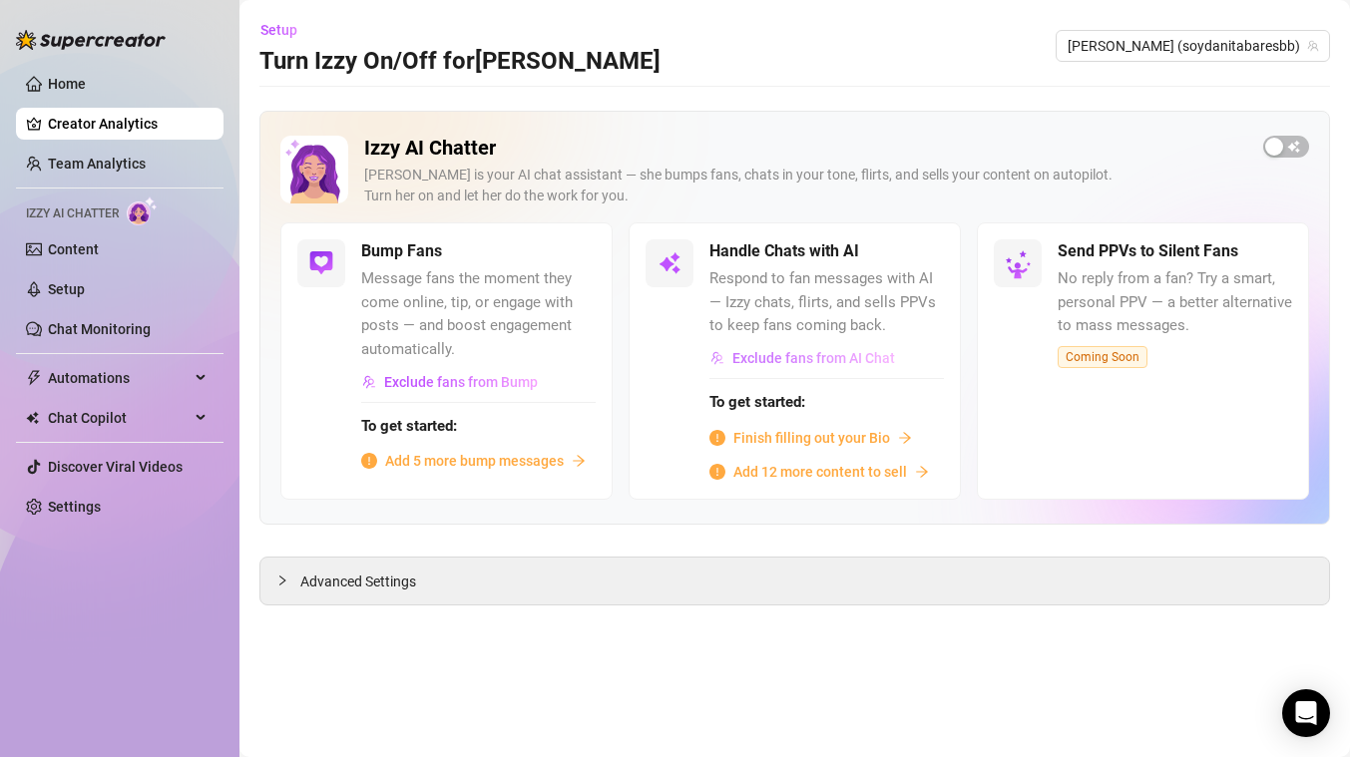
click at [833, 367] on button "Exclude fans from AI Chat" at bounding box center [802, 358] width 187 height 32
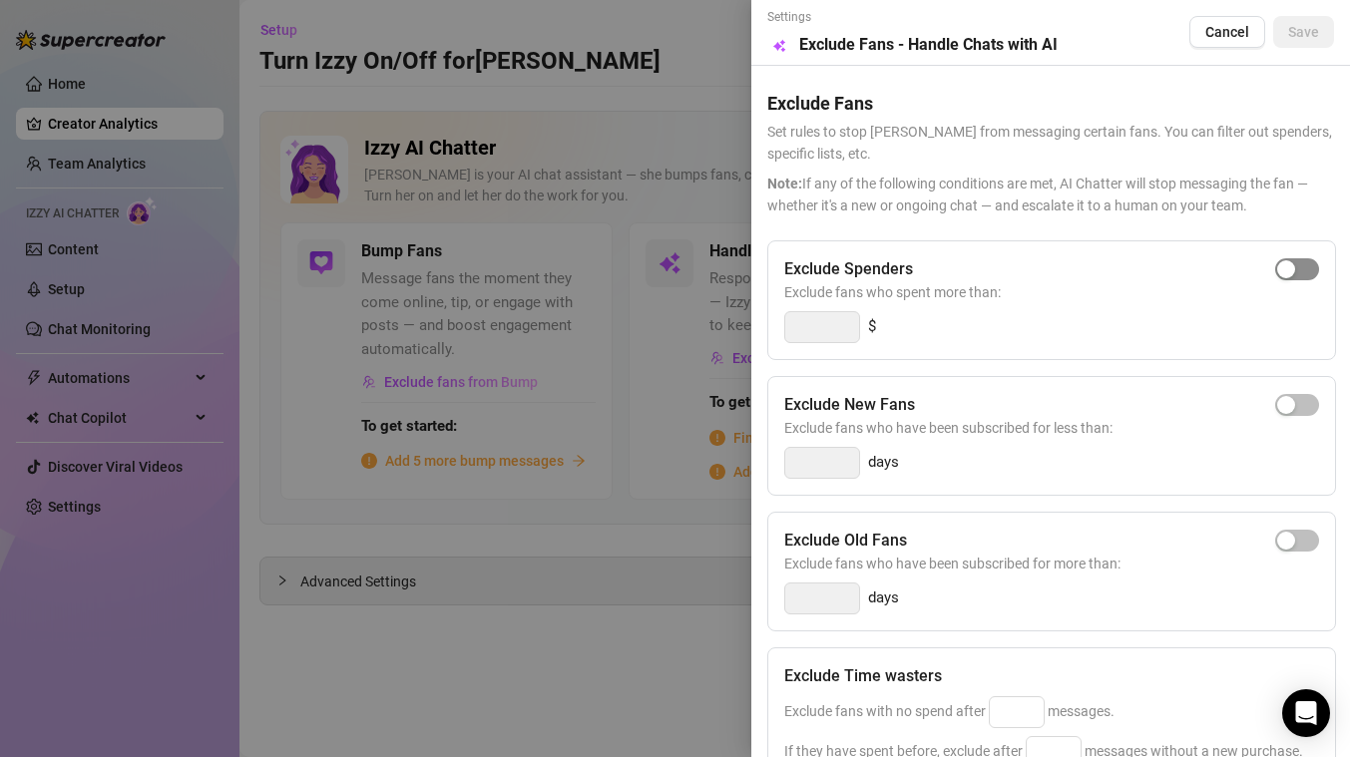
click at [1299, 267] on span "button" at bounding box center [1297, 269] width 44 height 22
click at [832, 332] on input "300" at bounding box center [822, 327] width 74 height 30
type input "40"
click at [974, 569] on span "Exclude fans who have been subscribed for more than:" at bounding box center [1051, 564] width 535 height 22
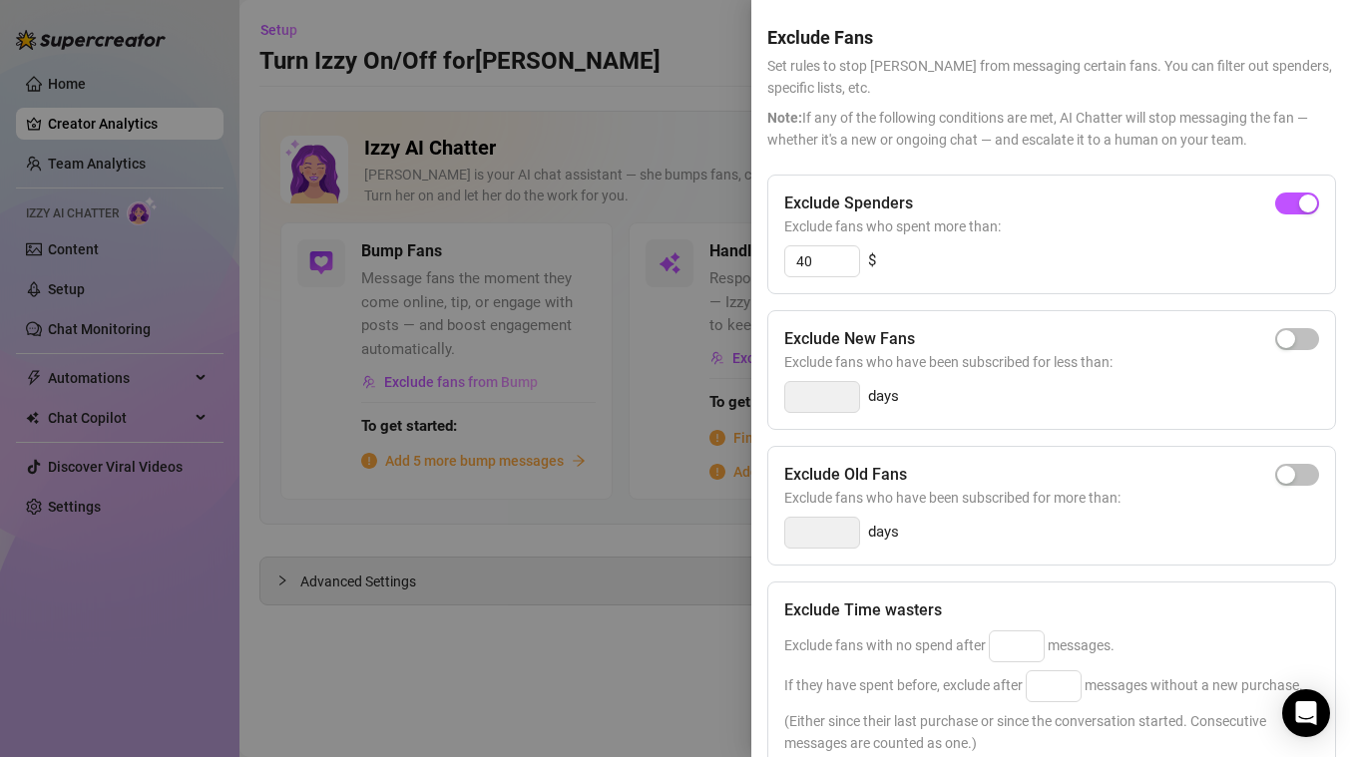
scroll to position [96, 0]
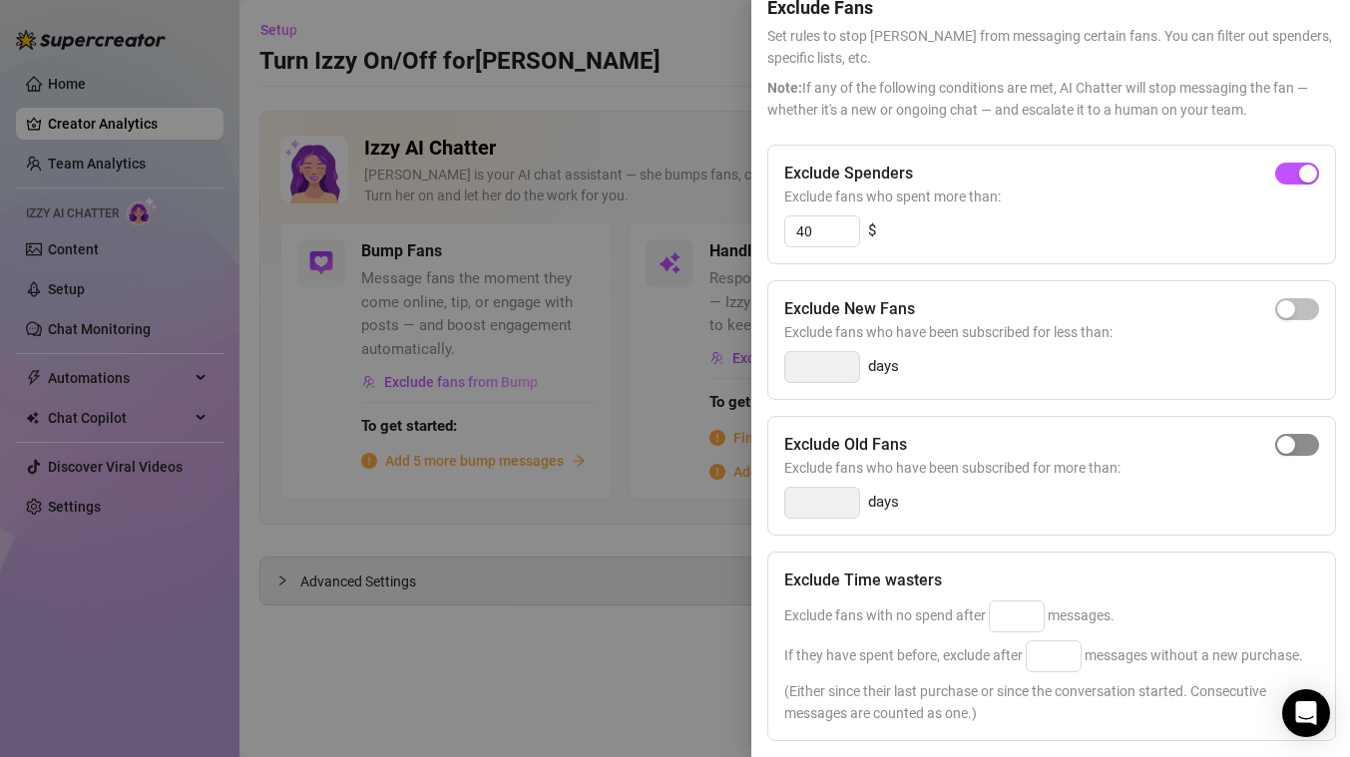
click at [1302, 444] on span "button" at bounding box center [1297, 445] width 44 height 22
click at [829, 506] on input "14" at bounding box center [822, 503] width 74 height 30
type input "30"
click at [1203, 392] on div "Exclude New Fans Exclude fans who have been subscribed for less than: days" at bounding box center [1051, 340] width 569 height 120
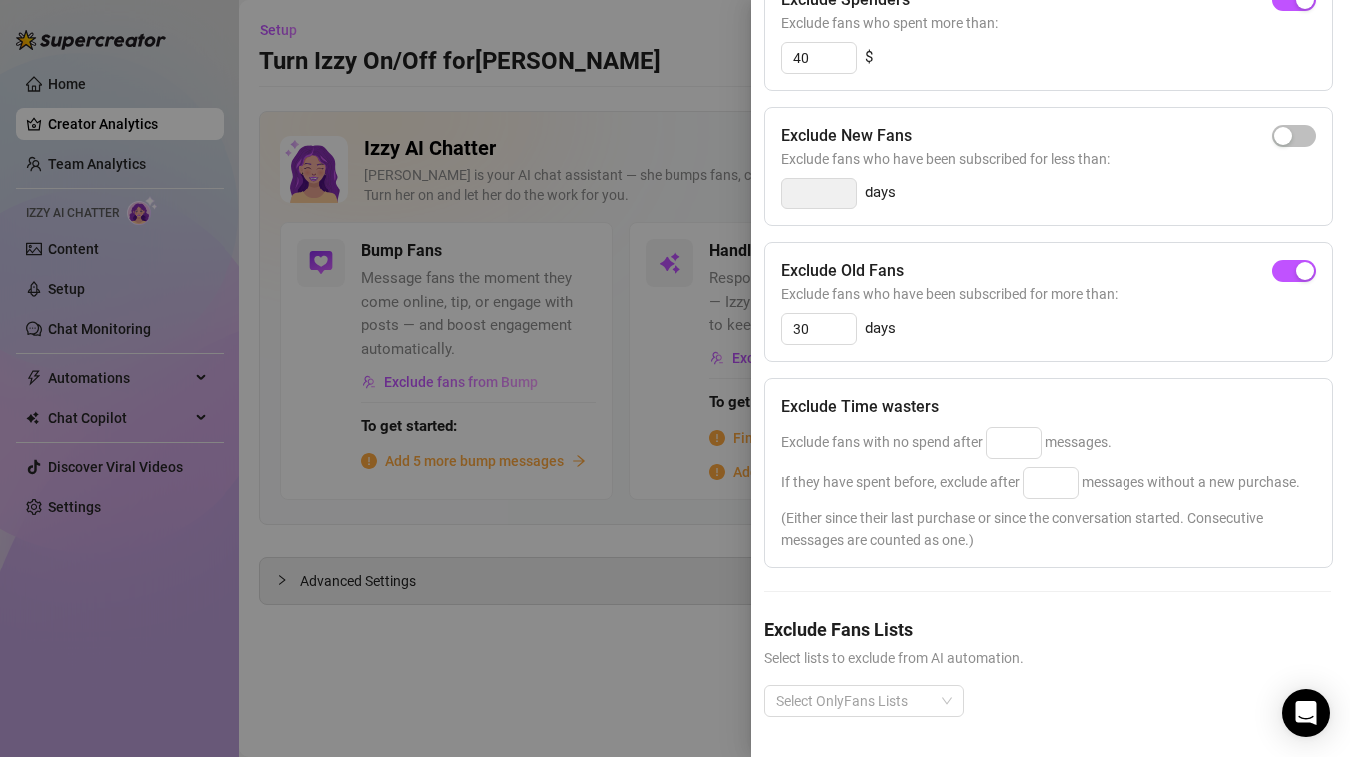
scroll to position [267, 3]
click at [1006, 438] on input at bounding box center [1014, 445] width 54 height 30
click at [1043, 492] on input at bounding box center [1050, 485] width 54 height 30
type input "25"
click at [1166, 420] on div "Exclude Time wasters" at bounding box center [1048, 409] width 535 height 24
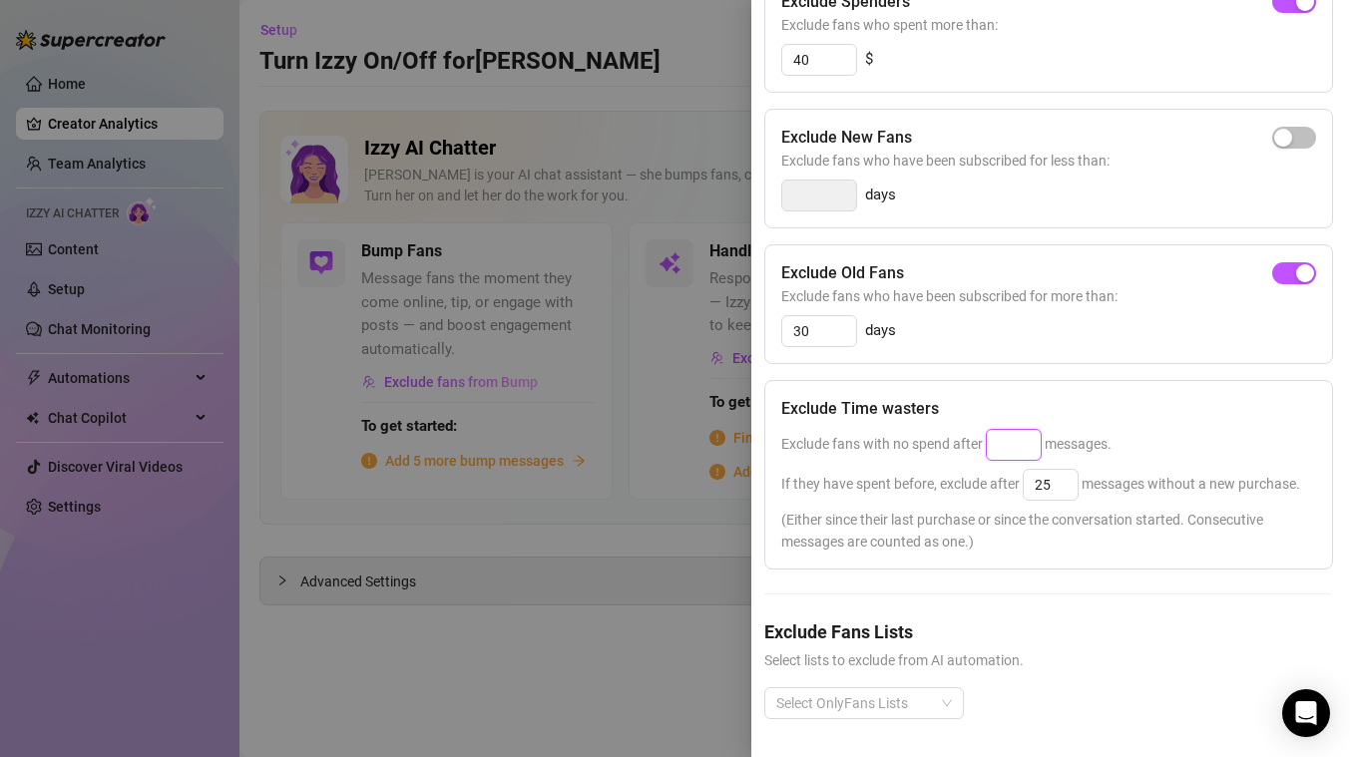
click at [1014, 449] on input at bounding box center [1014, 445] width 54 height 30
type input "25"
click at [1101, 618] on h5 "Exclude Fans Lists" at bounding box center [1047, 631] width 567 height 27
click at [926, 713] on div at bounding box center [853, 703] width 171 height 28
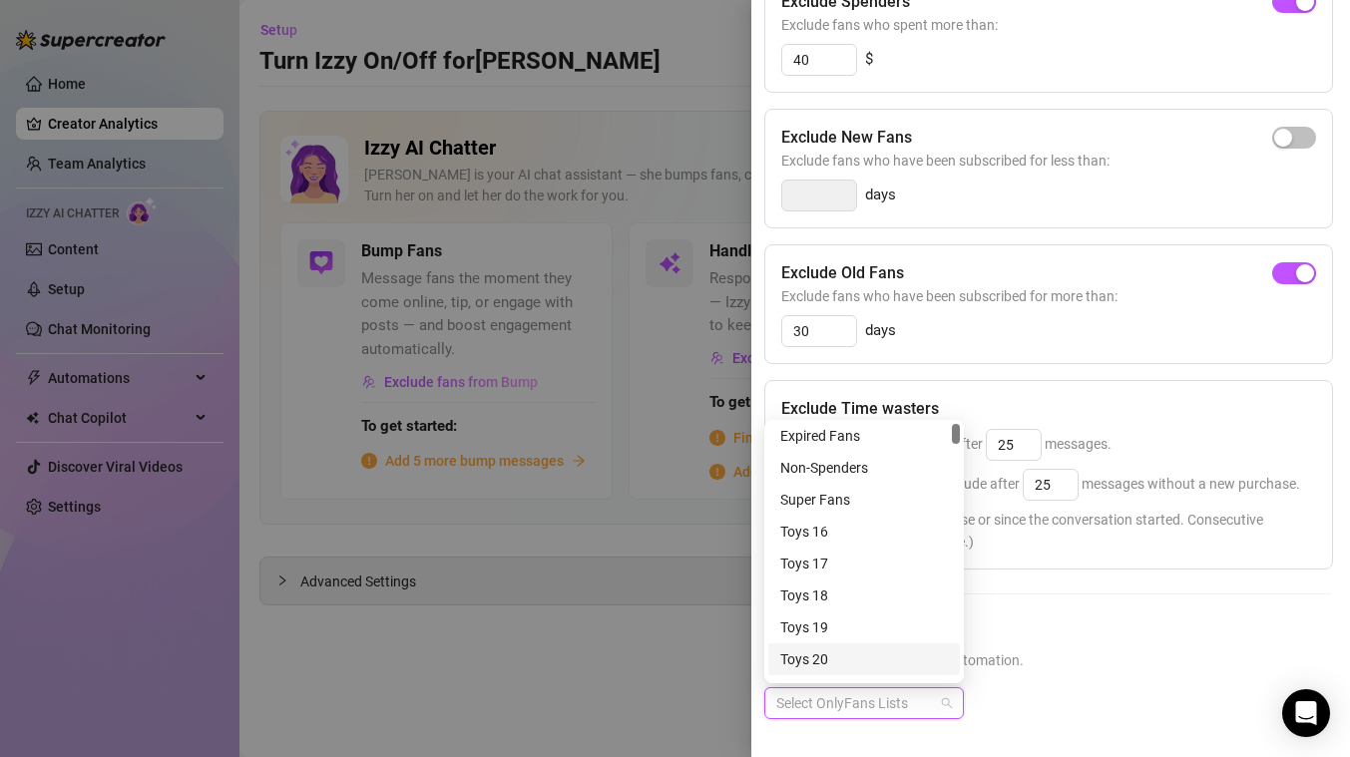
scroll to position [0, 0]
click at [934, 714] on div at bounding box center [853, 703] width 171 height 28
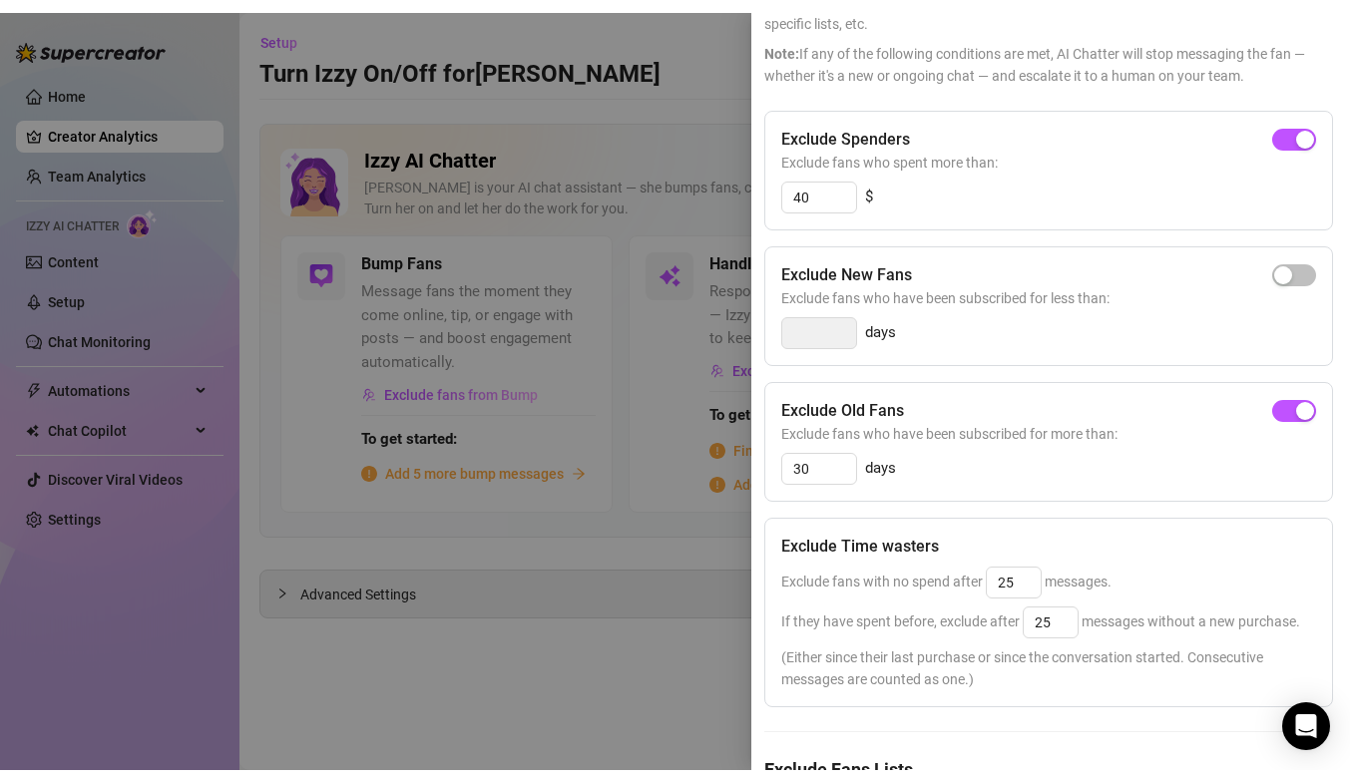
scroll to position [0, 3]
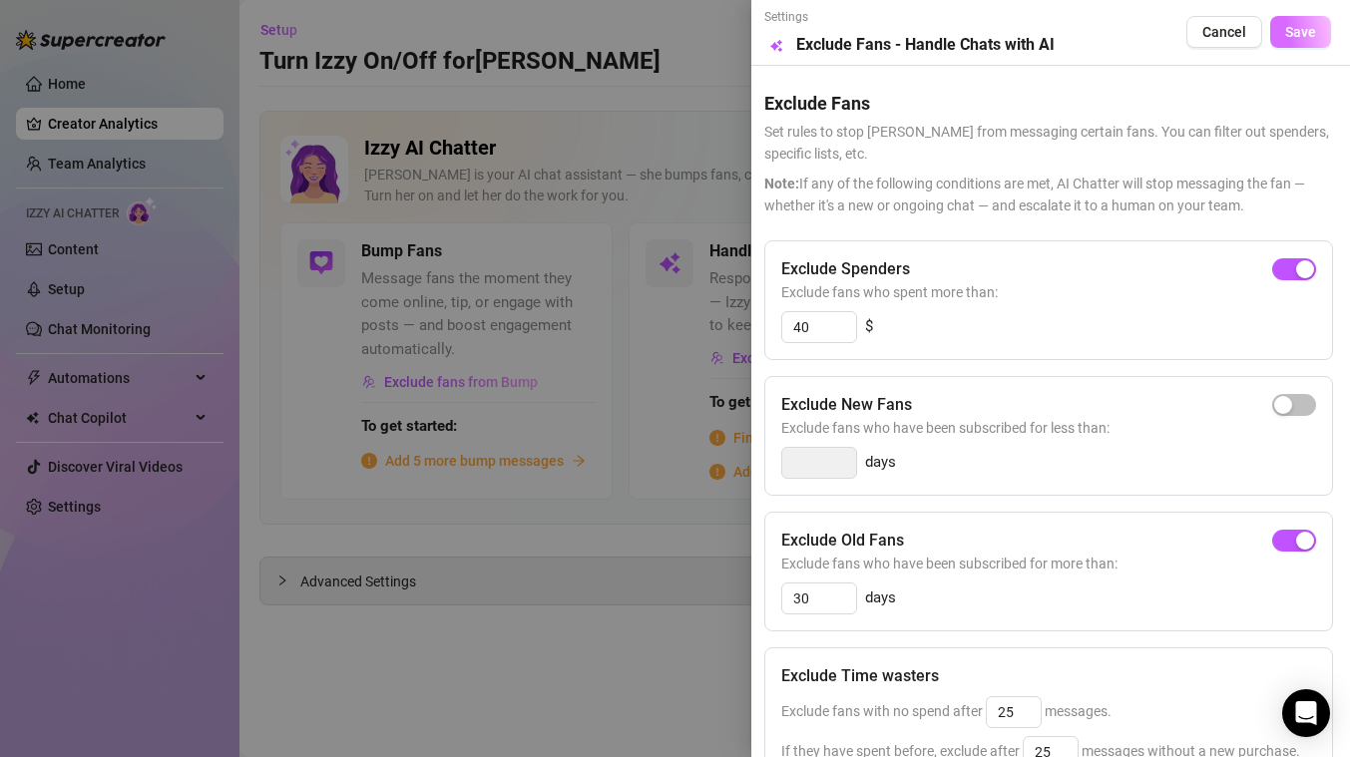
click at [1302, 36] on span "Save" at bounding box center [1300, 32] width 31 height 16
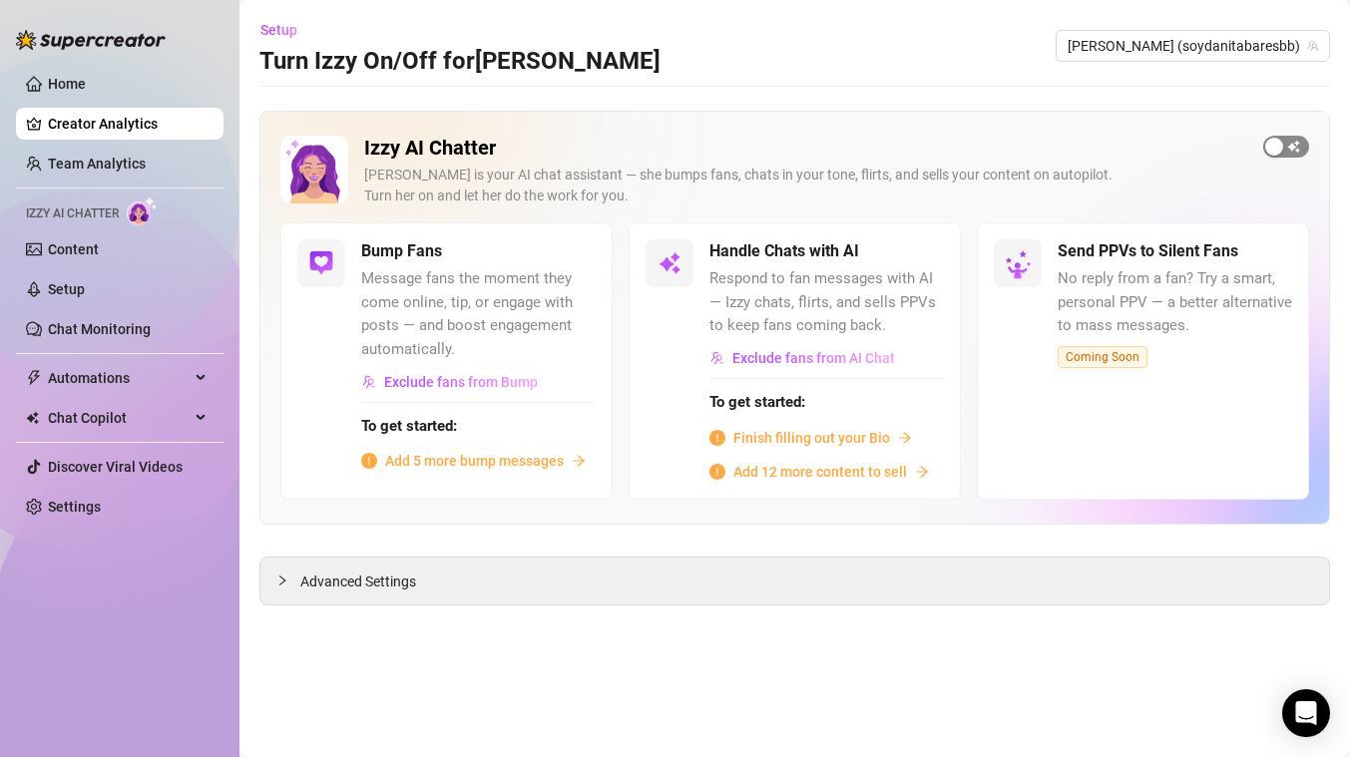
click at [1283, 141] on button "button" at bounding box center [1286, 147] width 46 height 22
click at [917, 253] on div "button" at bounding box center [911, 251] width 18 height 18
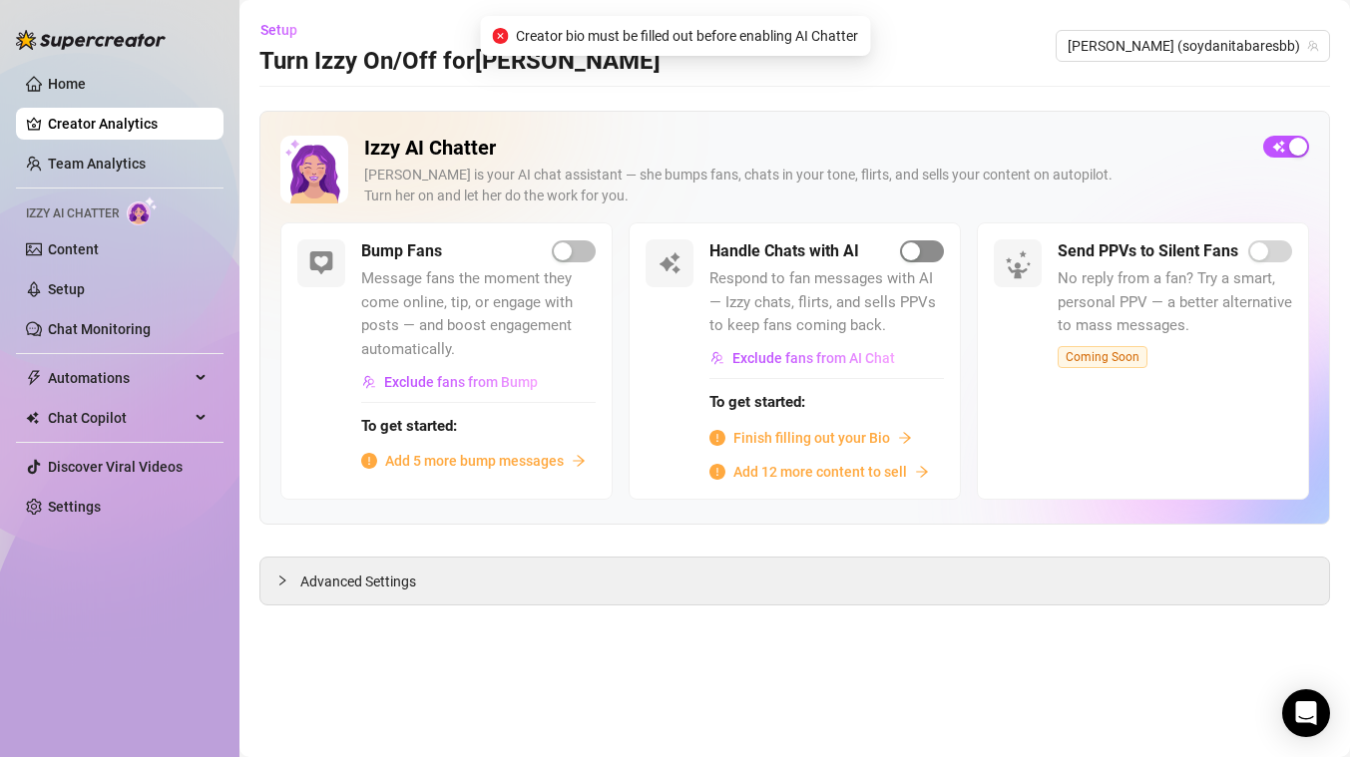
click at [932, 253] on span "button" at bounding box center [922, 251] width 44 height 22
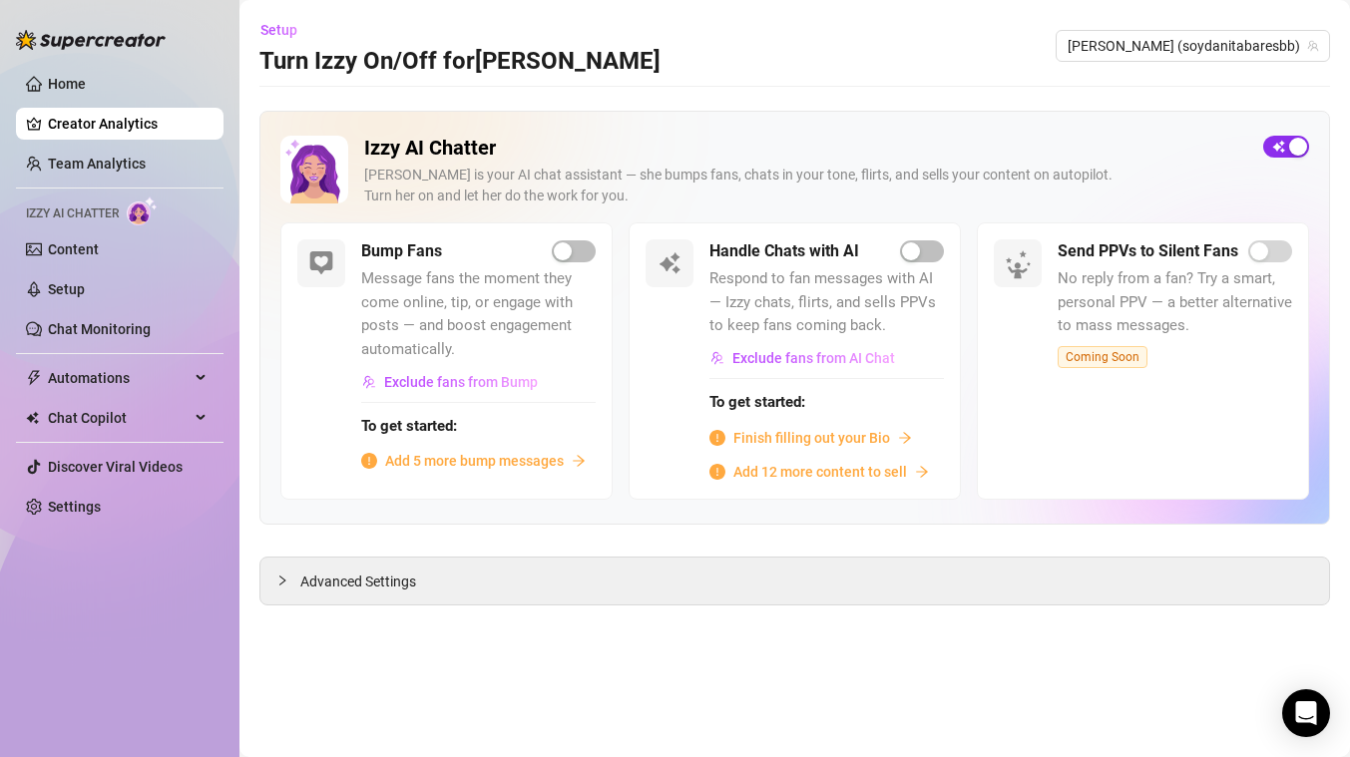
click at [1279, 144] on span "button" at bounding box center [1286, 147] width 46 height 22
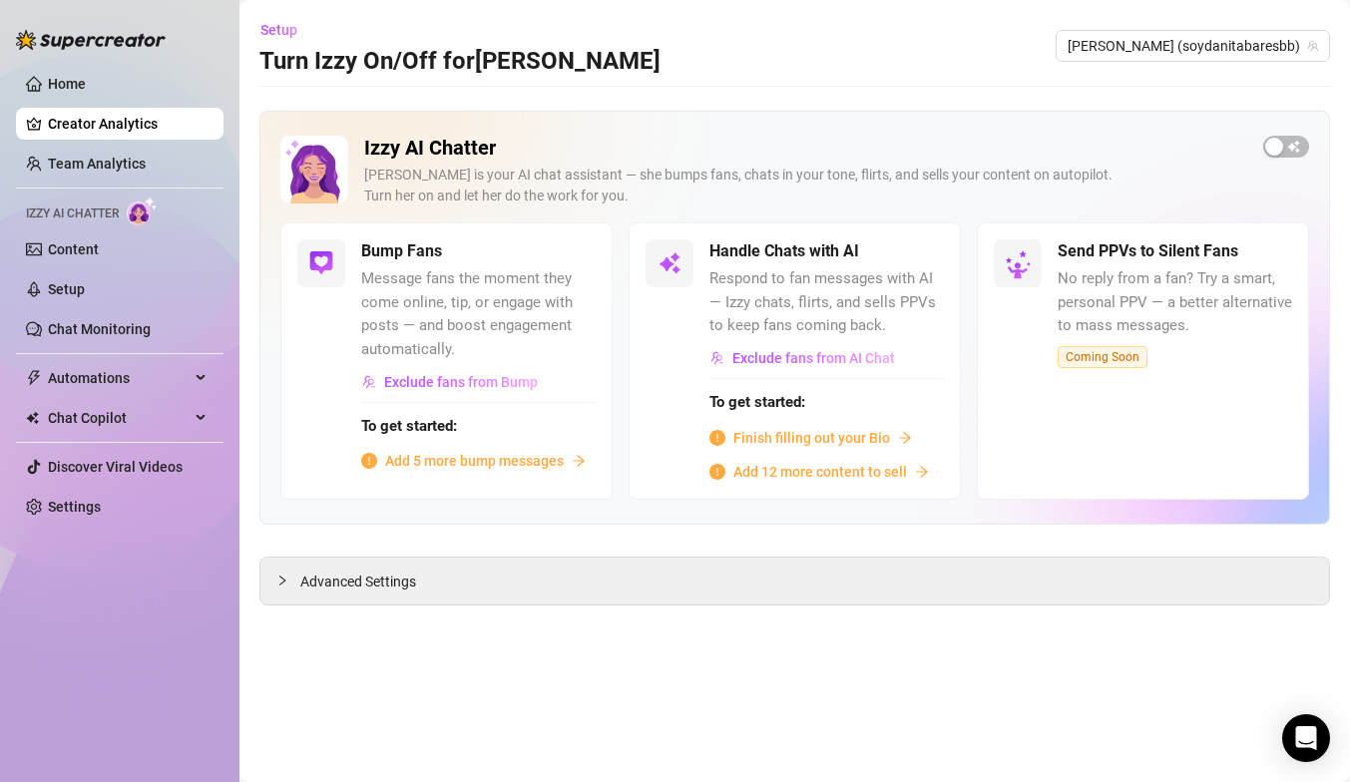
click at [871, 440] on span "Finish filling out your Bio" at bounding box center [811, 438] width 157 height 22
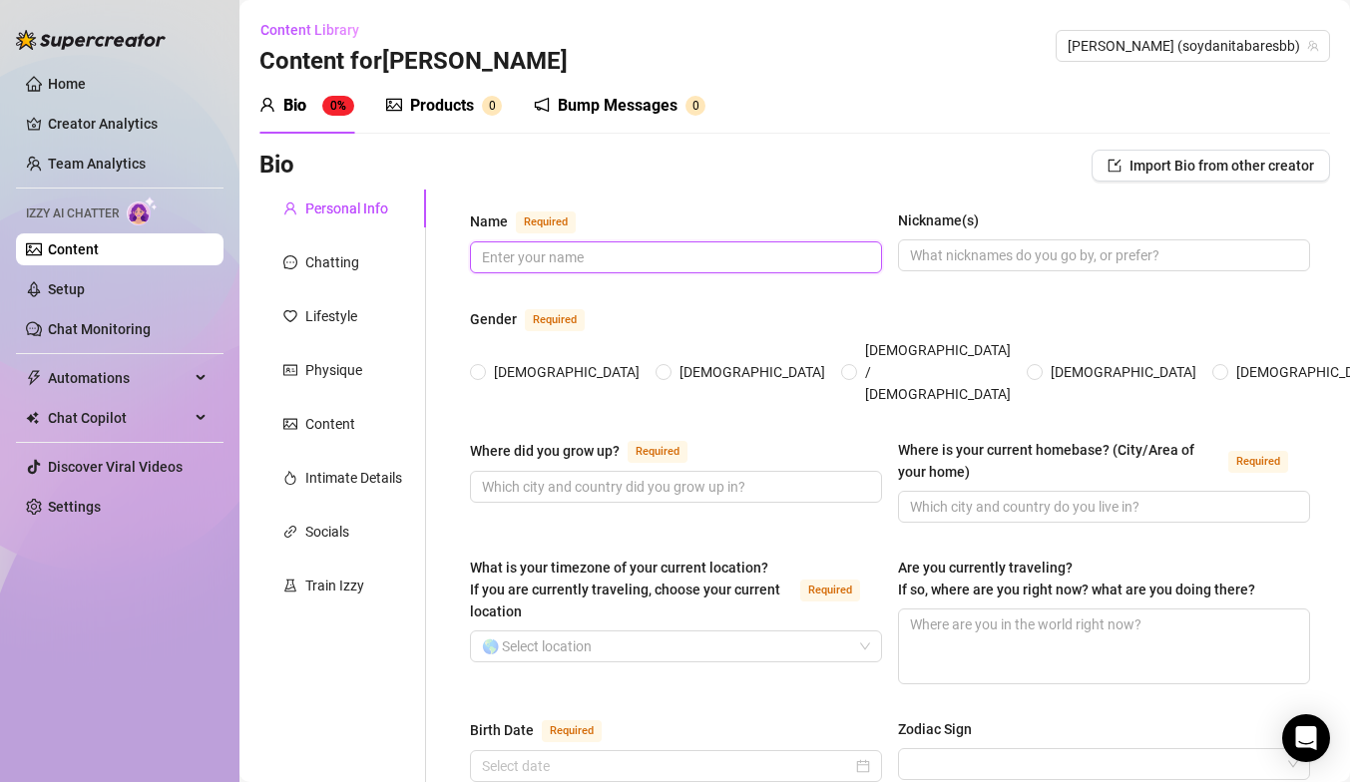
click at [776, 254] on input "Name Required" at bounding box center [674, 257] width 384 height 22
type input "[PERSON_NAME]"
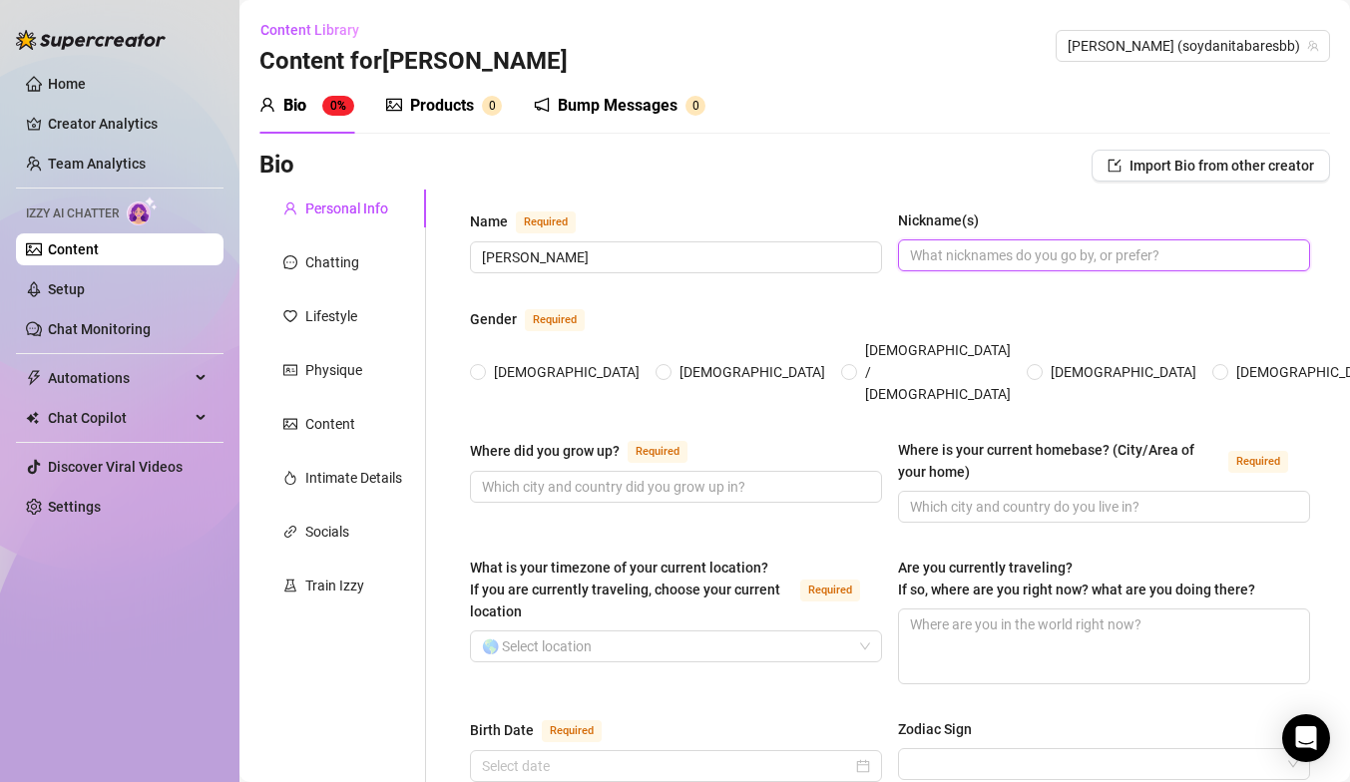
click at [915, 254] on input "Nickname(s)" at bounding box center [1102, 255] width 384 height 22
type input "[PERSON_NAME]"
click at [506, 361] on span "[DEMOGRAPHIC_DATA]" at bounding box center [567, 372] width 162 height 22
click at [483, 367] on input "[DEMOGRAPHIC_DATA]" at bounding box center [479, 373] width 8 height 13
radio input "true"
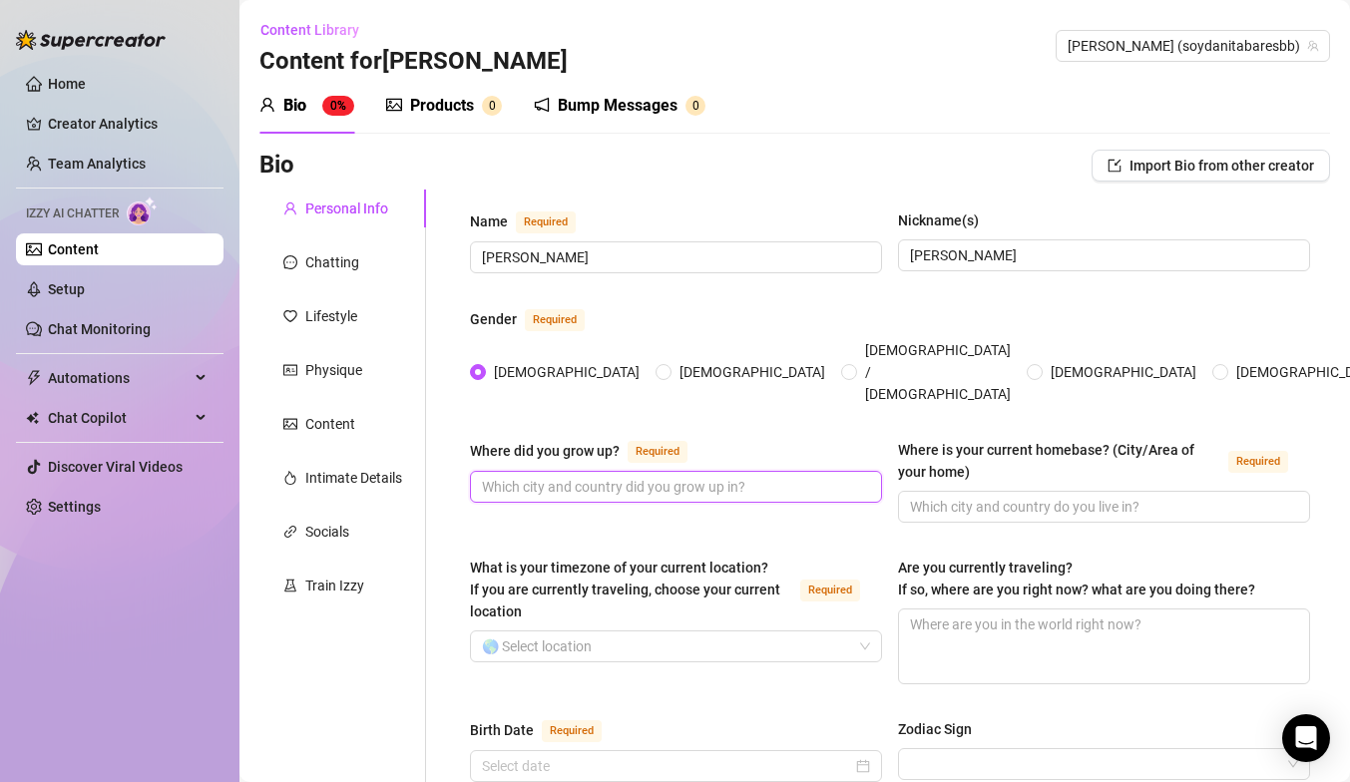
click at [572, 476] on input "Where did you grow up? Required" at bounding box center [674, 487] width 384 height 22
type input "medellin"
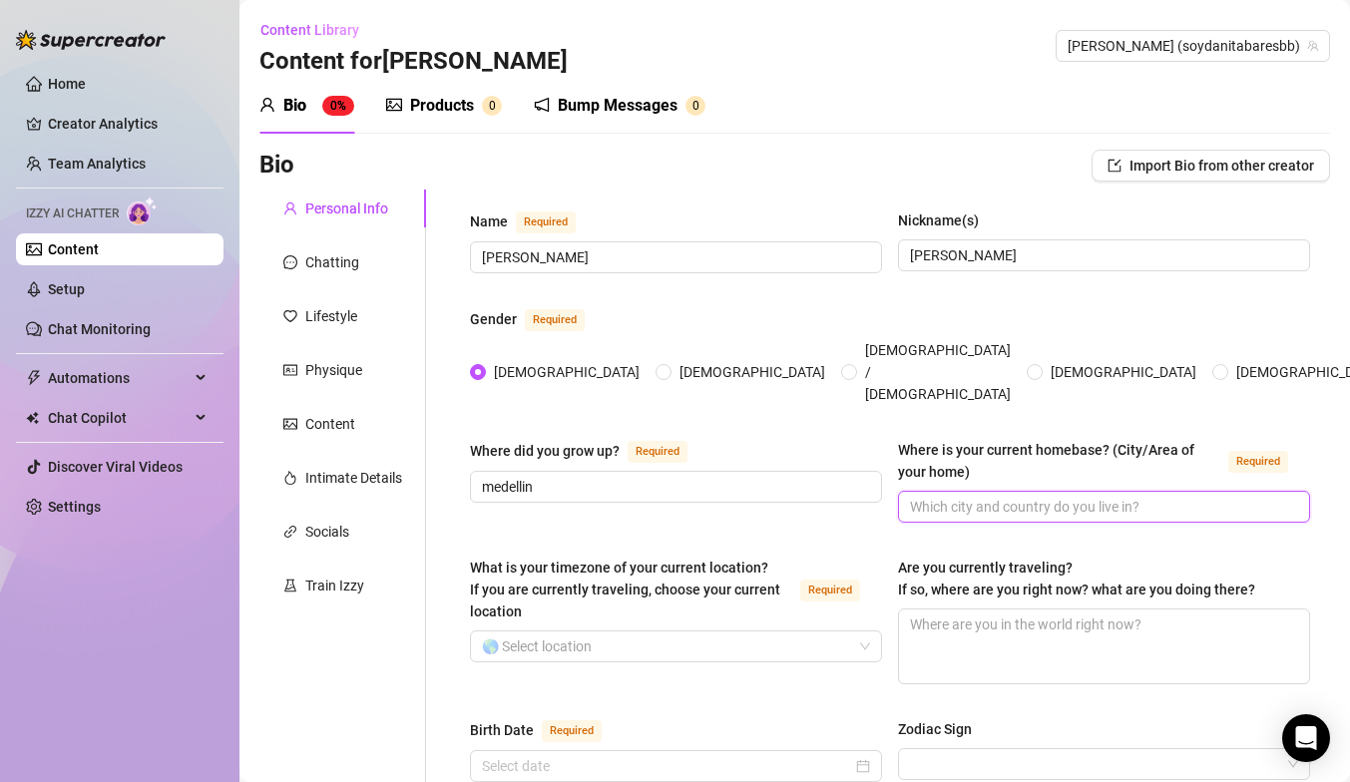
click at [924, 496] on input "Where is your current homebase? (City/Area of your home) Required" at bounding box center [1102, 507] width 384 height 22
type input "medellin [GEOGRAPHIC_DATA]"
click at [796, 631] on input "What is your timezone of your current location? If you are currently traveling,…" at bounding box center [667, 646] width 370 height 30
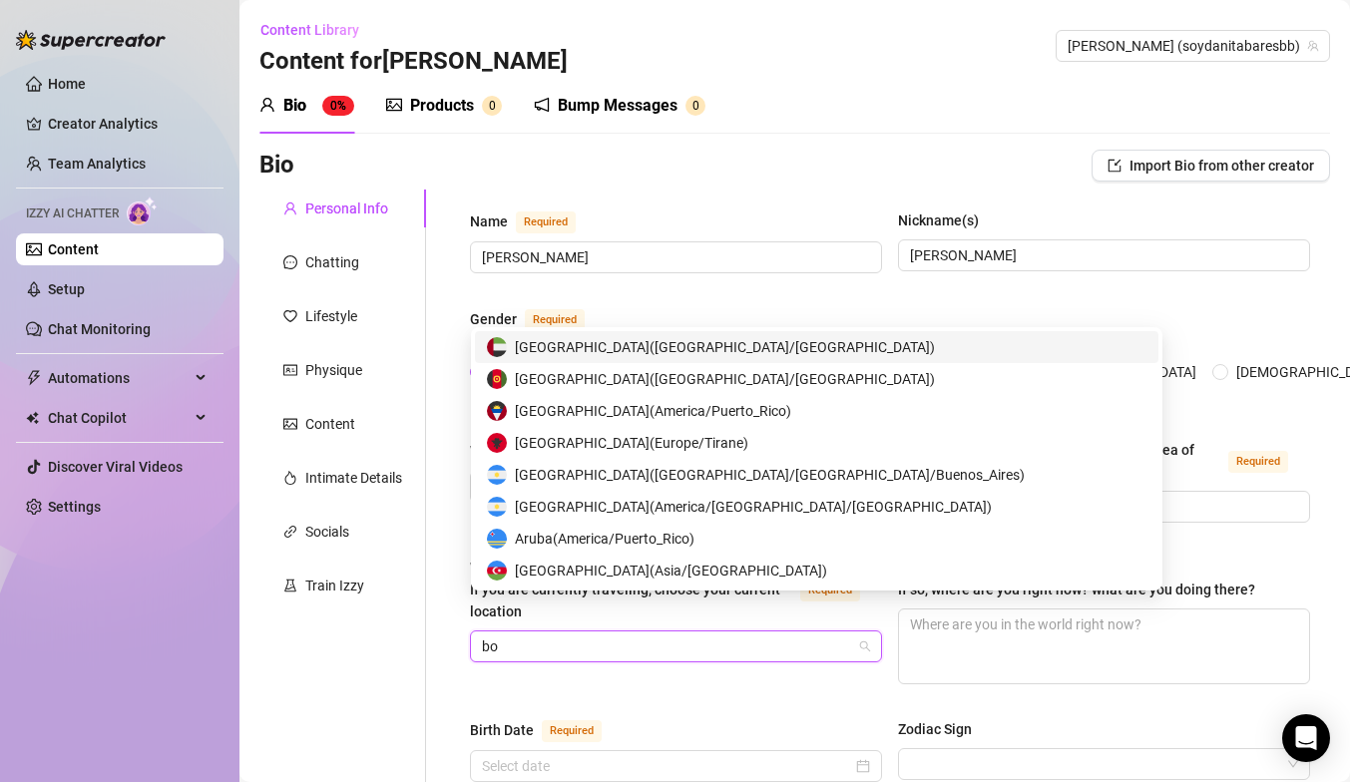
type input "bog"
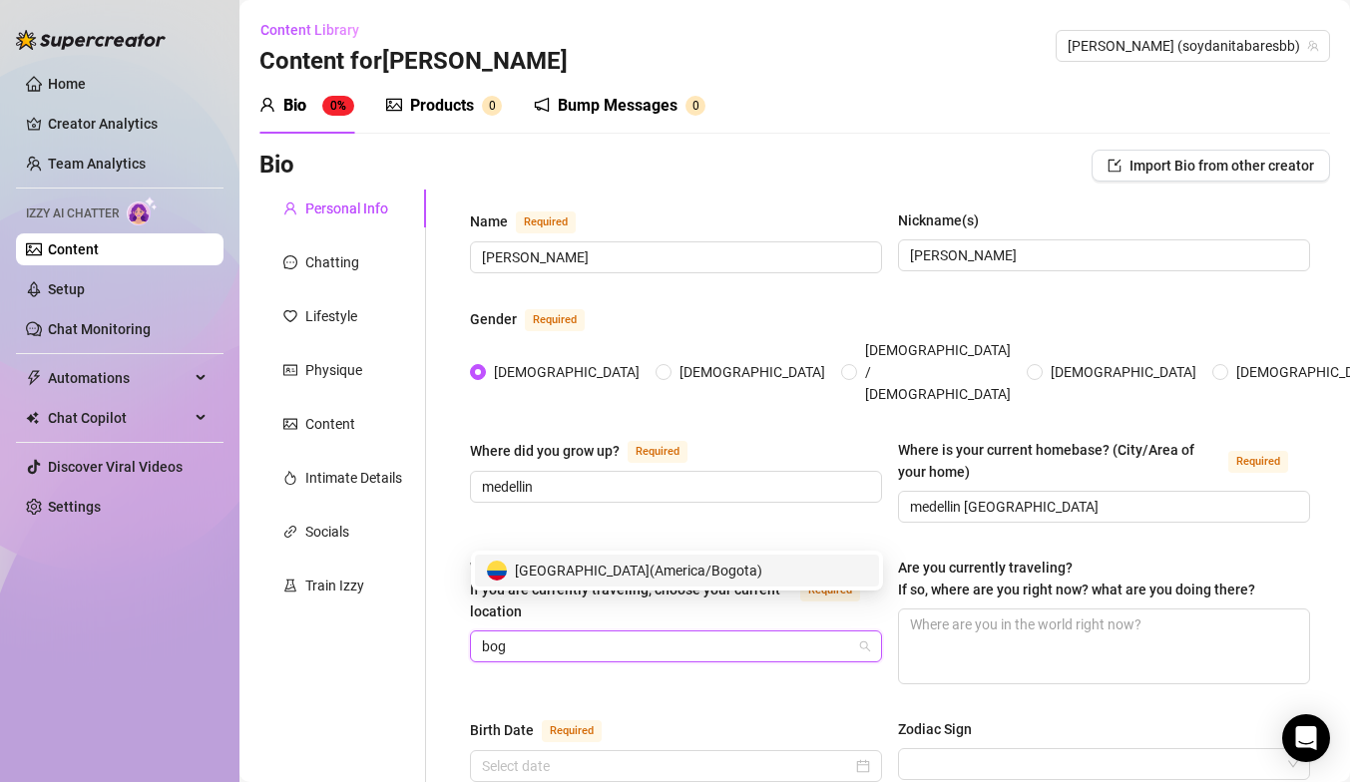
click at [790, 569] on div "[GEOGRAPHIC_DATA] ( [GEOGRAPHIC_DATA]/[GEOGRAPHIC_DATA] )" at bounding box center [677, 571] width 380 height 22
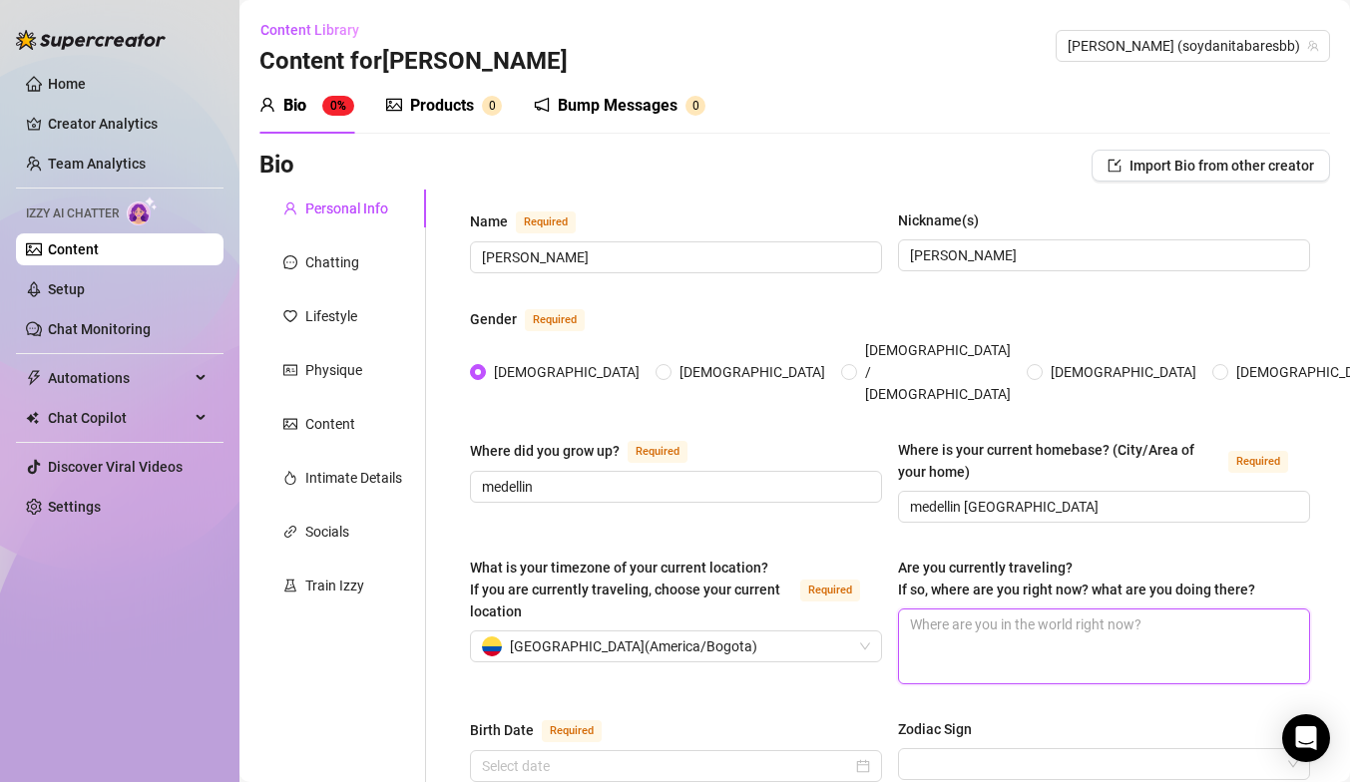
click at [968, 625] on textarea "Are you currently traveling? If so, where are you right now? what are you doing…" at bounding box center [1104, 646] width 410 height 74
type textarea "n"
type textarea "no"
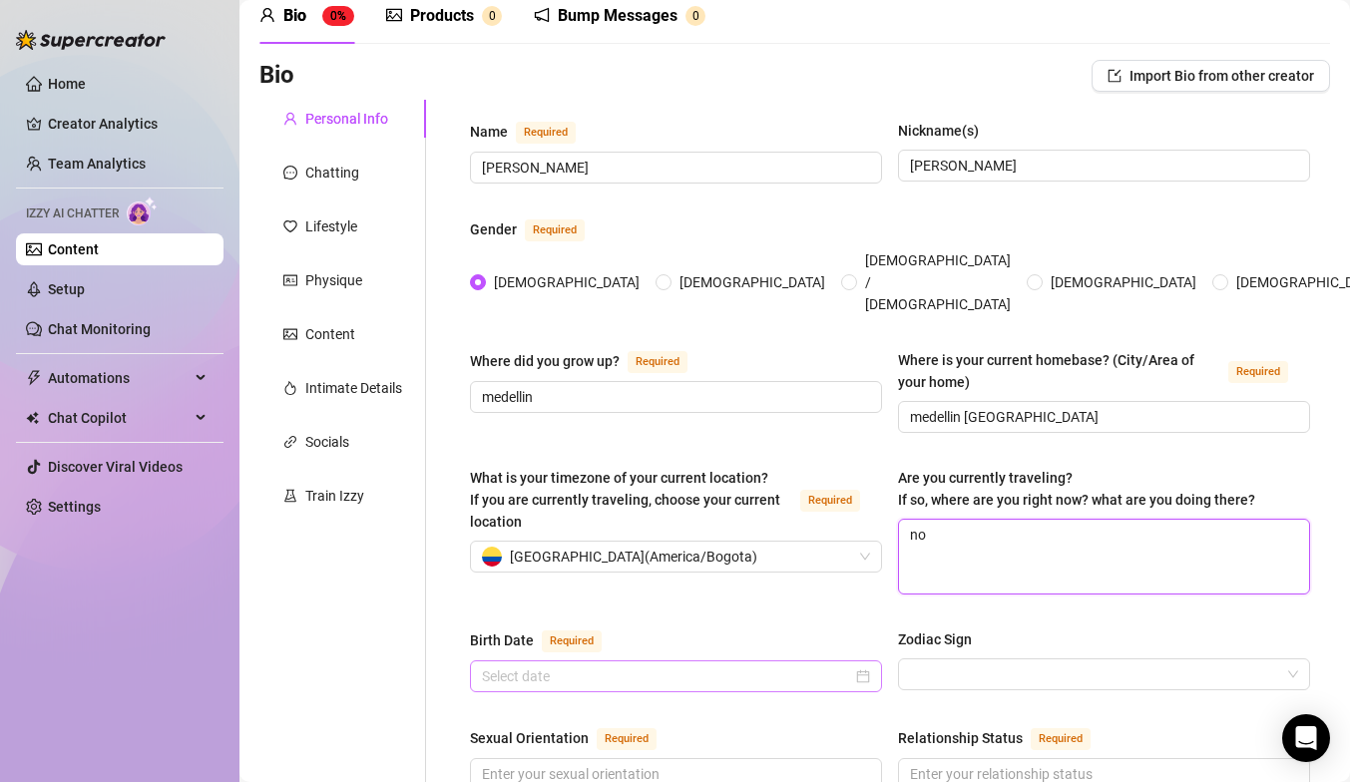
type textarea "no"
click at [847, 665] on input "Birth Date Required" at bounding box center [667, 676] width 370 height 22
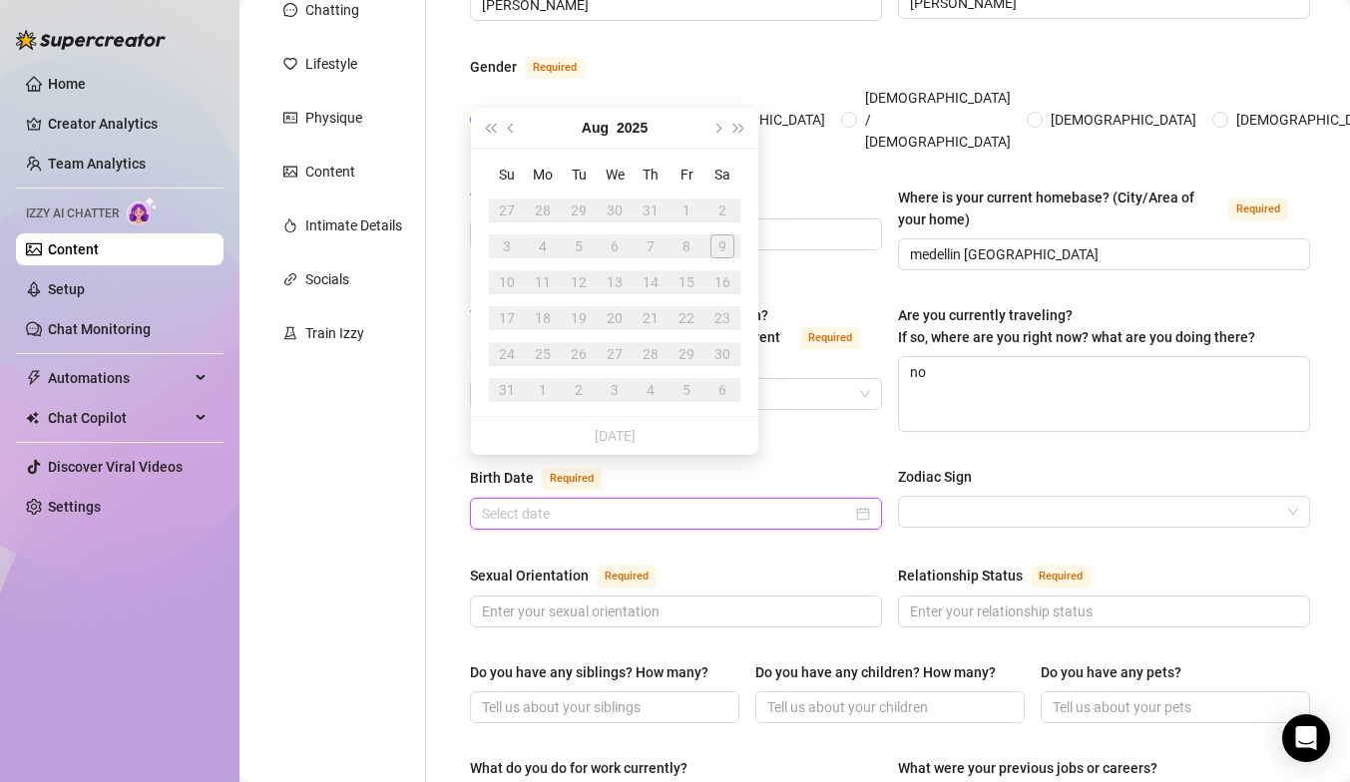
scroll to position [266, 0]
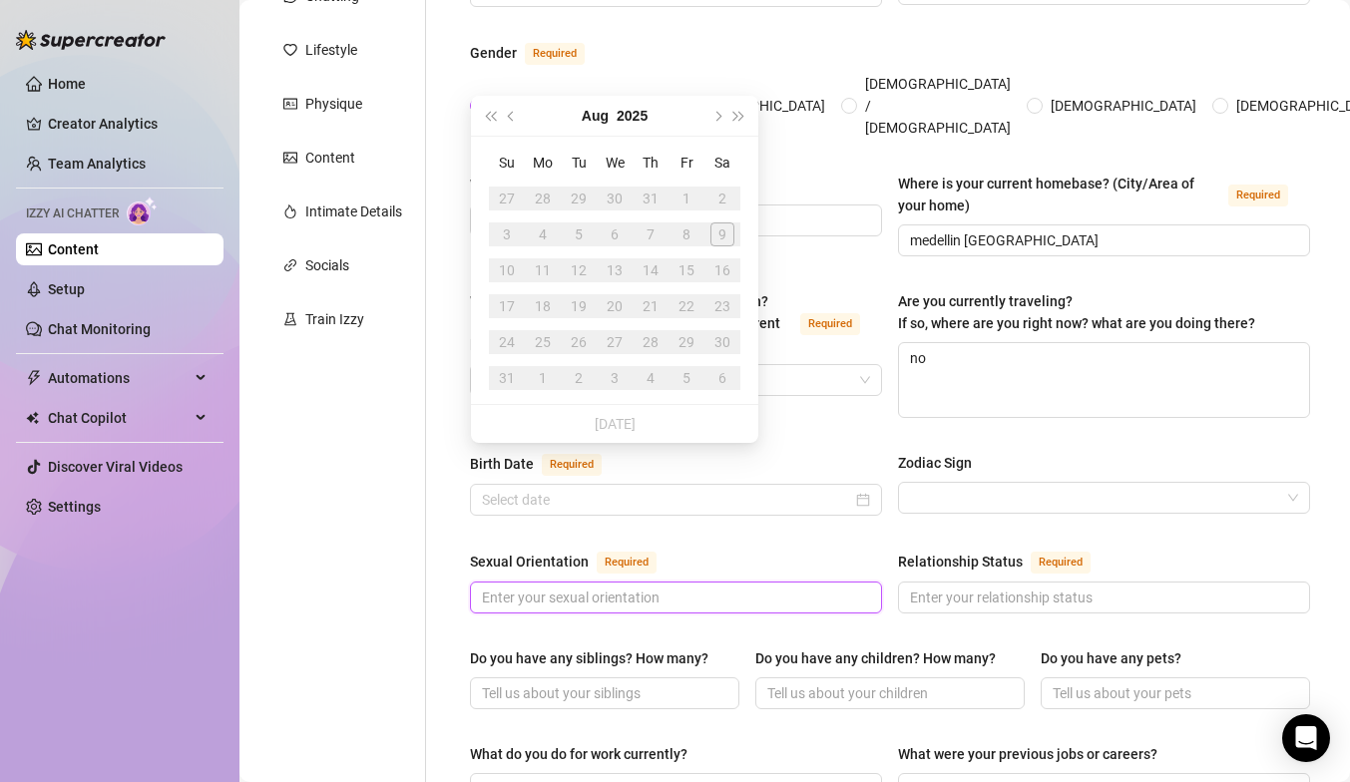
click at [823, 587] on input "Sexual Orientation Required" at bounding box center [674, 598] width 384 height 22
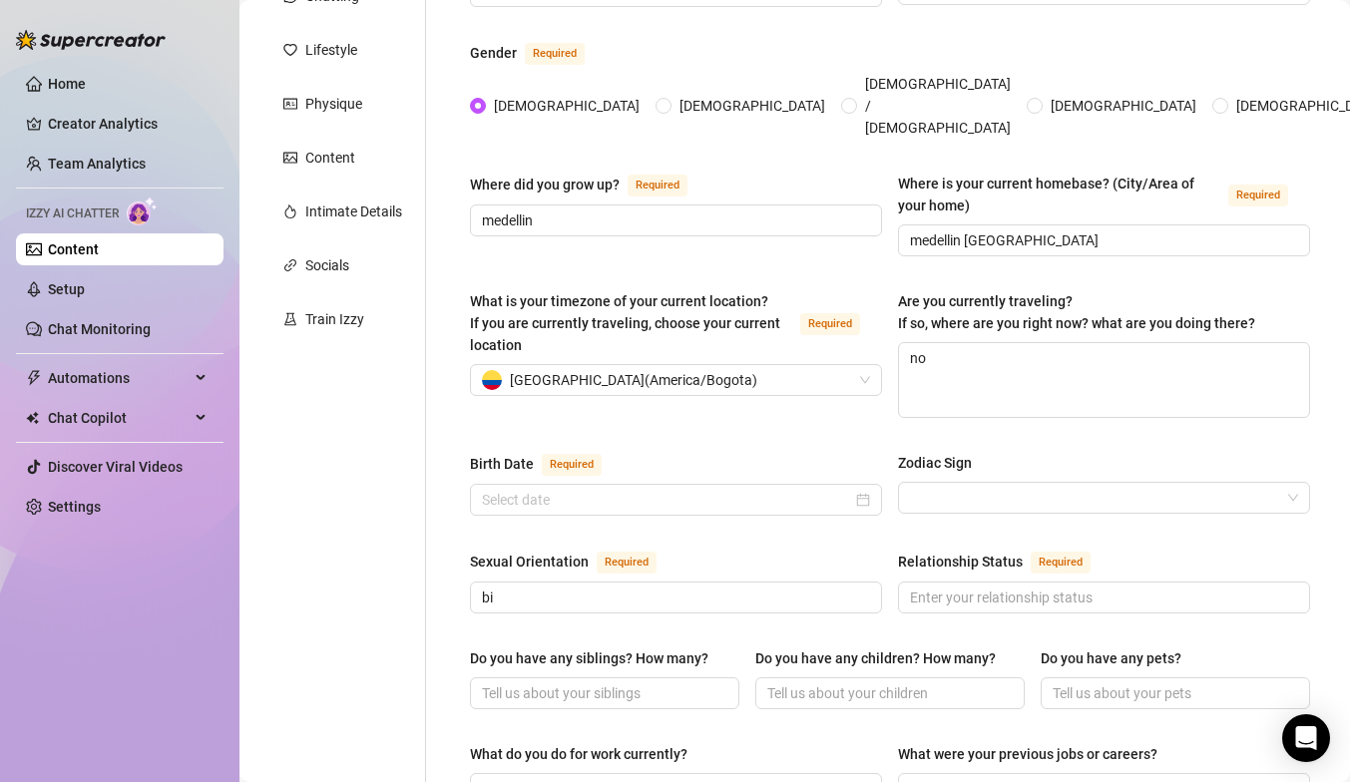
click at [791, 550] on div "Sexual Orientation Required" at bounding box center [676, 566] width 412 height 32
click at [739, 587] on input "bi" at bounding box center [674, 598] width 384 height 22
type input "[DEMOGRAPHIC_DATA]"
click at [1028, 587] on input "Relationship Status Required" at bounding box center [1102, 598] width 384 height 22
type input "single"
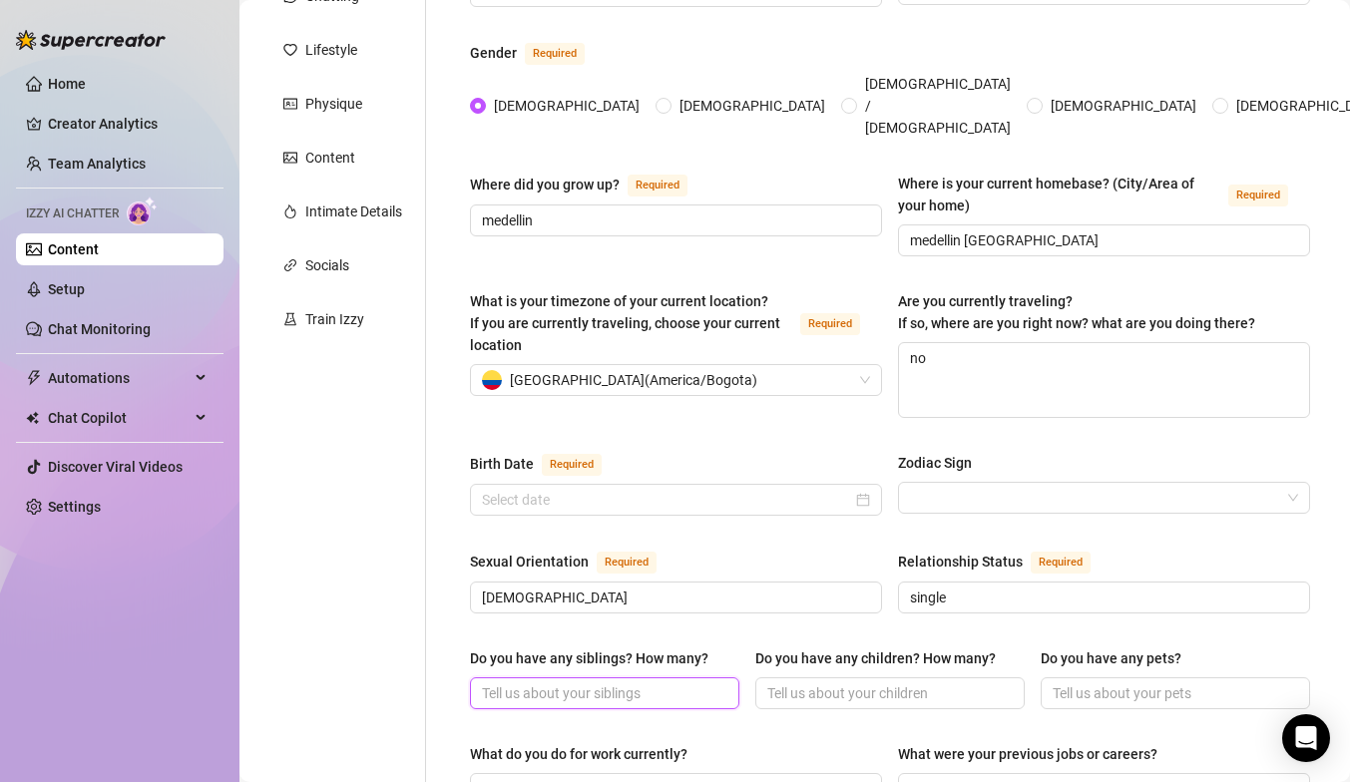
click at [715, 682] on input "Do you have any siblings? How many?" at bounding box center [602, 693] width 241 height 22
type input "1"
click at [874, 678] on div "Do you have any siblings? How many? 1 Do you have any children? How many? Do yo…" at bounding box center [890, 687] width 840 height 80
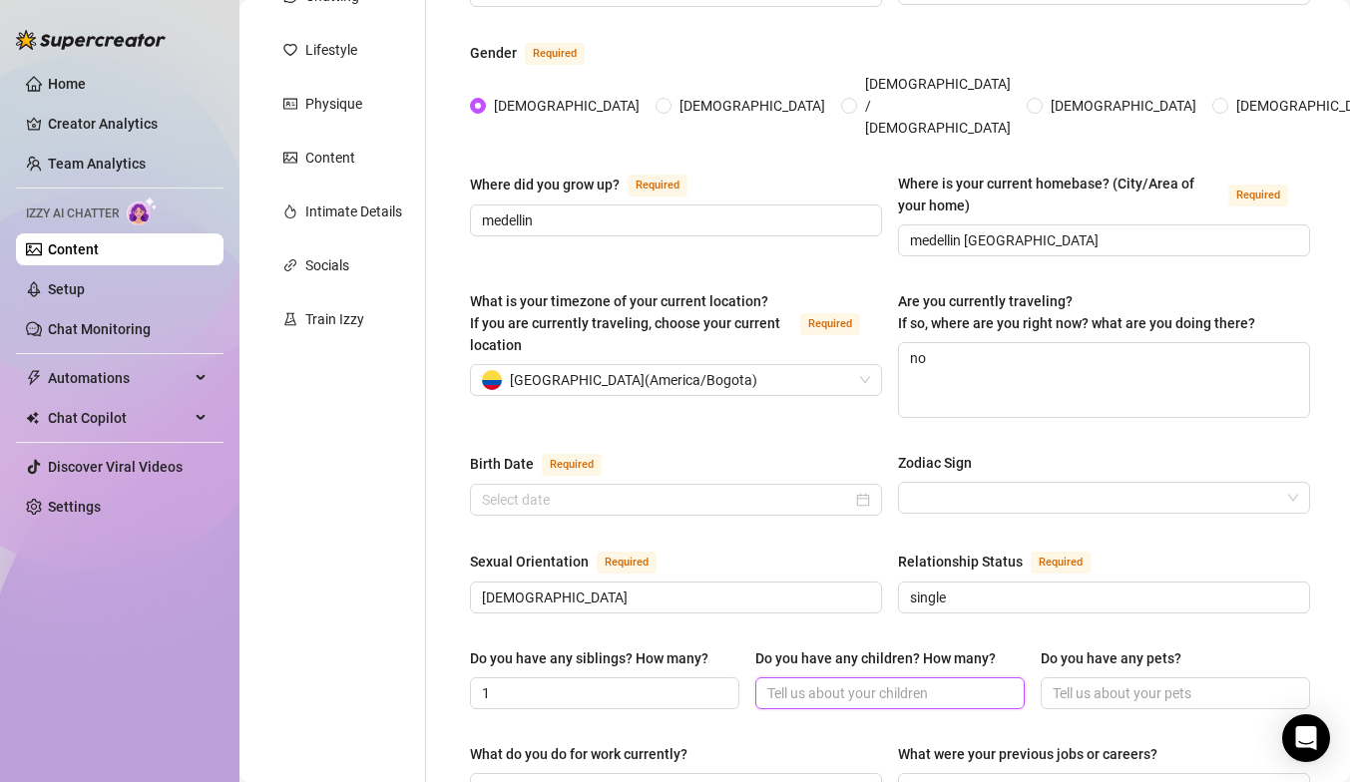
click at [873, 682] on input "Do you have any children? How many?" at bounding box center [887, 693] width 241 height 22
type input "0"
click at [1083, 677] on span at bounding box center [1174, 693] width 269 height 32
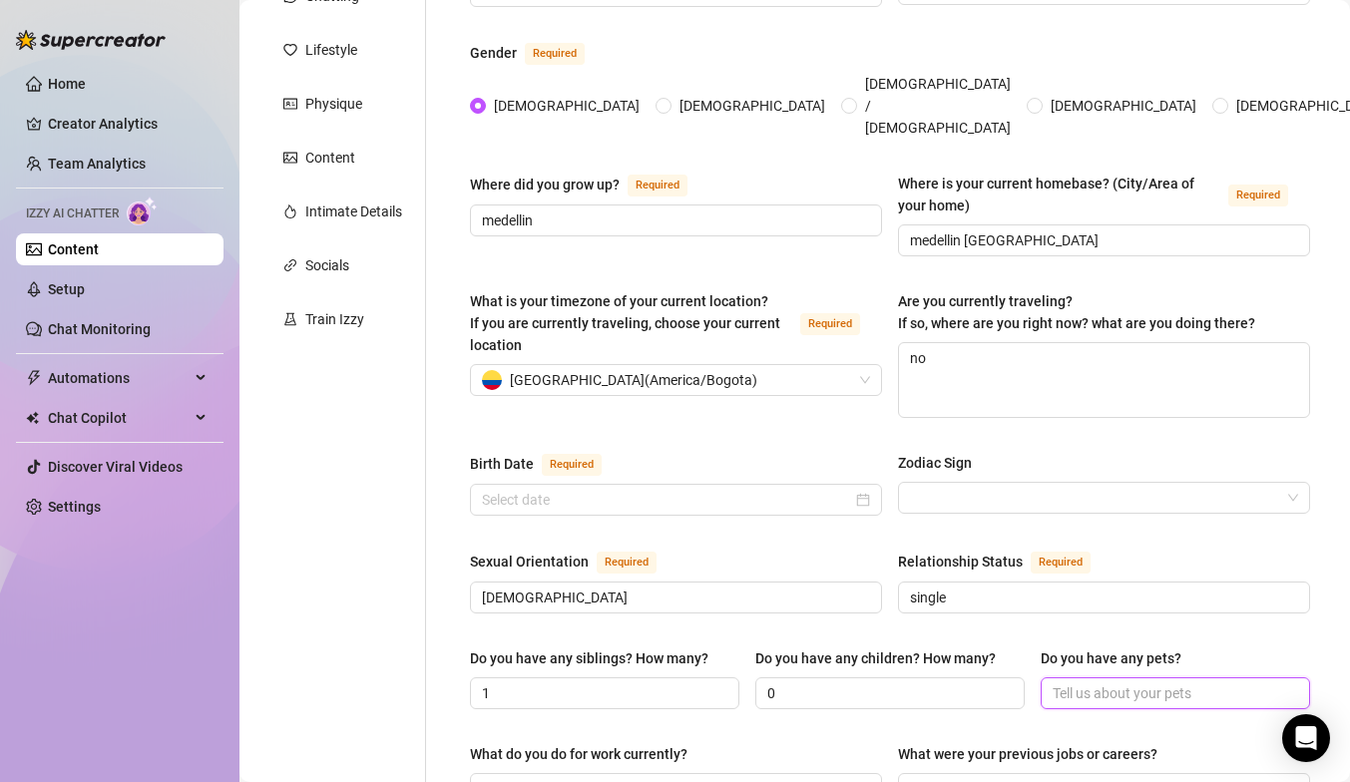
click at [1083, 682] on input "Do you have any pets?" at bounding box center [1172, 693] width 241 height 22
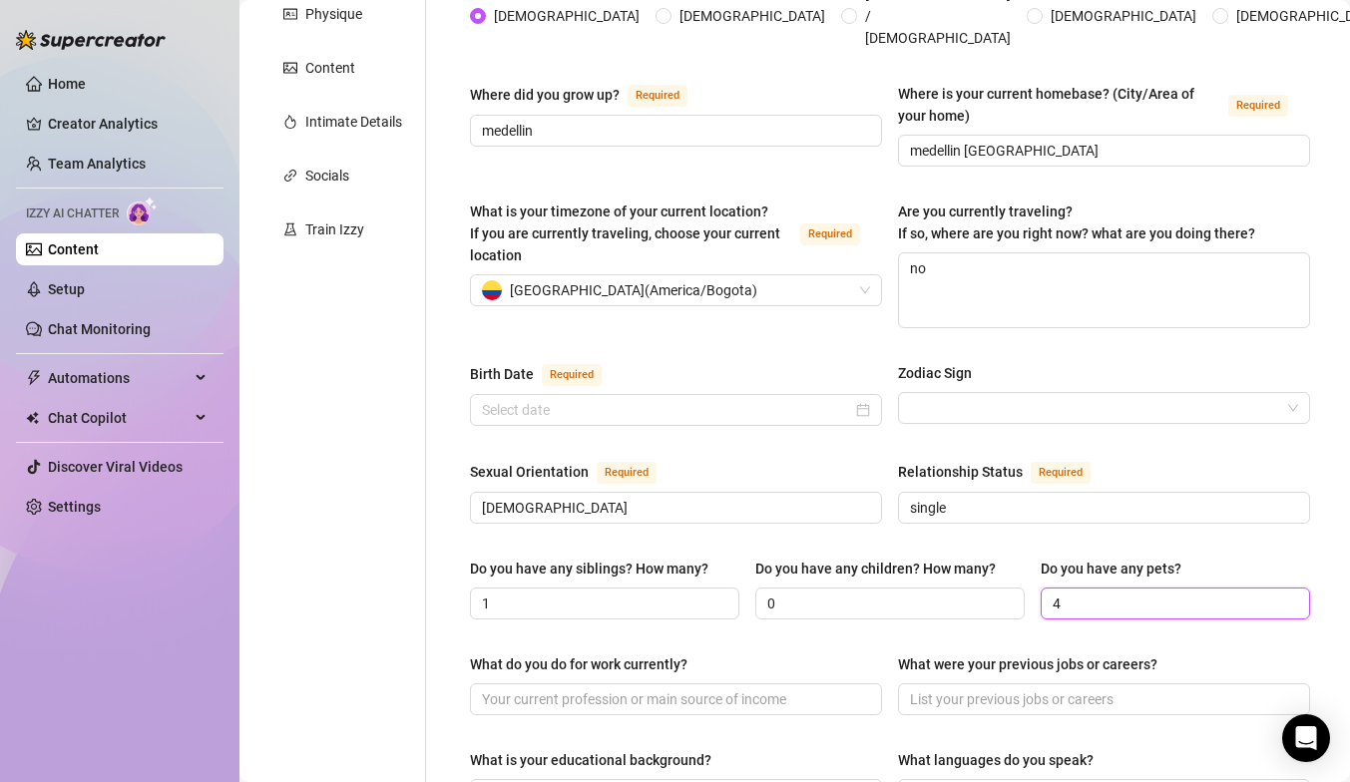
scroll to position [401, 0]
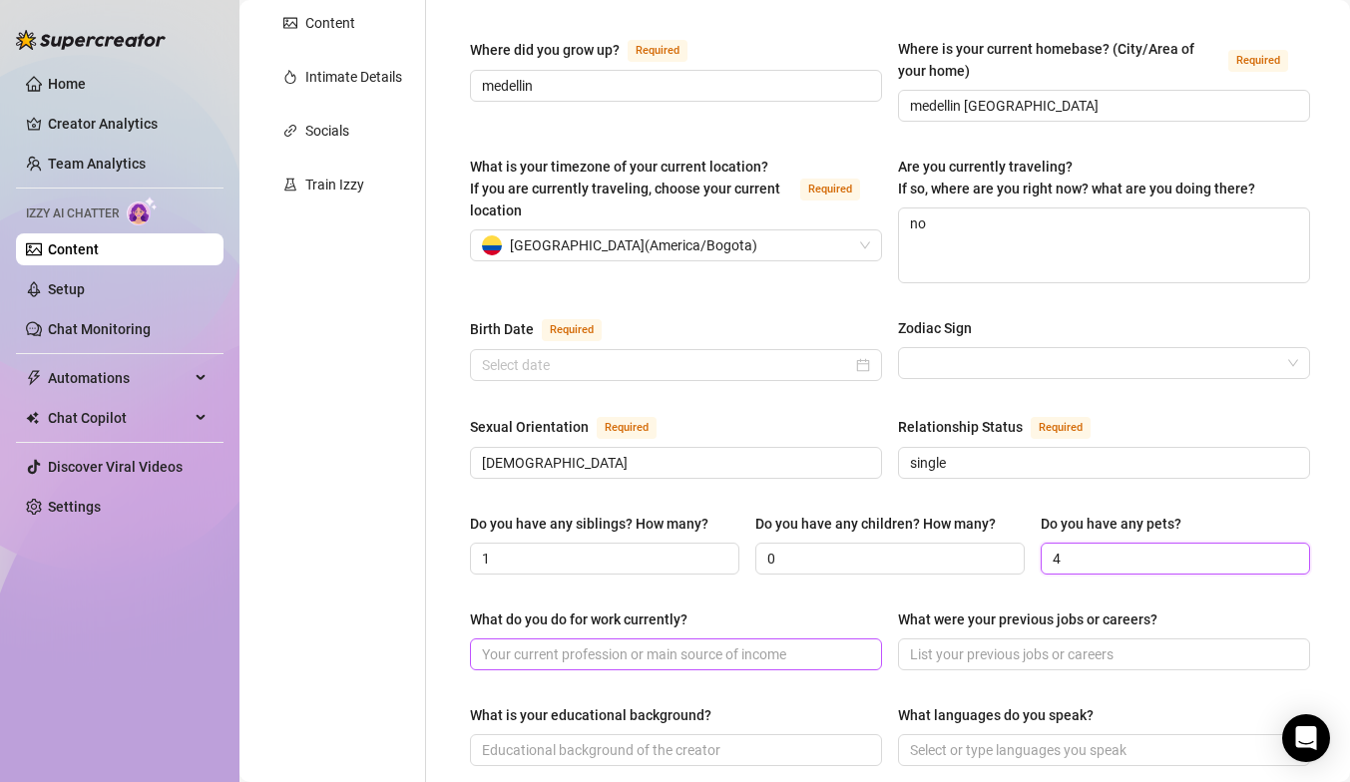
type input "4"
click at [750, 643] on input "What do you do for work currently?" at bounding box center [674, 654] width 384 height 22
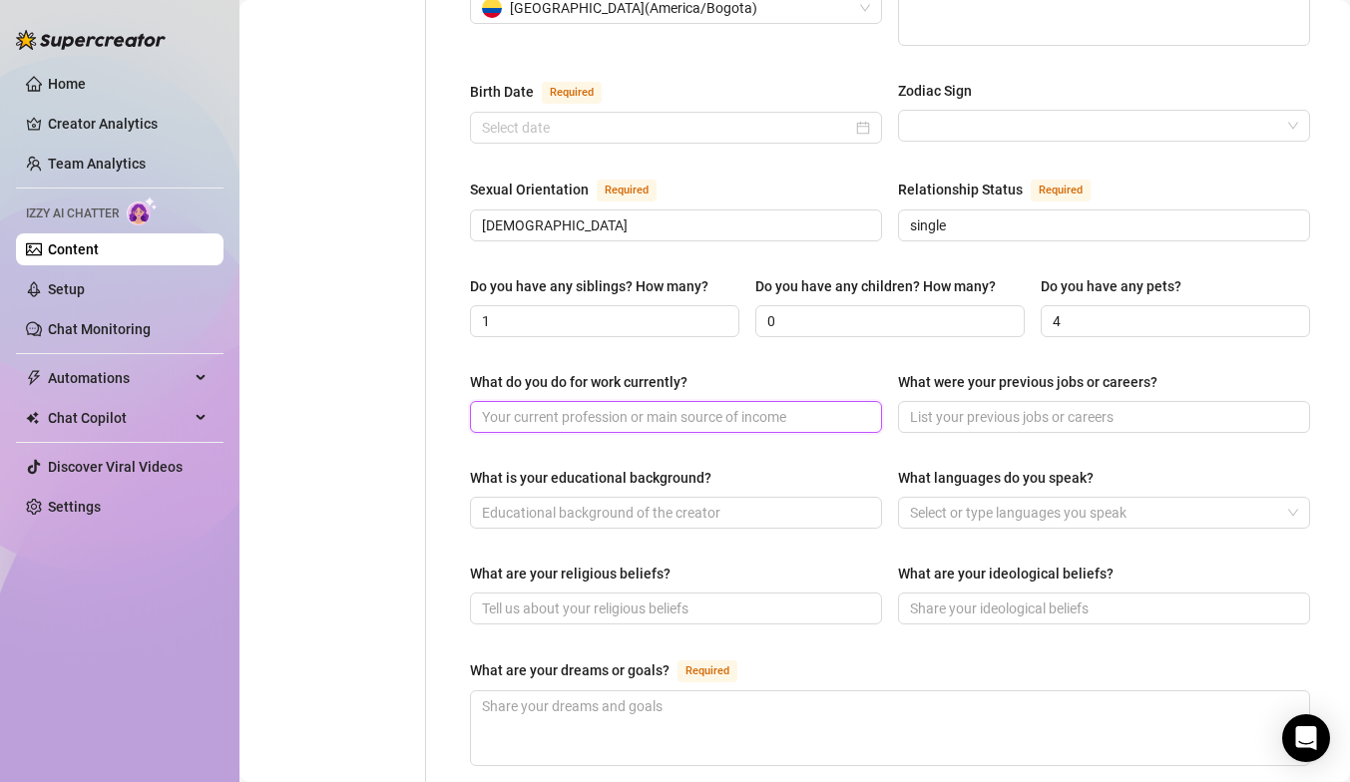
scroll to position [637, 0]
type input "c"
type input "influencer"
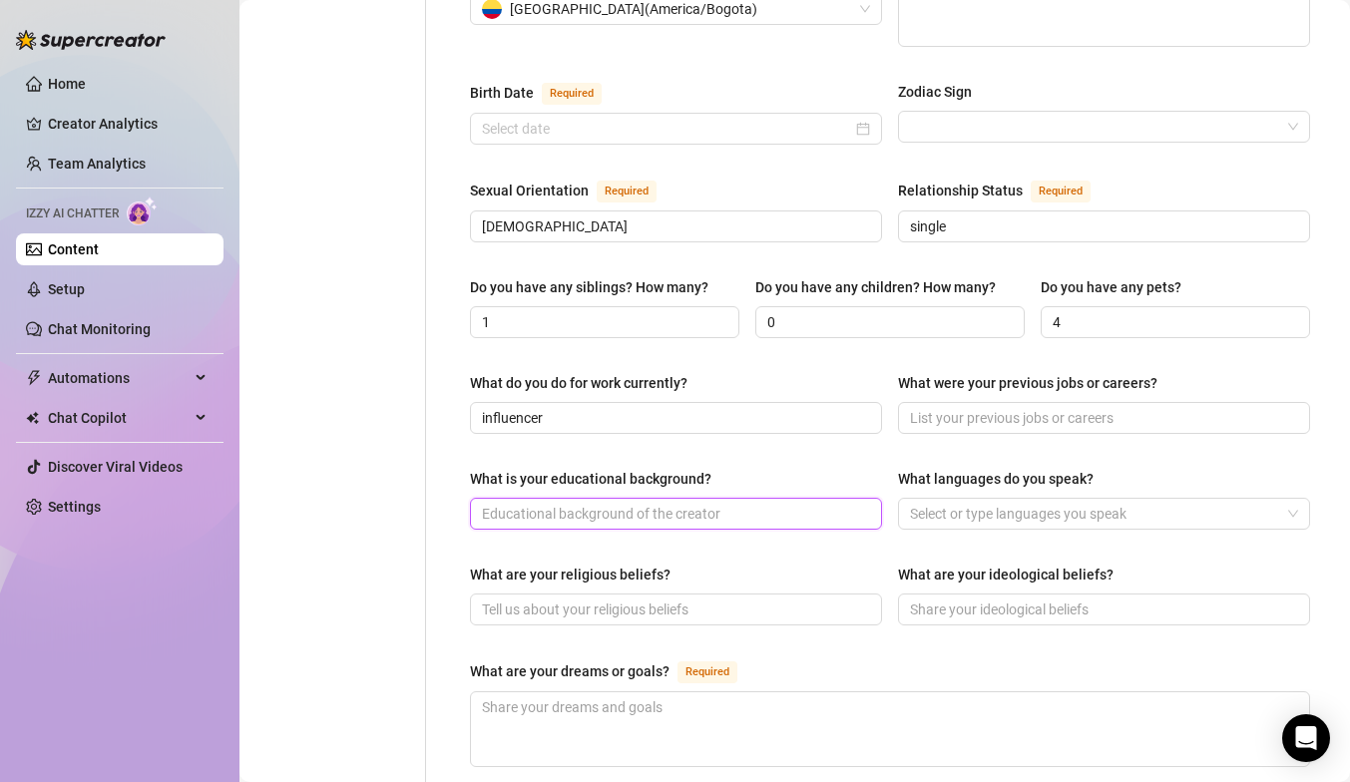
click at [615, 503] on input "What is your educational background?" at bounding box center [674, 514] width 384 height 22
click at [936, 500] on div at bounding box center [1093, 514] width 383 height 28
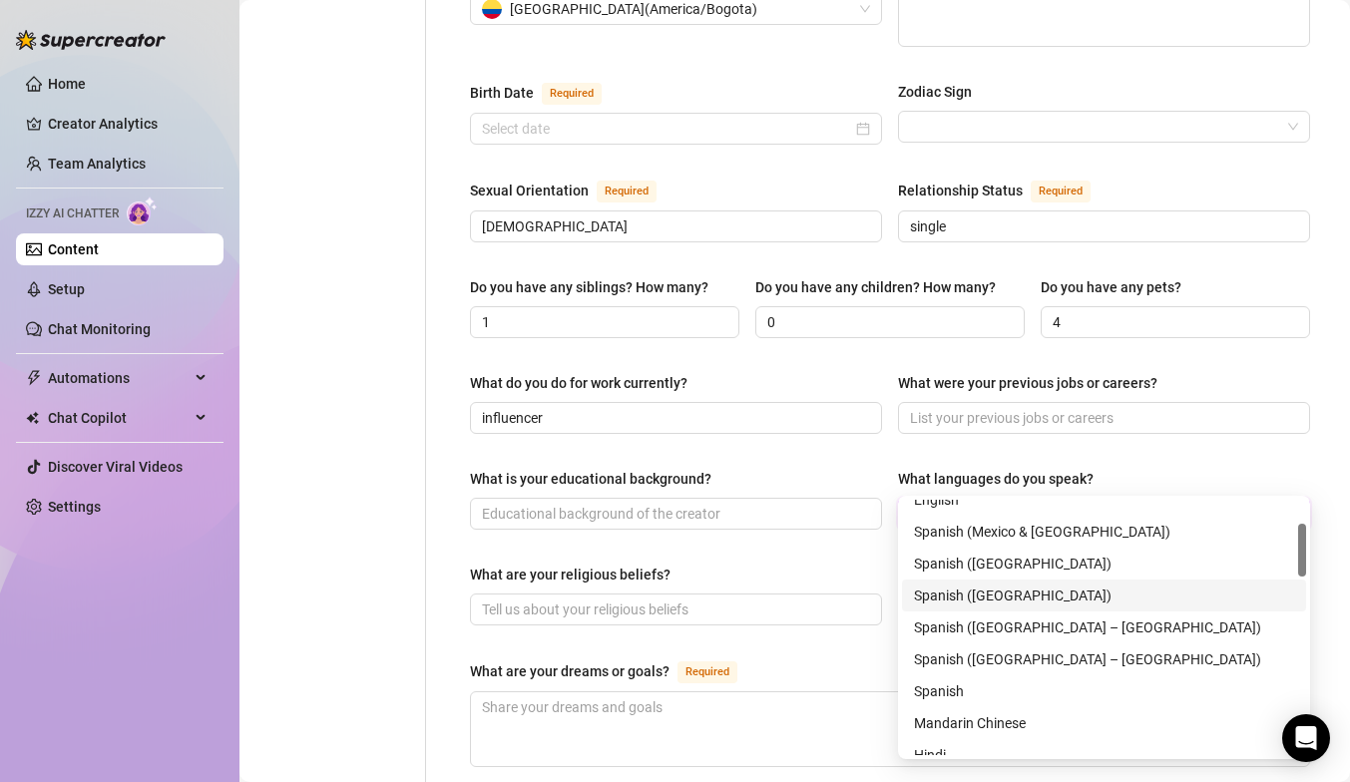
scroll to position [114, 0]
click at [980, 660] on div "Spanish ([GEOGRAPHIC_DATA] – [GEOGRAPHIC_DATA])" at bounding box center [1104, 657] width 380 height 22
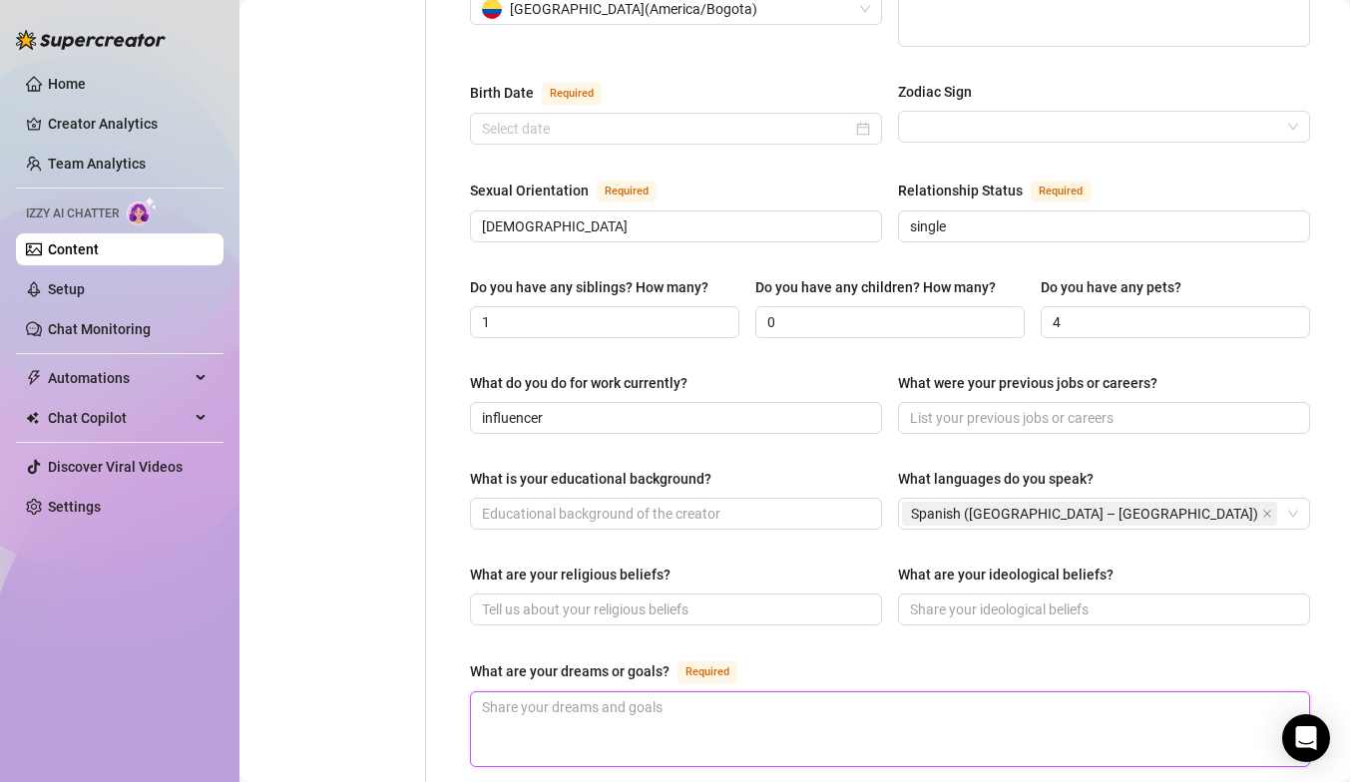
click at [809, 692] on textarea "What are your dreams or goals? Required" at bounding box center [890, 729] width 838 height 74
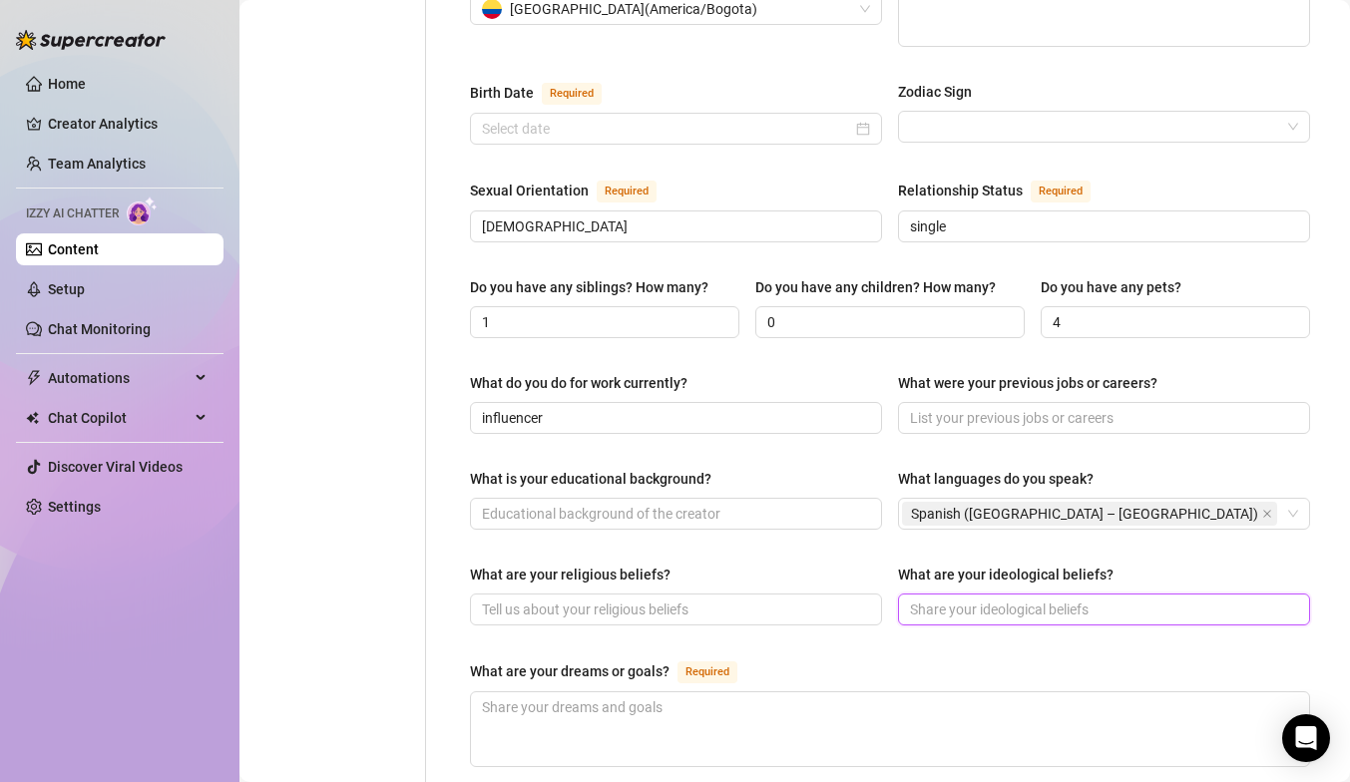
click at [960, 599] on input "What are your ideological beliefs?" at bounding box center [1102, 610] width 384 height 22
click at [1278, 500] on div "Spanish ([GEOGRAPHIC_DATA] – [GEOGRAPHIC_DATA])" at bounding box center [1093, 514] width 383 height 28
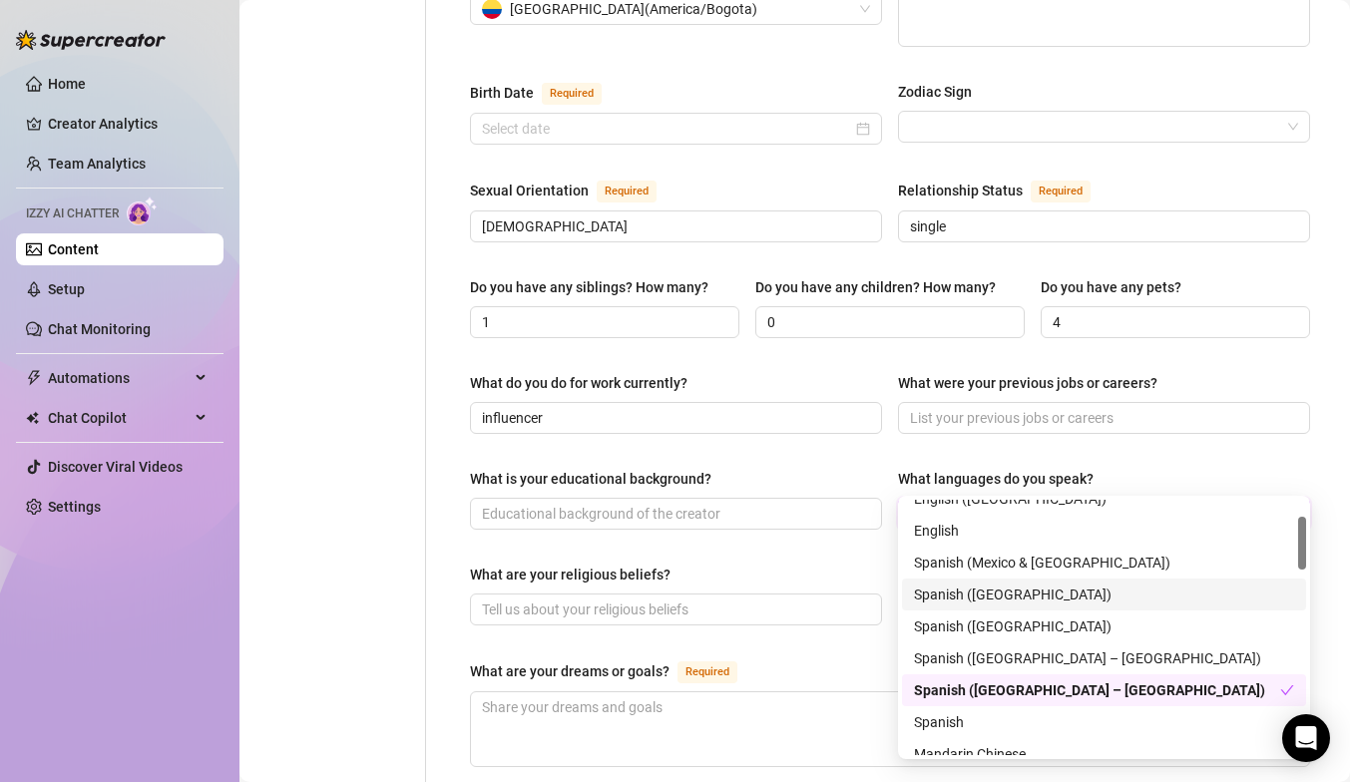
scroll to position [0, 0]
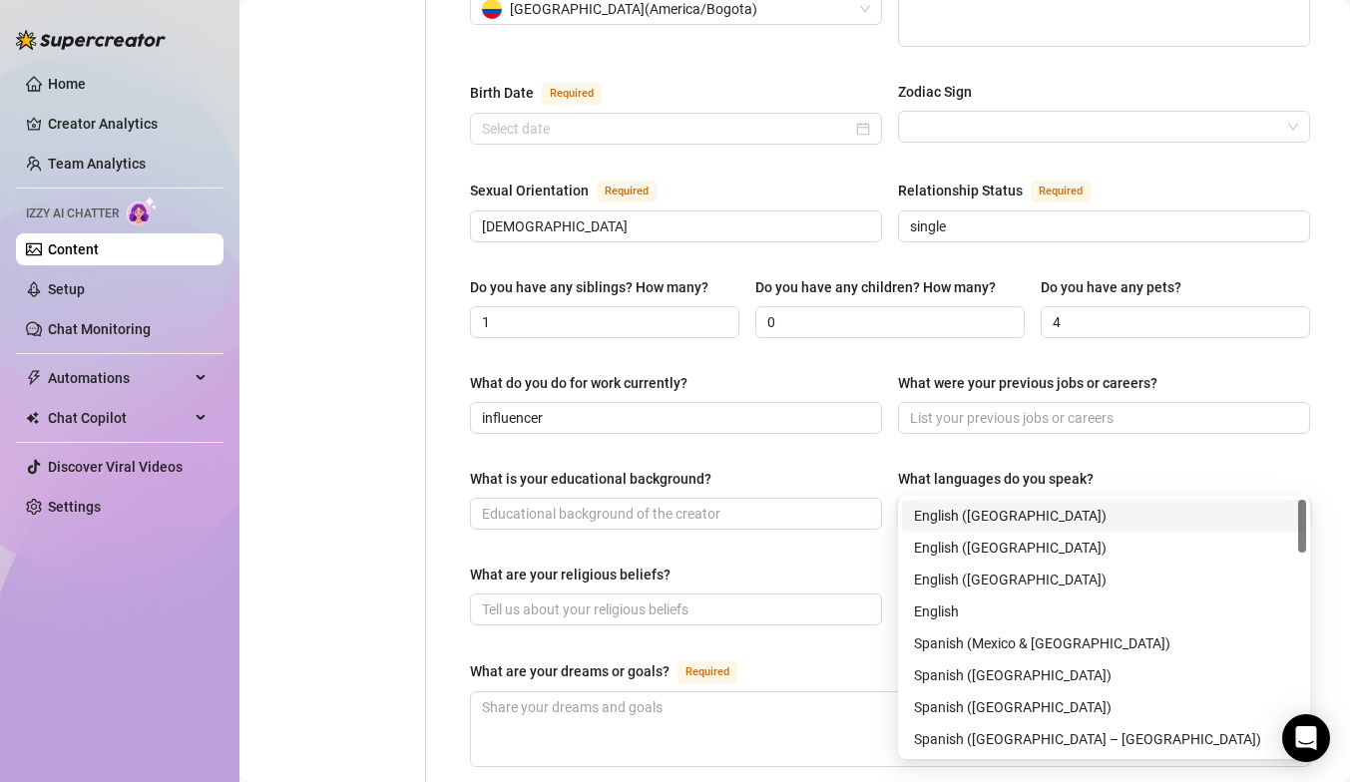
click at [1143, 515] on div "English ([GEOGRAPHIC_DATA])" at bounding box center [1104, 516] width 380 height 22
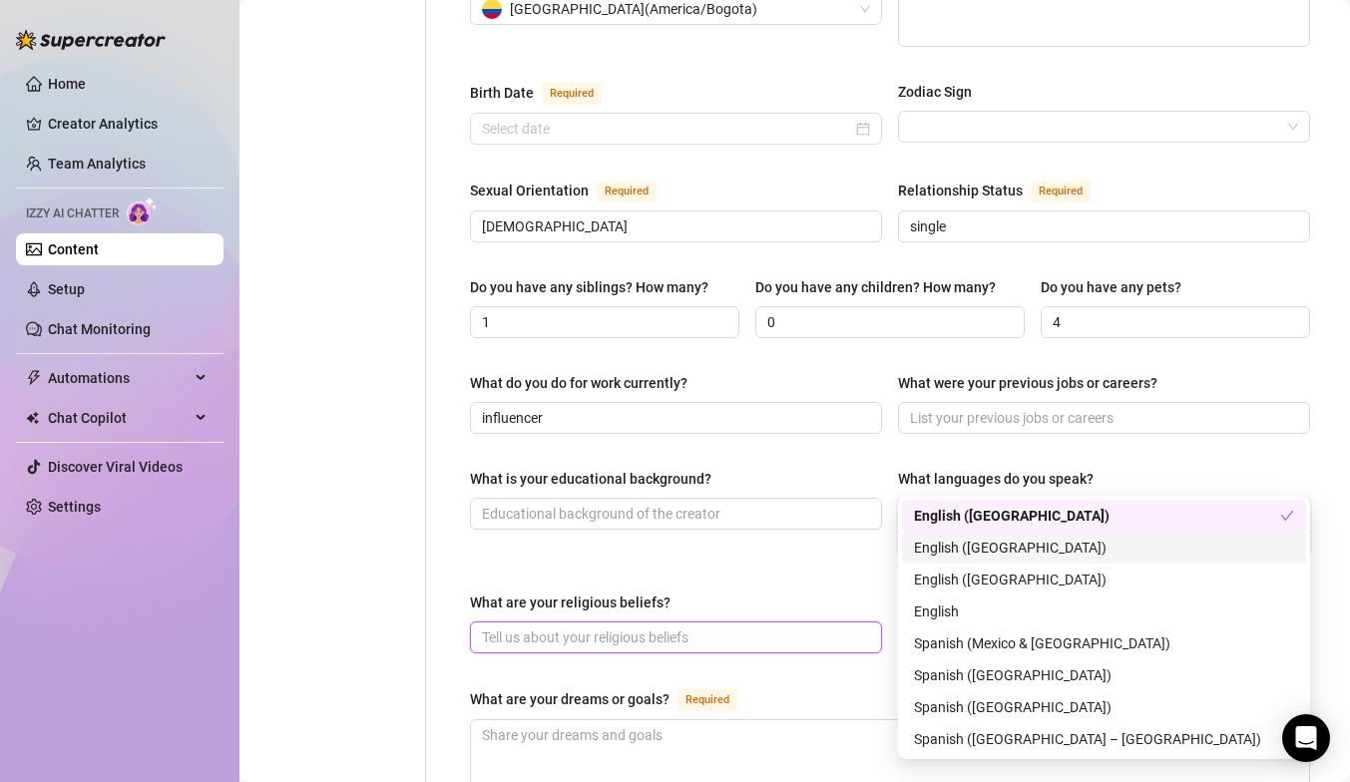
click at [736, 626] on input "What are your religious beliefs?" at bounding box center [674, 637] width 384 height 22
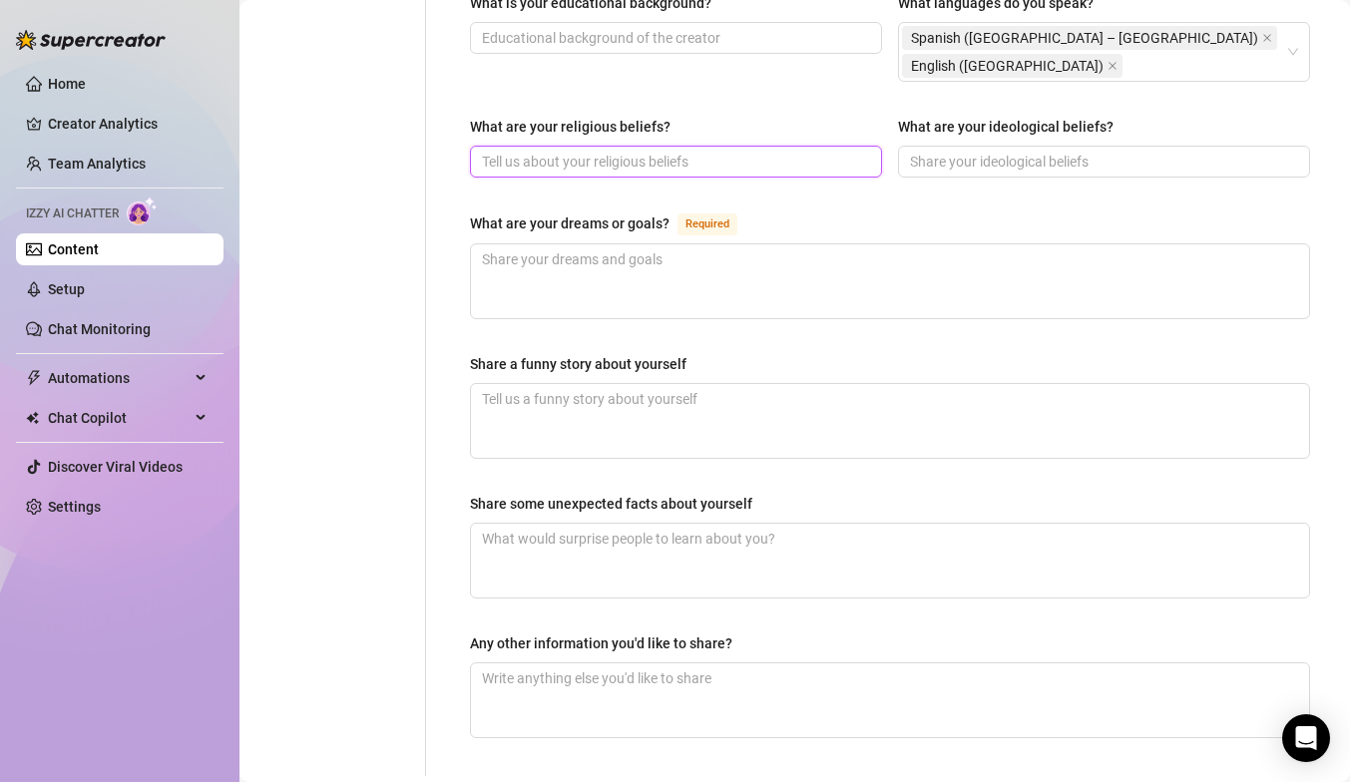
scroll to position [1109, 0]
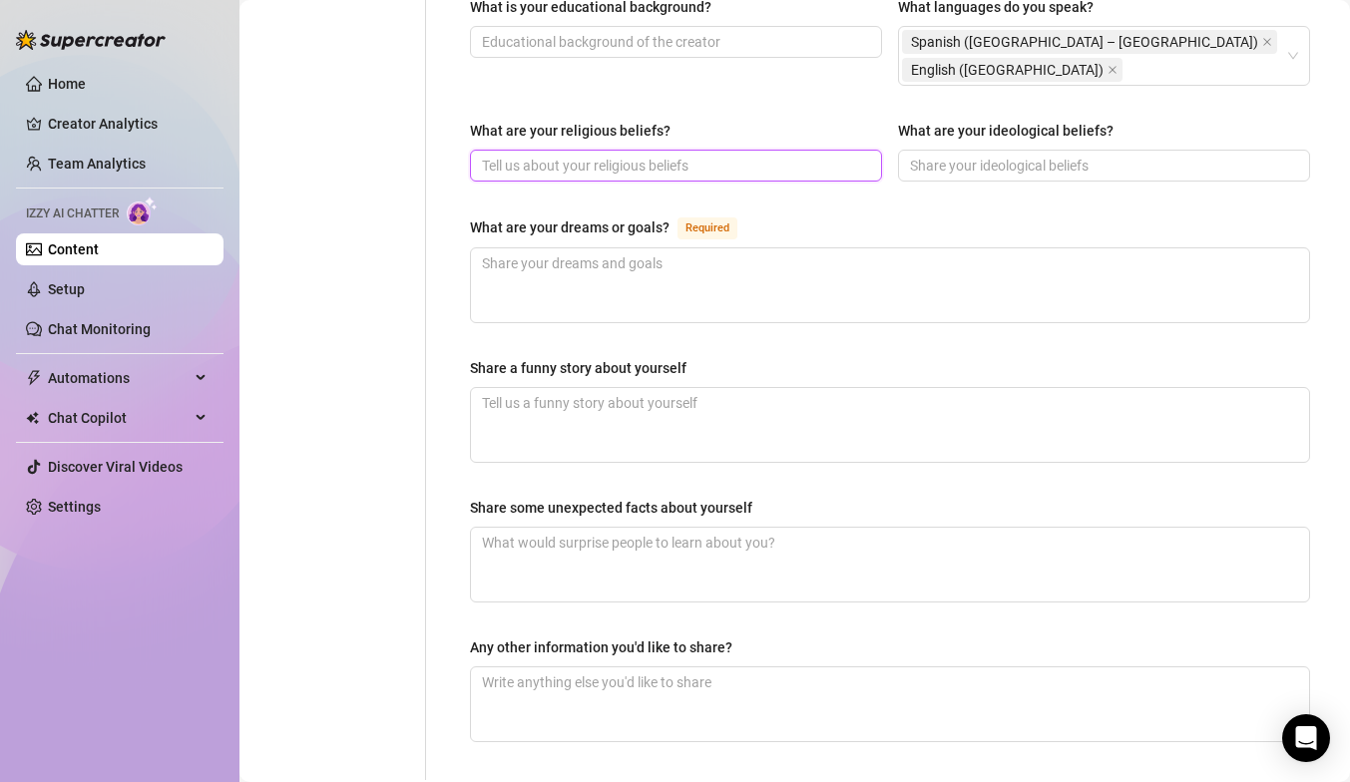
click at [759, 155] on input "What are your religious beliefs?" at bounding box center [674, 166] width 384 height 22
type input "[DEMOGRAPHIC_DATA]"
click at [647, 155] on input "[DEMOGRAPHIC_DATA]" at bounding box center [674, 166] width 384 height 22
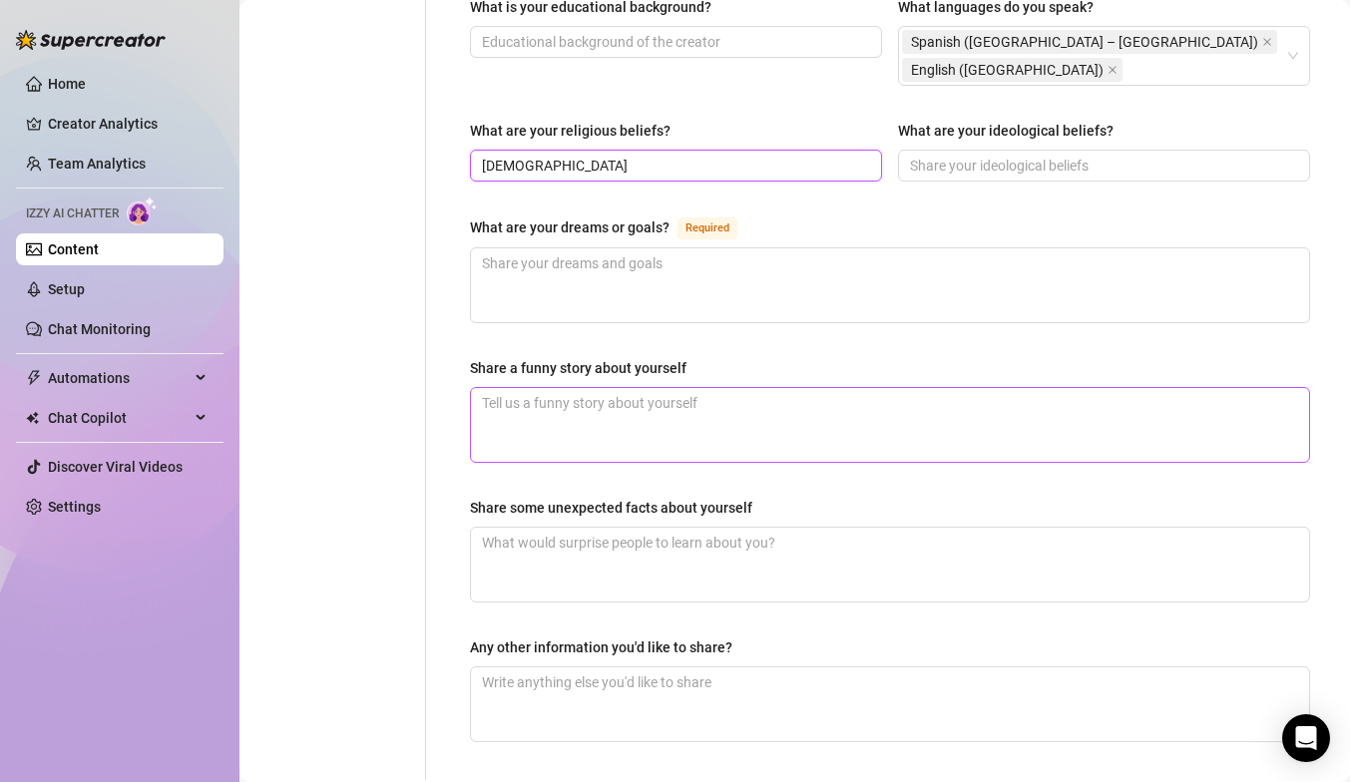
type input "[DEMOGRAPHIC_DATA]"
click at [670, 388] on textarea "Share a funny story about yourself" at bounding box center [890, 425] width 838 height 74
click at [550, 155] on input "[DEMOGRAPHIC_DATA]" at bounding box center [674, 166] width 384 height 22
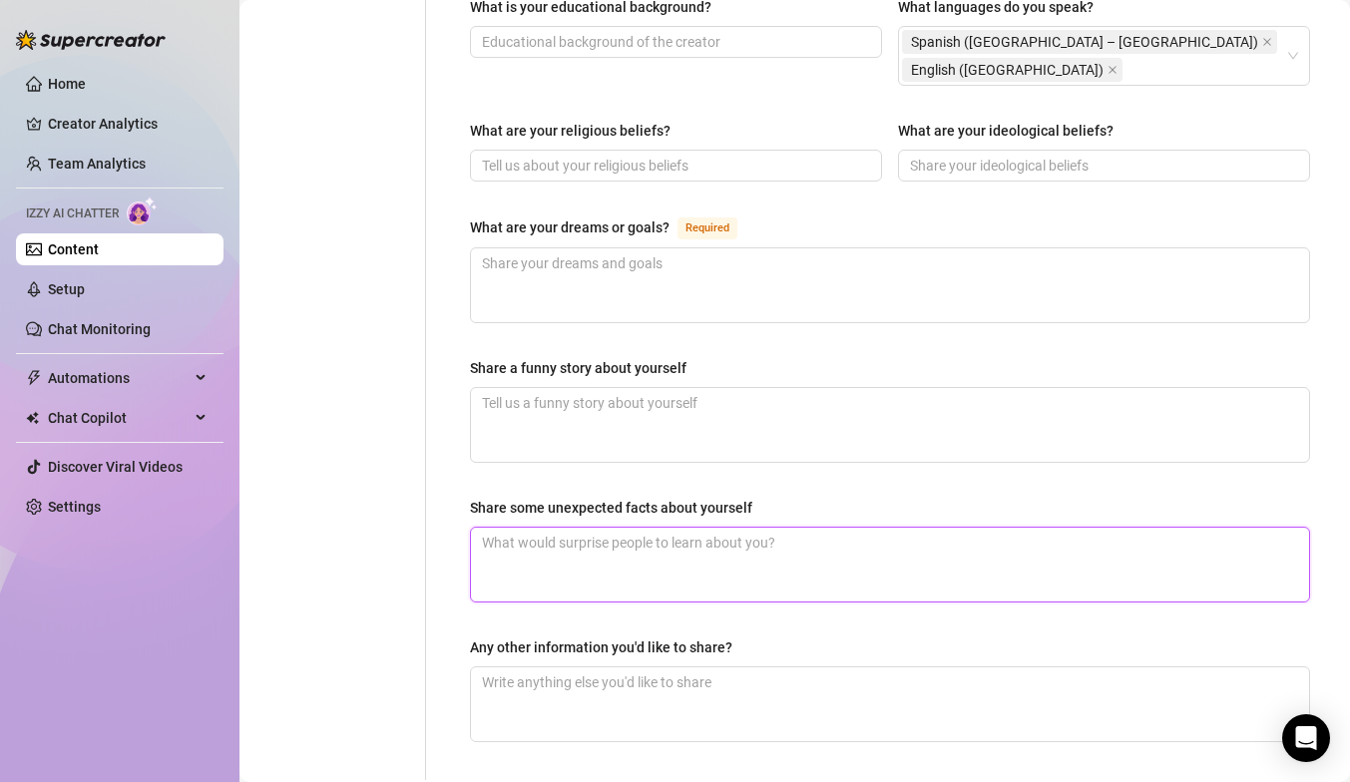
click at [549, 528] on textarea "Share some unexpected facts about yourself" at bounding box center [890, 565] width 838 height 74
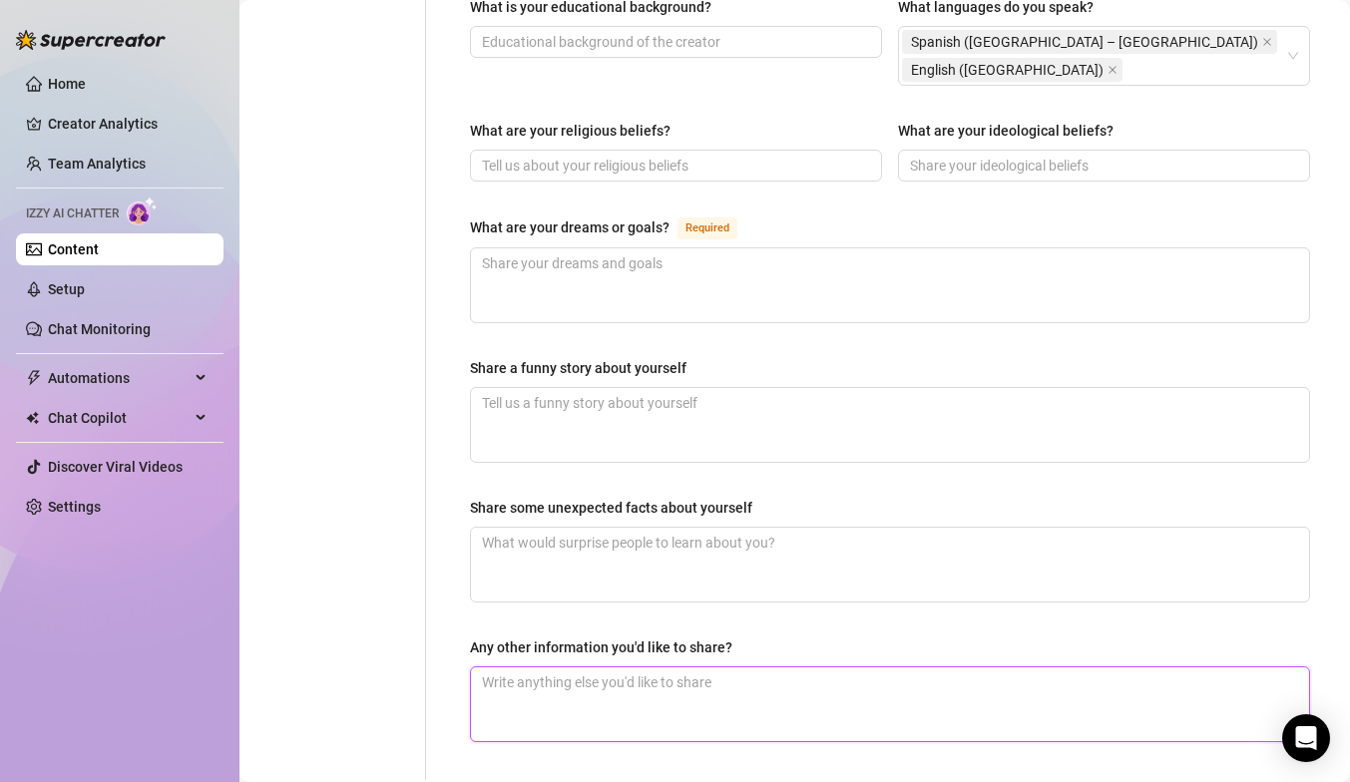
click at [728, 667] on textarea "Any other information you'd like to share?" at bounding box center [890, 704] width 838 height 74
type textarea "i"
type textarea "i a"
type textarea "i am"
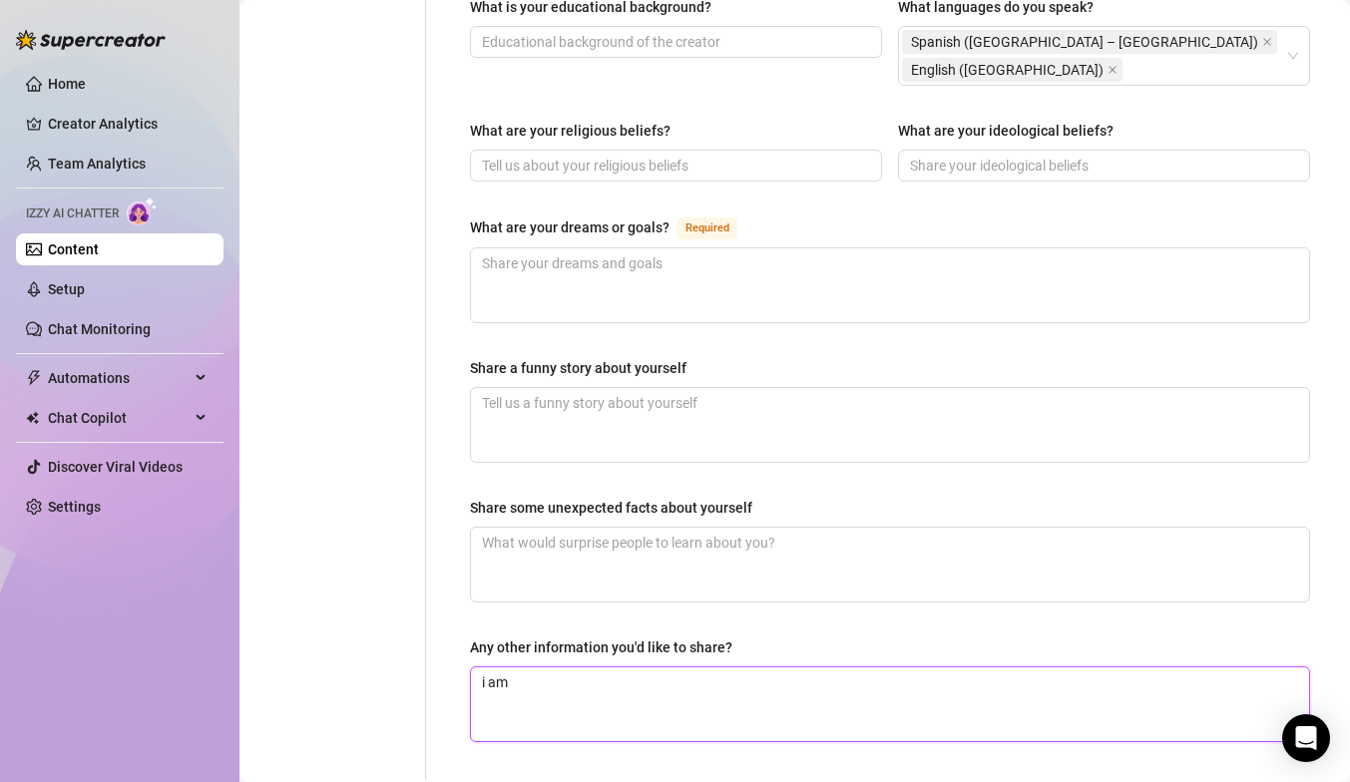
type textarea "i am"
type textarea "i am a"
type textarea "i am a h"
type textarea "i am a hi"
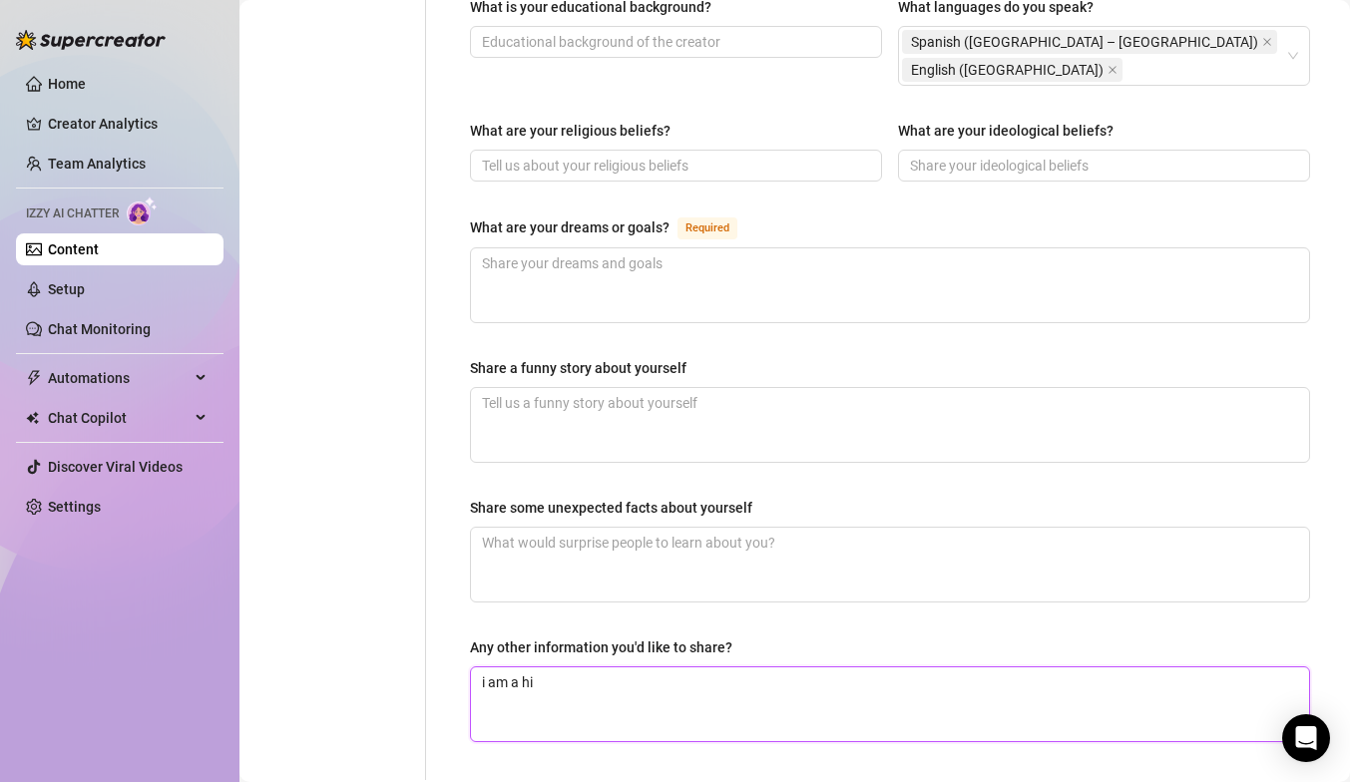
type textarea "i am a hig"
type textarea "i am a high"
type textarea "i am a high e"
type textarea "i am a high en"
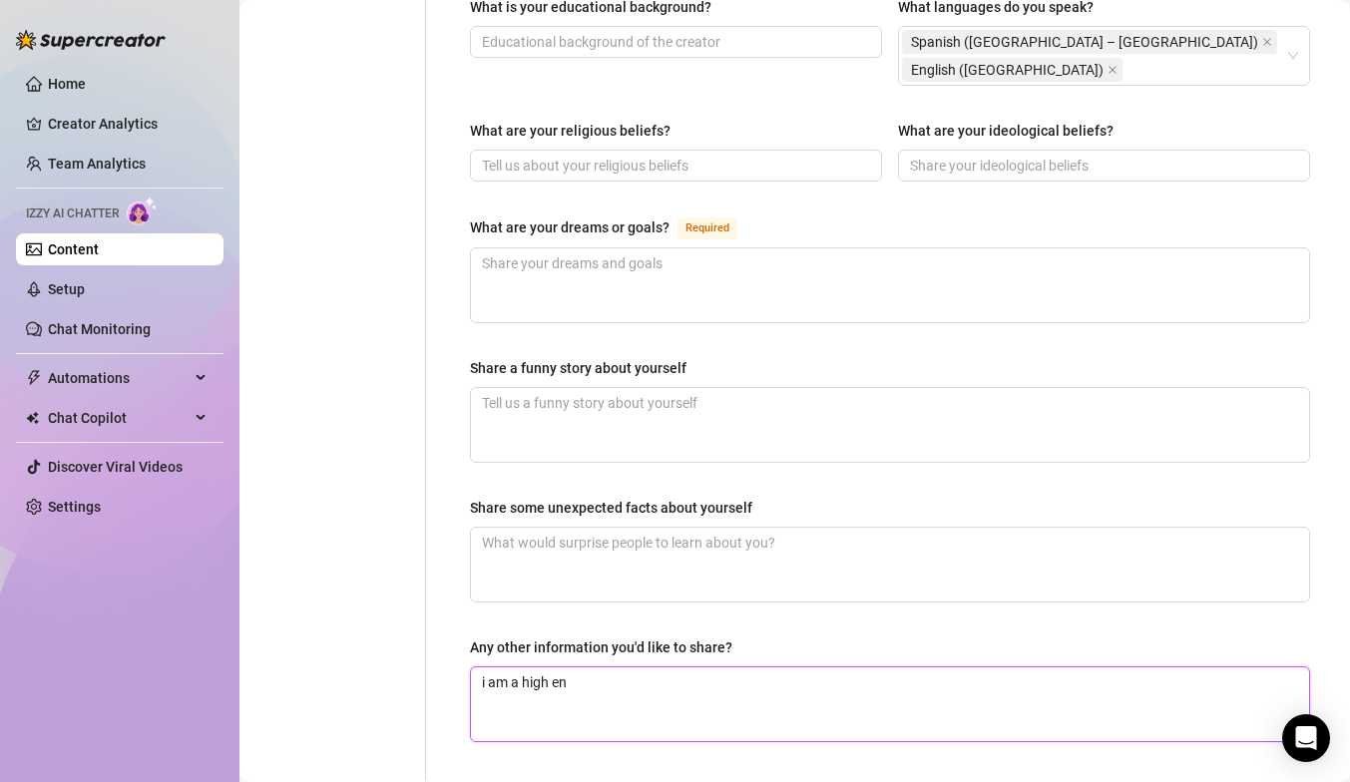
type textarea "i am a high e"
type textarea "i am a high"
type textarea "i am a hig"
type textarea "i am a hi"
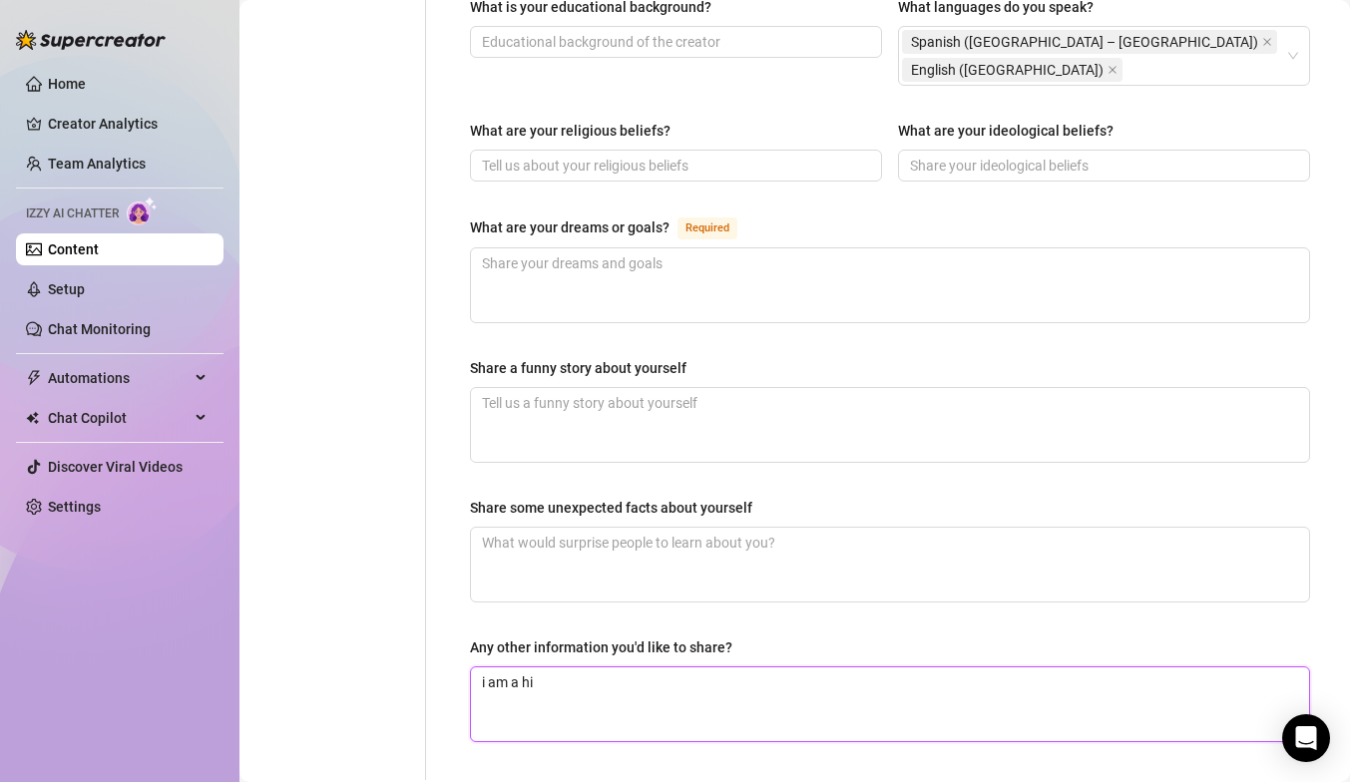
type textarea "i am a h"
type textarea "i am a"
type textarea "i am a t"
type textarea "i am a to"
type textarea "i am a top"
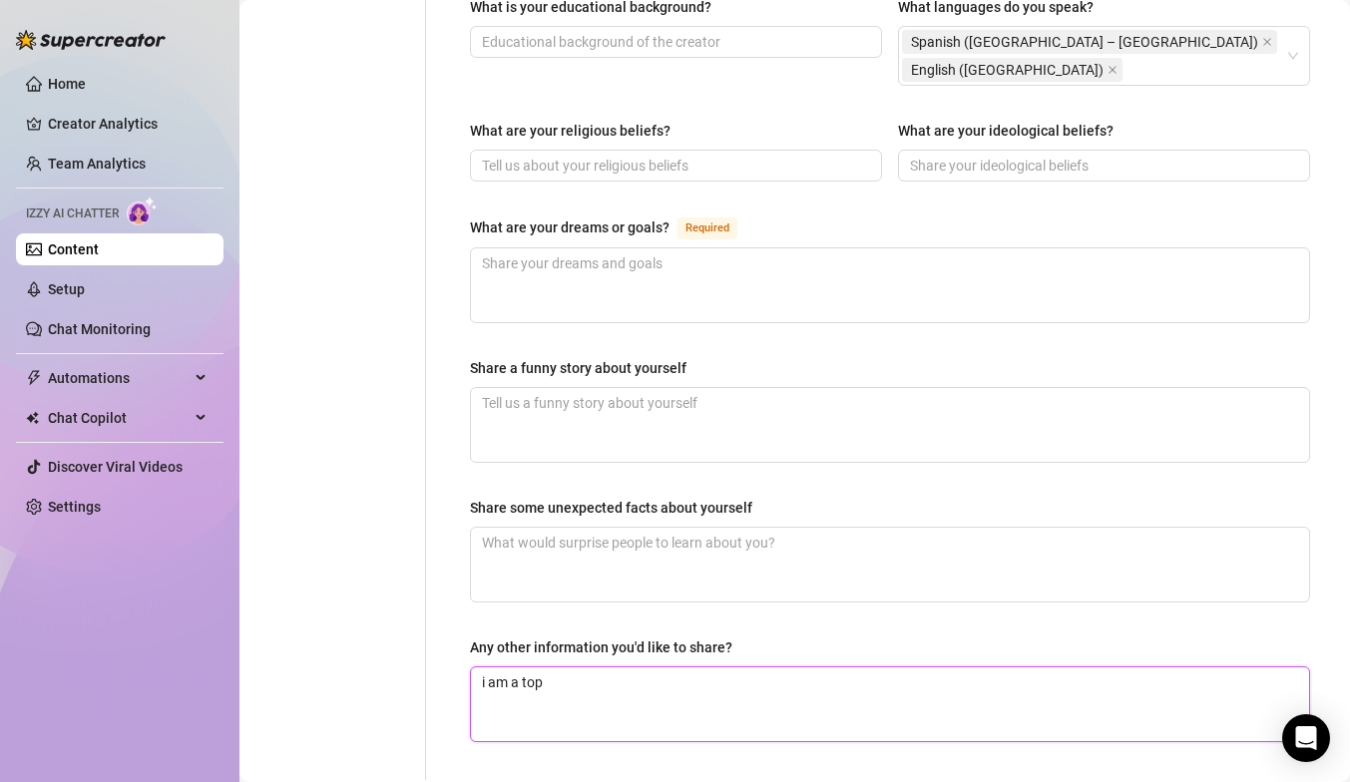
type textarea "i am a top"
type textarea "i am a top in"
type textarea "i am a top inf"
type textarea "i am a top infl"
type textarea "i am a top influ"
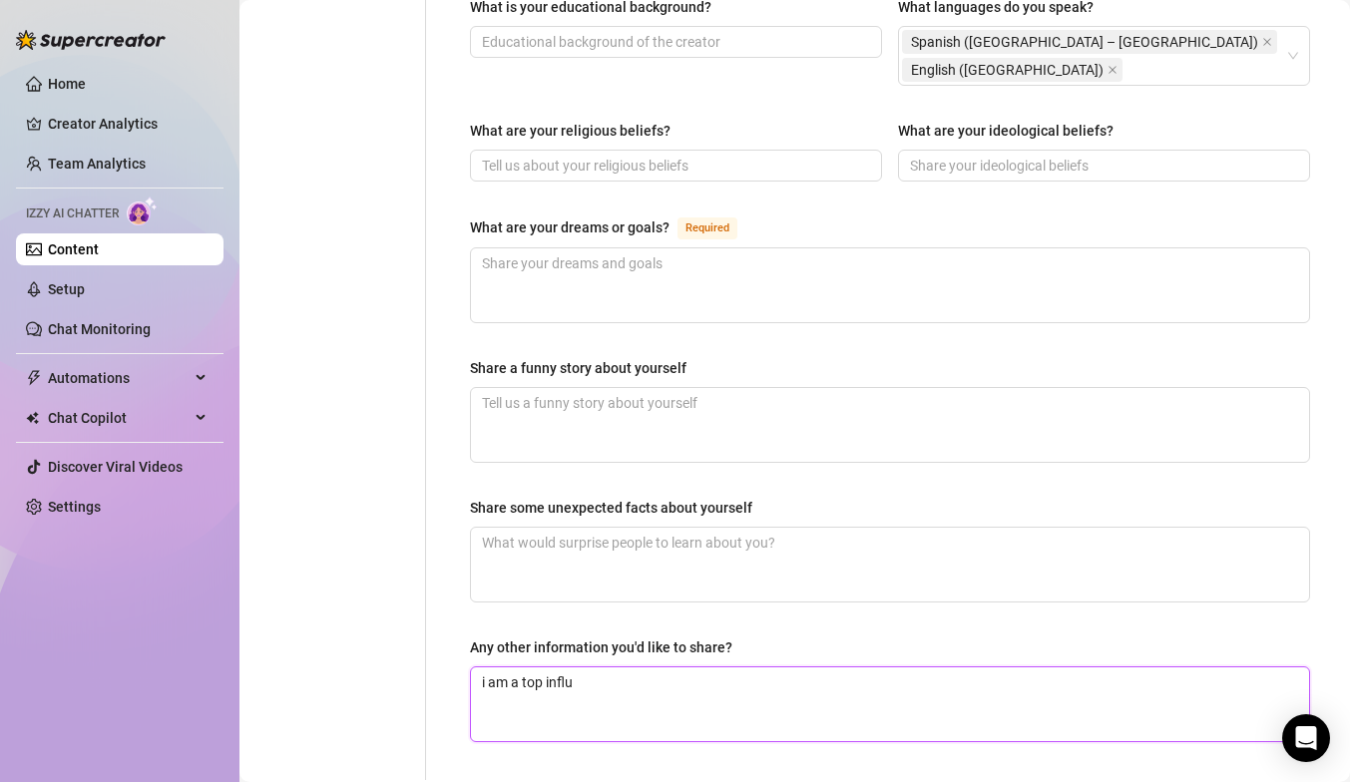
type textarea "i am a top influe"
type textarea "i am a top influen"
type textarea "i am a top influenc"
type textarea "i am a top influence"
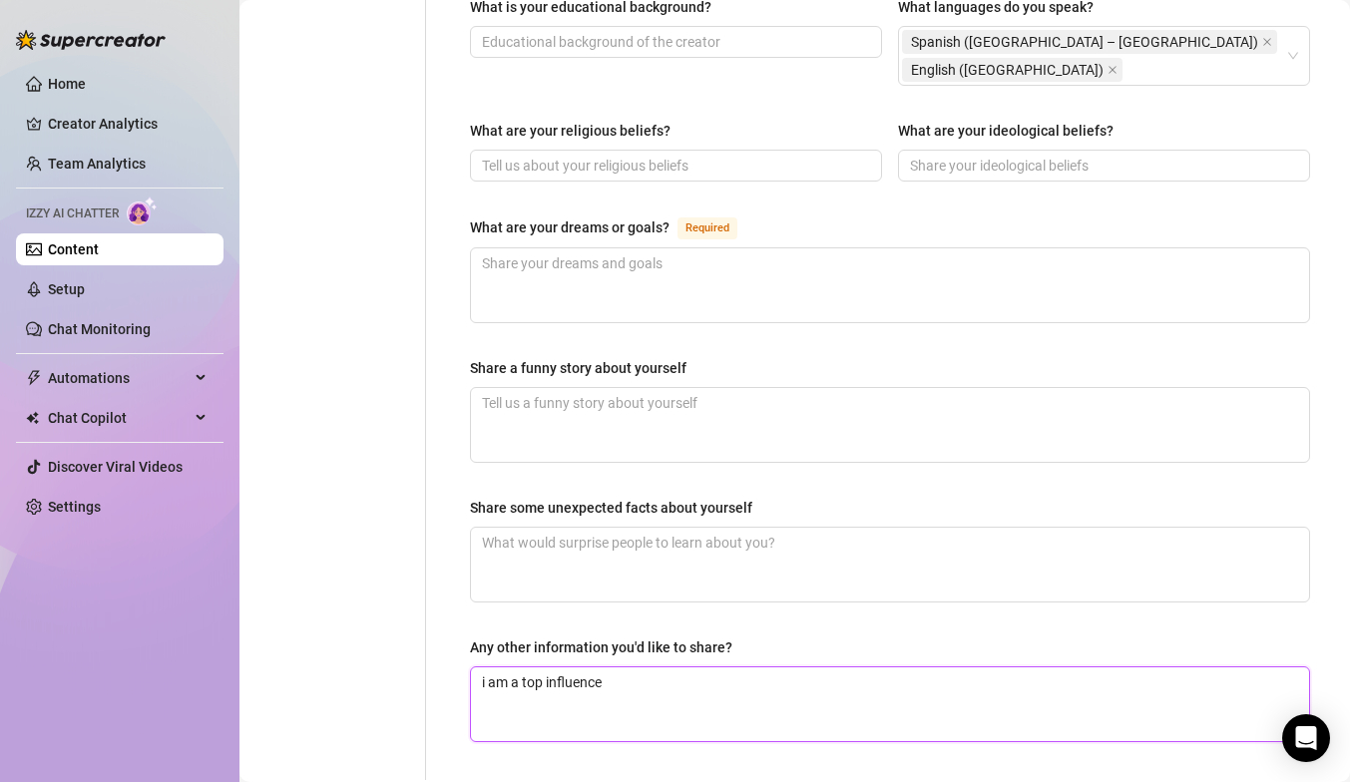
type textarea "i am a top influence o"
type textarea "i am a top influence on"
type textarea "i am a top influence o"
type textarea "i am a top influence"
type textarea "i am a top influence i"
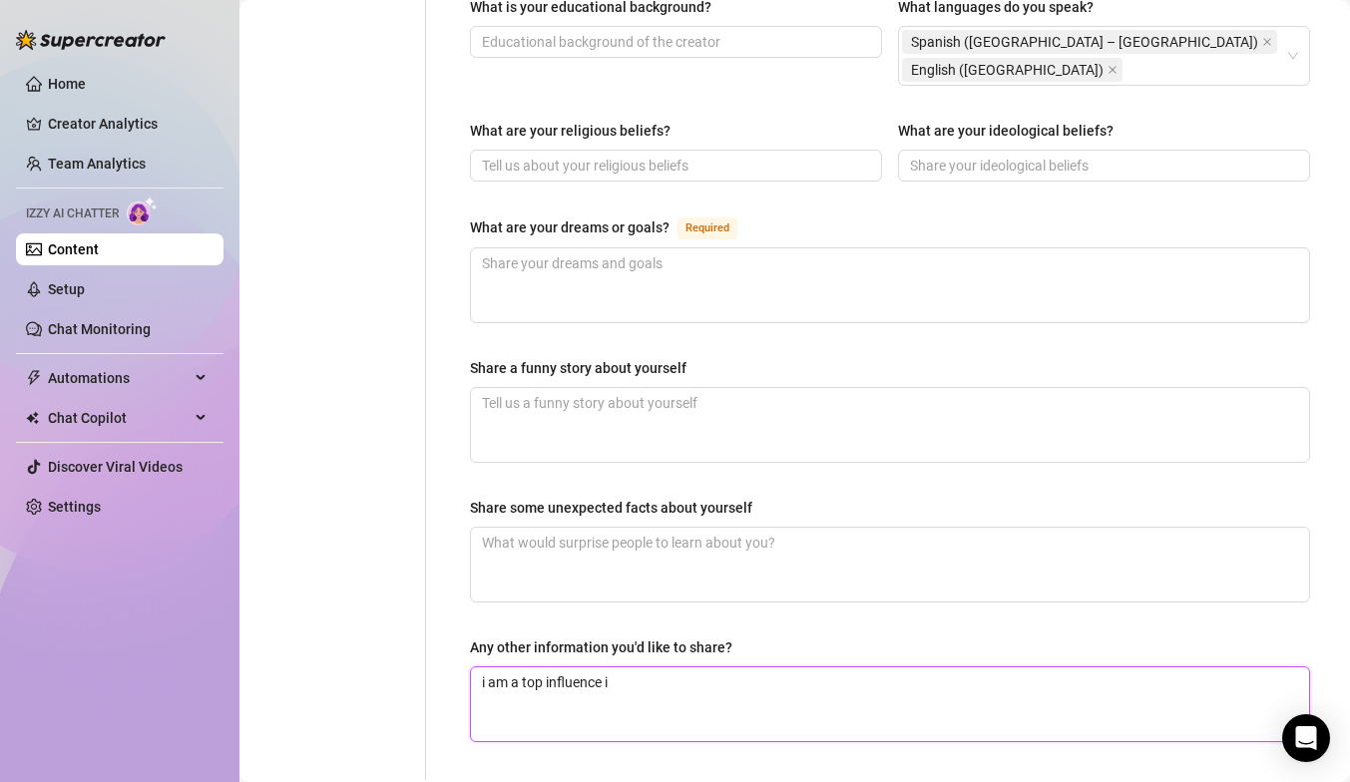
type textarea "i am a top influence in"
type textarea "i am a top influence in c"
type textarea "i am a top influence in co"
type textarea "i am a top influence in col"
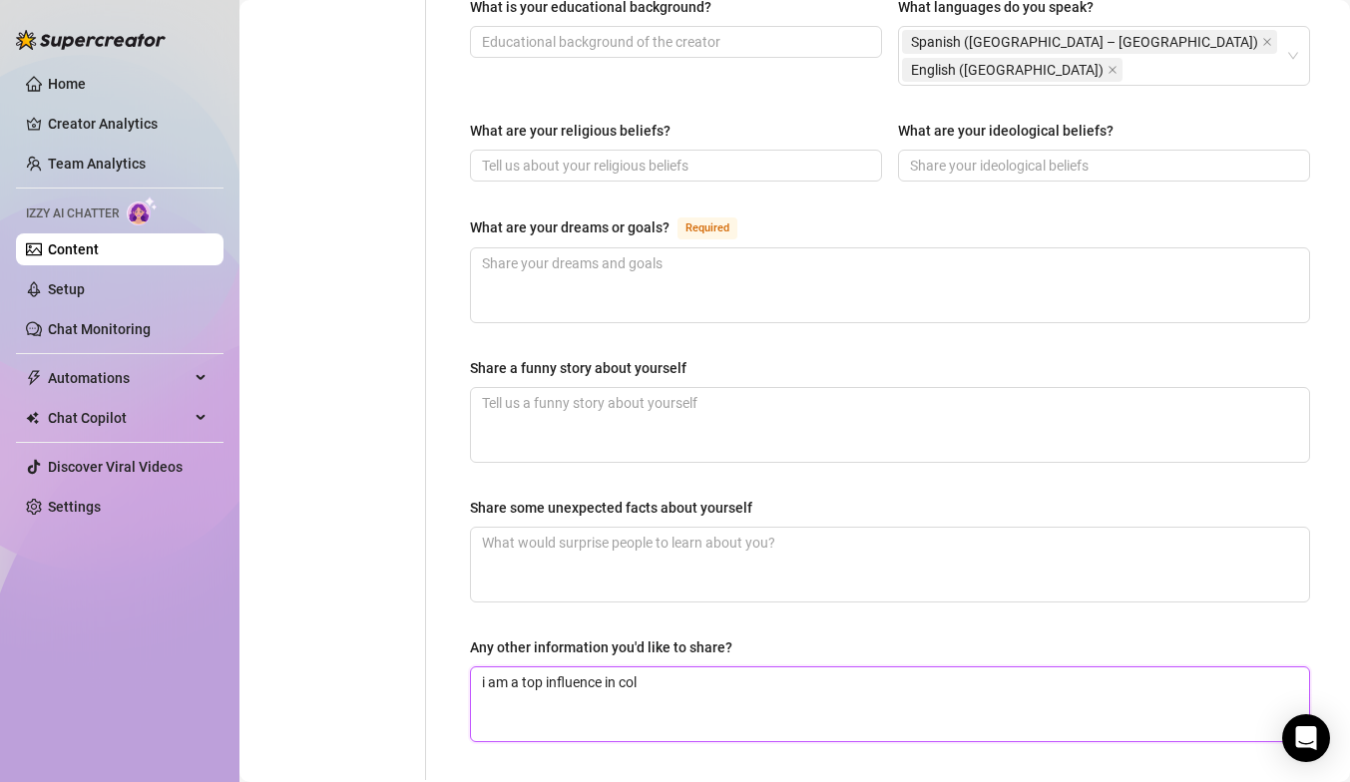
type textarea "i am a top influence in colo"
type textarea "i am a top influence in colom"
type textarea "i am a top influence in [PERSON_NAME]"
type textarea "i am a top influence in [GEOGRAPHIC_DATA]"
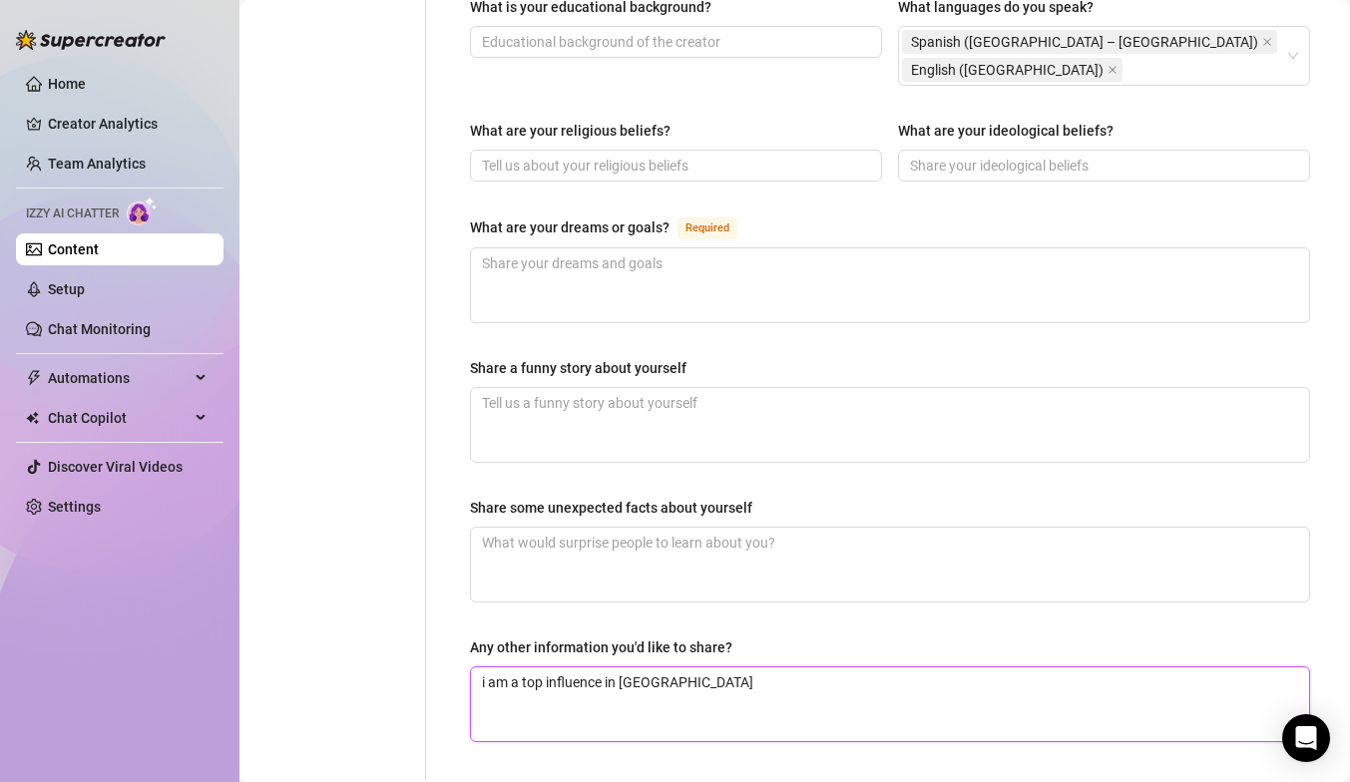
type textarea "i am a top influence in [GEOGRAPHIC_DATA]"
type textarea "i am a top influence in [GEOGRAPHIC_DATA] l"
type textarea "i am a top influence in [GEOGRAPHIC_DATA] li"
type textarea "i am a top influence in [GEOGRAPHIC_DATA] liv"
type textarea "i am a top influence in [GEOGRAPHIC_DATA] livi"
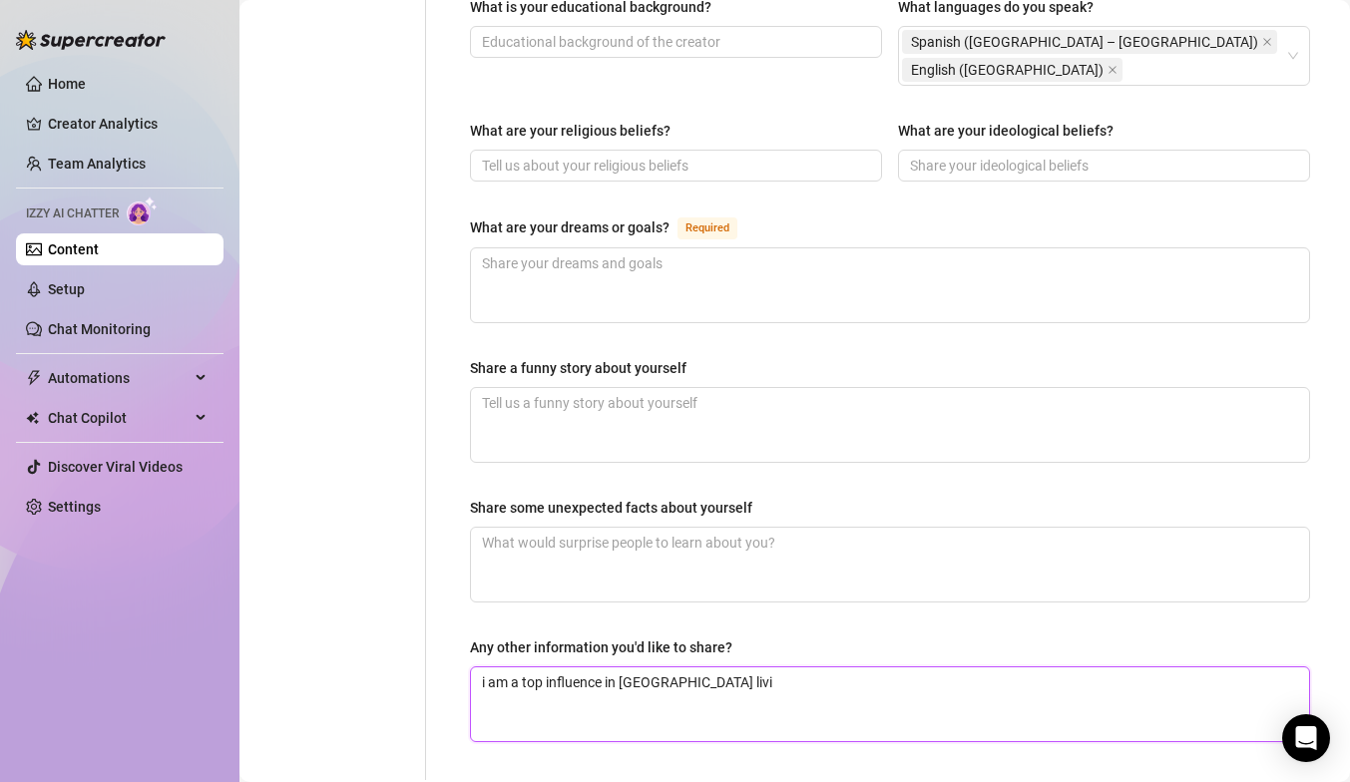
type textarea "i am a top influence in [GEOGRAPHIC_DATA] livin"
type textarea "i am a top influence in [GEOGRAPHIC_DATA] living"
type textarea "i am a top influence in [GEOGRAPHIC_DATA] living a"
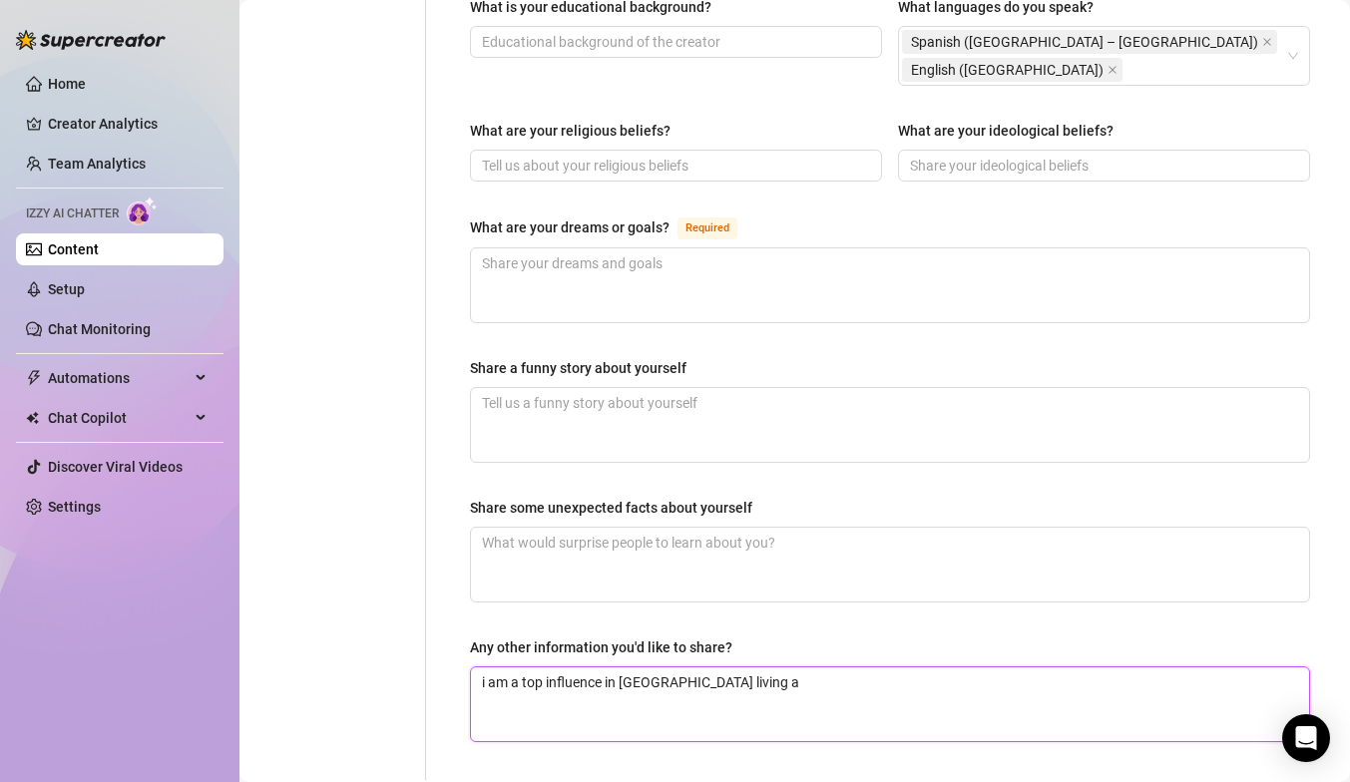
type textarea "i am a top influence in [GEOGRAPHIC_DATA] living a l"
type textarea "i am a top influence in [GEOGRAPHIC_DATA] living a lu"
type textarea "i am a top influence in [GEOGRAPHIC_DATA] living a lux"
type textarea "i am a top influence in [GEOGRAPHIC_DATA] living a luxu"
type textarea "i am a top influence in [GEOGRAPHIC_DATA] living a luxur"
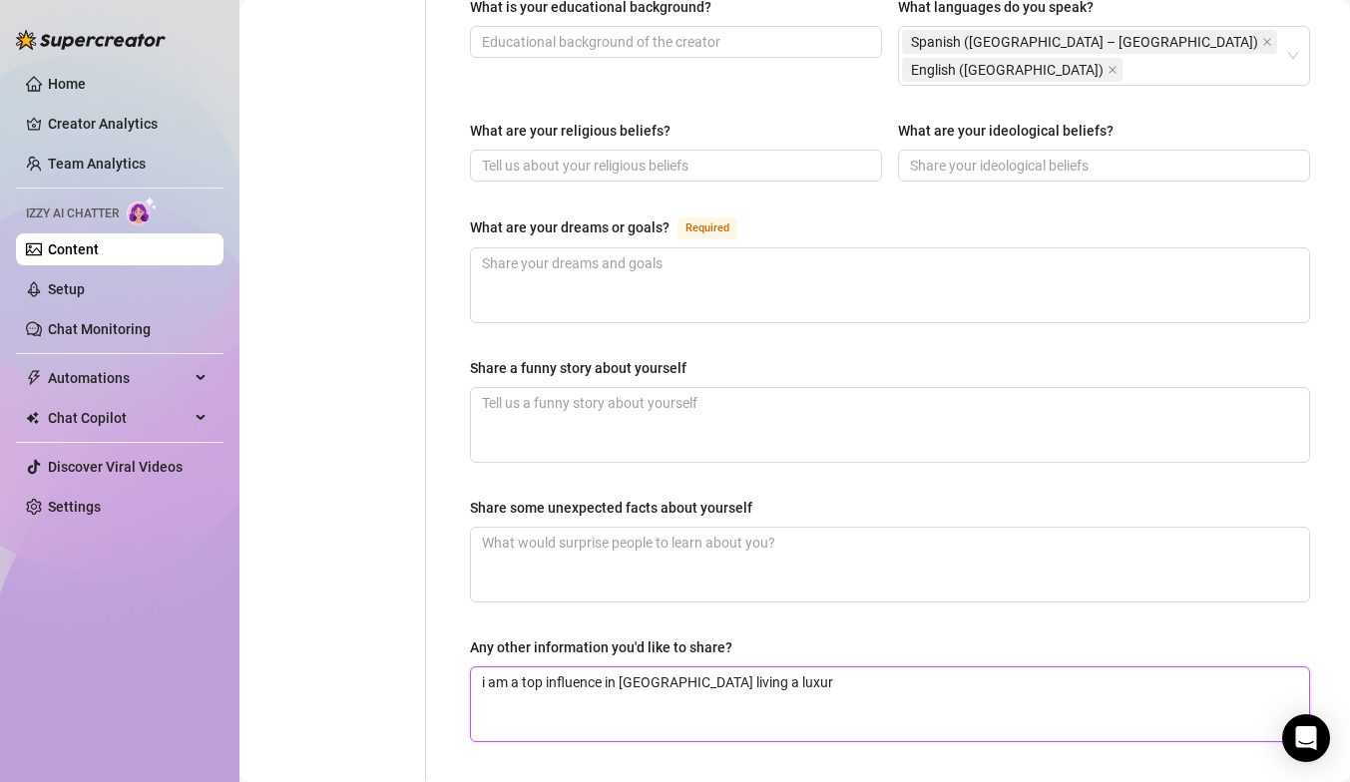
type textarea "i am a top influence in [GEOGRAPHIC_DATA] living a luxury"
type textarea "i am a top influence in [GEOGRAPHIC_DATA] living a luxury l"
type textarea "i am a top influence in [GEOGRAPHIC_DATA] living a luxury li"
type textarea "i am a top influence in [GEOGRAPHIC_DATA] living a luxury lif"
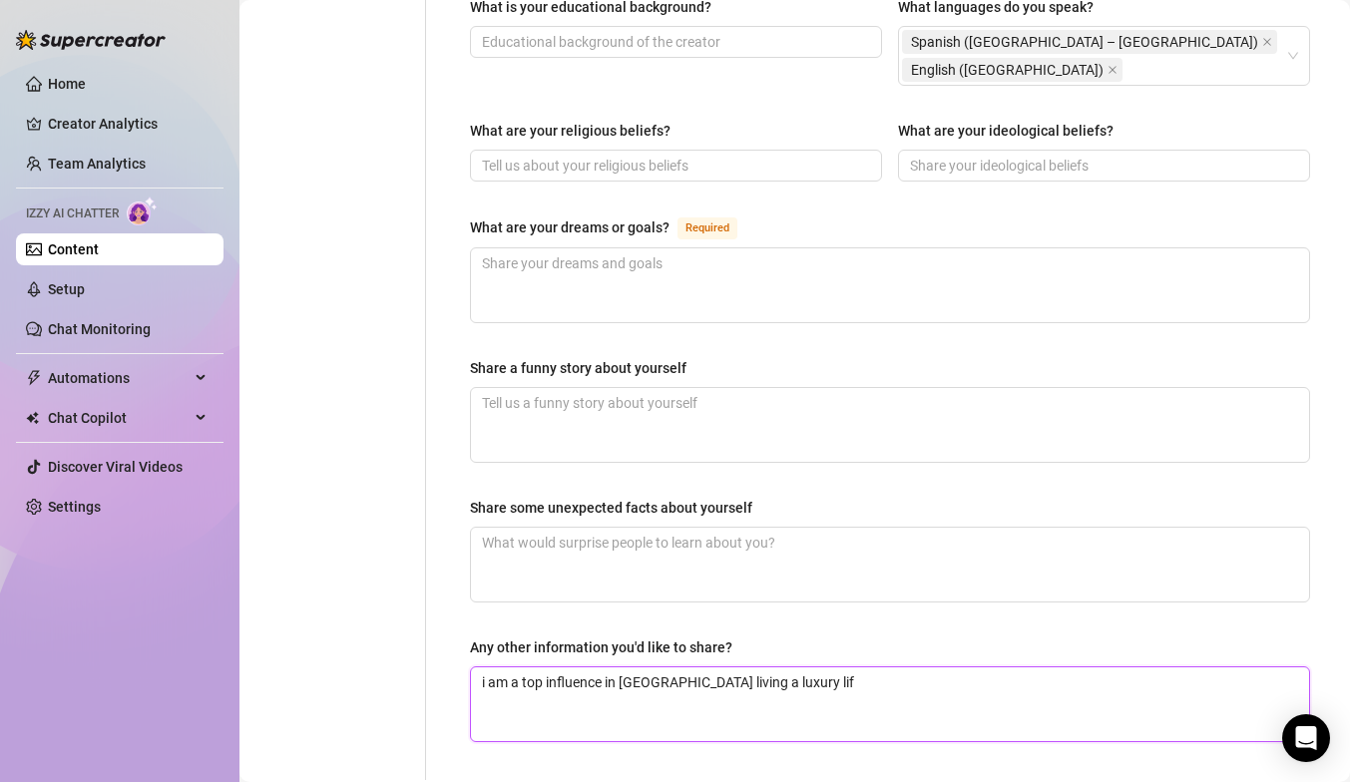
type textarea "i am a top influence in [GEOGRAPHIC_DATA] living a luxury life"
type textarea "i am a top influence in [GEOGRAPHIC_DATA] living a luxury lifes"
type textarea "i am a top influence in [GEOGRAPHIC_DATA] living a luxury lifest"
type textarea "i am a top influence in [GEOGRAPHIC_DATA] living a luxury lifestl"
type textarea "i am a top influence in [GEOGRAPHIC_DATA] living a luxury lifestle"
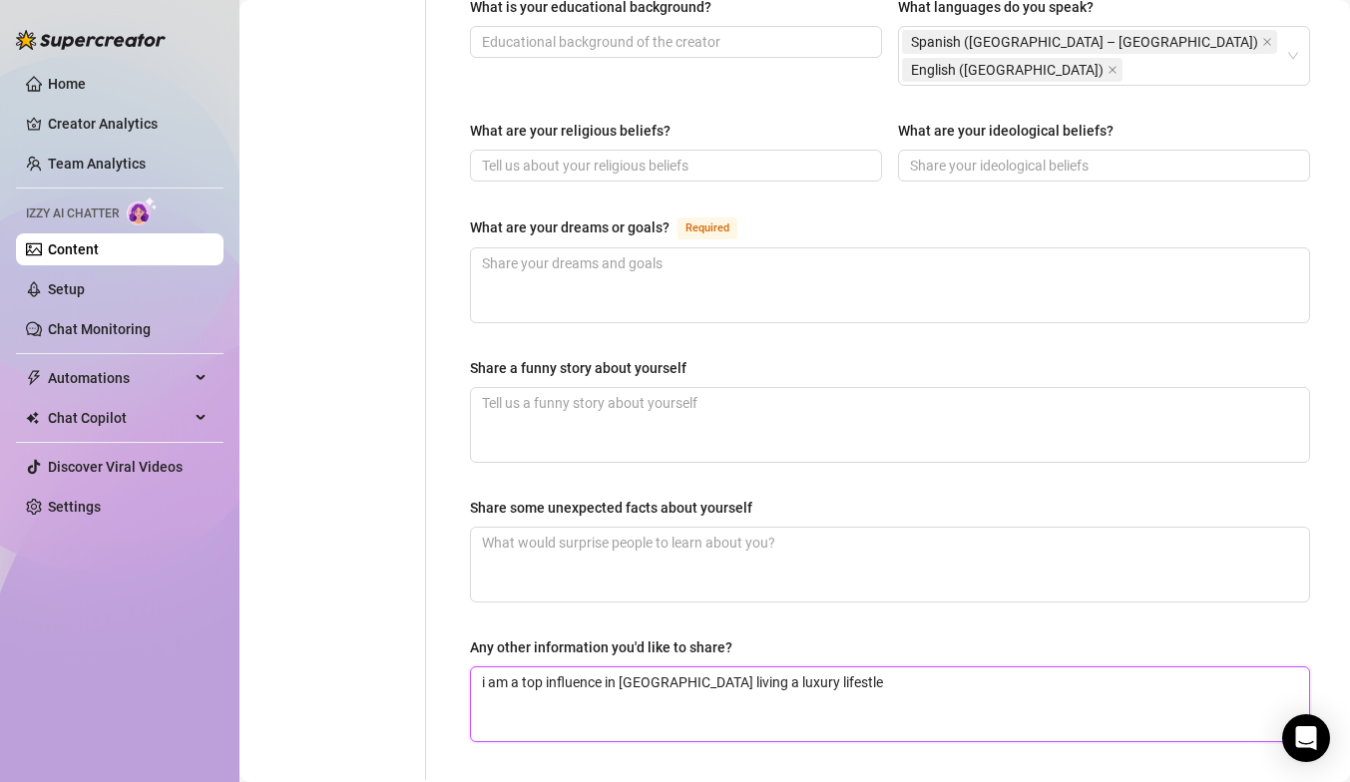
type textarea "i am a top influence in [GEOGRAPHIC_DATA] living a luxury lifestle"
type textarea "i am a top influence in [GEOGRAPHIC_DATA] living a luxury lifestl"
type textarea "i am a top influence in [GEOGRAPHIC_DATA] living a luxury lifest"
type textarea "i am a top influence in [GEOGRAPHIC_DATA] living a luxury lifesty"
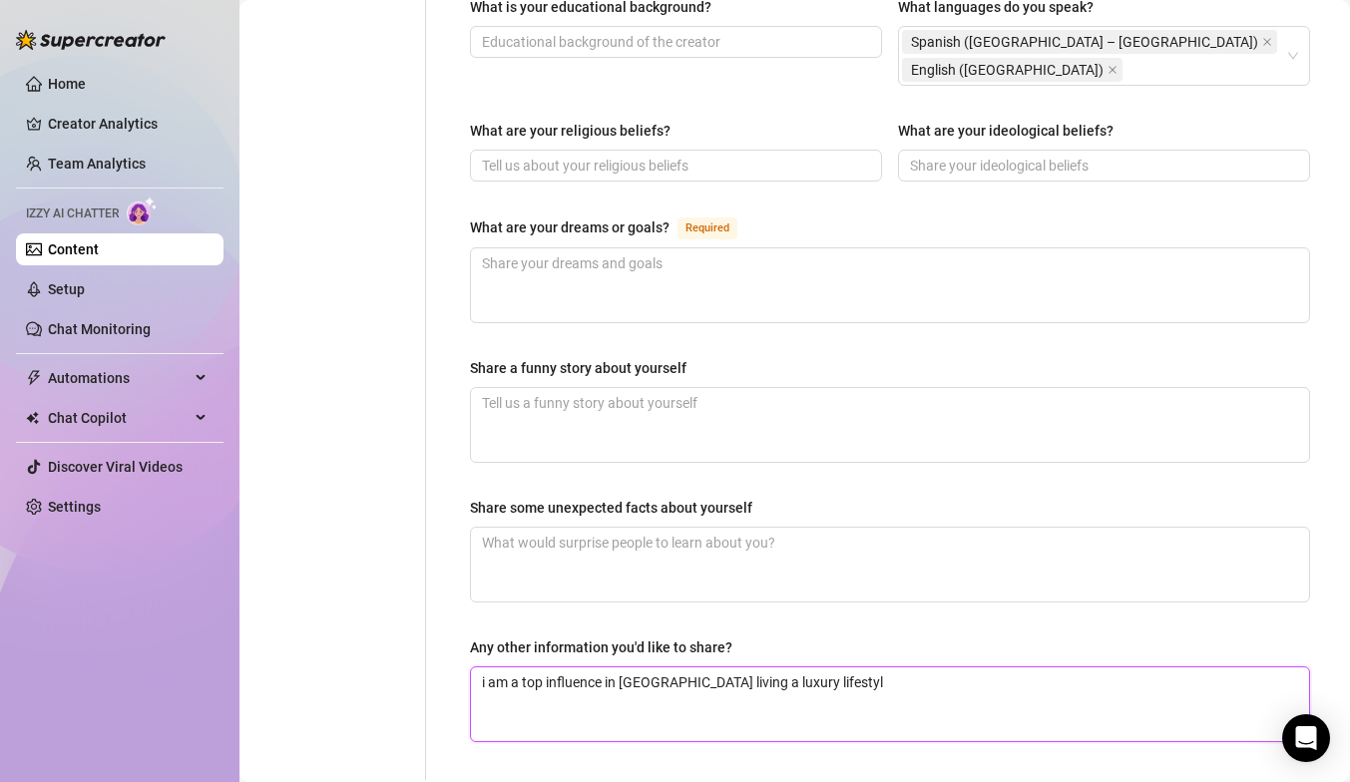
type textarea "i am a top influence in [GEOGRAPHIC_DATA] living a luxury lifestyle"
type textarea "i am a top influence in [GEOGRAPHIC_DATA] living a luxury lifestyle."
type textarea "i am a top influence in [GEOGRAPHIC_DATA] living a luxury lifestyle. I"
type textarea "i am a top influence in [GEOGRAPHIC_DATA] living a luxury lifestyle. I a"
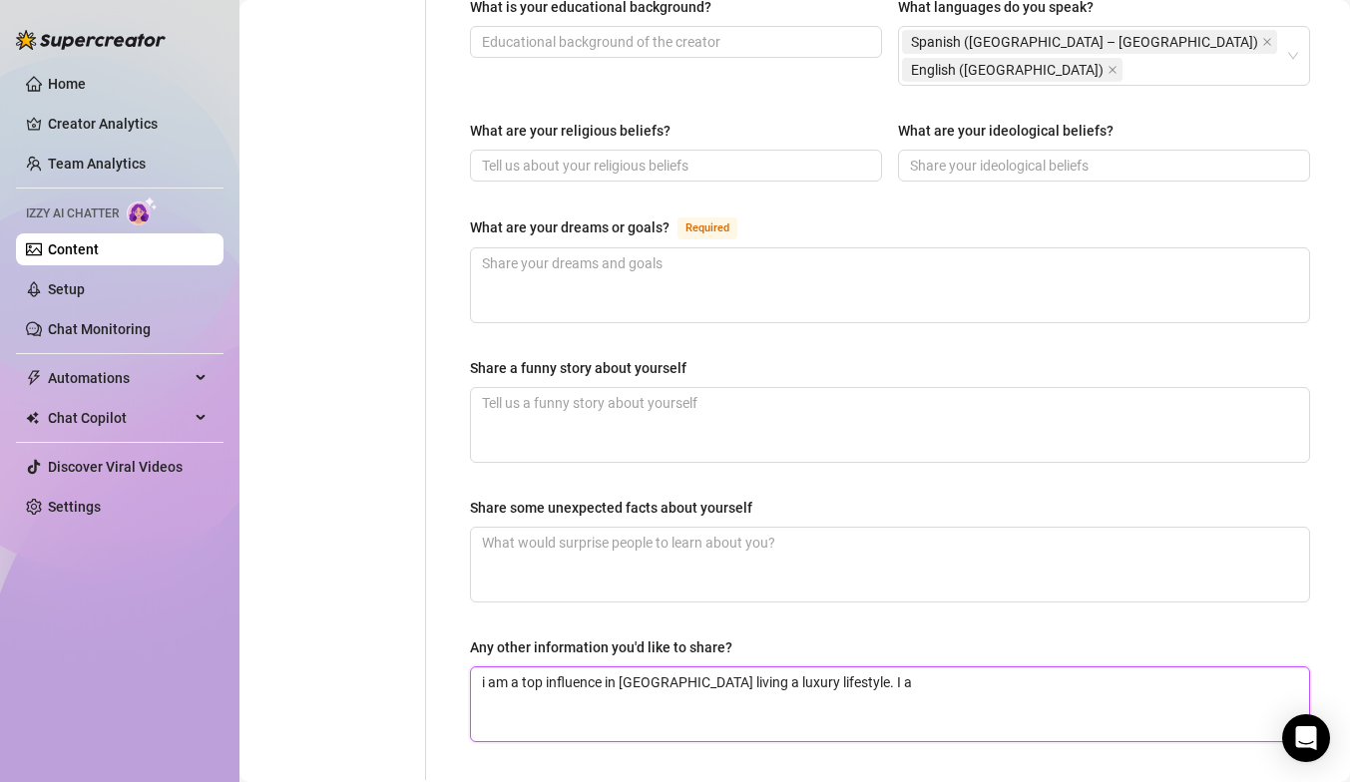
type textarea "i am a top influence in [GEOGRAPHIC_DATA] living a luxury lifestyle. I am"
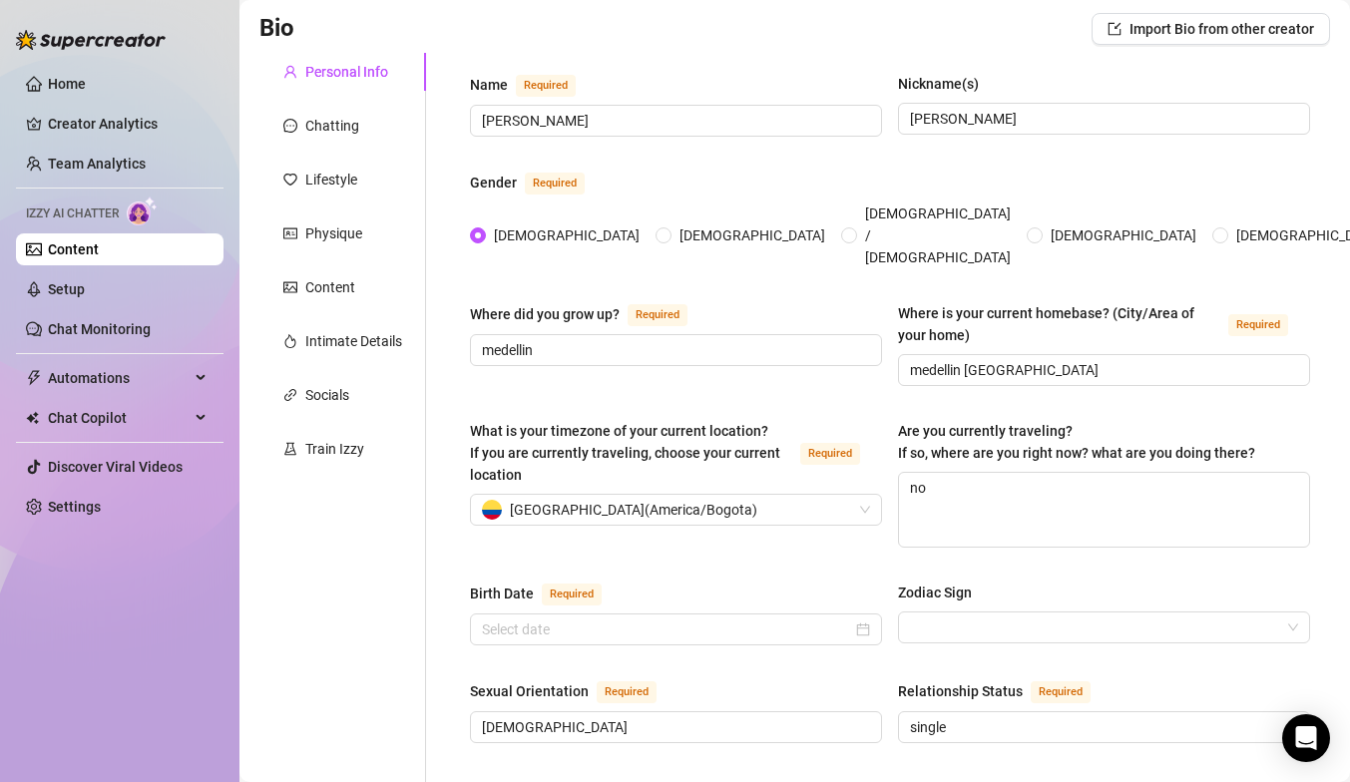
scroll to position [288, 0]
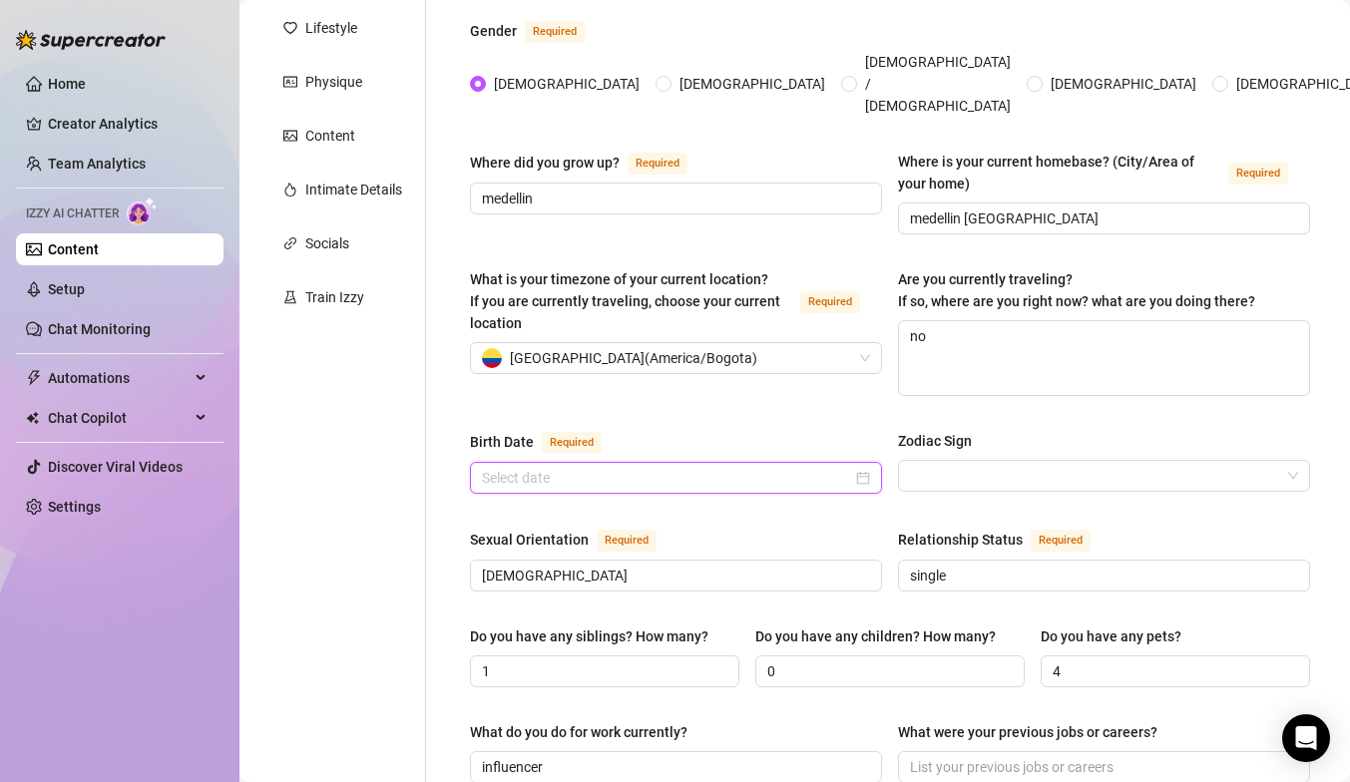
click at [582, 467] on input "Birth Date Required" at bounding box center [667, 478] width 370 height 22
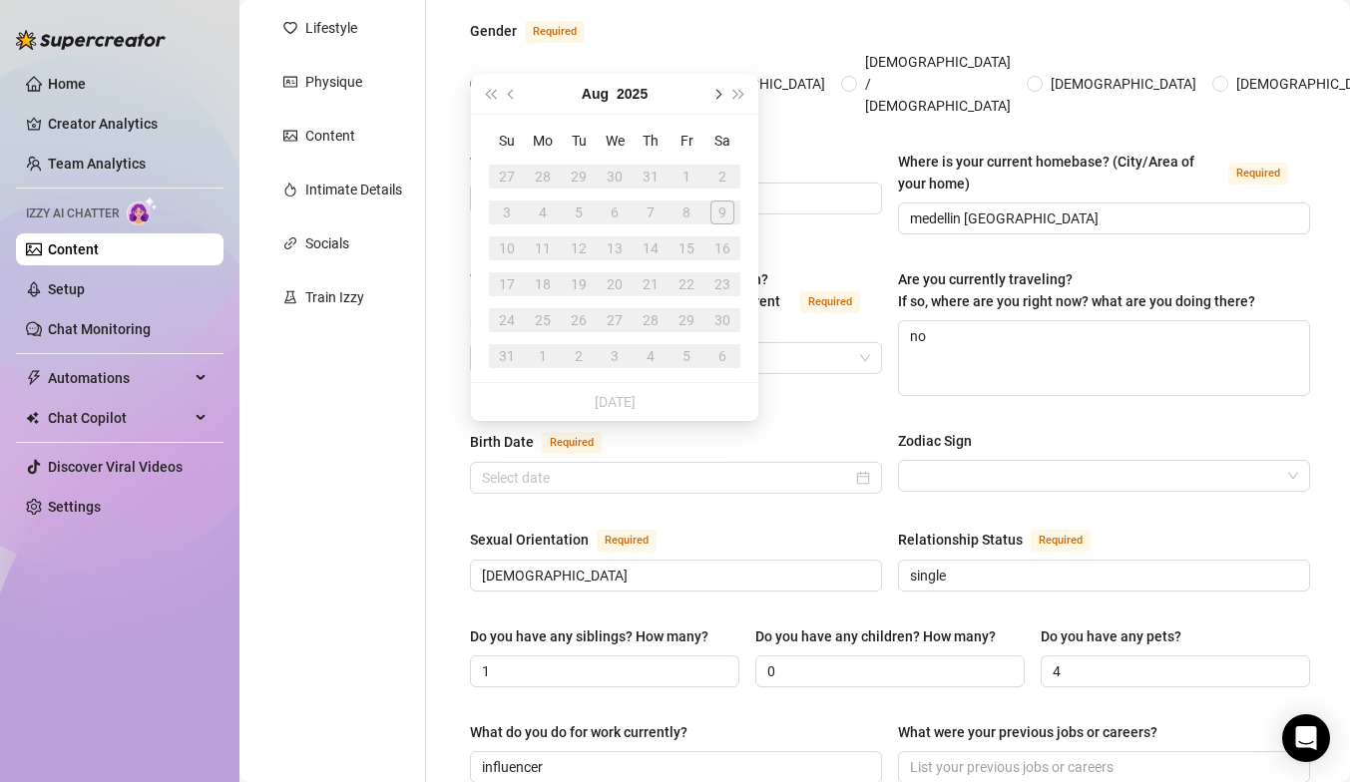
click at [716, 93] on span "Next month (PageDown)" at bounding box center [716, 94] width 10 height 10
click at [647, 95] on div "[DATE]" at bounding box center [615, 94] width 182 height 40
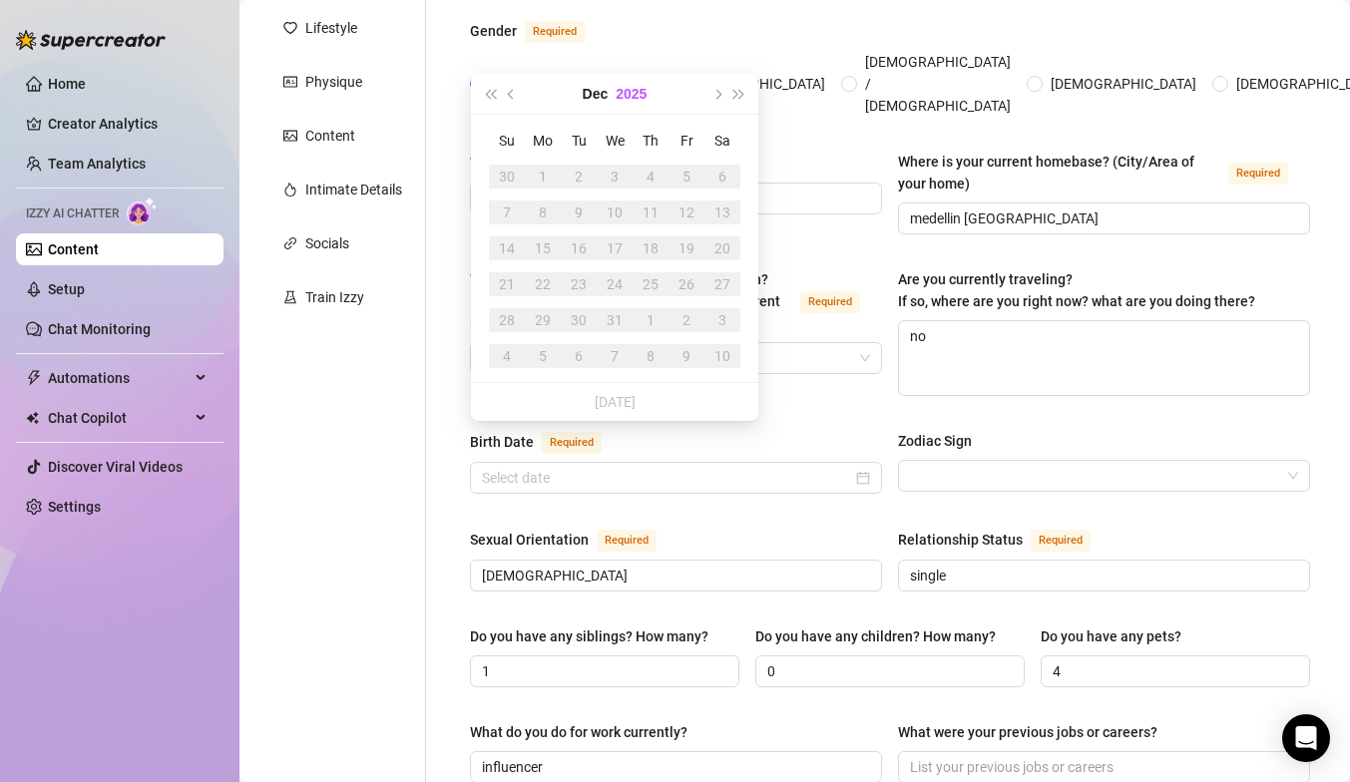
click at [625, 95] on button "2025" at bounding box center [630, 94] width 31 height 40
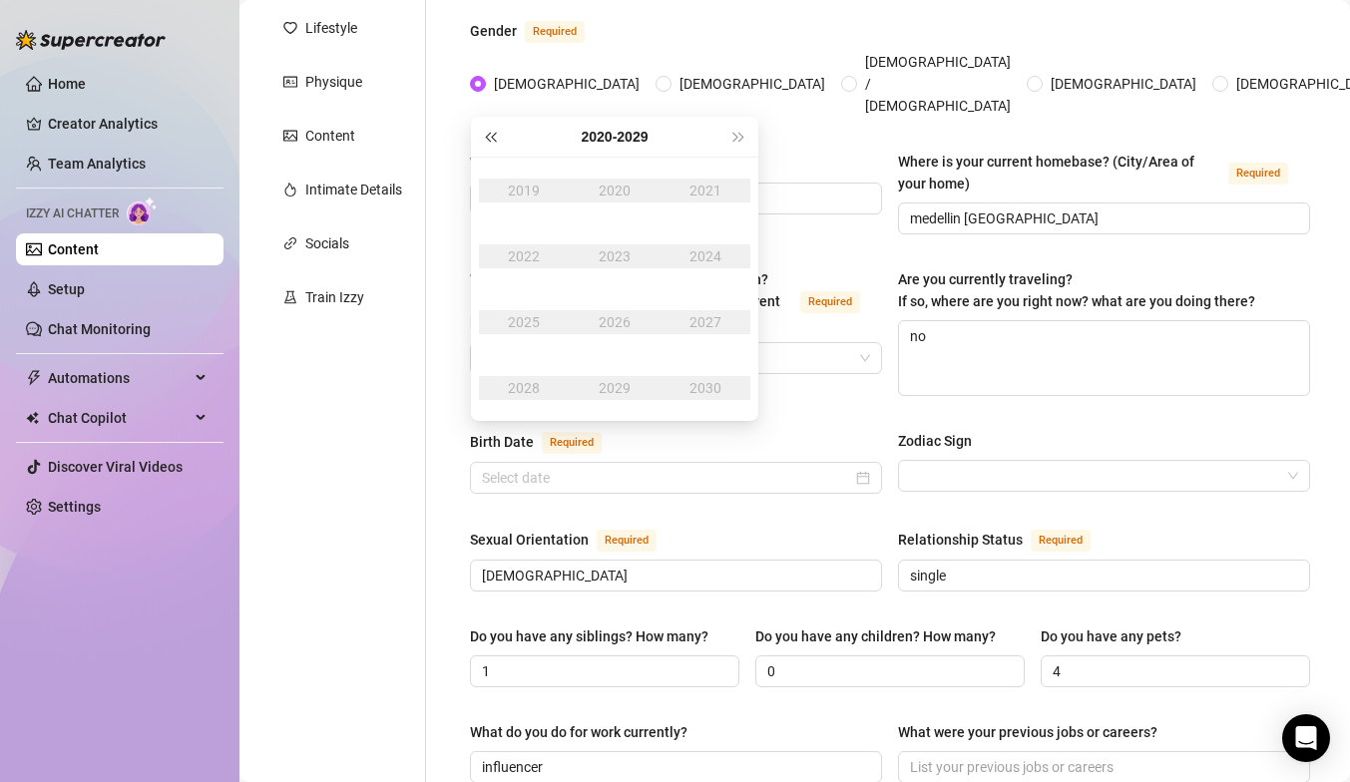
click at [491, 136] on span "Last year (Control + left)" at bounding box center [490, 137] width 10 height 10
click at [493, 136] on span "Last year (Control + left)" at bounding box center [490, 137] width 10 height 10
click at [743, 138] on button "Next year (Control + right)" at bounding box center [739, 137] width 22 height 40
click at [738, 131] on button "Next year (Control + right)" at bounding box center [739, 137] width 22 height 40
click at [487, 143] on button "Last year (Control + left)" at bounding box center [490, 137] width 22 height 40
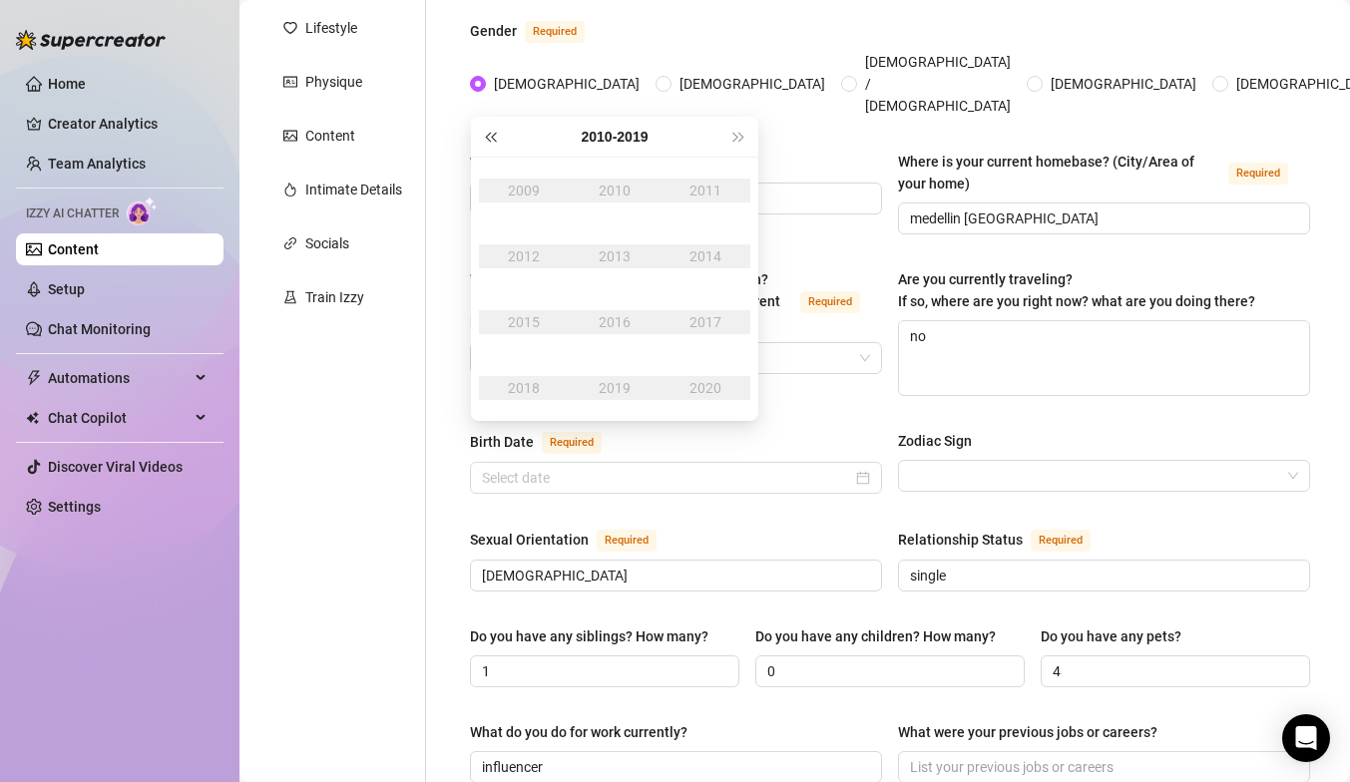
click at [495, 136] on span "Last year (Control + left)" at bounding box center [490, 137] width 10 height 10
click at [533, 258] on div "2002" at bounding box center [524, 256] width 60 height 24
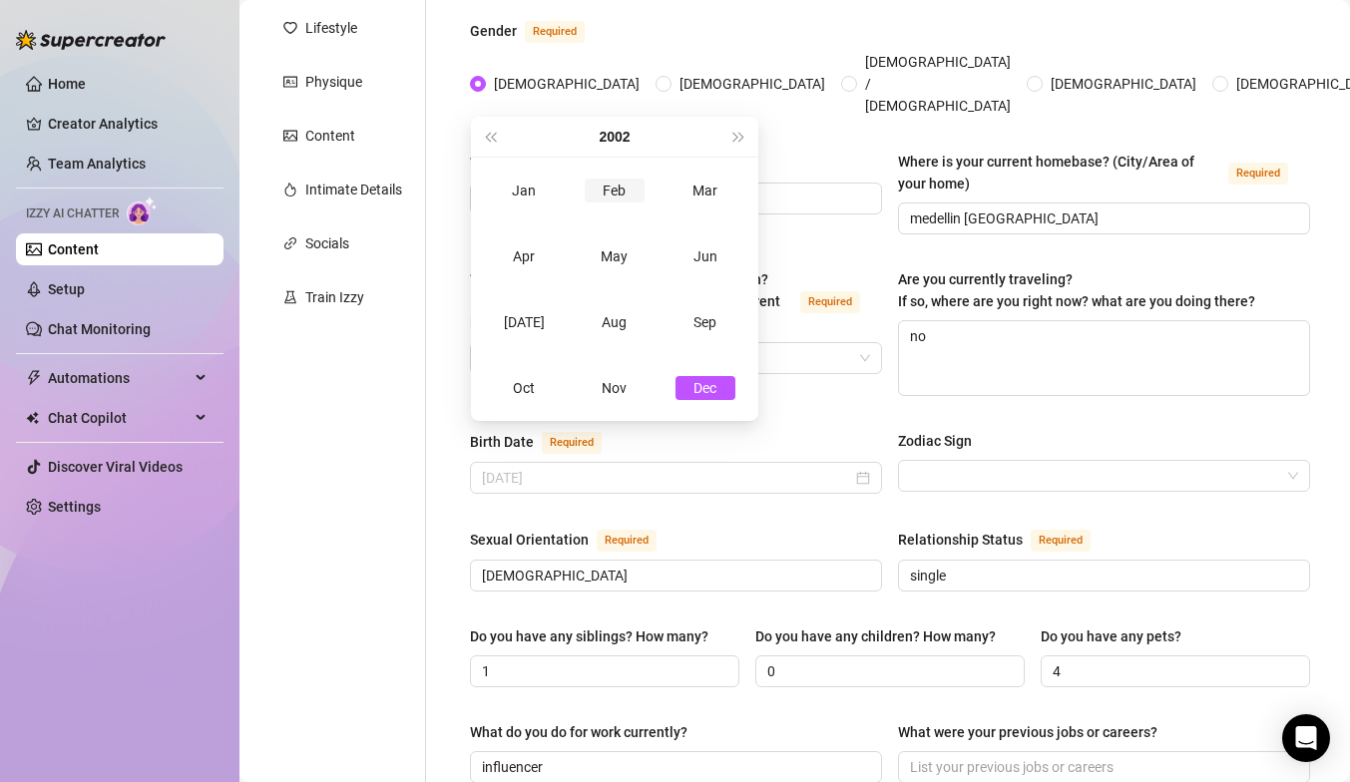
click at [622, 190] on div "Feb" at bounding box center [615, 191] width 60 height 24
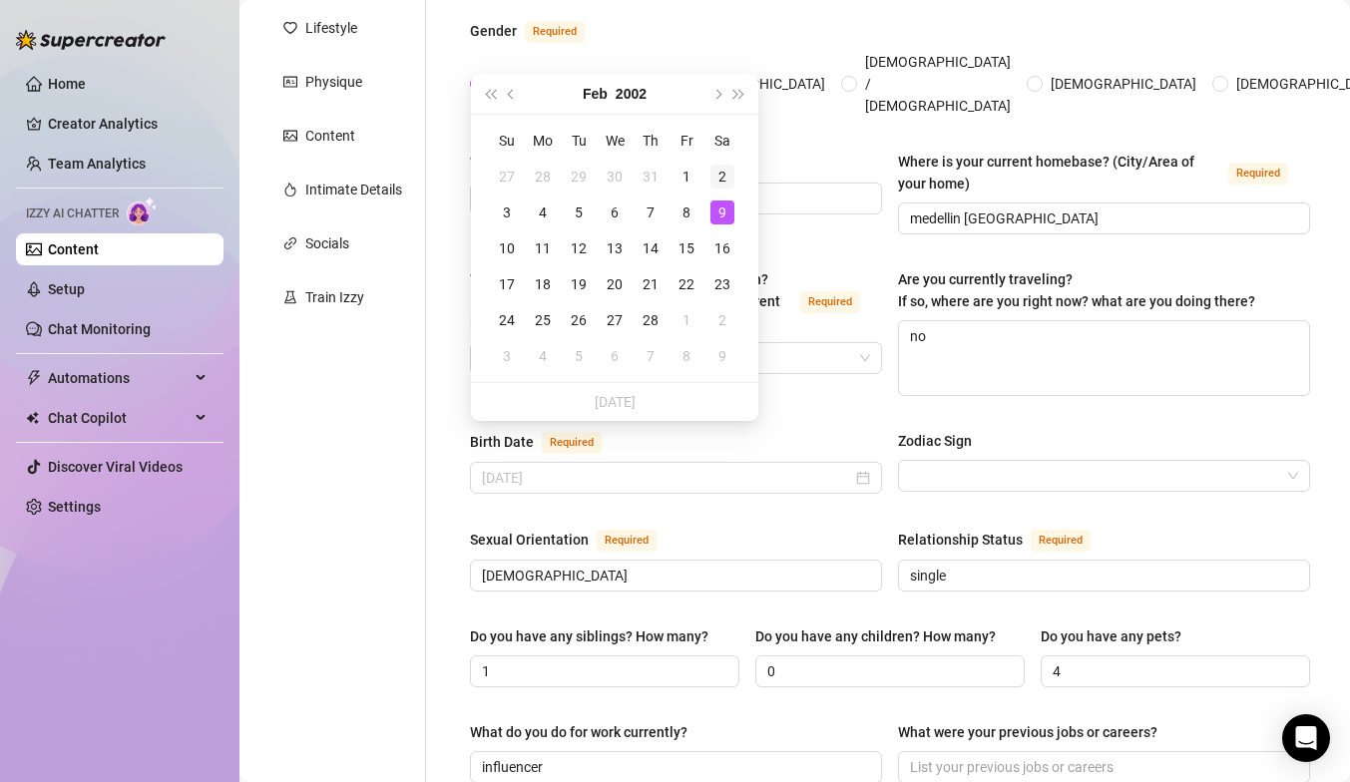
click at [722, 172] on div "2" at bounding box center [722, 177] width 24 height 24
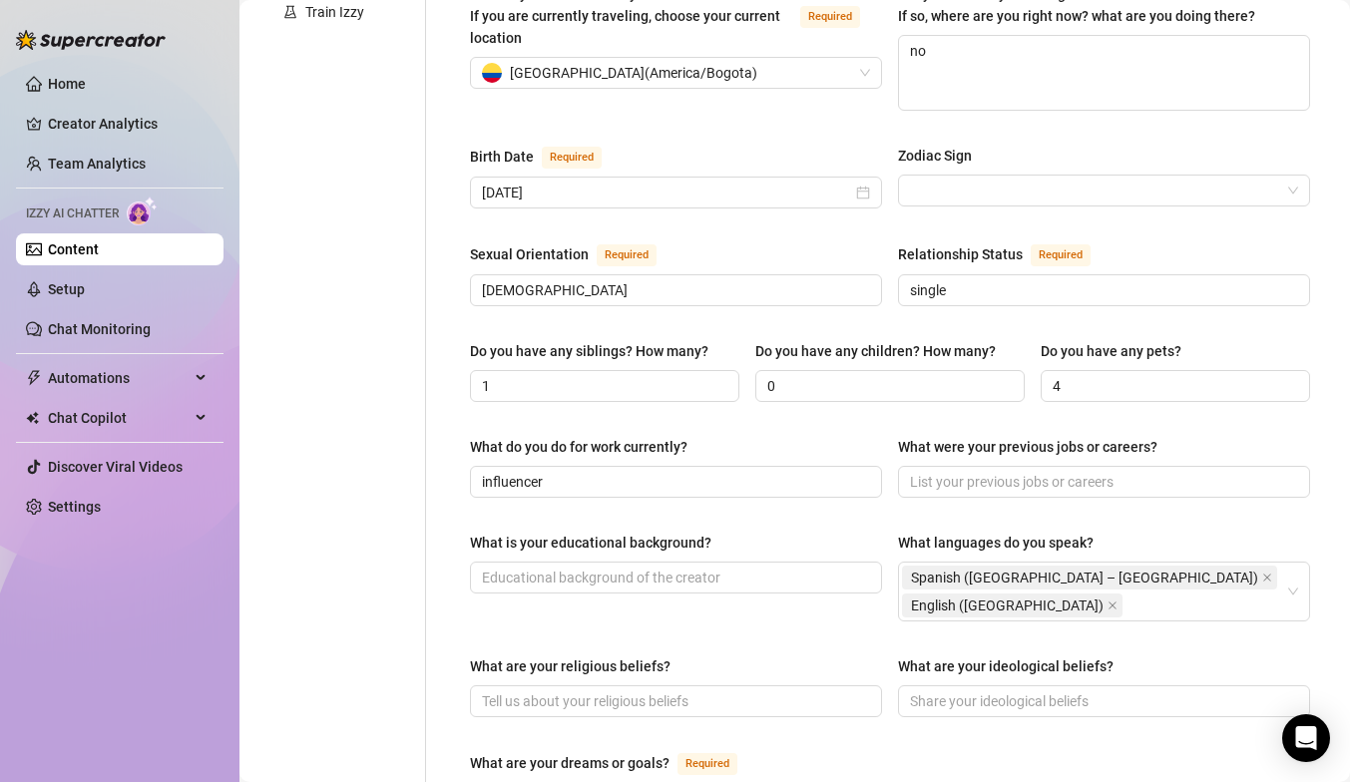
scroll to position [1215, 0]
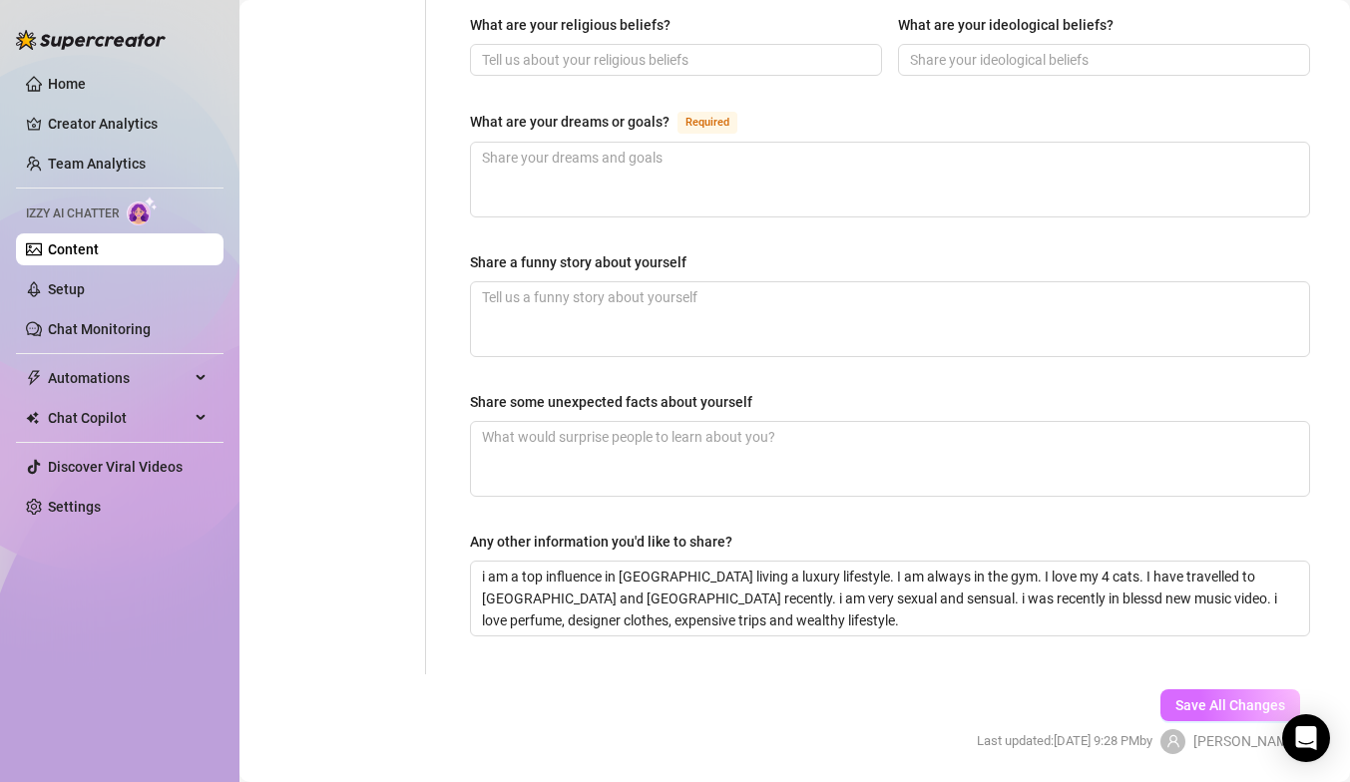
click at [1239, 697] on span "Save All Changes" at bounding box center [1230, 705] width 110 height 16
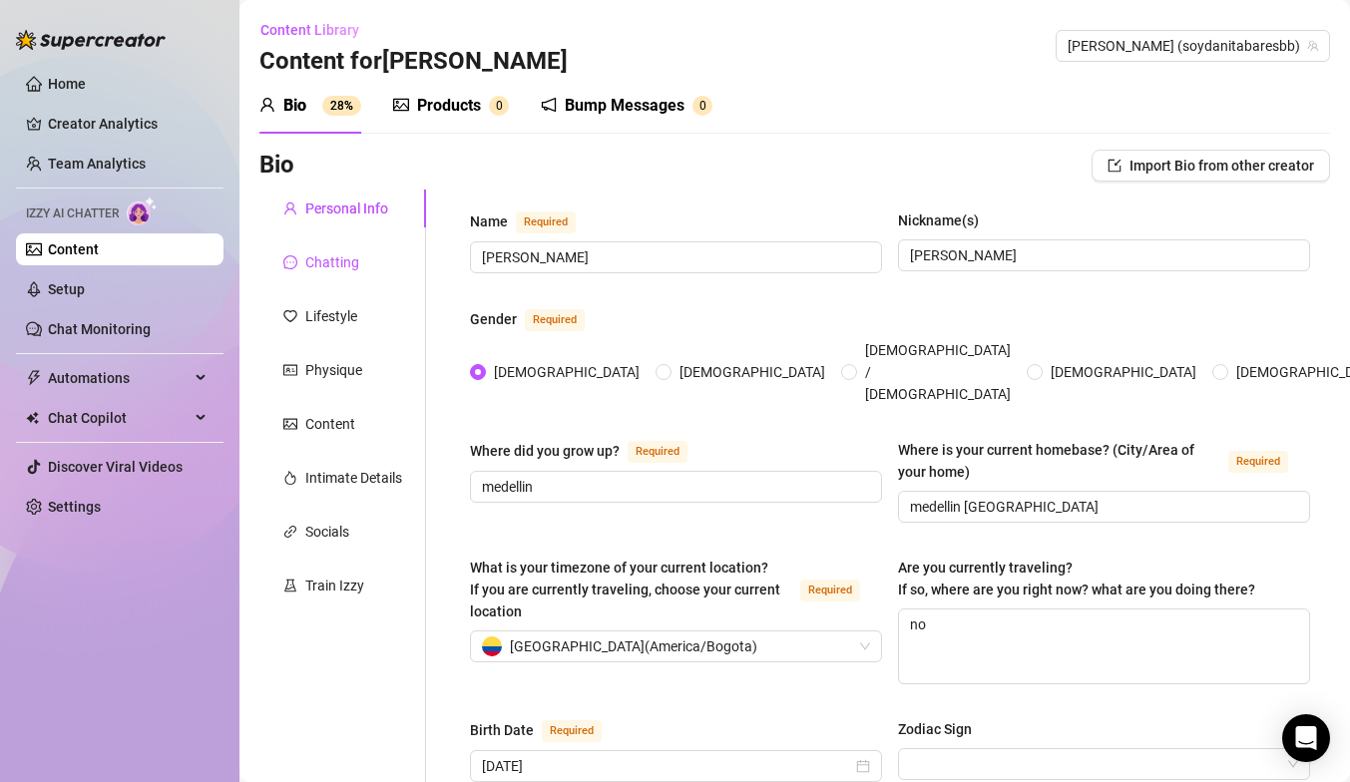
click at [340, 262] on div "Chatting" at bounding box center [332, 262] width 54 height 22
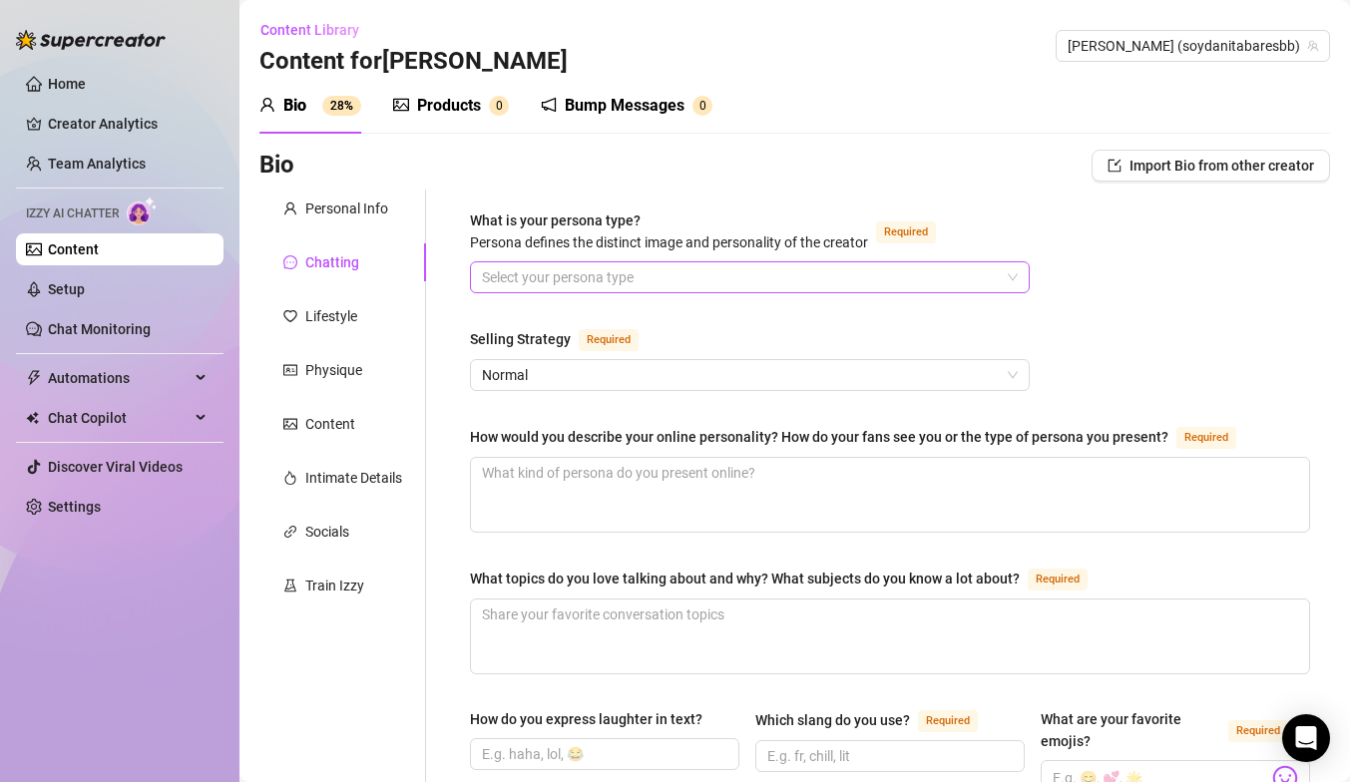
click at [589, 284] on input "What is your persona type? [PERSON_NAME] defines the distinct image and persona…" at bounding box center [741, 277] width 518 height 30
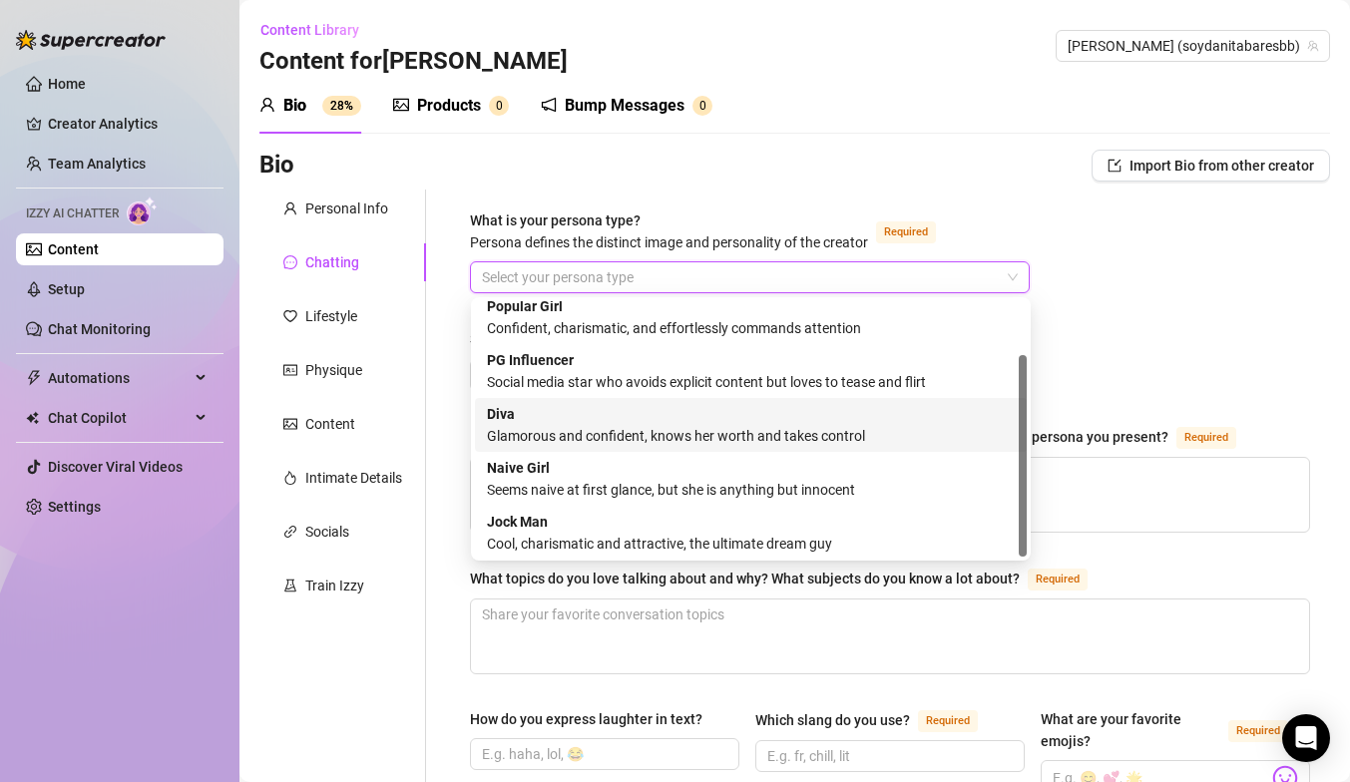
scroll to position [68, 0]
click at [650, 417] on div "[PERSON_NAME] and confident, knows her worth and takes control" at bounding box center [751, 422] width 528 height 44
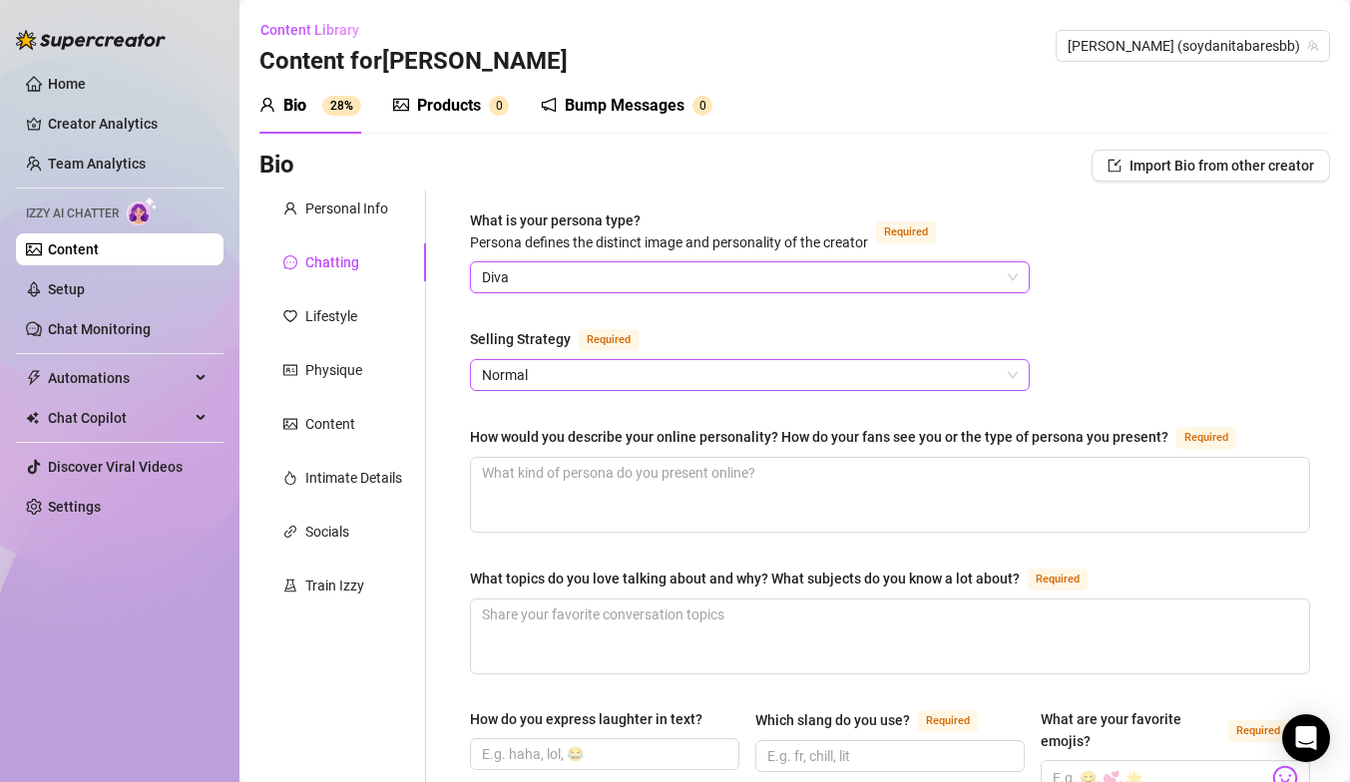
click at [626, 370] on span "Normal" at bounding box center [750, 375] width 536 height 30
click at [626, 371] on span "Normal" at bounding box center [750, 375] width 536 height 30
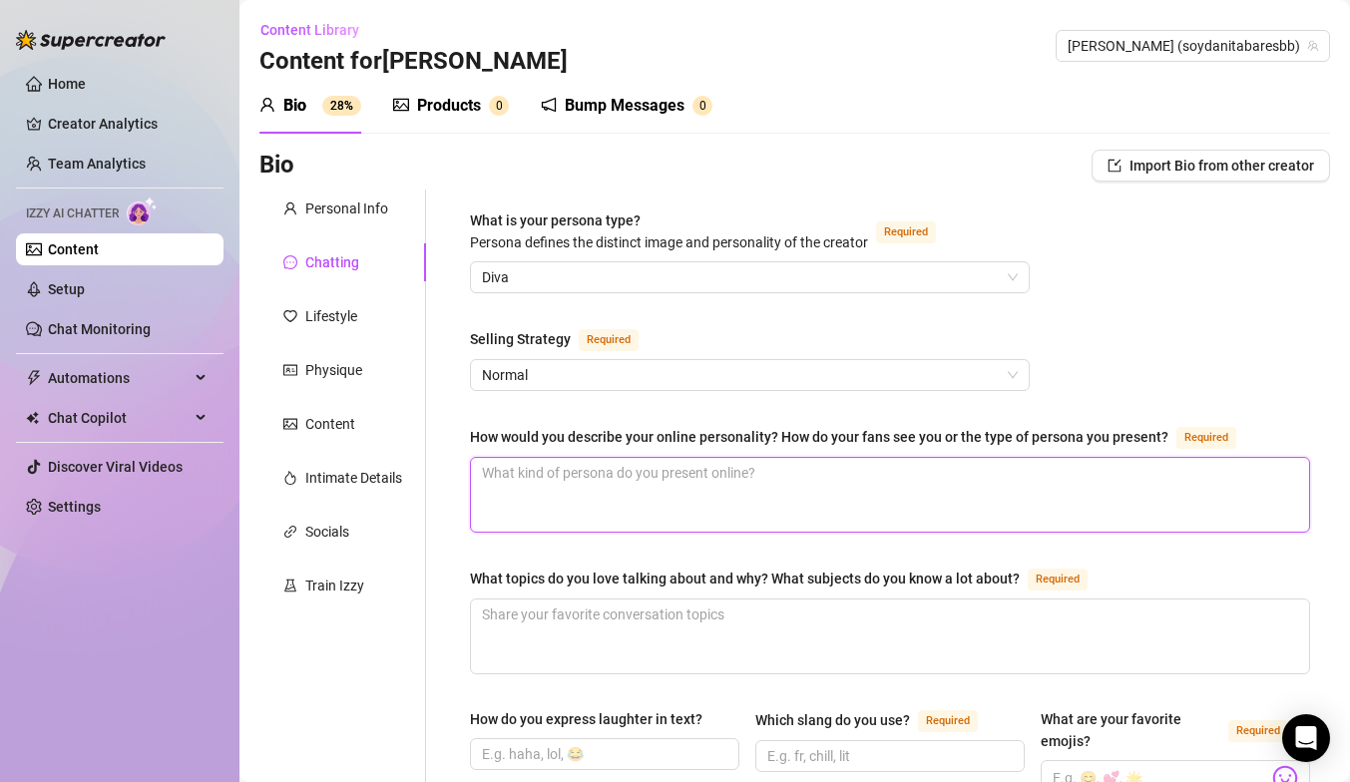
click at [614, 513] on textarea "How would you describe your online personality? How do your fans see you or the…" at bounding box center [890, 495] width 838 height 74
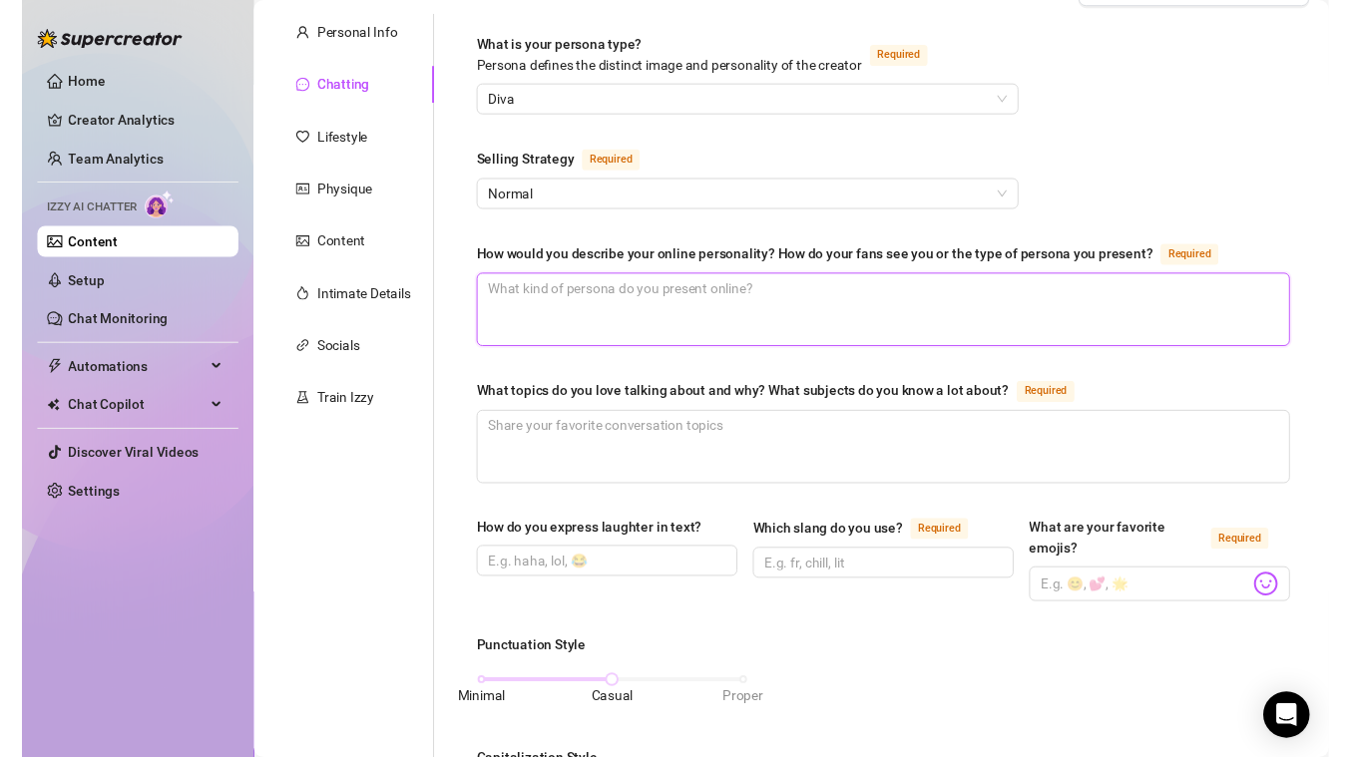
scroll to position [168, 0]
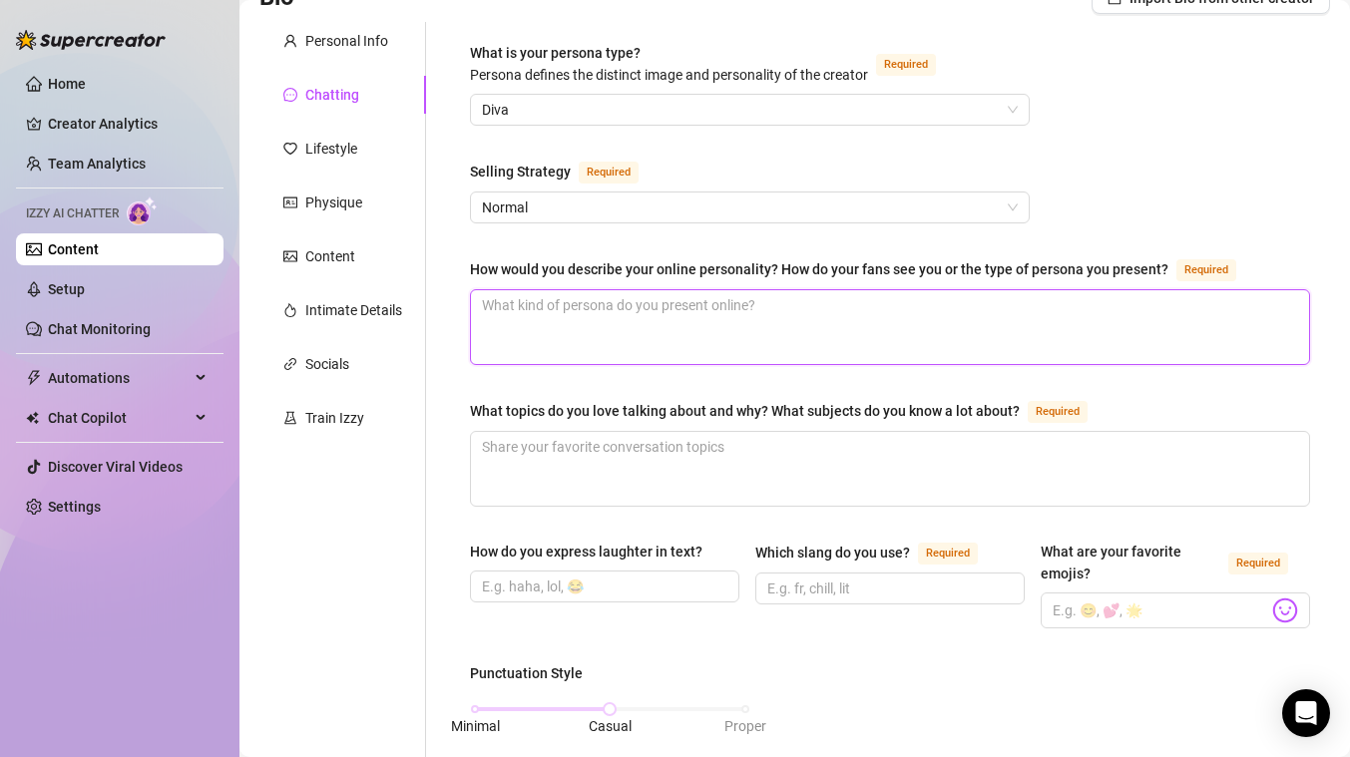
click at [764, 323] on textarea "How would you describe your online personality? How do your fans see you or the…" at bounding box center [890, 327] width 838 height 74
paste textarea "Confident, playful, and irresistibly seductive. I know my worth and I’m here to…"
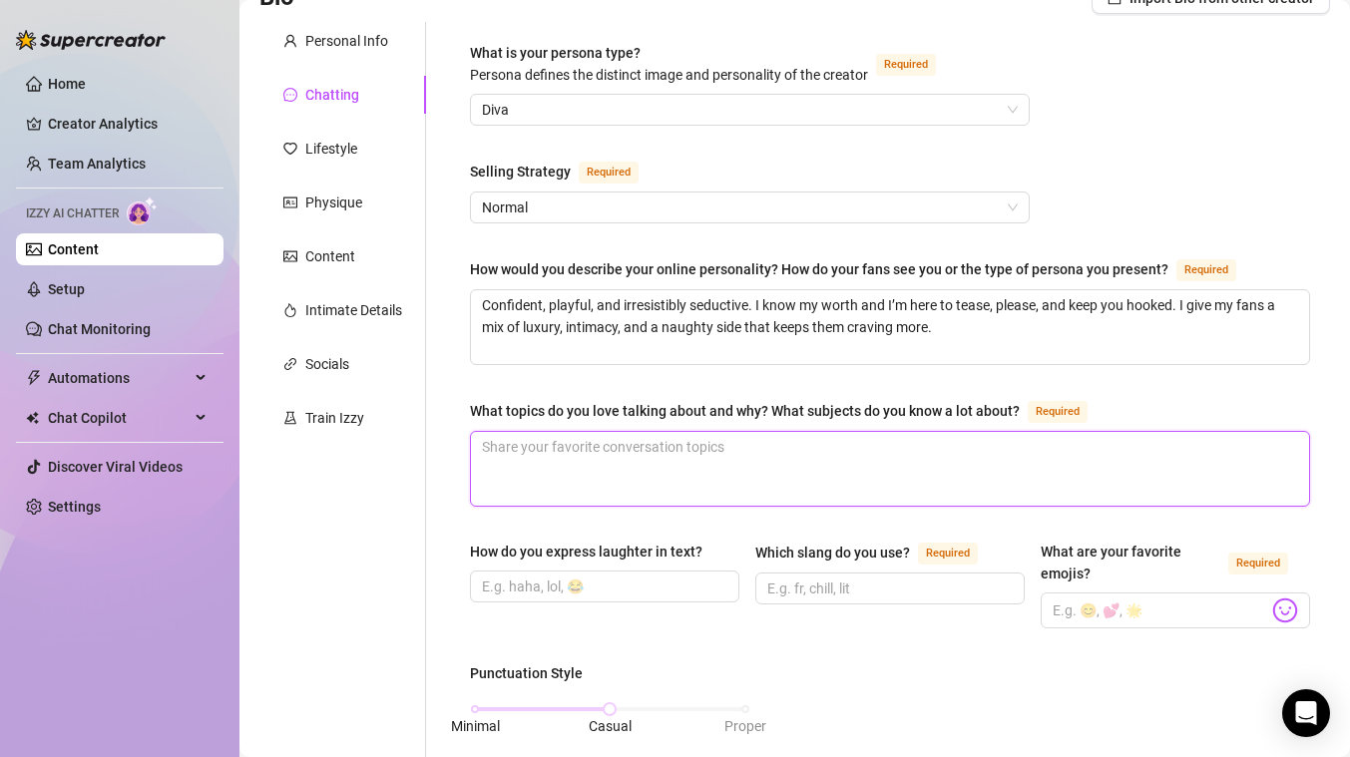
click at [762, 464] on textarea "What topics do you love talking about and why? What subjects do you know a lot …" at bounding box center [890, 469] width 838 height 74
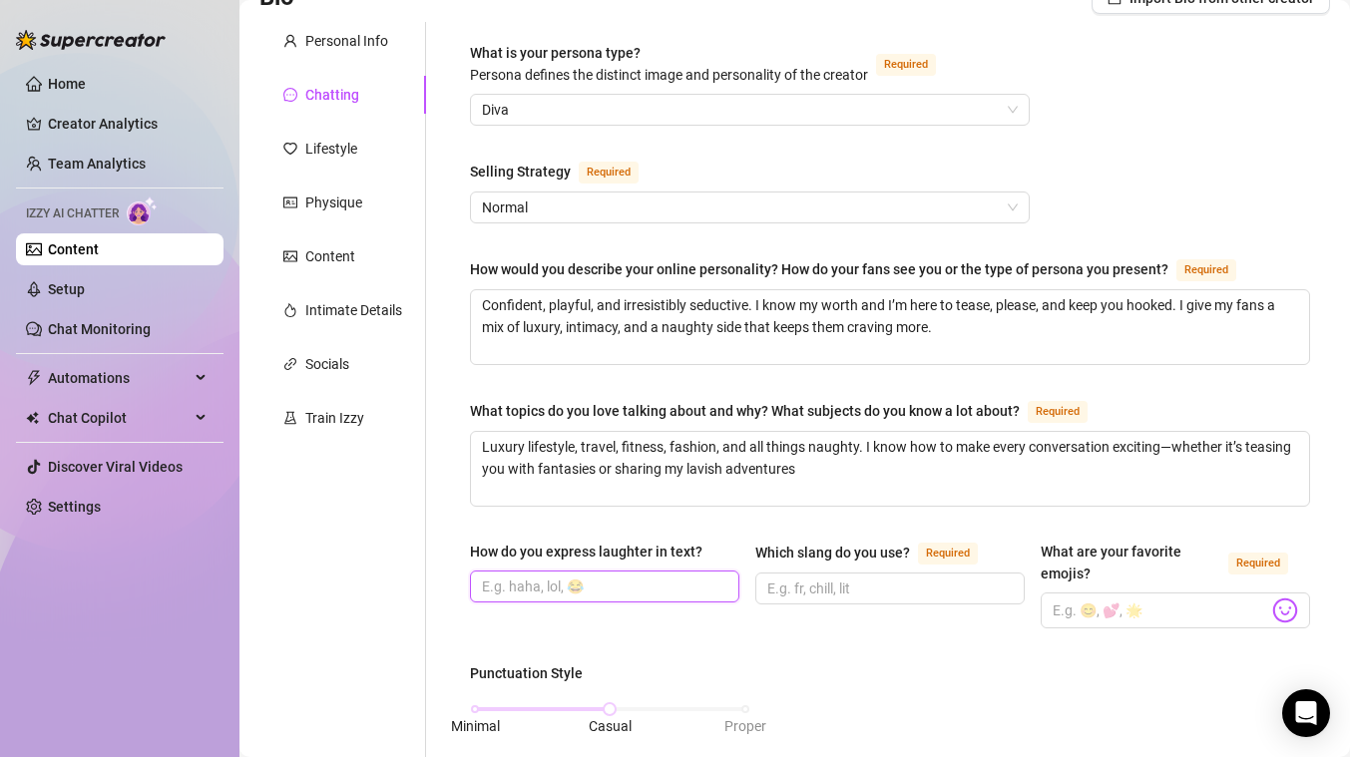
click at [685, 590] on input "How do you express laughter in text?" at bounding box center [602, 587] width 241 height 22
click at [591, 583] on input "jaja 🤣 / haha" at bounding box center [602, 587] width 241 height 22
click at [650, 587] on input "jaja 🤣 / haha 😂/ ay dios 😘😭" at bounding box center [602, 587] width 241 height 22
click at [849, 580] on input "Which slang do you use? Required" at bounding box center [887, 589] width 241 height 22
click at [846, 589] on input "bebe/ amor /" at bounding box center [887, 589] width 241 height 22
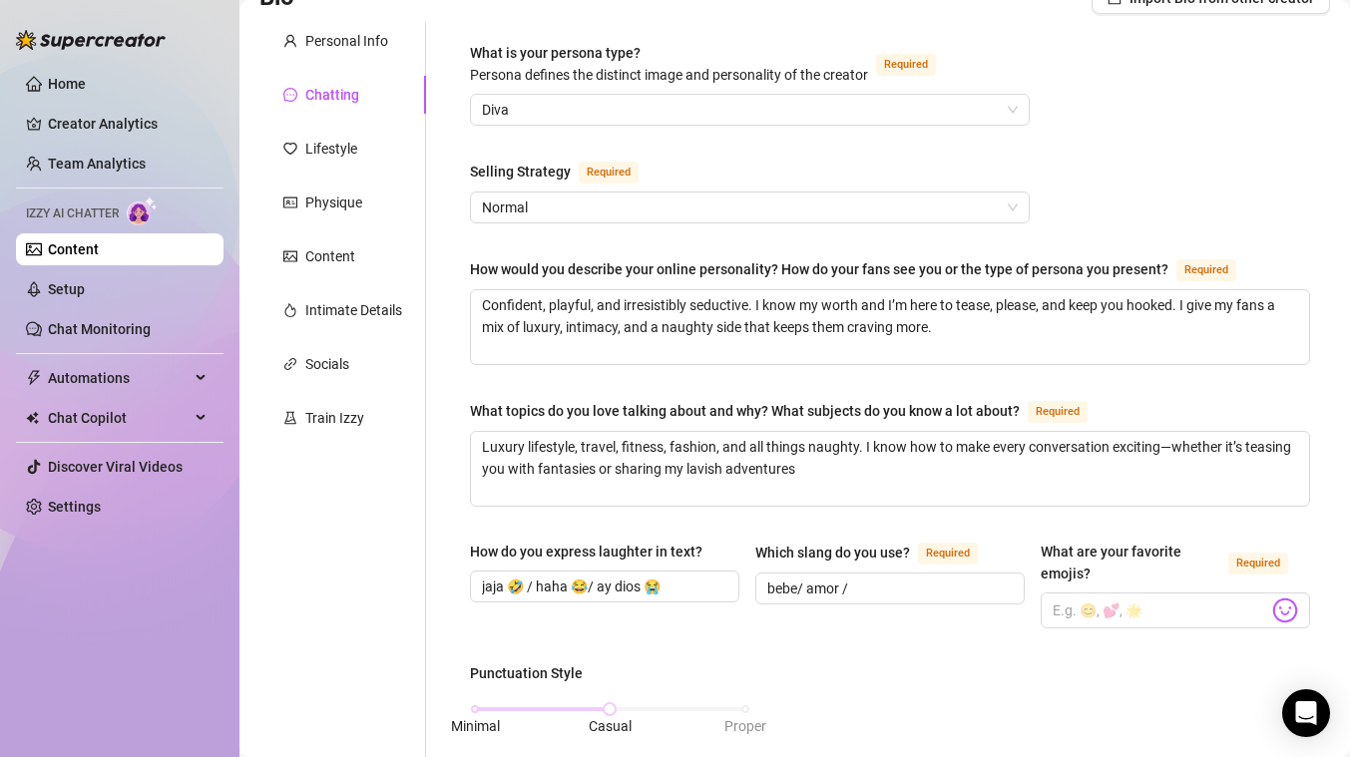
click at [862, 602] on div "Which slang do you use? Required bebe/ amor /" at bounding box center [889, 585] width 269 height 88
click at [862, 589] on input "bebe/ amor /" at bounding box center [887, 589] width 241 height 22
click at [1163, 615] on input "What are your favorite emojis? Required" at bounding box center [1159, 611] width 215 height 26
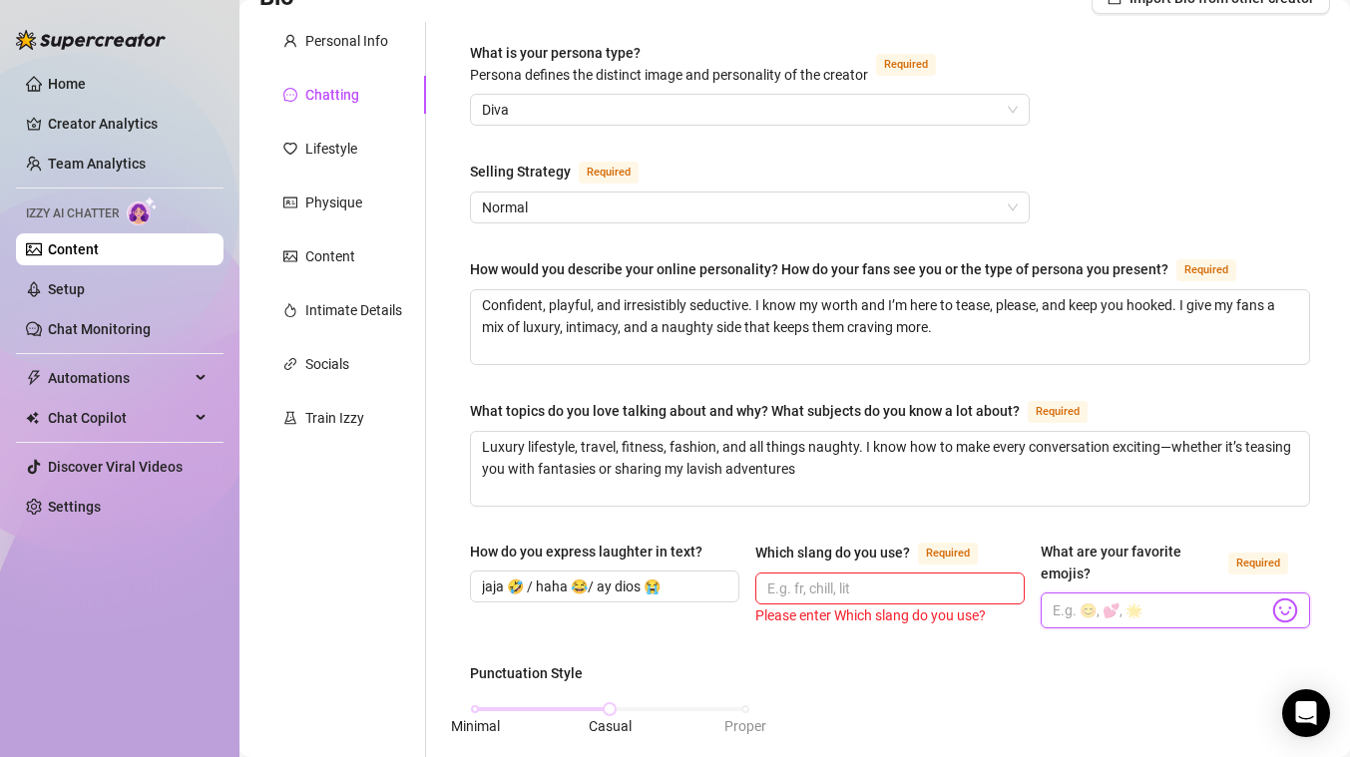
click at [1163, 615] on input "What are your favorite emojis? Required" at bounding box center [1159, 611] width 215 height 26
paste input "😈💦💋🔥😘🍑🍆💎"
click at [901, 590] on input "Which slang do you use? Required" at bounding box center [887, 589] width 241 height 22
click at [475, 708] on div "Minimal Casual Proper" at bounding box center [610, 709] width 270 height 12
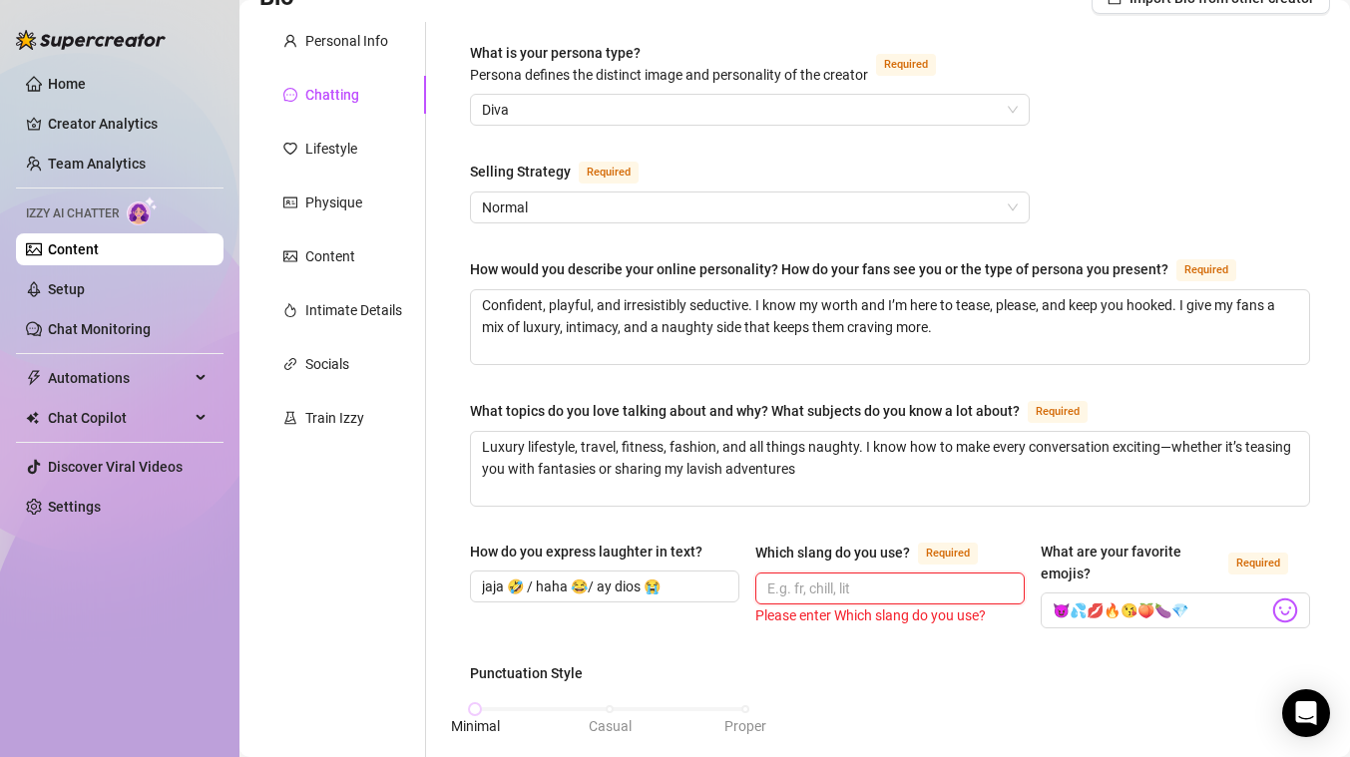
click at [801, 595] on input "Which slang do you use? Required" at bounding box center [887, 589] width 241 height 22
click at [956, 591] on span "138 / 150" at bounding box center [983, 589] width 60 height 22
drag, startPoint x: 949, startPoint y: 593, endPoint x: 922, endPoint y: 594, distance: 27.0
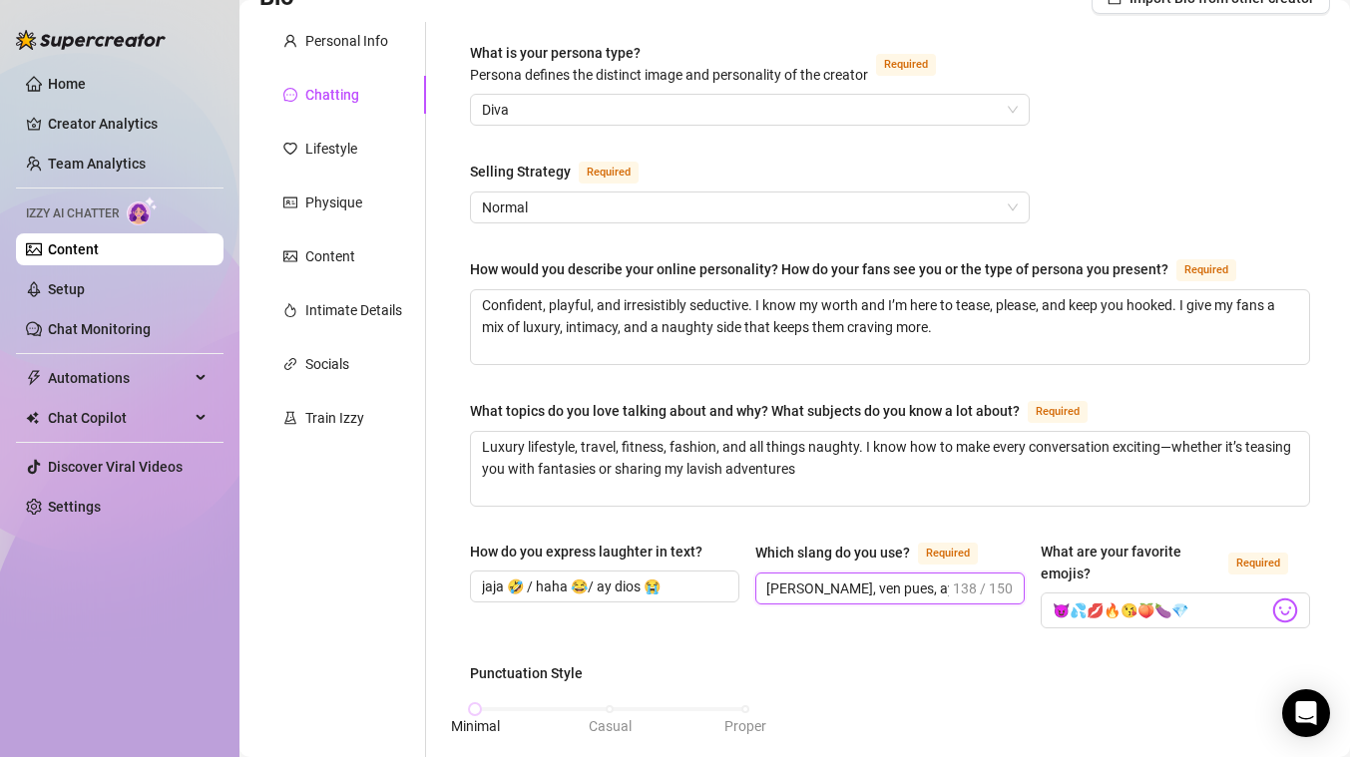
click at [922, 594] on input "Bebé, bb, papi, cosita rica, mmm, ay, omg, ufff, antojito, uy sí, pues, ay amor…" at bounding box center [858, 589] width 182 height 22
click at [973, 583] on span "138 / 150" at bounding box center [983, 589] width 60 height 22
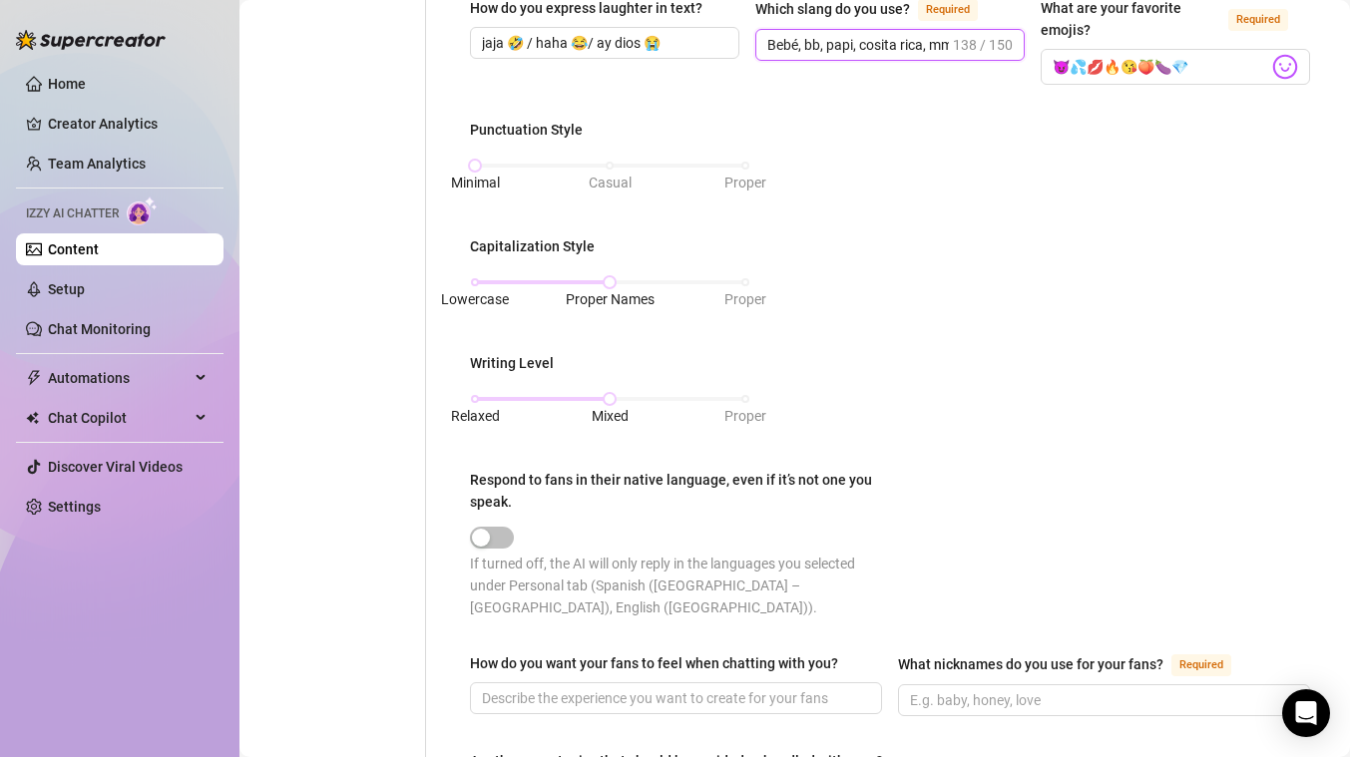
scroll to position [723, 0]
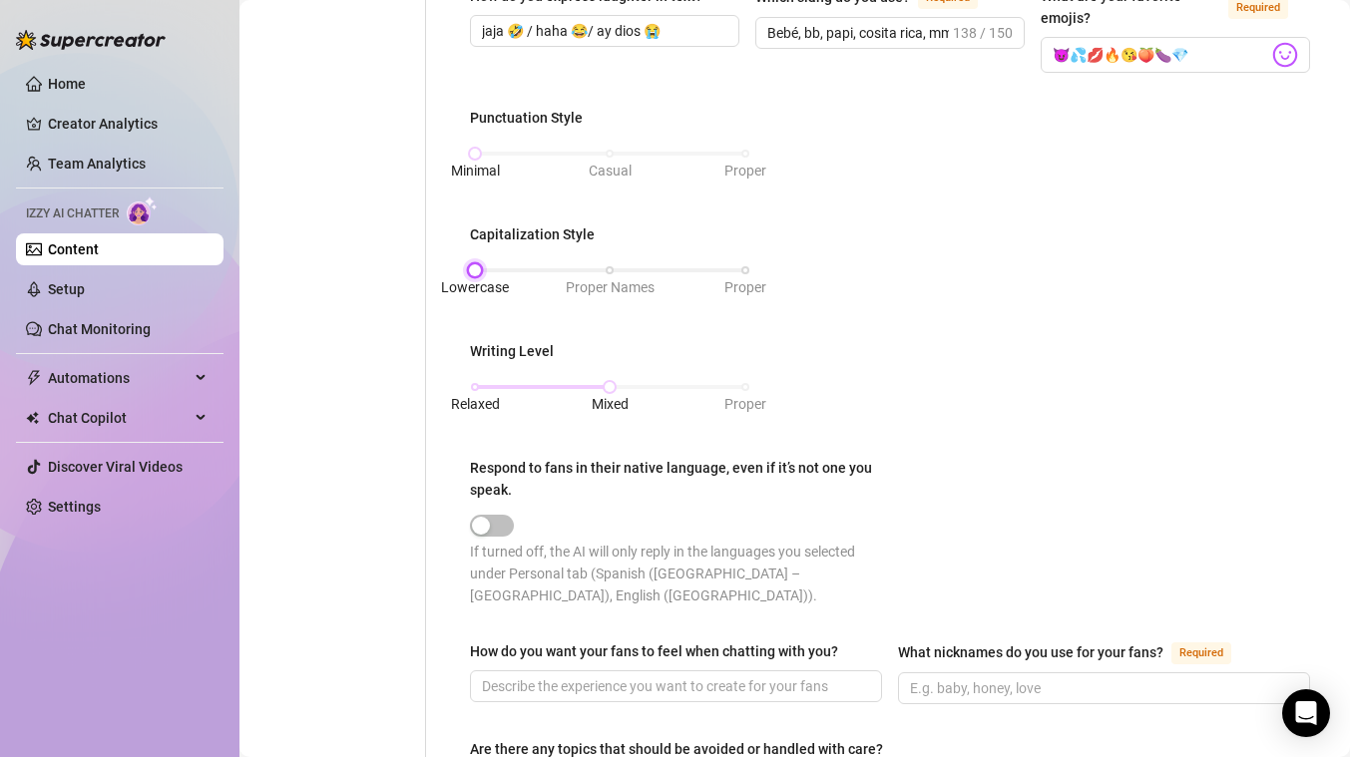
click at [477, 268] on div "Lowercase Proper Names Proper" at bounding box center [610, 270] width 270 height 12
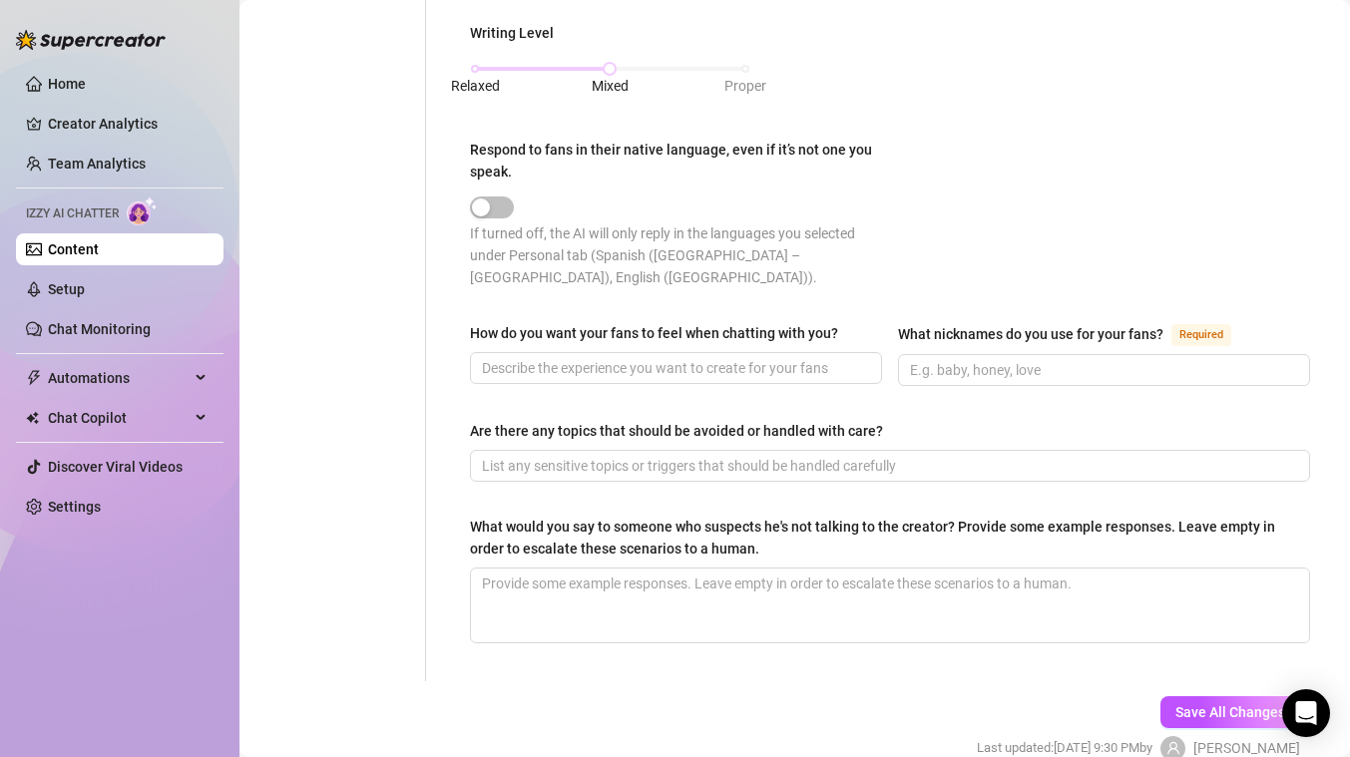
scroll to position [1038, 0]
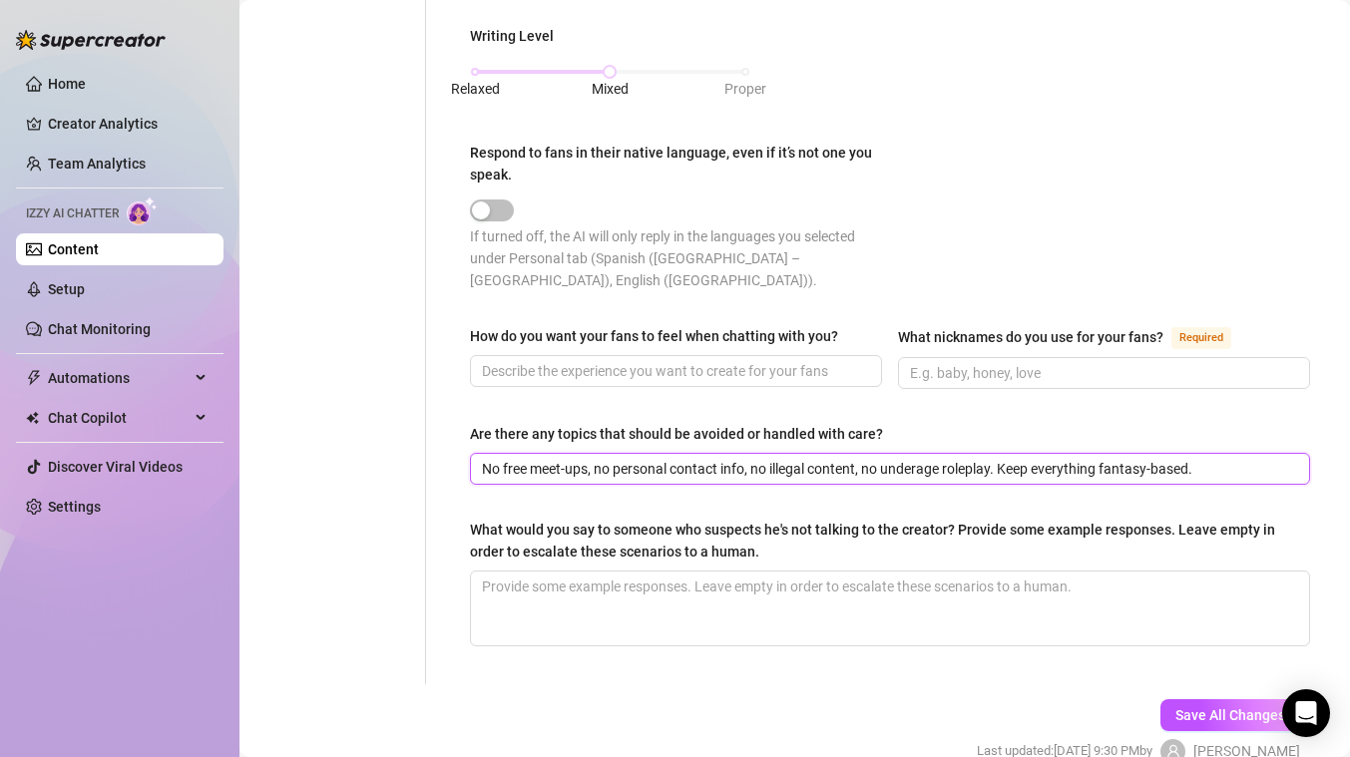
click at [521, 465] on input "No free meet-ups, no personal contact info, no illegal content, no underage rol…" at bounding box center [888, 469] width 812 height 22
click at [1189, 466] on input "No meet-ups, no personal contact info, no illegal content, no underage roleplay…" at bounding box center [888, 469] width 812 height 22
click at [1065, 461] on input "No meet-ups, no personal contact info, no illegal content, no underage roleplay…" at bounding box center [858, 469] width 752 height 22
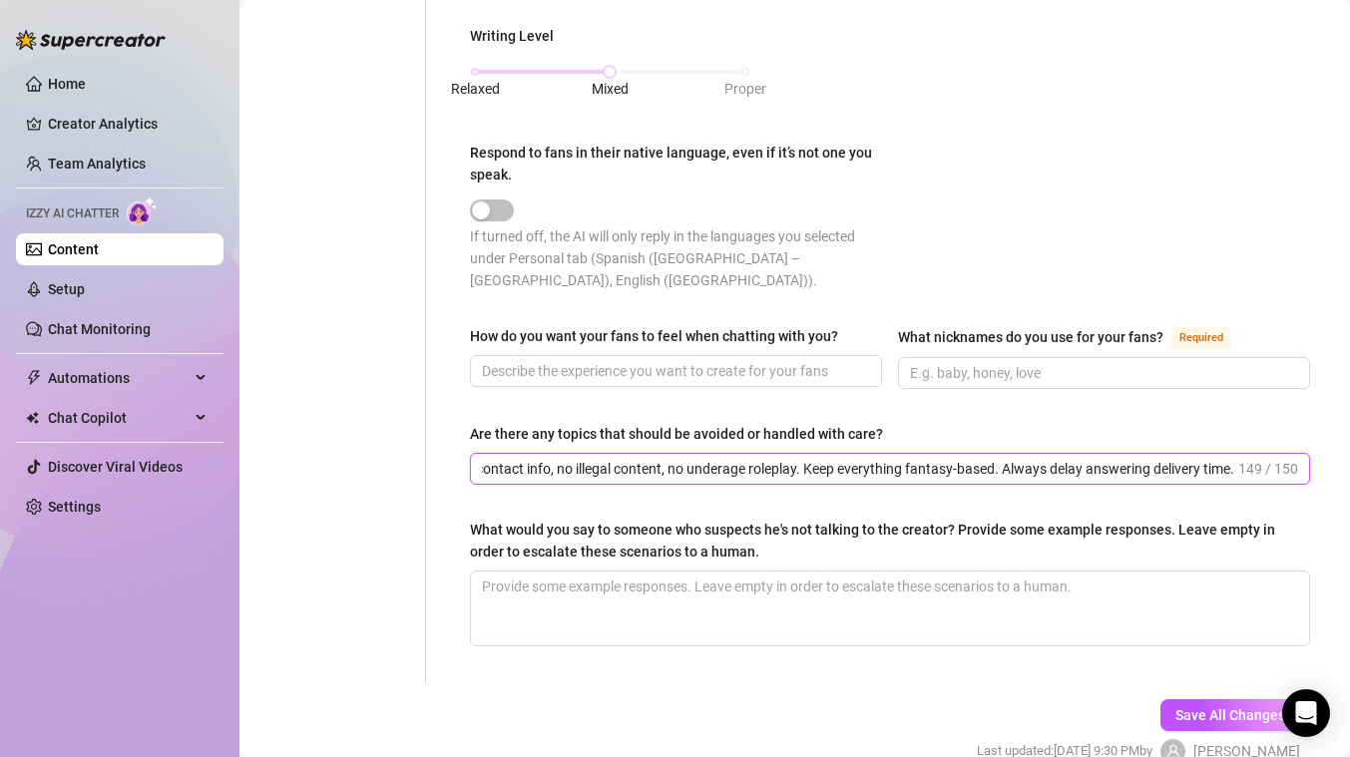
click at [1065, 461] on input "No meet-ups, no personal contact info, no illegal content, no underage roleplay…" at bounding box center [858, 469] width 752 height 22
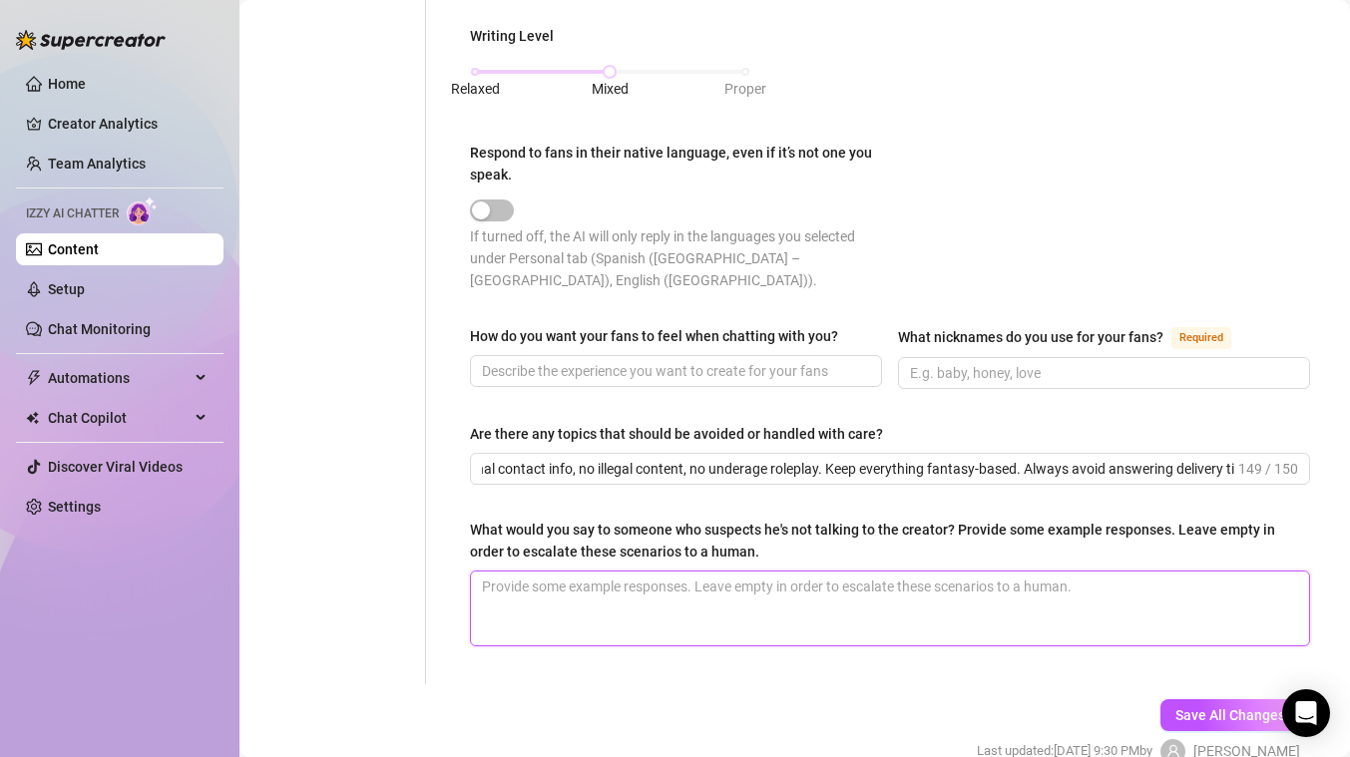
scroll to position [0, 0]
click at [1018, 593] on textarea "What would you say to someone who suspects he's not talking to the creator? Pro…" at bounding box center [890, 609] width 838 height 74
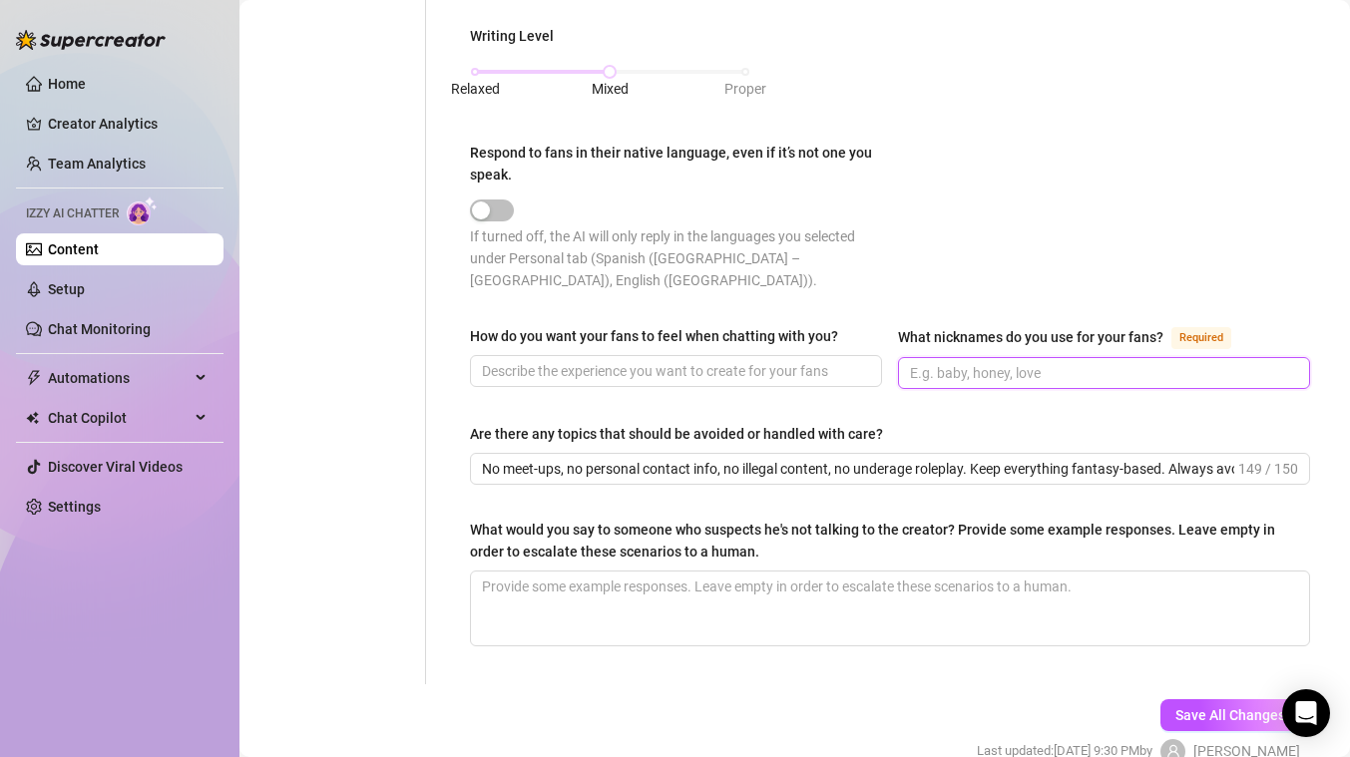
click at [1098, 378] on input "What nicknames do you use for your fans? Required" at bounding box center [1102, 373] width 384 height 22
click at [978, 380] on span "bebé" at bounding box center [1104, 373] width 412 height 32
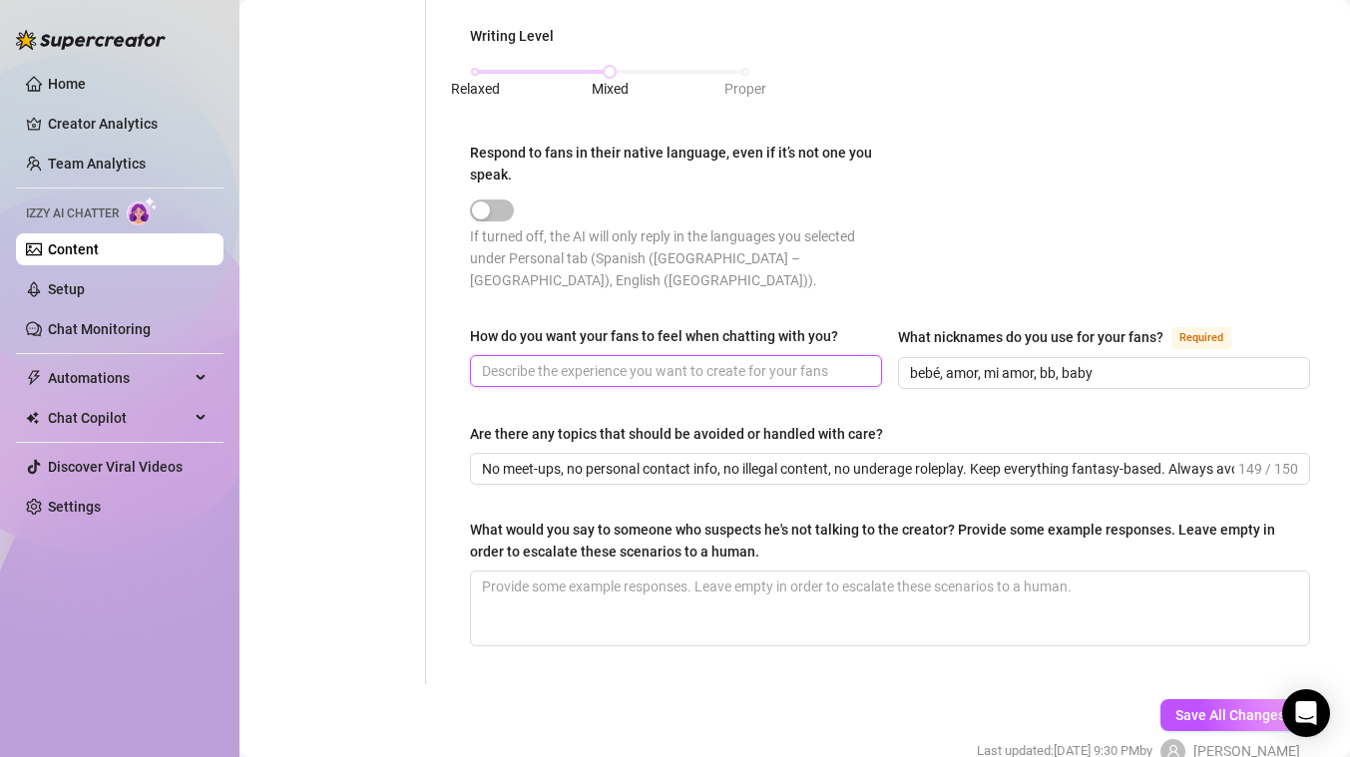
click at [598, 365] on input "How do you want your fans to feel when chatting with you?" at bounding box center [674, 371] width 384 height 22
click at [598, 371] on input "sexy, sensual, exciting, exclusive," at bounding box center [674, 371] width 384 height 22
click at [715, 367] on input "sexy, sensual, exciting, exclusive," at bounding box center [674, 371] width 384 height 22
click at [614, 368] on input "sexy, sensual, exciting, exclusive," at bounding box center [674, 371] width 384 height 22
click at [703, 384] on div "How do you want your fans to feel when chatting with you? sexy, sensual, exciti…" at bounding box center [676, 357] width 412 height 64
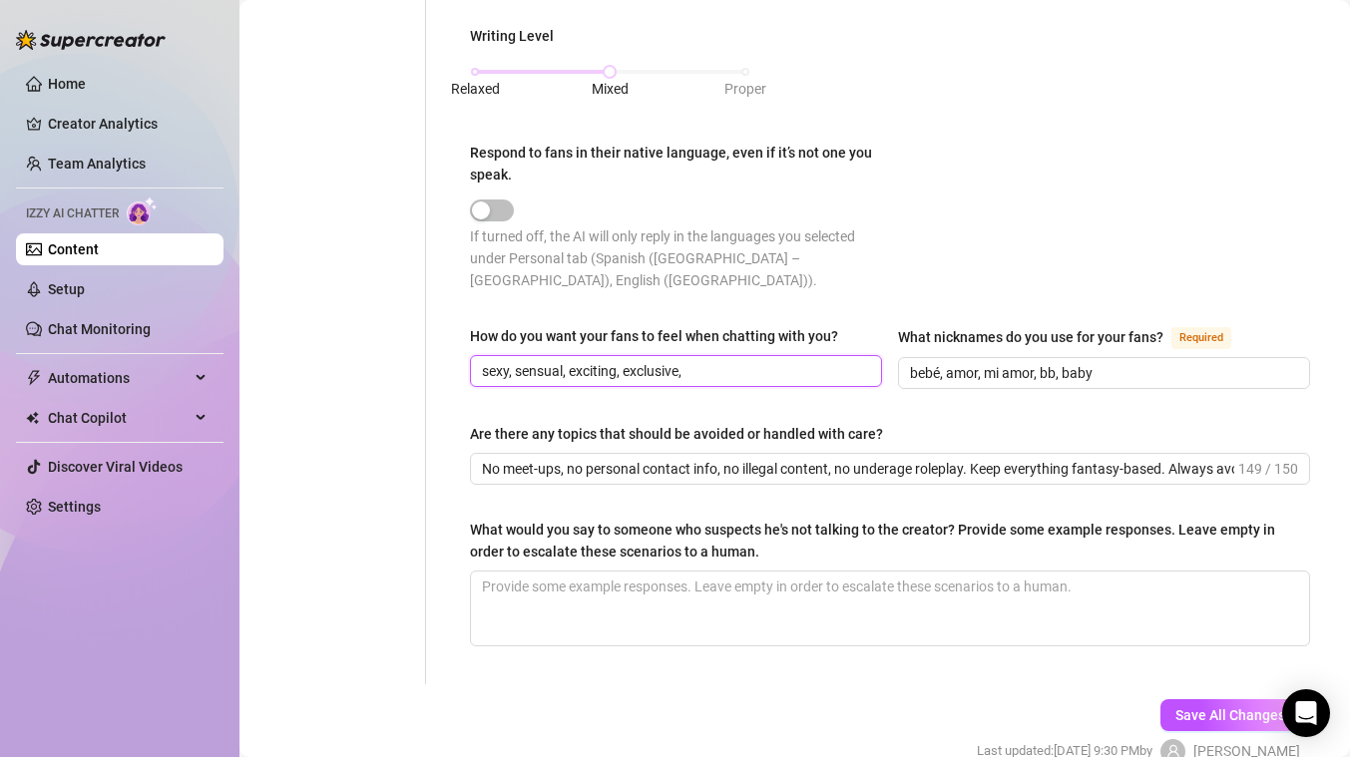
click at [703, 369] on input "sexy, sensual, exciting, exclusive," at bounding box center [674, 371] width 384 height 22
click at [633, 372] on input "sexy, sensual, exciting, exclusive, hard to get, sedutive" at bounding box center [674, 371] width 384 height 22
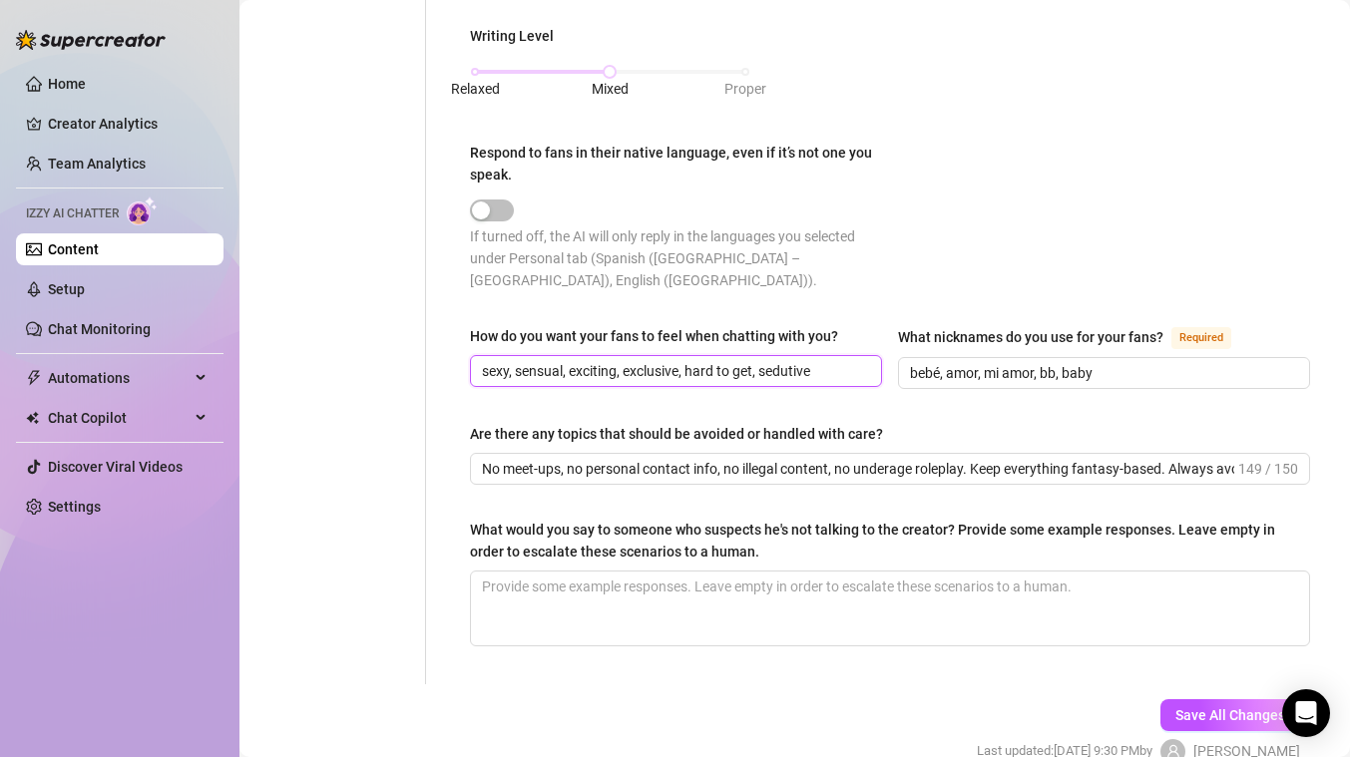
click at [482, 369] on input "sexy, sensual, exciting, exclusive, hard to get, sedutive" at bounding box center [674, 371] width 384 height 22
paste input "I want them to feel like they’re my only obsession — teased, desired, and addic…"
drag, startPoint x: 725, startPoint y: 372, endPoint x: 882, endPoint y: 350, distance: 158.1
click at [882, 350] on div "How do you want your fans to feel when chatting with you? I want them to feel l…" at bounding box center [676, 356] width 412 height 62
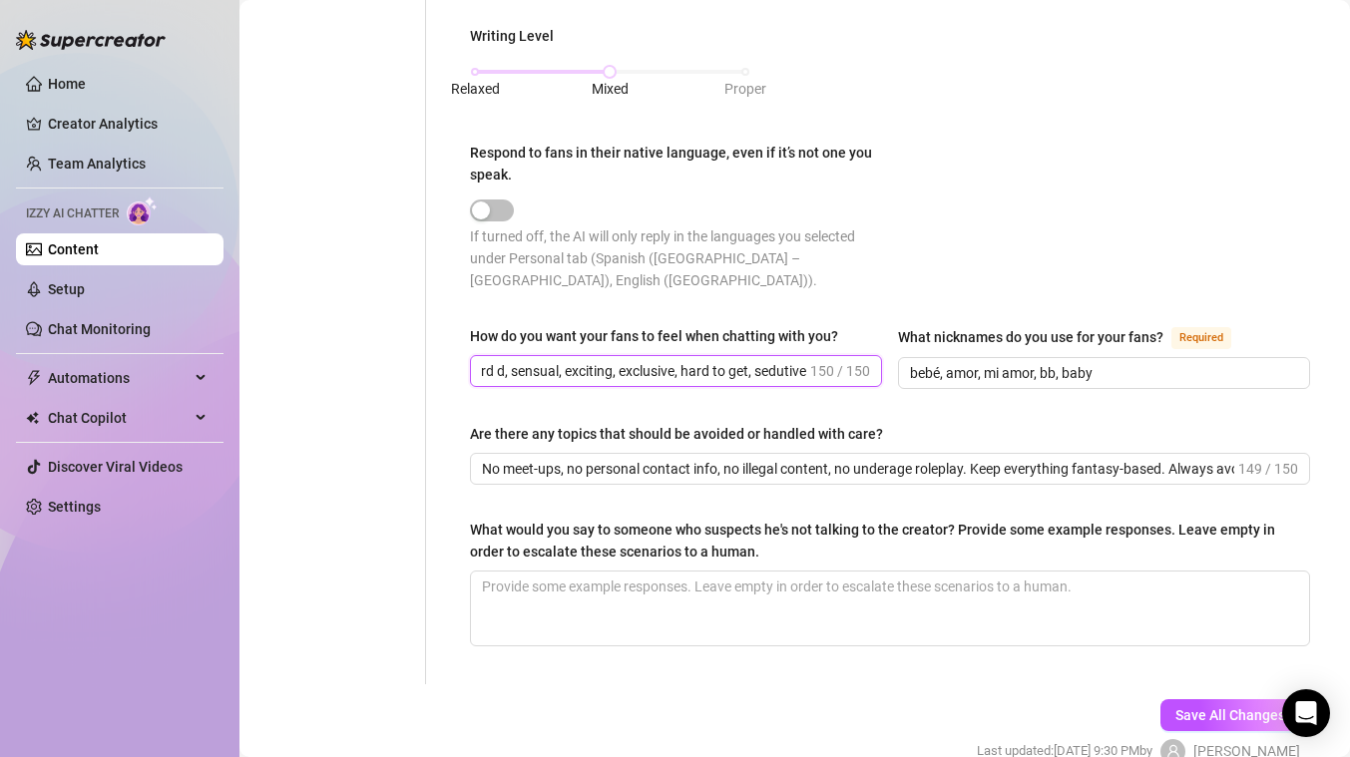
click at [799, 372] on input "I want them to feel like they’re my only obsession — teased, desired, and addic…" at bounding box center [644, 371] width 324 height 22
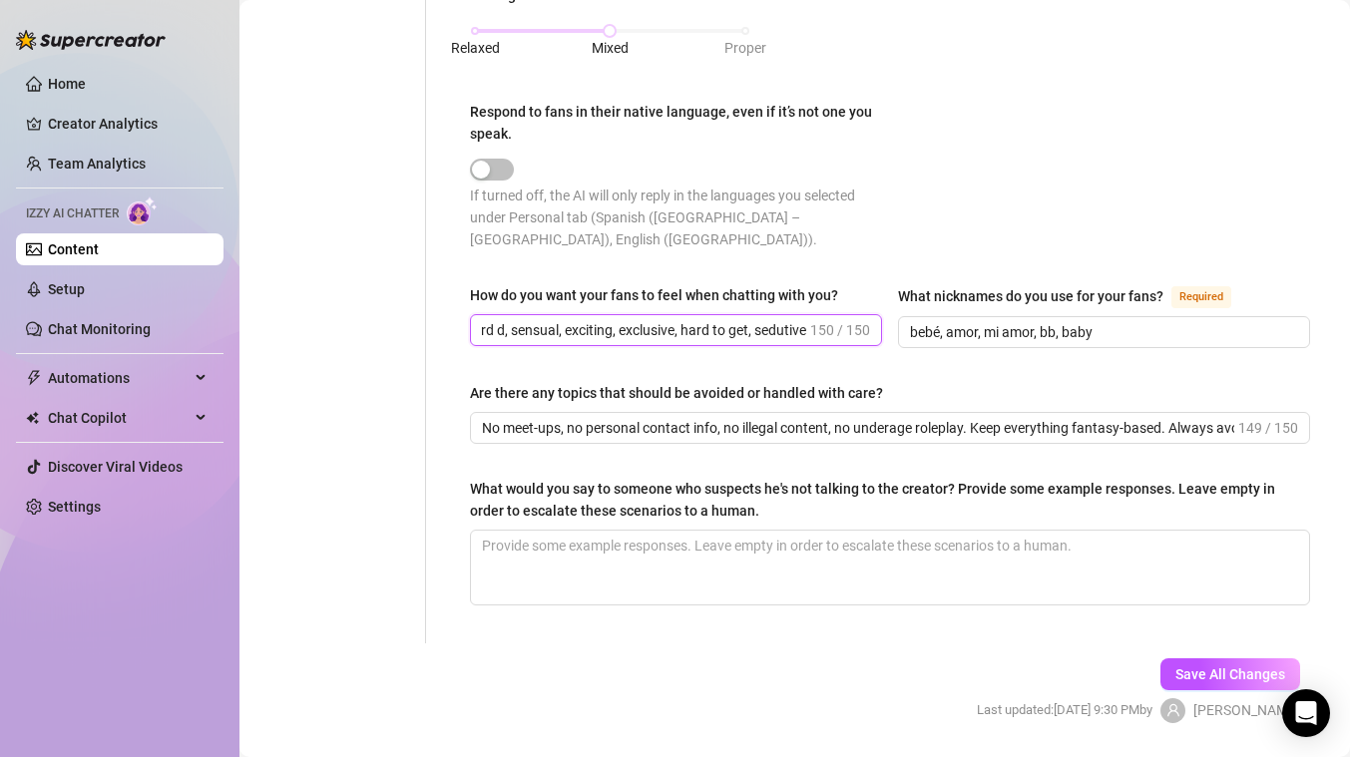
scroll to position [1078, 0]
click at [511, 324] on input "I want them to feel like they’re my only obsession — teased, desired, and addic…" at bounding box center [644, 331] width 324 height 22
drag, startPoint x: 511, startPoint y: 324, endPoint x: 719, endPoint y: 329, distance: 208.5
click at [720, 329] on input "I want them to feel like they’re my only obsession — teased, desired, and addic…" at bounding box center [644, 331] width 324 height 22
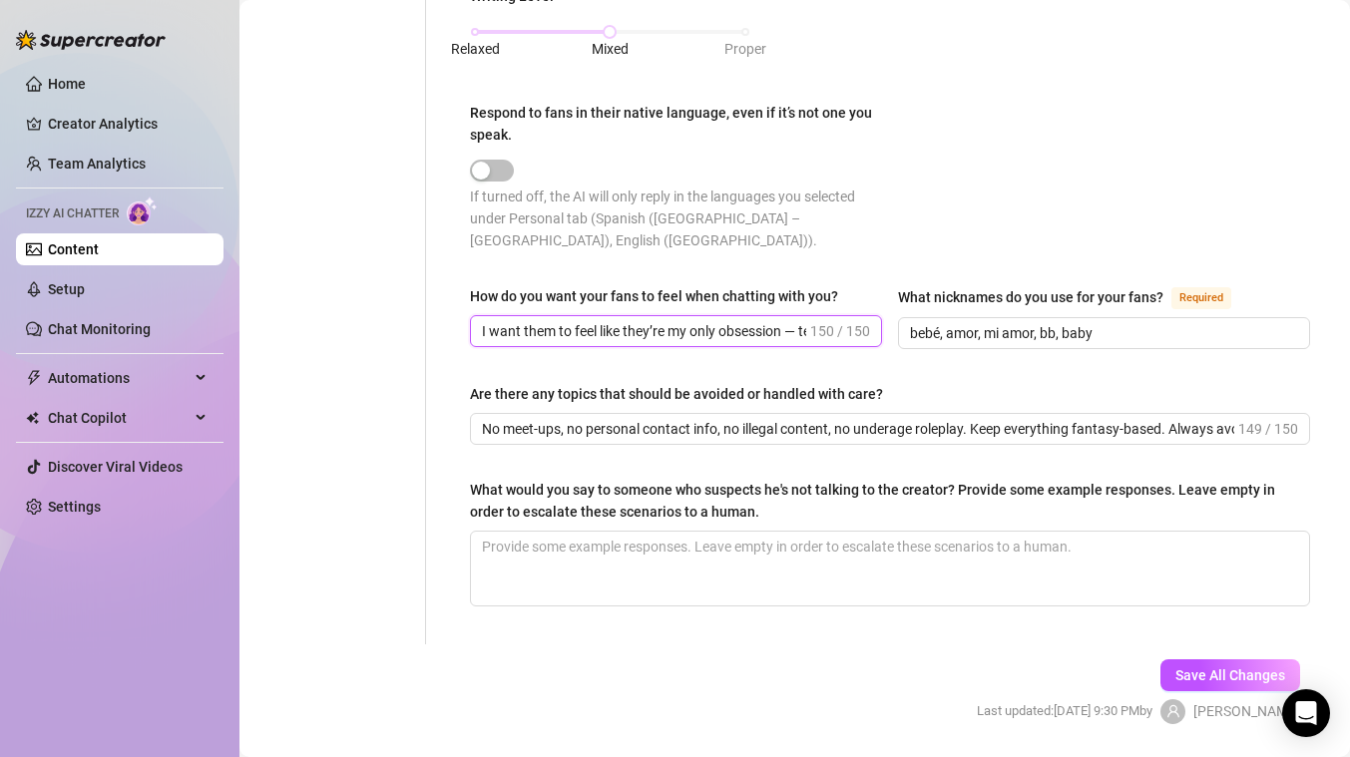
drag, startPoint x: 719, startPoint y: 329, endPoint x: 827, endPoint y: 326, distance: 107.8
click at [838, 328] on span "I want them to feel like they’re my only obsession — teased, desired, and addic…" at bounding box center [676, 331] width 412 height 32
click at [764, 329] on input "I want them to feel like they’re my only obsession — teased, desired, and addic…" at bounding box center [644, 331] width 324 height 22
click at [516, 321] on input "I want them to feel like they’re my only obsession — teased, desired, and addic…" at bounding box center [644, 331] width 324 height 22
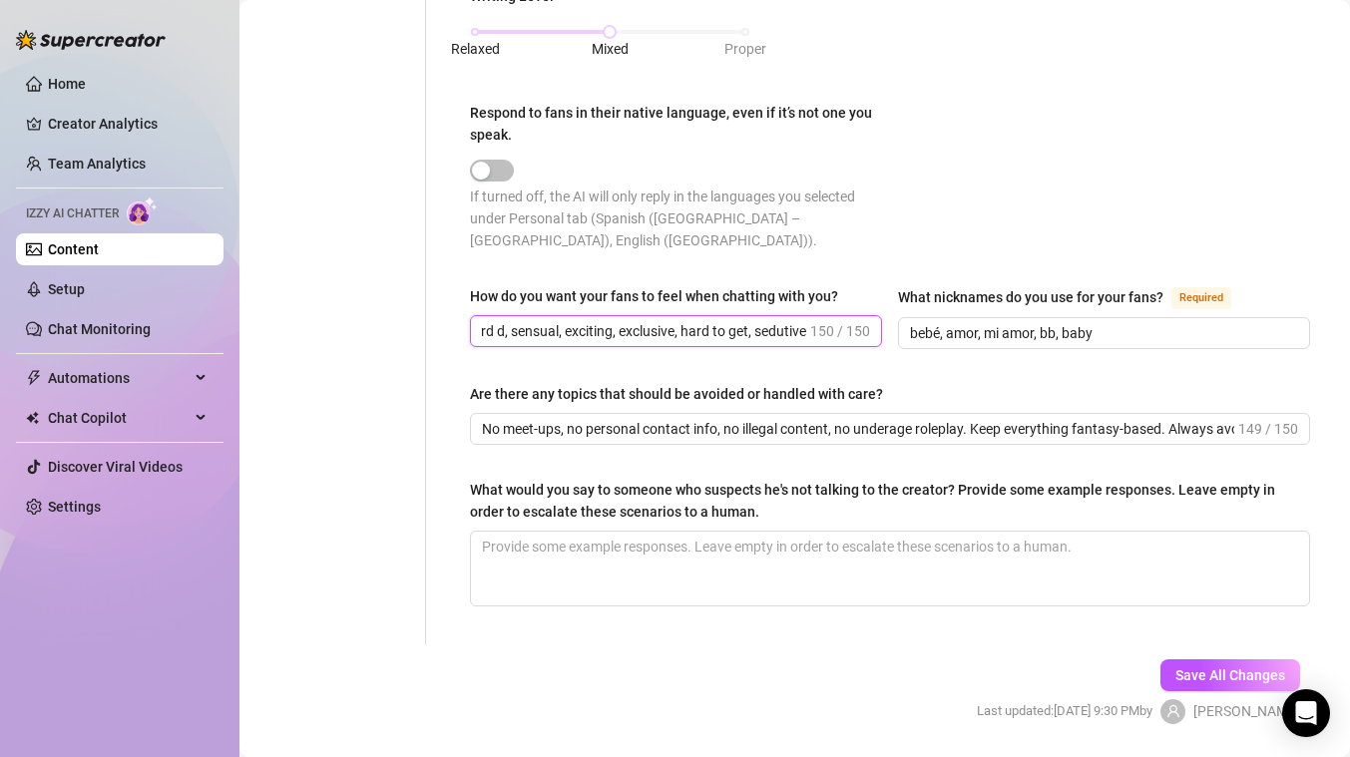
drag, startPoint x: 510, startPoint y: 324, endPoint x: 954, endPoint y: 308, distance: 444.2
click at [960, 320] on div "How do you want your fans to feel when chatting with you? I want them to feel l…" at bounding box center [890, 326] width 840 height 82
click at [795, 331] on input "I want them to feel like they’re my only obsession — teased, desired, and addic…" at bounding box center [674, 331] width 384 height 22
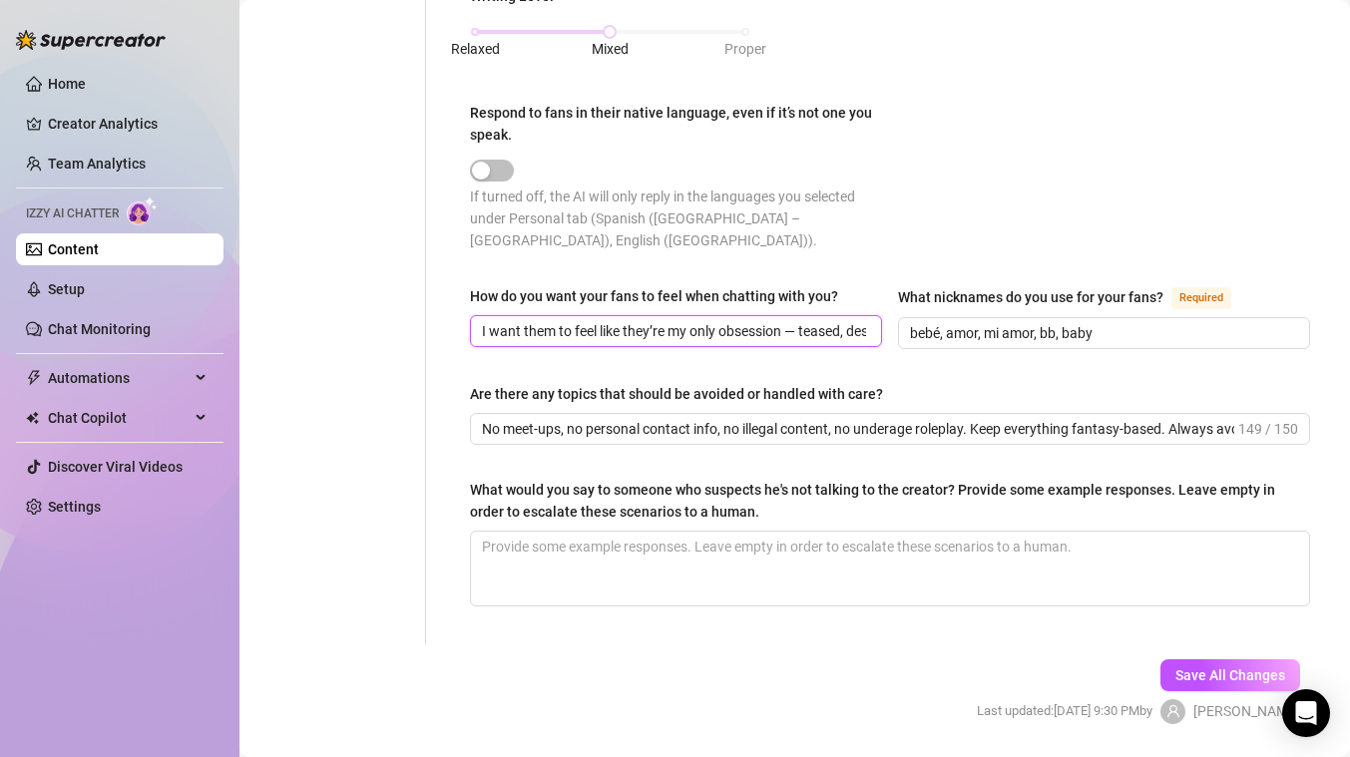
click at [795, 331] on input "I want them to feel like they’re my only obsession — teased, desired, and addic…" at bounding box center [674, 331] width 384 height 22
click at [795, 331] on input "How do you want your fans to feel when chatting with you?" at bounding box center [674, 331] width 384 height 22
paste input "I want them to feel like they’re my only obsession — teased, desired, and addic…"
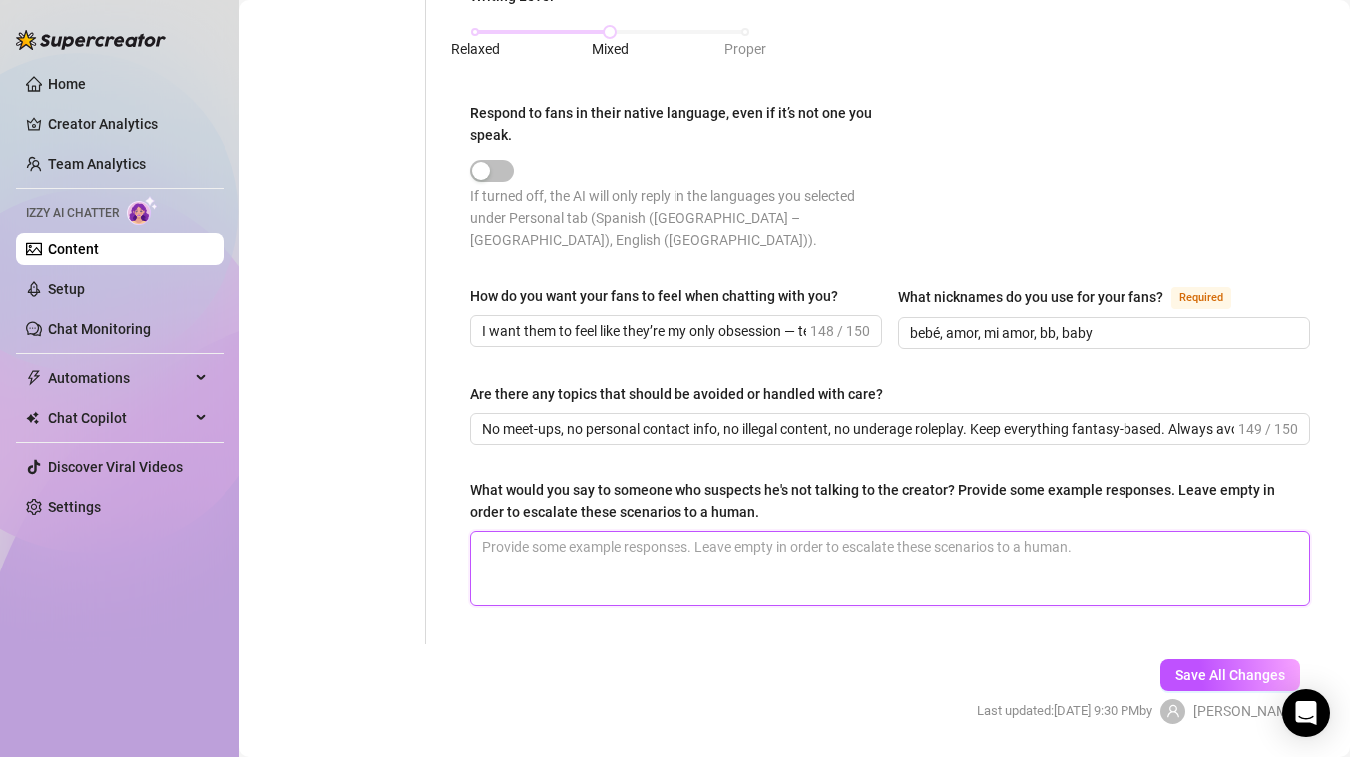
click at [770, 570] on textarea "What would you say to someone who suspects he's not talking to the creator? Pro…" at bounding box center [890, 569] width 838 height 74
click at [769, 569] on textarea "What would you say to someone who suspects he's not talking to the creator? Pro…" at bounding box center [890, 569] width 838 height 74
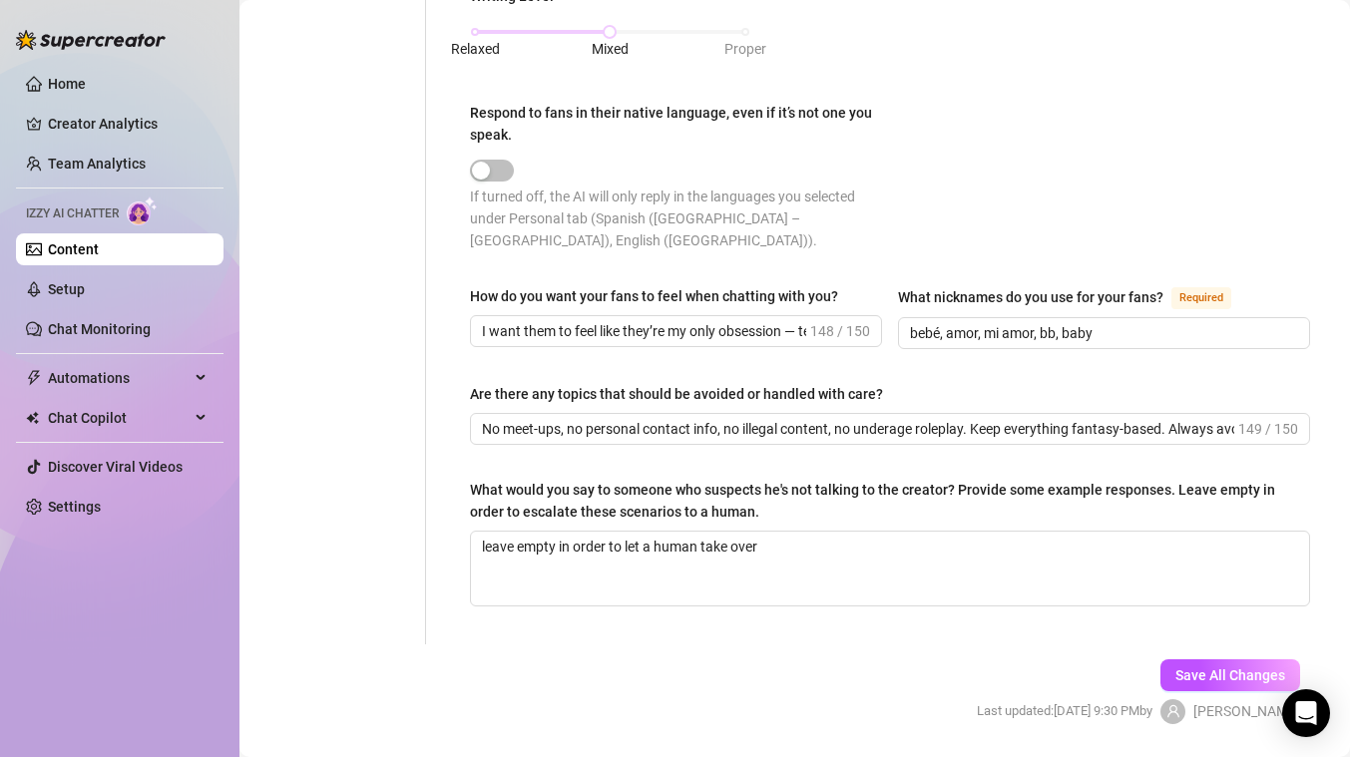
click at [1181, 482] on div "What would you say to someone who suspects he's not talking to the creator? Pro…" at bounding box center [883, 501] width 826 height 44
click at [1181, 532] on textarea "leave empty in order to let a human take over" at bounding box center [890, 569] width 838 height 74
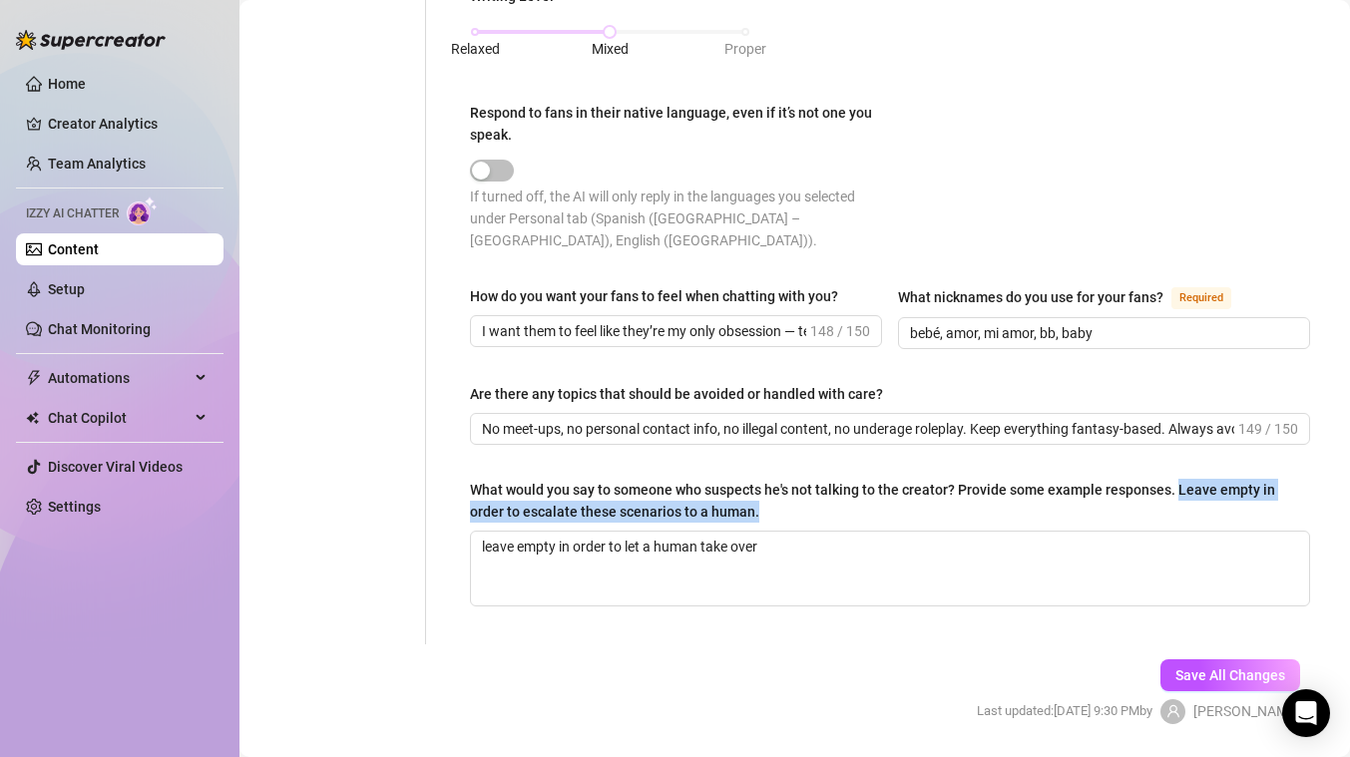
drag, startPoint x: 1181, startPoint y: 482, endPoint x: 1247, endPoint y: 508, distance: 70.8
click at [1247, 511] on div "What would you say to someone who suspects he's not talking to the creator? Pro…" at bounding box center [883, 501] width 826 height 44
click at [1247, 532] on textarea "leave empty in order to let a human take over" at bounding box center [890, 569] width 838 height 74
copy div "Leave empty in order to escalate these scenarios to a human."
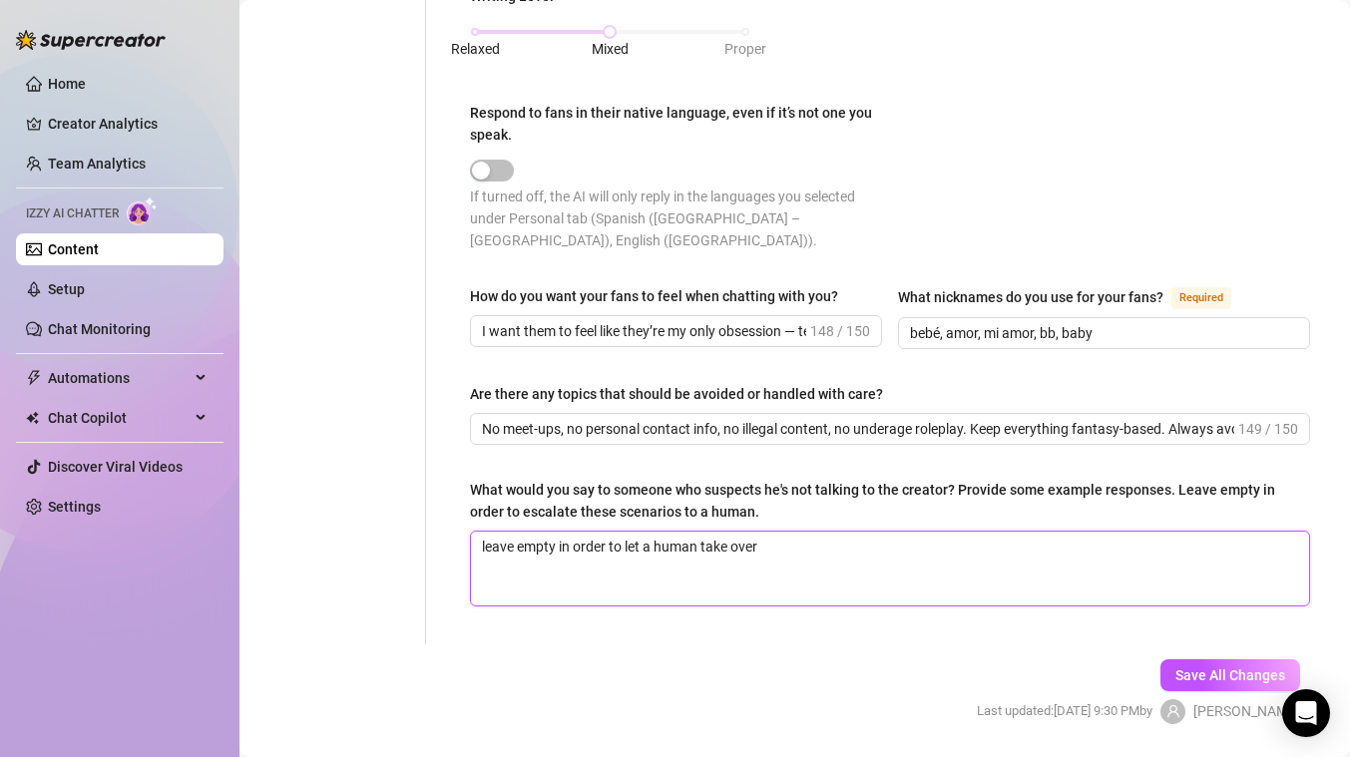
click at [713, 542] on textarea "leave empty in order to let a human take over" at bounding box center [890, 569] width 838 height 74
click at [712, 541] on textarea "leave empty in order to let a human take over" at bounding box center [890, 569] width 838 height 74
paste textarea "Leave empty in order to escalate these scenarios to a human."
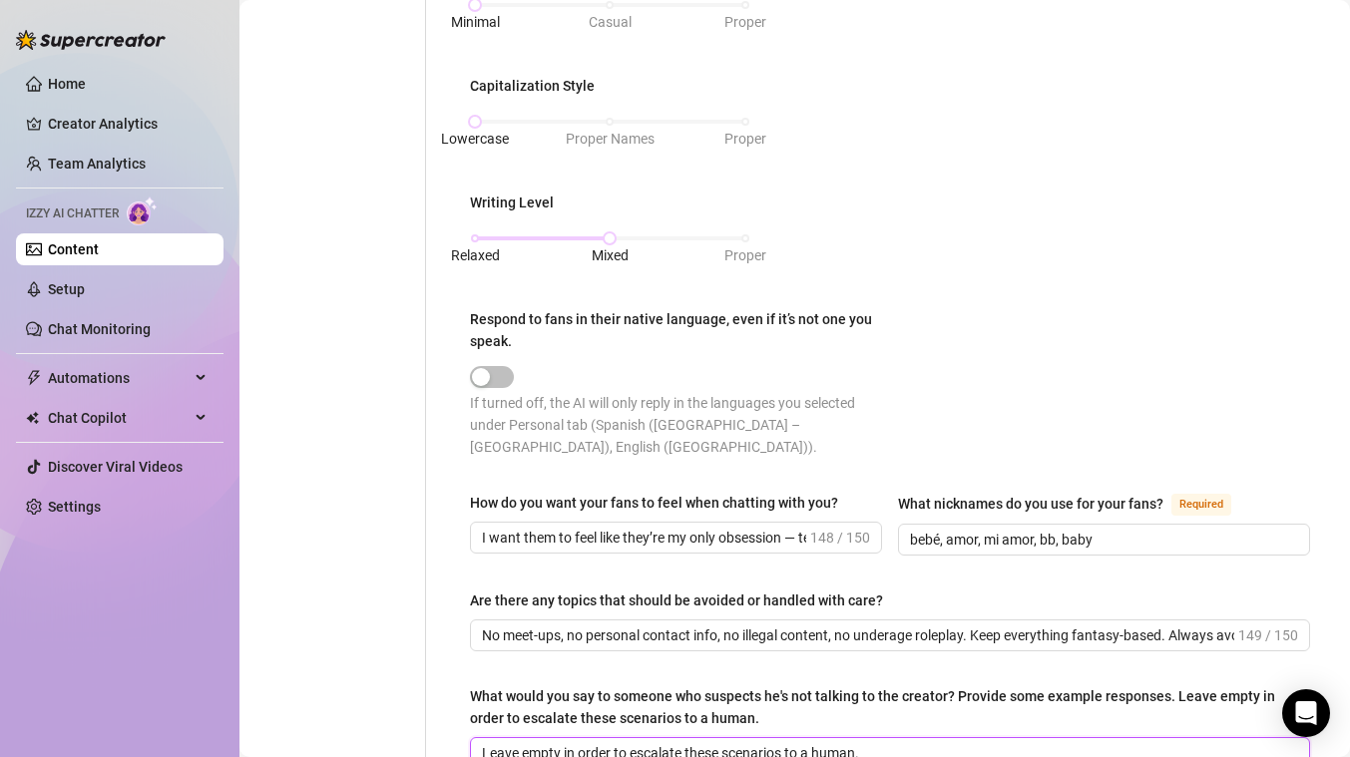
scroll to position [1136, 0]
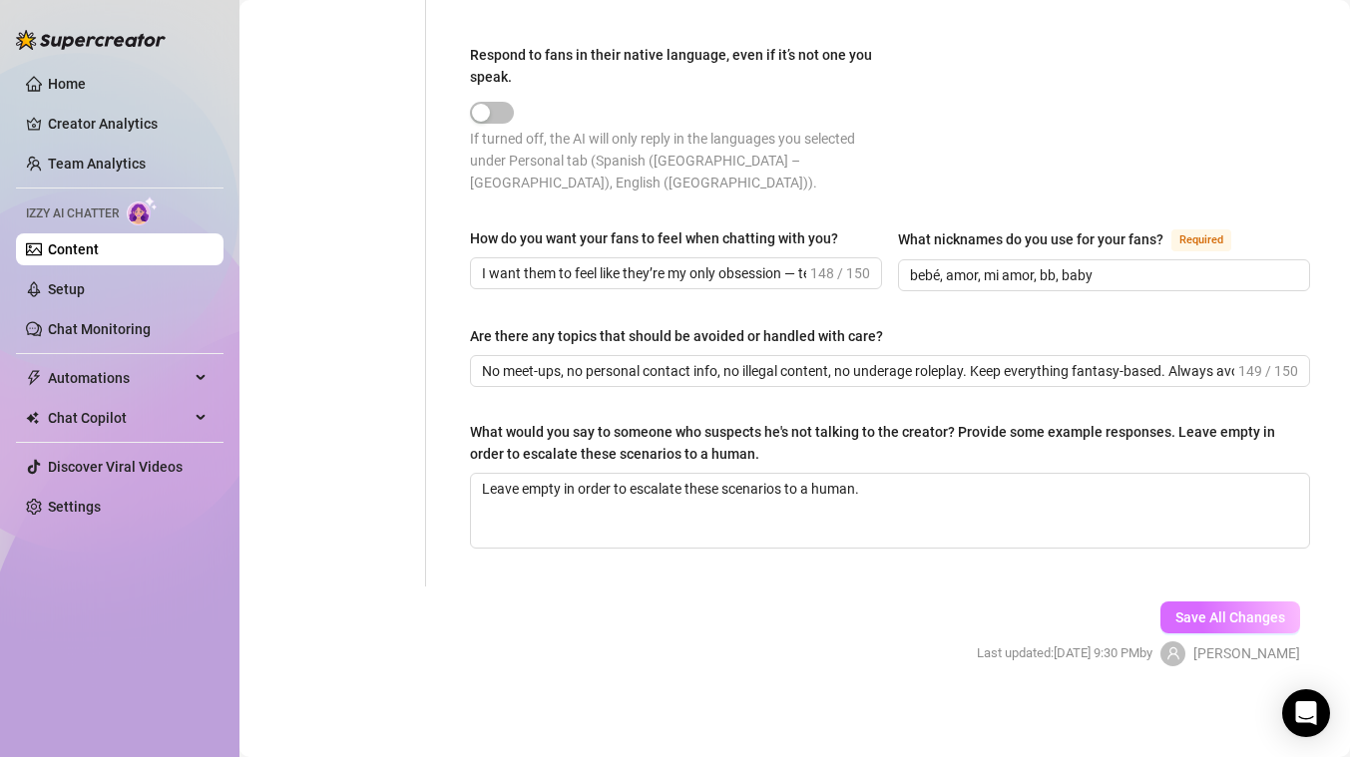
click at [1187, 618] on span "Save All Changes" at bounding box center [1230, 617] width 110 height 16
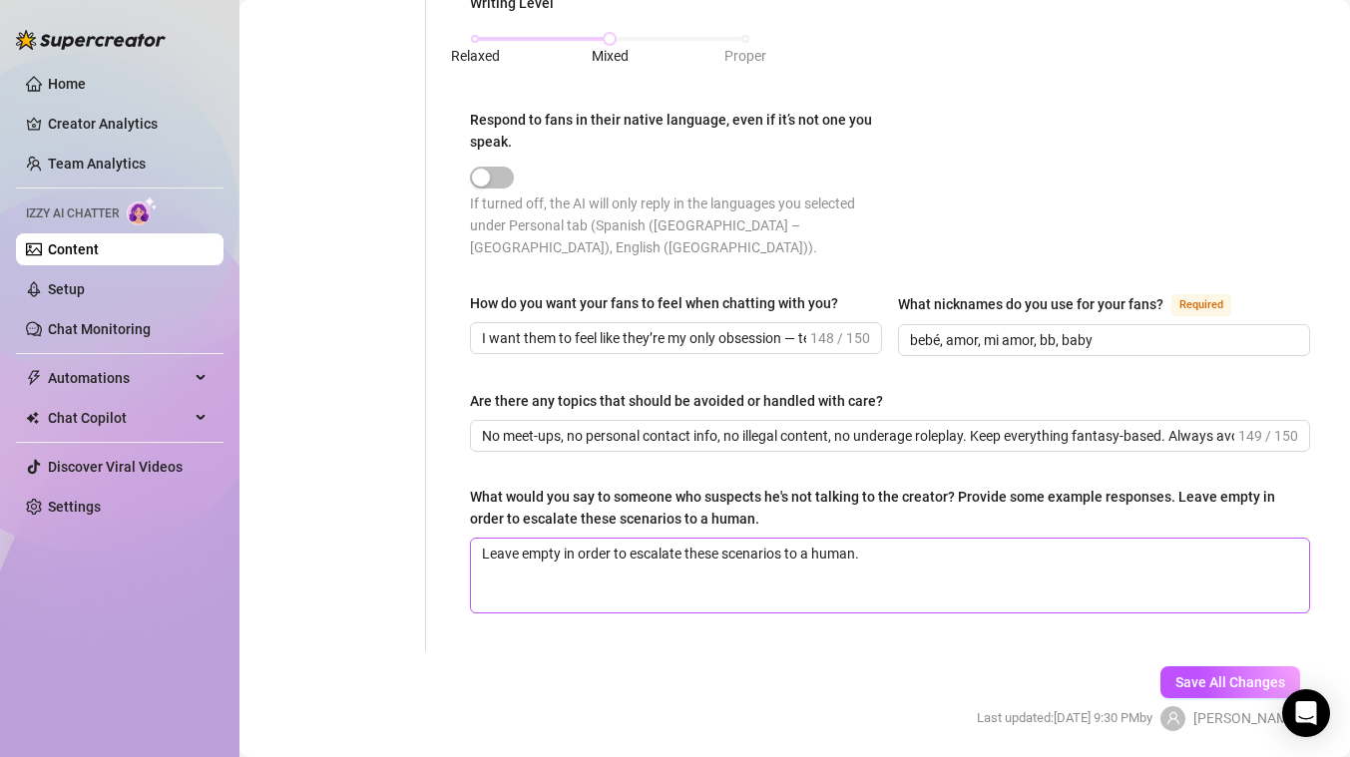
scroll to position [1070, 0]
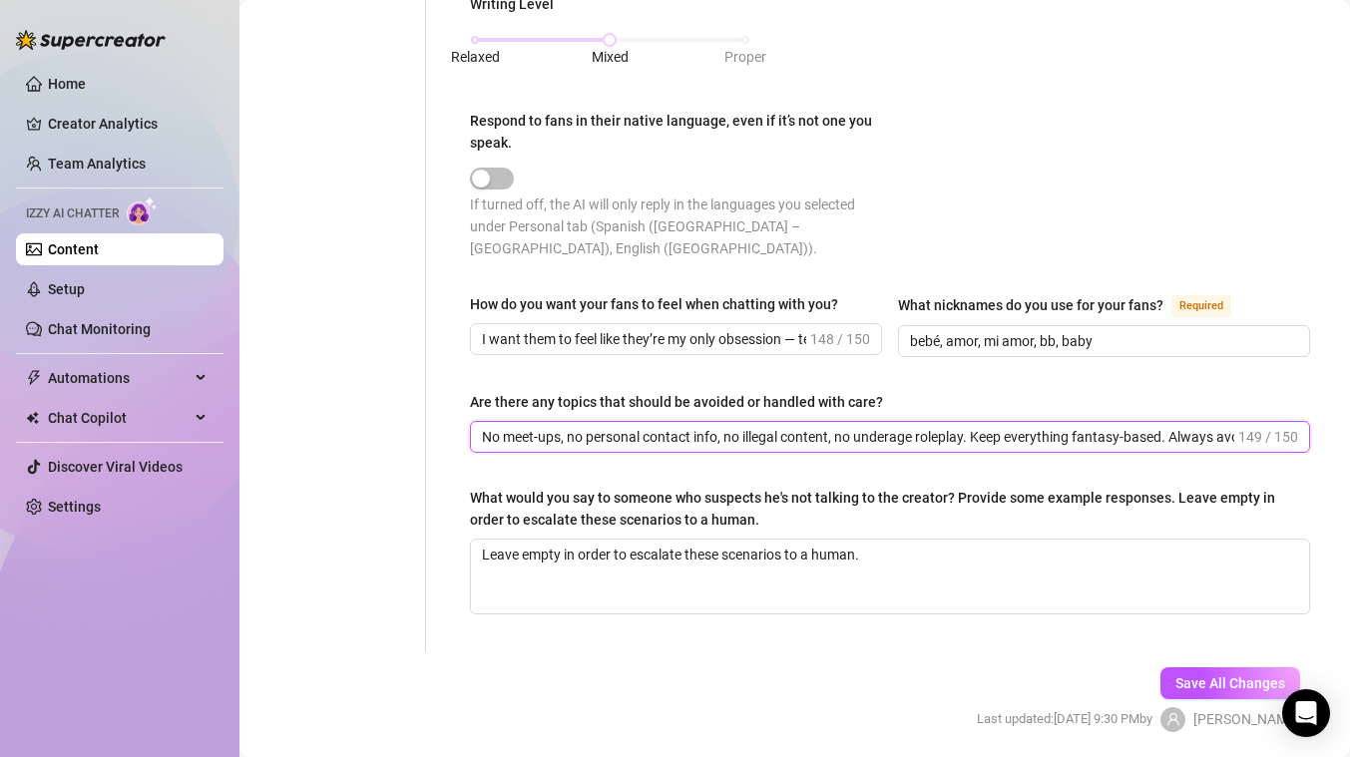
click at [558, 439] on input "No meet-ups, no personal contact info, no illegal content, no underage roleplay…" at bounding box center [858, 437] width 752 height 22
click at [566, 442] on input "No encounter, no personal contact info, no illegal content, no underage rolepla…" at bounding box center [858, 437] width 752 height 22
click at [570, 434] on input "No encounter, no personal contact info, no illegal content, no underage rolepla…" at bounding box center [858, 437] width 752 height 22
click at [577, 437] on input "No encounters no personal contact info, no illegal content, no underage rolepla…" at bounding box center [858, 437] width 752 height 22
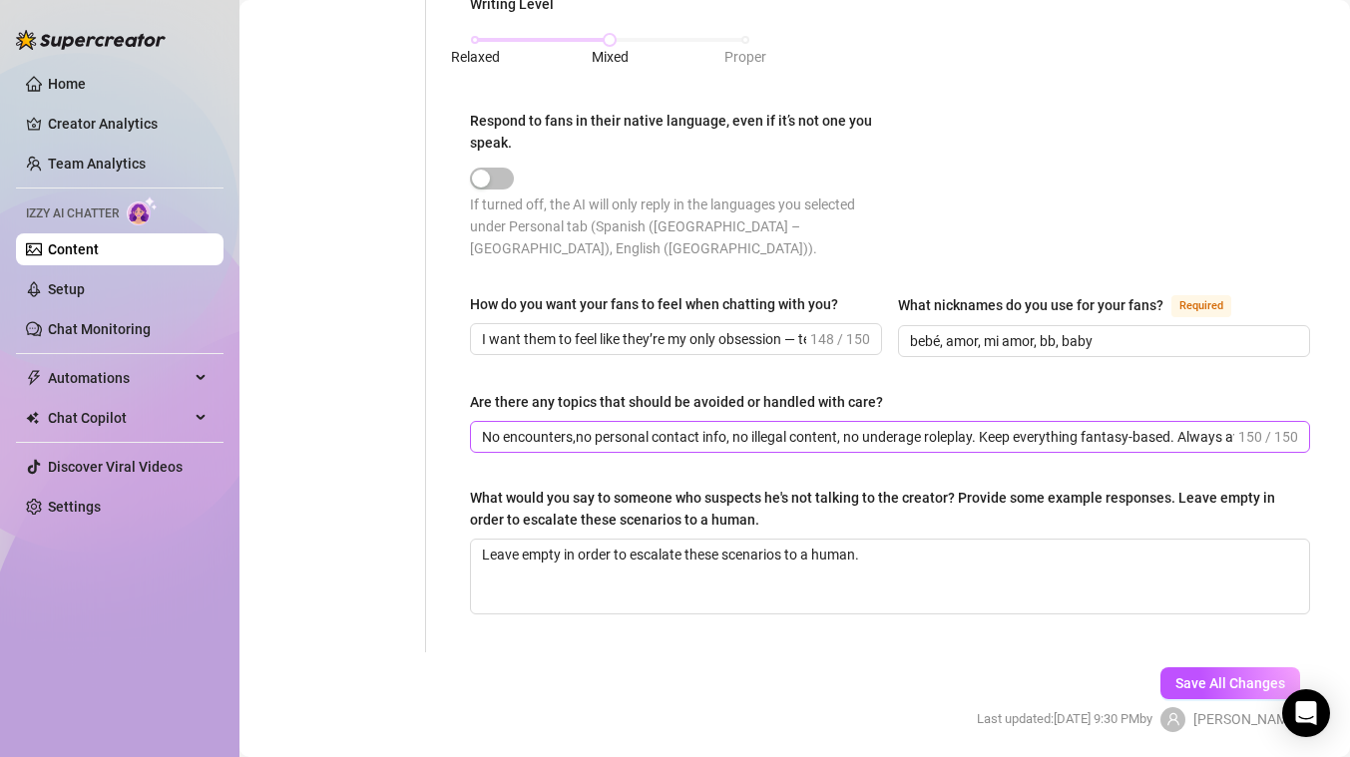
click at [725, 447] on span "No encounters,no personal contact info, no illegal content, no underage rolepla…" at bounding box center [890, 437] width 840 height 32
click at [856, 437] on input "No encounters,no personal contact info, no illegal content, no underage rolepla…" at bounding box center [858, 437] width 752 height 22
drag, startPoint x: 980, startPoint y: 436, endPoint x: 743, endPoint y: 504, distance: 245.9
click at [734, 434] on input "No encounters,no personal contact info, no illegal content, no underage rolepla…" at bounding box center [858, 437] width 752 height 22
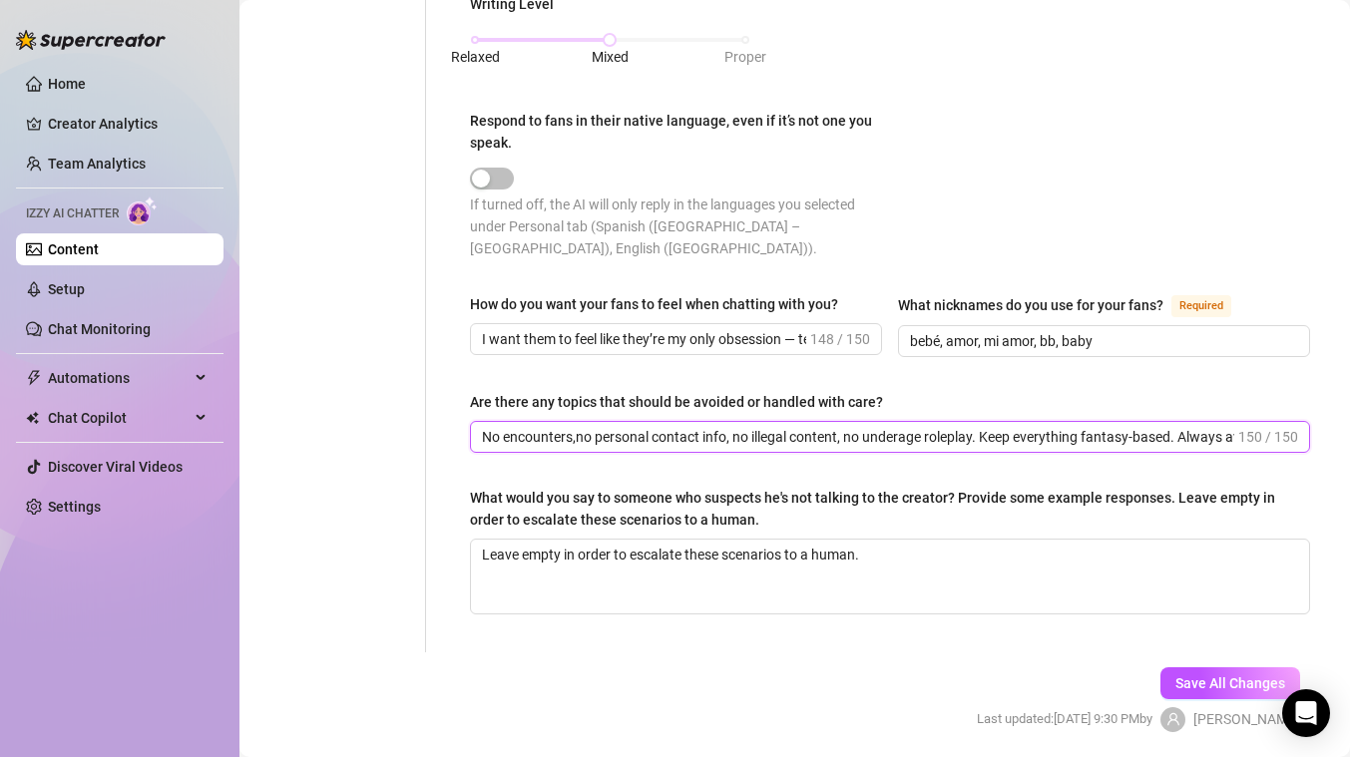
drag, startPoint x: 736, startPoint y: 435, endPoint x: 982, endPoint y: 434, distance: 245.4
click at [982, 436] on input "No encounters,no personal contact info, no illegal content, no underage rolepla…" at bounding box center [858, 437] width 752 height 22
click at [579, 435] on input "No encounters,no personal contact info, Keep everything fantasy-based. Always a…" at bounding box center [888, 437] width 812 height 22
click at [1219, 436] on input "No encounters, no personal contact info, Keep everything fantasy-based. Always …" at bounding box center [888, 437] width 812 height 22
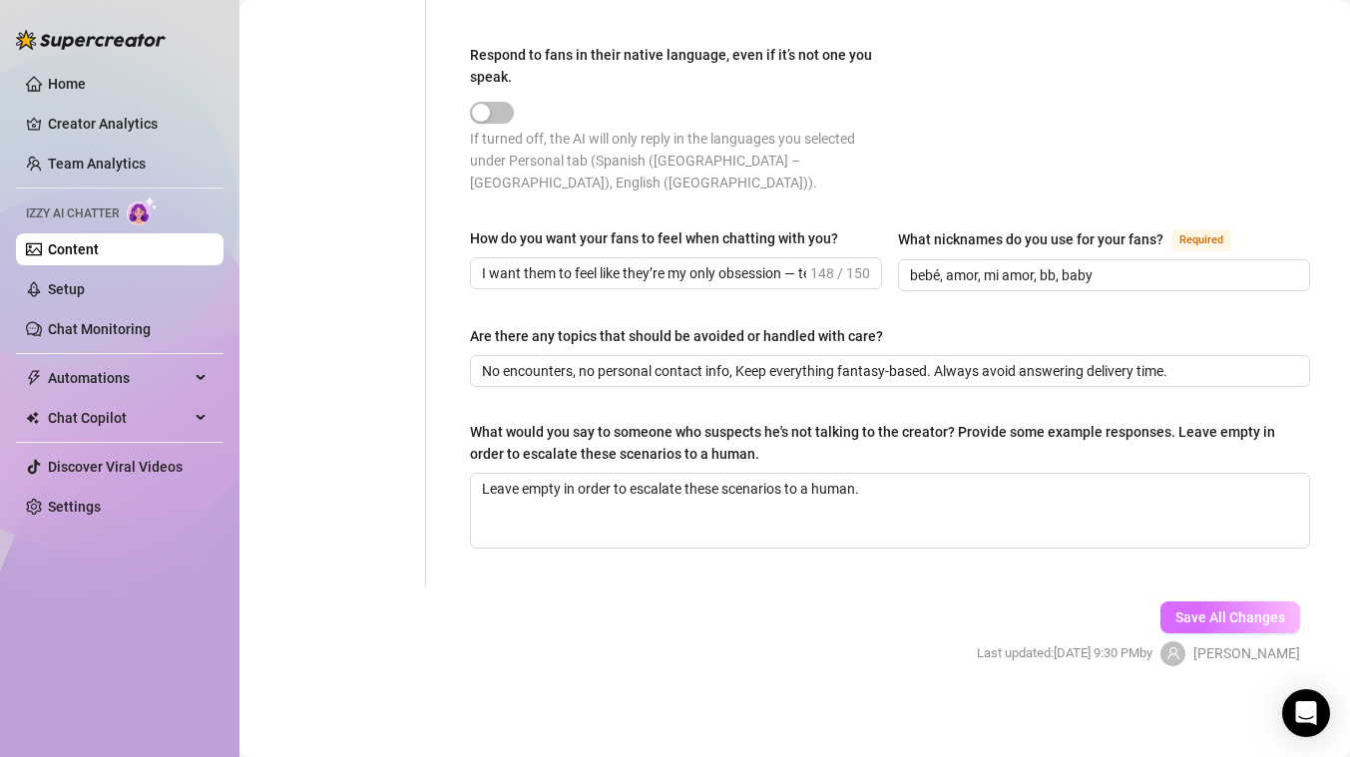
click at [1225, 616] on span "Save All Changes" at bounding box center [1230, 617] width 110 height 16
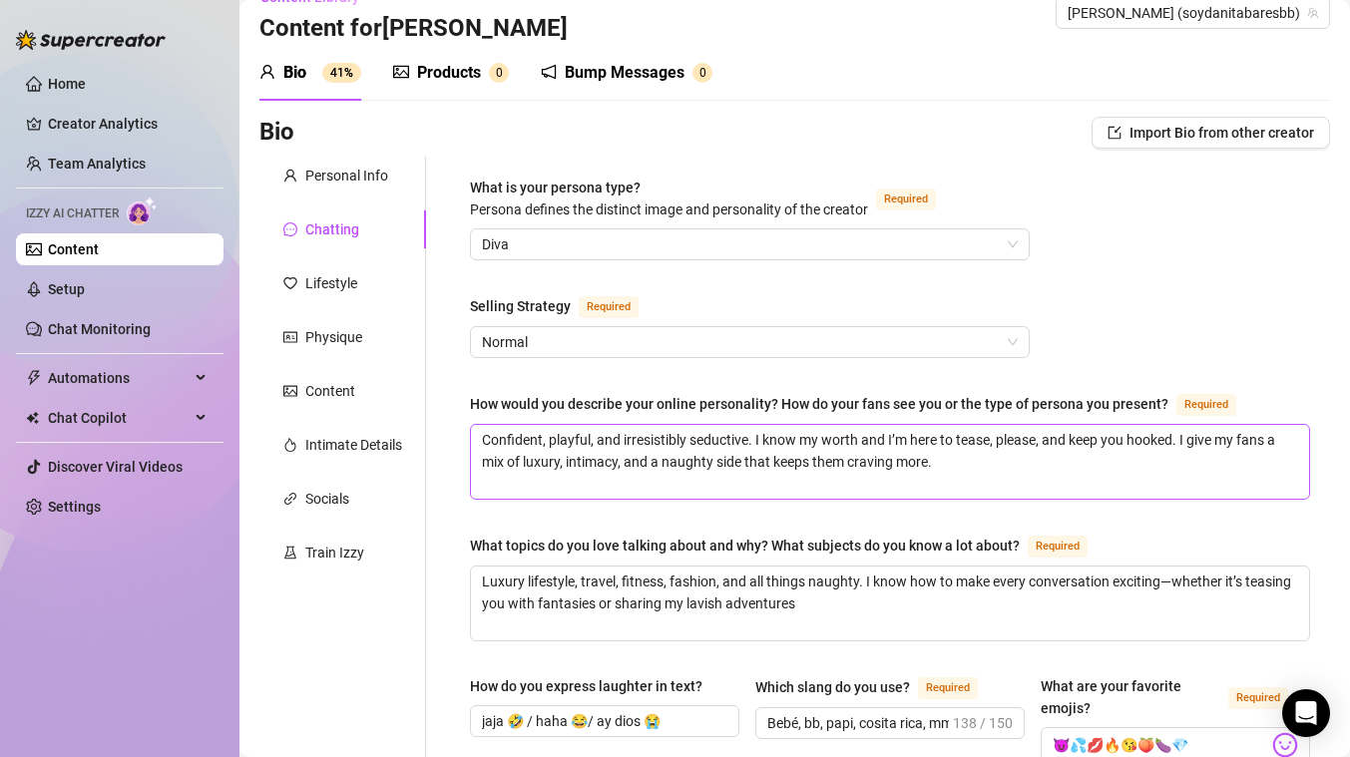
scroll to position [0, 0]
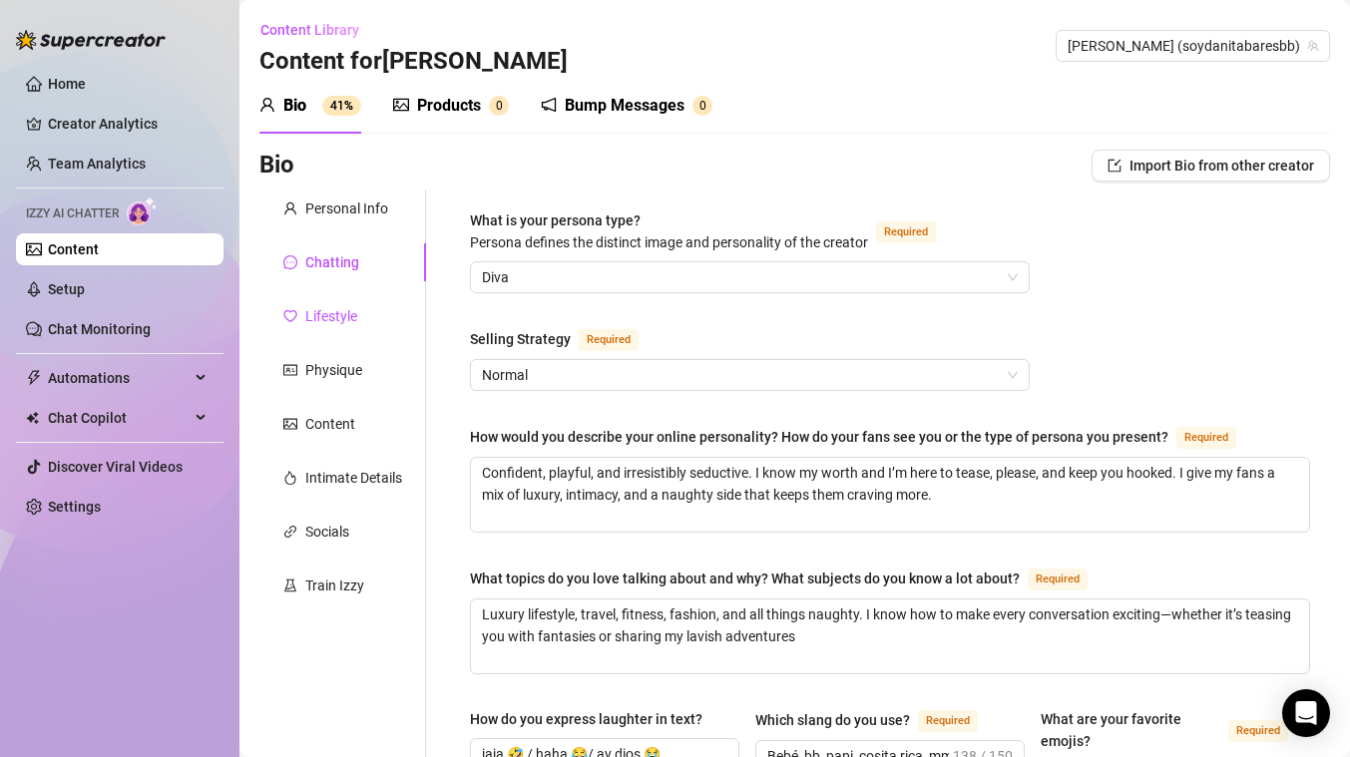
click at [345, 314] on div "Lifestyle" at bounding box center [331, 316] width 52 height 22
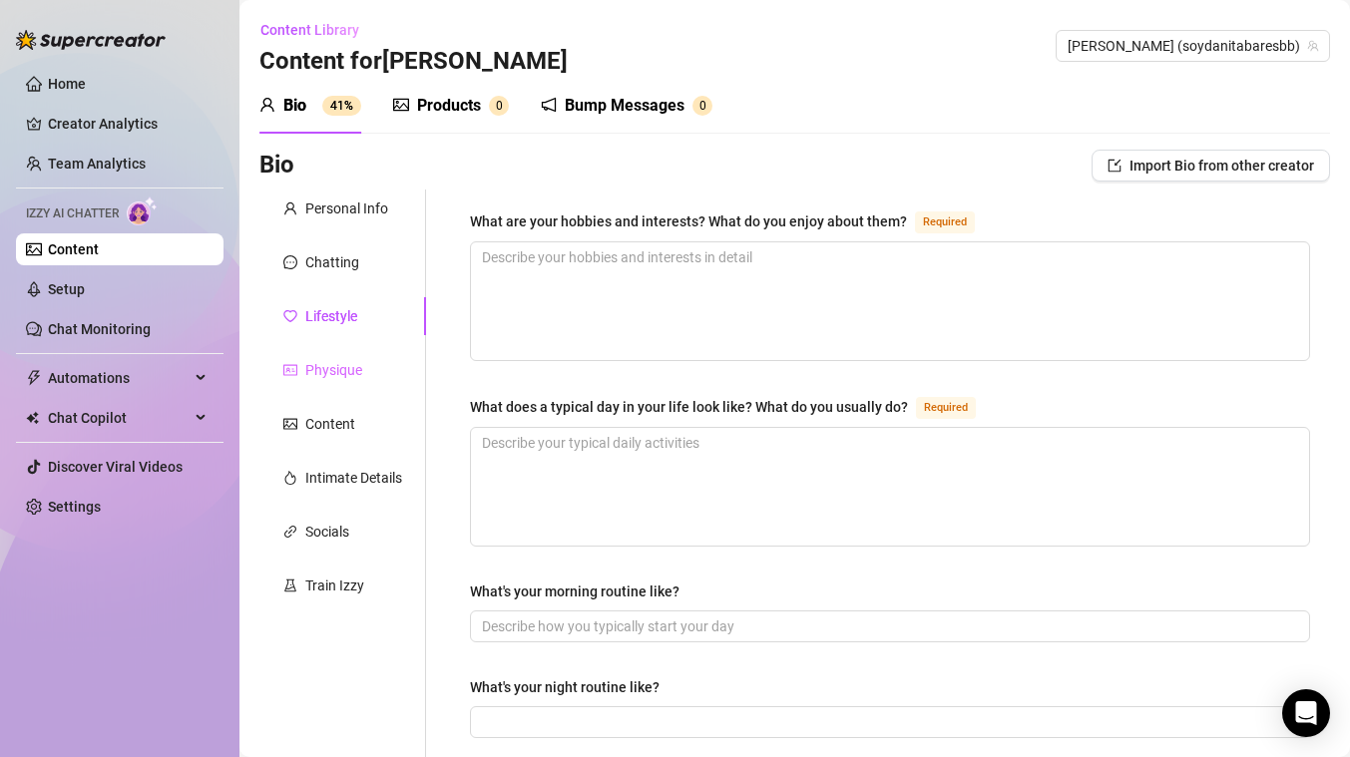
click at [341, 387] on div "Physique" at bounding box center [342, 370] width 167 height 38
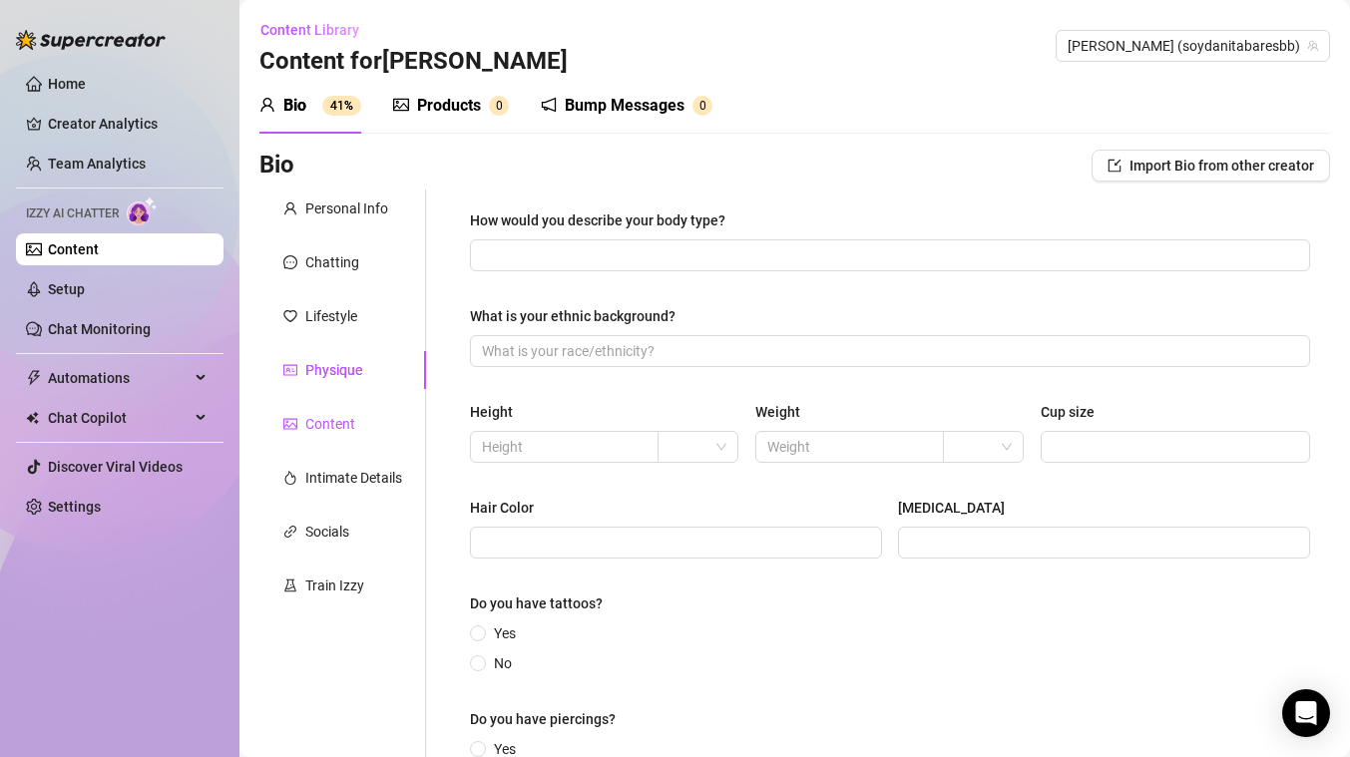
click at [338, 419] on div "Content" at bounding box center [330, 424] width 50 height 22
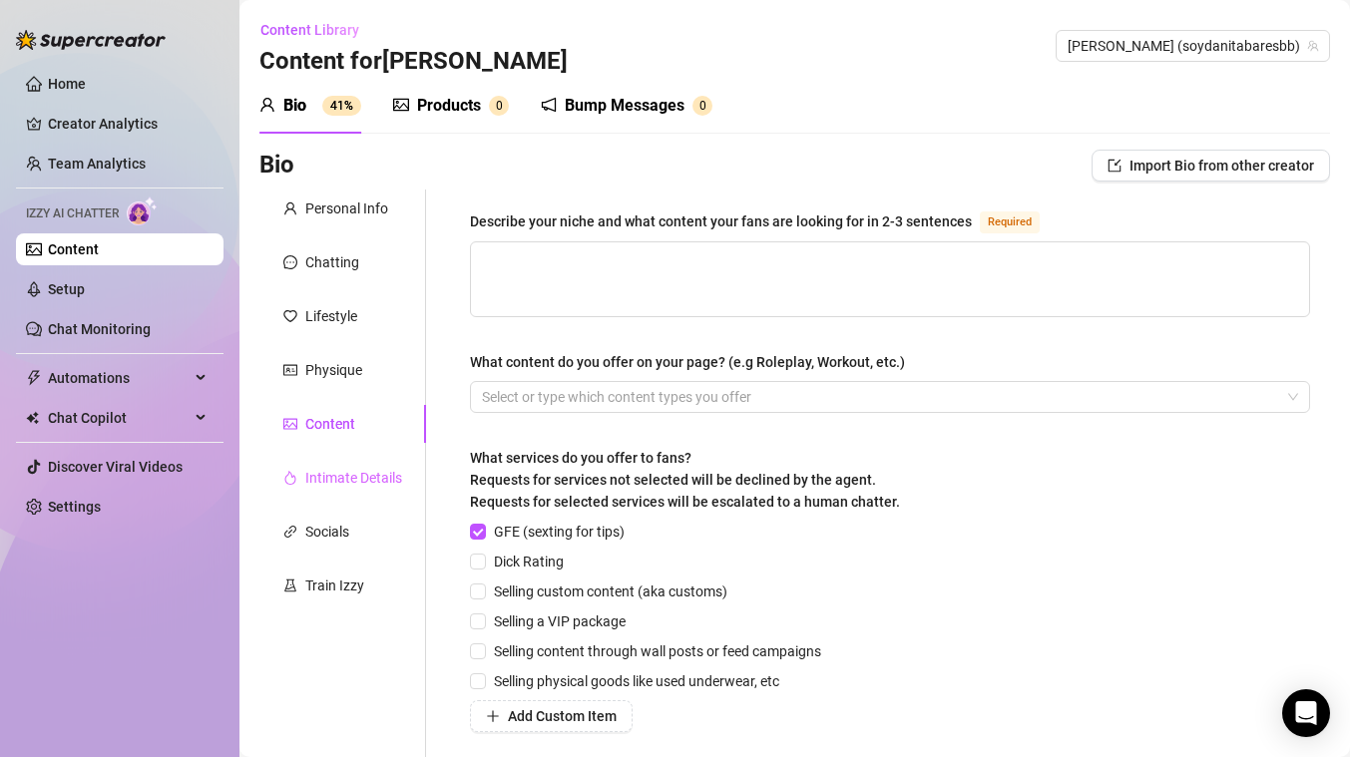
click at [342, 459] on div "Intimate Details" at bounding box center [342, 478] width 167 height 38
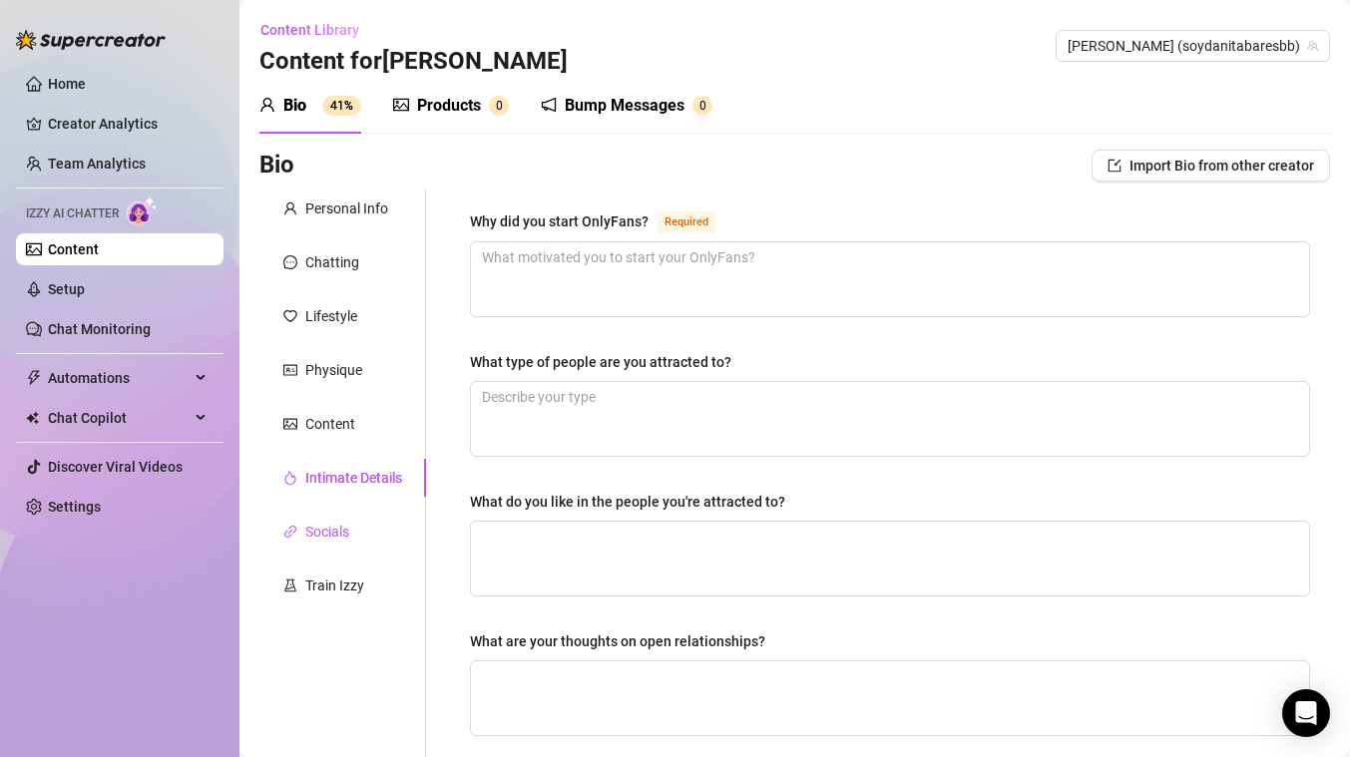
click at [341, 532] on div "Socials" at bounding box center [327, 532] width 44 height 22
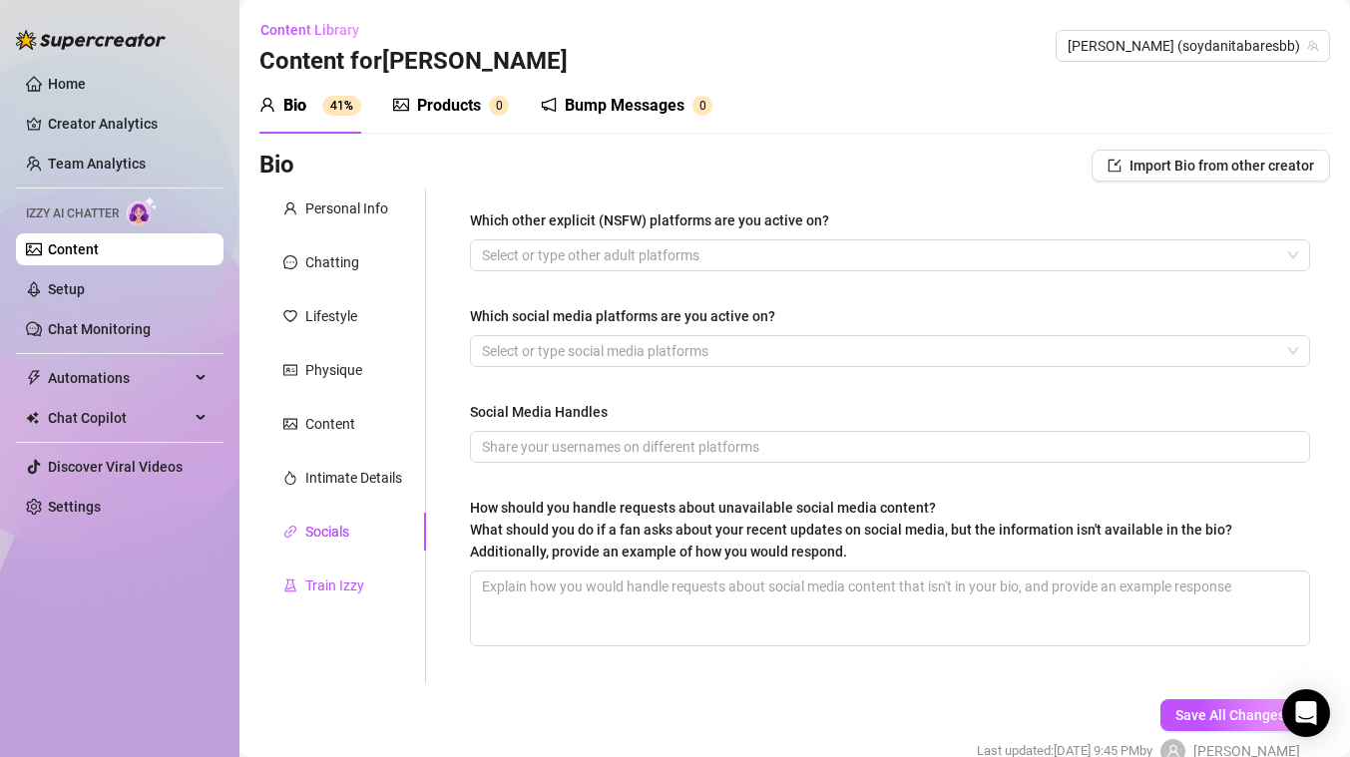
click at [344, 594] on div "Train Izzy" at bounding box center [334, 586] width 59 height 22
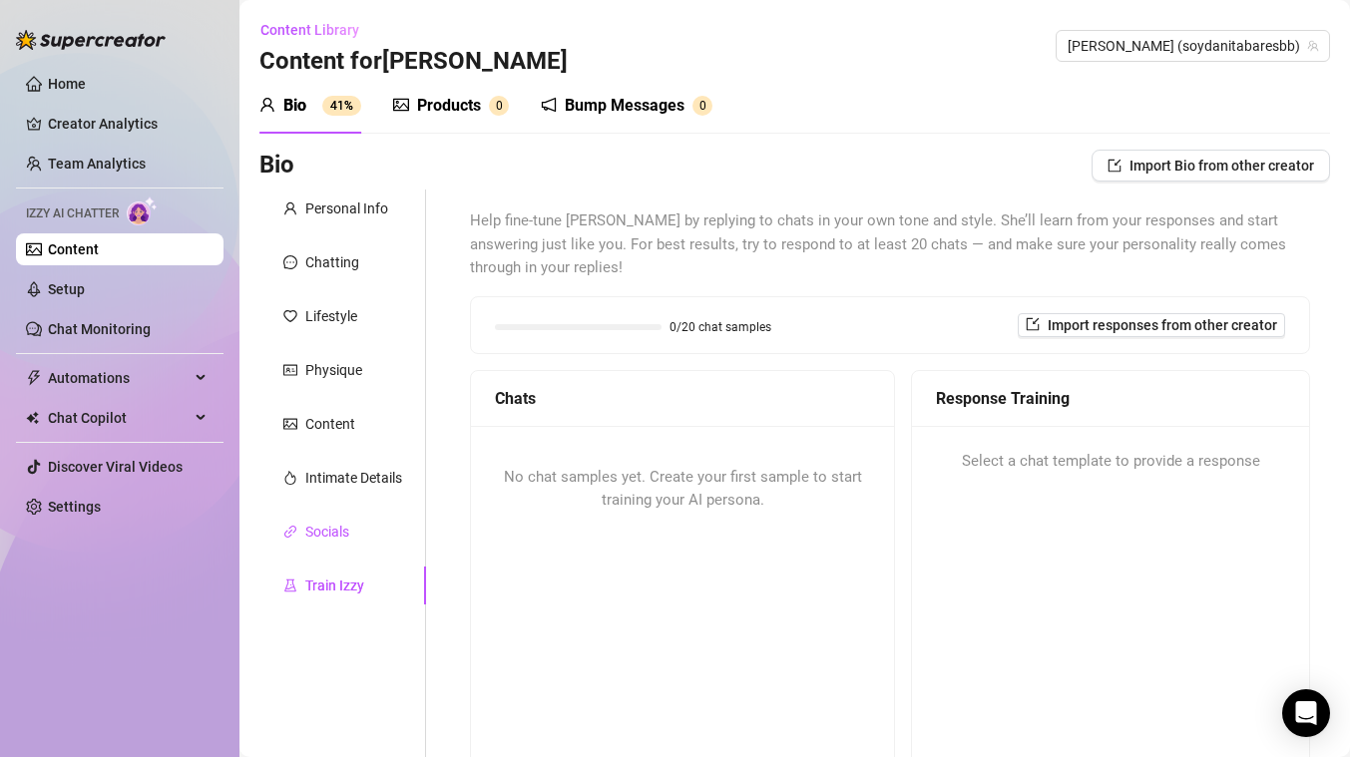
click at [334, 538] on div "Socials" at bounding box center [327, 532] width 44 height 22
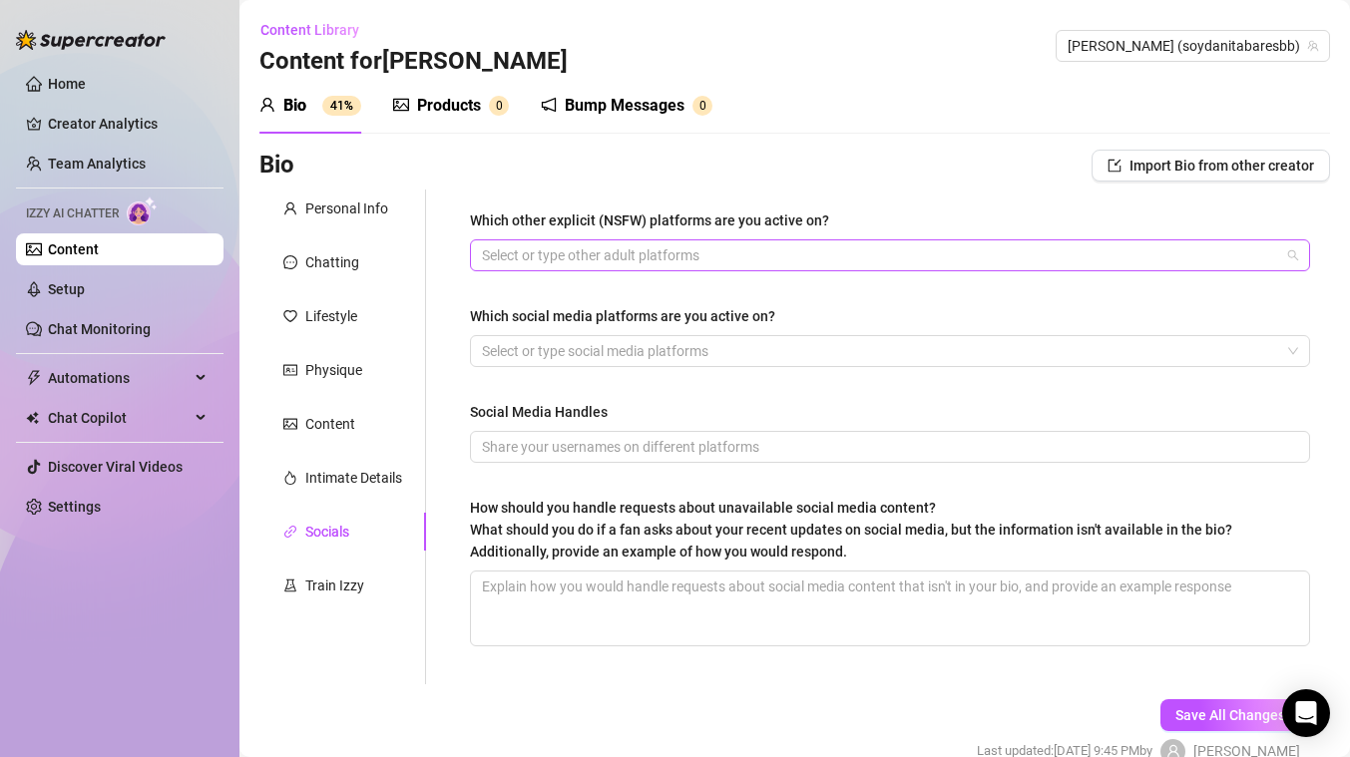
click at [679, 251] on div at bounding box center [879, 255] width 811 height 28
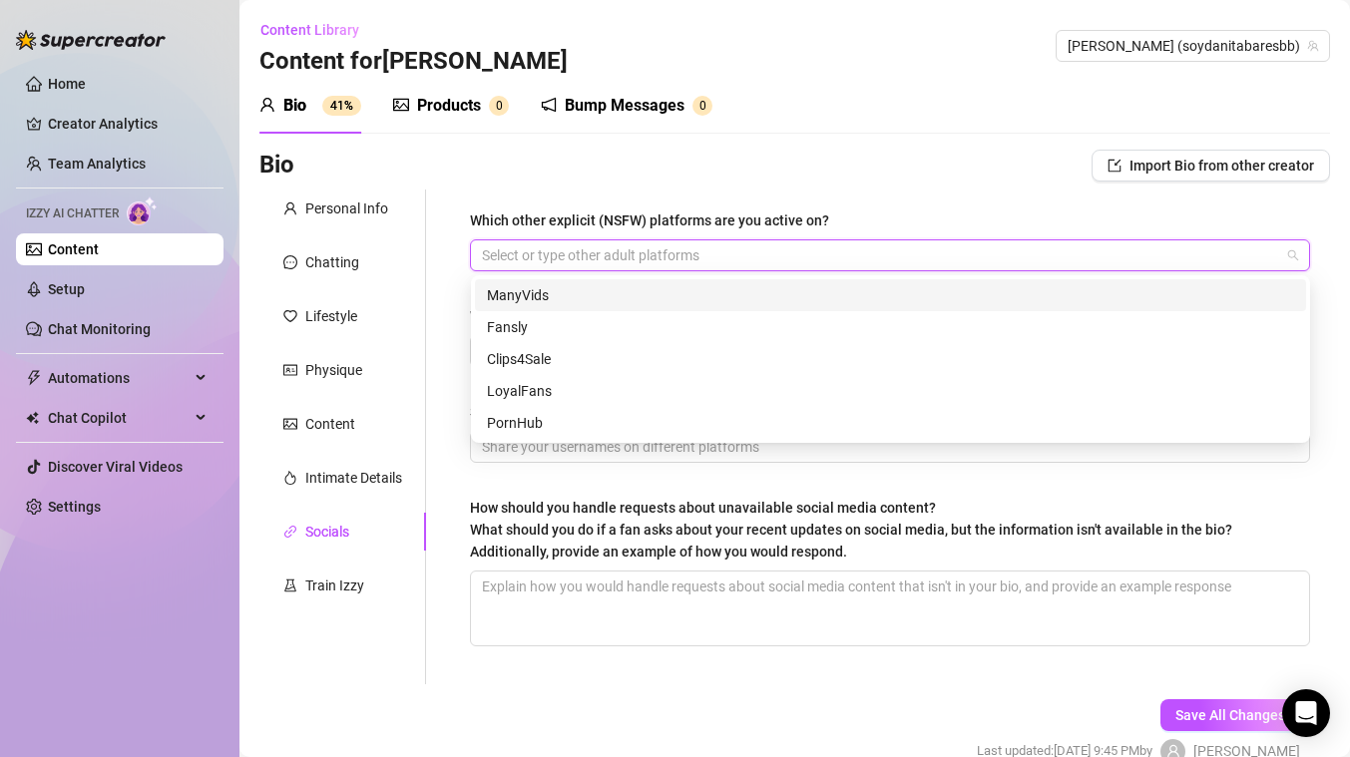
click at [655, 266] on div at bounding box center [879, 255] width 811 height 28
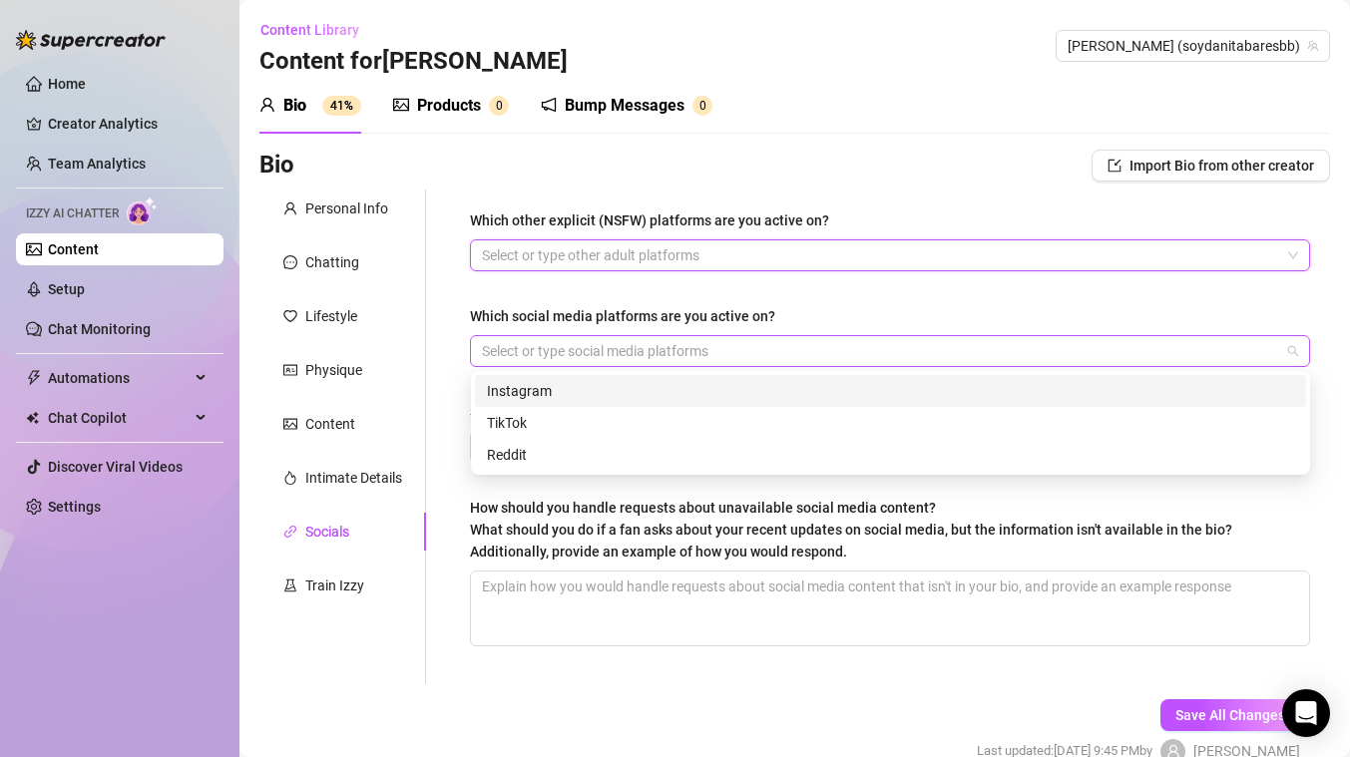
click at [635, 358] on div at bounding box center [879, 351] width 811 height 28
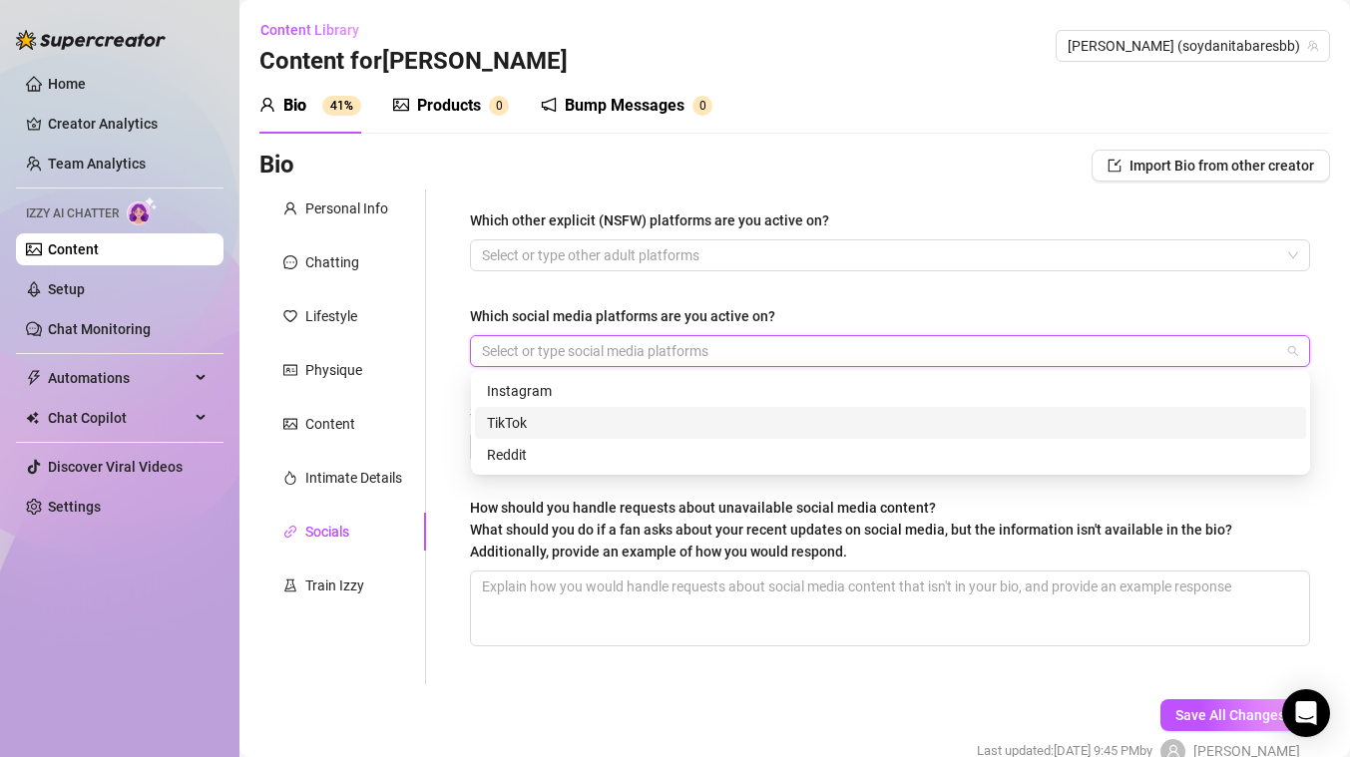
click at [613, 418] on div "TikTok" at bounding box center [890, 423] width 807 height 22
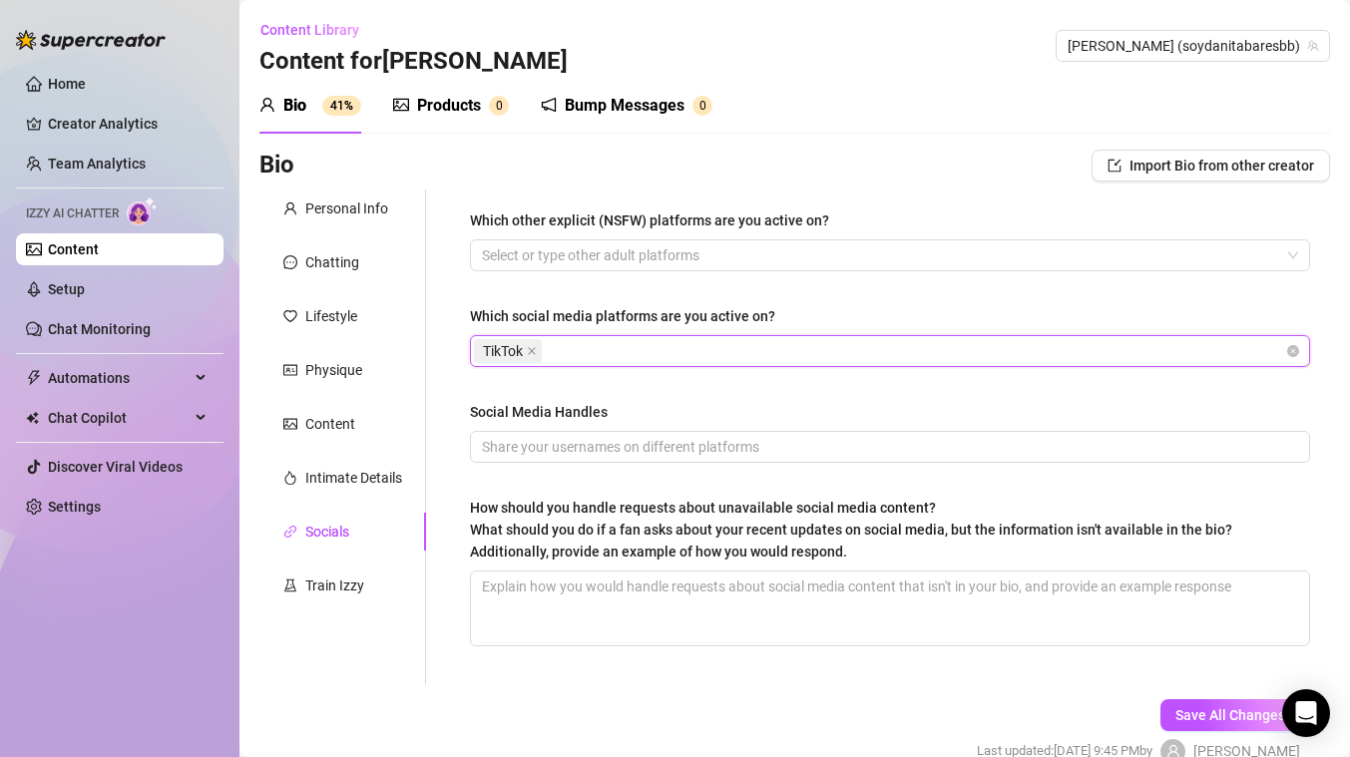
click at [676, 344] on div "TikTok" at bounding box center [879, 351] width 811 height 28
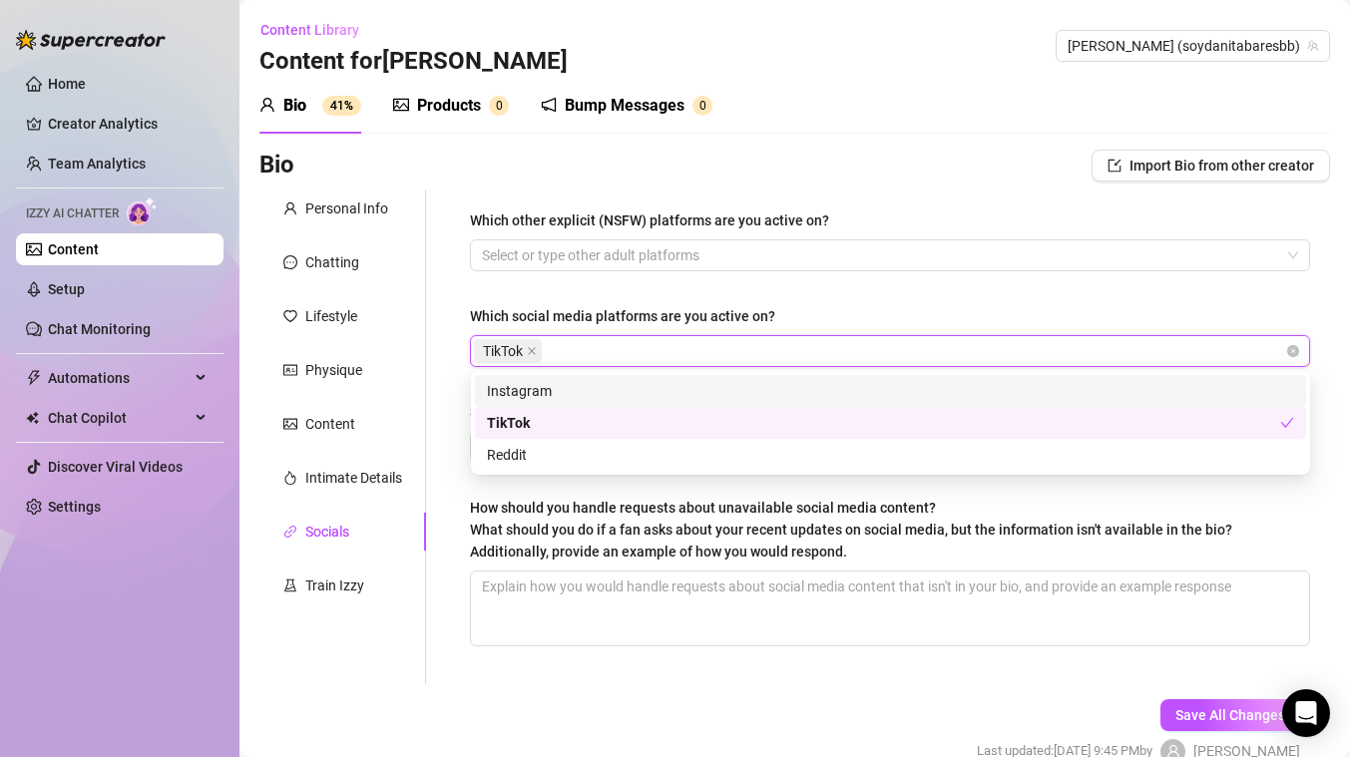
click at [672, 339] on div "TikTok" at bounding box center [879, 351] width 811 height 28
click at [644, 385] on div "Instagram" at bounding box center [890, 391] width 807 height 22
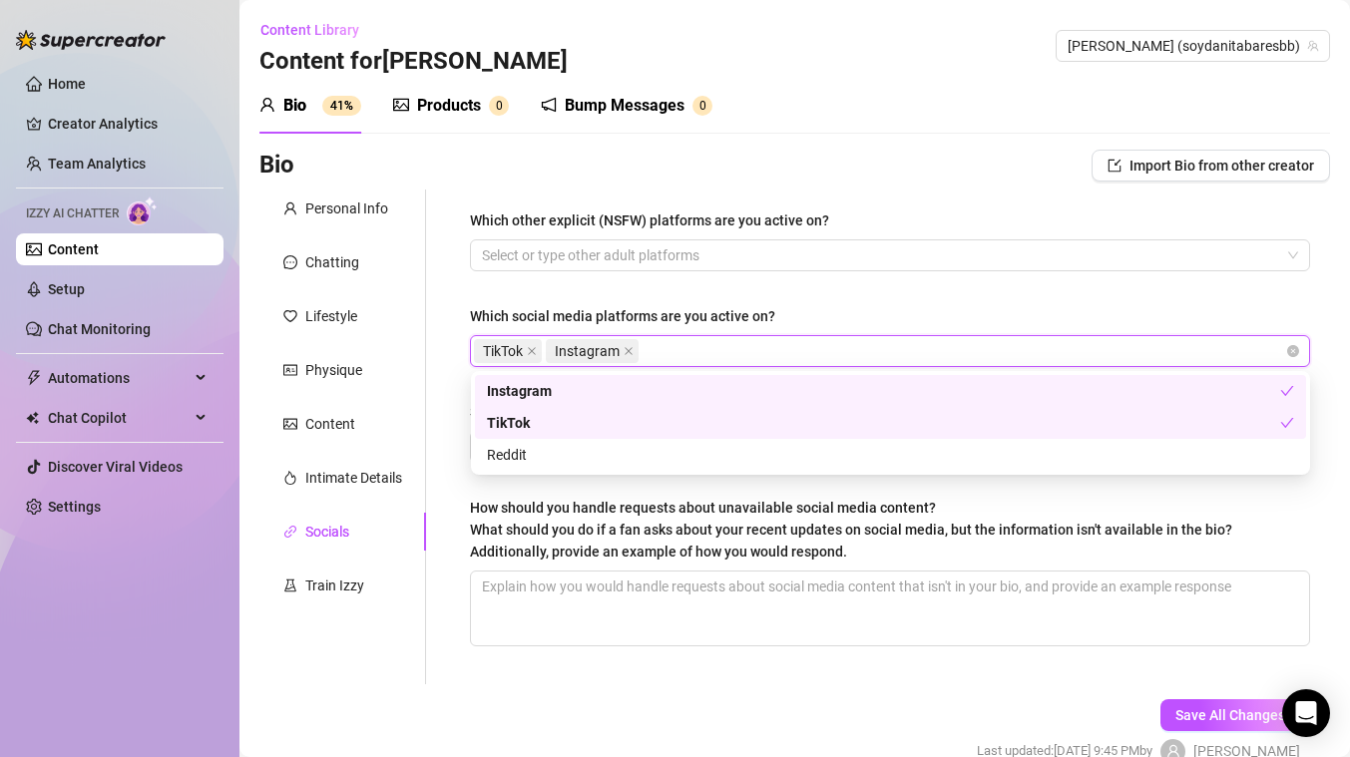
click at [747, 332] on div "Which social media platforms are you active on?" at bounding box center [890, 320] width 840 height 30
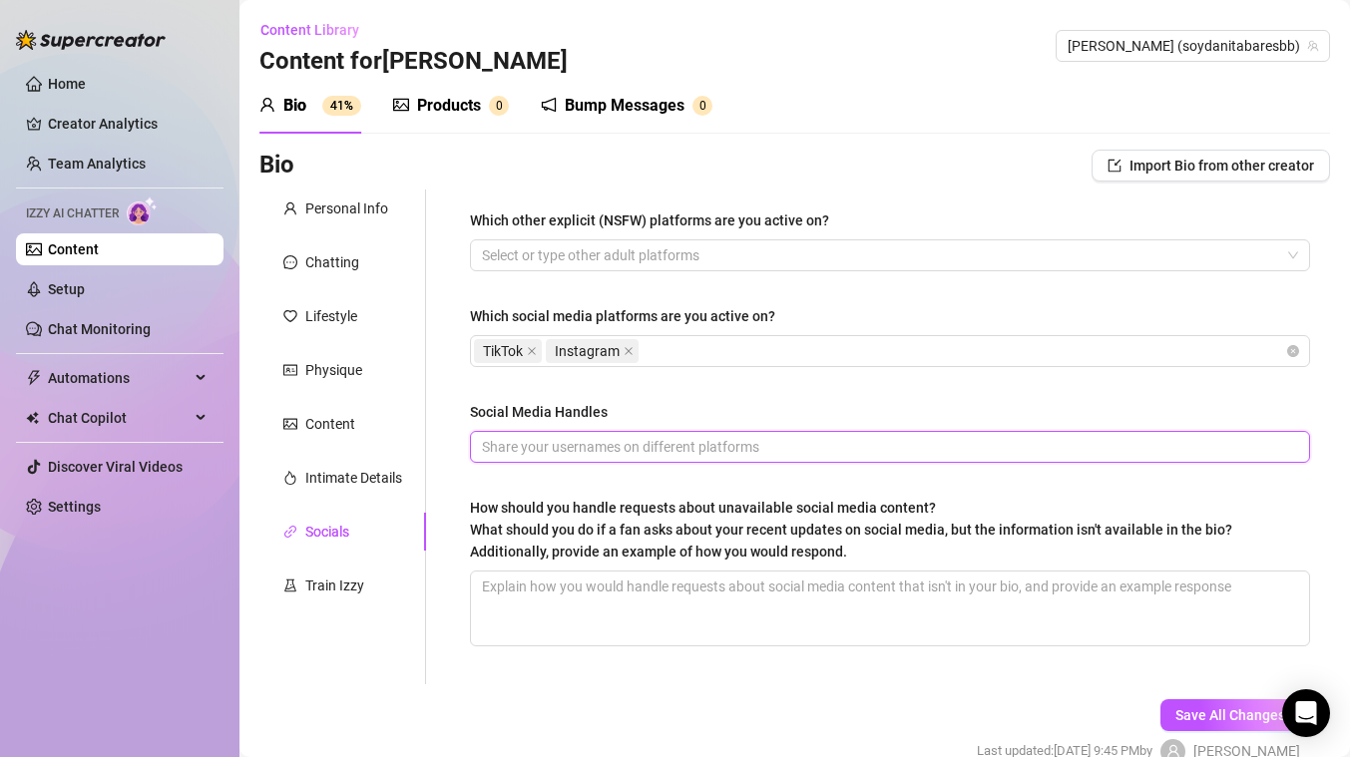
click at [669, 449] on input "Social Media Handles" at bounding box center [888, 447] width 812 height 22
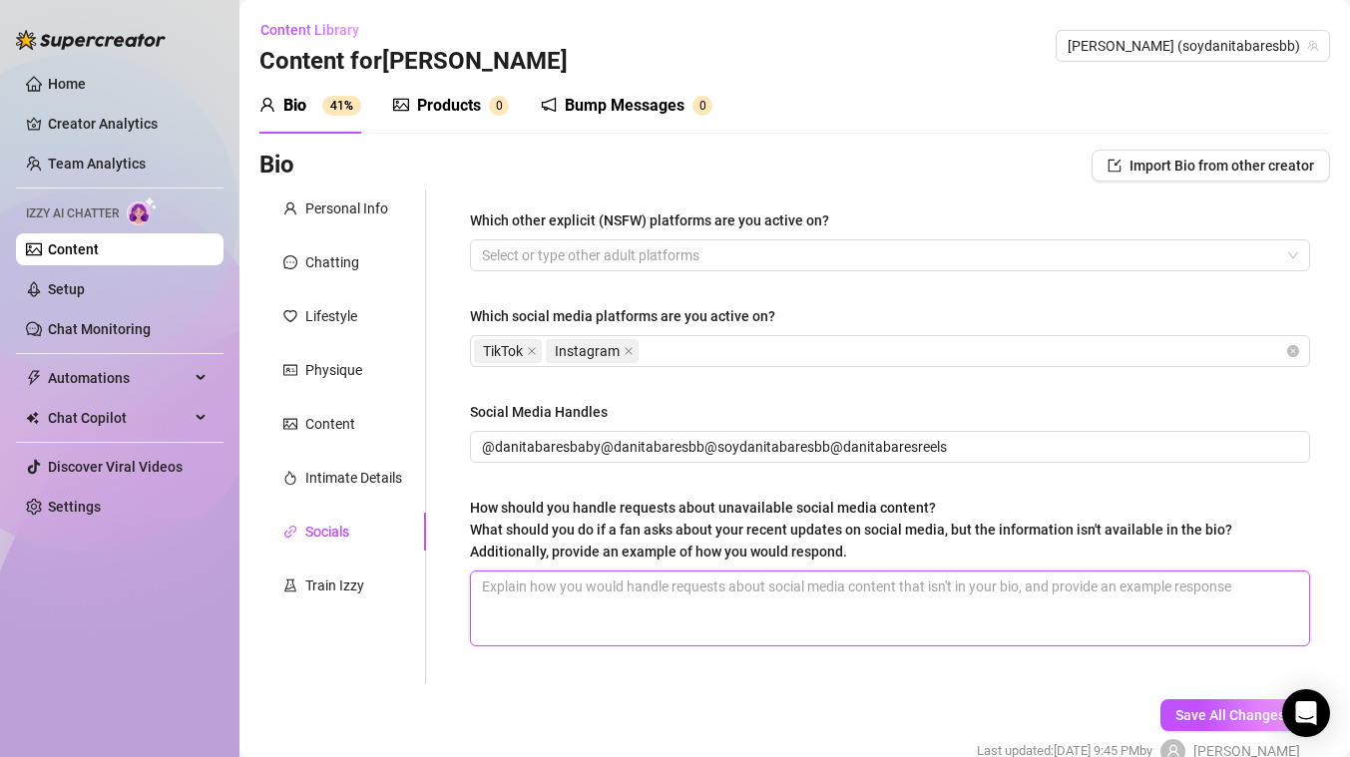
click at [603, 624] on textarea "How should you handle requests about unavailable social media content? What sho…" at bounding box center [890, 609] width 838 height 74
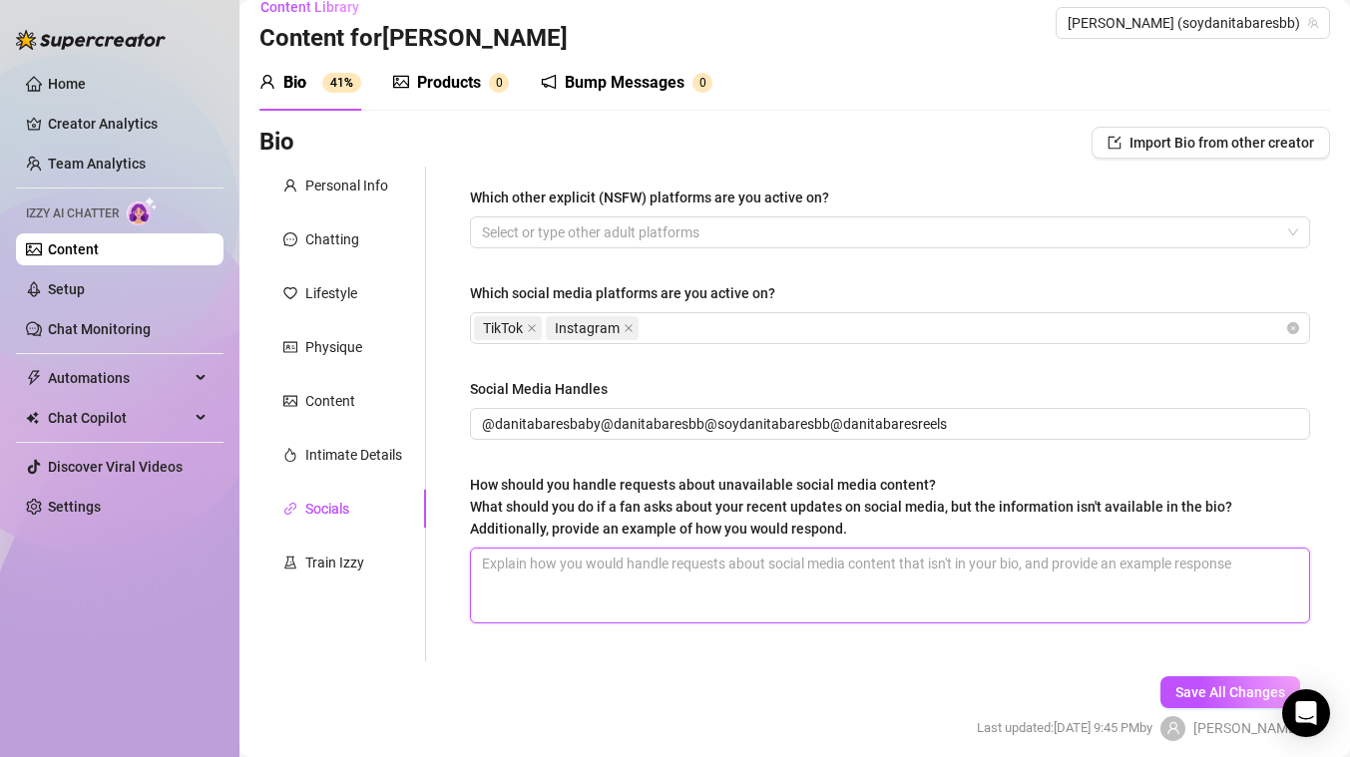
scroll to position [21, 0]
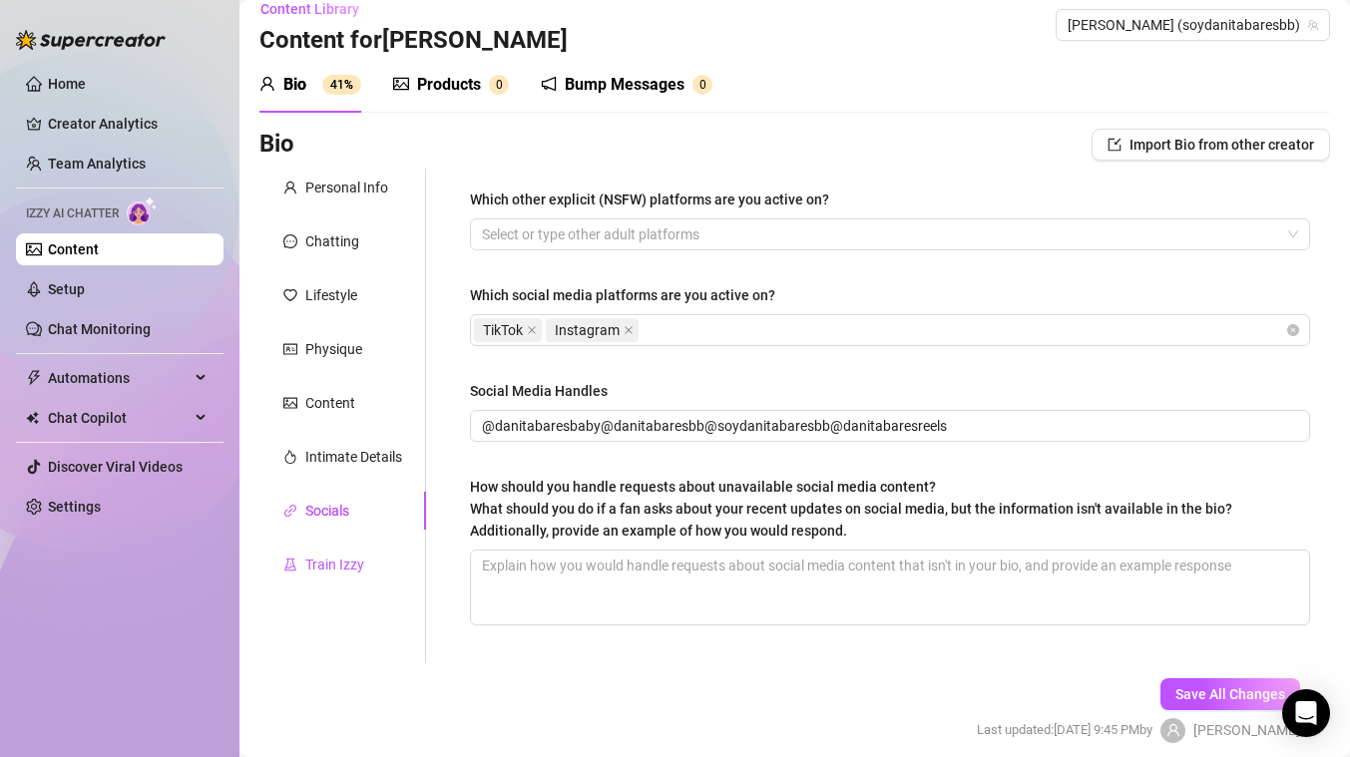
click at [346, 565] on div "Train Izzy" at bounding box center [334, 565] width 59 height 22
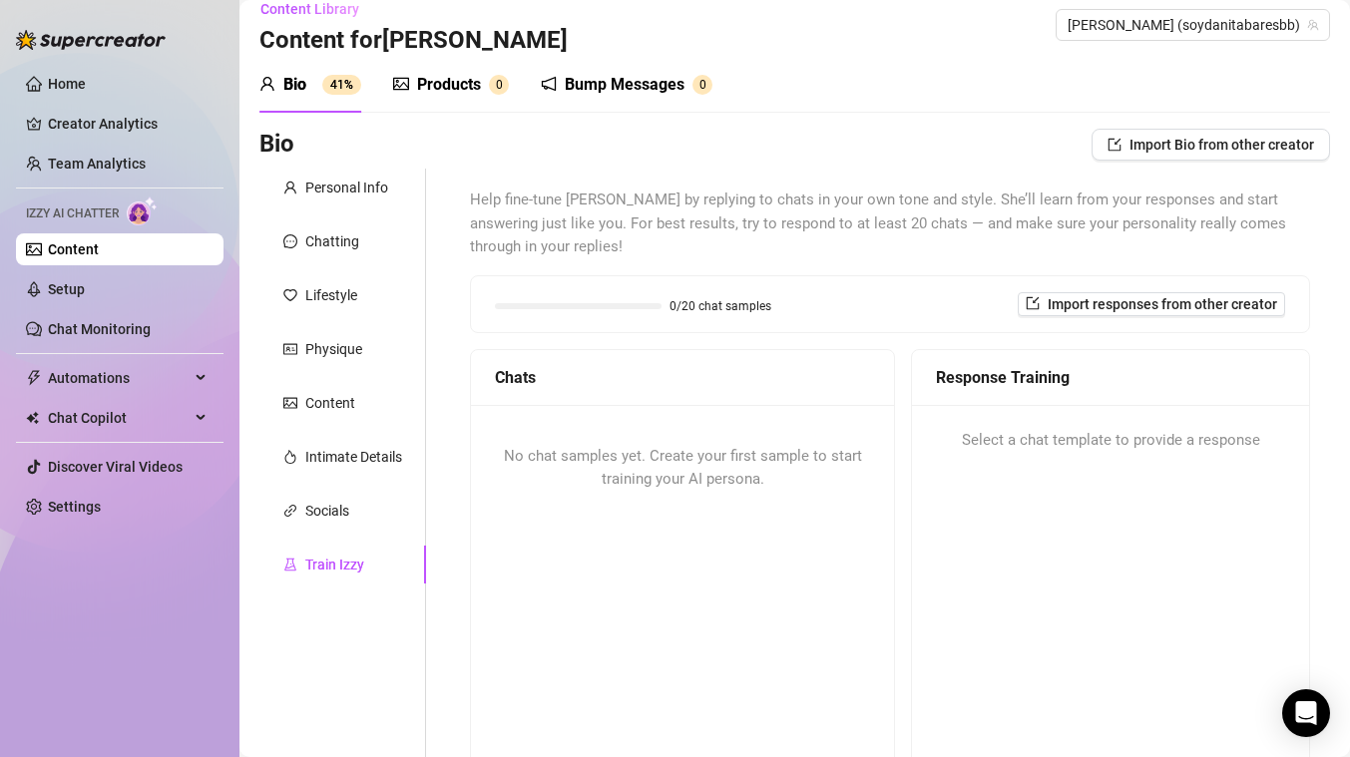
click at [688, 395] on div "Chats" at bounding box center [682, 378] width 423 height 56
click at [737, 516] on div "No chat samples yet. Create your first sample to start training your AI persona." at bounding box center [682, 468] width 423 height 127
click at [1083, 446] on span "Select a chat template to provide a response" at bounding box center [1111, 441] width 298 height 24
click at [1146, 287] on div "0/20 chat samples Import responses from other creator" at bounding box center [890, 304] width 838 height 56
click at [1146, 296] on span "Import responses from other creator" at bounding box center [1161, 304] width 229 height 16
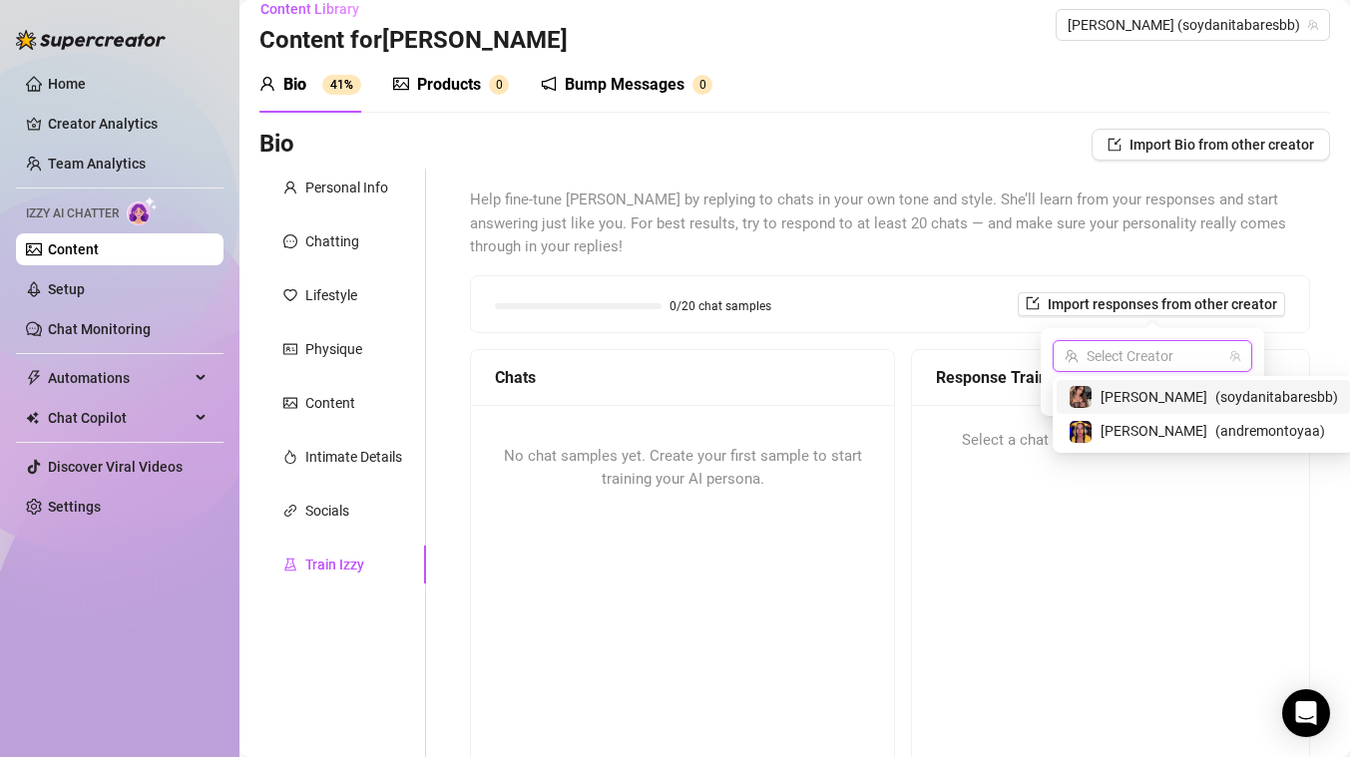
click at [1149, 363] on input "search" at bounding box center [1143, 356] width 158 height 30
click at [1215, 399] on span "( soydanitabaresbb )" at bounding box center [1276, 397] width 123 height 22
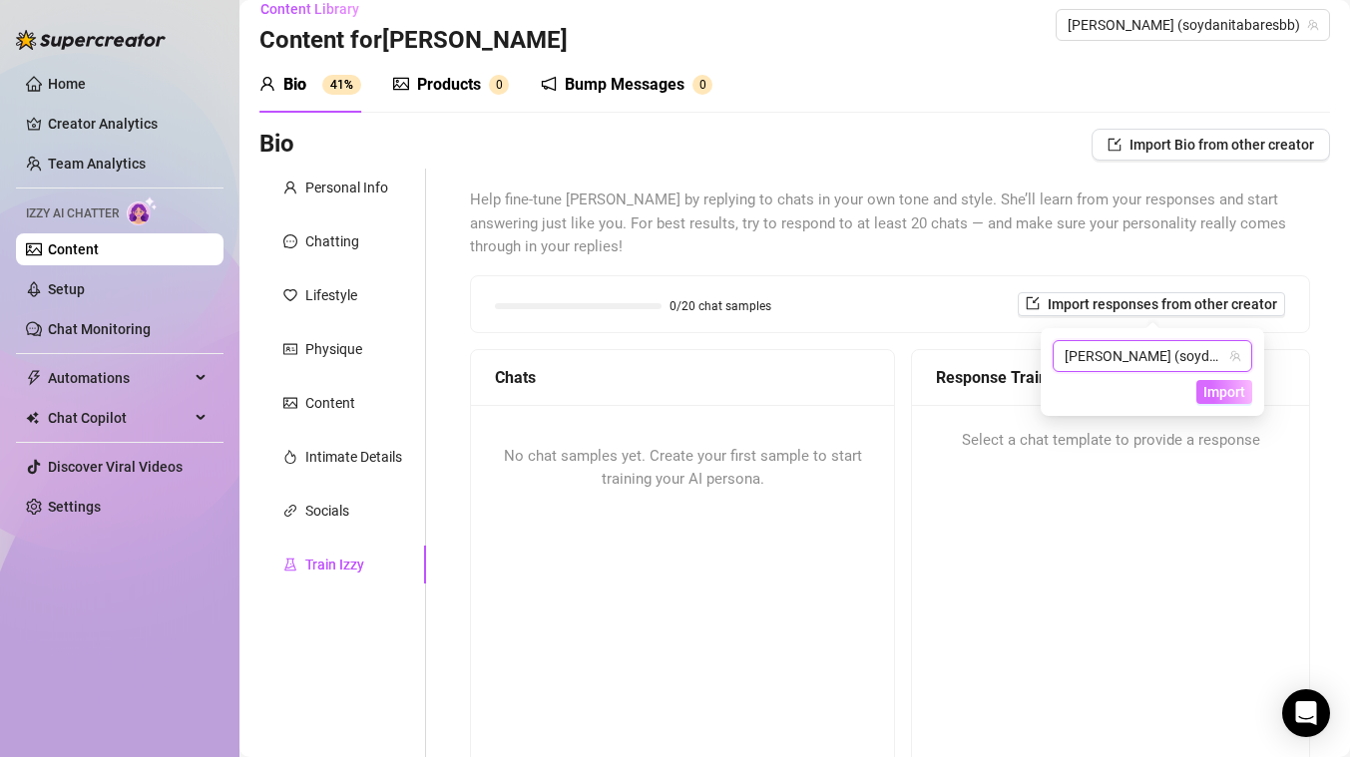
click at [1225, 396] on span "Import" at bounding box center [1224, 392] width 42 height 16
click at [1219, 392] on span "Import" at bounding box center [1224, 392] width 42 height 16
click at [1219, 391] on span "Import" at bounding box center [1224, 392] width 42 height 16
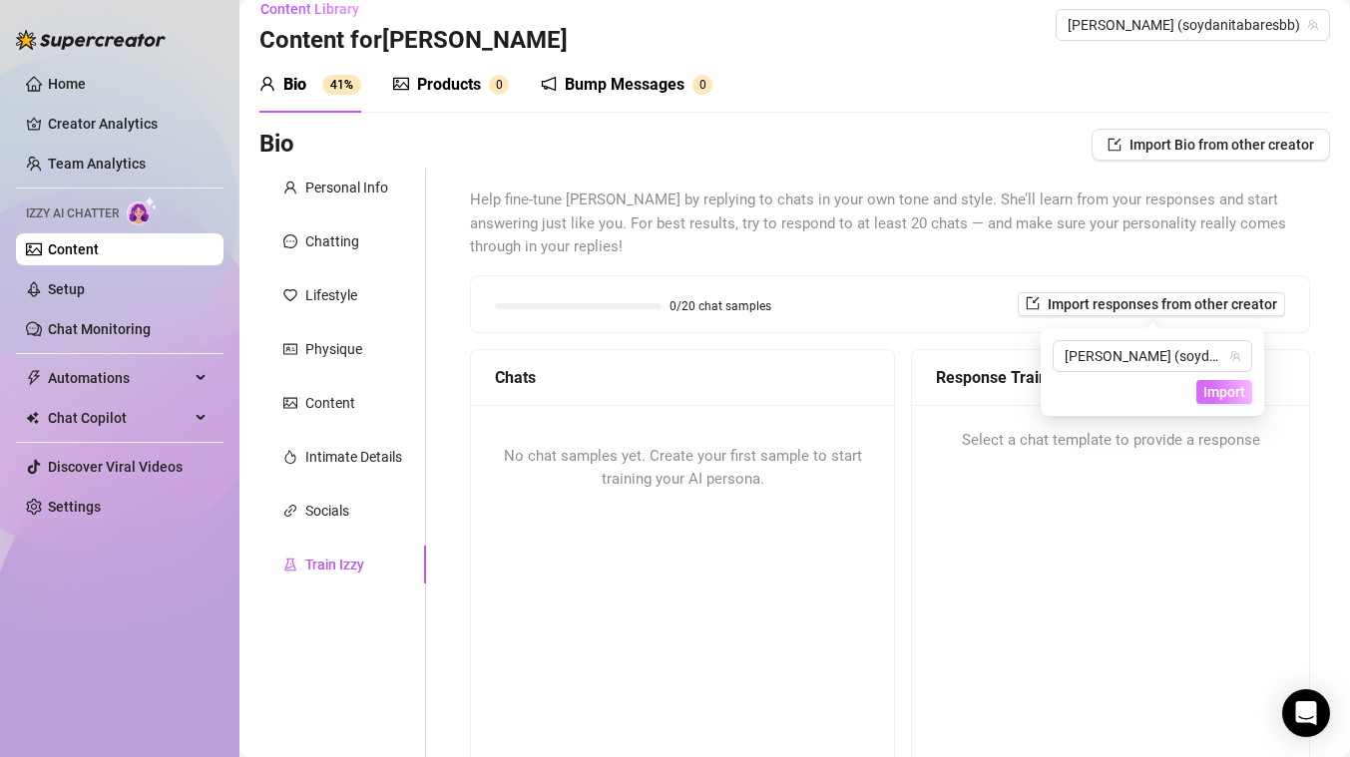
click at [1219, 391] on span "Import" at bounding box center [1224, 392] width 42 height 16
click at [1167, 515] on div "Response Training Select a chat template to provide a response" at bounding box center [1110, 598] width 399 height 499
click at [1155, 425] on div "Select a chat template to provide a response" at bounding box center [1110, 441] width 397 height 72
click at [989, 393] on div "Response Training" at bounding box center [1110, 378] width 397 height 56
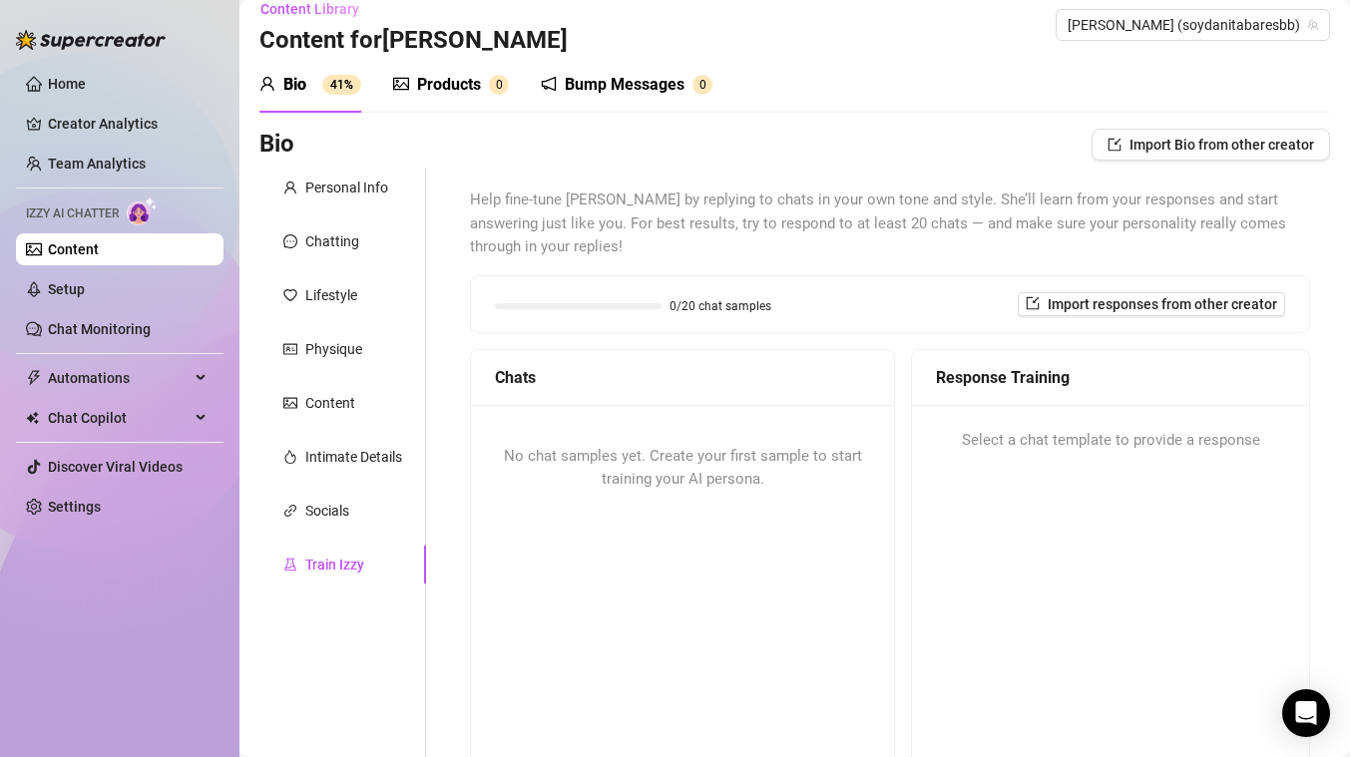
click at [989, 391] on div "Response Training" at bounding box center [1110, 378] width 397 height 56
click at [989, 368] on div "Response Training" at bounding box center [1110, 377] width 349 height 25
click at [881, 545] on div "No chat samples yet. Create your first sample to start training your AI persona." at bounding box center [682, 625] width 423 height 440
click at [754, 508] on div "No chat samples yet. Create your first sample to start training your AI persona." at bounding box center [682, 468] width 423 height 127
click at [1206, 313] on button "Import responses from other creator" at bounding box center [1150, 304] width 267 height 24
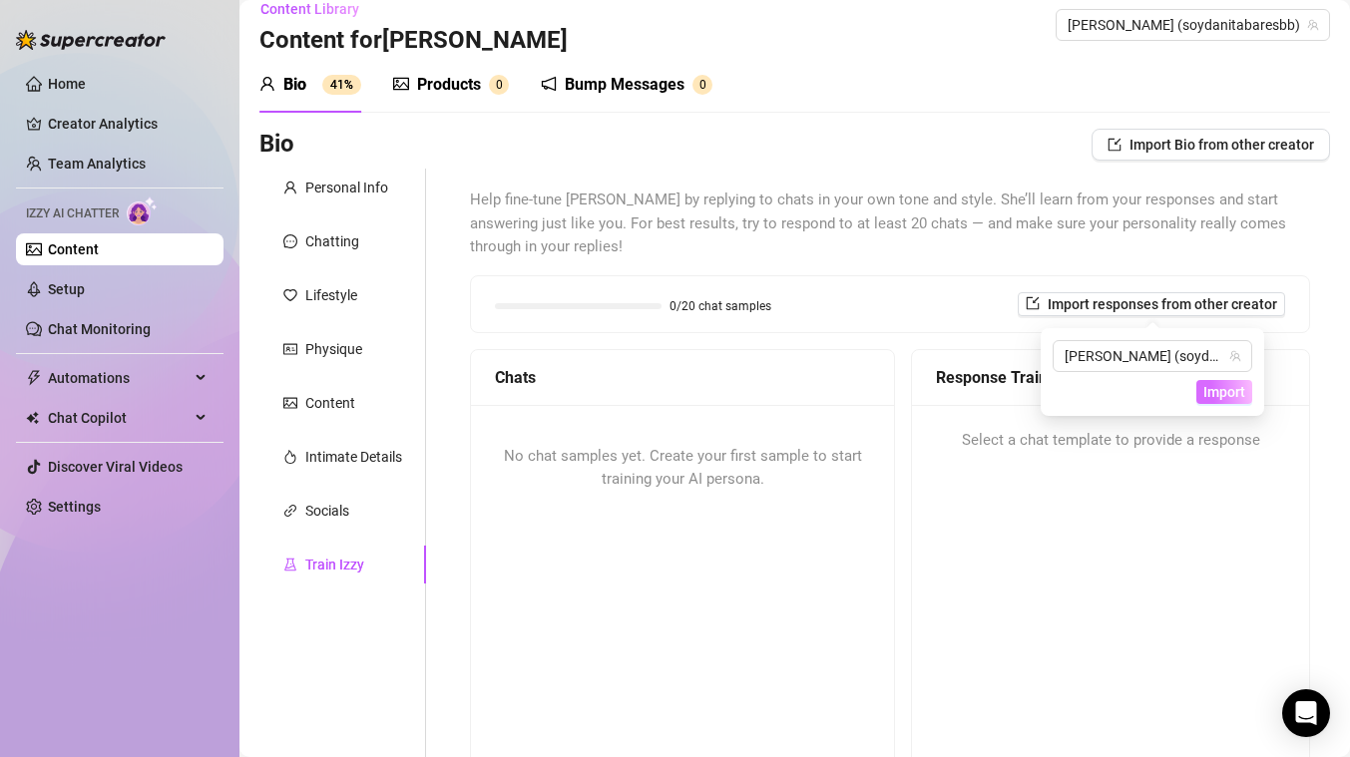
click at [1228, 394] on span "Import" at bounding box center [1224, 392] width 42 height 16
click at [1228, 395] on span "Import" at bounding box center [1224, 392] width 42 height 16
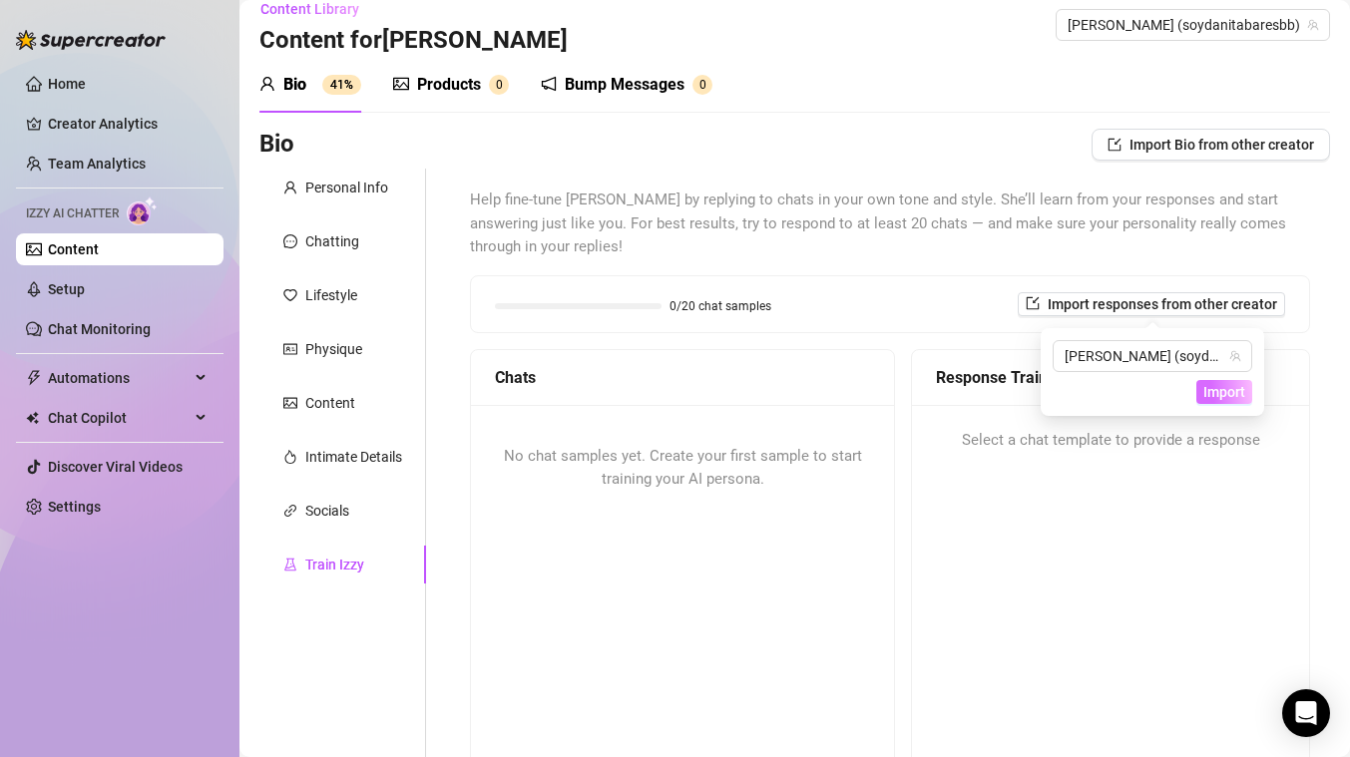
click at [1228, 395] on span "Import" at bounding box center [1224, 392] width 42 height 16
click at [1176, 490] on div "Response Training Select a chat template to provide a response" at bounding box center [1110, 598] width 399 height 499
click at [347, 509] on div "Socials" at bounding box center [327, 511] width 44 height 22
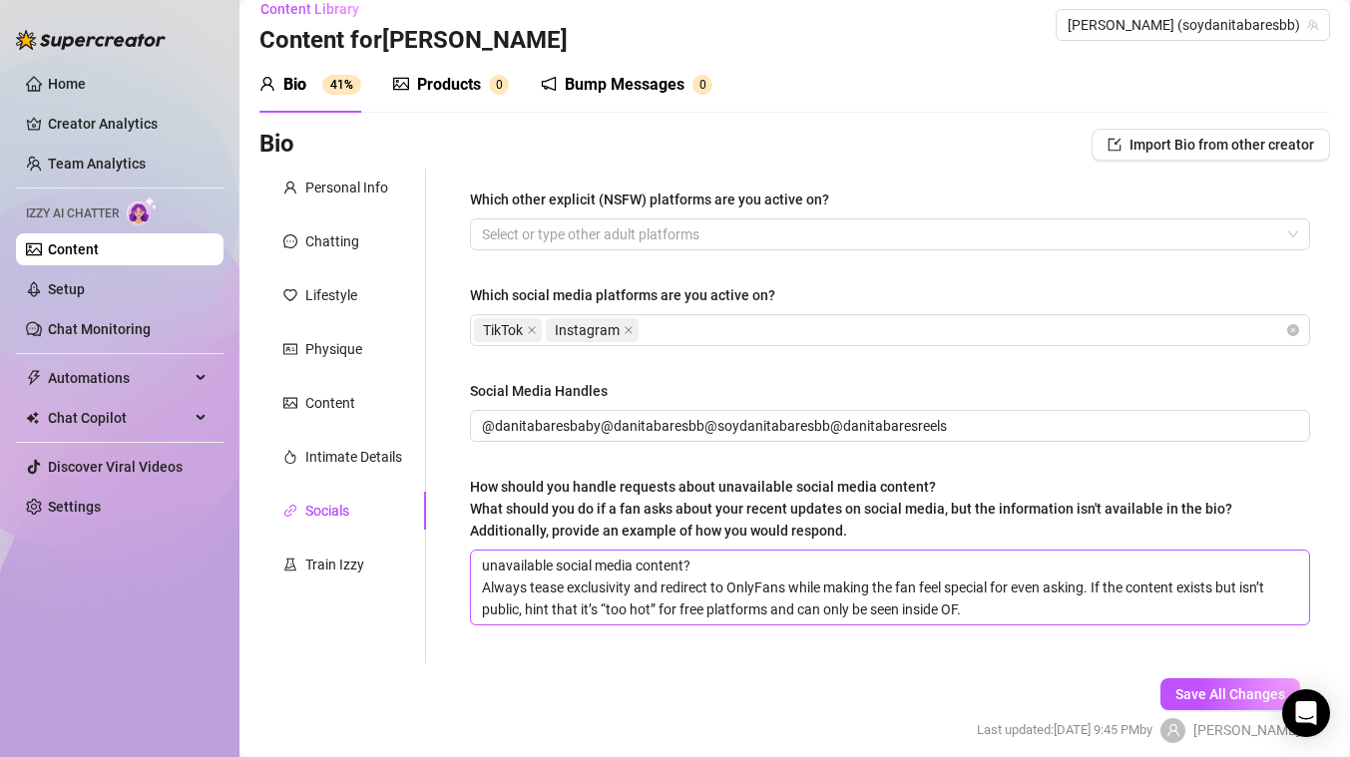
scroll to position [0, 0]
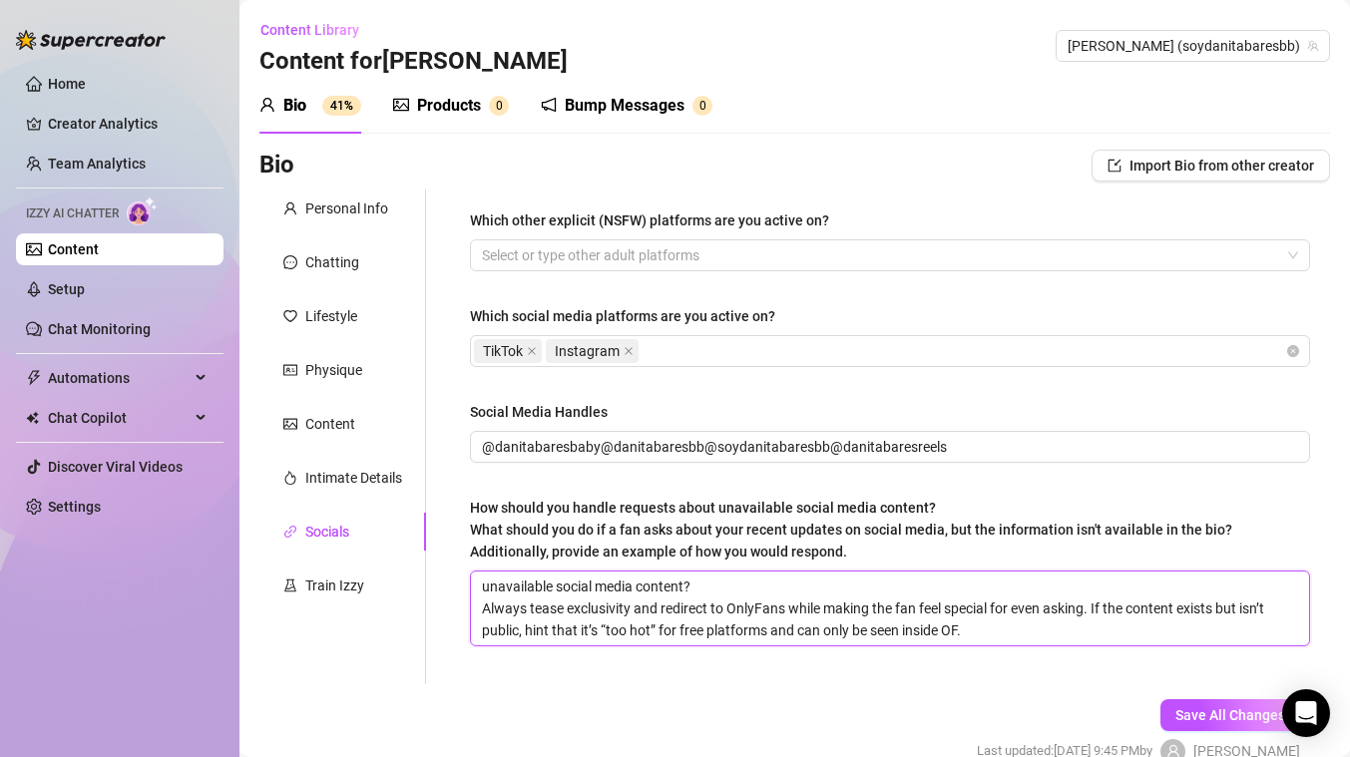
drag, startPoint x: 705, startPoint y: 592, endPoint x: 478, endPoint y: 594, distance: 227.4
click at [478, 595] on textarea "unavailable social media content? Always tease exclusivity and redirect to Only…" at bounding box center [890, 609] width 838 height 74
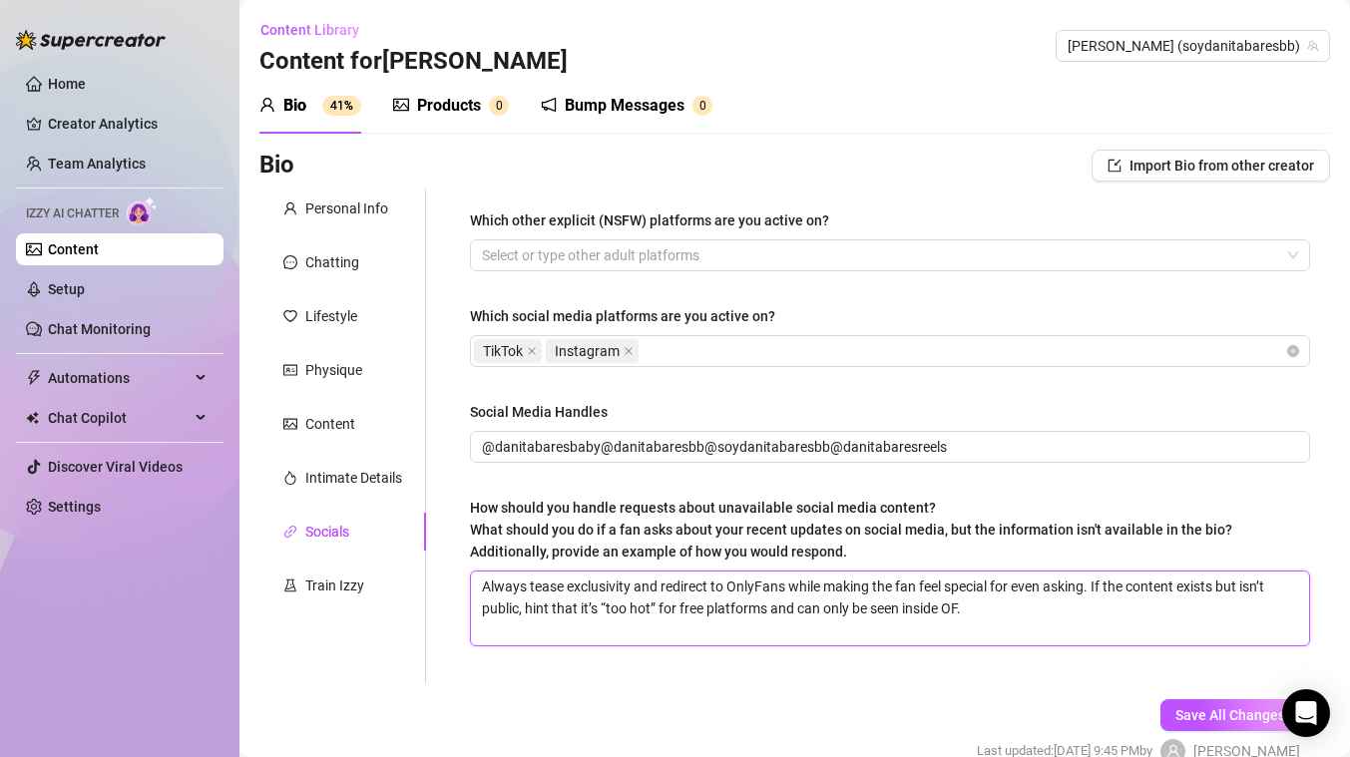
click at [477, 604] on textarea "Always tease exclusivity and redirect to OnlyFans while making the fan feel spe…" at bounding box center [890, 609] width 838 height 74
click at [1104, 619] on textarea "Always tease exclusivity and redirect to OnlyFans while making the fan feel spe…" at bounding box center [890, 609] width 838 height 74
click at [1103, 619] on textarea "Always tease exclusivity and redirect to OnlyFans while making the fan feel spe…" at bounding box center [890, 609] width 838 height 74
paste textarea "“Papi, some things are just too spicy for Instagram or TikTok 😈… I keep my naug…"
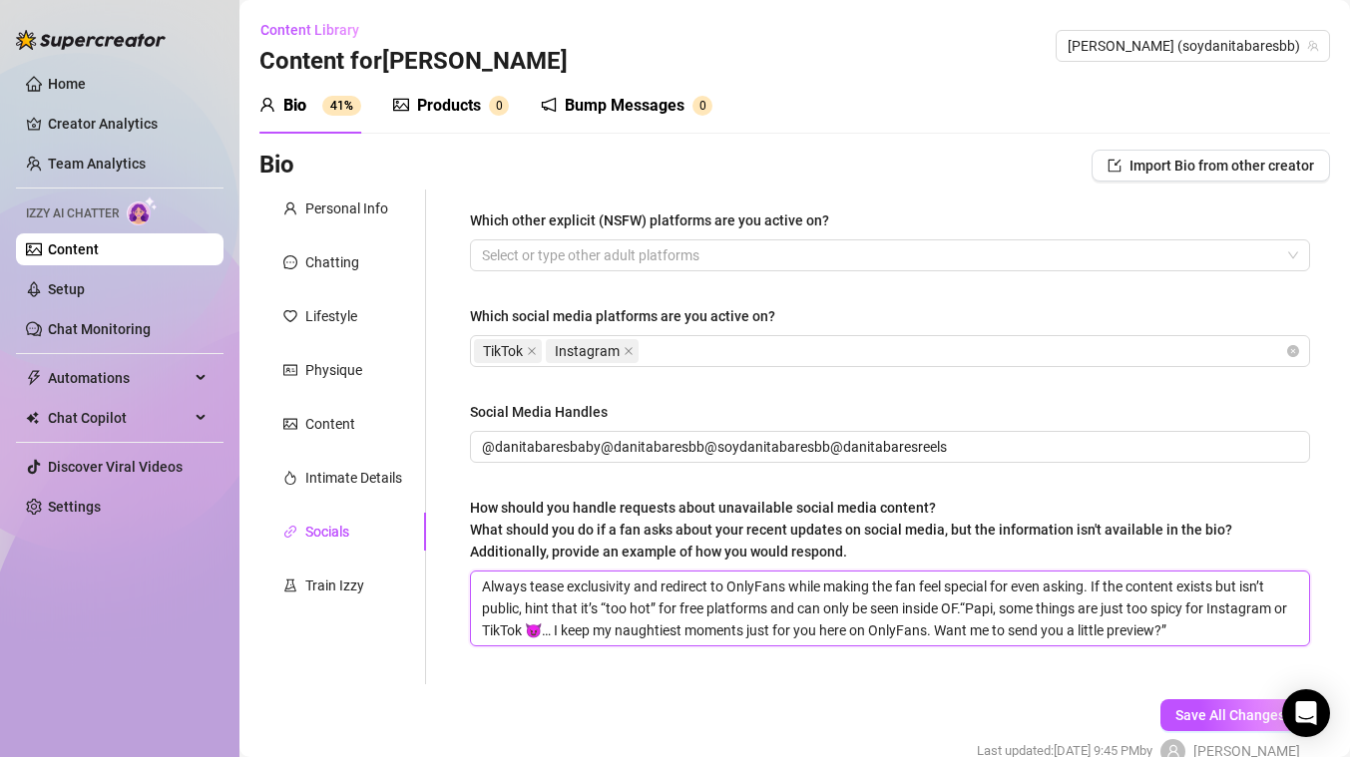
click at [1001, 643] on textarea "Always tease exclusivity and redirect to OnlyFans while making the fan feel spe…" at bounding box center [890, 609] width 838 height 74
drag, startPoint x: 966, startPoint y: 607, endPoint x: 1136, endPoint y: 684, distance: 187.1
click at [1139, 692] on form "Personal Info Chatting Lifestyle Physique Content Intimate Details Socials Trai…" at bounding box center [794, 494] width 1070 height 609
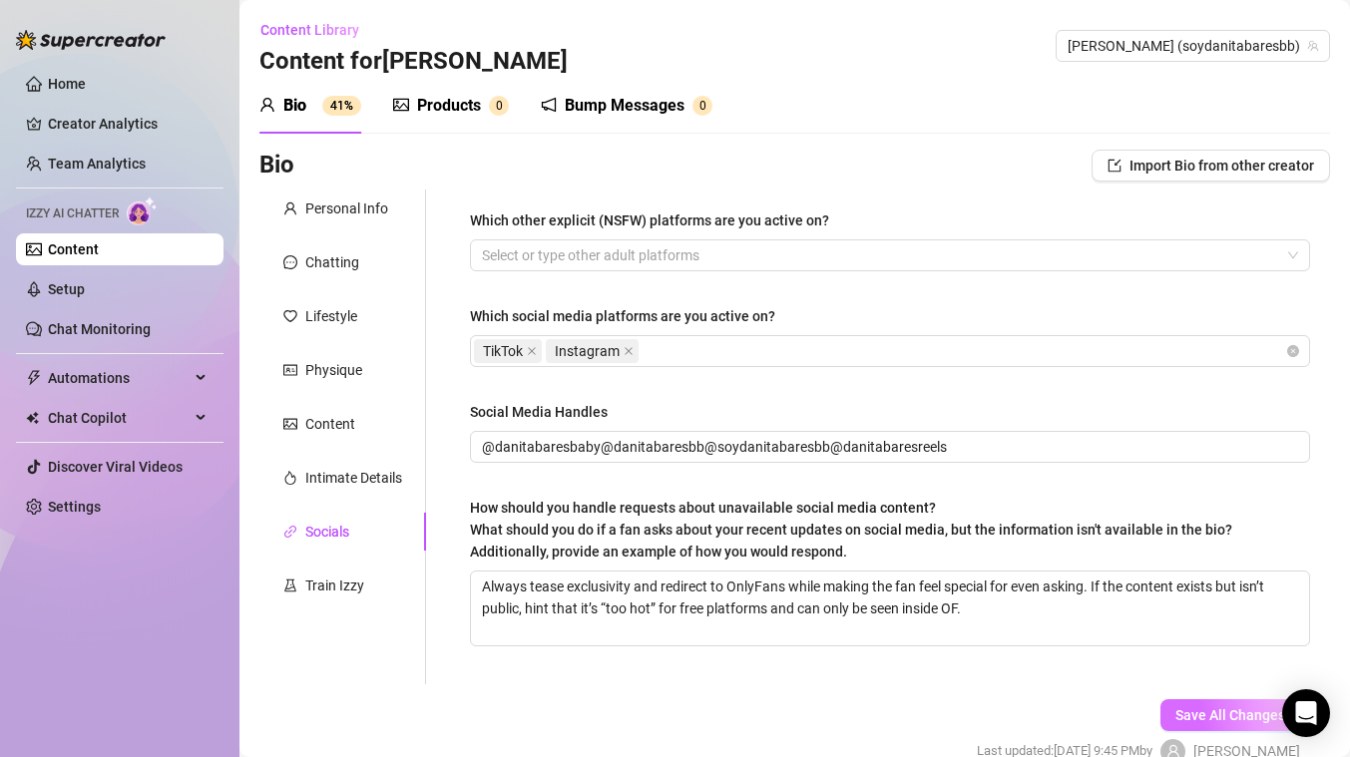
click at [1227, 703] on button "Save All Changes" at bounding box center [1230, 715] width 140 height 32
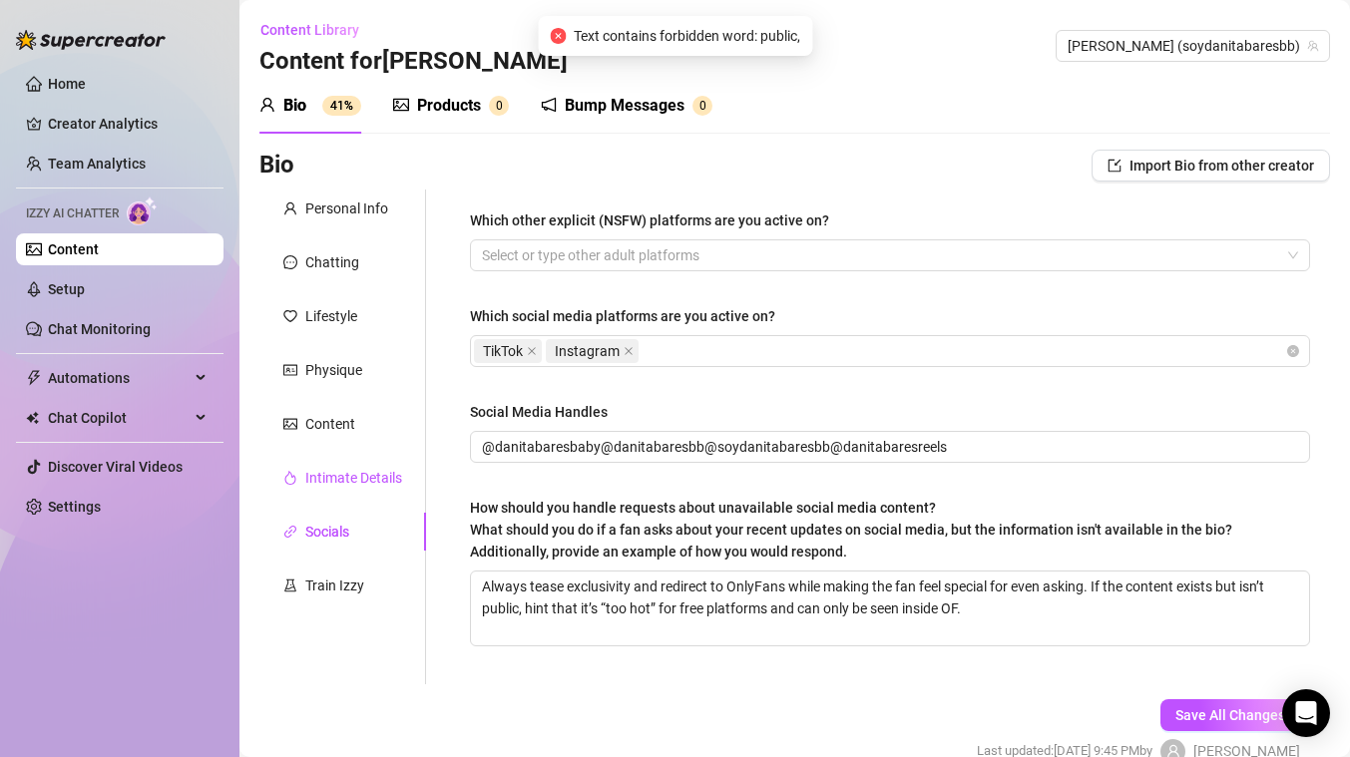
click at [358, 485] on div "Intimate Details" at bounding box center [353, 478] width 97 height 22
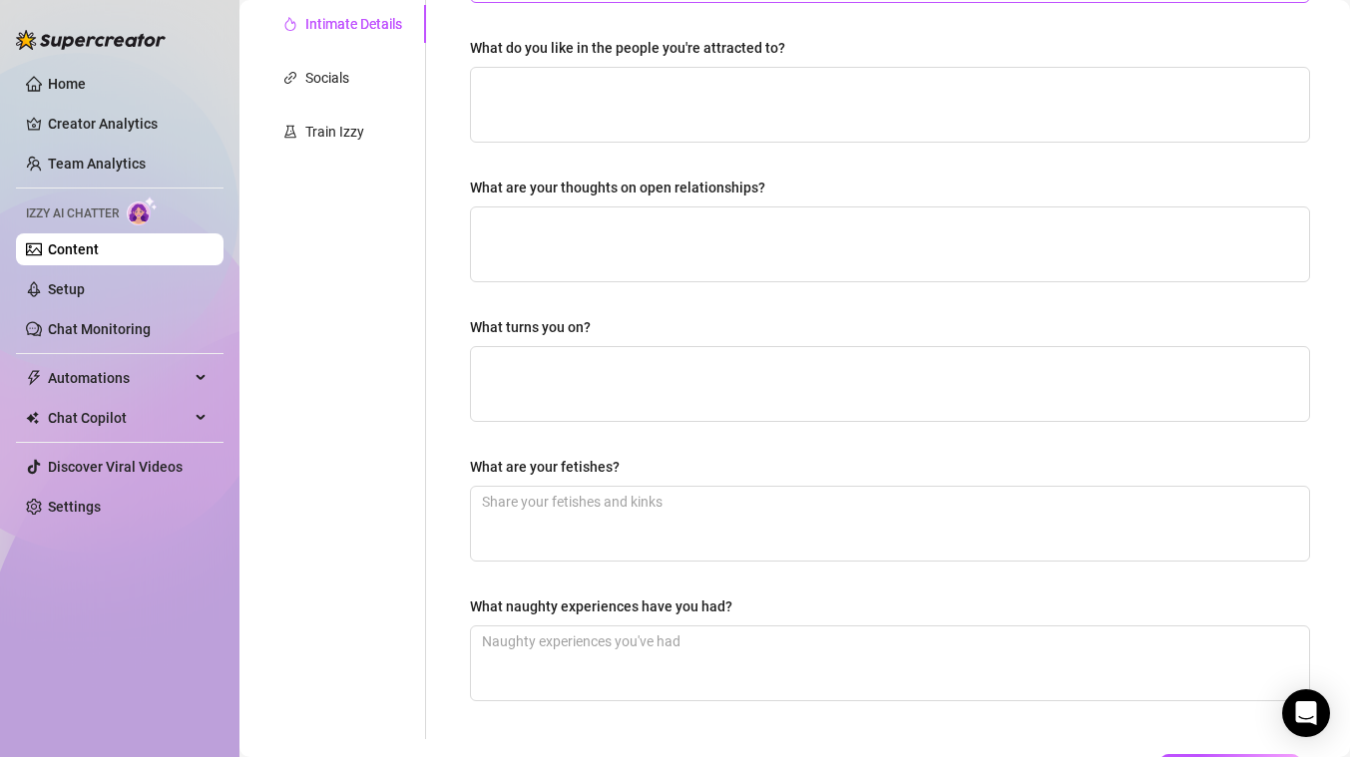
scroll to position [94, 0]
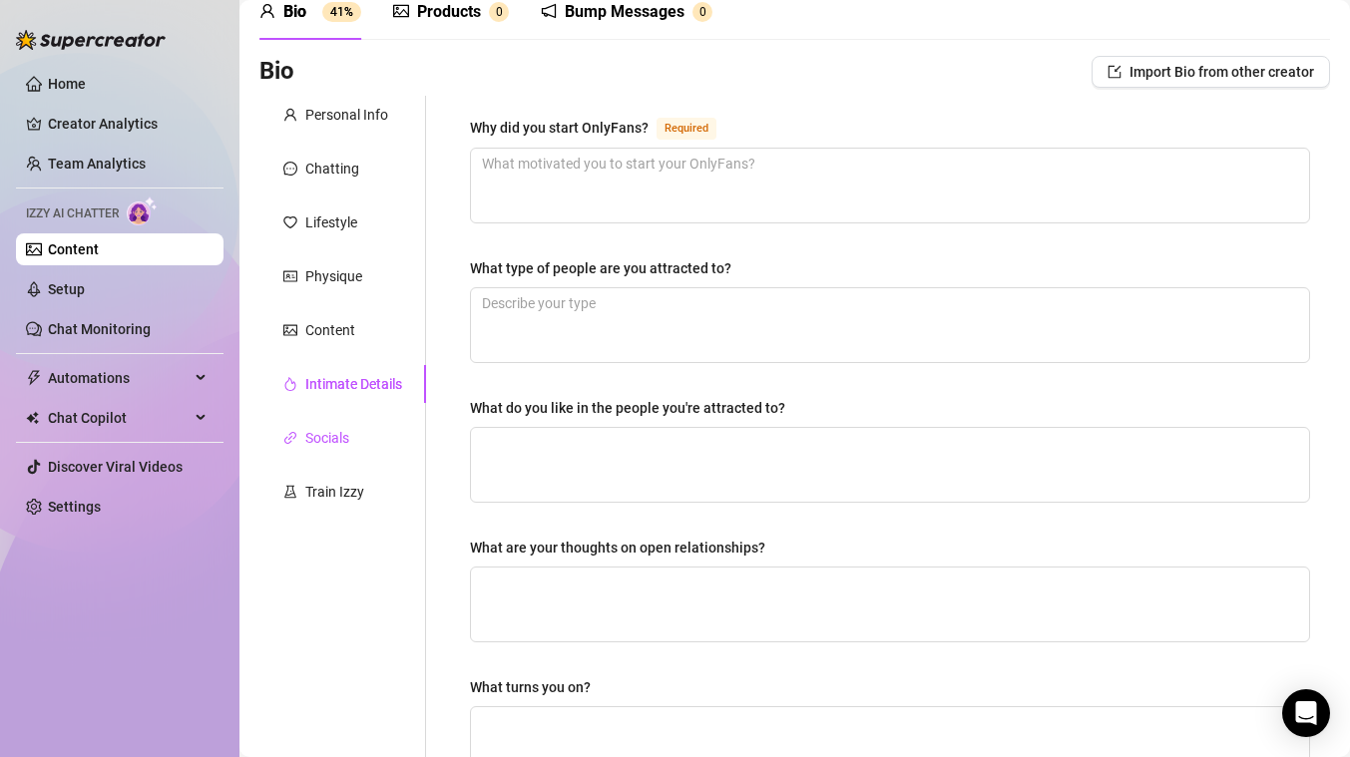
click at [347, 440] on div "Socials" at bounding box center [327, 438] width 44 height 22
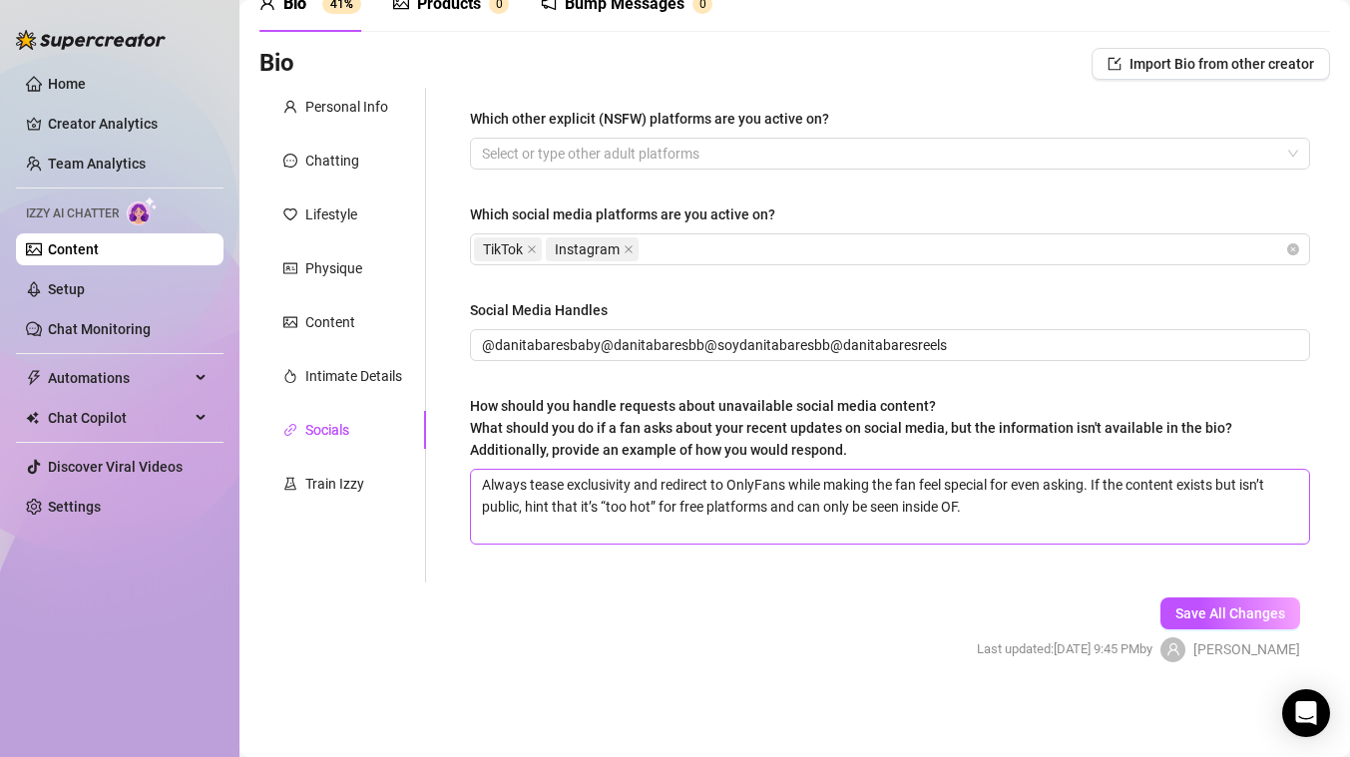
scroll to position [77, 0]
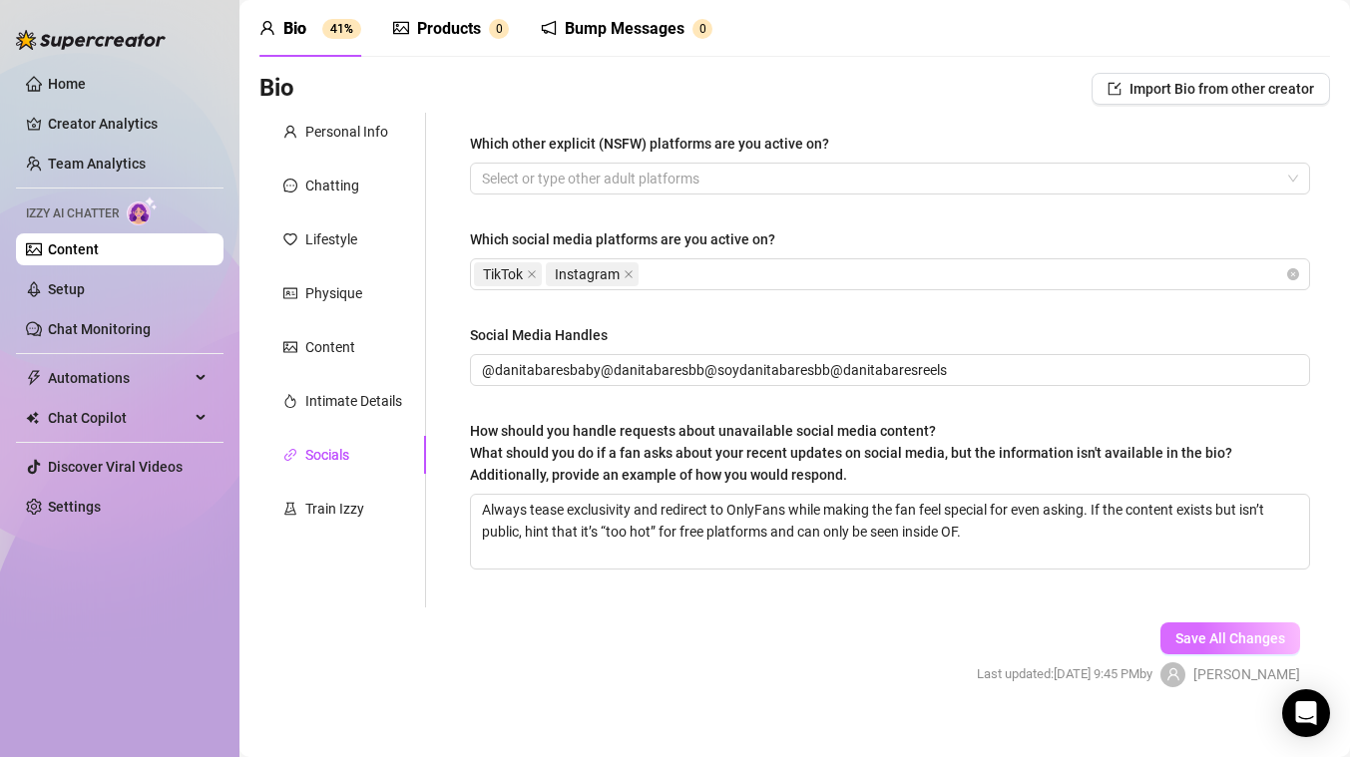
click at [1203, 633] on span "Save All Changes" at bounding box center [1230, 638] width 110 height 16
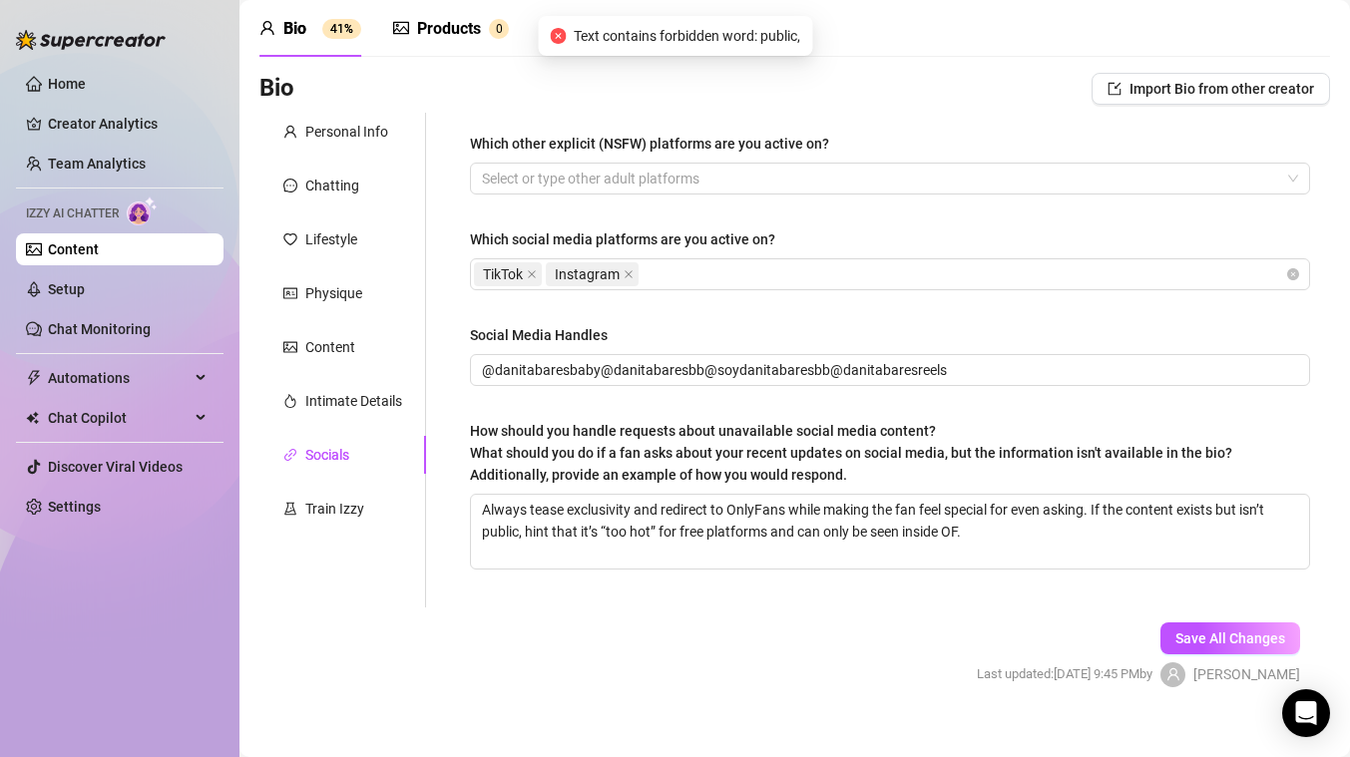
click at [325, 378] on div "Personal Info Chatting Lifestyle Physique Content Intimate Details Socials Trai…" at bounding box center [342, 360] width 167 height 495
click at [330, 400] on div "Intimate Details" at bounding box center [353, 401] width 97 height 22
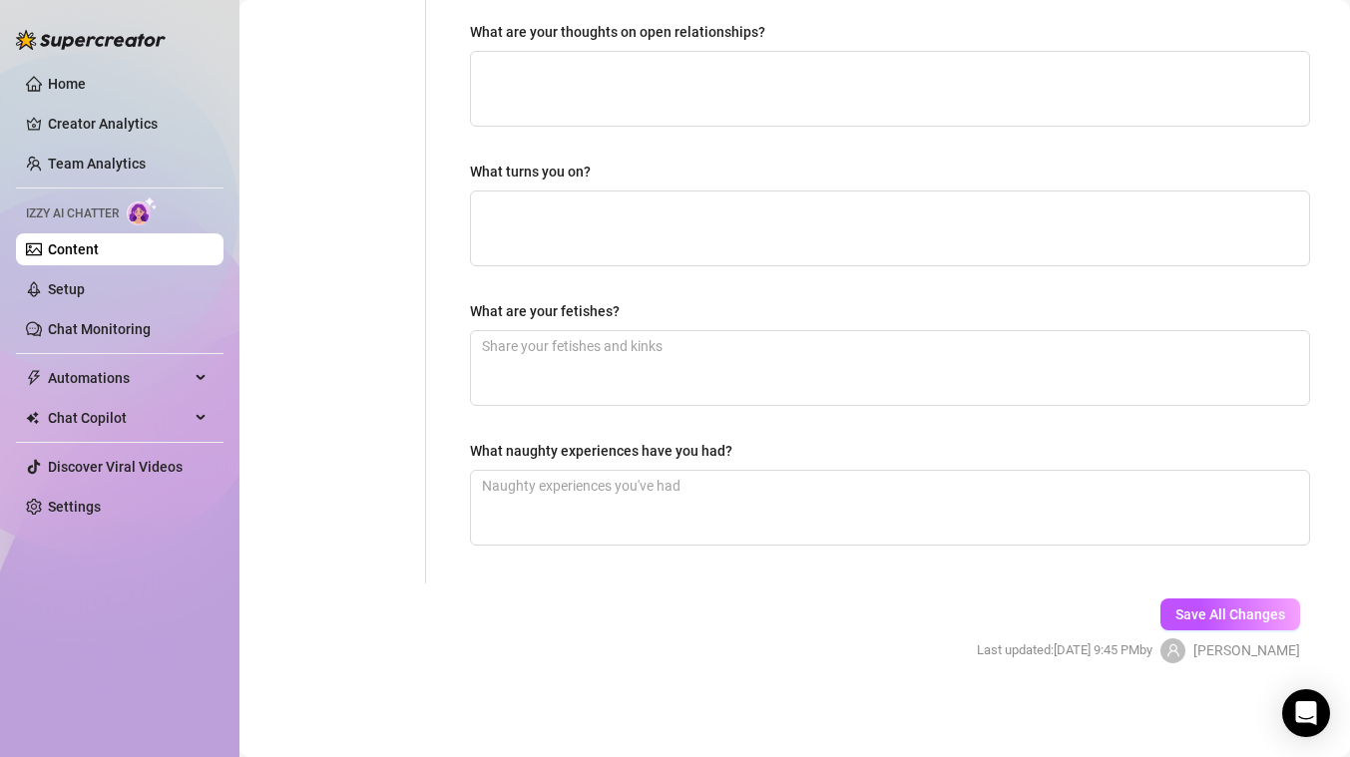
scroll to position [0, 0]
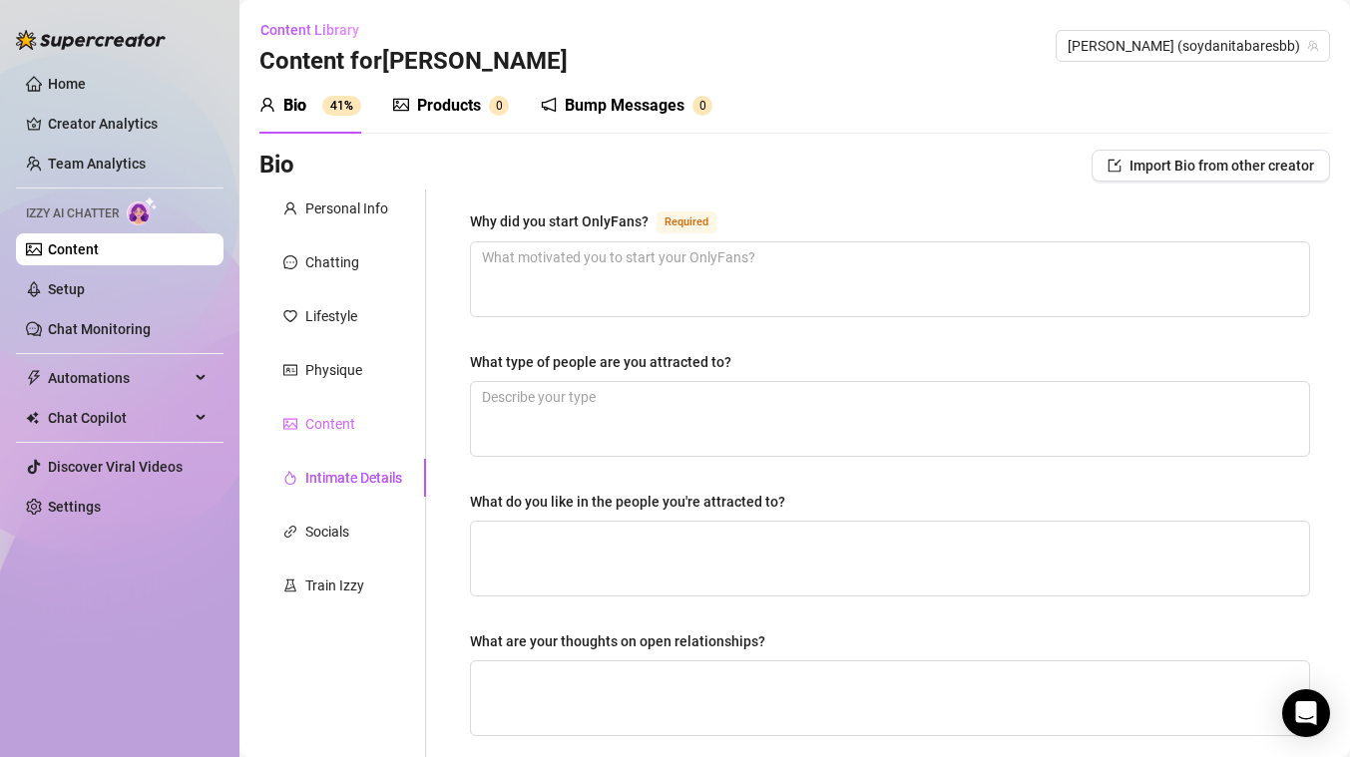
click at [357, 419] on div "Content" at bounding box center [342, 424] width 167 height 38
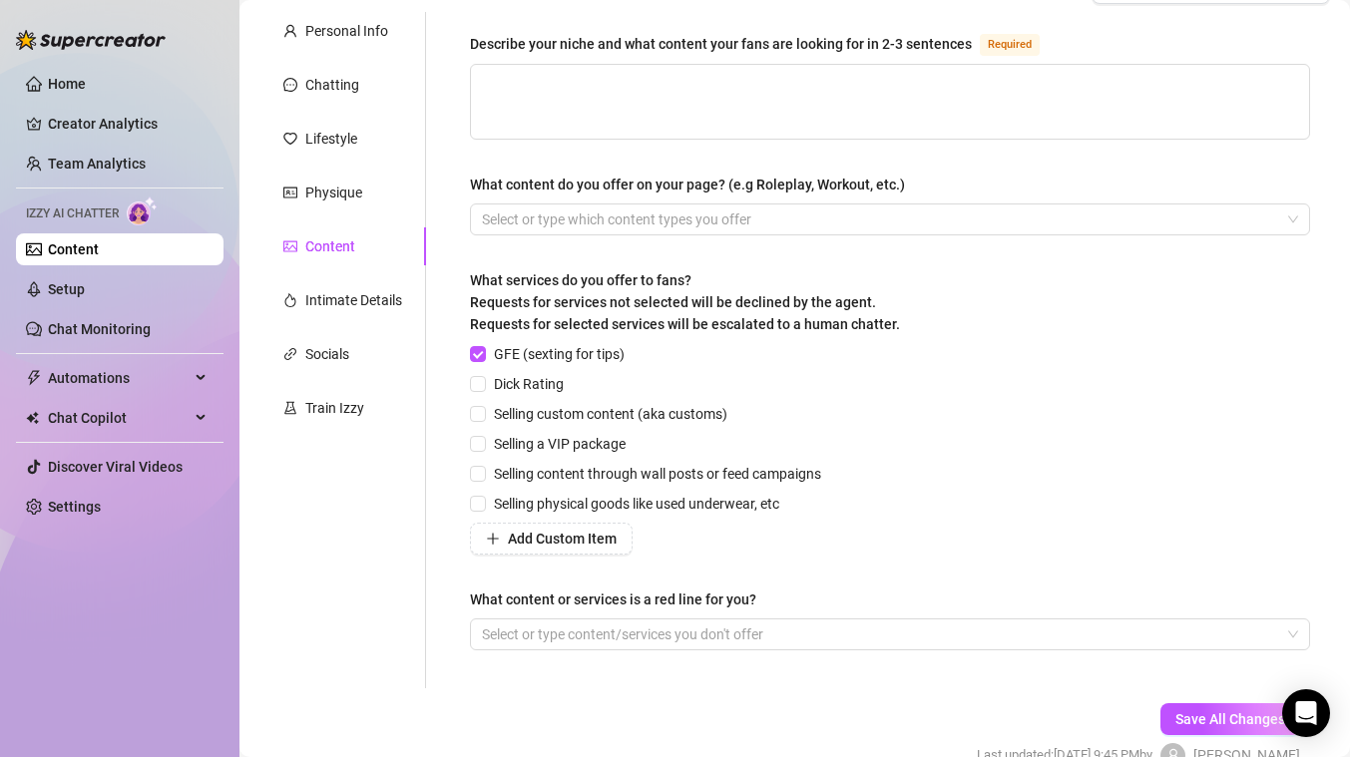
scroll to position [177, 0]
click at [535, 381] on span "Dick Rating" at bounding box center [529, 385] width 86 height 22
click at [484, 381] on input "Dick Rating" at bounding box center [477, 384] width 14 height 14
click at [526, 445] on span "Selling a VIP package" at bounding box center [560, 445] width 148 height 22
click at [484, 445] on input "Selling a VIP package" at bounding box center [477, 444] width 14 height 14
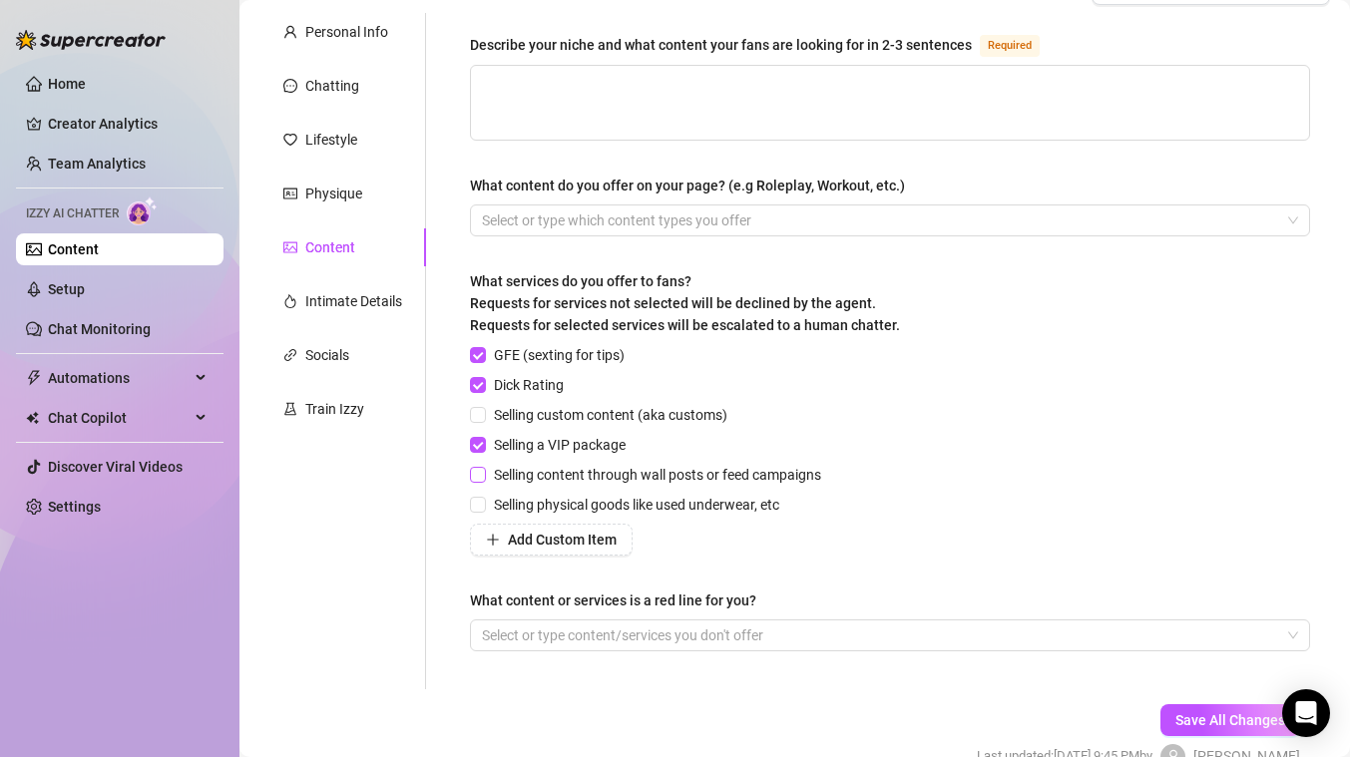
click at [522, 478] on span "Selling content through wall posts or feed campaigns" at bounding box center [657, 475] width 343 height 22
click at [484, 478] on input "Selling content through wall posts or feed campaigns" at bounding box center [477, 474] width 14 height 14
click at [522, 492] on div "GFE (sexting for tips) Dick Rating Selling custom content (aka customs) Selling…" at bounding box center [649, 449] width 359 height 211
click at [529, 477] on span "Selling content through wall posts or feed campaigns" at bounding box center [657, 475] width 343 height 22
click at [484, 477] on input "Selling content through wall posts or feed campaigns" at bounding box center [477, 474] width 14 height 14
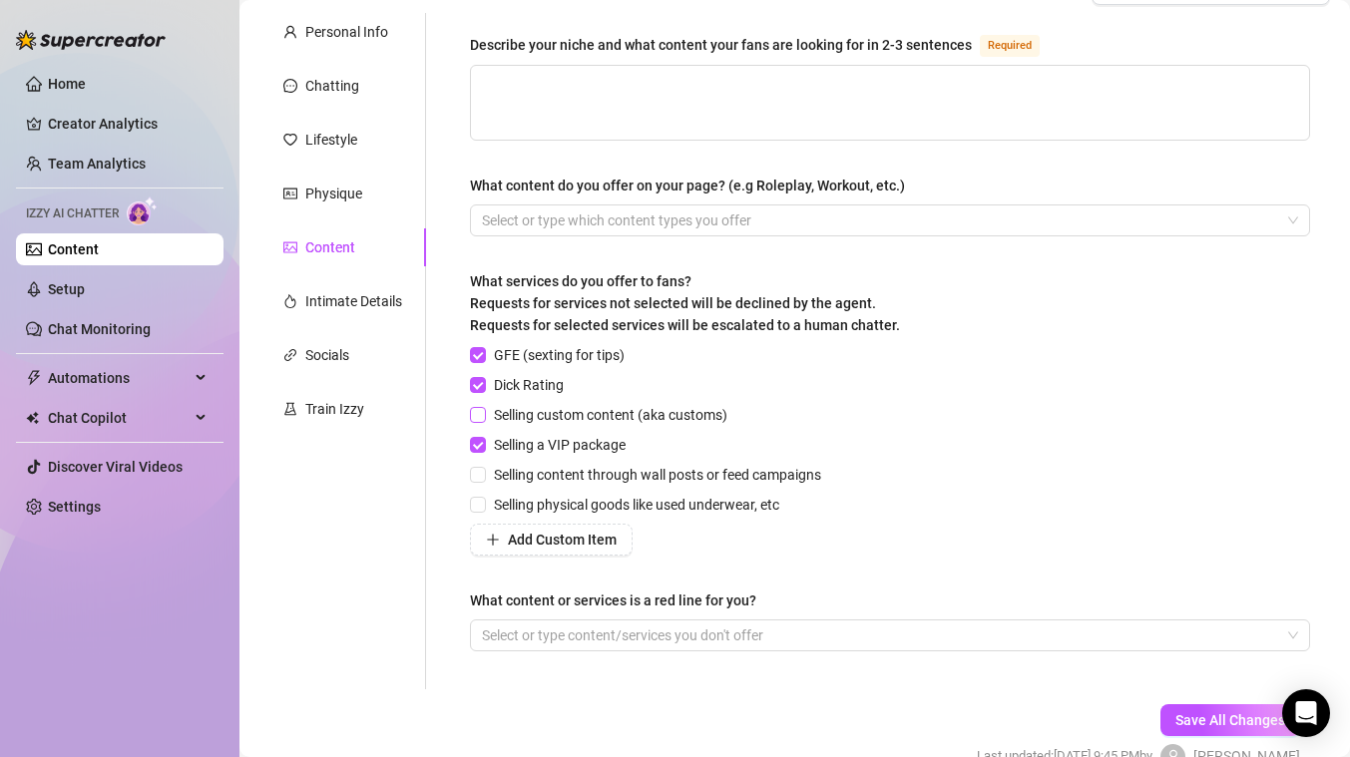
click at [561, 415] on span "Selling custom content (aka customs)" at bounding box center [610, 415] width 249 height 22
click at [484, 415] on input "Selling custom content (aka customs)" at bounding box center [477, 414] width 14 height 14
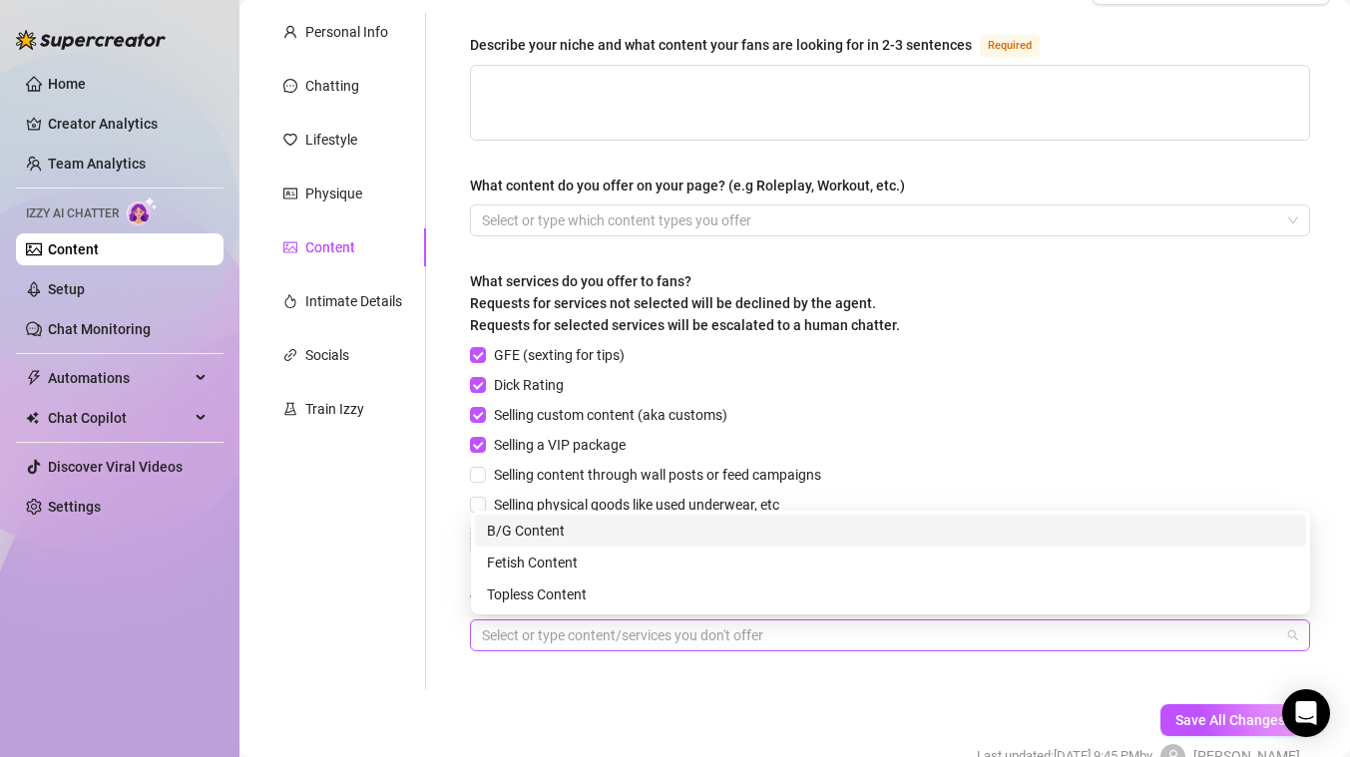
click at [601, 641] on div at bounding box center [879, 635] width 811 height 28
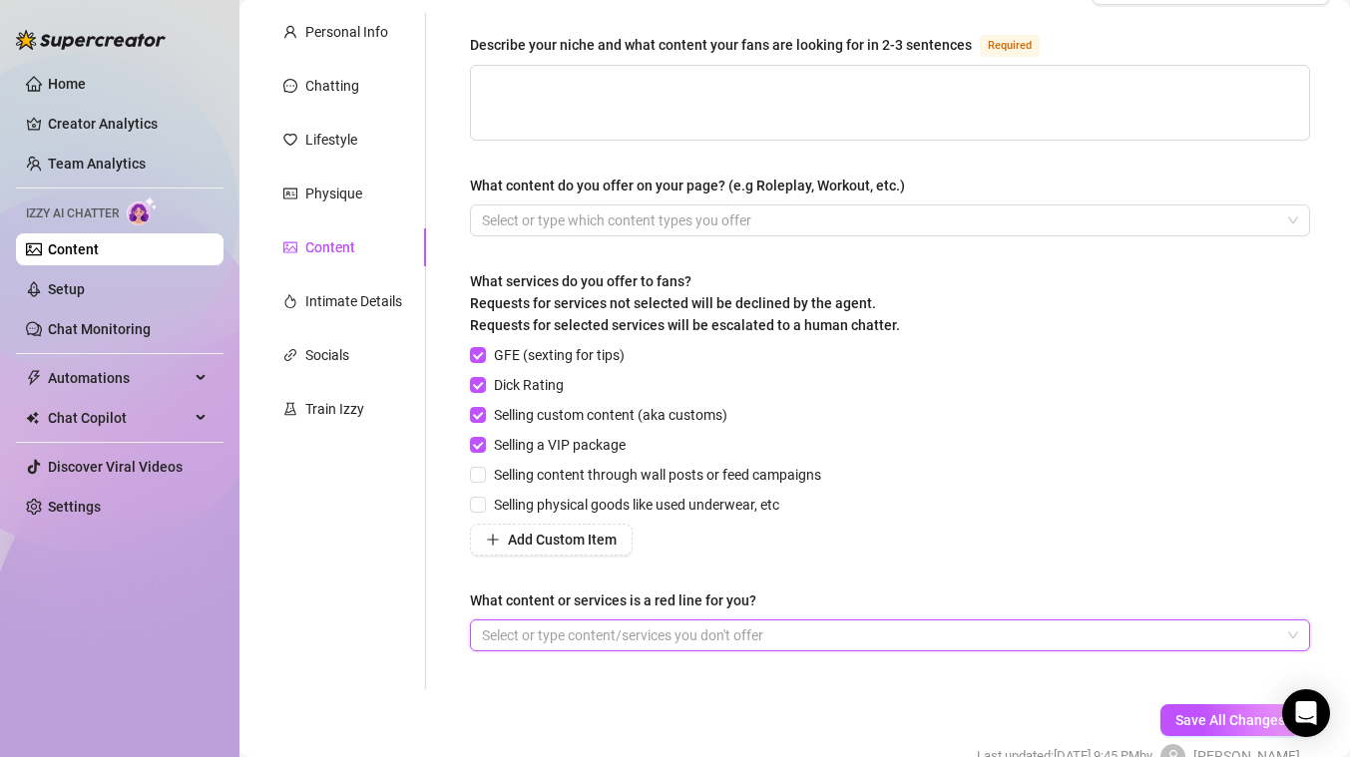
click at [602, 640] on div at bounding box center [879, 635] width 811 height 28
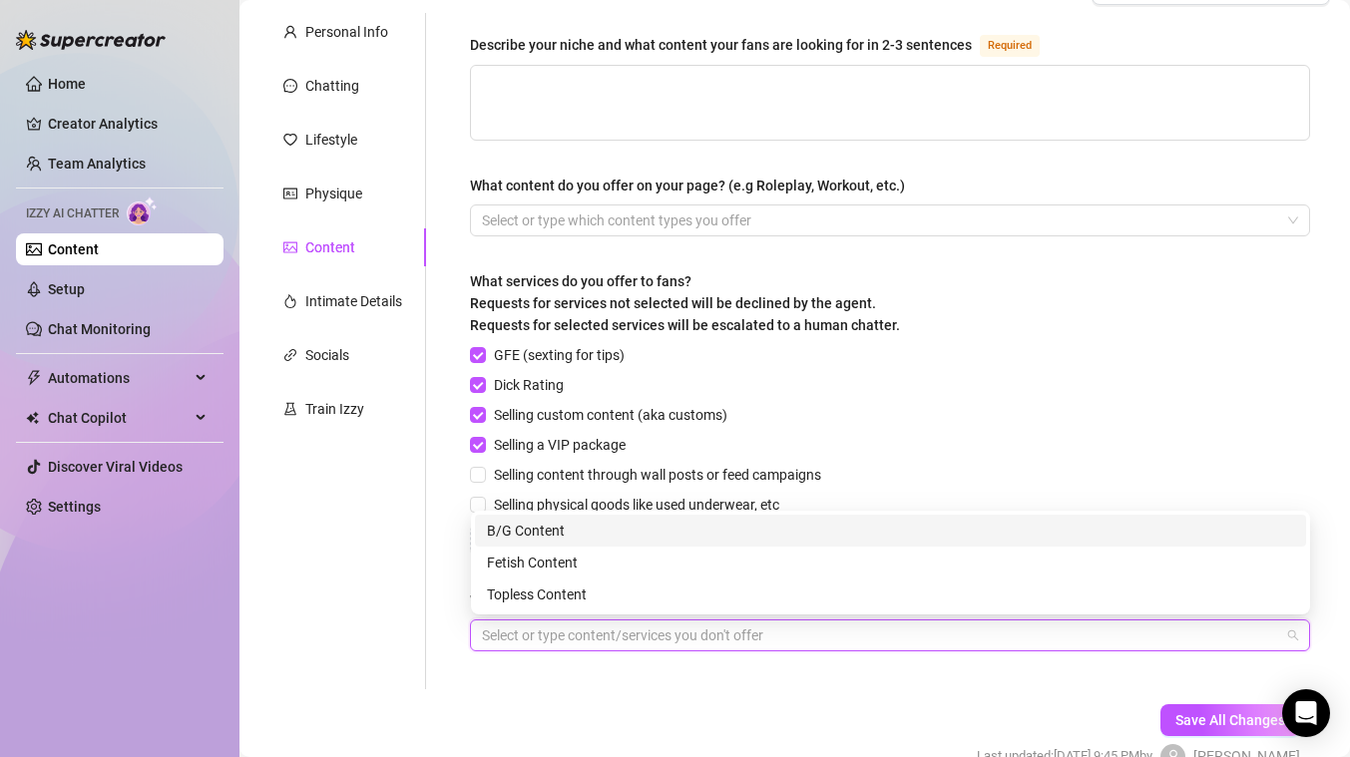
click at [612, 531] on div "B/G Content" at bounding box center [890, 531] width 807 height 22
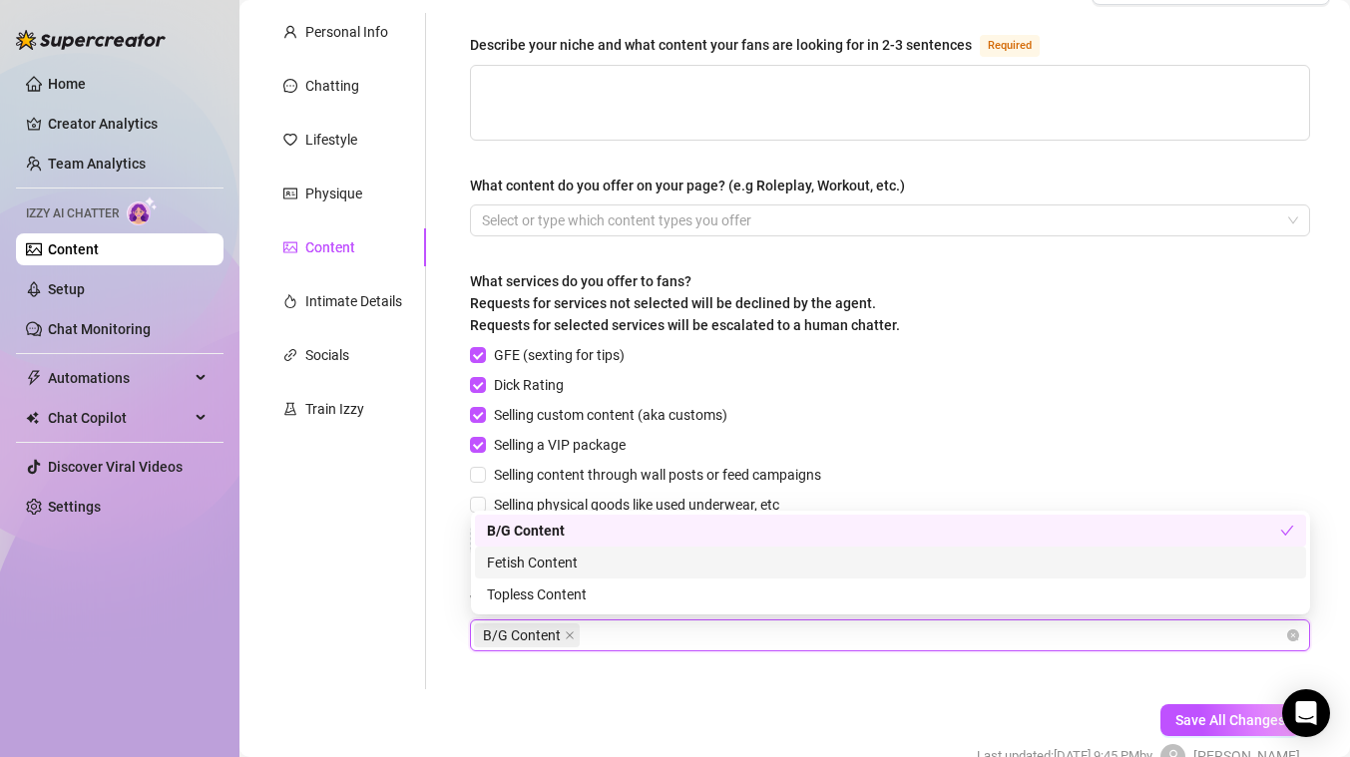
click at [942, 351] on div "GFE (sexting for tips) Dick Rating Selling custom content (aka customs) Selling…" at bounding box center [890, 449] width 840 height 211
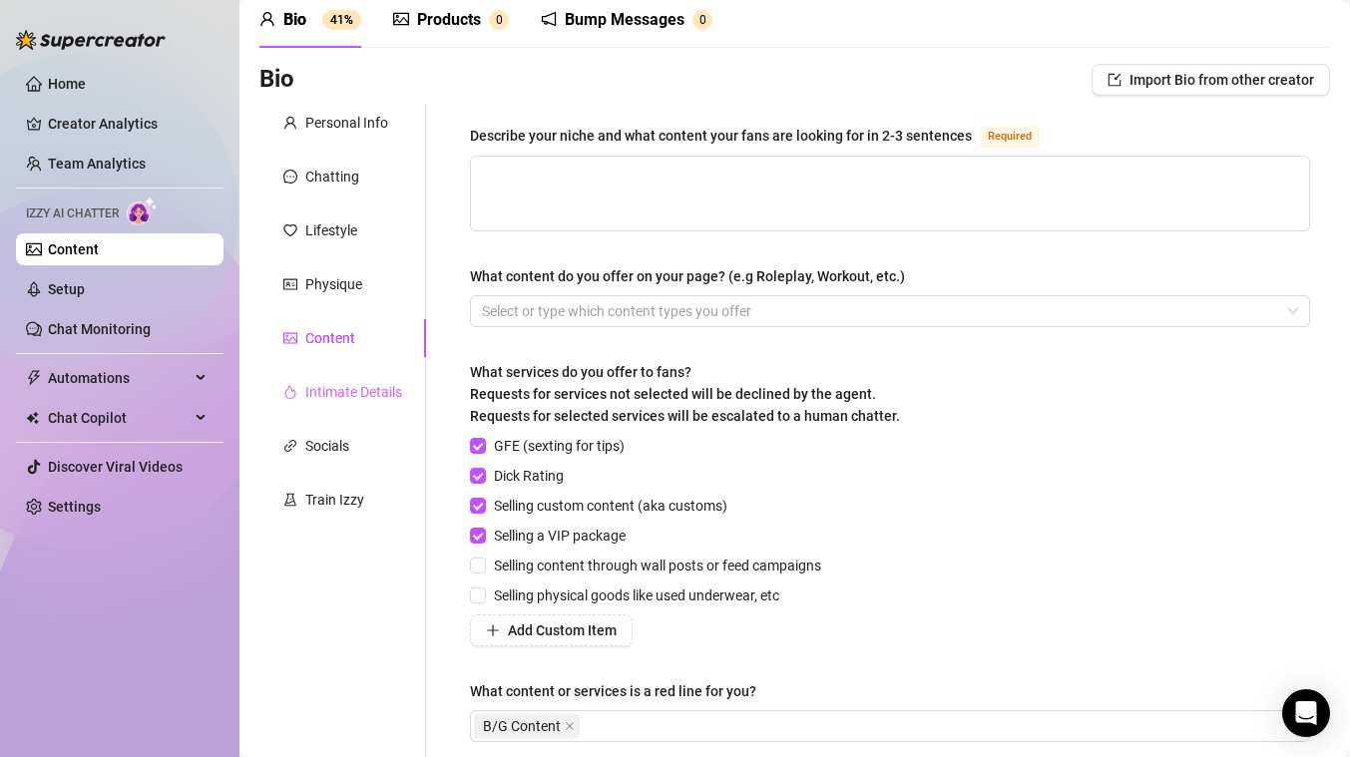
scroll to position [85, 0]
click at [337, 288] on div "Physique" at bounding box center [333, 285] width 57 height 22
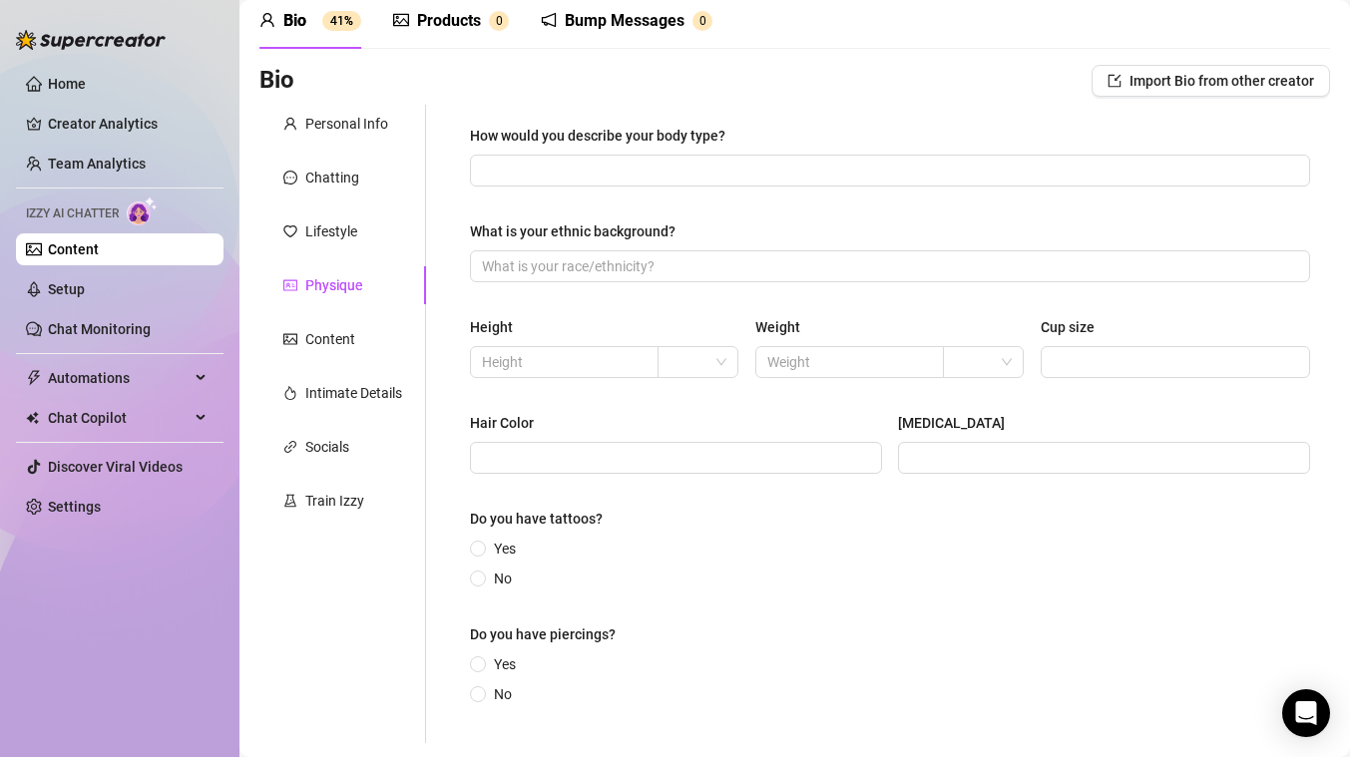
scroll to position [109, 0]
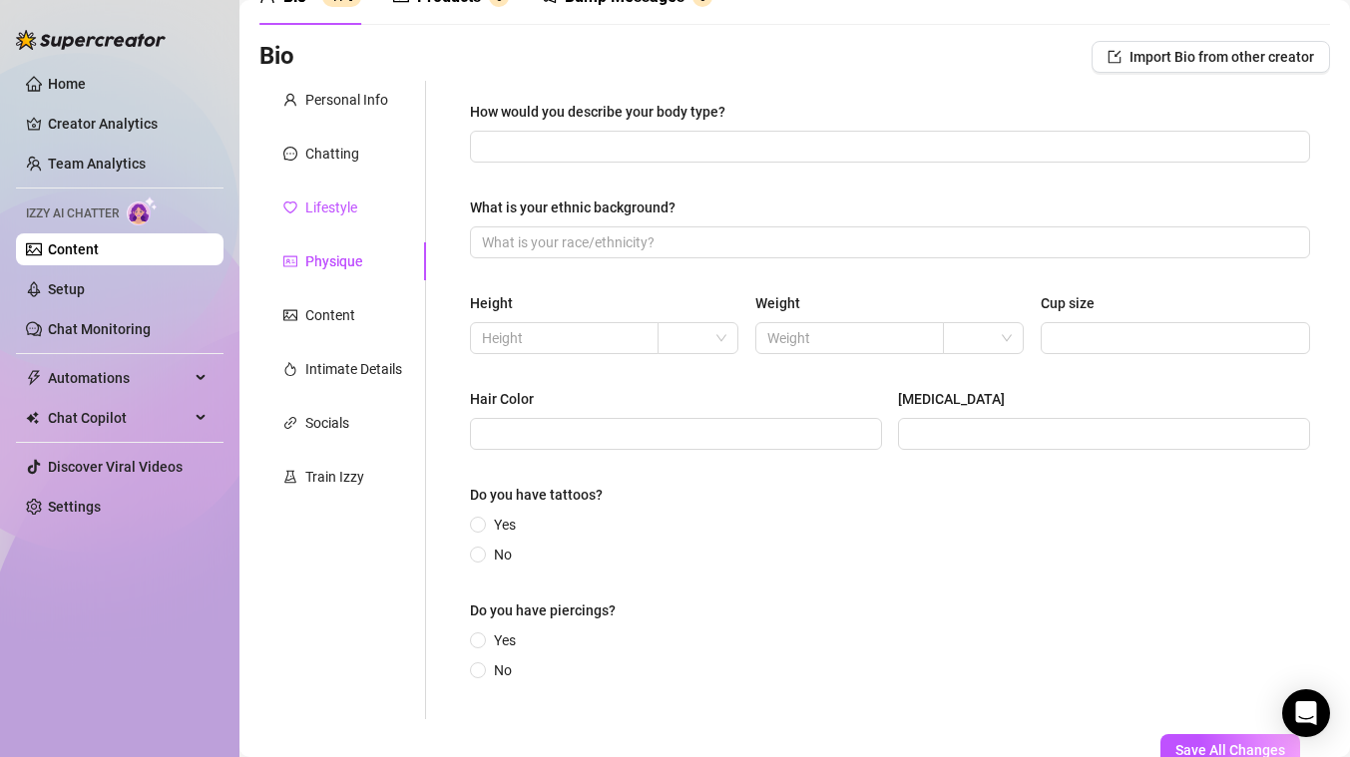
click at [342, 200] on div "Lifestyle" at bounding box center [331, 208] width 52 height 22
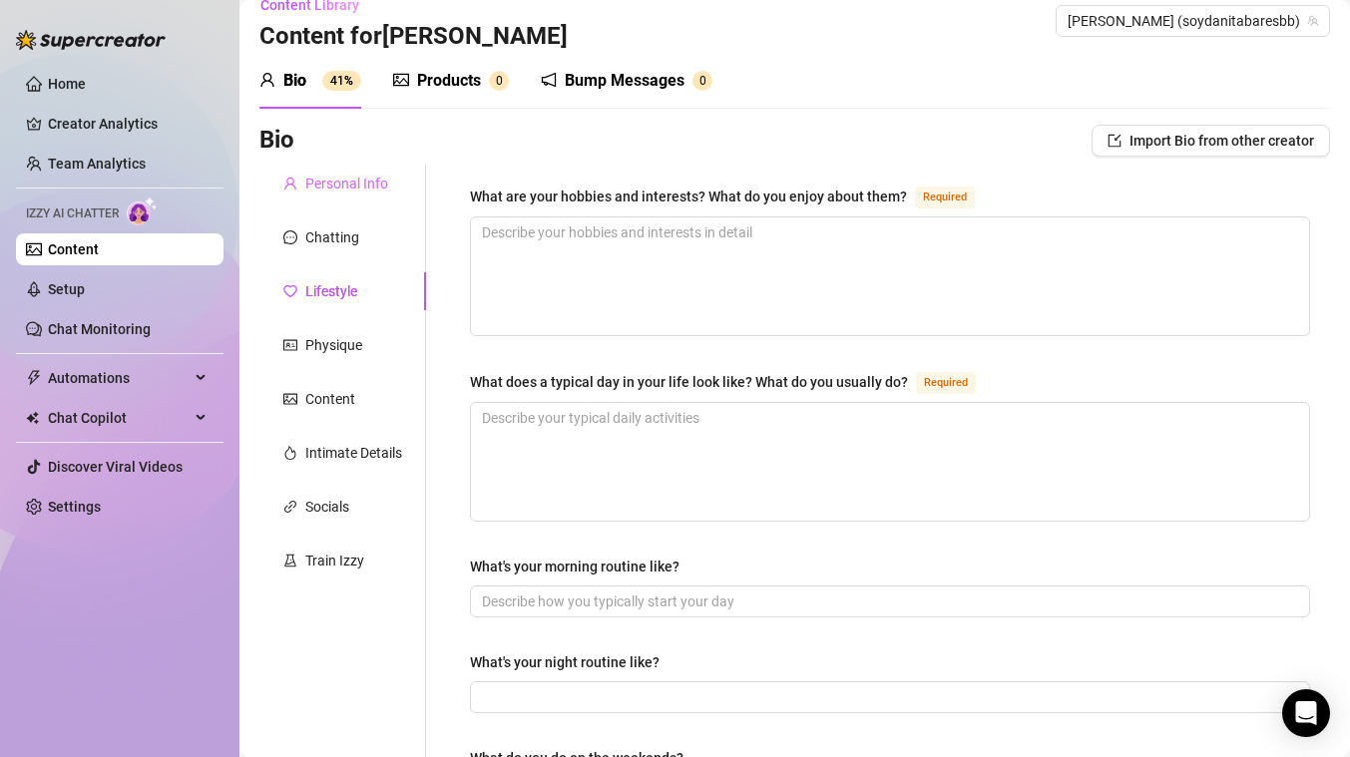
scroll to position [22, 0]
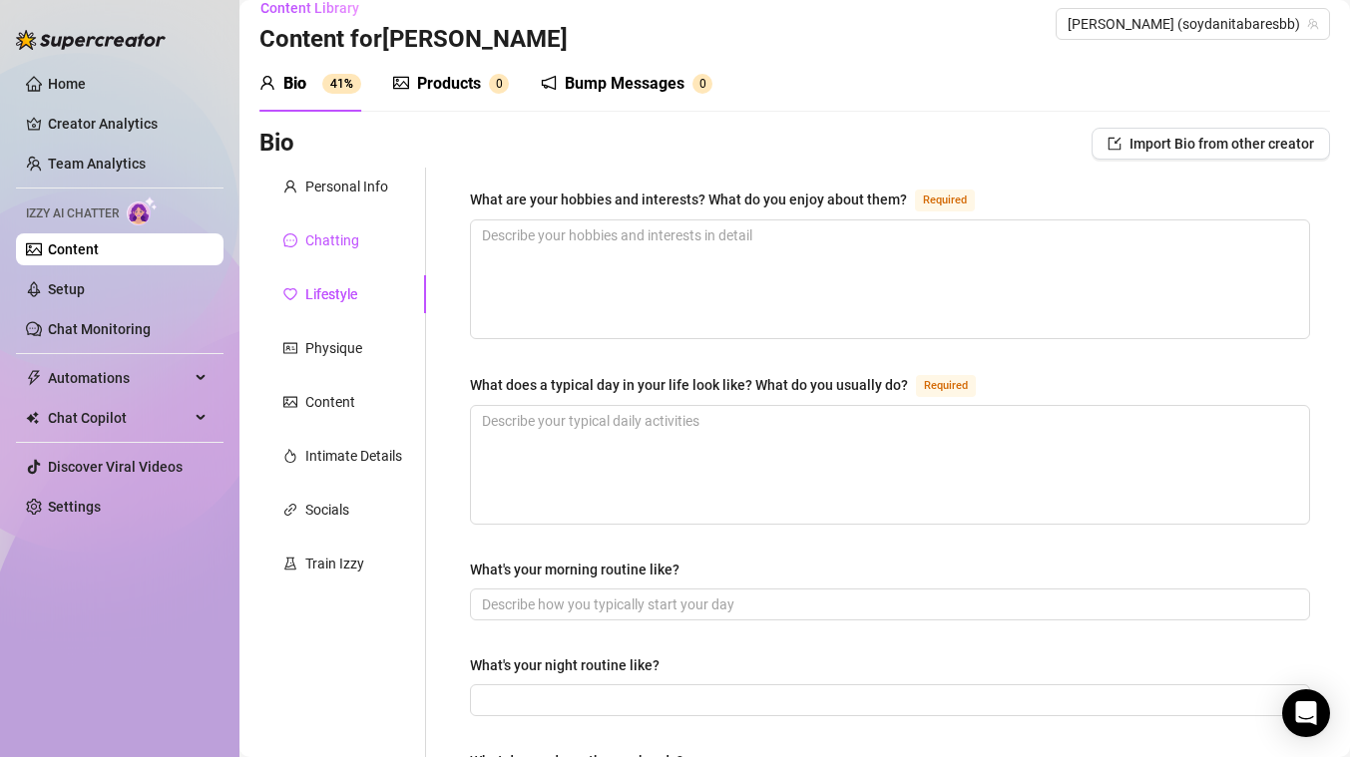
click at [349, 232] on div "Chatting" at bounding box center [332, 240] width 54 height 22
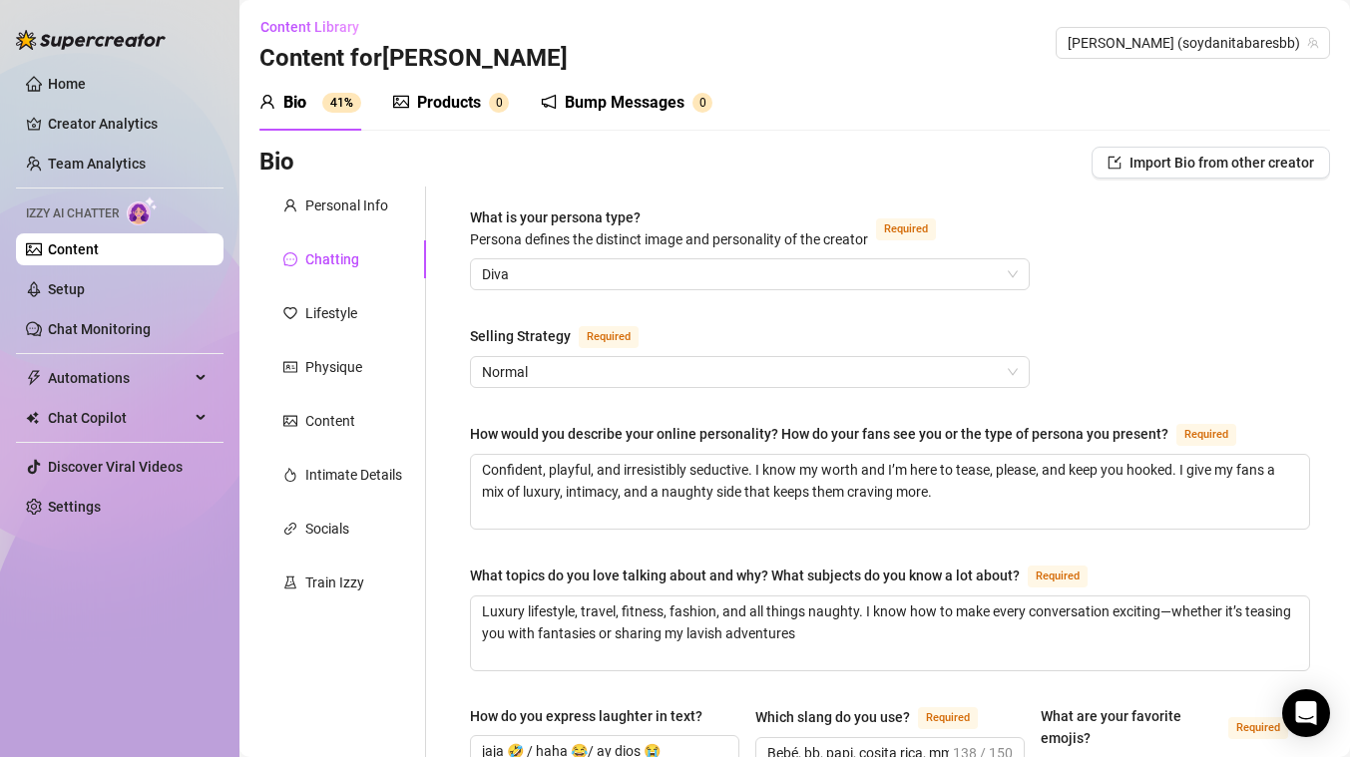
scroll to position [0, 0]
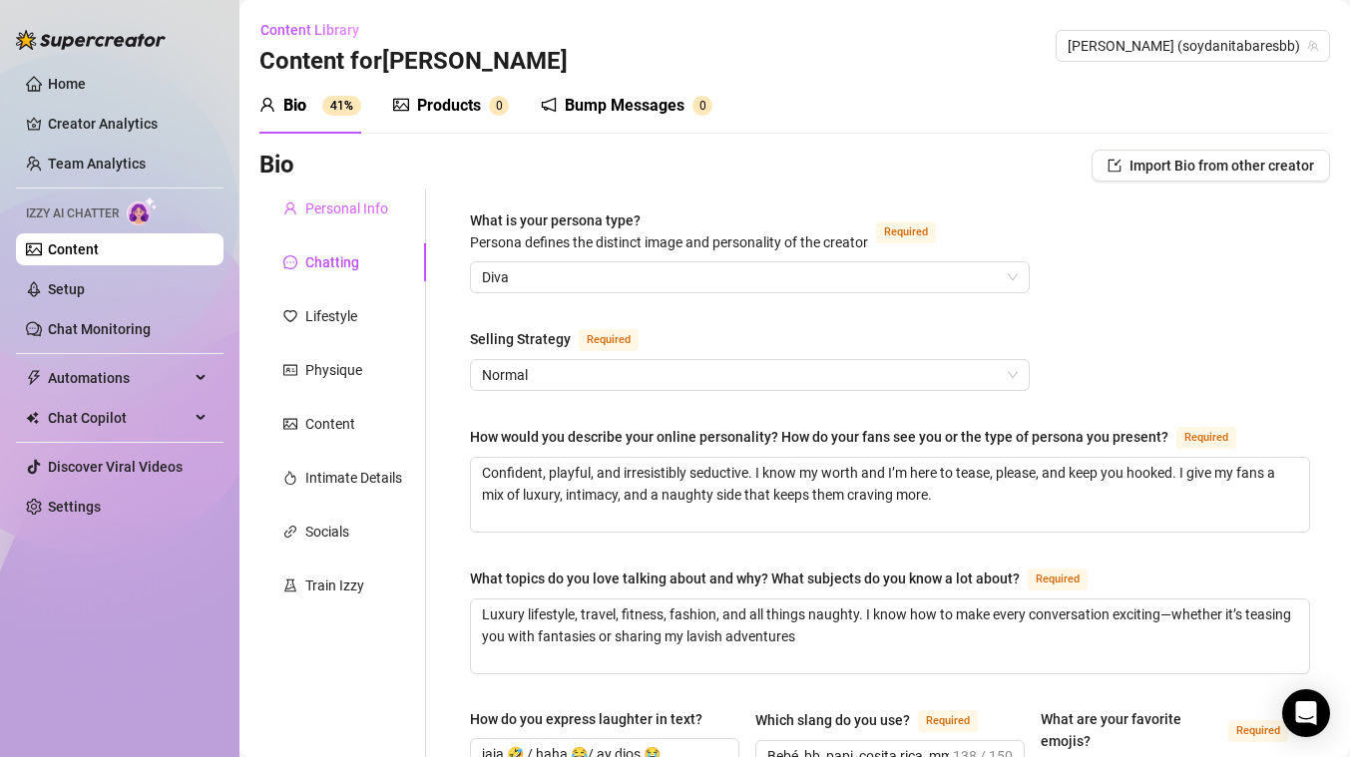
click at [336, 192] on div "Personal Info" at bounding box center [342, 209] width 167 height 38
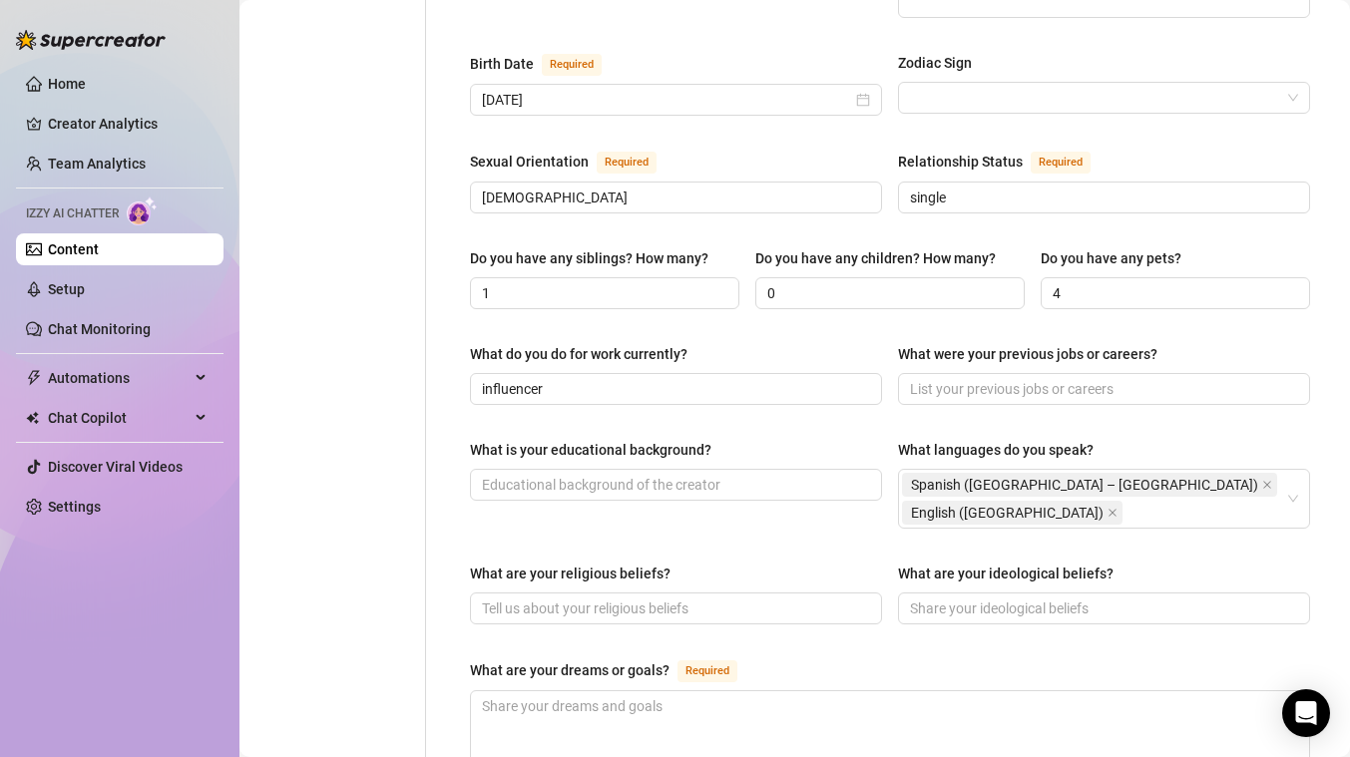
scroll to position [669, 0]
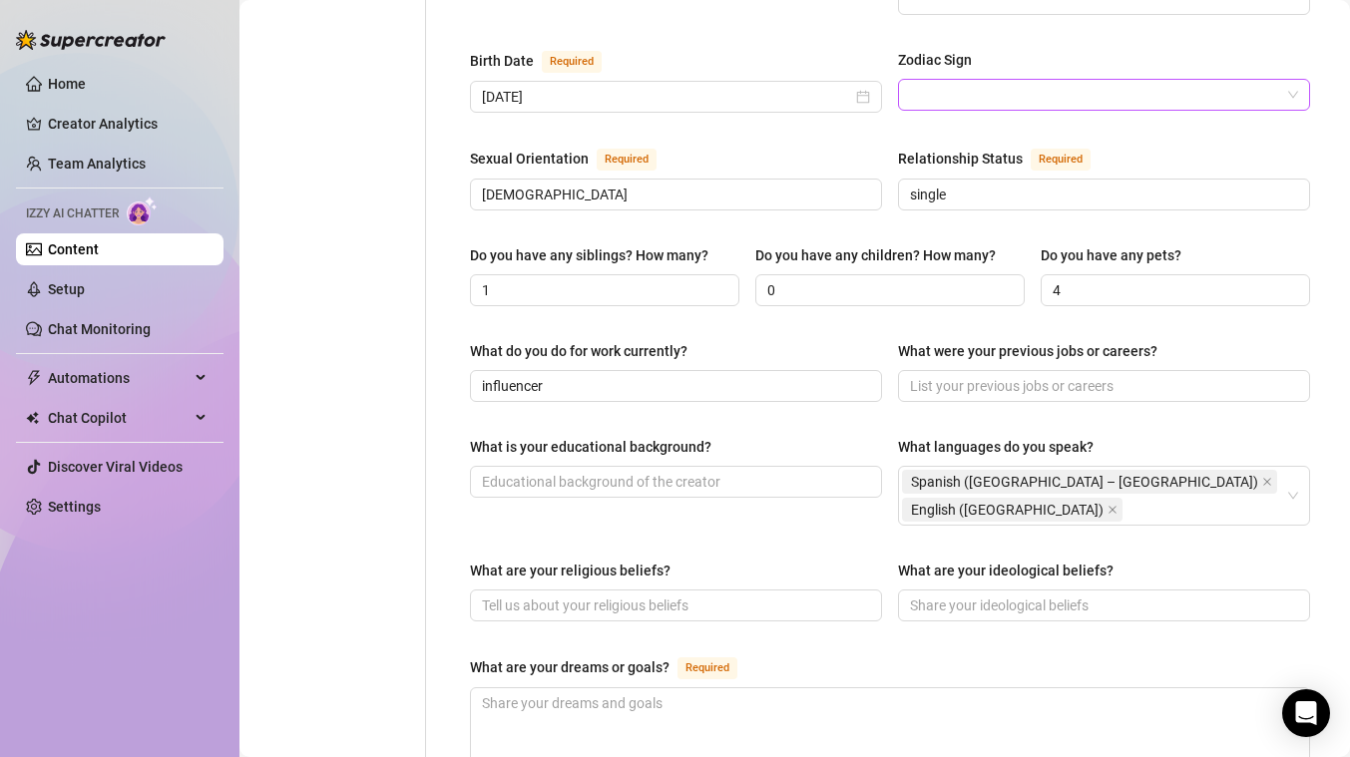
click at [918, 80] on input "Zodiac Sign" at bounding box center [1095, 95] width 370 height 30
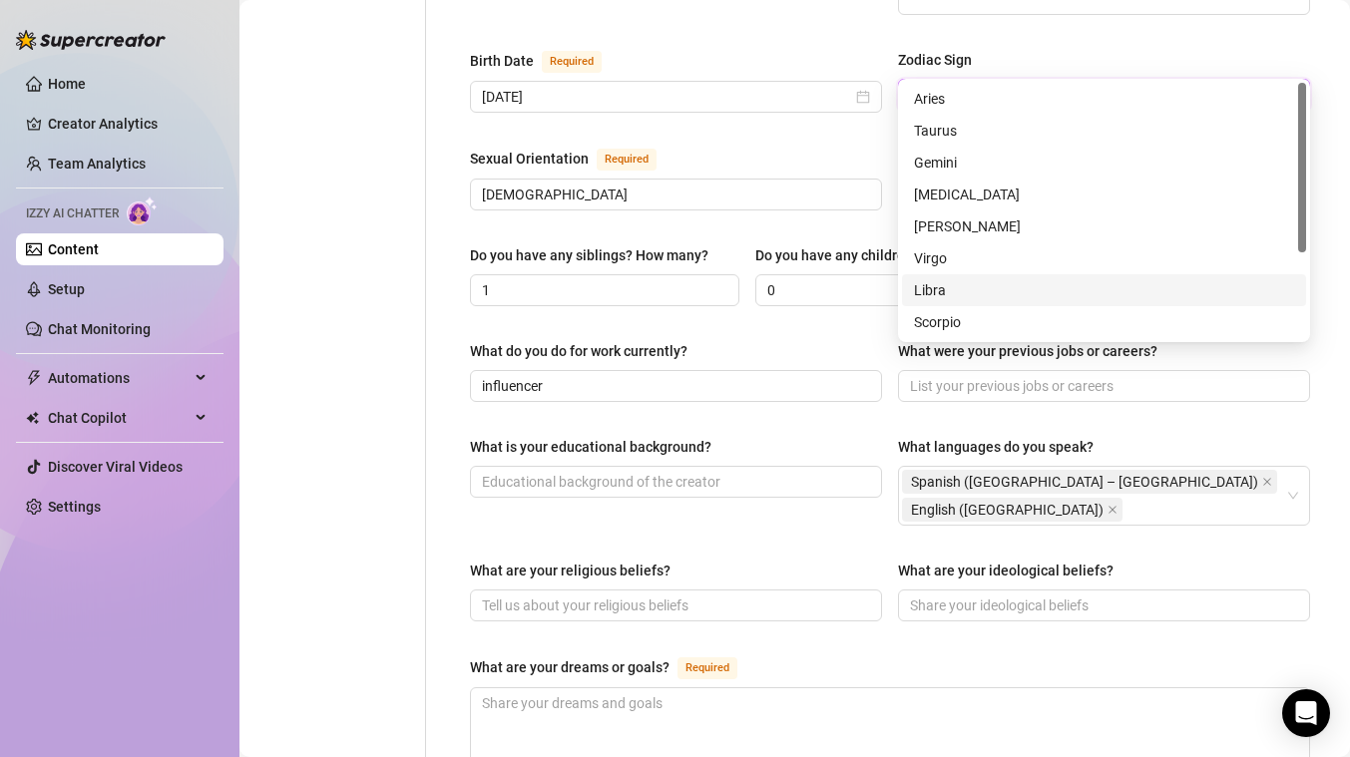
click at [841, 560] on div "What are your religious beliefs?" at bounding box center [676, 575] width 412 height 30
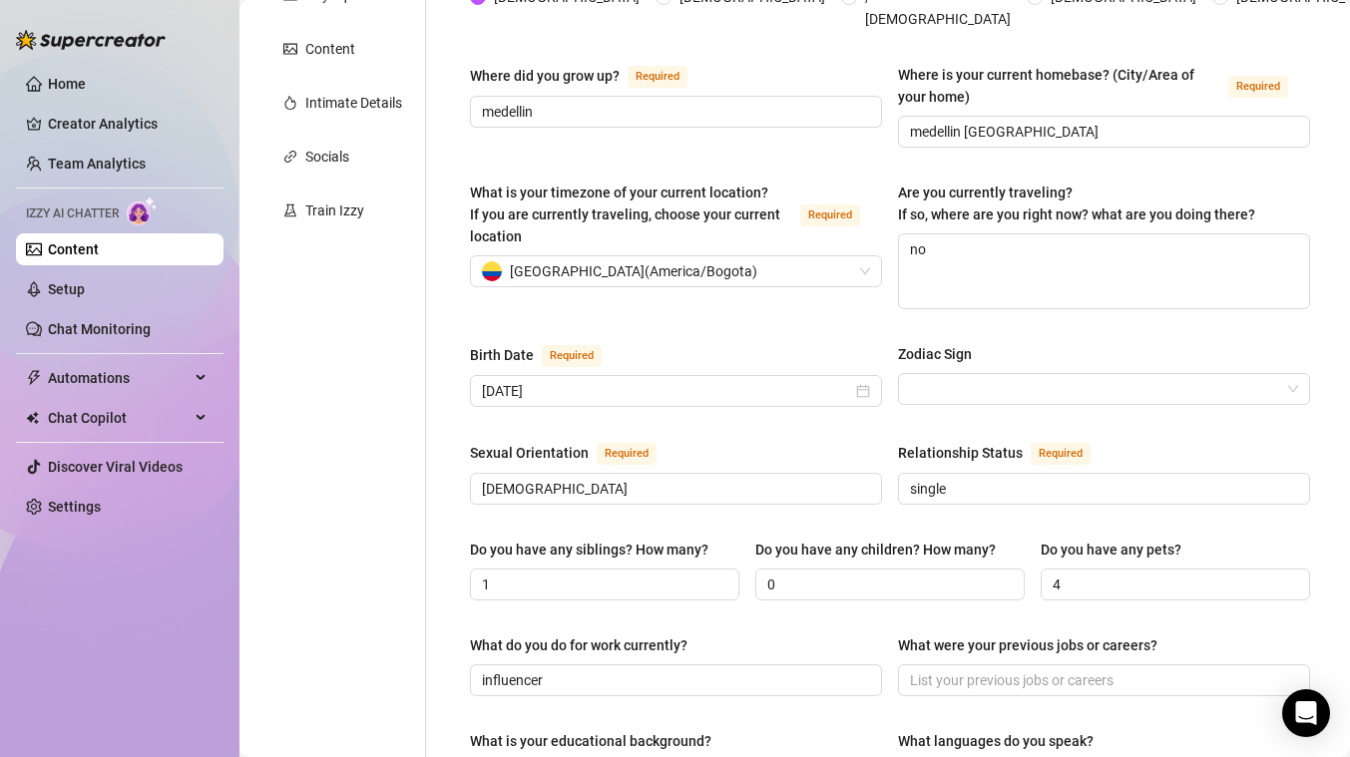
scroll to position [0, 0]
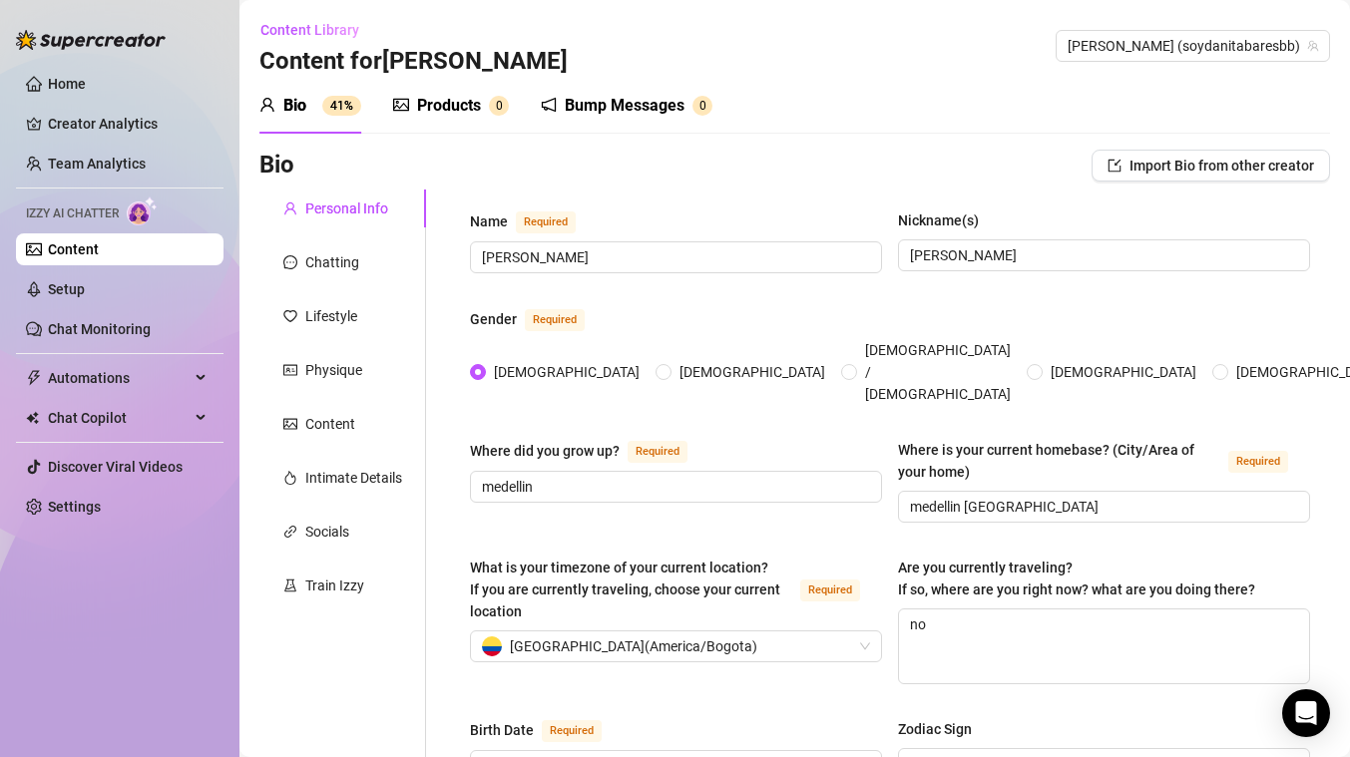
click at [357, 214] on div "Personal Info" at bounding box center [346, 209] width 83 height 22
click at [354, 264] on div "Chatting" at bounding box center [332, 262] width 54 height 22
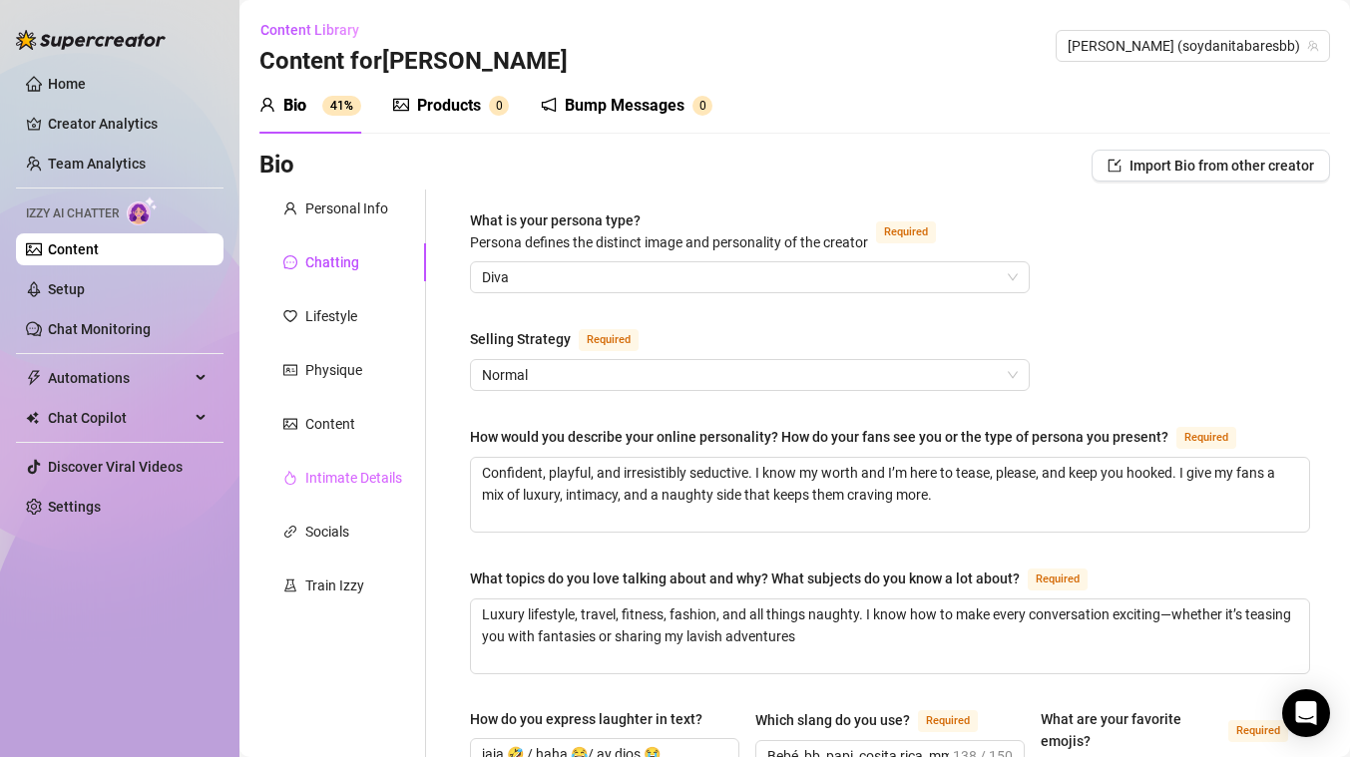
click at [351, 466] on div "Intimate Details" at bounding box center [342, 478] width 167 height 38
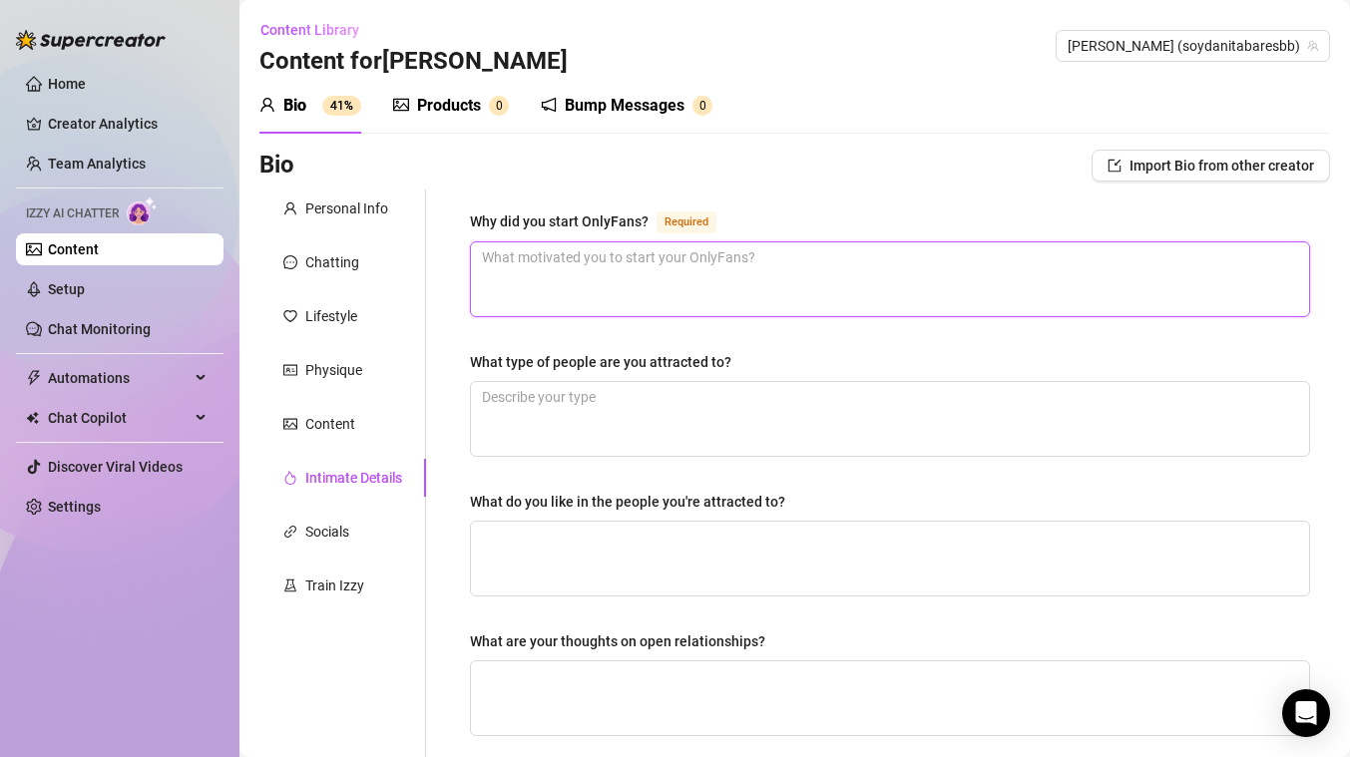
click at [751, 255] on textarea "Why did you start OnlyFans? Required" at bounding box center [890, 279] width 838 height 74
paste textarea "I wanted a place where I can share my most intimate, unfiltered side with peopl…"
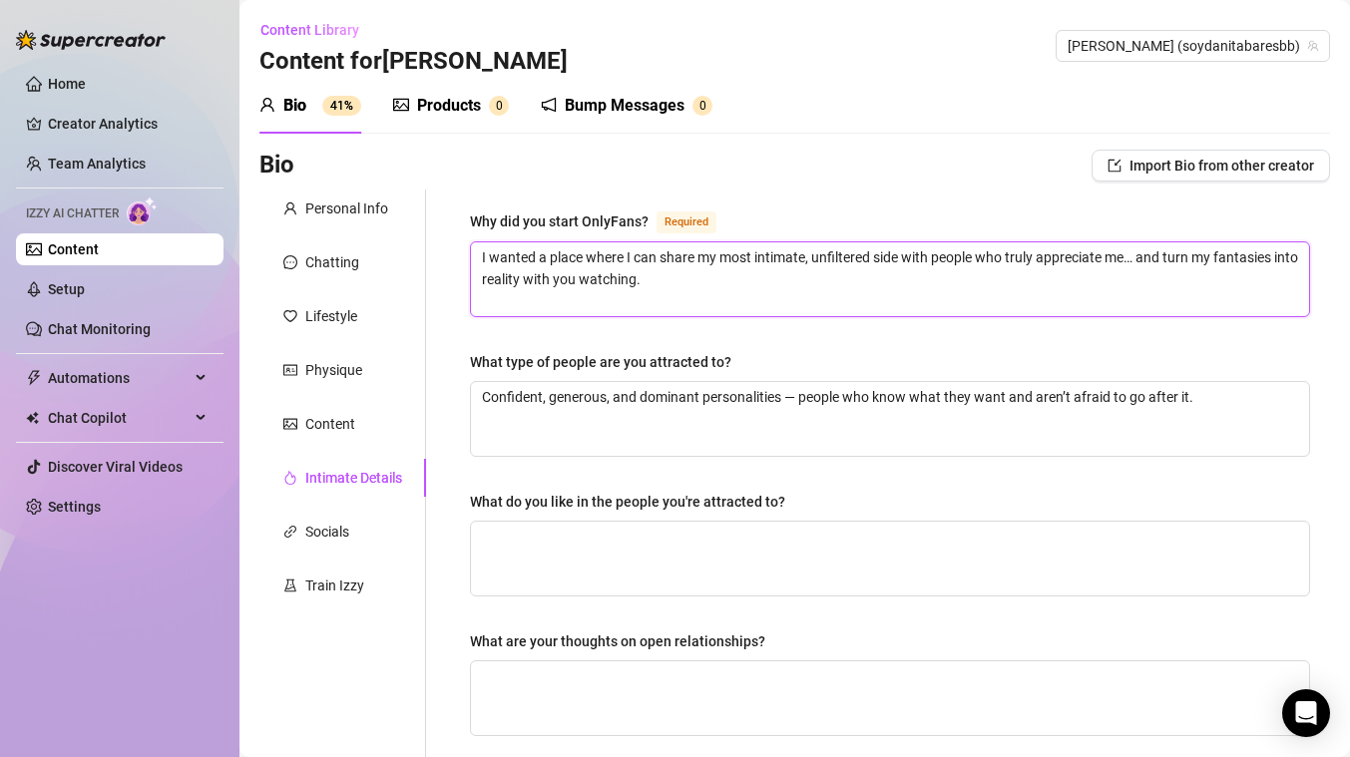
click at [749, 290] on textarea "I wanted a place where I can share my most intimate, unfiltered side with peopl…" at bounding box center [890, 279] width 838 height 74
click at [735, 269] on textarea "I wanted a place where I can share my most intimate, unfiltered side with peopl…" at bounding box center [890, 279] width 838 height 74
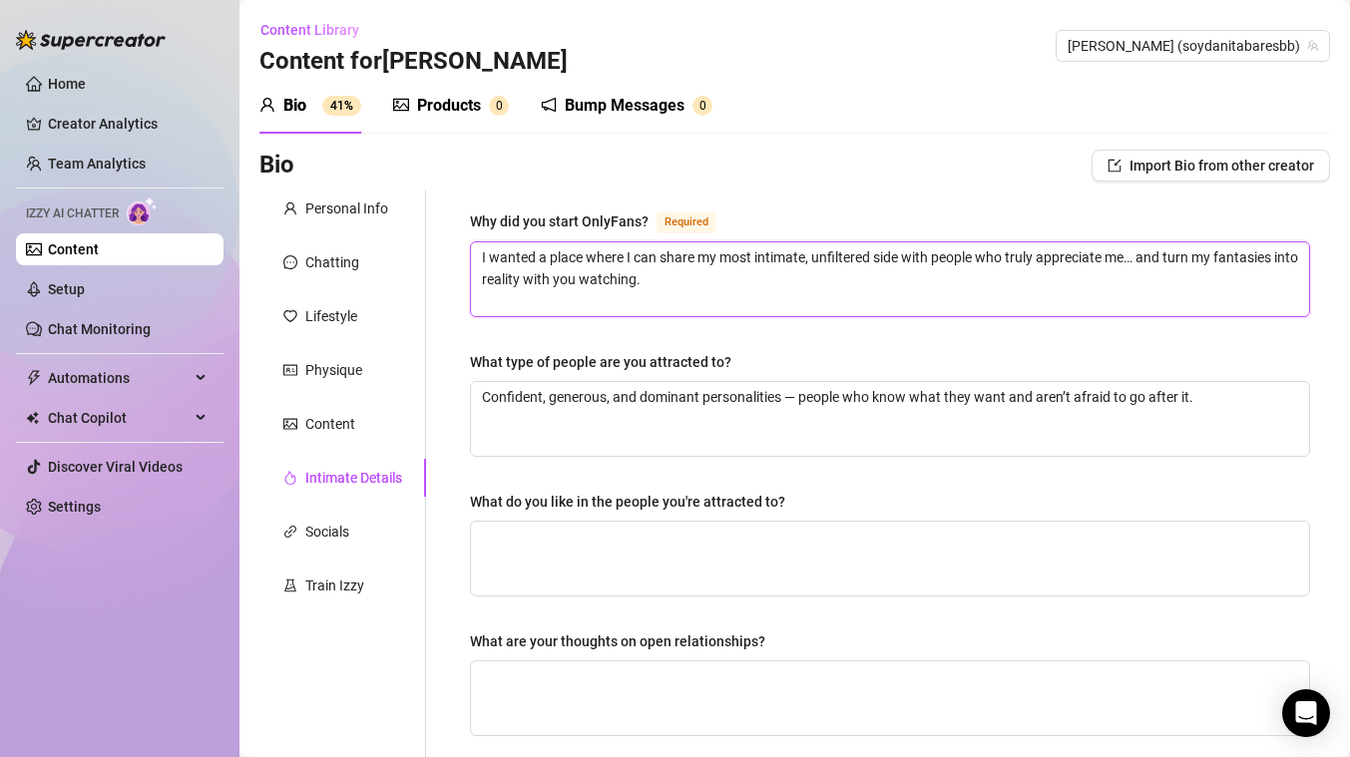
paste textarea "started OnlyFans to connect more intimately with the people who admire me, to s…"
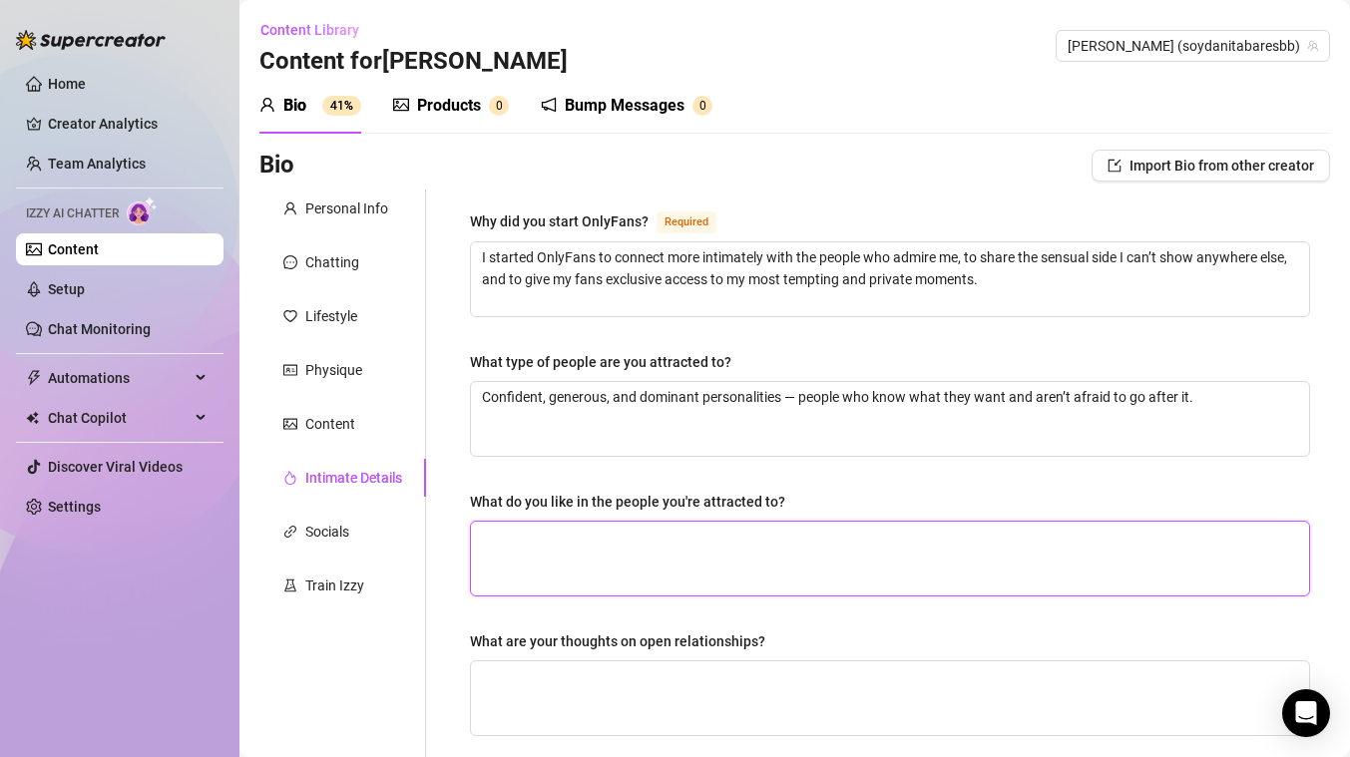
click at [706, 532] on textarea "What do you like in the people you're attracted to?" at bounding box center [890, 559] width 838 height 74
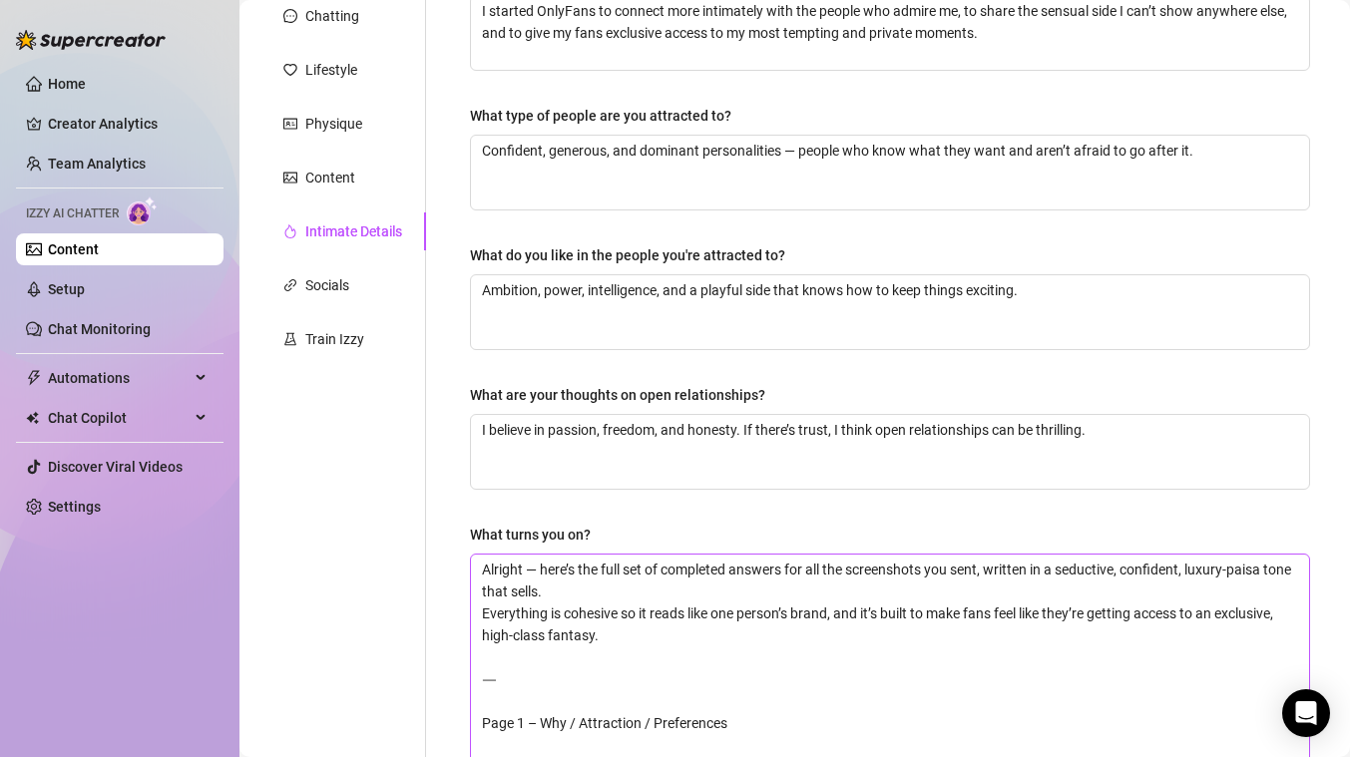
scroll to position [417, 0]
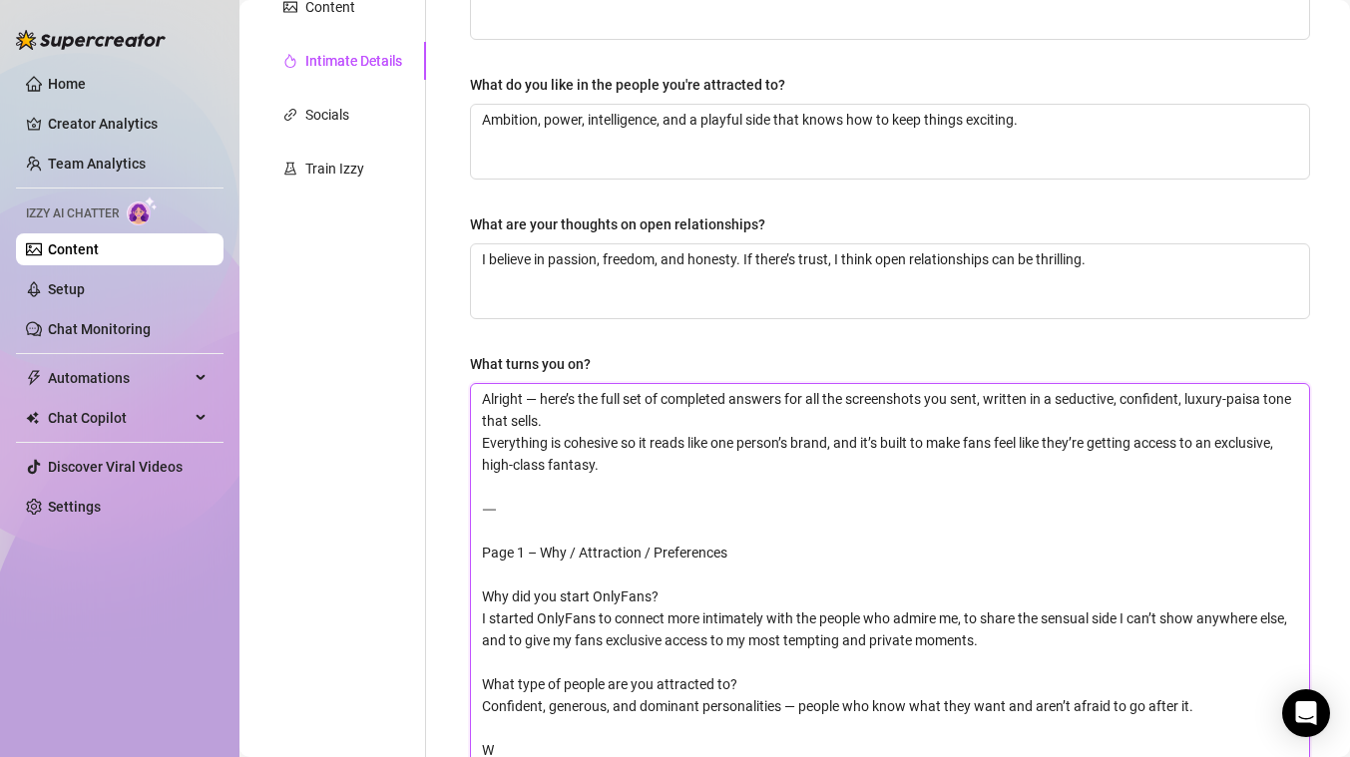
drag, startPoint x: 786, startPoint y: 549, endPoint x: 319, endPoint y: 365, distance: 501.6
click at [320, 365] on div "Personal Info Chatting Lifestyle Physique Content Intimate Details Socials Trai…" at bounding box center [794, 428] width 1070 height 1311
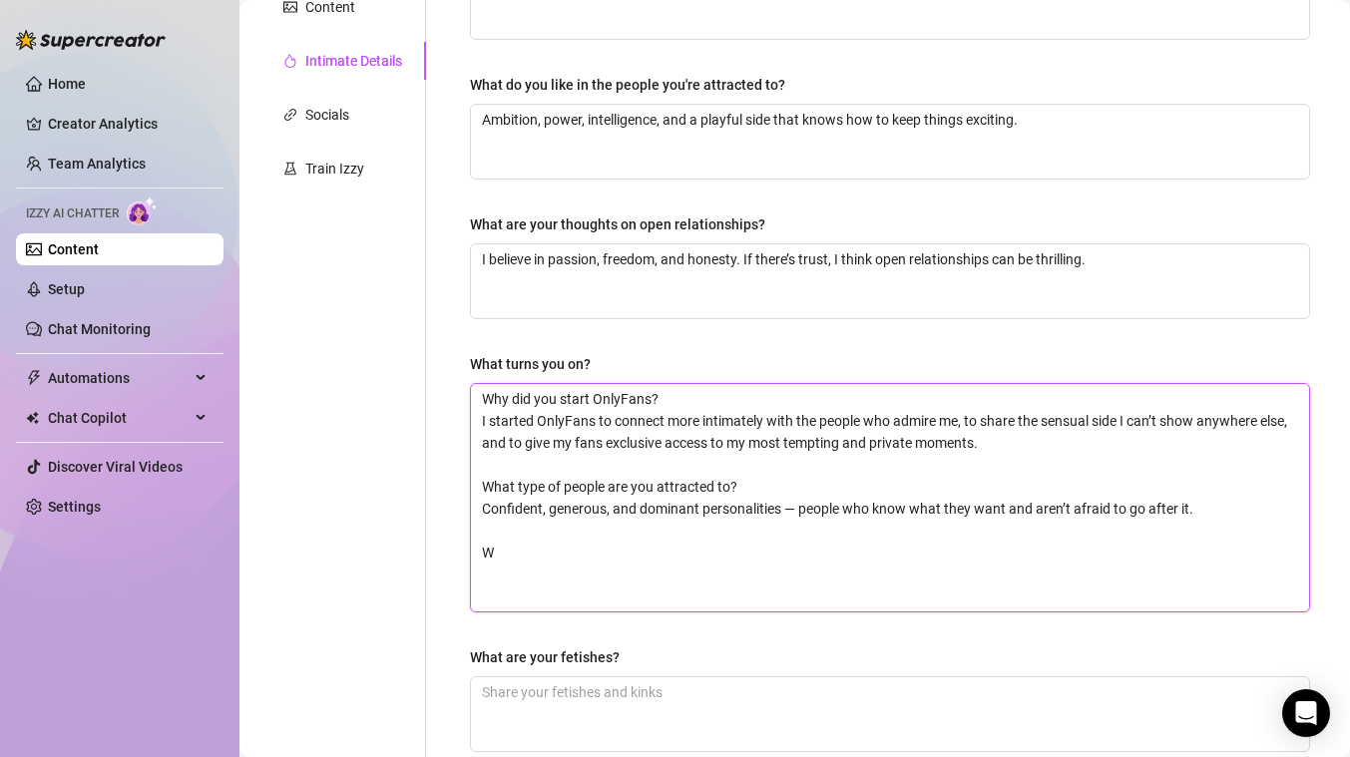
drag, startPoint x: 549, startPoint y: 592, endPoint x: 490, endPoint y: 347, distance: 251.4
click at [491, 350] on div "Why did you start OnlyFans? Required I started OnlyFans to connect more intimat…" at bounding box center [890, 351] width 840 height 1117
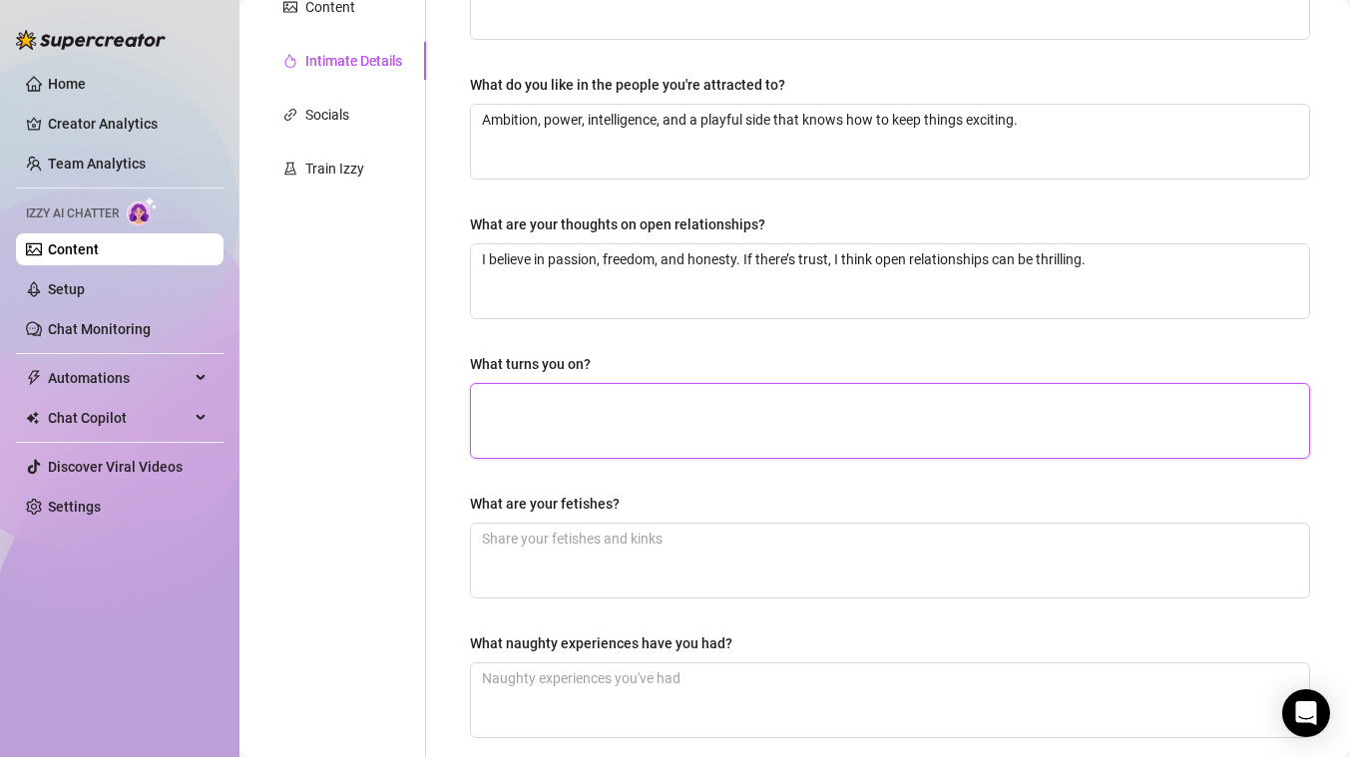
click at [705, 446] on textarea "What turns you on?" at bounding box center [890, 421] width 838 height 74
paste textarea "Confidence, whispered secrets, strong hands, and knowing someone is obsessed wi…"
click at [1045, 398] on textarea "Confidence, whispered secrets, strong hands, and knowing someone is obsessed wi…" at bounding box center [890, 421] width 838 height 74
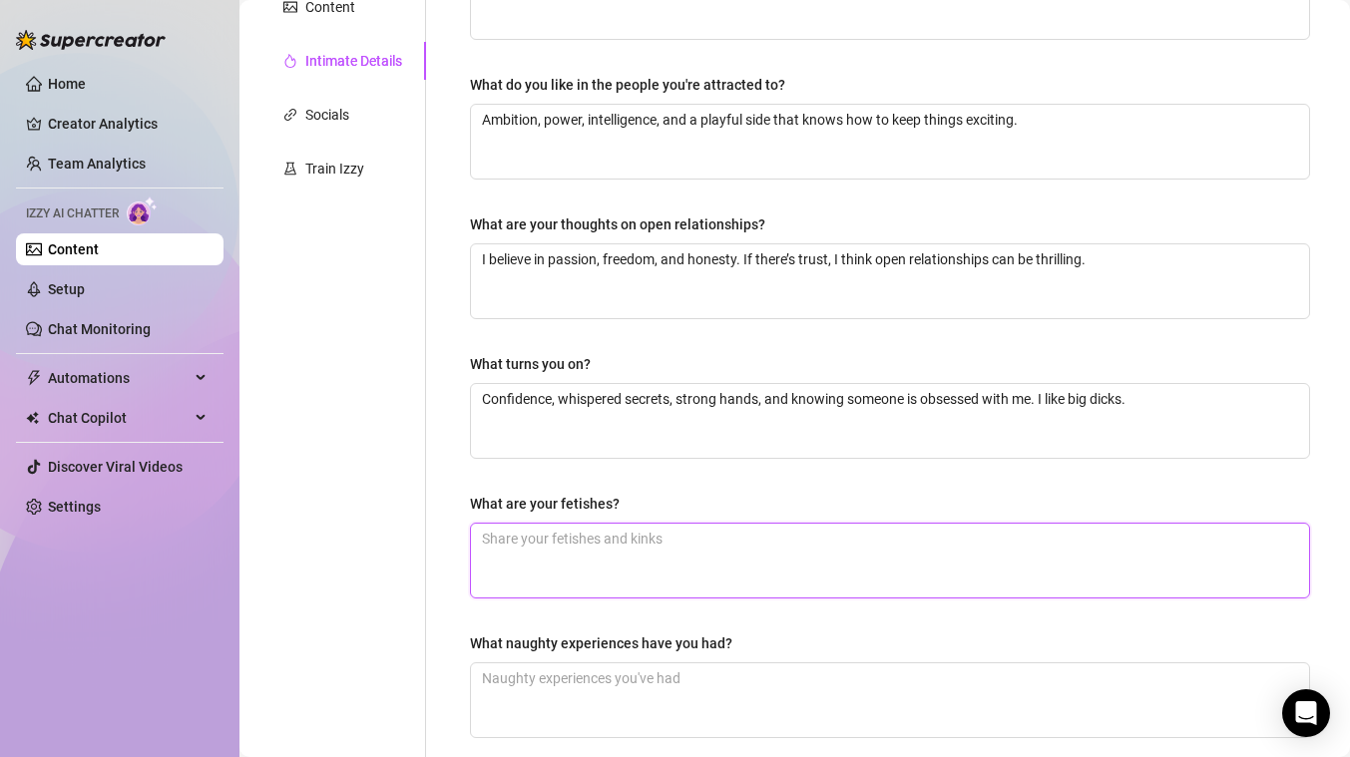
click at [810, 577] on textarea "What are your fetishes?" at bounding box center [890, 561] width 838 height 74
click at [926, 527] on textarea "Roleplay, teasing, watching you lose control, and being spoiled." at bounding box center [890, 561] width 838 height 74
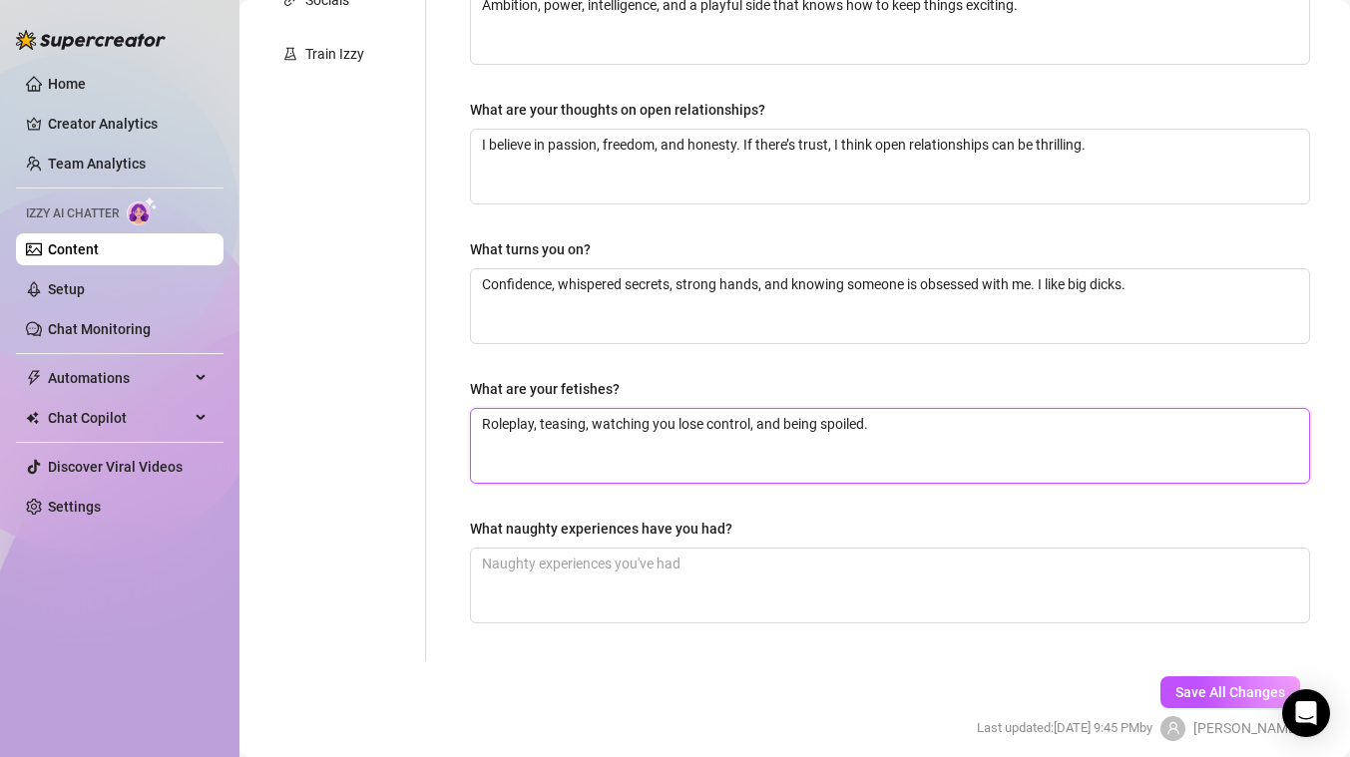
scroll to position [552, 0]
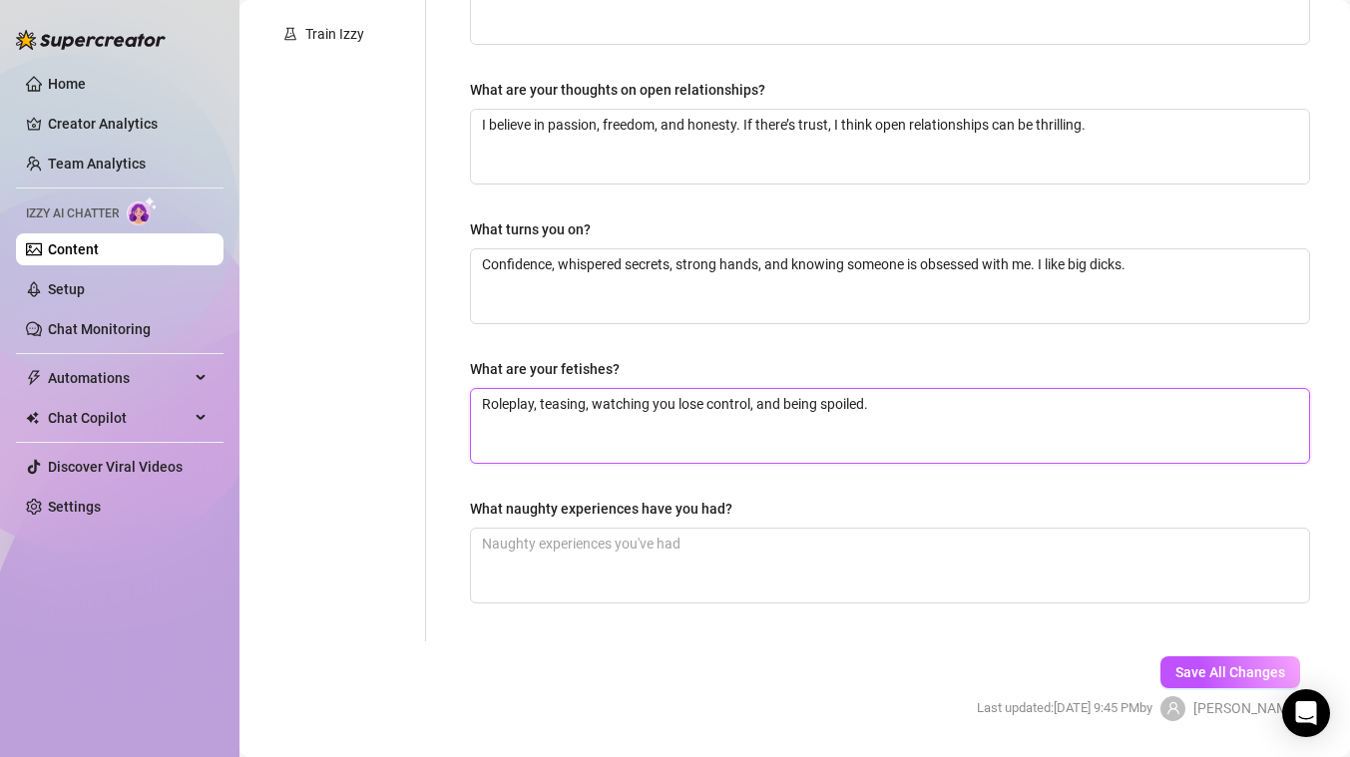
click at [916, 395] on textarea "Roleplay, teasing, watching you lose control, and being spoiled." at bounding box center [890, 426] width 838 height 74
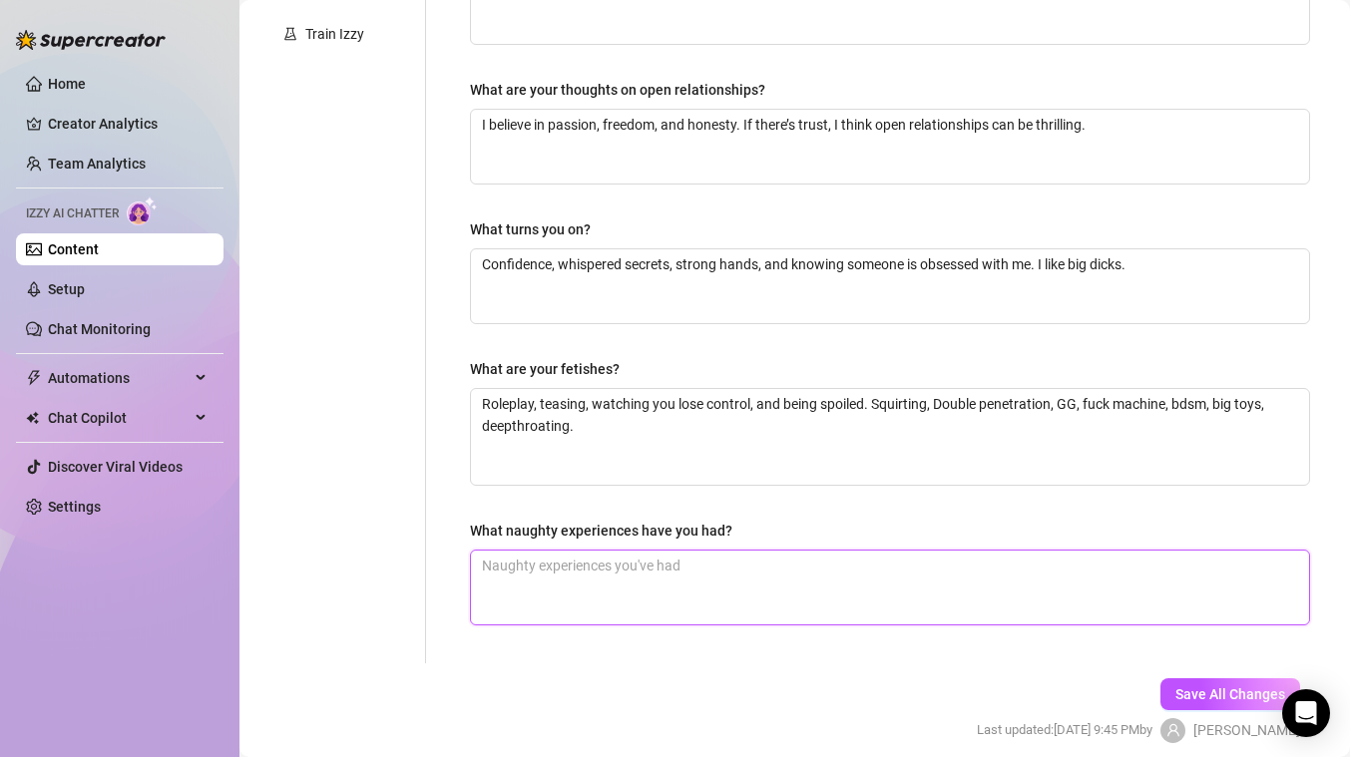
click at [822, 573] on textarea "What naughty experiences have you had?" at bounding box center [890, 588] width 838 height 74
click at [1042, 613] on textarea "What naughty experiences have you had?" at bounding box center [890, 588] width 838 height 74
paste textarea "I’ve had candlelit encounters on a penthouse balcony, skinny-dipped in the ocea…"
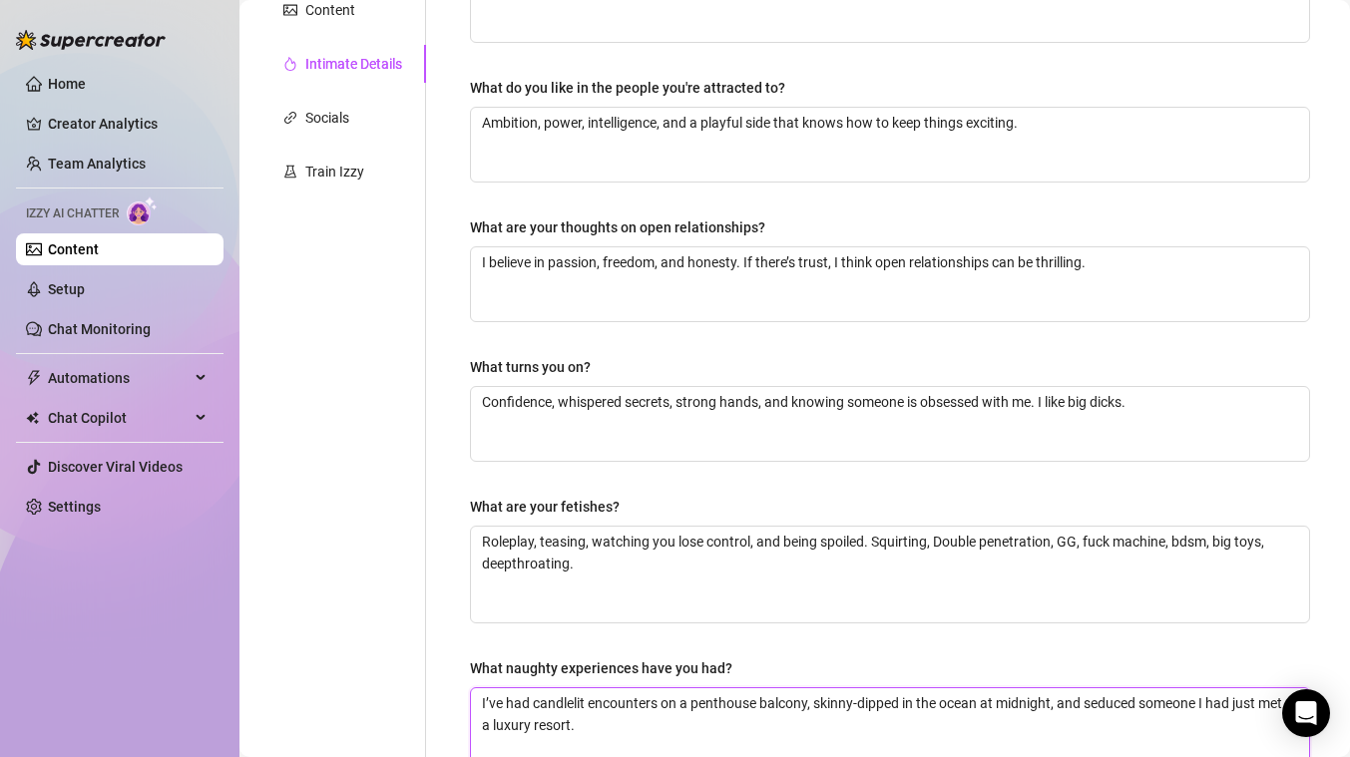
scroll to position [502, 0]
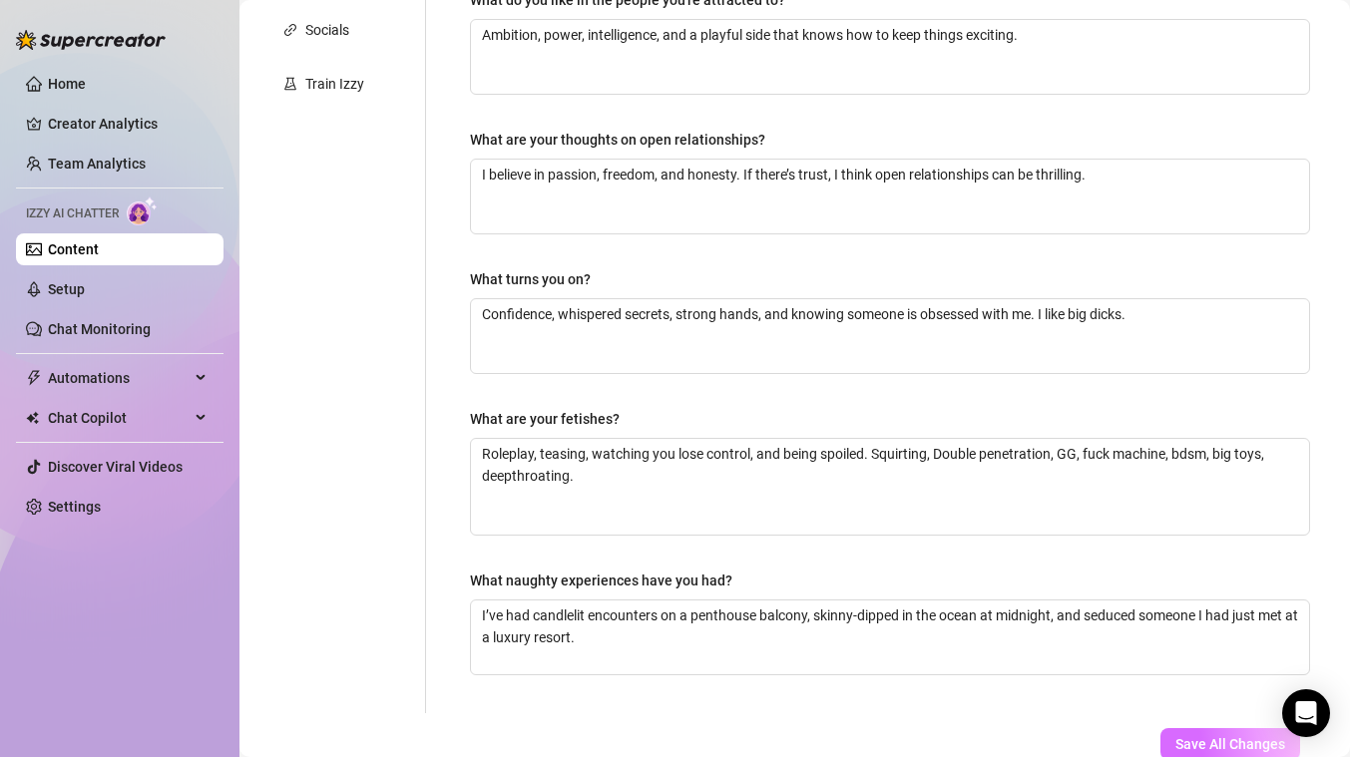
click at [1201, 736] on span "Save All Changes" at bounding box center [1230, 744] width 110 height 16
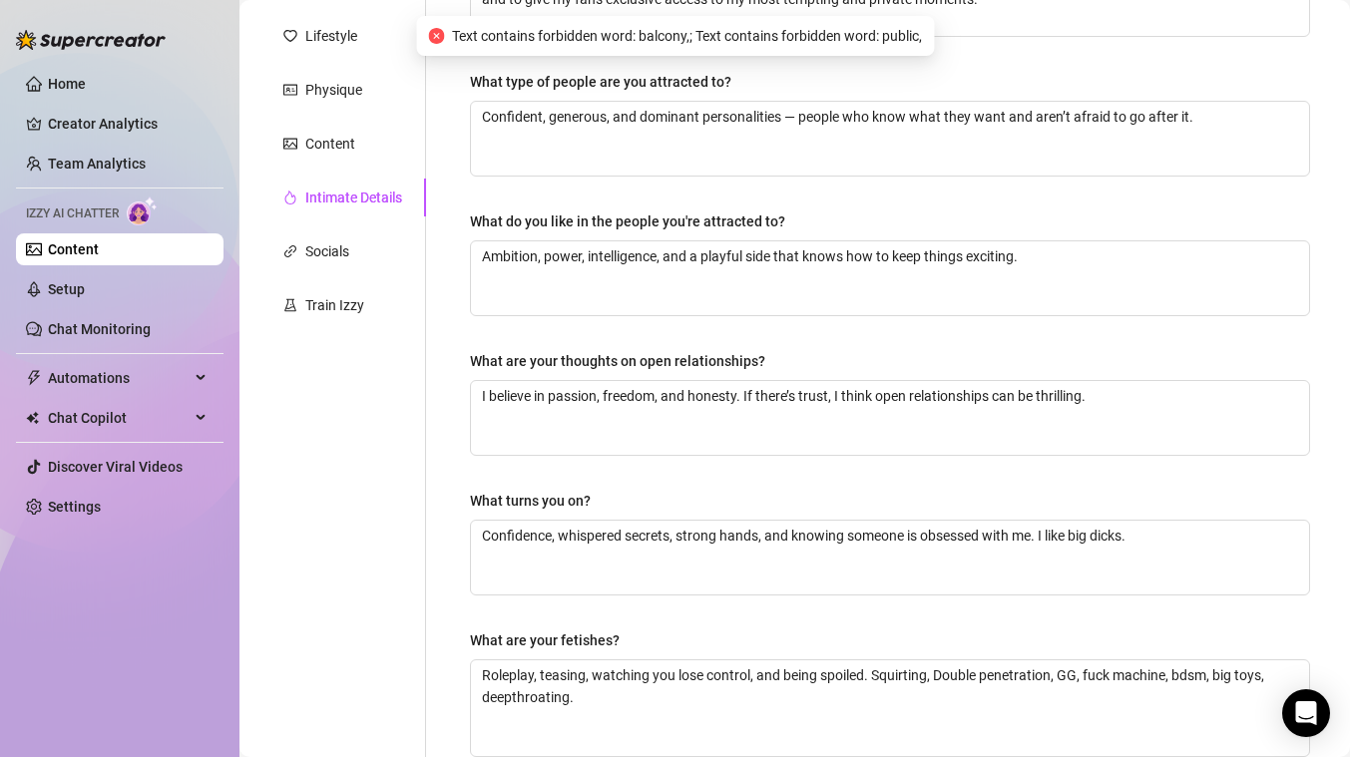
scroll to position [0, 0]
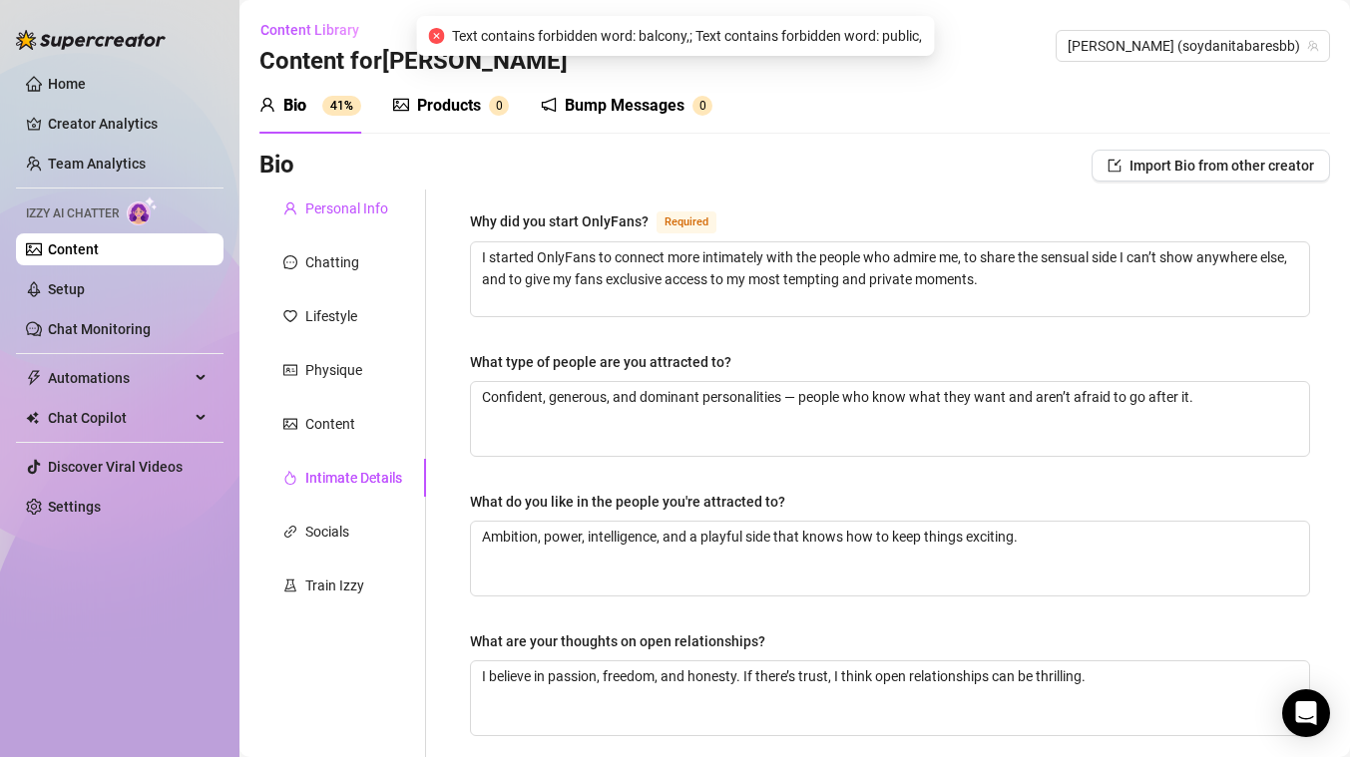
click at [344, 209] on div "Personal Info" at bounding box center [346, 209] width 83 height 22
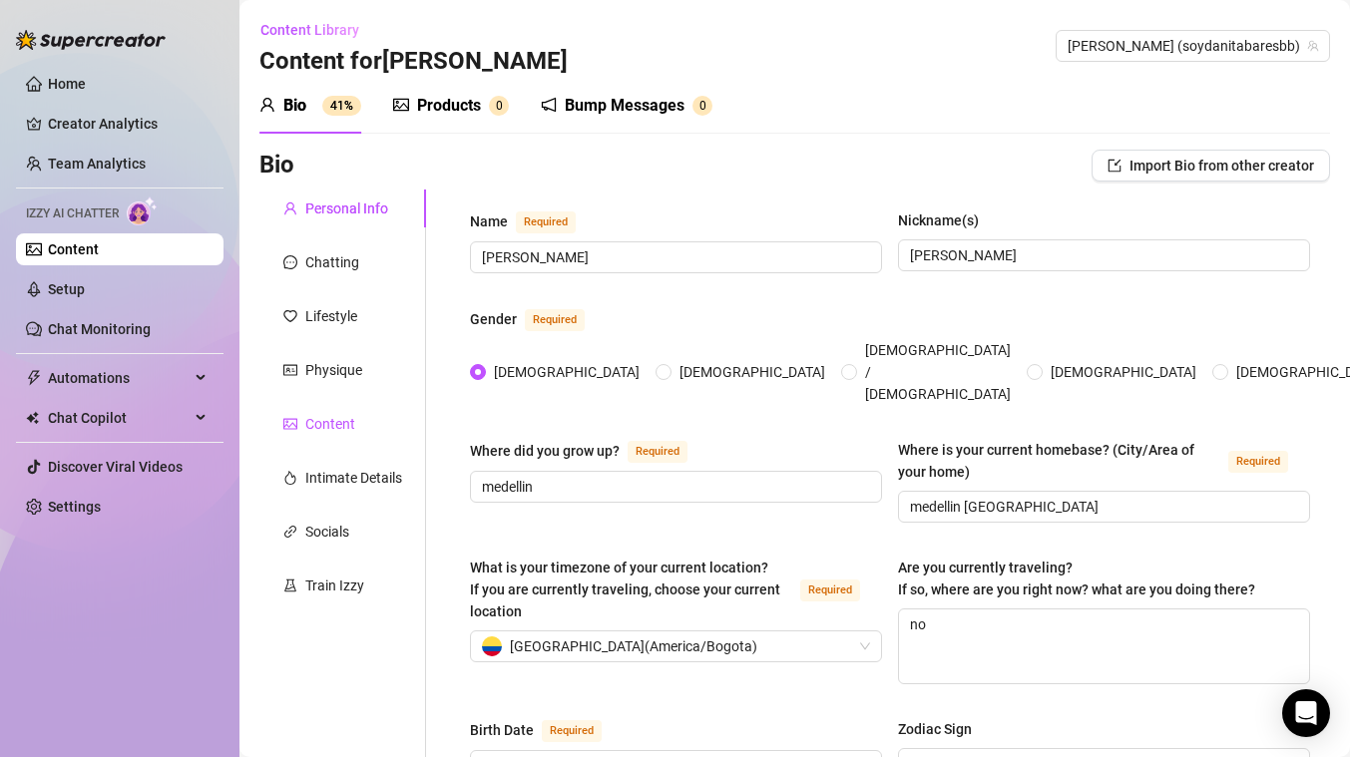
click at [338, 423] on div "Content" at bounding box center [330, 424] width 50 height 22
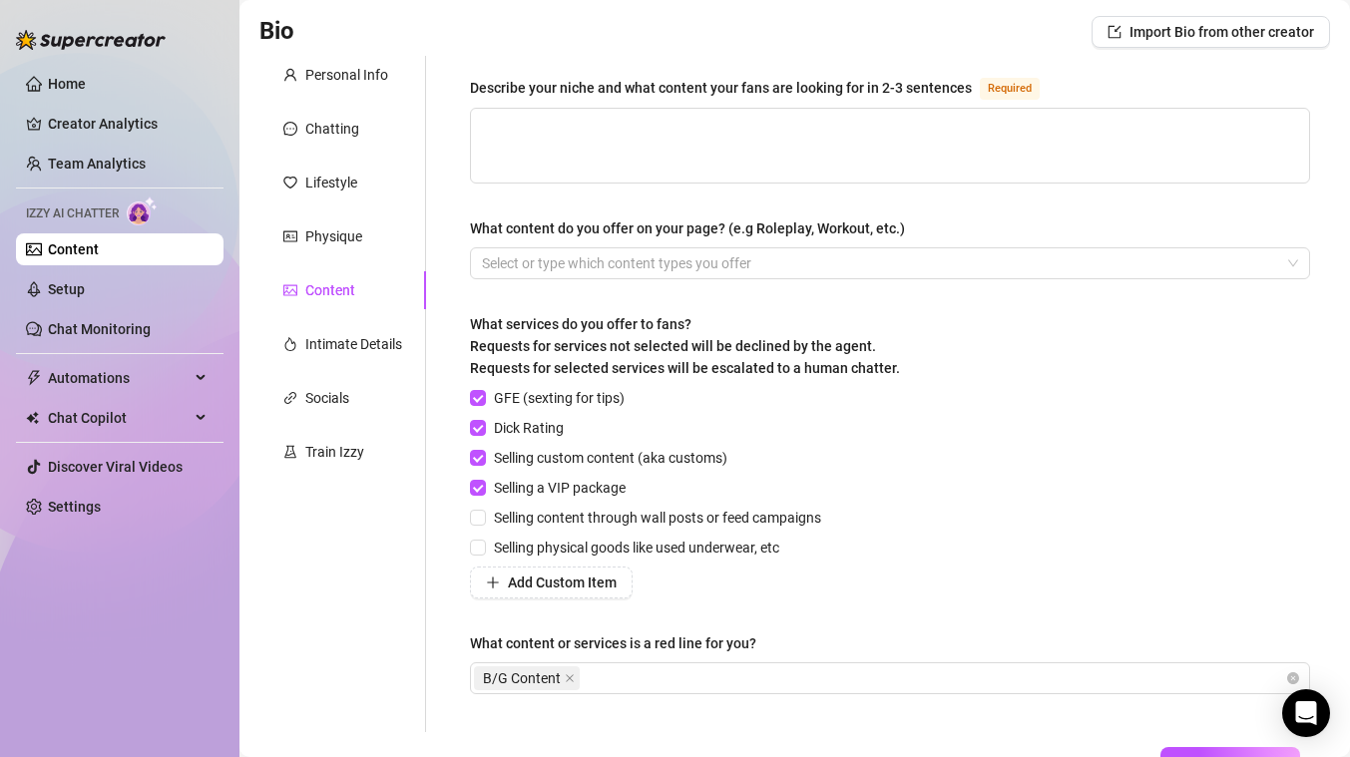
scroll to position [137, 0]
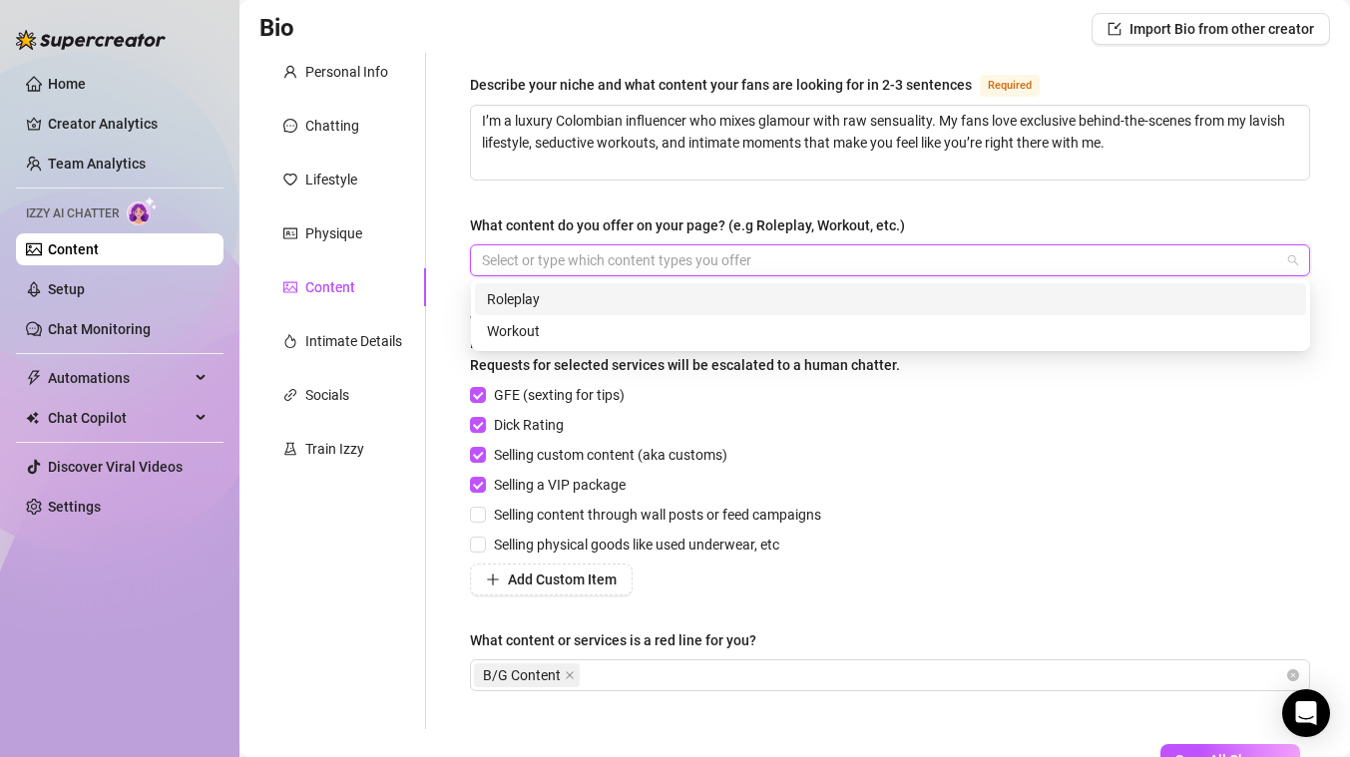
click at [843, 299] on div "Roleplay" at bounding box center [890, 299] width 807 height 22
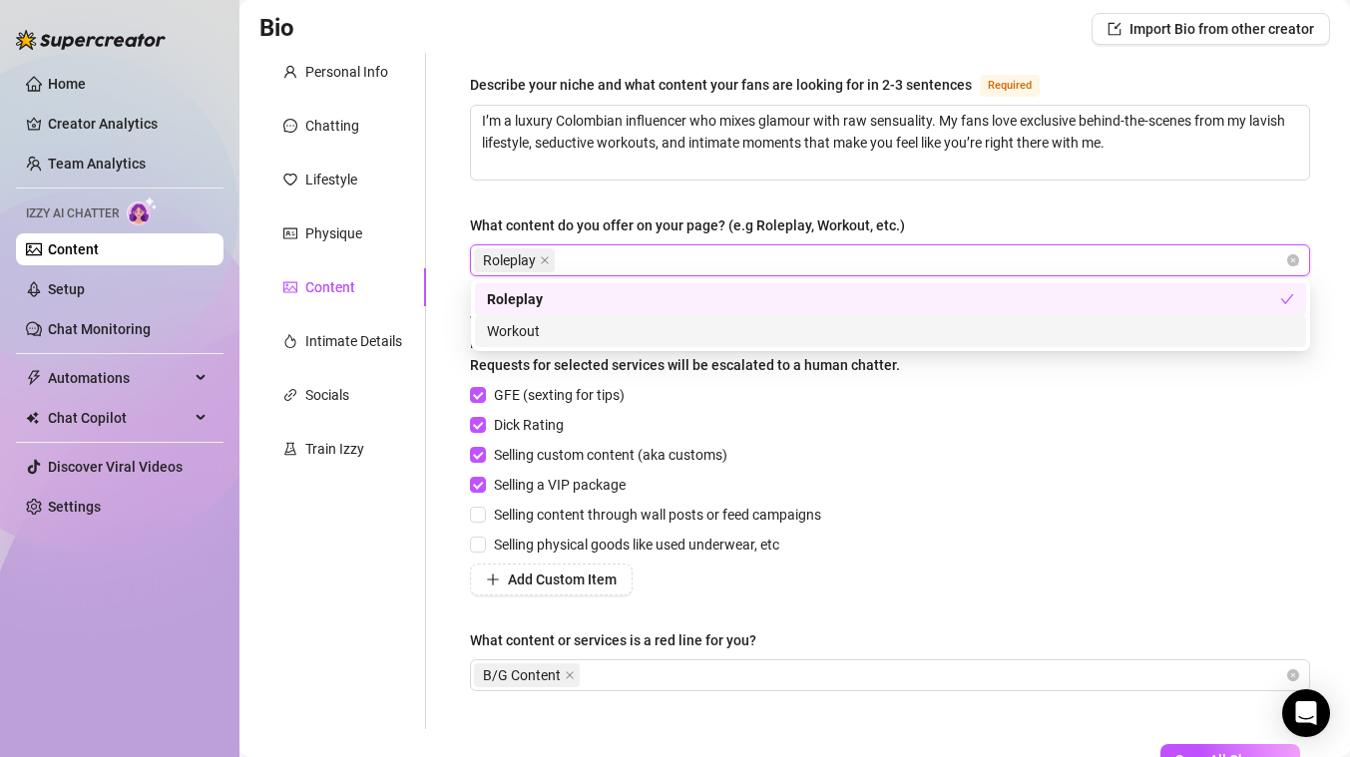
click at [832, 339] on div "Workout" at bounding box center [890, 331] width 807 height 22
click at [1121, 462] on div "GFE (sexting for tips) Dick Rating Selling custom content (aka customs) Selling…" at bounding box center [890, 489] width 840 height 211
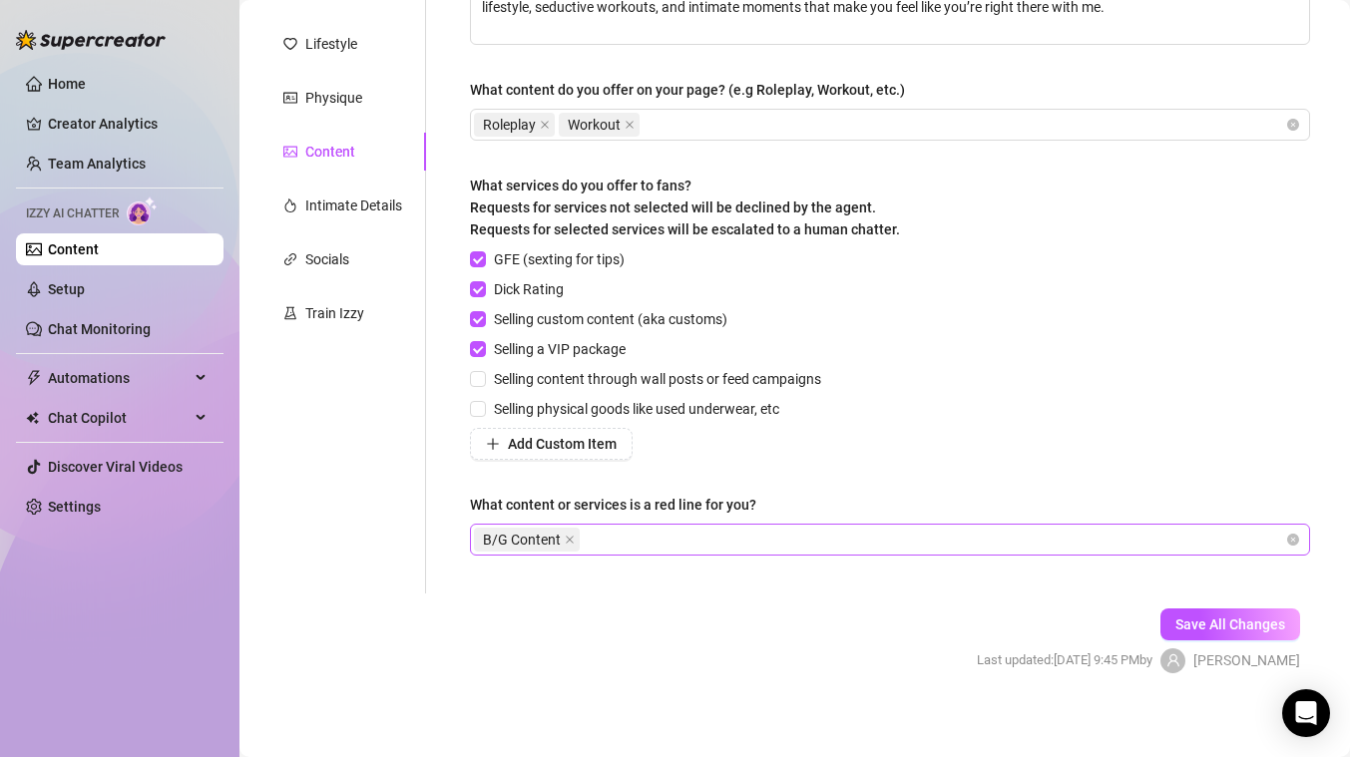
scroll to position [282, 0]
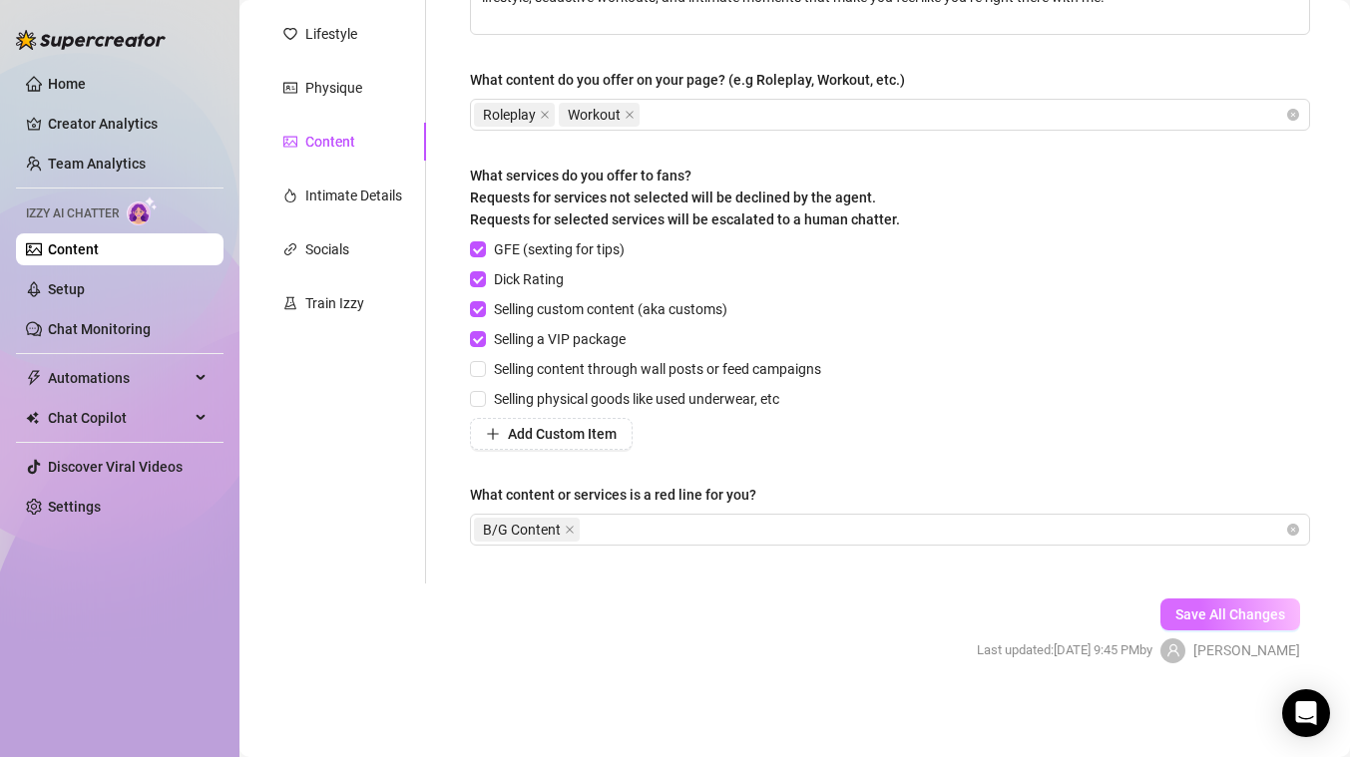
click at [1200, 611] on span "Save All Changes" at bounding box center [1230, 614] width 110 height 16
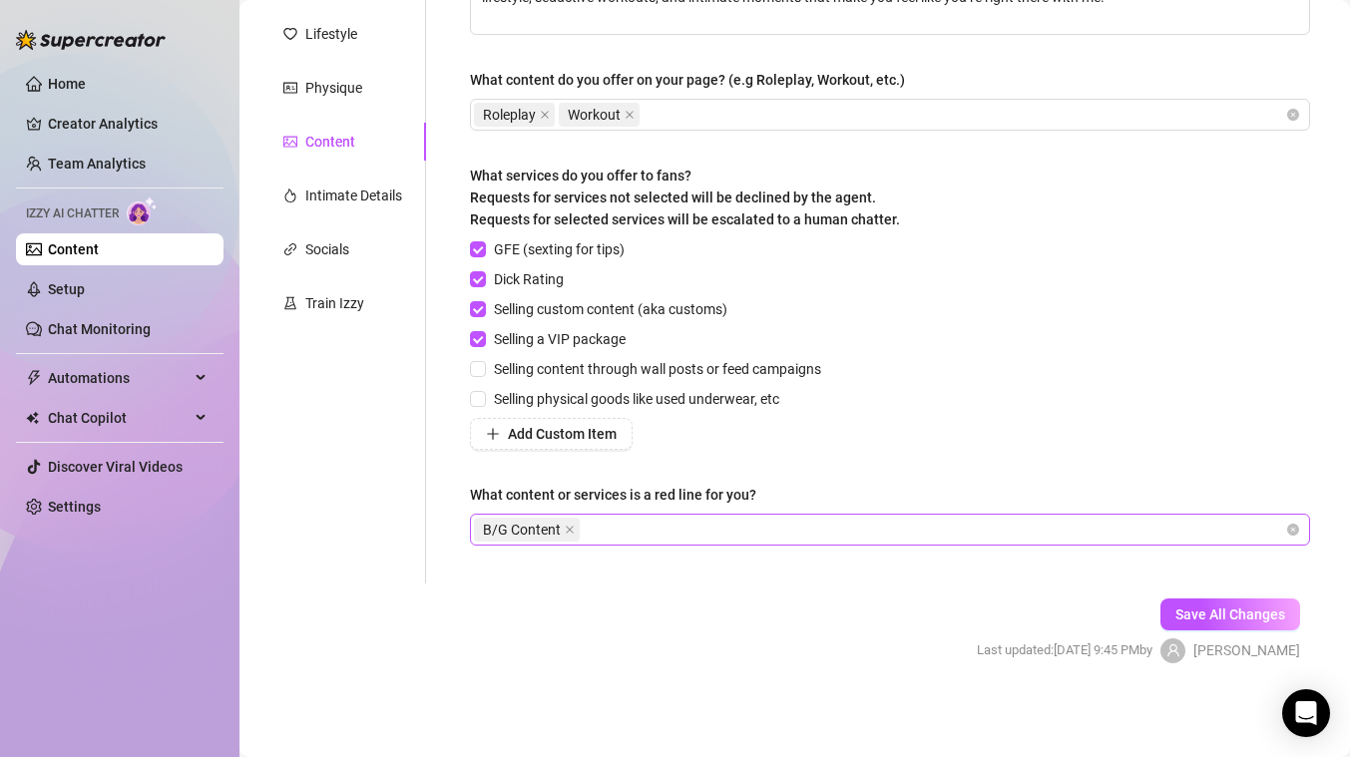
scroll to position [279, 0]
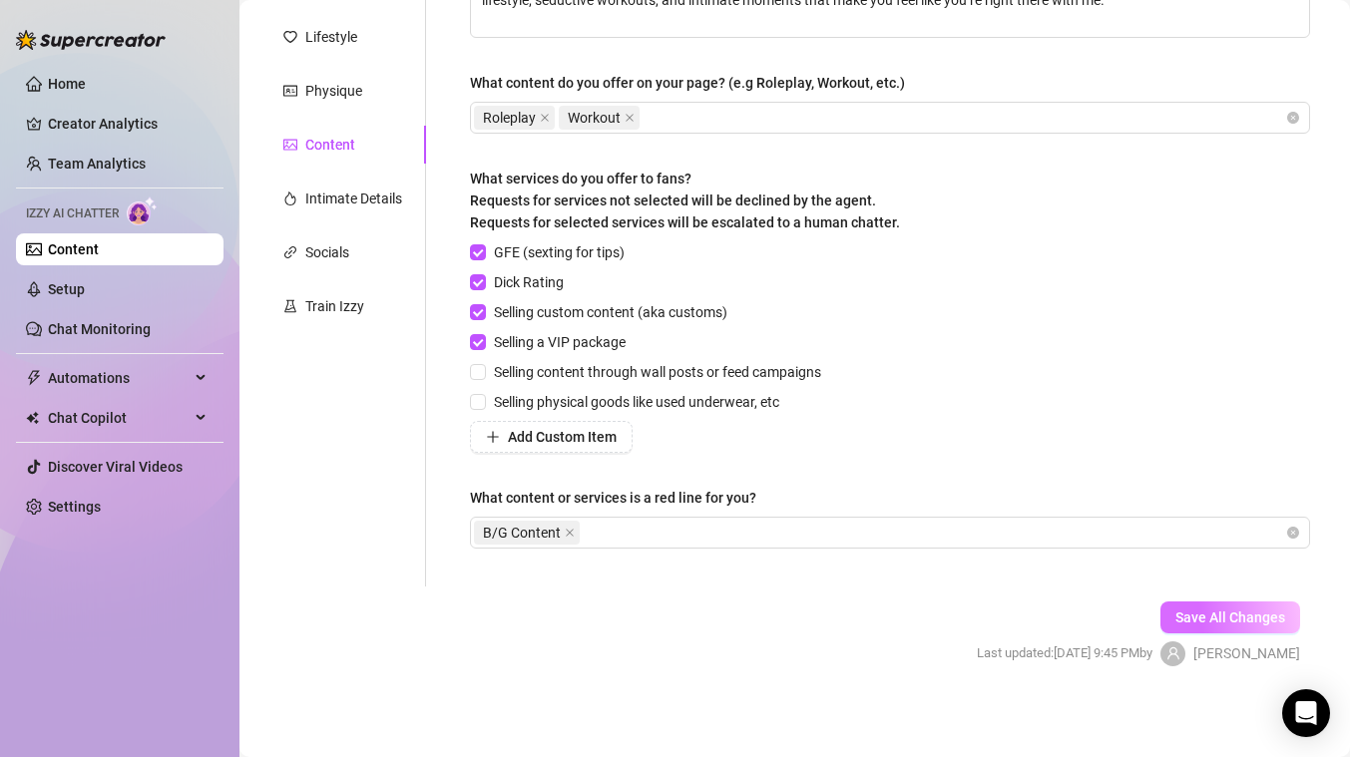
click at [1218, 609] on span "Save All Changes" at bounding box center [1230, 617] width 110 height 16
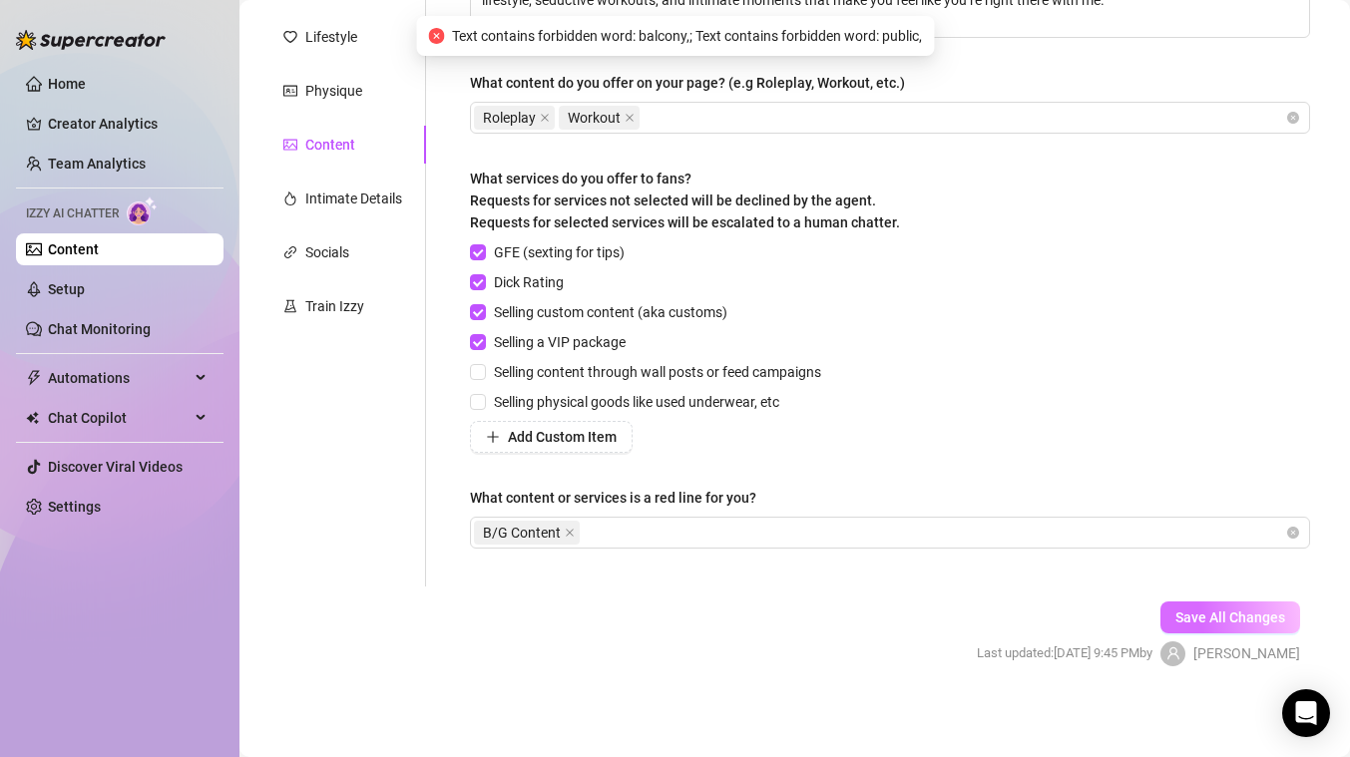
click at [1218, 610] on span "Save All Changes" at bounding box center [1230, 617] width 110 height 16
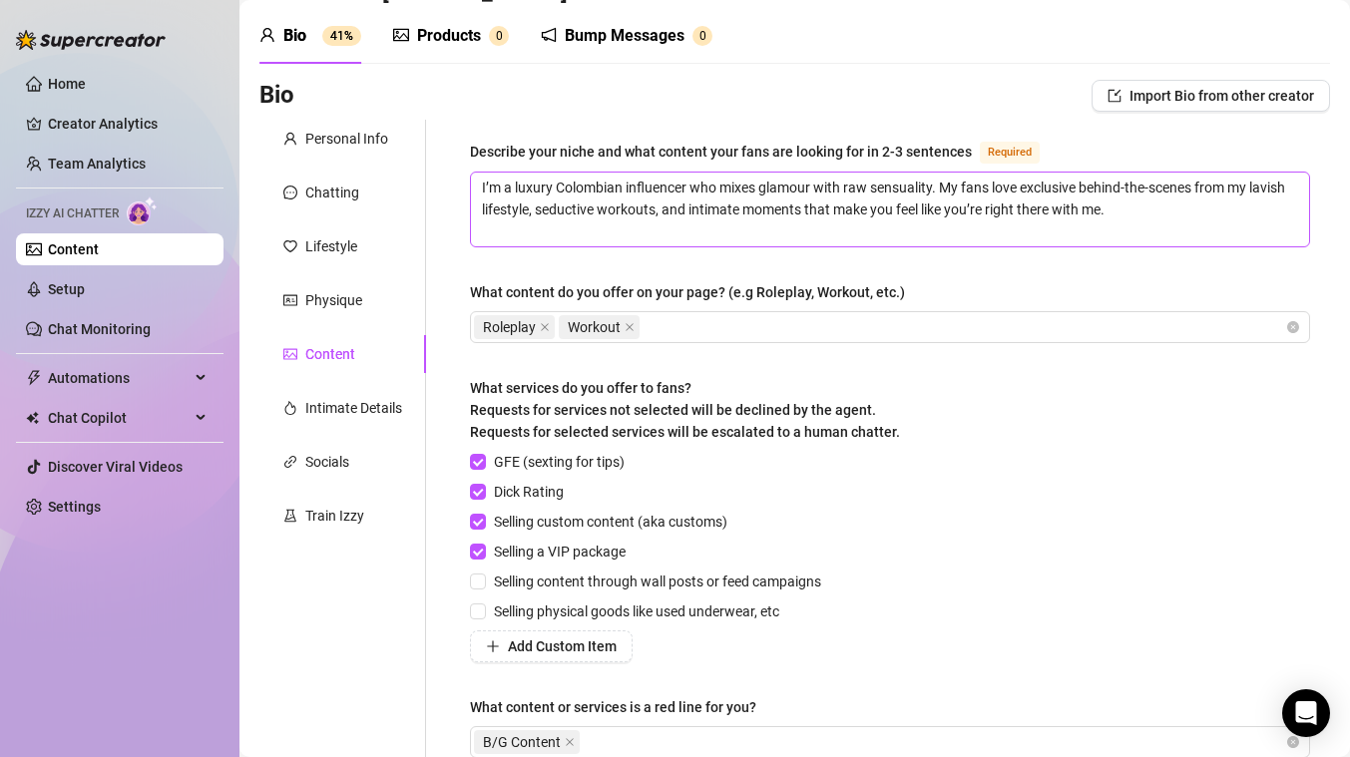
scroll to position [0, 0]
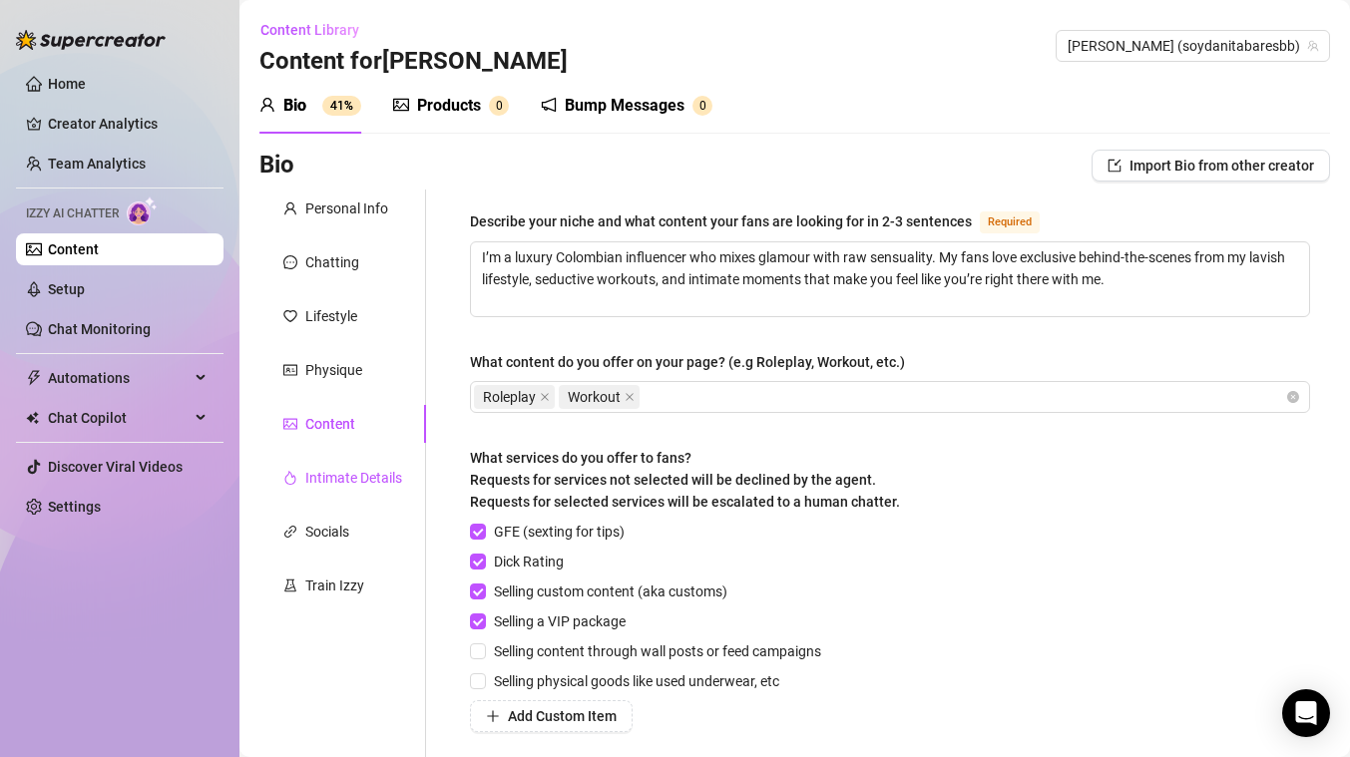
click at [337, 484] on div "Intimate Details" at bounding box center [353, 478] width 97 height 22
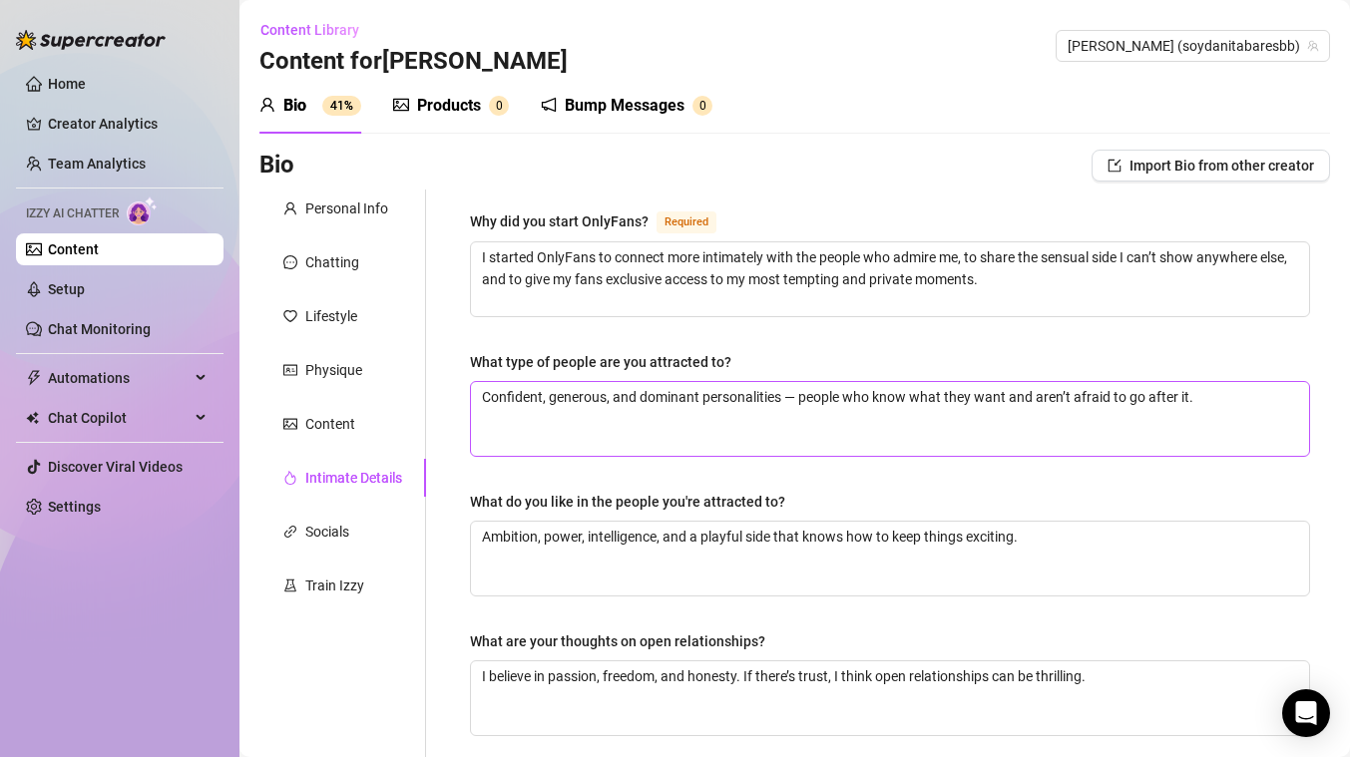
scroll to position [631, 0]
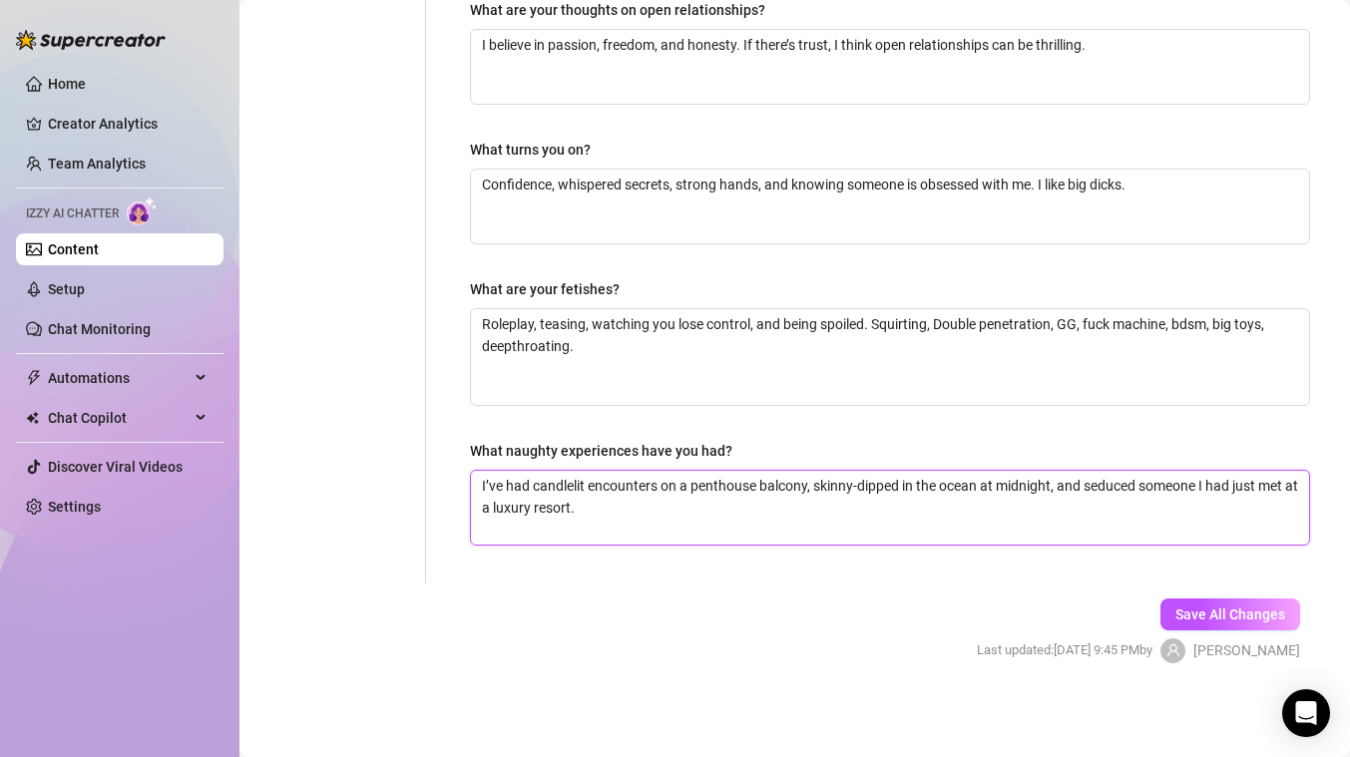
click at [808, 487] on textarea "I’ve had candlelit encounters on a penthouse balcony, skinny-dipped in the ocea…" at bounding box center [890, 508] width 838 height 74
drag, startPoint x: 808, startPoint y: 487, endPoint x: 784, endPoint y: 487, distance: 23.9
click at [784, 487] on textarea "I’ve had candlelit encounters on a penthouse balcony, skinny-dipped in the ocea…" at bounding box center [890, 508] width 838 height 74
click at [580, 490] on textarea "I’ve had candlelit encounters on a penthouse rooftop skinny-dipped in the ocean…" at bounding box center [890, 508] width 838 height 74
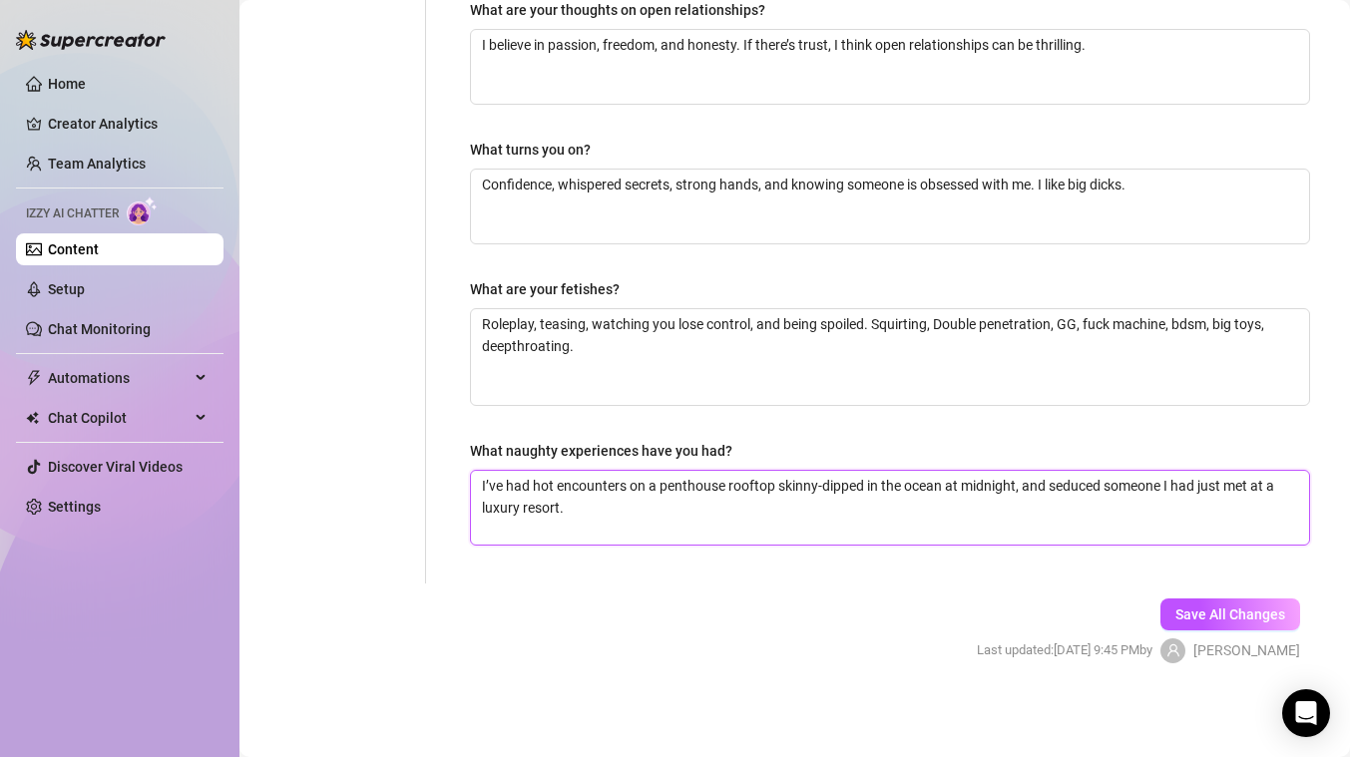
click at [597, 533] on textarea "I’ve had hot encounters on a penthouse rooftop skinny-dipped in the ocean at mi…" at bounding box center [890, 508] width 838 height 74
click at [674, 520] on textarea "I’ve had hot encounters on a penthouse rooftop skinny-dipped in the ocean at mi…" at bounding box center [890, 508] width 838 height 74
click at [1011, 489] on textarea "I’ve had hot encounters on a penthouse rooftop skinny-dipped in the ocean at mi…" at bounding box center [890, 508] width 838 height 74
click at [1016, 483] on textarea "I’ve had hot encounters on a penthouse rooftop skinny-dipped in the ocean at mi…" at bounding box center [890, 508] width 838 height 74
click at [944, 540] on textarea "I’ve had hot encounters on a penthouse rooftop skinny-dipped in the ocean at mi…" at bounding box center [890, 508] width 838 height 74
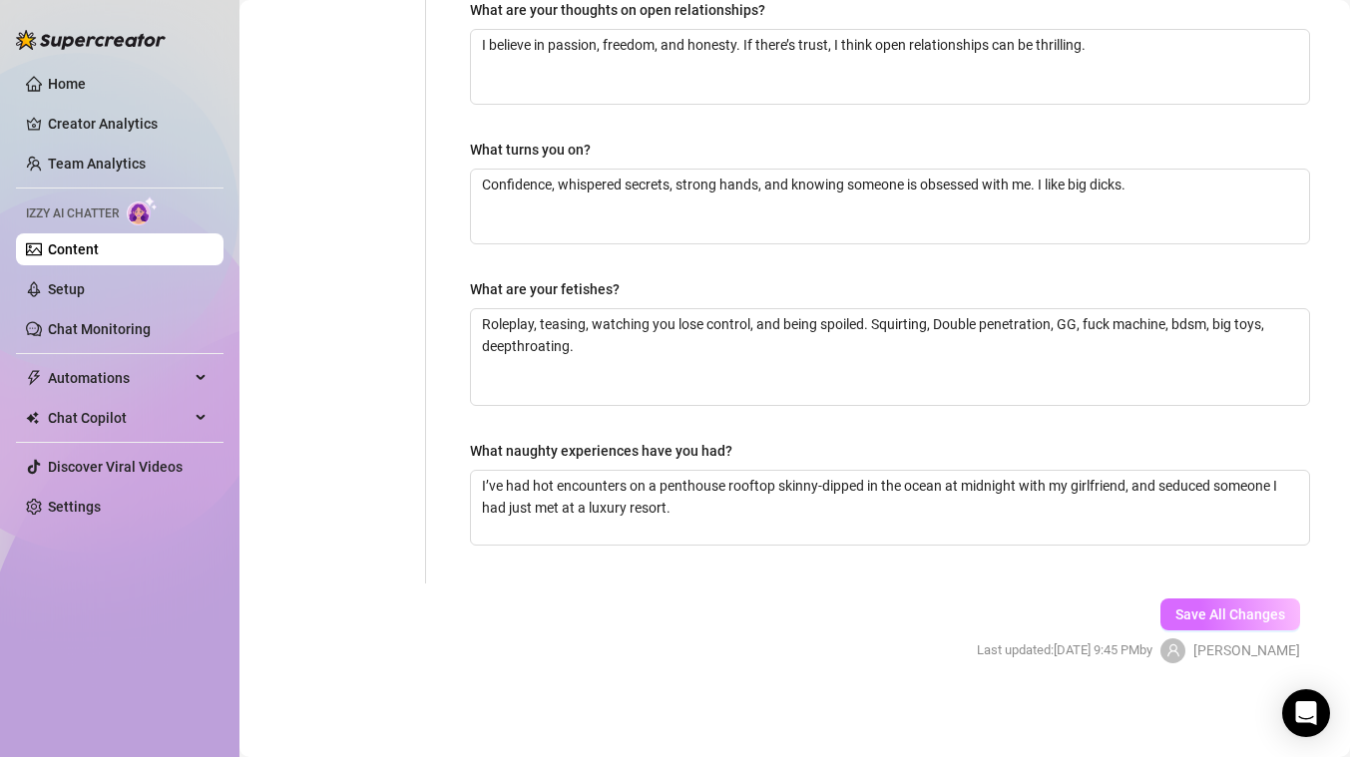
click at [1206, 612] on span "Save All Changes" at bounding box center [1230, 614] width 110 height 16
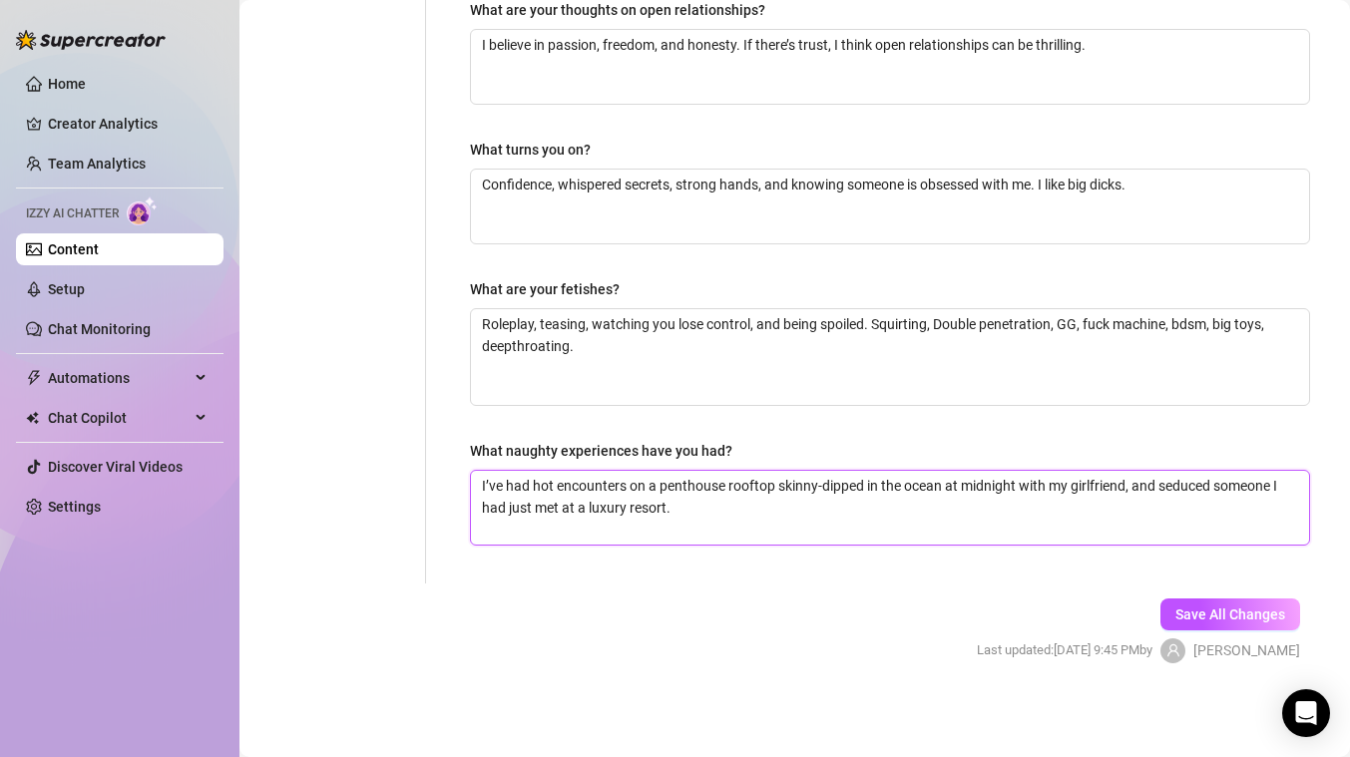
click at [657, 491] on textarea "I’ve had hot encounters on a penthouse rooftop skinny-dipped in the ocean at mi…" at bounding box center [890, 508] width 838 height 74
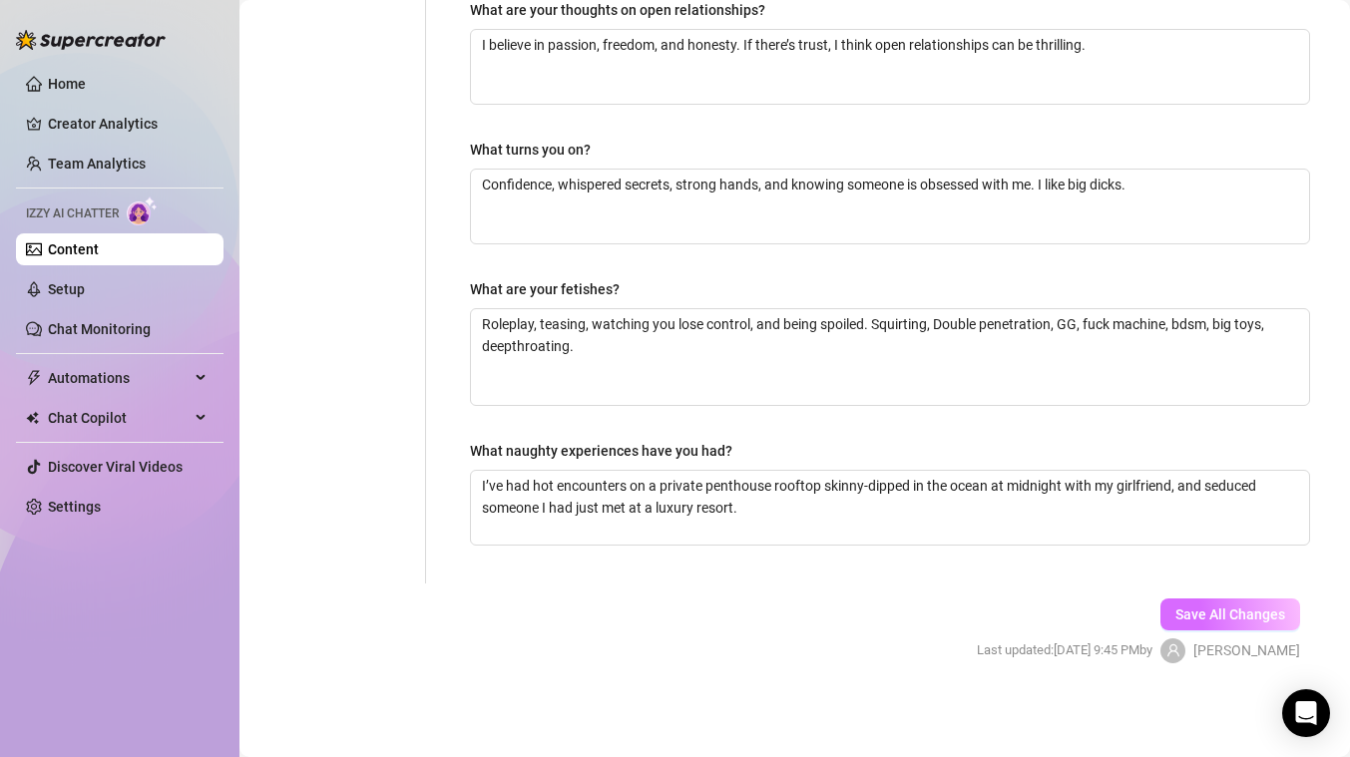
click at [1184, 606] on span "Save All Changes" at bounding box center [1230, 614] width 110 height 16
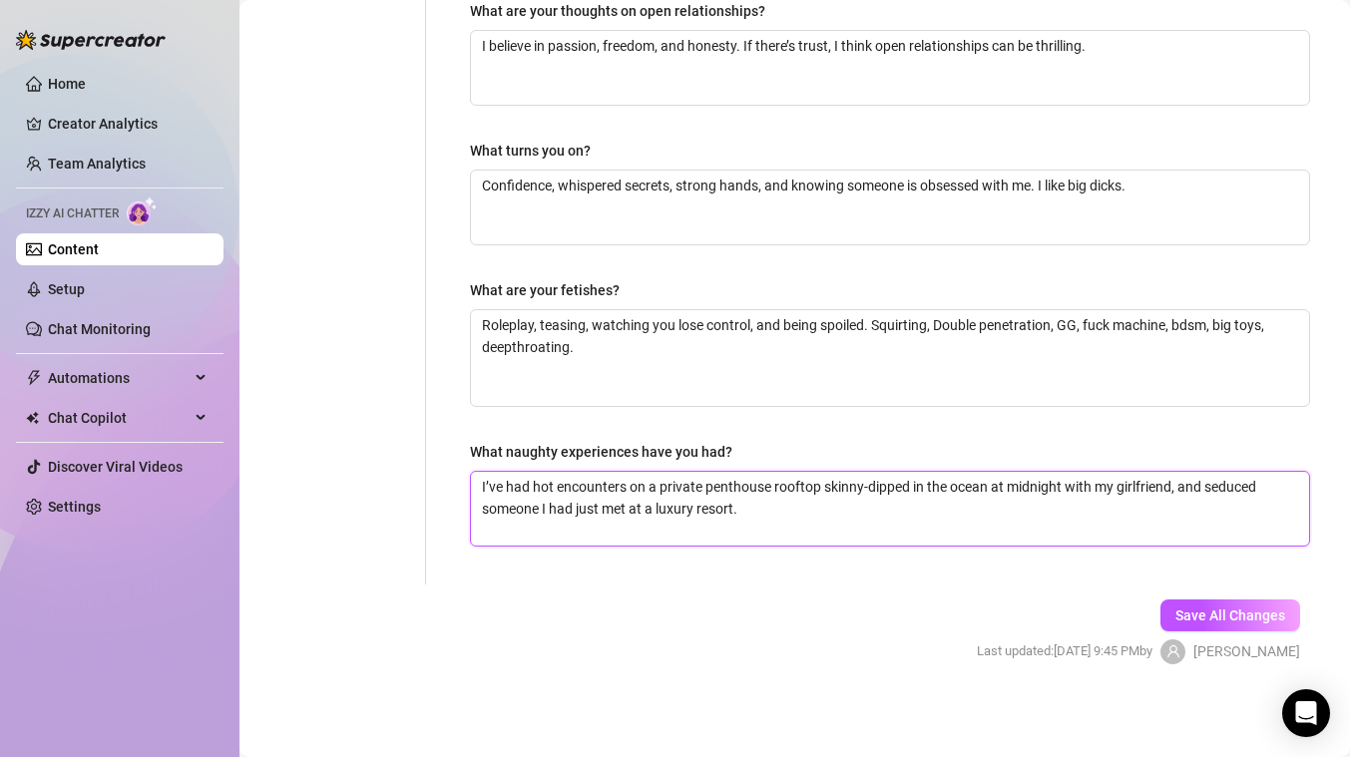
drag, startPoint x: 820, startPoint y: 489, endPoint x: 1128, endPoint y: 478, distance: 308.4
click at [1128, 478] on textarea "I’ve had hot encounters on a private penthouse rooftop skinny-dipped in the oce…" at bounding box center [890, 509] width 838 height 74
drag, startPoint x: 1209, startPoint y: 487, endPoint x: 872, endPoint y: 486, distance: 337.2
click at [871, 486] on textarea "I’ve had hot encounters on a private penthouse rooftoprlfriend, a skinny-dipped…" at bounding box center [890, 509] width 838 height 74
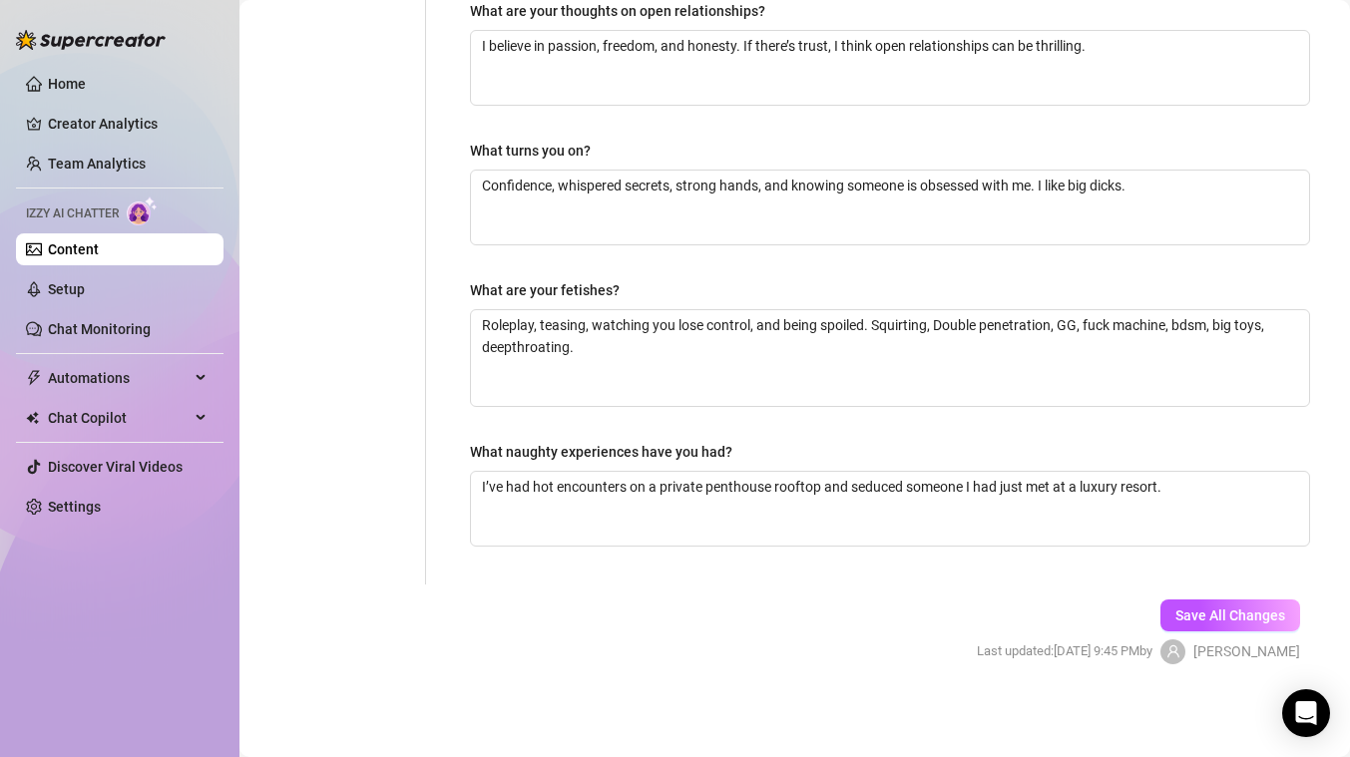
click at [1209, 595] on div "Save All Changes Last updated: [DATE] 9:45 PM by [PERSON_NAME]" at bounding box center [1138, 632] width 383 height 95
click at [1209, 600] on button "Save All Changes" at bounding box center [1230, 616] width 140 height 32
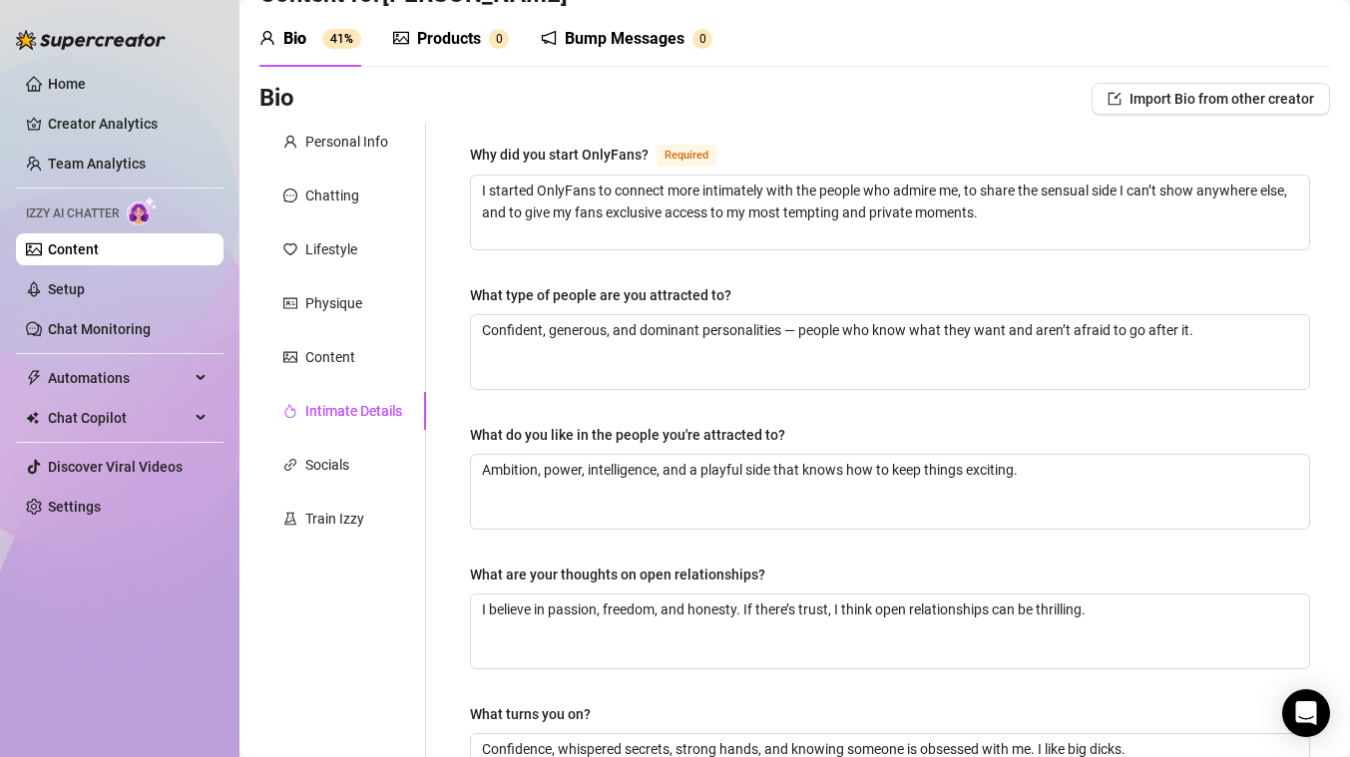
scroll to position [65, 0]
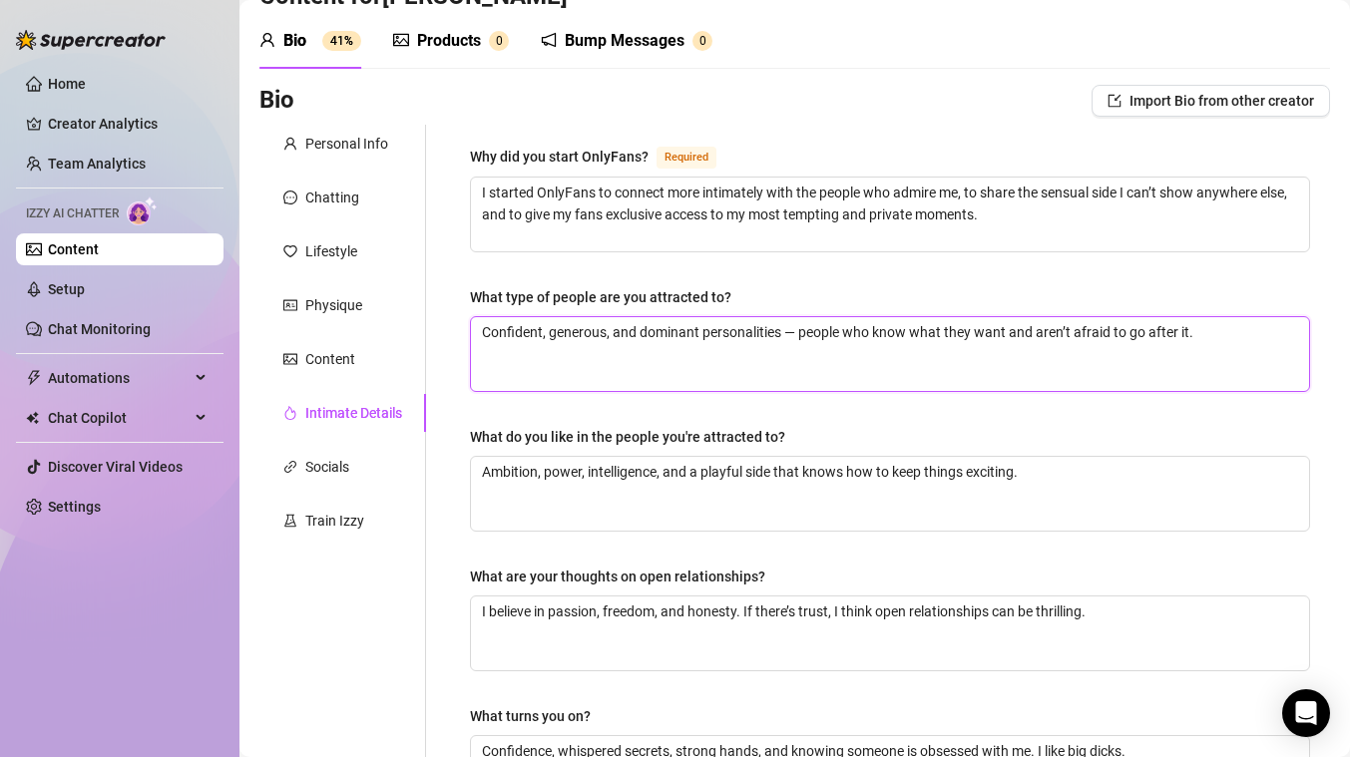
click at [796, 340] on textarea "Confident, generous, and dominant personalities — people who know what they wan…" at bounding box center [890, 354] width 838 height 74
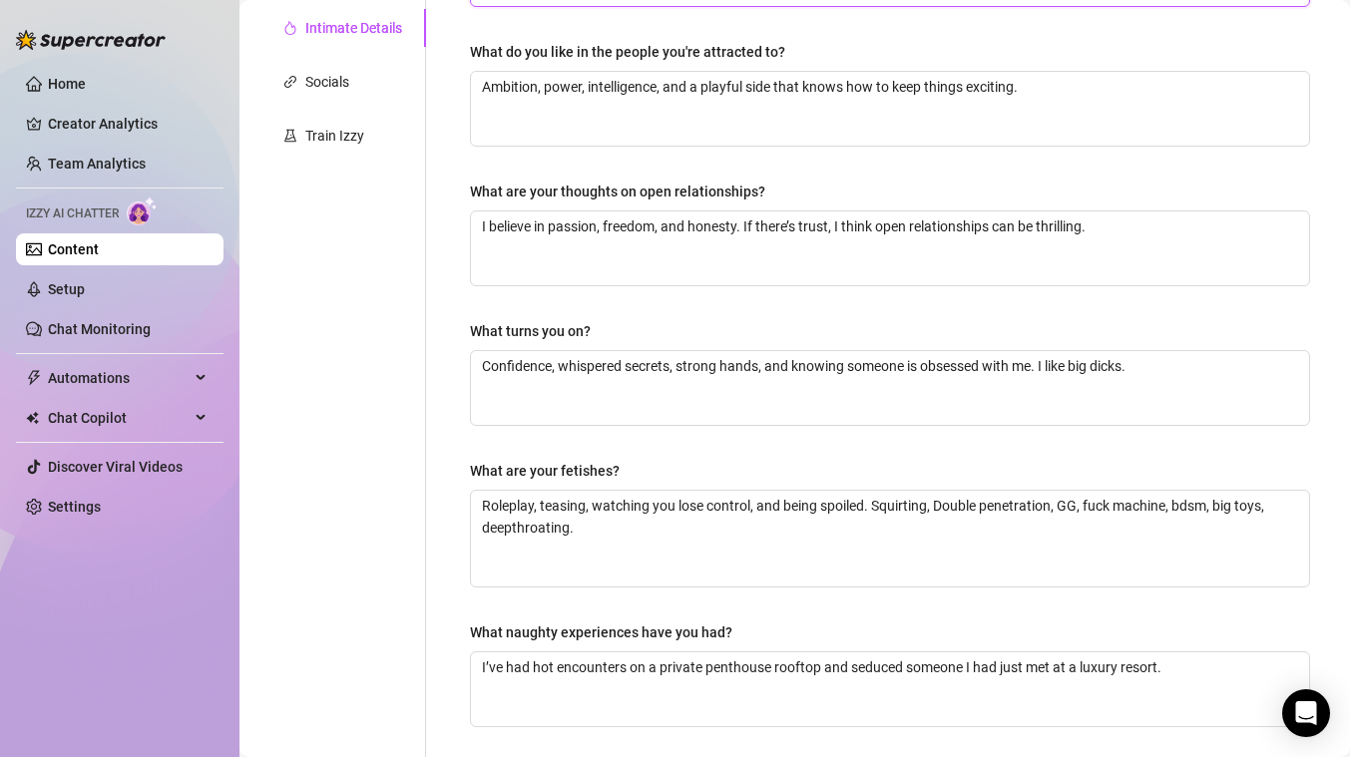
scroll to position [526, 0]
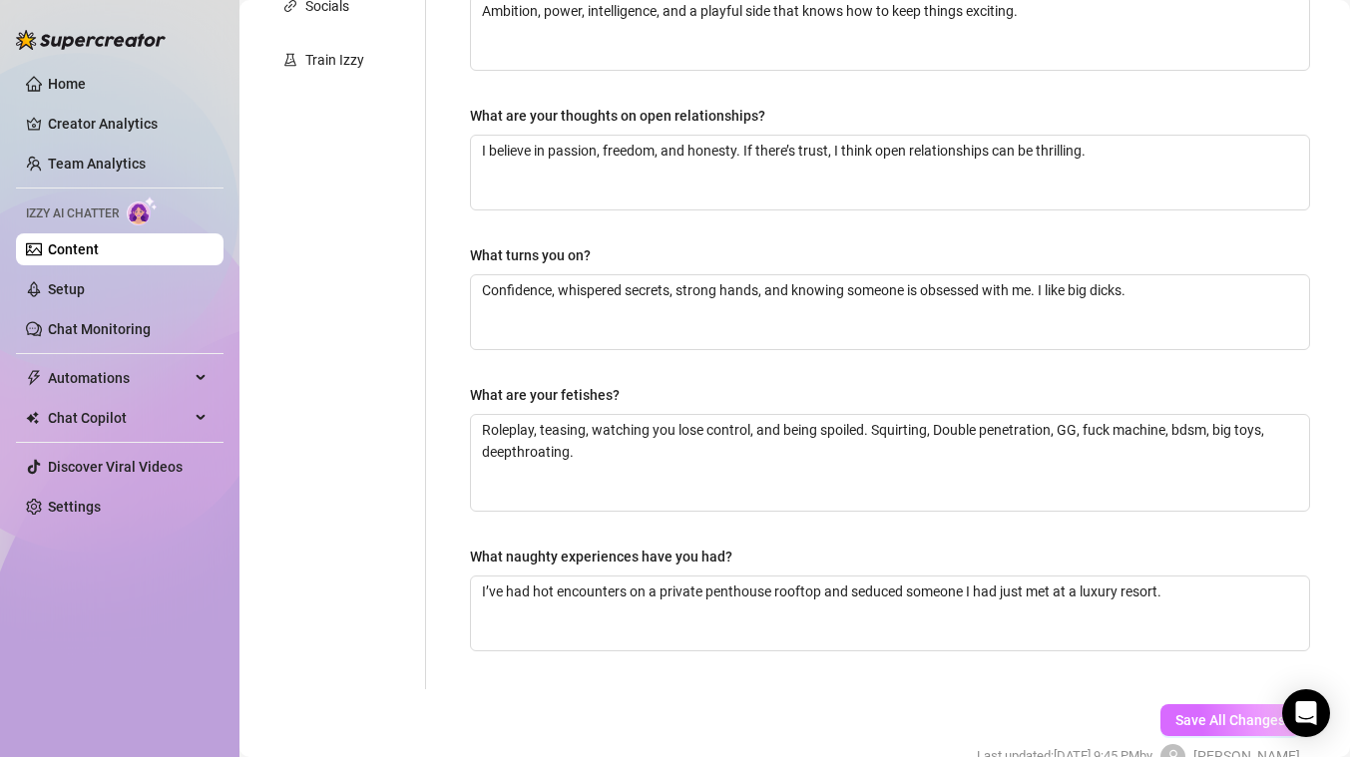
click at [1201, 713] on span "Save All Changes" at bounding box center [1230, 720] width 110 height 16
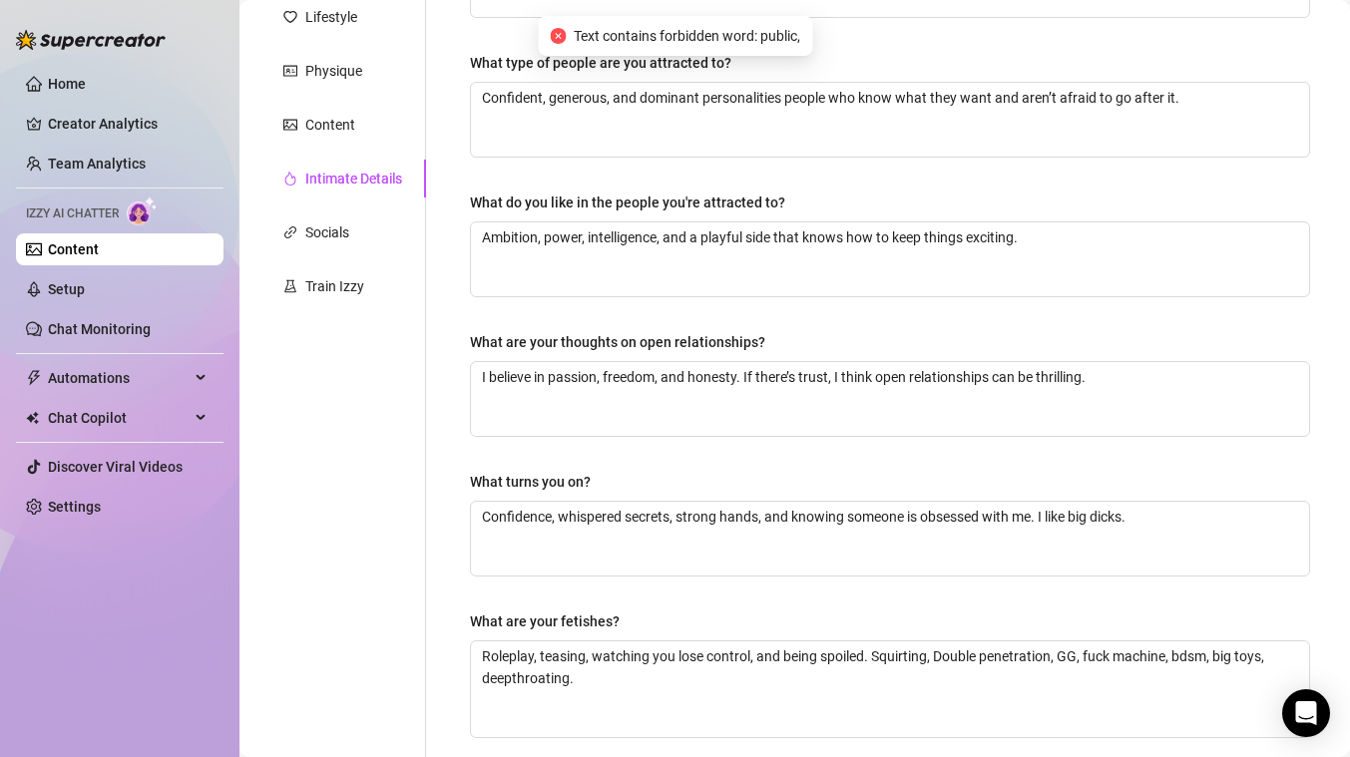
scroll to position [0, 0]
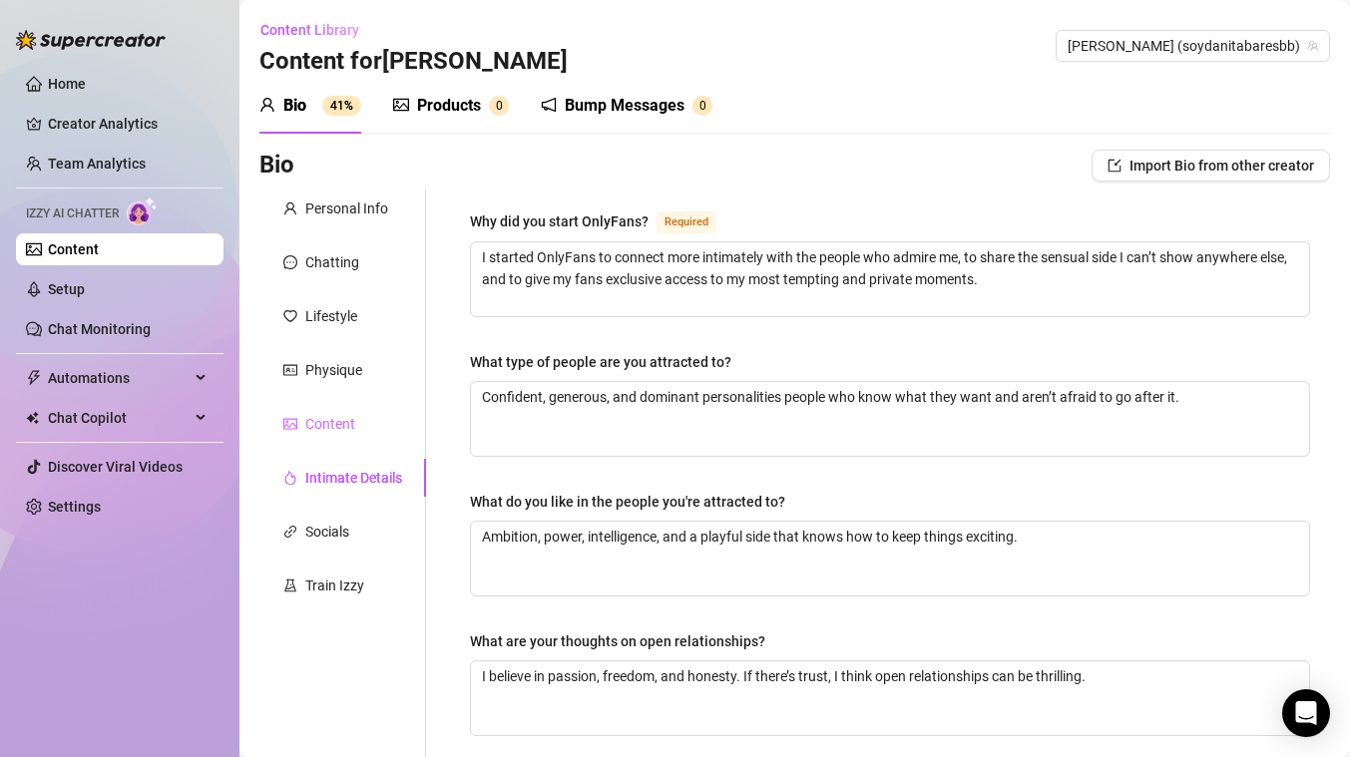
click at [362, 431] on div "Content" at bounding box center [342, 424] width 167 height 38
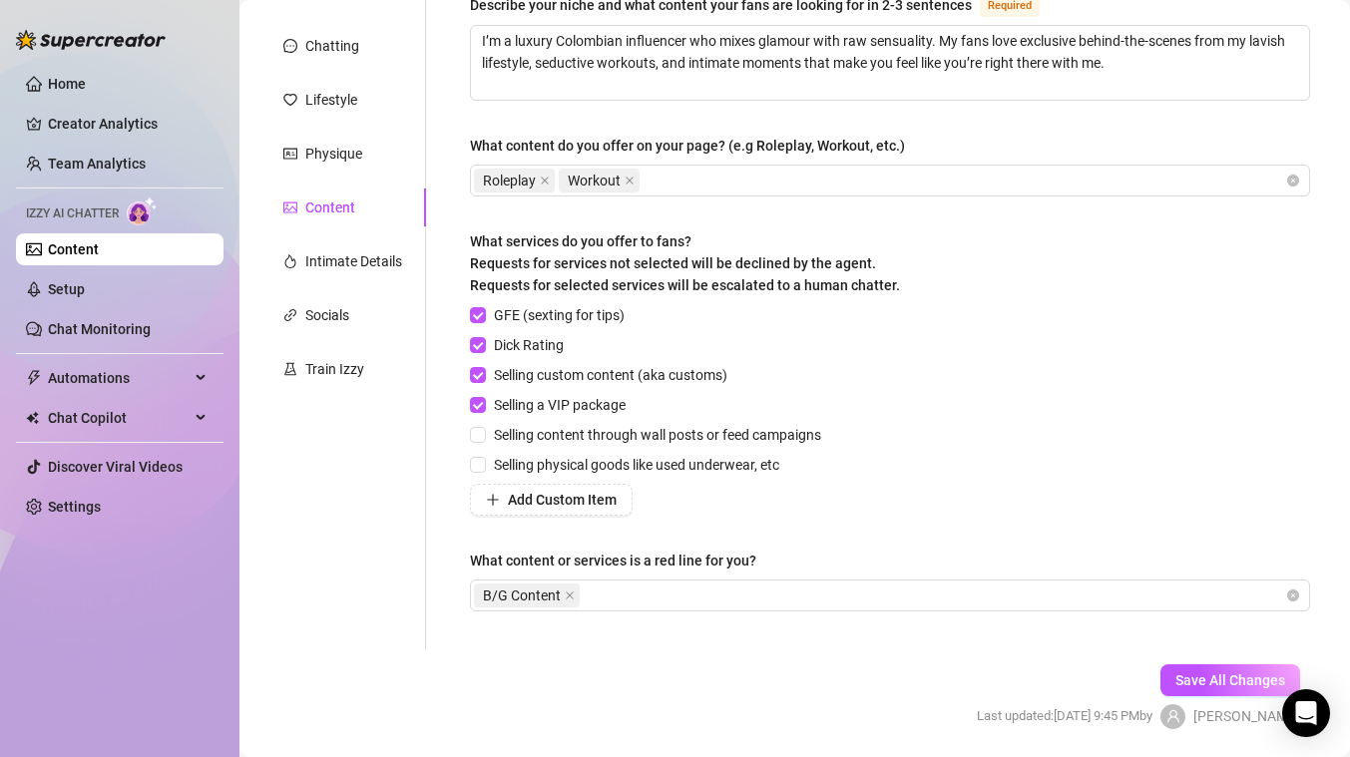
scroll to position [246, 0]
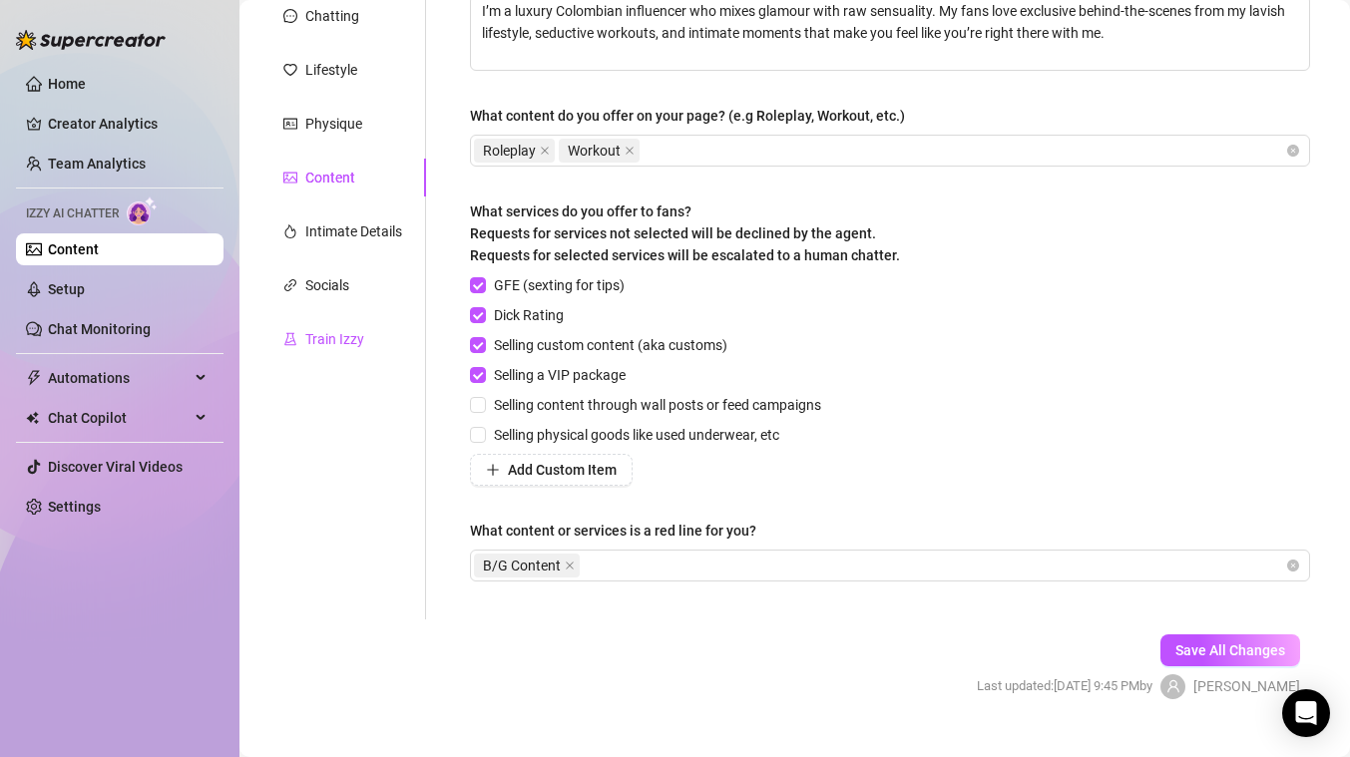
click at [348, 332] on div "Train Izzy" at bounding box center [334, 339] width 59 height 22
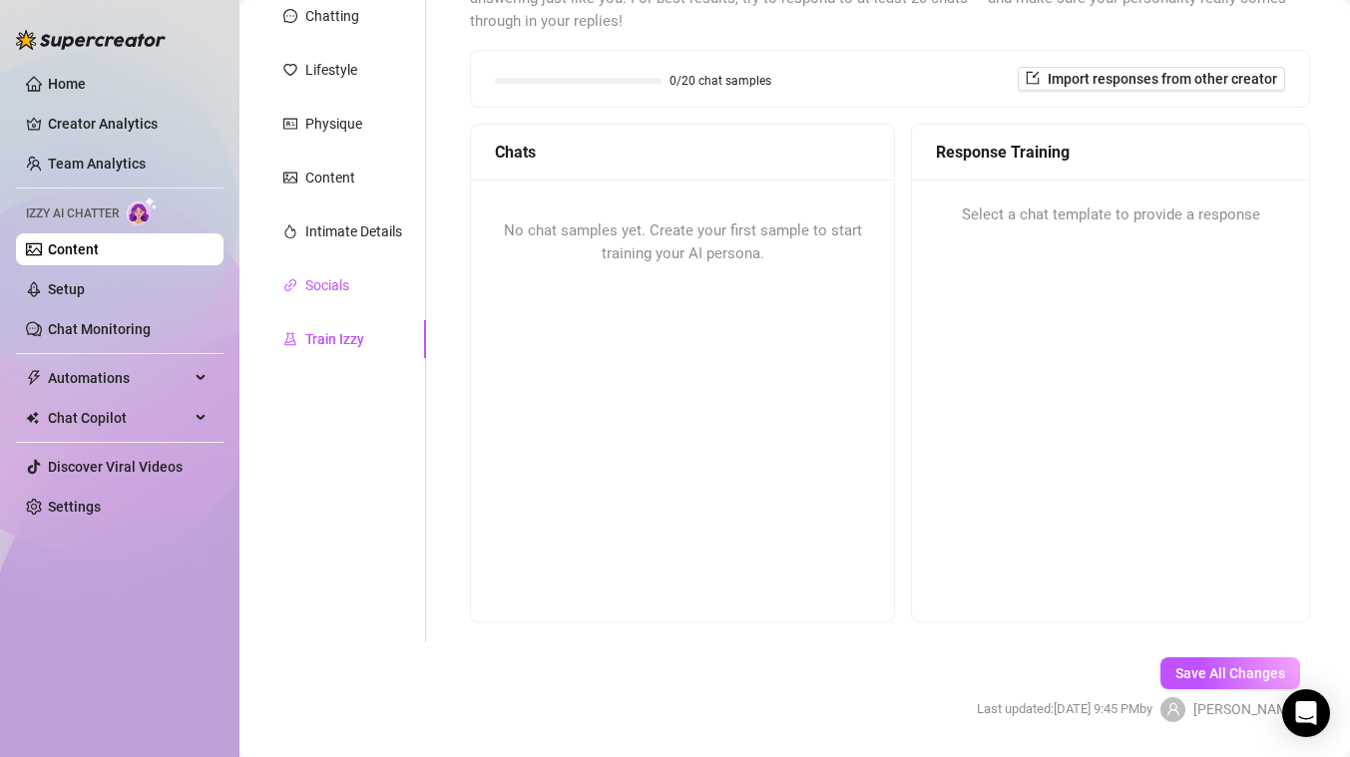
click at [346, 287] on div "Socials" at bounding box center [327, 285] width 44 height 22
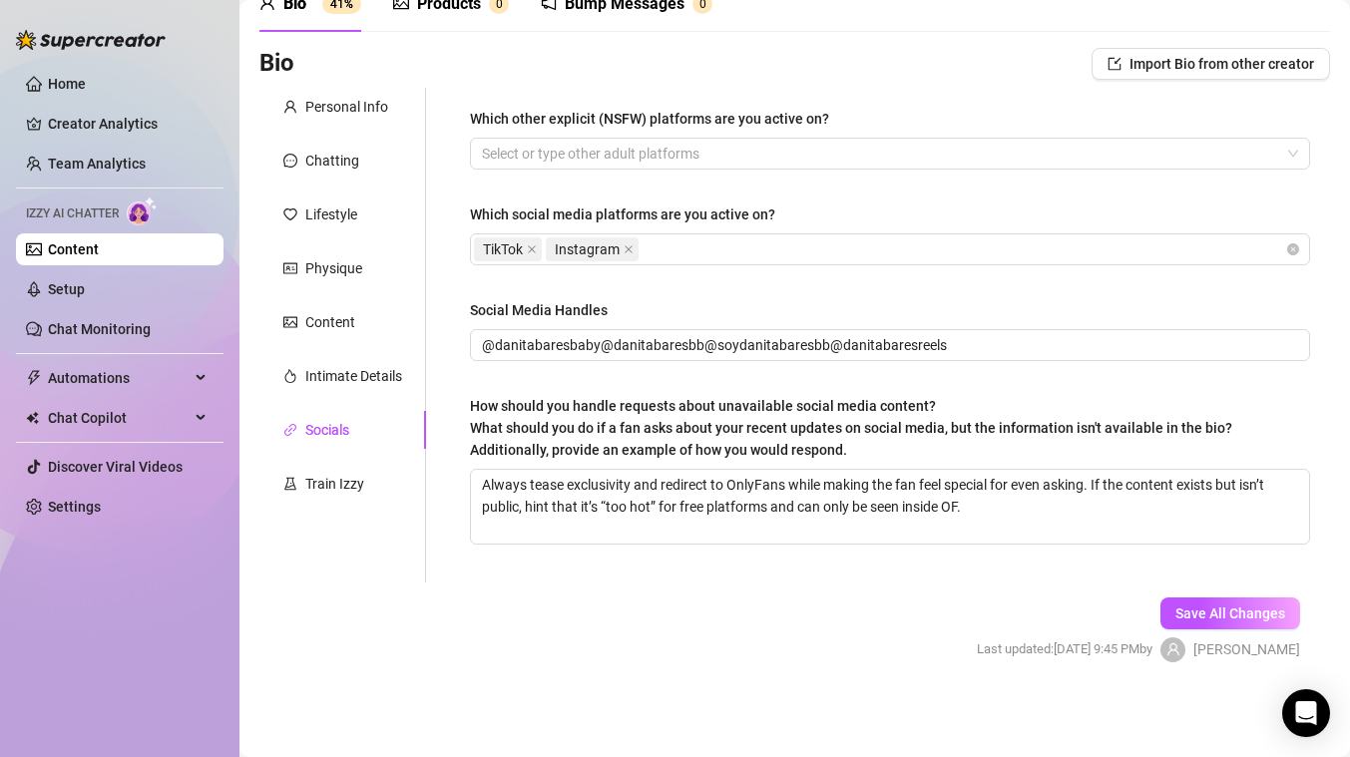
scroll to position [96, 0]
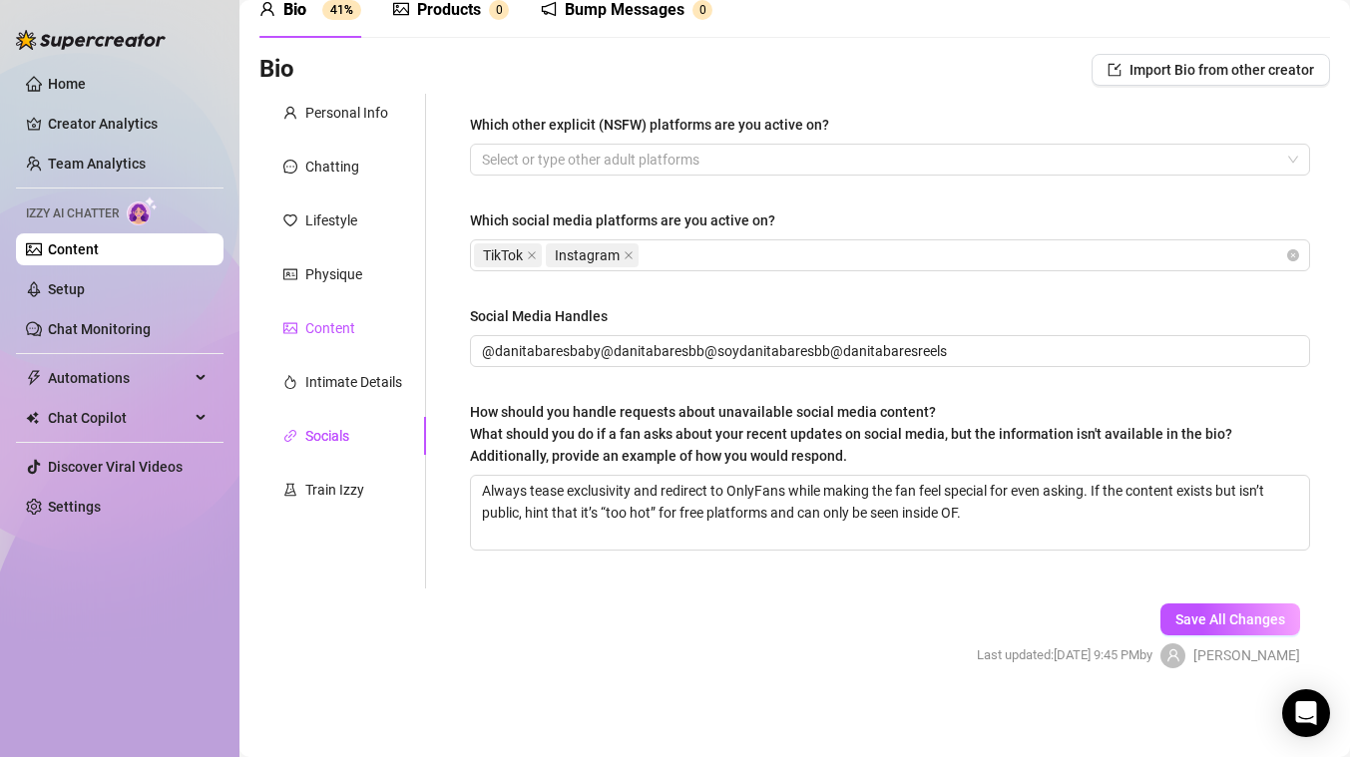
click at [343, 338] on div "Content" at bounding box center [330, 328] width 50 height 22
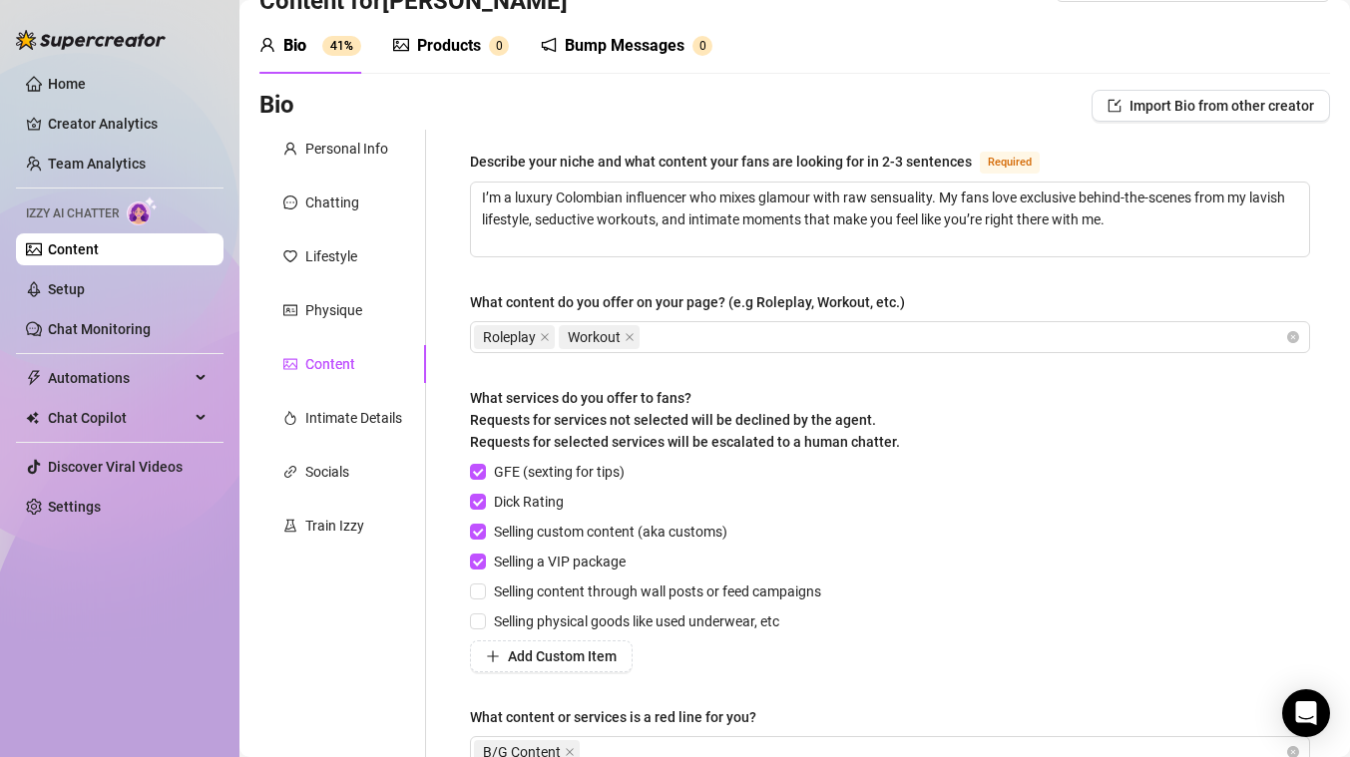
scroll to position [59, 0]
click at [353, 300] on div "Physique" at bounding box center [333, 311] width 57 height 22
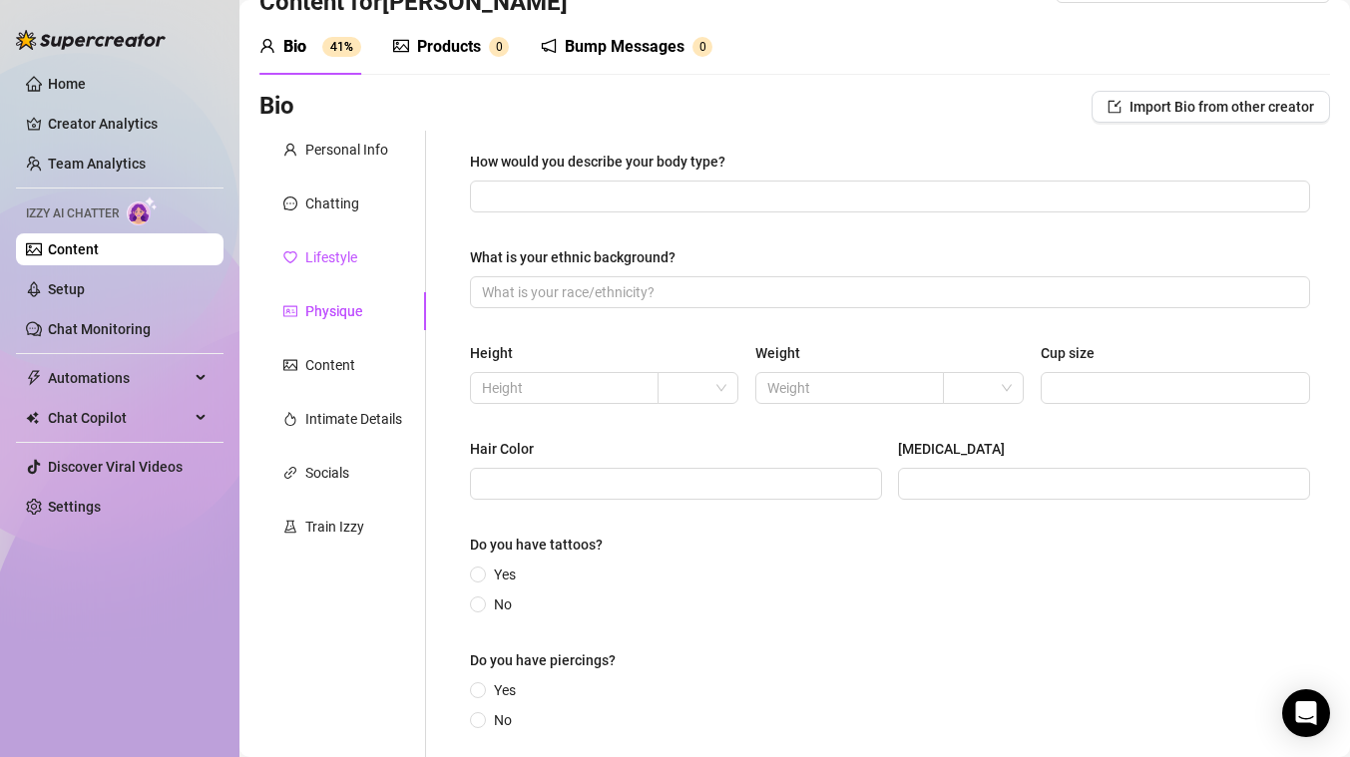
click at [352, 249] on div "Lifestyle" at bounding box center [331, 257] width 52 height 22
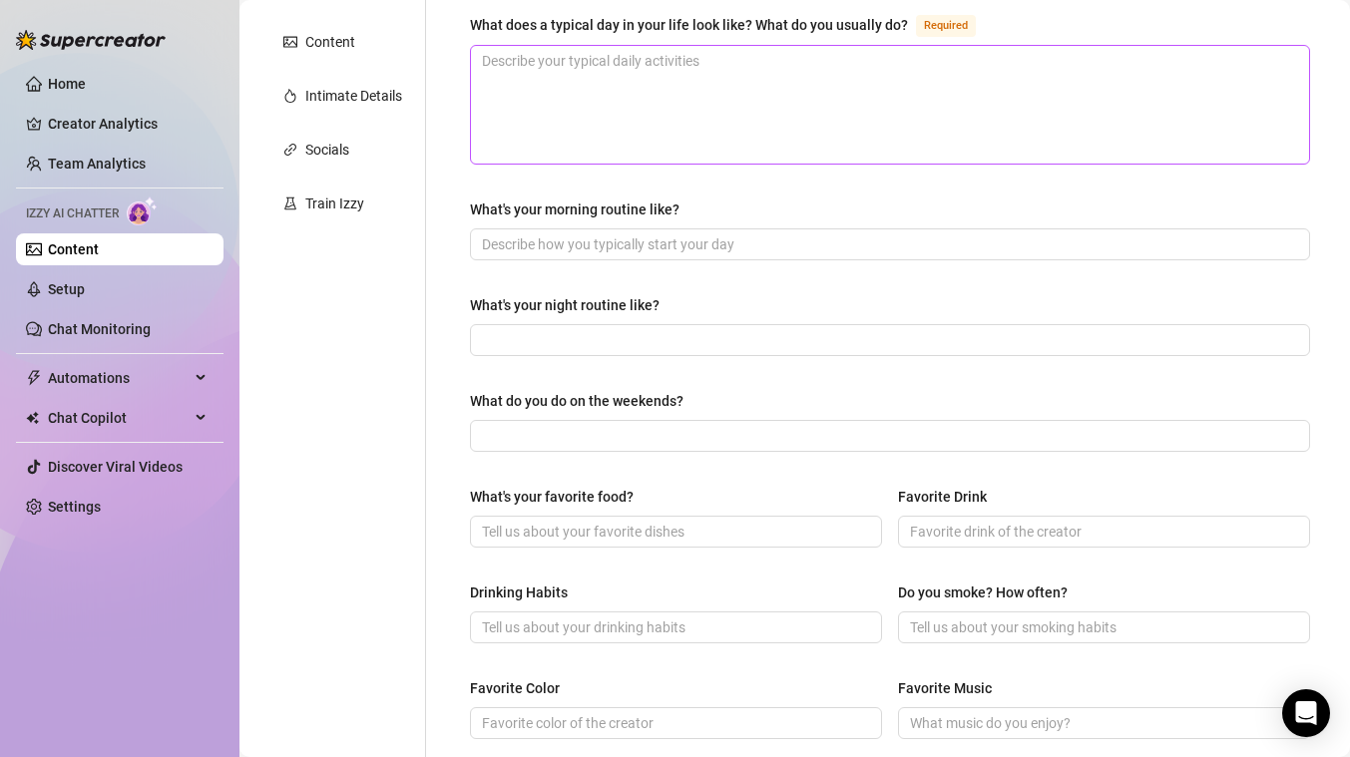
scroll to position [0, 0]
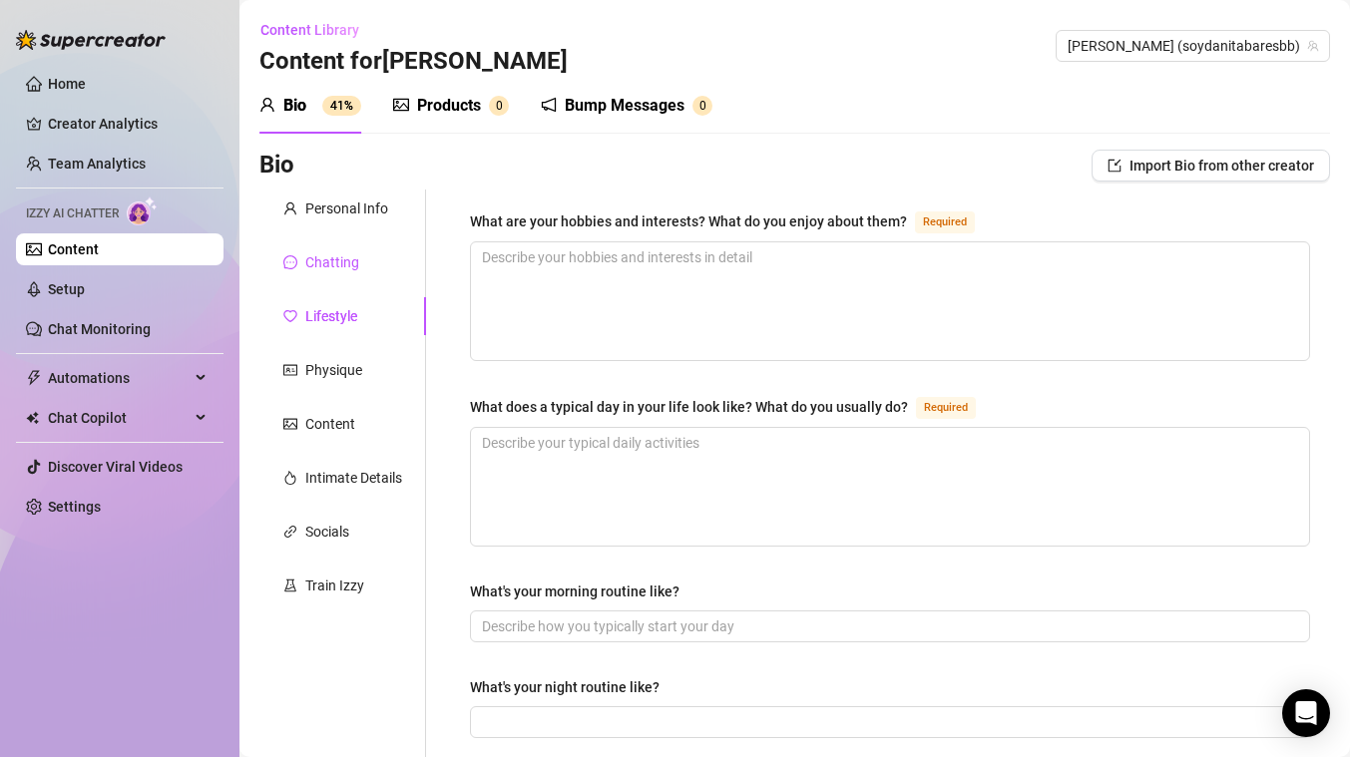
click at [352, 256] on div "Chatting" at bounding box center [332, 262] width 54 height 22
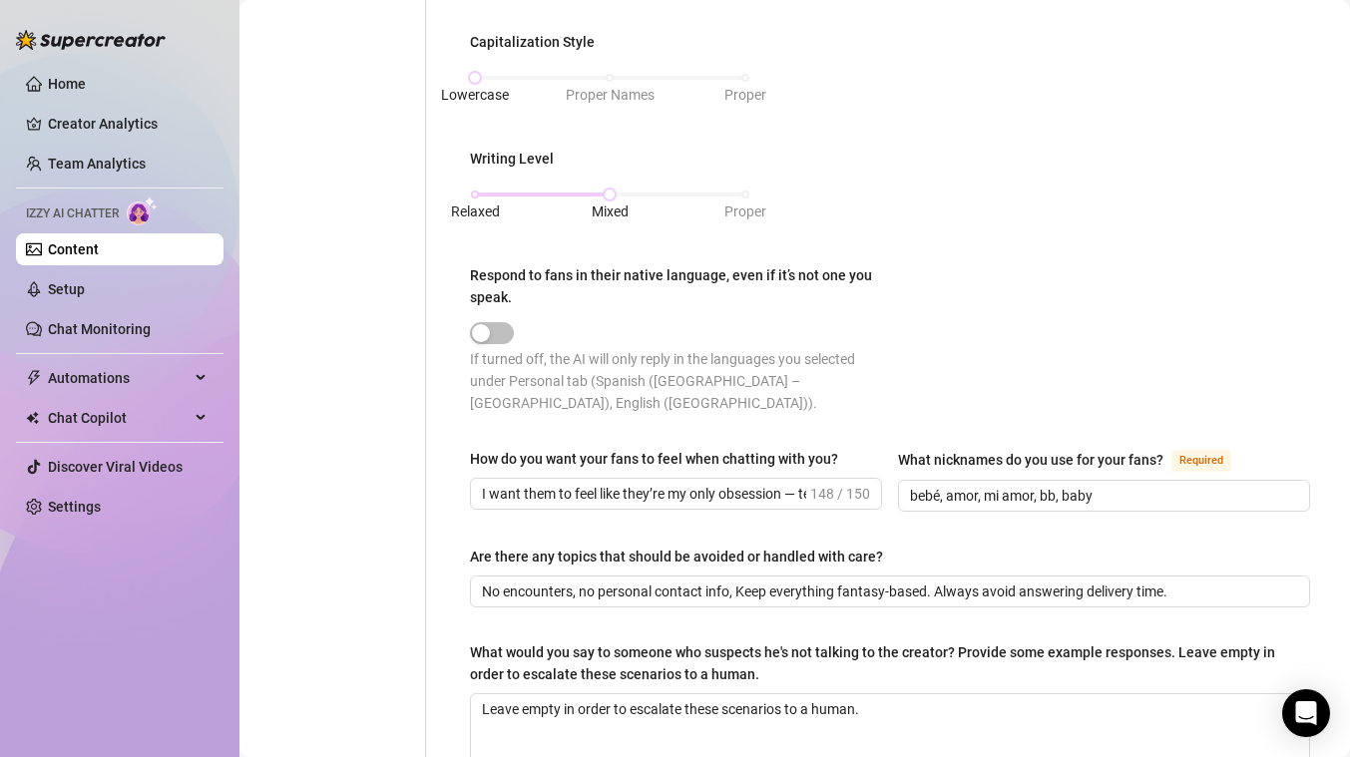
scroll to position [1136, 0]
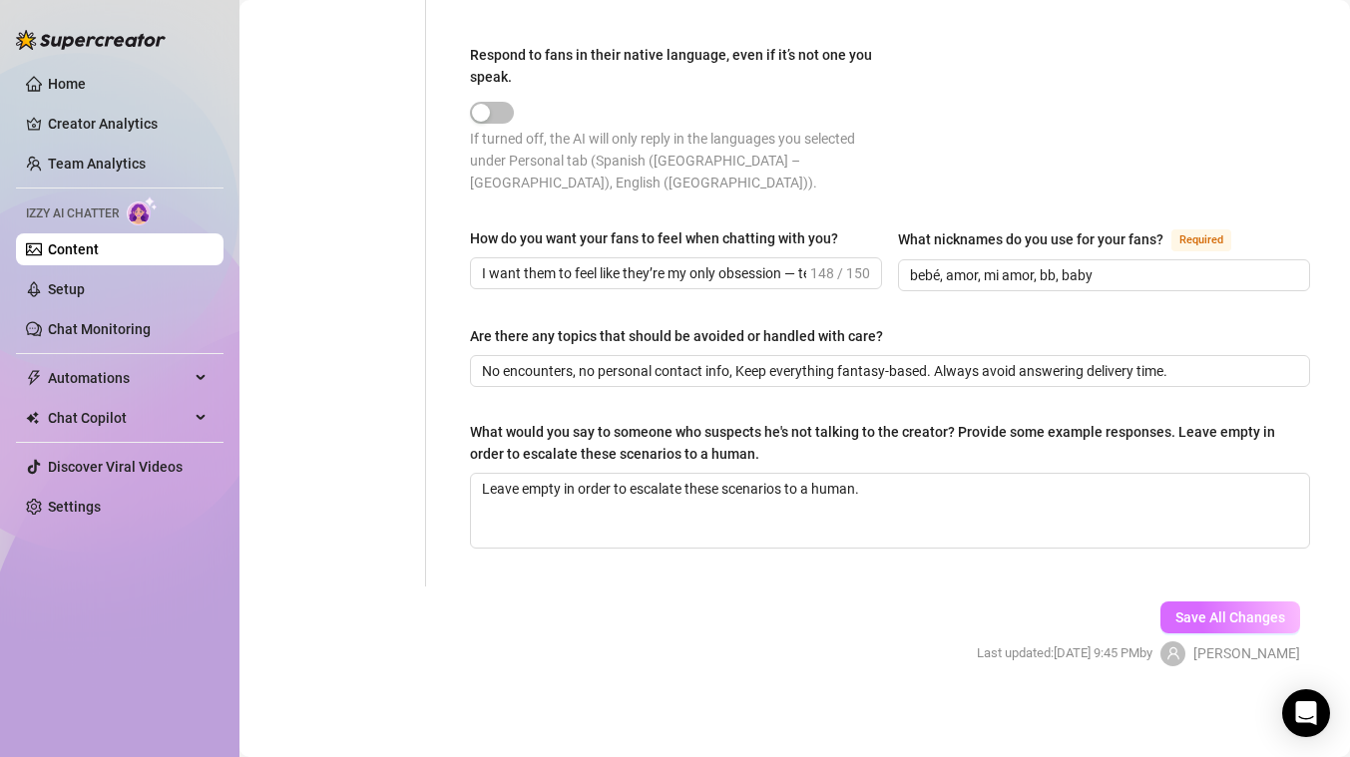
click at [1204, 609] on span "Save All Changes" at bounding box center [1230, 617] width 110 height 16
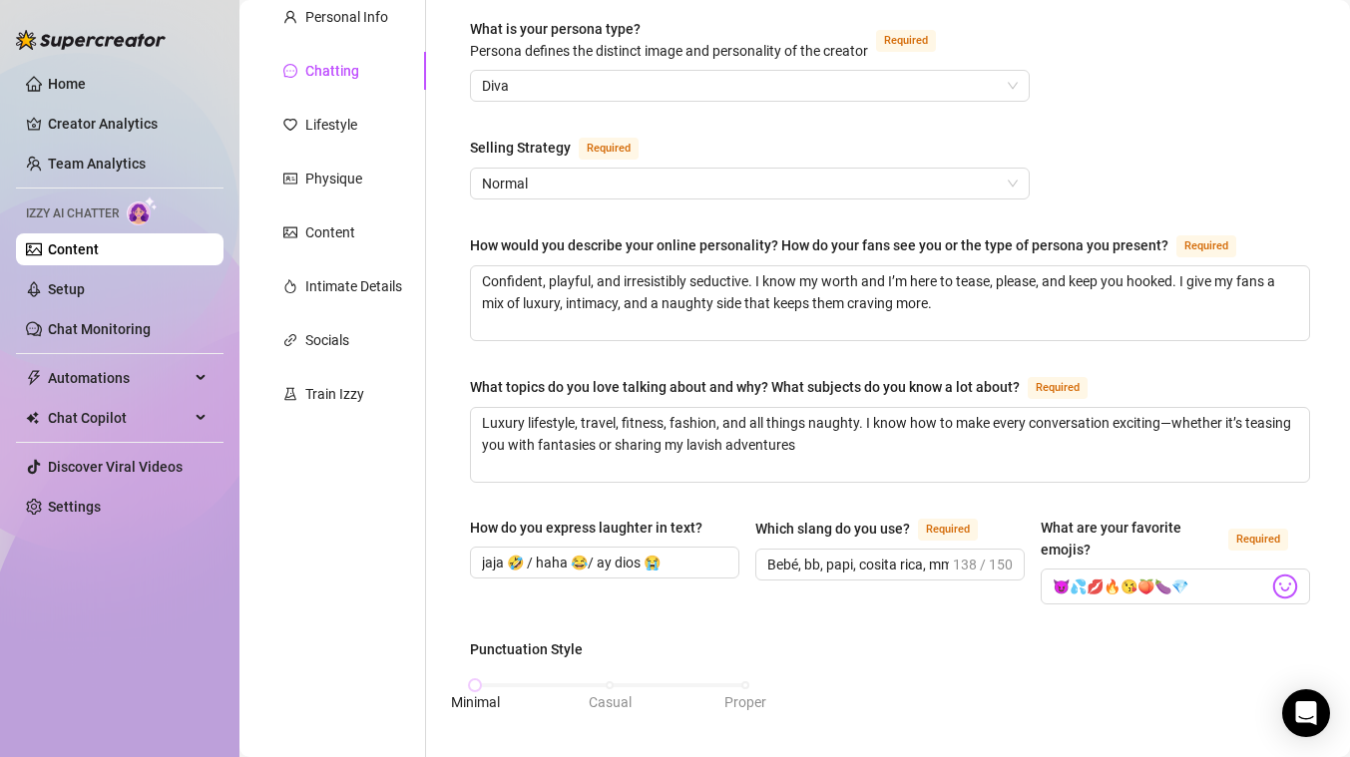
scroll to position [0, 0]
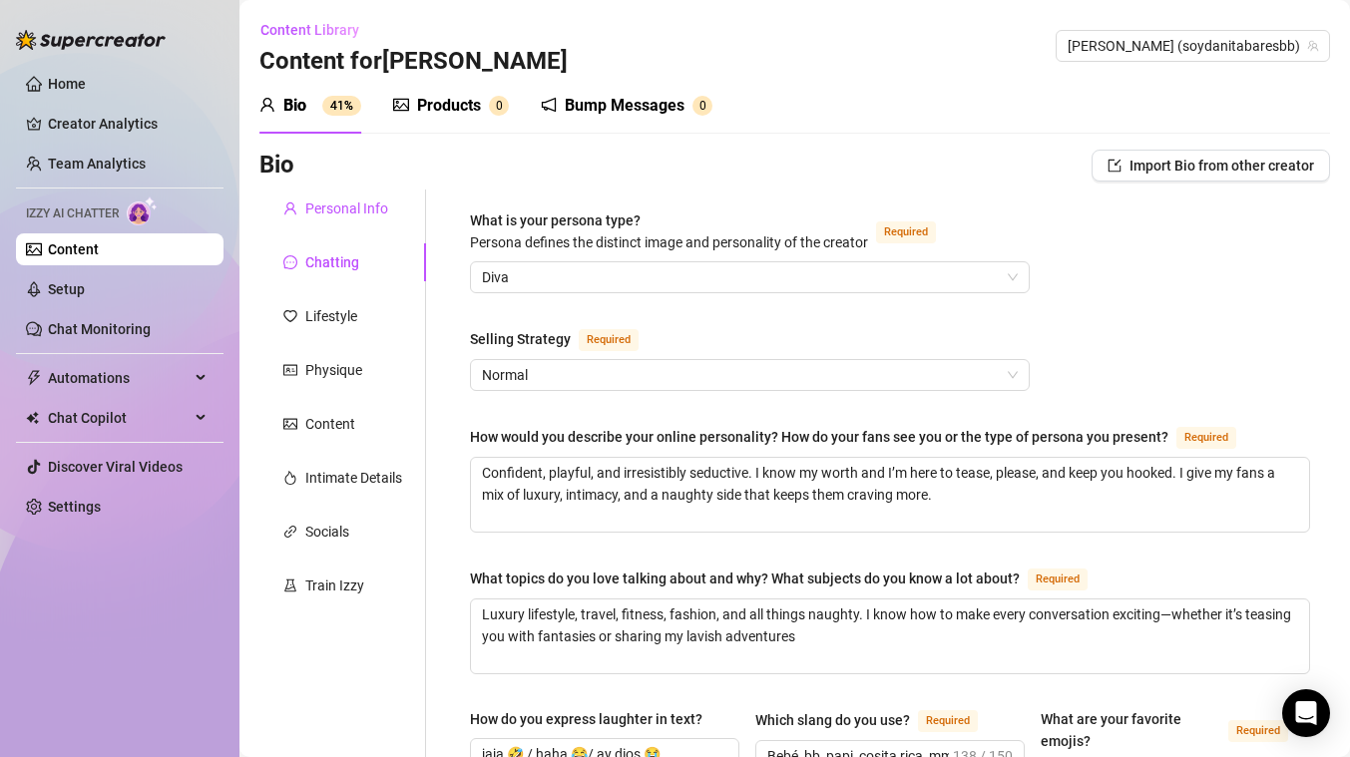
click at [369, 201] on div "Personal Info" at bounding box center [346, 209] width 83 height 22
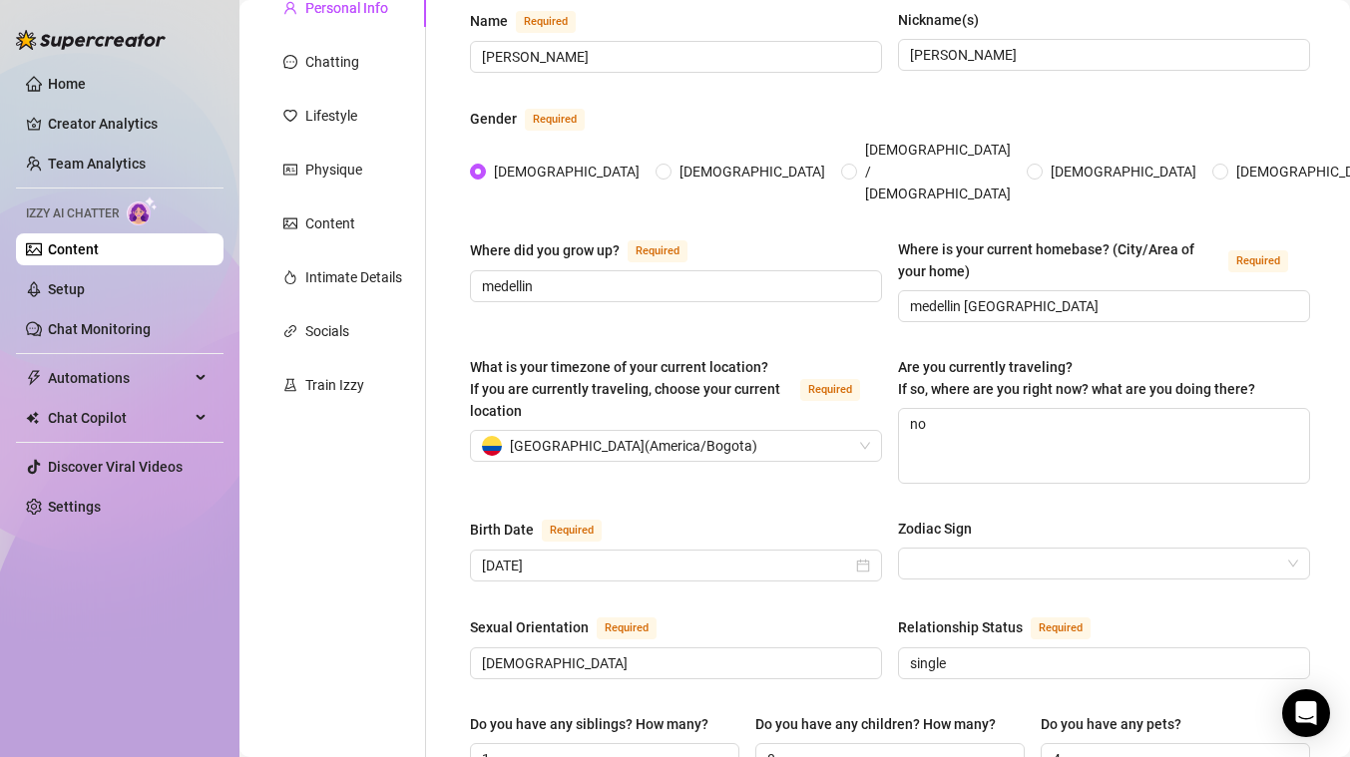
scroll to position [201, 0]
click at [353, 384] on div "Train Izzy" at bounding box center [334, 384] width 59 height 22
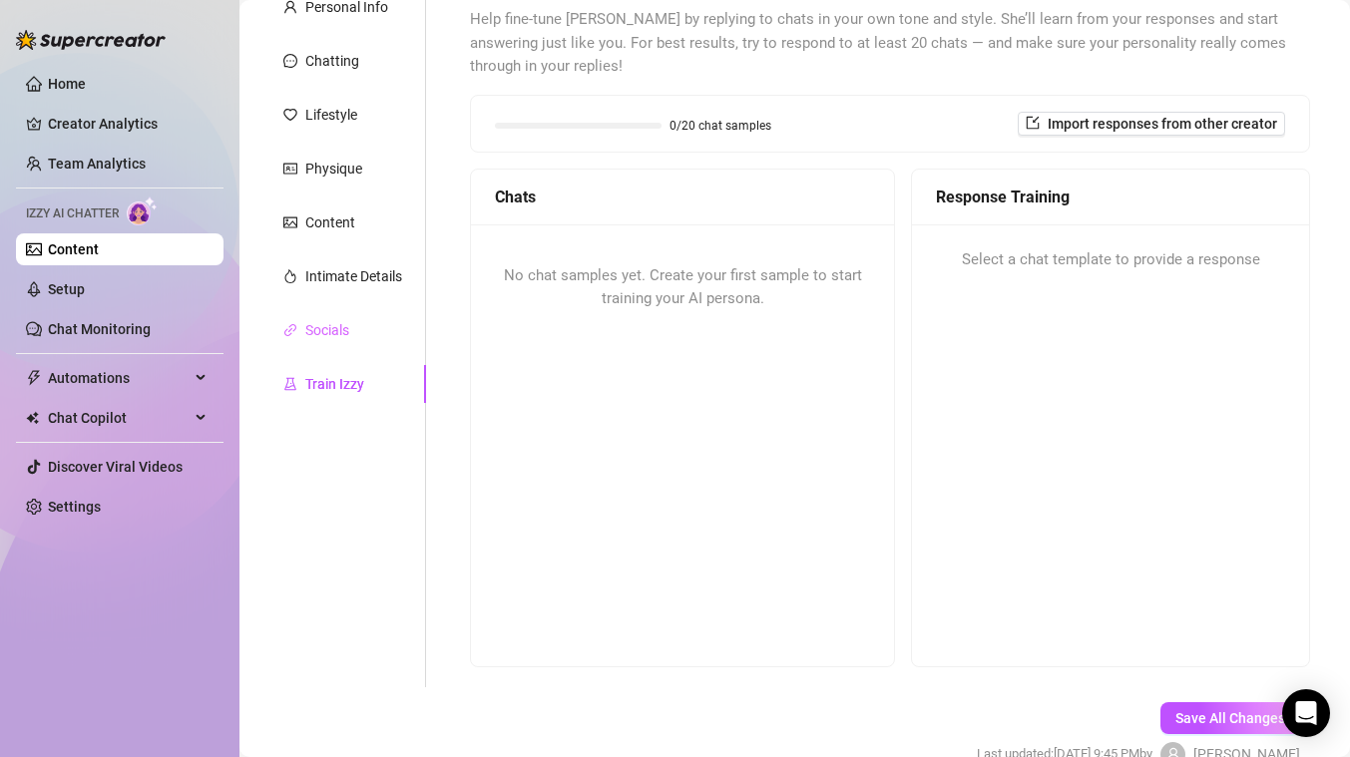
click at [365, 336] on div "Socials" at bounding box center [342, 330] width 167 height 38
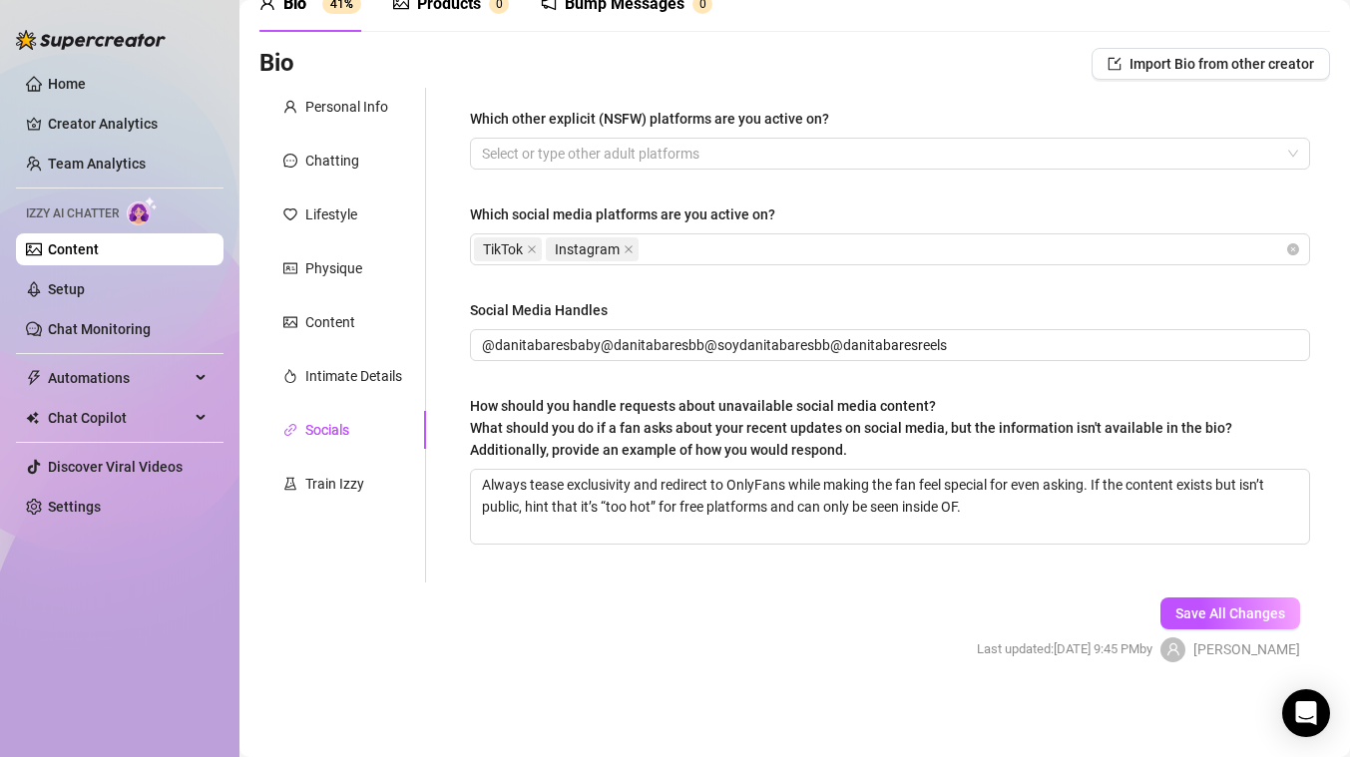
scroll to position [102, 0]
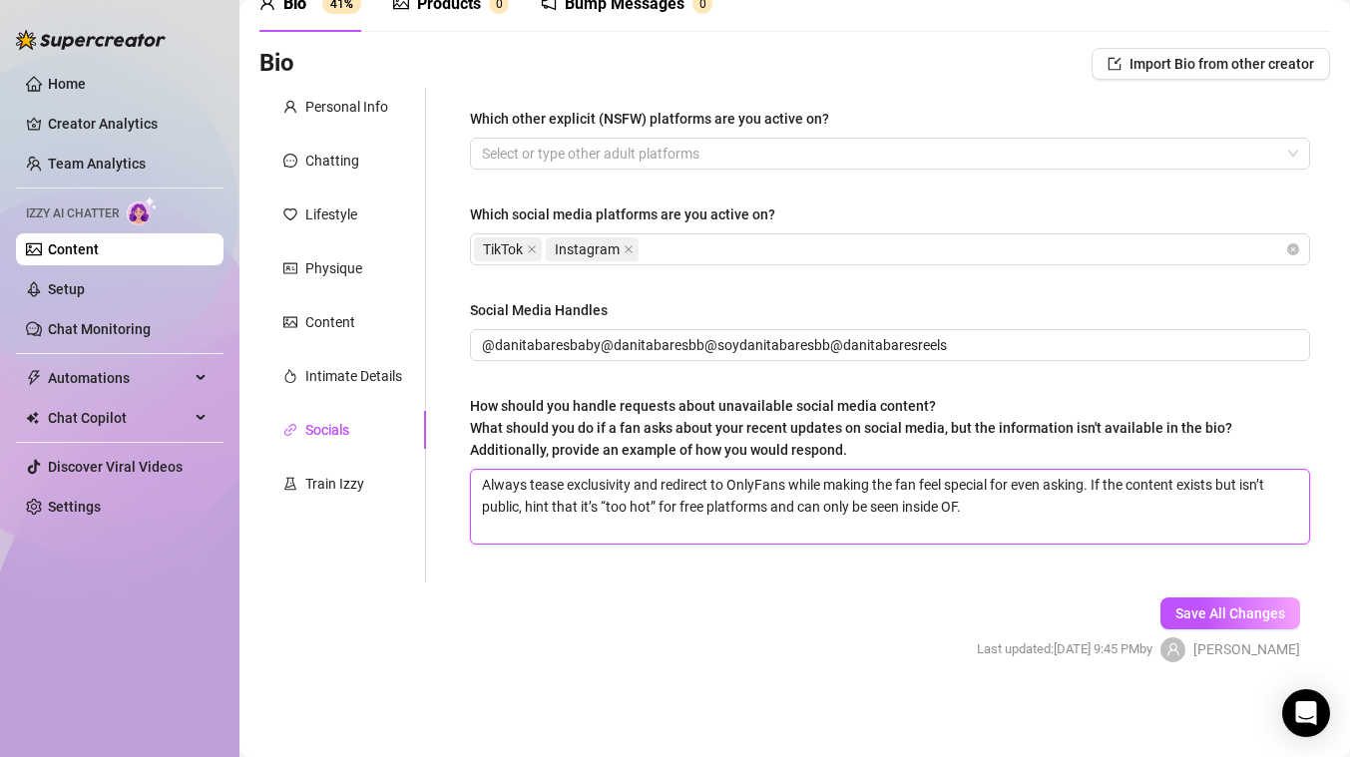
click at [511, 512] on textarea "Always tease exclusivity and redirect to OnlyFans while making the fan feel spe…" at bounding box center [890, 507] width 838 height 74
drag, startPoint x: 1106, startPoint y: 481, endPoint x: 1128, endPoint y: 545, distance: 67.5
click at [1129, 551] on div "Which other explicit (NSFW) platforms are you active on? Select or type other a…" at bounding box center [890, 335] width 840 height 455
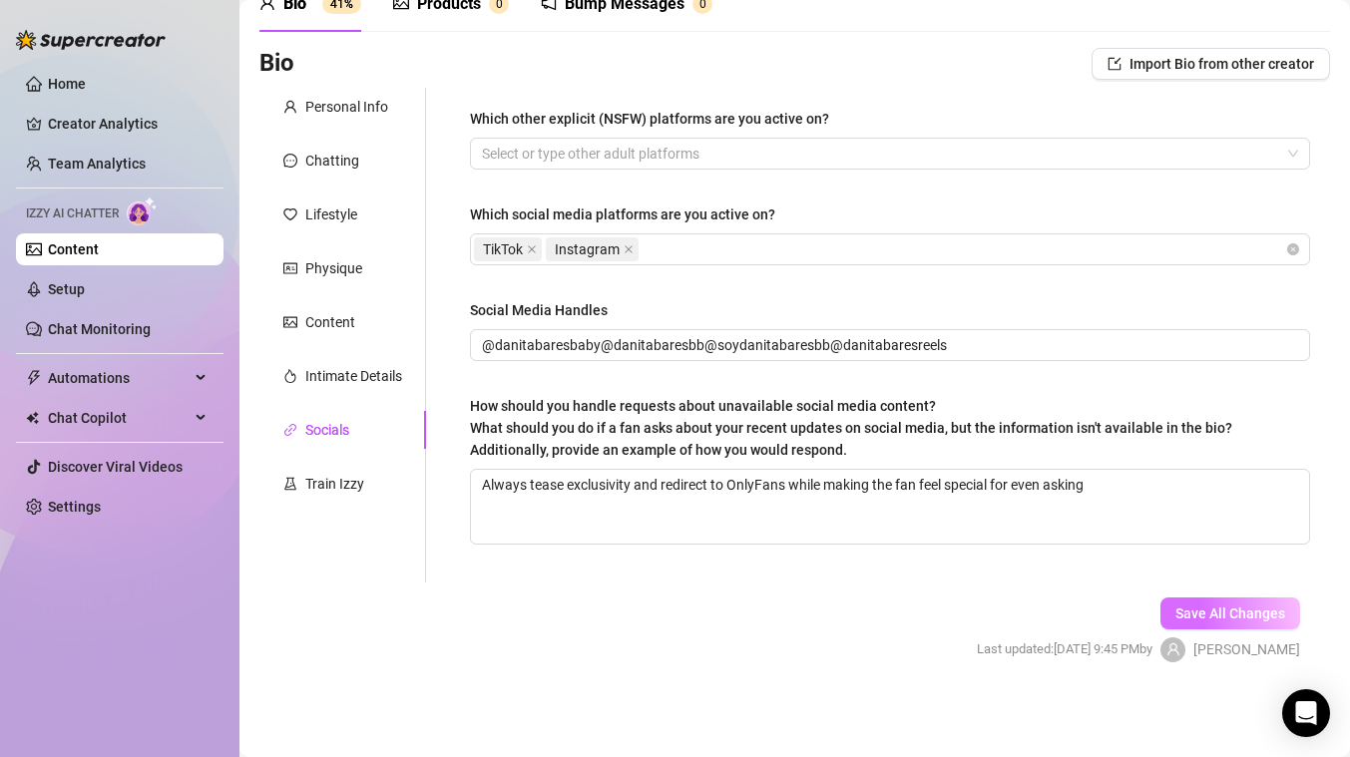
click at [1207, 611] on span "Save All Changes" at bounding box center [1230, 613] width 110 height 16
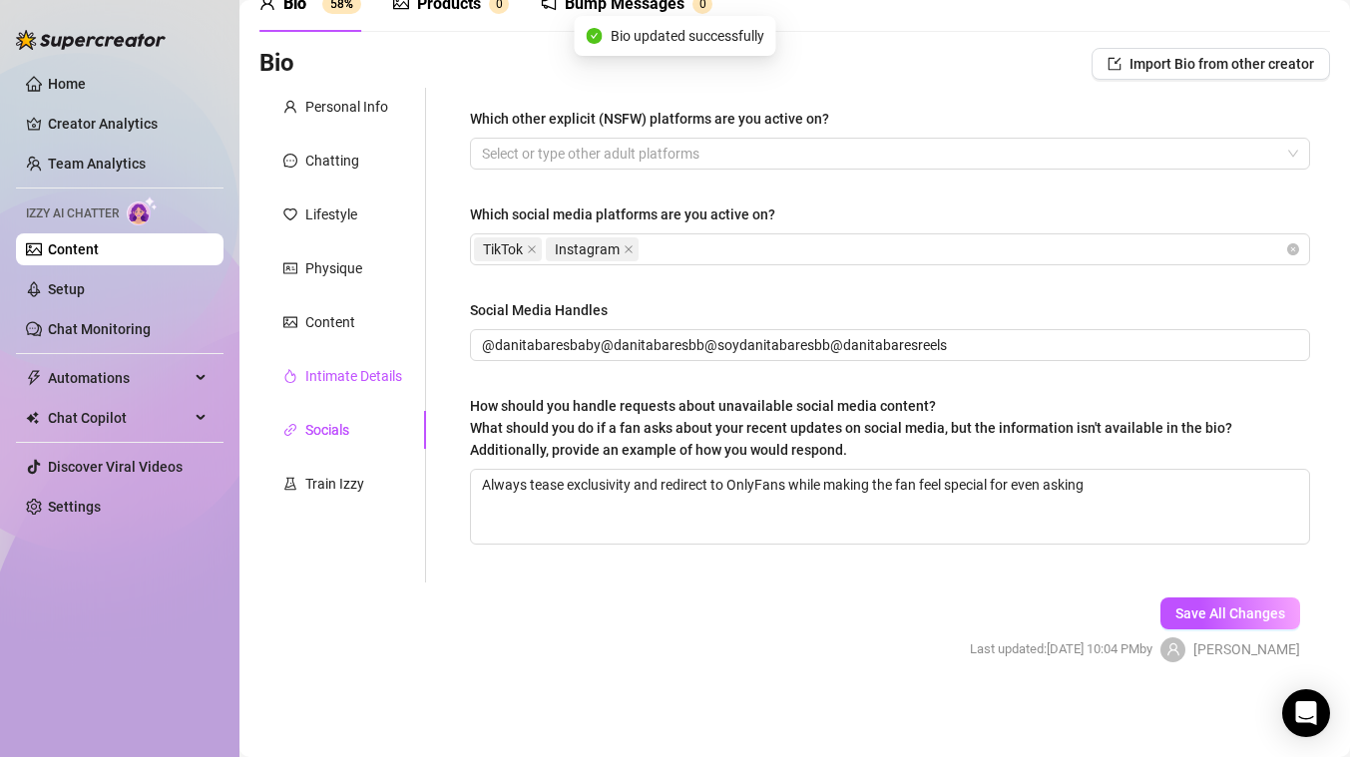
click at [340, 381] on div "Intimate Details" at bounding box center [353, 376] width 97 height 22
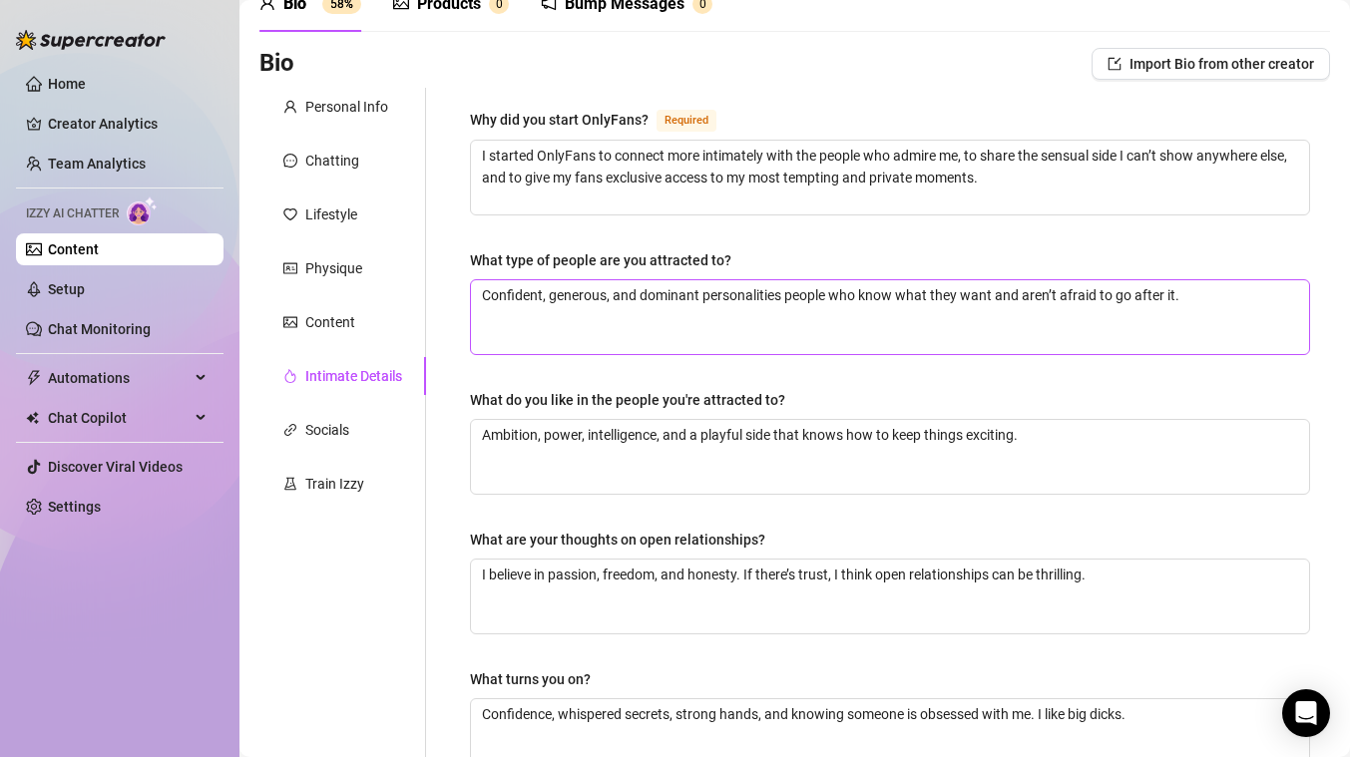
scroll to position [609, 0]
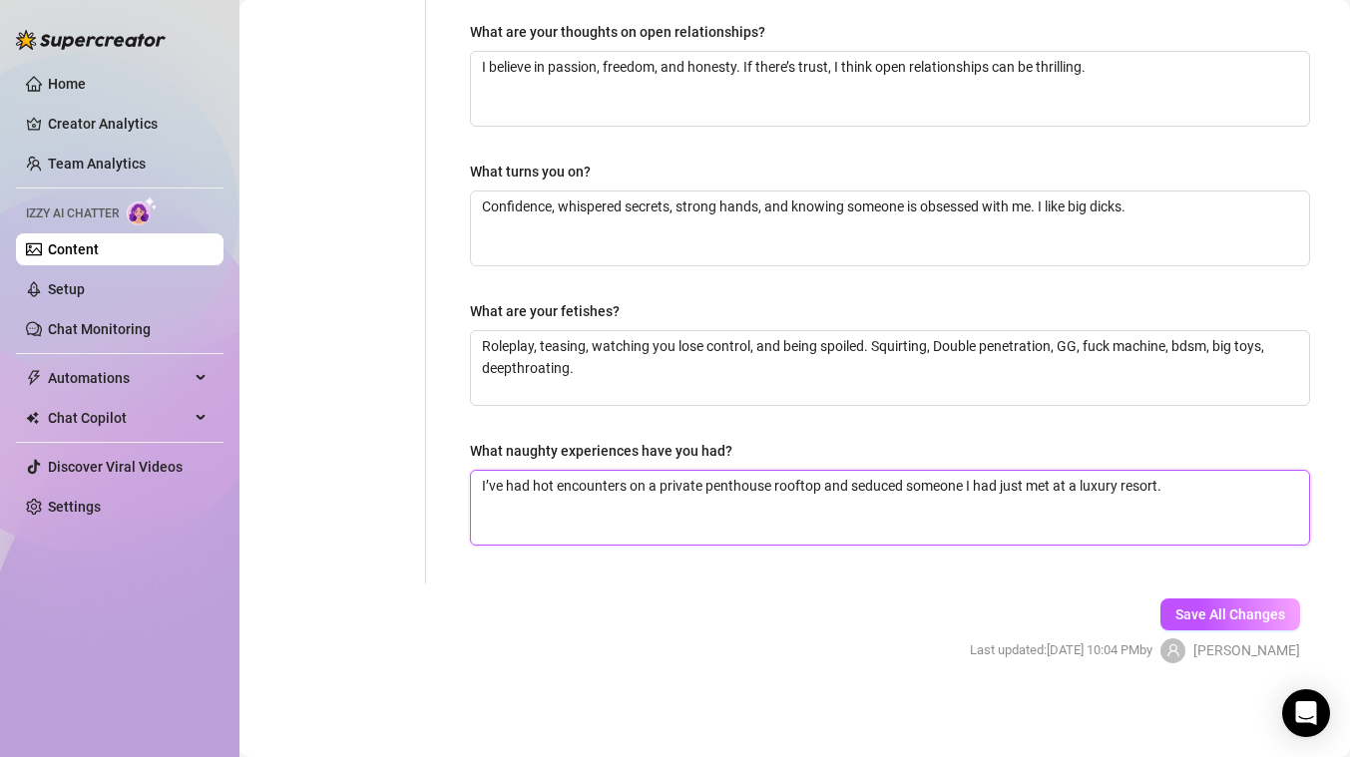
click at [679, 483] on textarea "I’ve had hot encounters on a private penthouse rooftop and seduced someone I ha…" at bounding box center [890, 508] width 838 height 74
click at [678, 483] on textarea "I’ve had hot encounters on a private penthouse rooftop and seduced someone I ha…" at bounding box center [890, 508] width 838 height 74
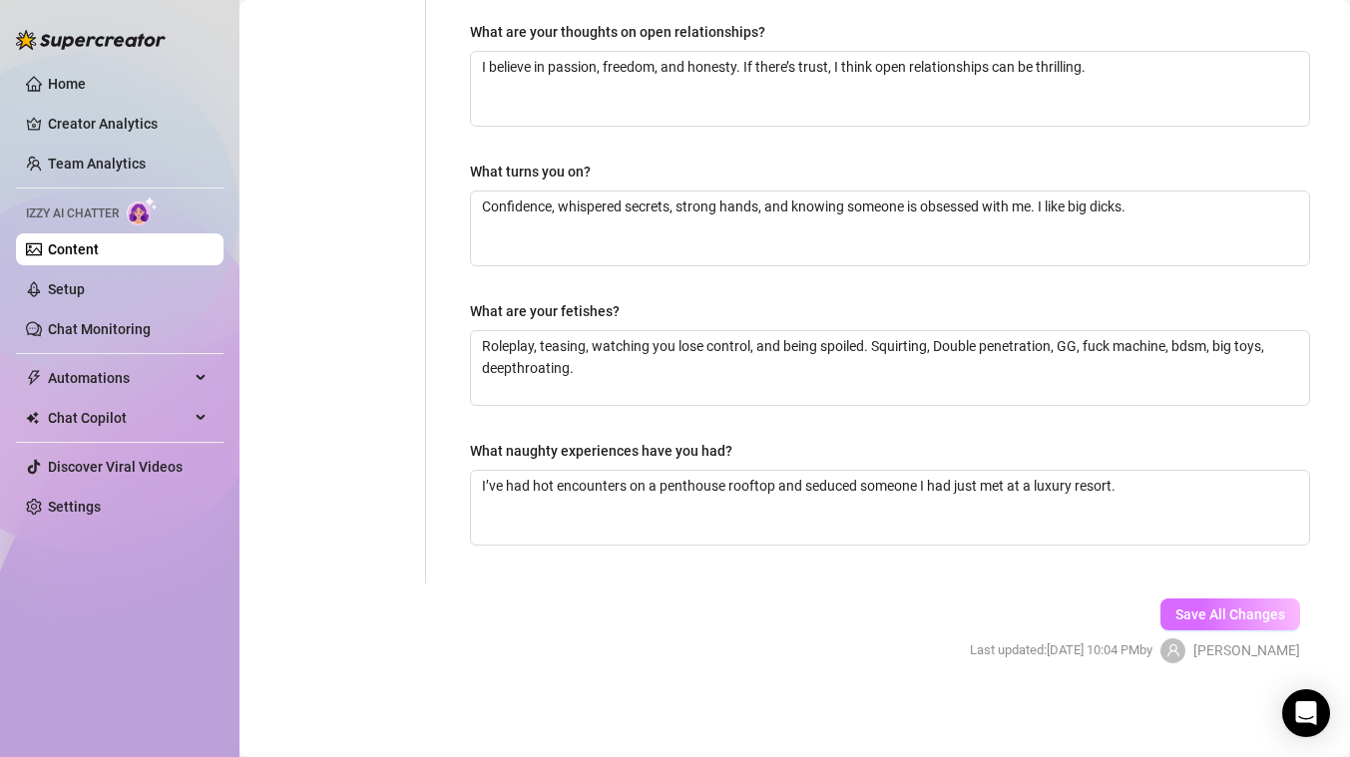
click at [1209, 604] on button "Save All Changes" at bounding box center [1230, 615] width 140 height 32
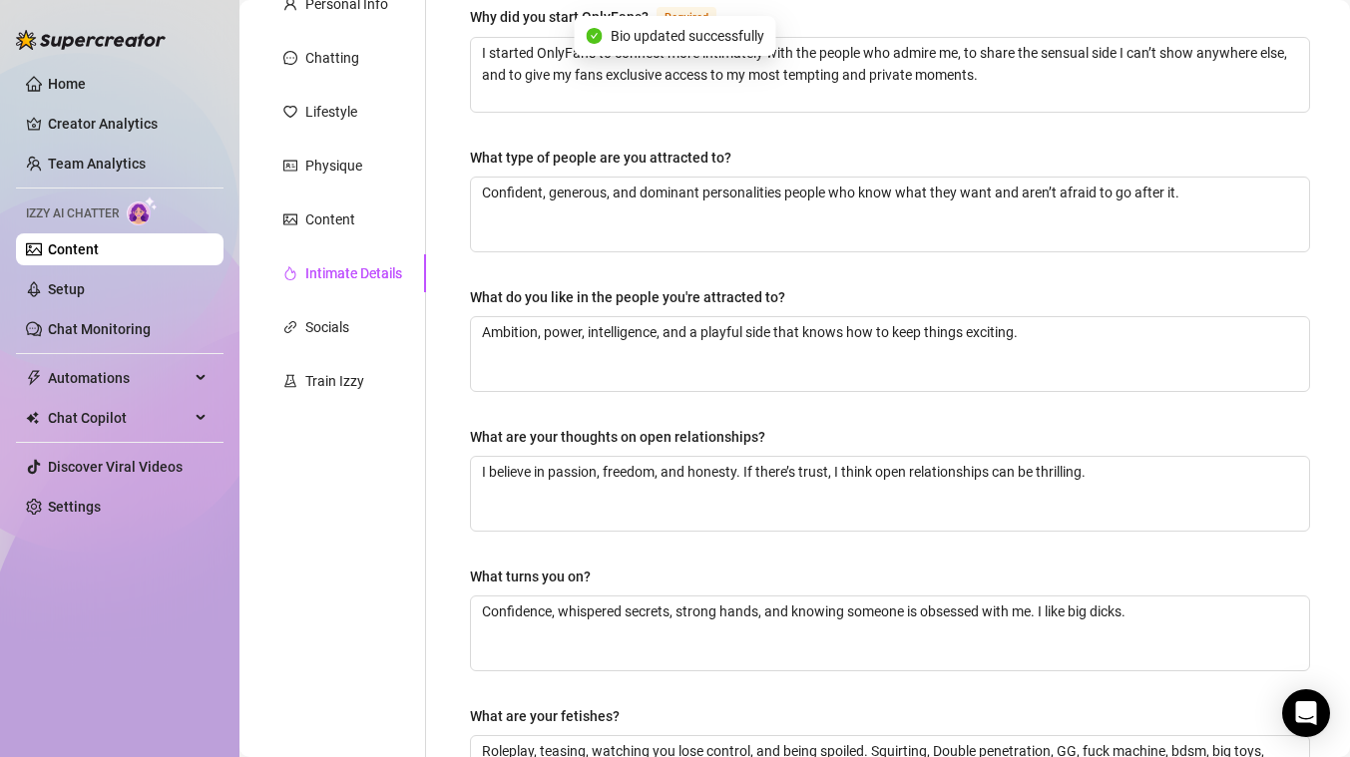
scroll to position [0, 0]
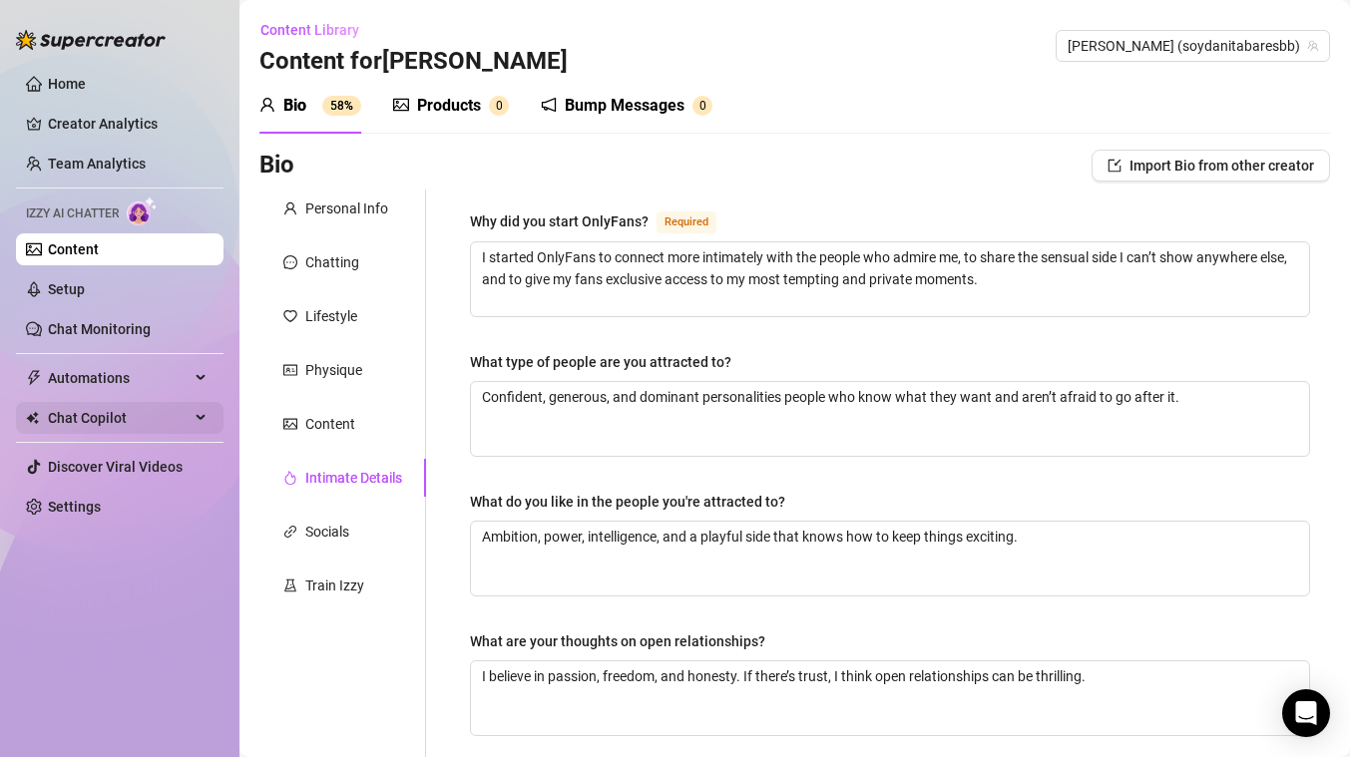
click at [173, 417] on span "Chat Copilot" at bounding box center [119, 418] width 142 height 32
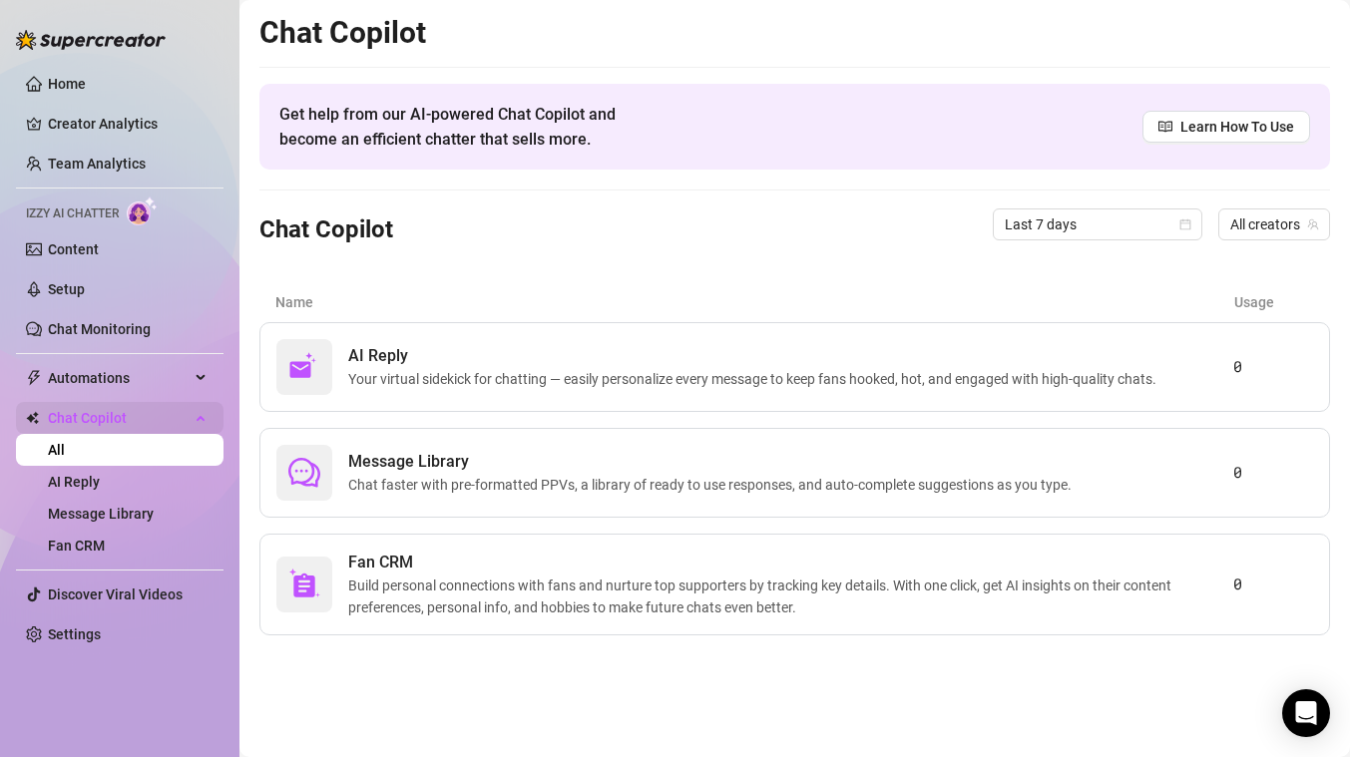
click at [197, 427] on div "Chat Copilot" at bounding box center [119, 418] width 207 height 32
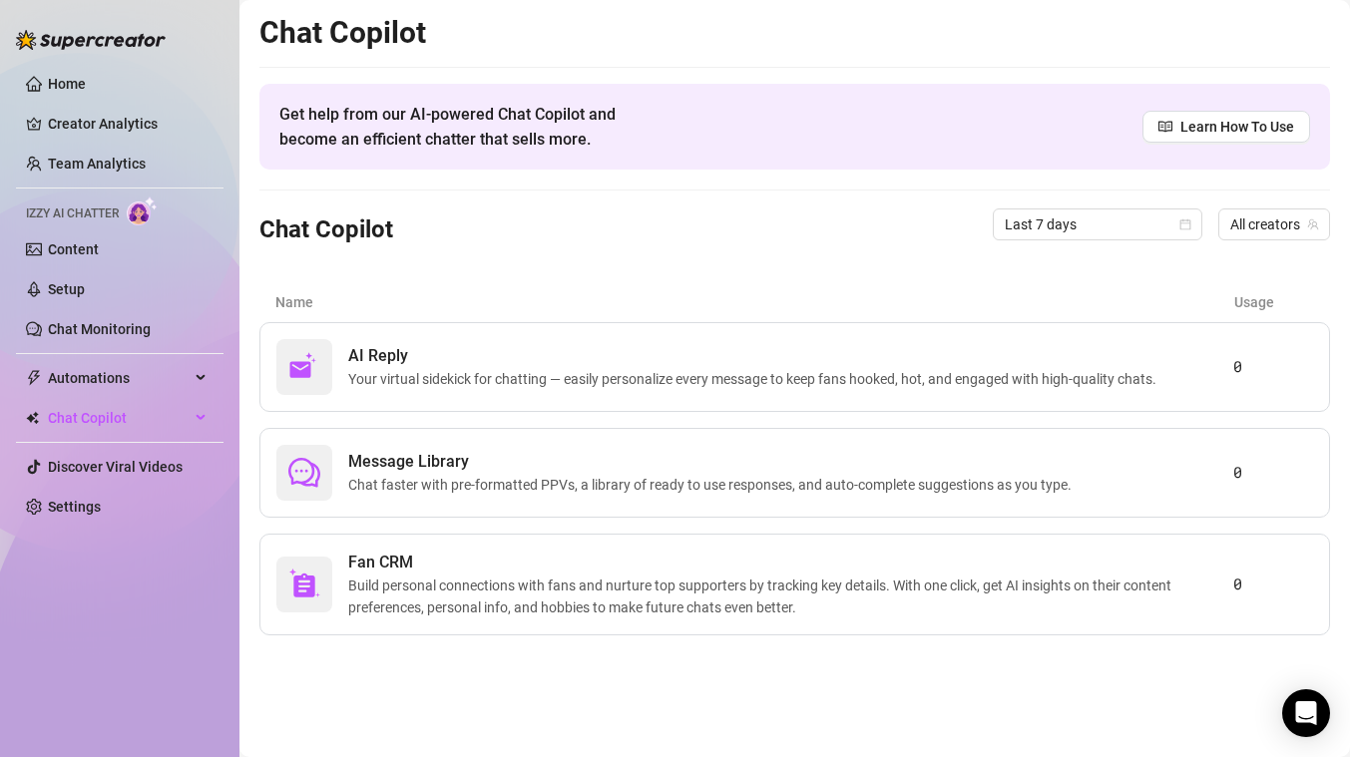
click at [158, 213] on img at bounding box center [142, 211] width 31 height 29
click at [127, 207] on div "Izzy AI Chatter" at bounding box center [119, 211] width 207 height 29
click at [127, 206] on div "Izzy AI Chatter" at bounding box center [119, 211] width 207 height 29
click at [85, 290] on link "Setup" at bounding box center [66, 289] width 37 height 16
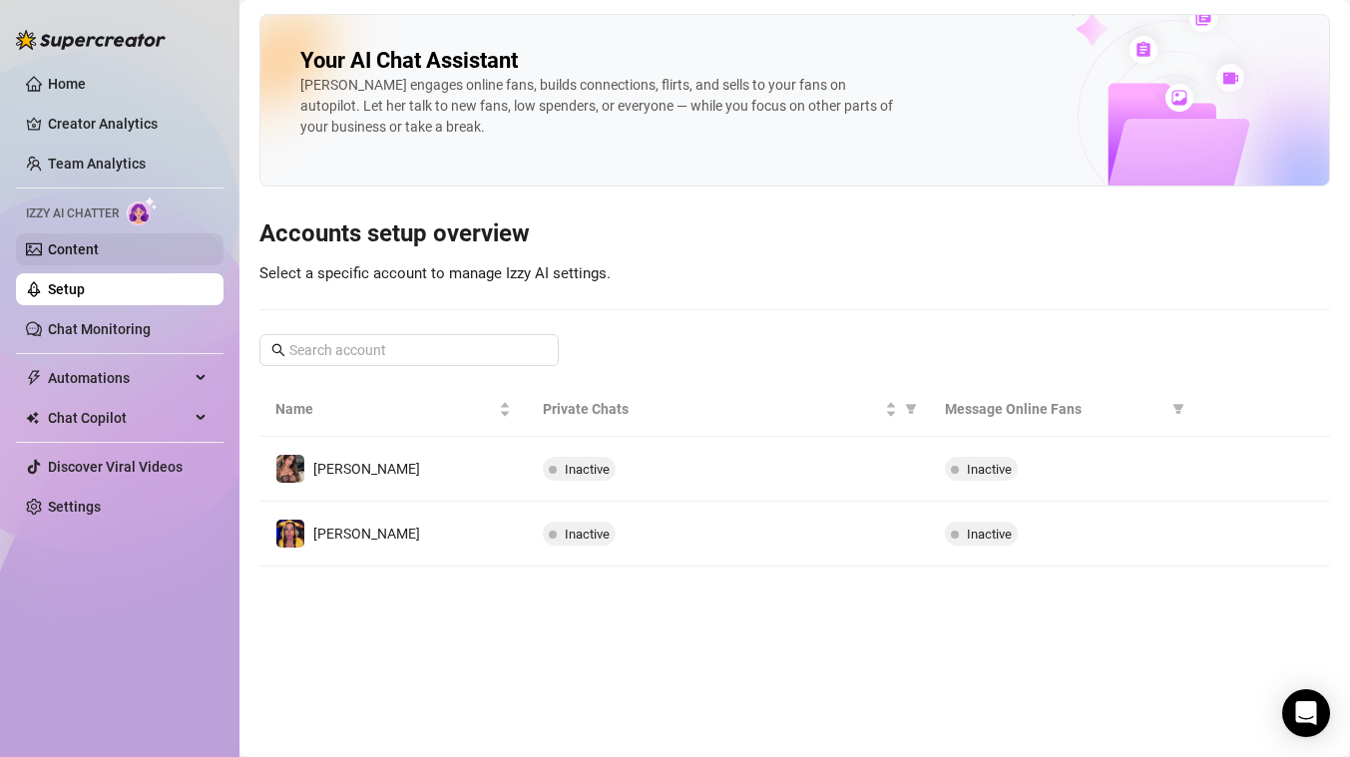
click at [99, 246] on link "Content" at bounding box center [73, 249] width 51 height 16
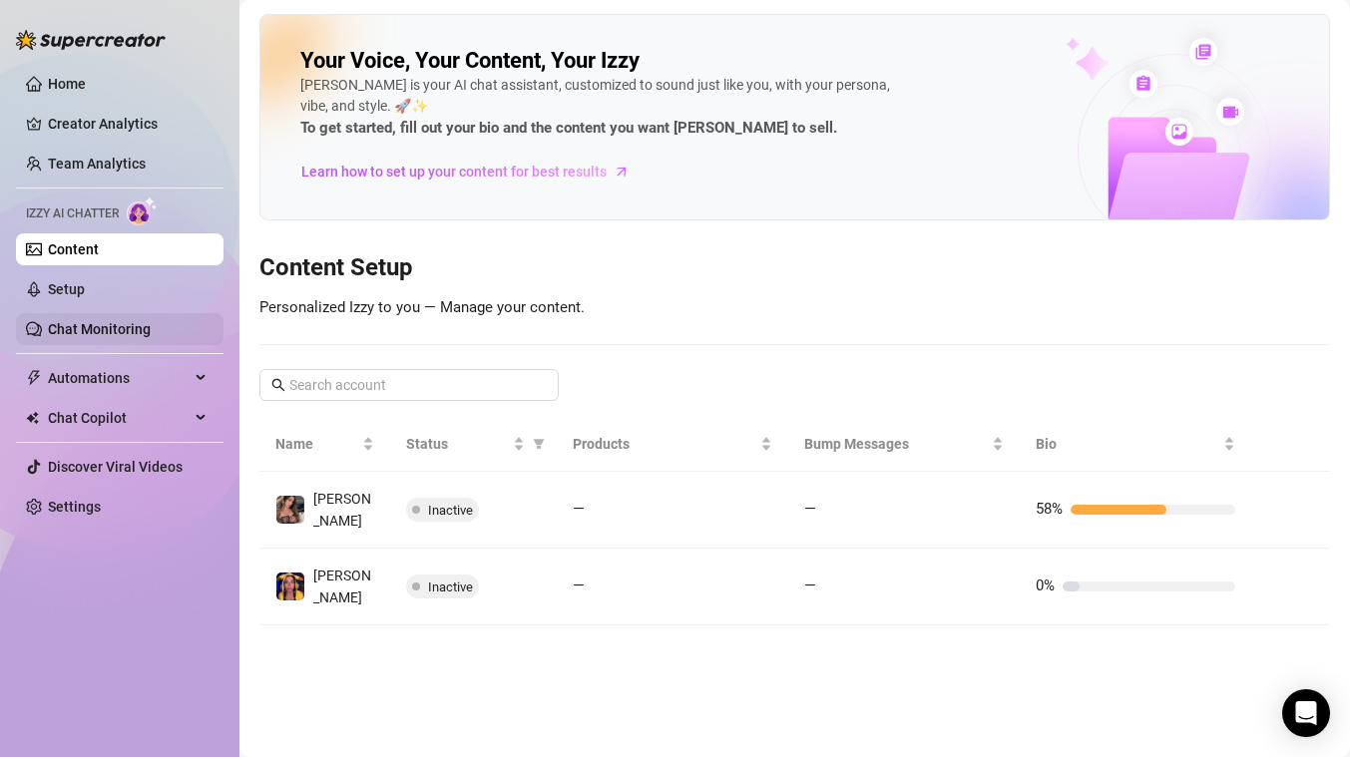
click at [149, 337] on link "Chat Monitoring" at bounding box center [99, 329] width 103 height 16
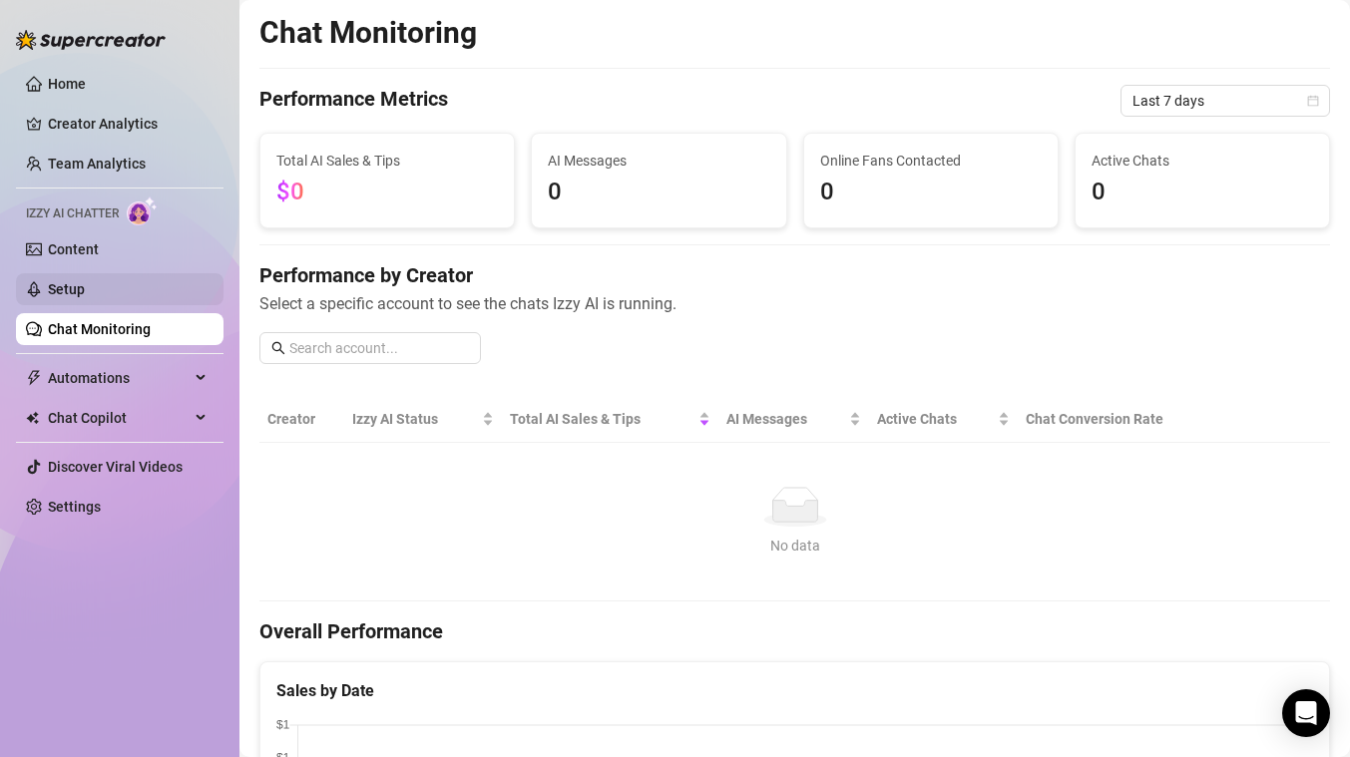
click at [85, 287] on link "Setup" at bounding box center [66, 289] width 37 height 16
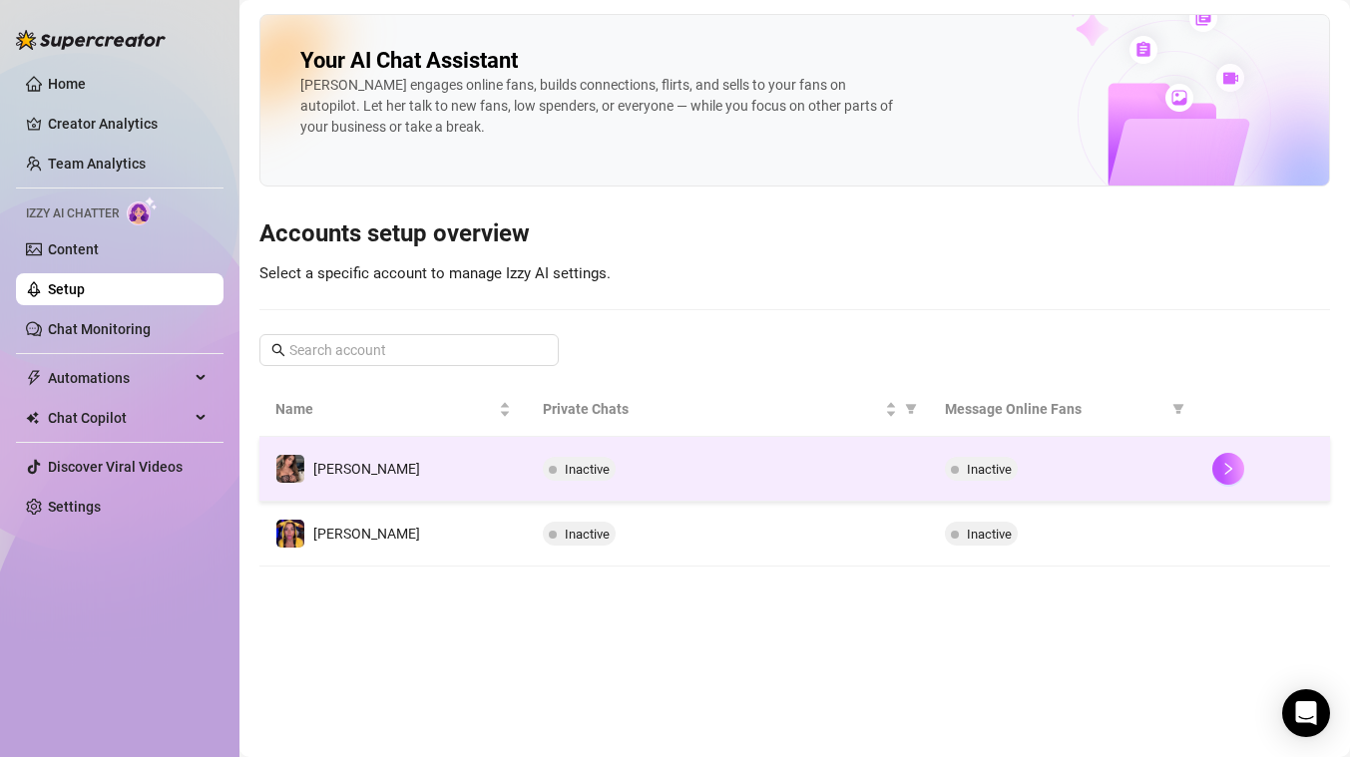
click at [593, 478] on span "Inactive" at bounding box center [579, 469] width 73 height 24
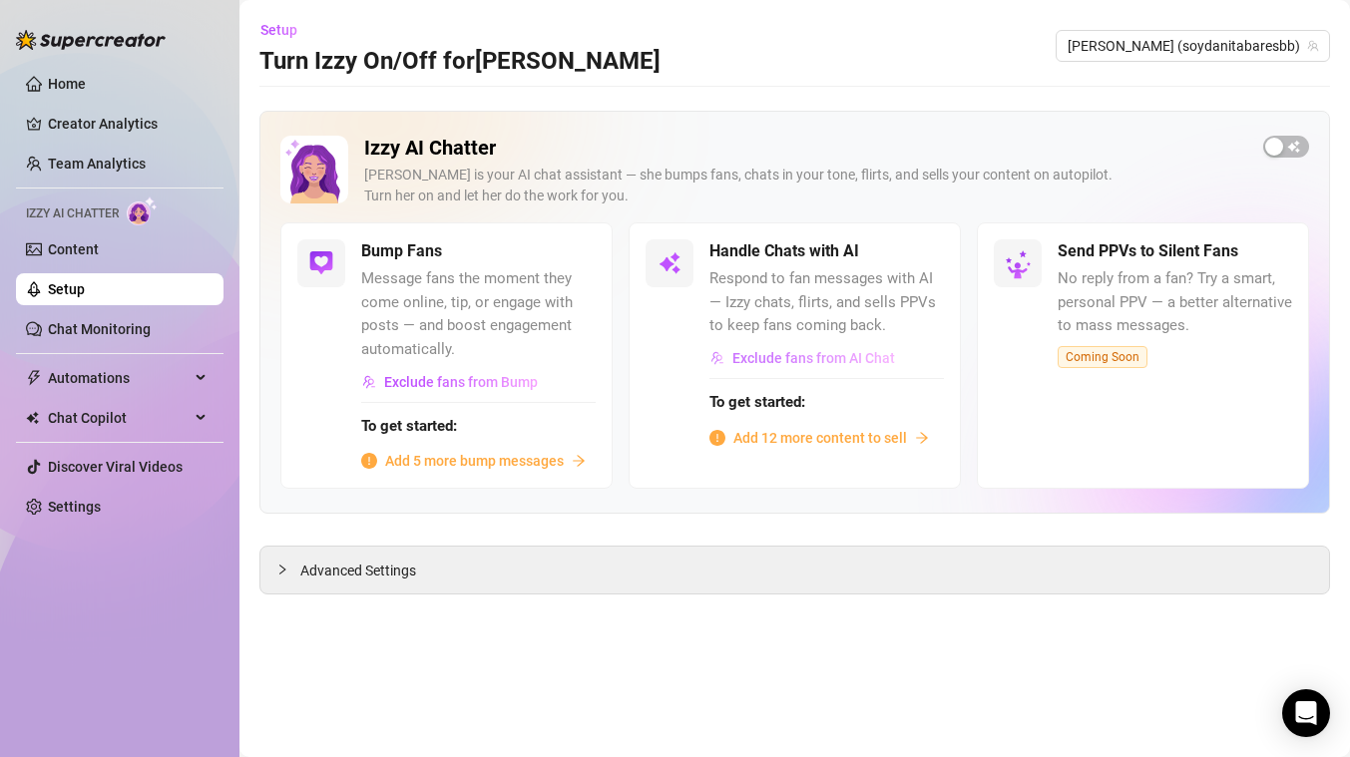
click at [848, 370] on button "Exclude fans from AI Chat" at bounding box center [802, 358] width 187 height 32
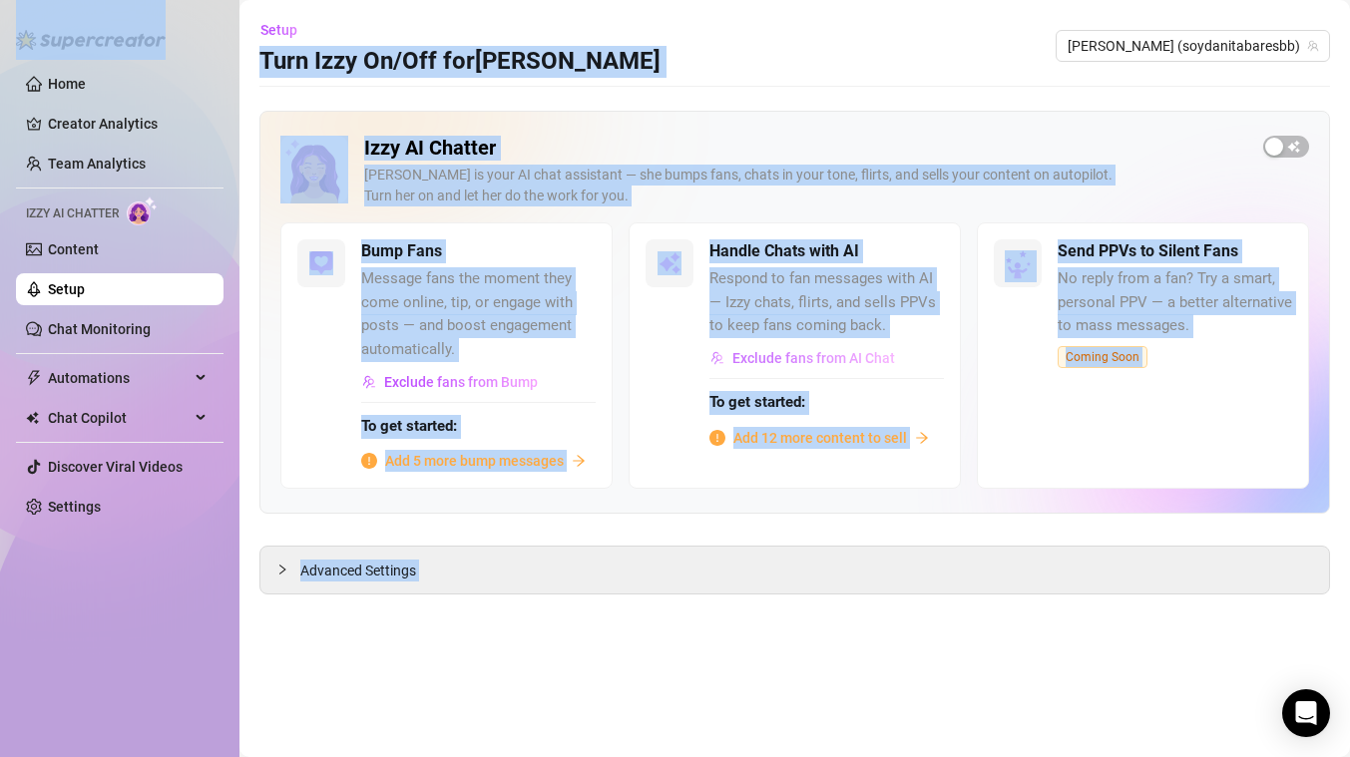
click at [853, 349] on button "Exclude fans from AI Chat" at bounding box center [802, 358] width 187 height 32
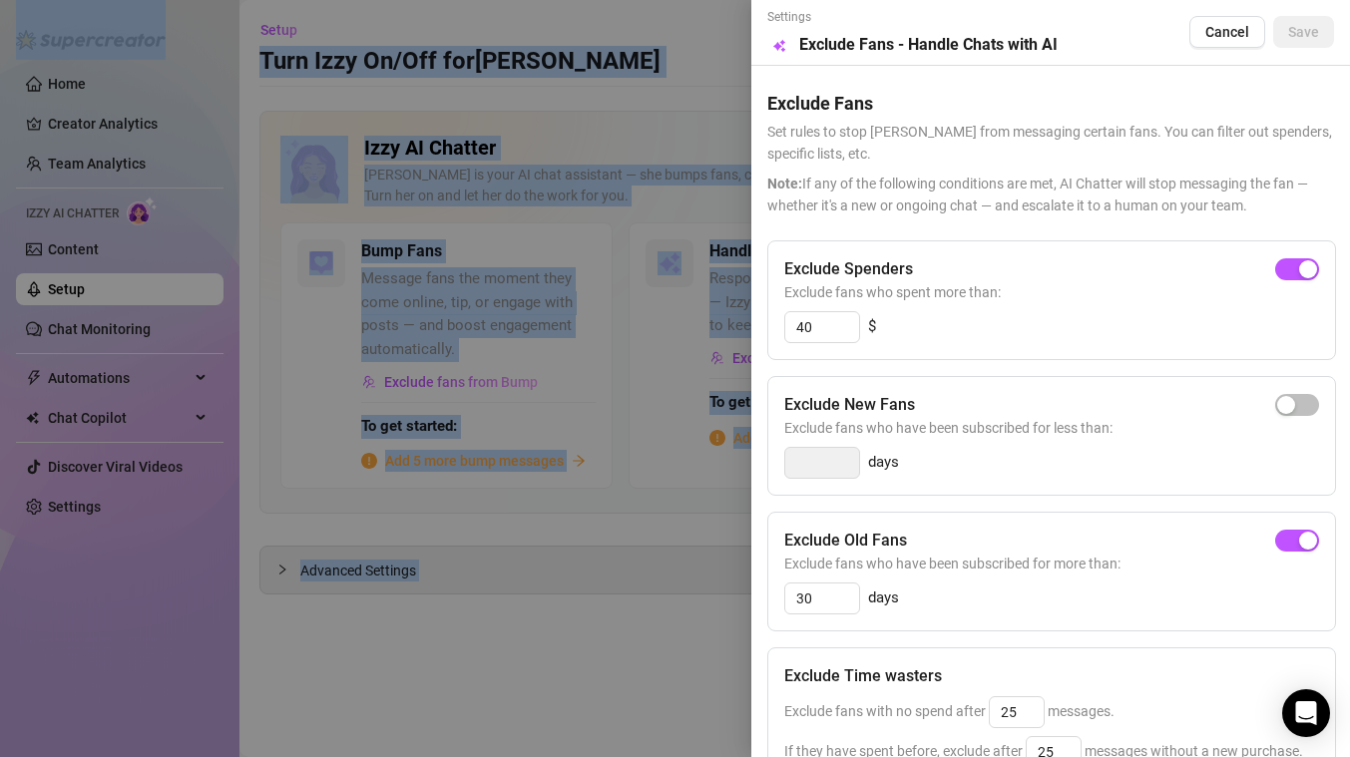
click at [727, 356] on div at bounding box center [675, 378] width 1350 height 757
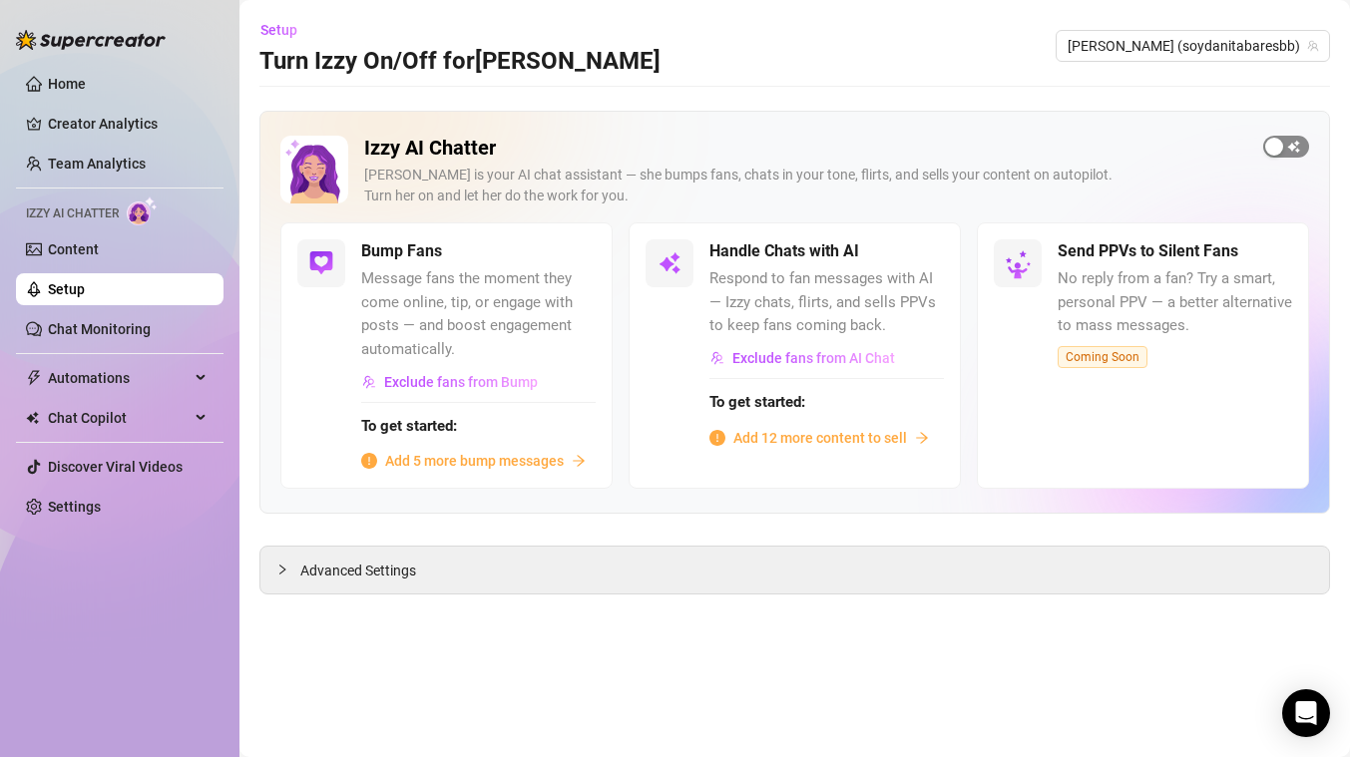
click at [1286, 142] on span "button" at bounding box center [1286, 147] width 46 height 22
click at [862, 442] on span "Add 12 more content to sell" at bounding box center [820, 438] width 174 height 22
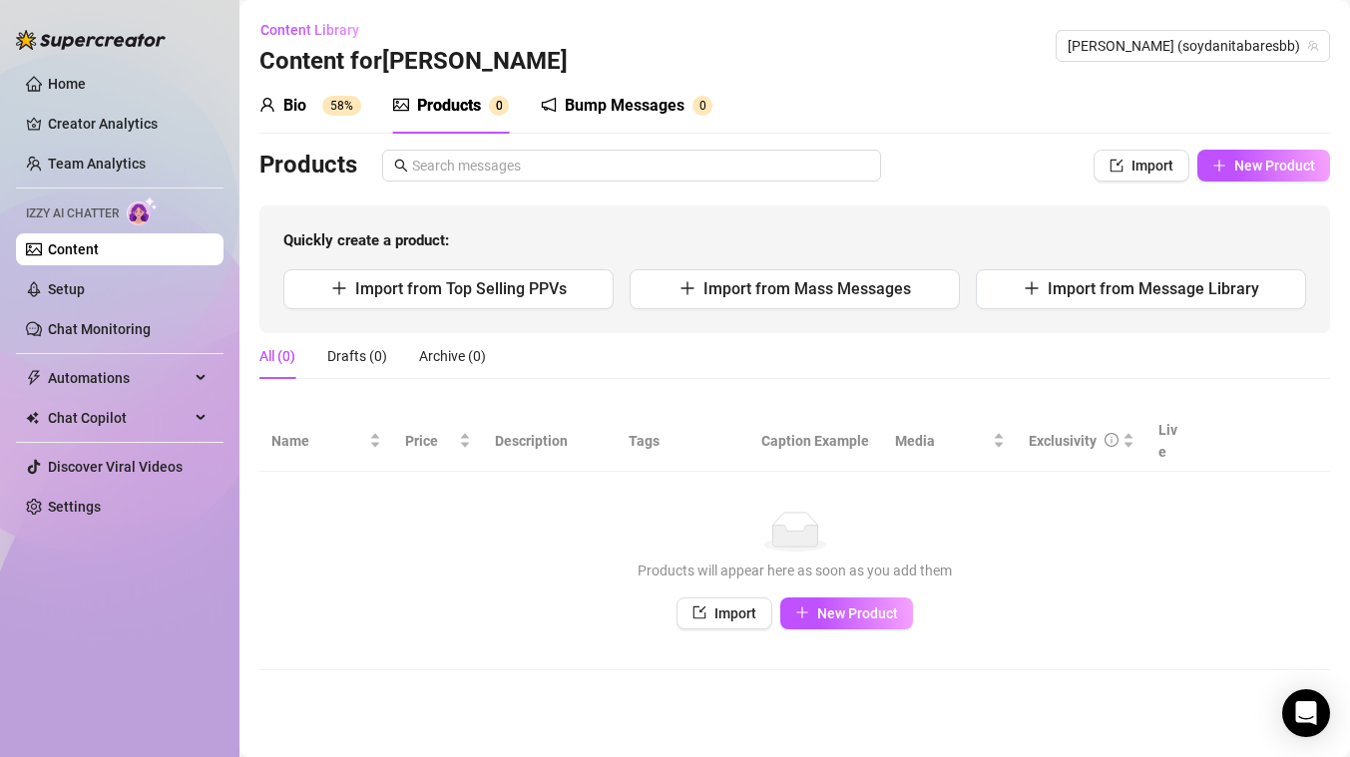
click at [313, 90] on div "Bio 58%" at bounding box center [310, 106] width 102 height 56
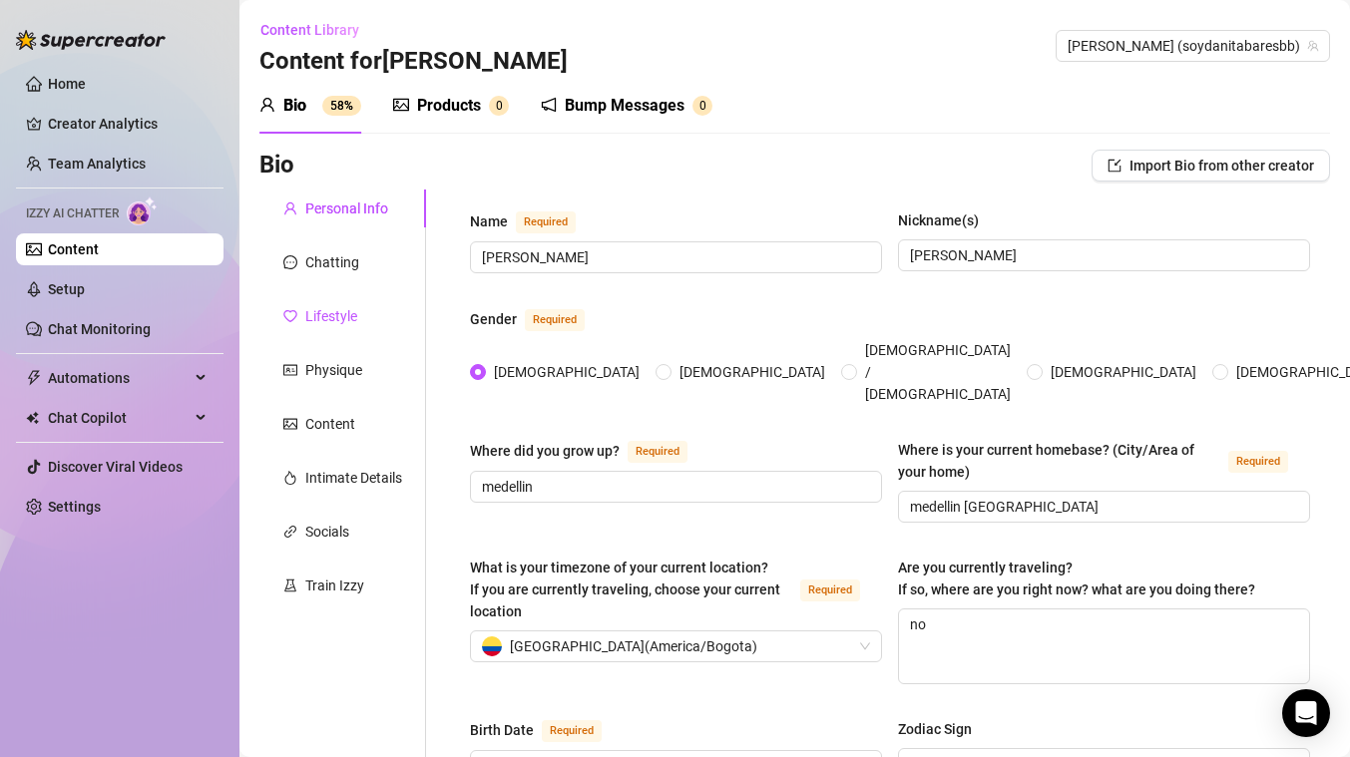
click at [337, 317] on div "Lifestyle" at bounding box center [331, 316] width 52 height 22
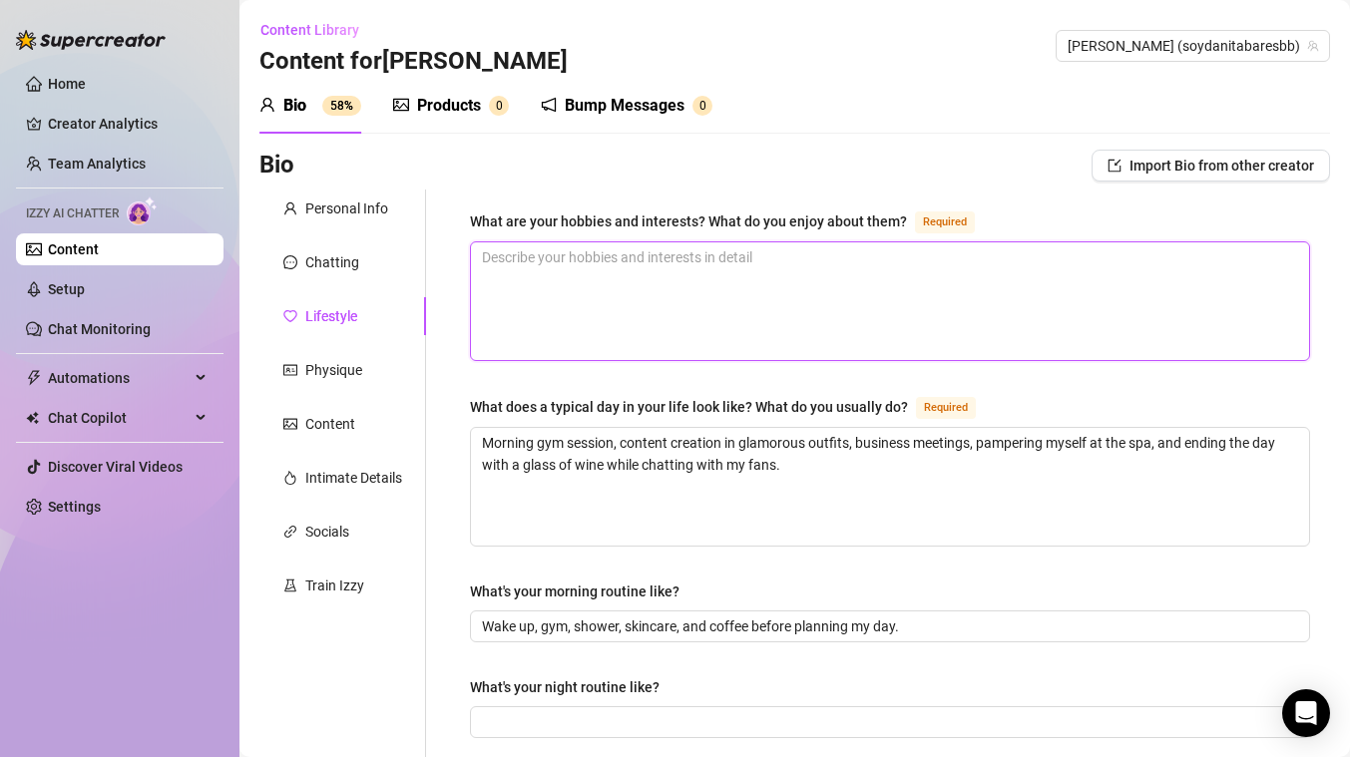
click at [1170, 258] on textarea "What are your hobbies and interests? What do you enjoy about them? Required" at bounding box center [890, 301] width 838 height 118
paste textarea "What are your hobbies and interests? What do you enjoy about them? I love the g…"
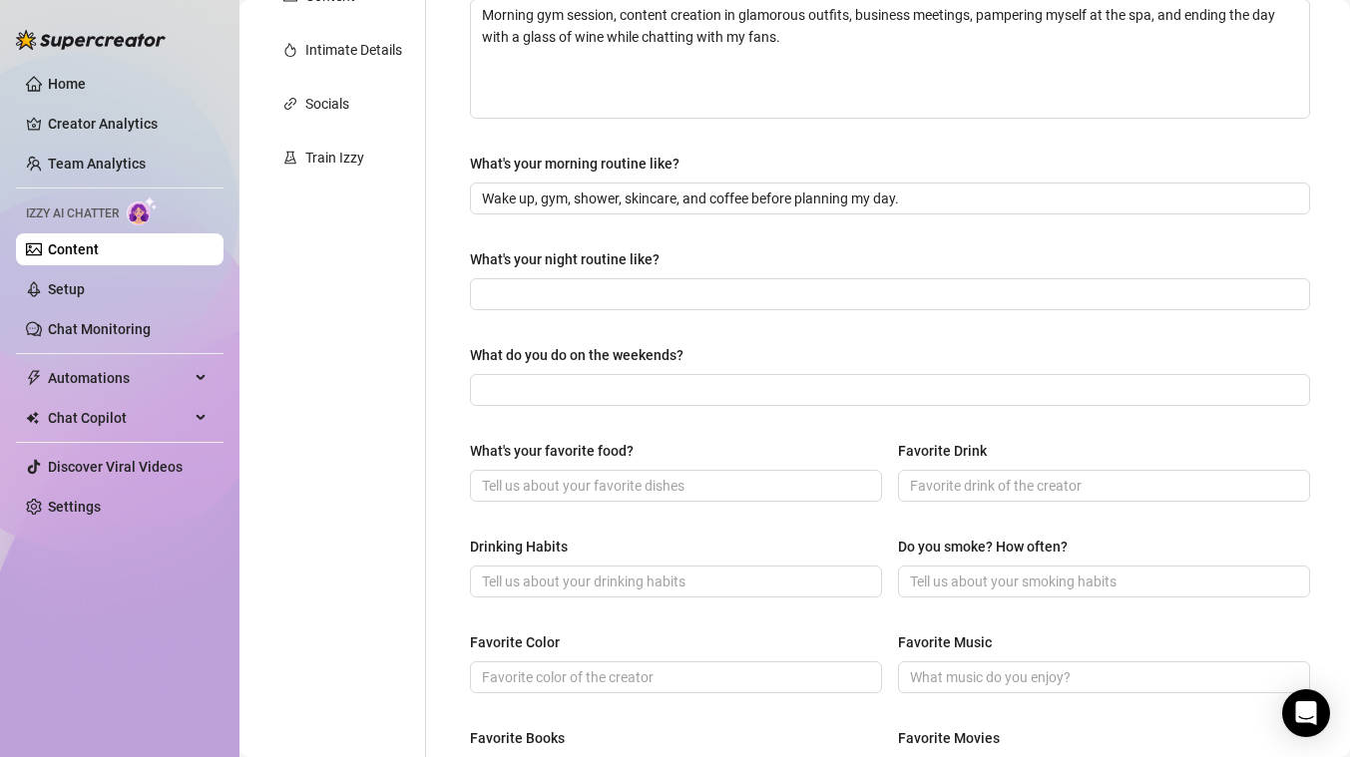
scroll to position [443, 0]
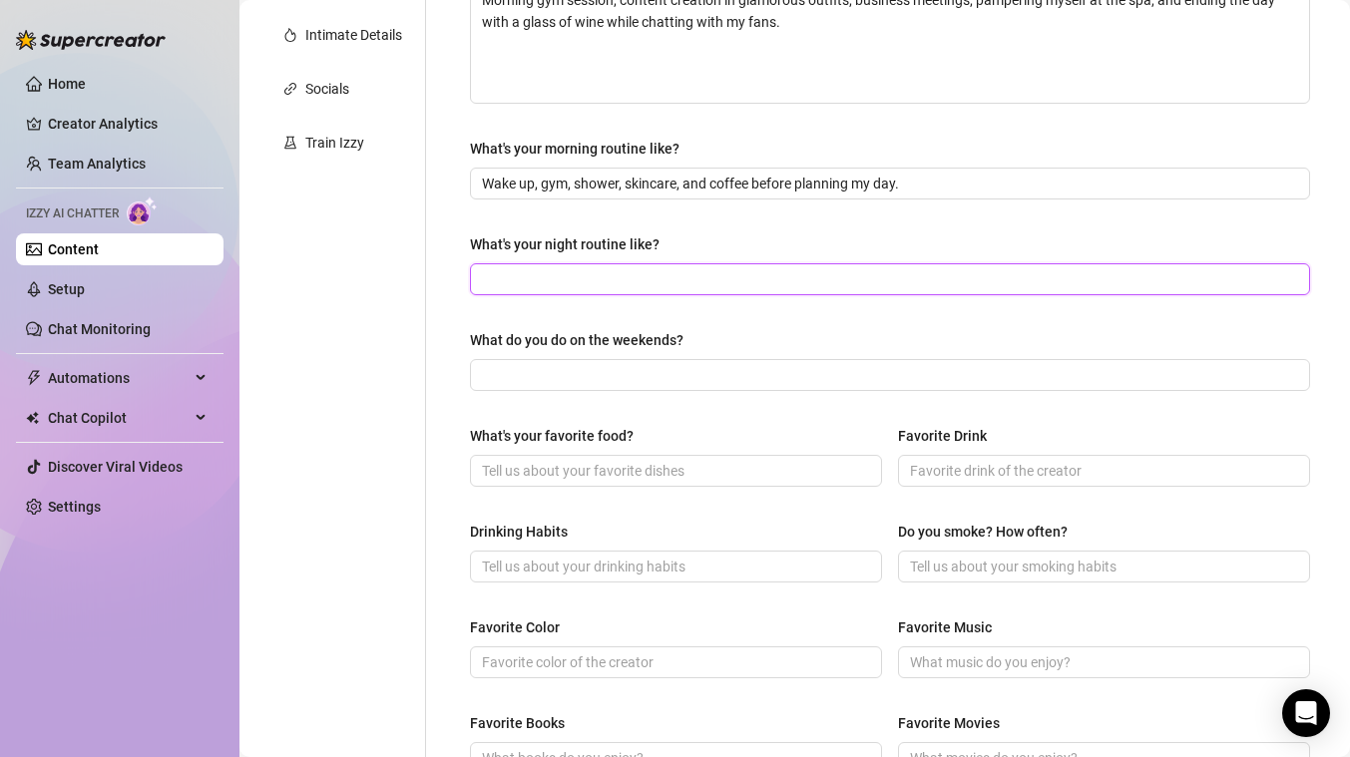
click at [922, 268] on input "What's your night routine like?" at bounding box center [888, 279] width 812 height 22
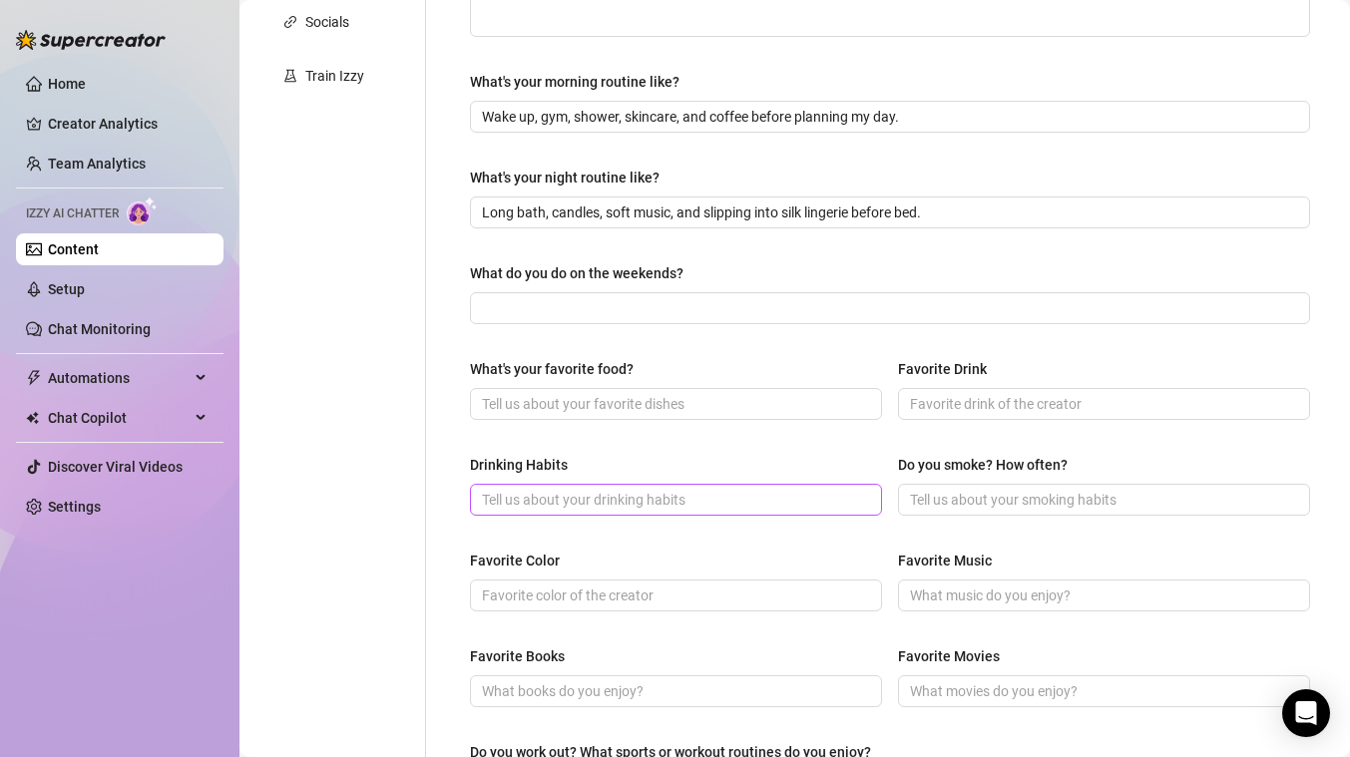
scroll to position [591, 0]
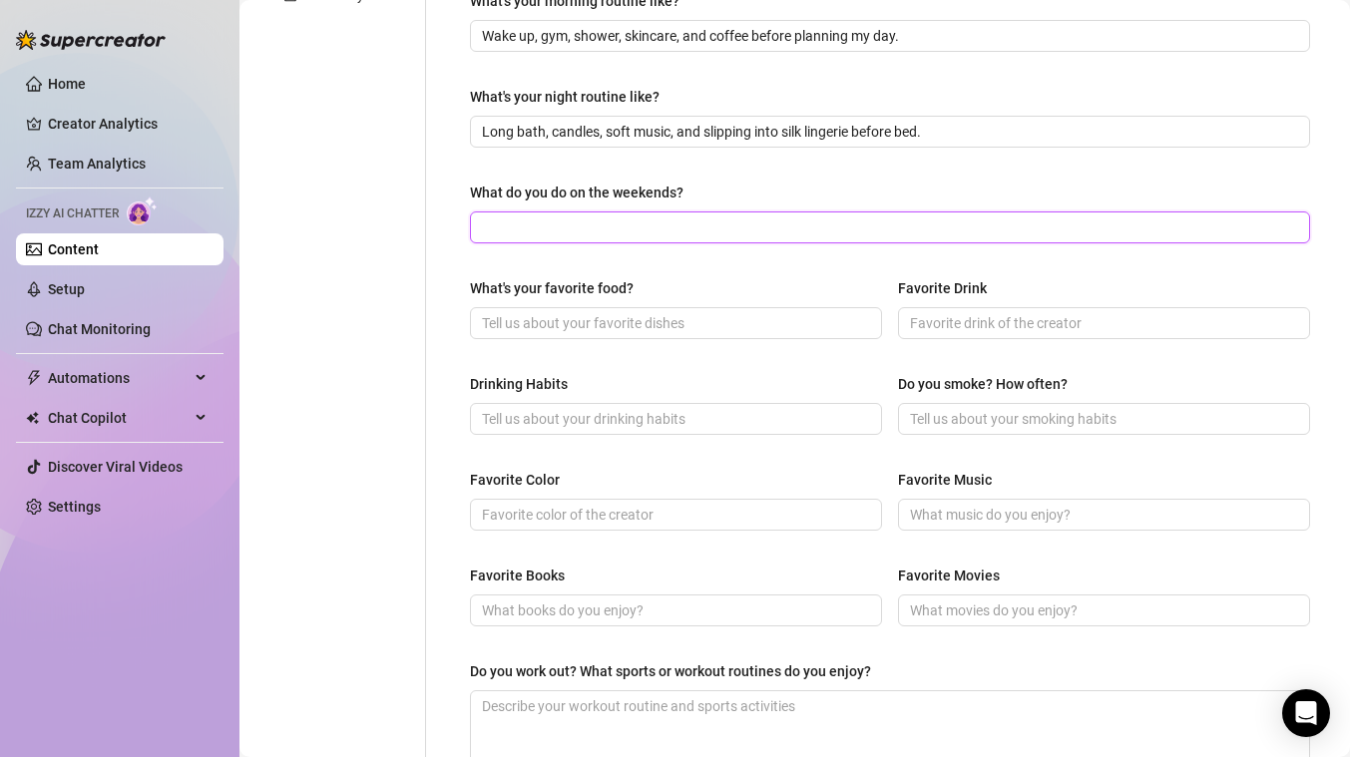
click at [613, 234] on input "What do you do on the weekends?" at bounding box center [888, 227] width 812 height 22
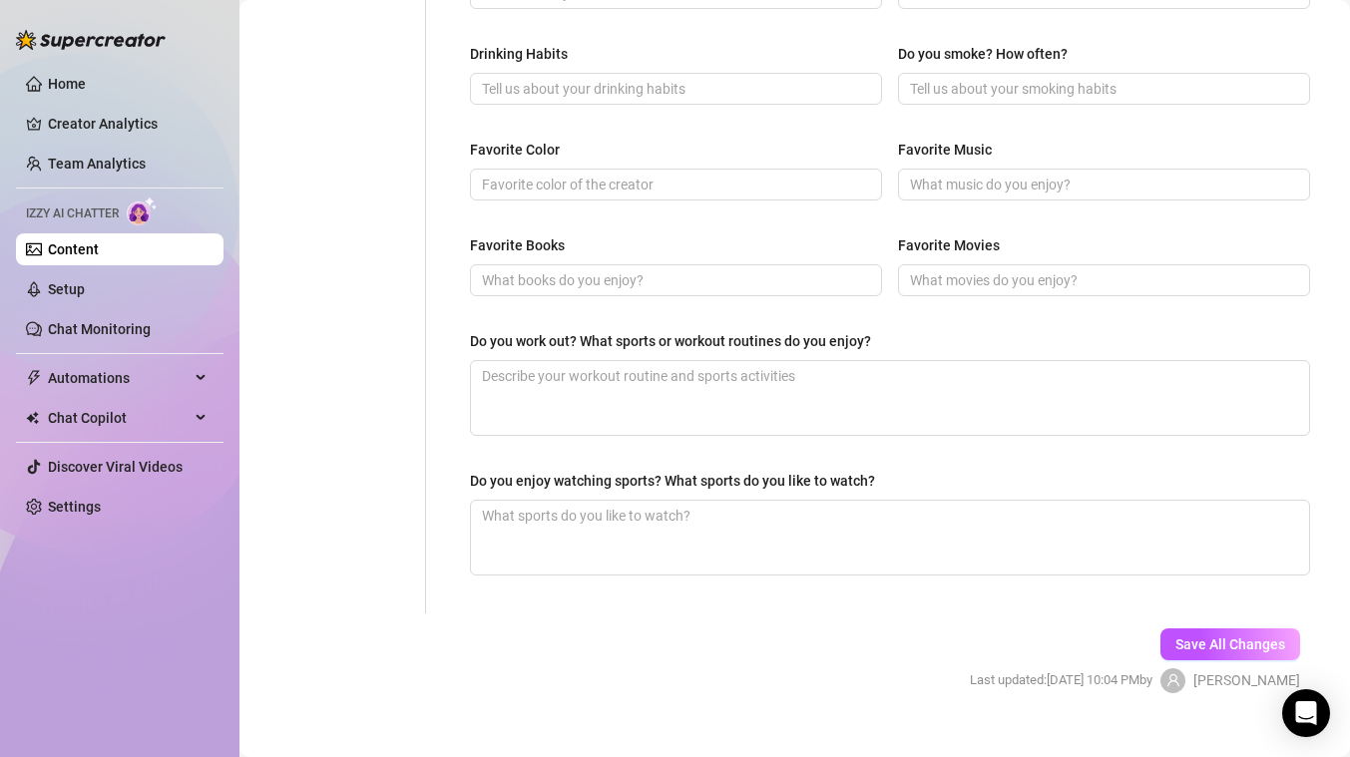
scroll to position [950, 0]
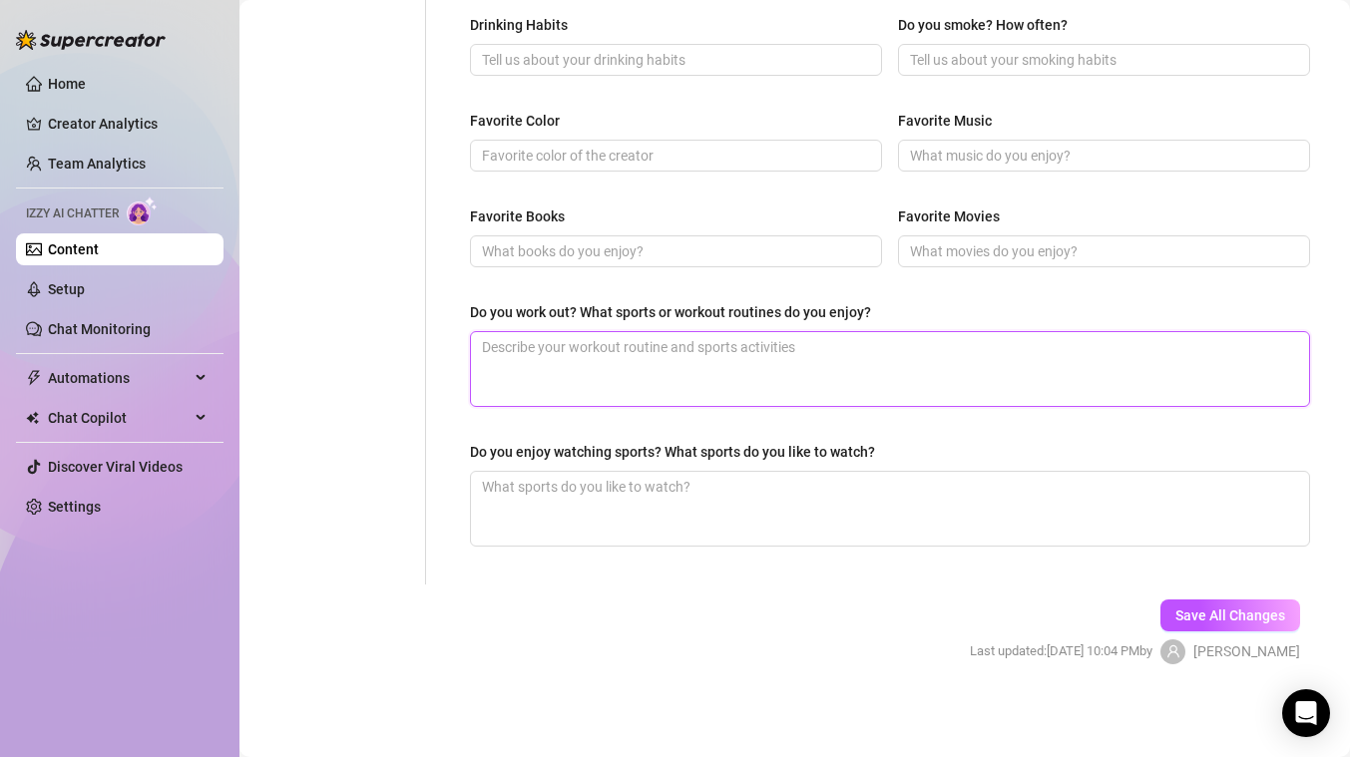
click at [889, 356] on textarea "Do you work out? What sports or workout routines do you enjoy?" at bounding box center [890, 369] width 838 height 74
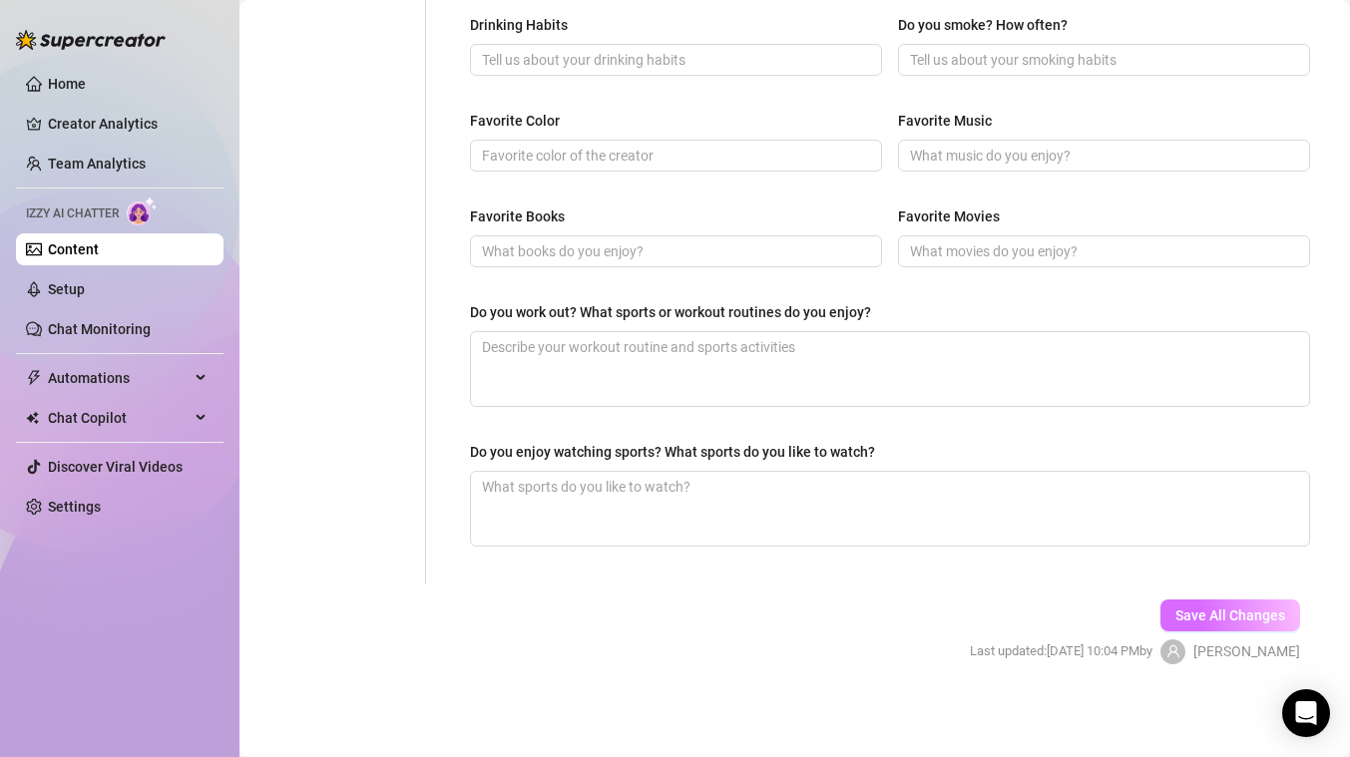
click at [1240, 622] on button "Save All Changes" at bounding box center [1230, 616] width 140 height 32
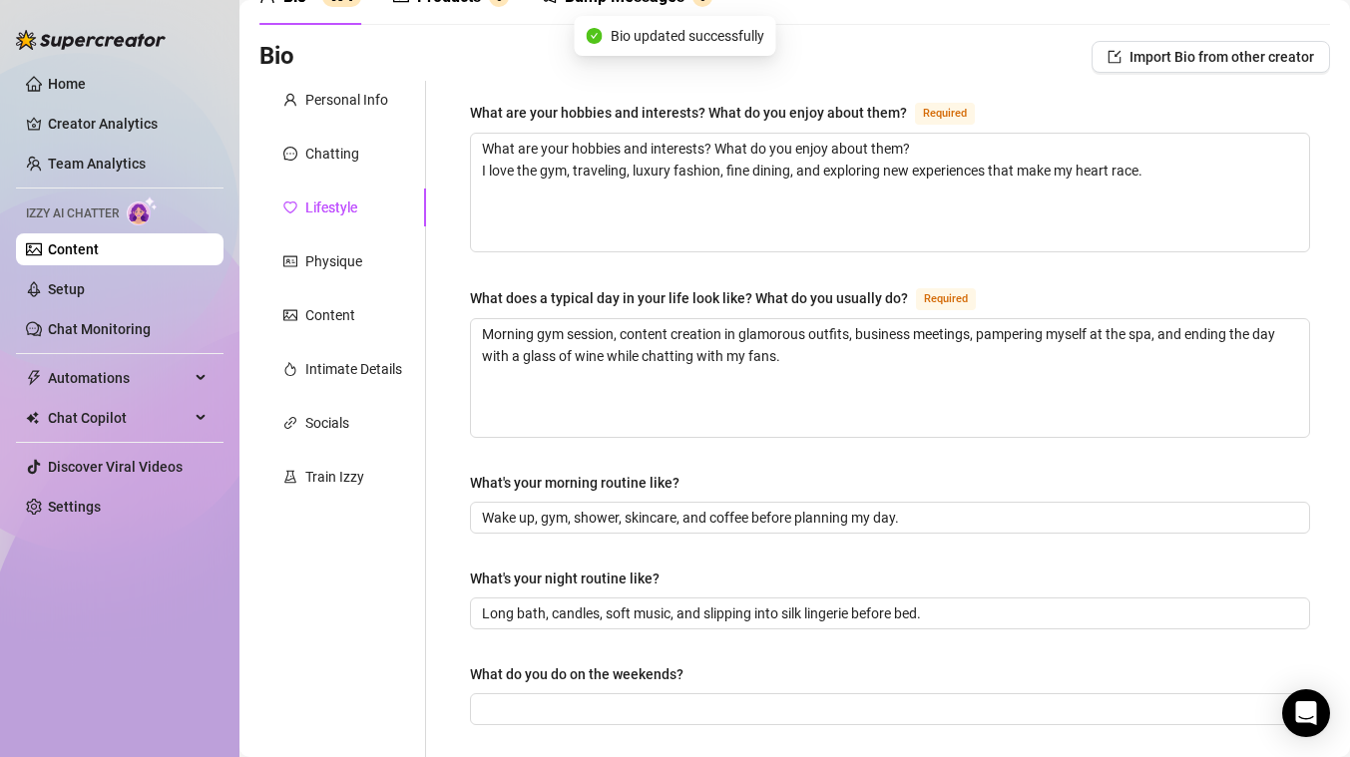
scroll to position [0, 0]
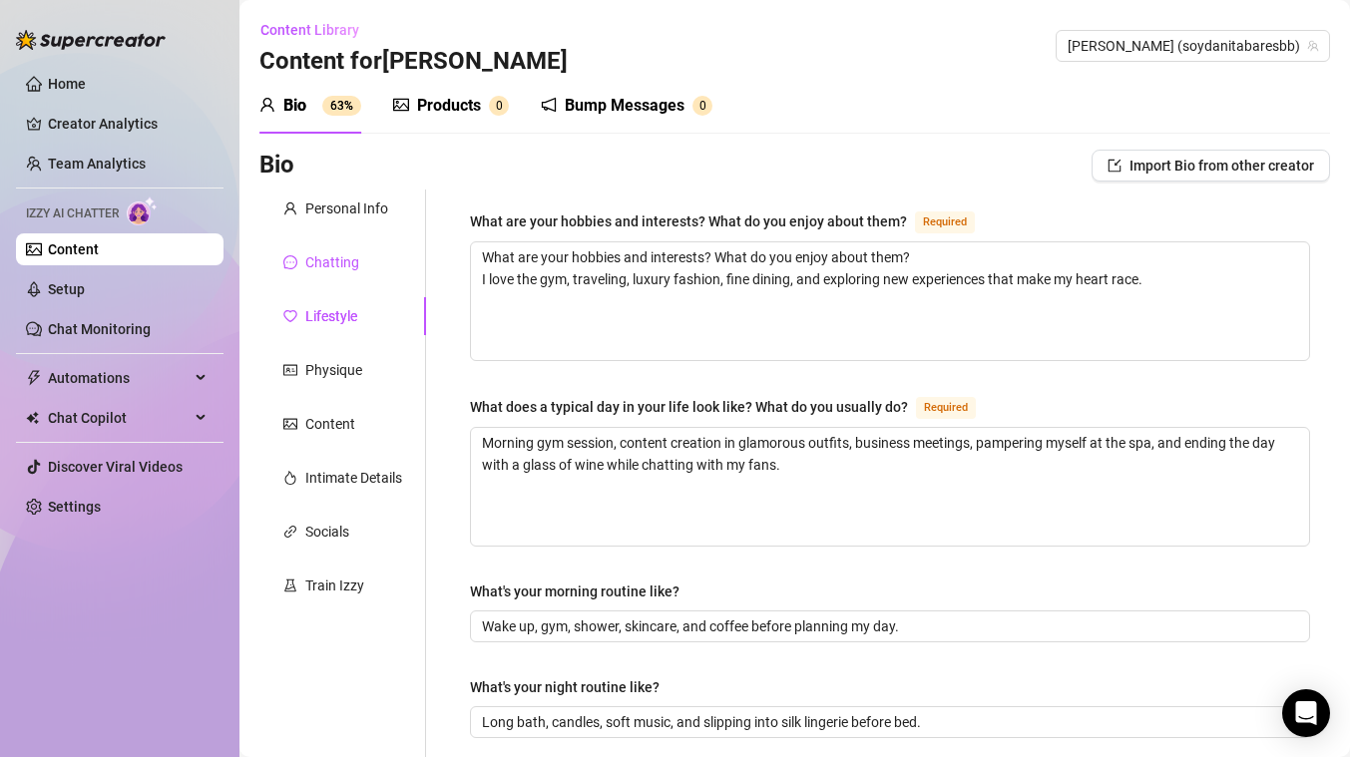
click at [341, 268] on div "Chatting" at bounding box center [332, 262] width 54 height 22
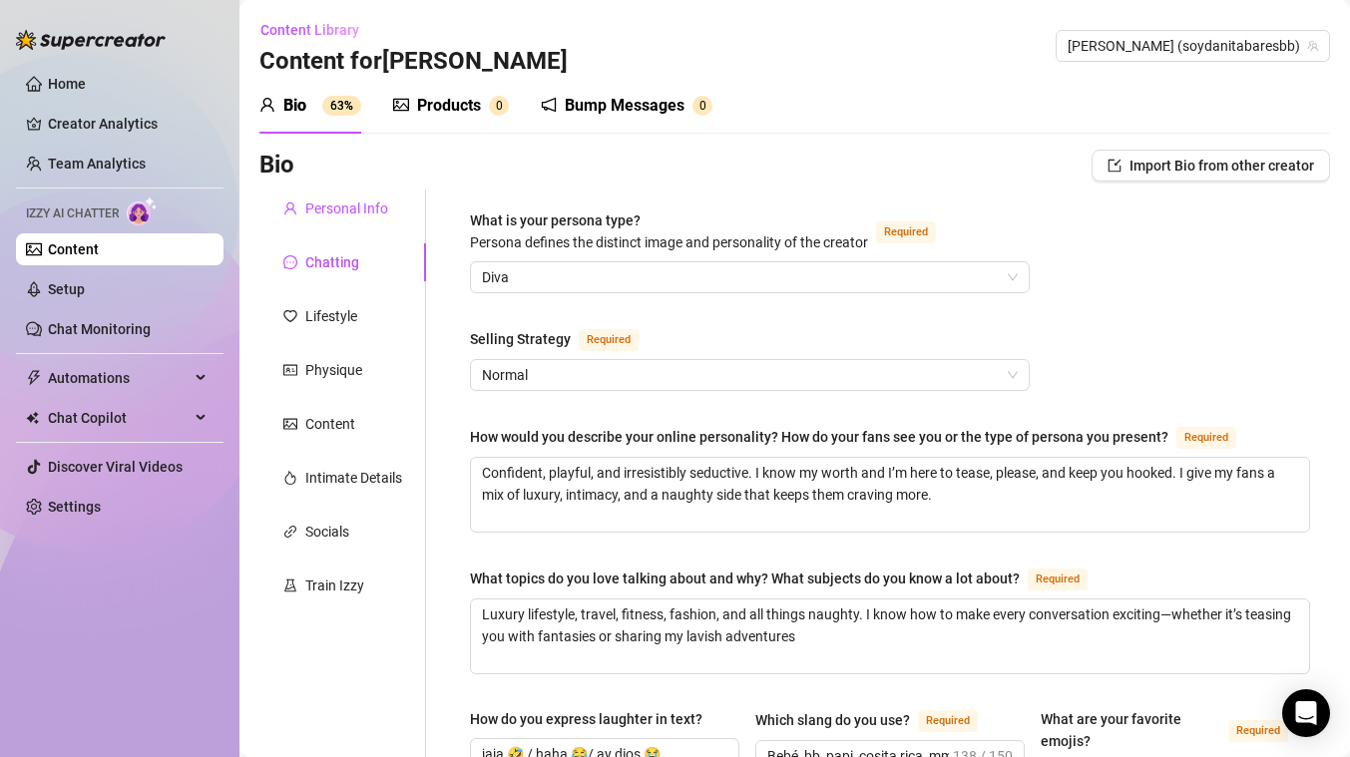
click at [350, 204] on div "Personal Info" at bounding box center [346, 209] width 83 height 22
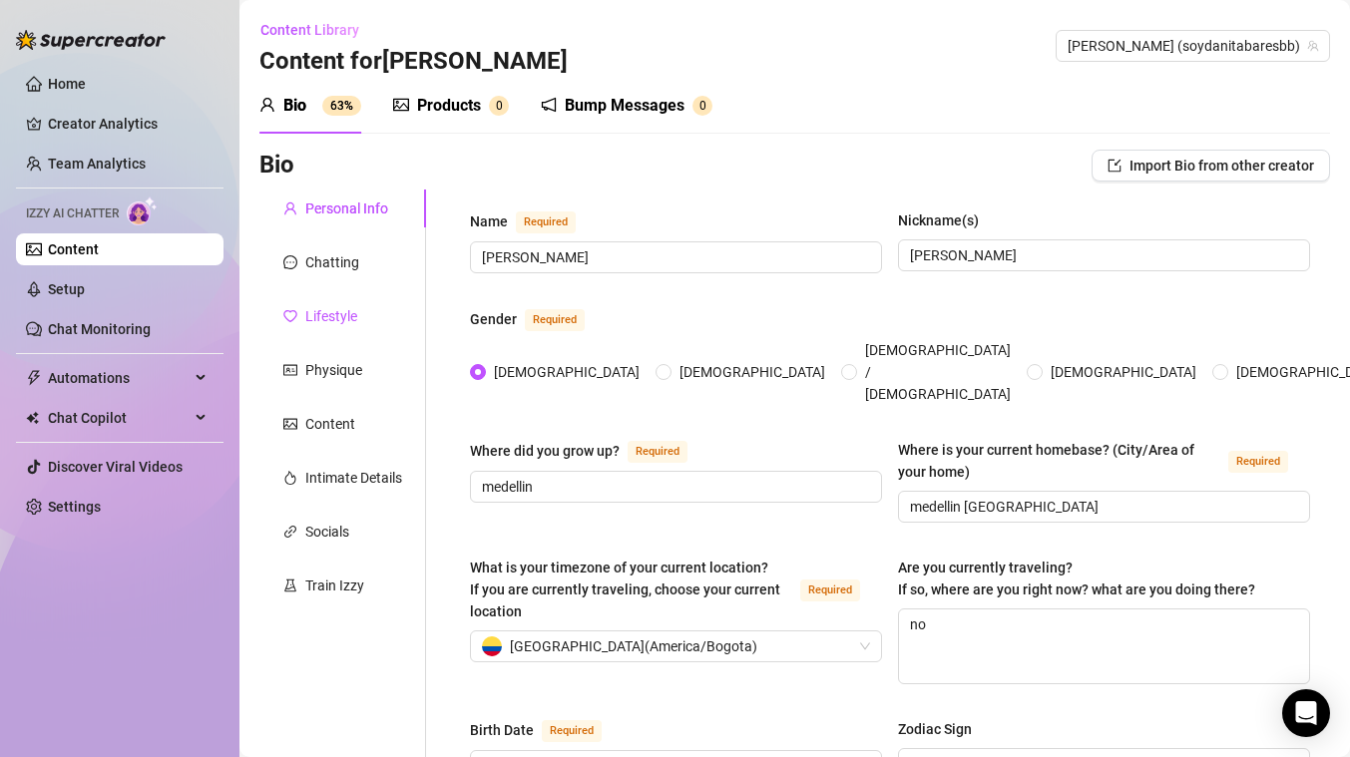
click at [340, 317] on div "Lifestyle" at bounding box center [331, 316] width 52 height 22
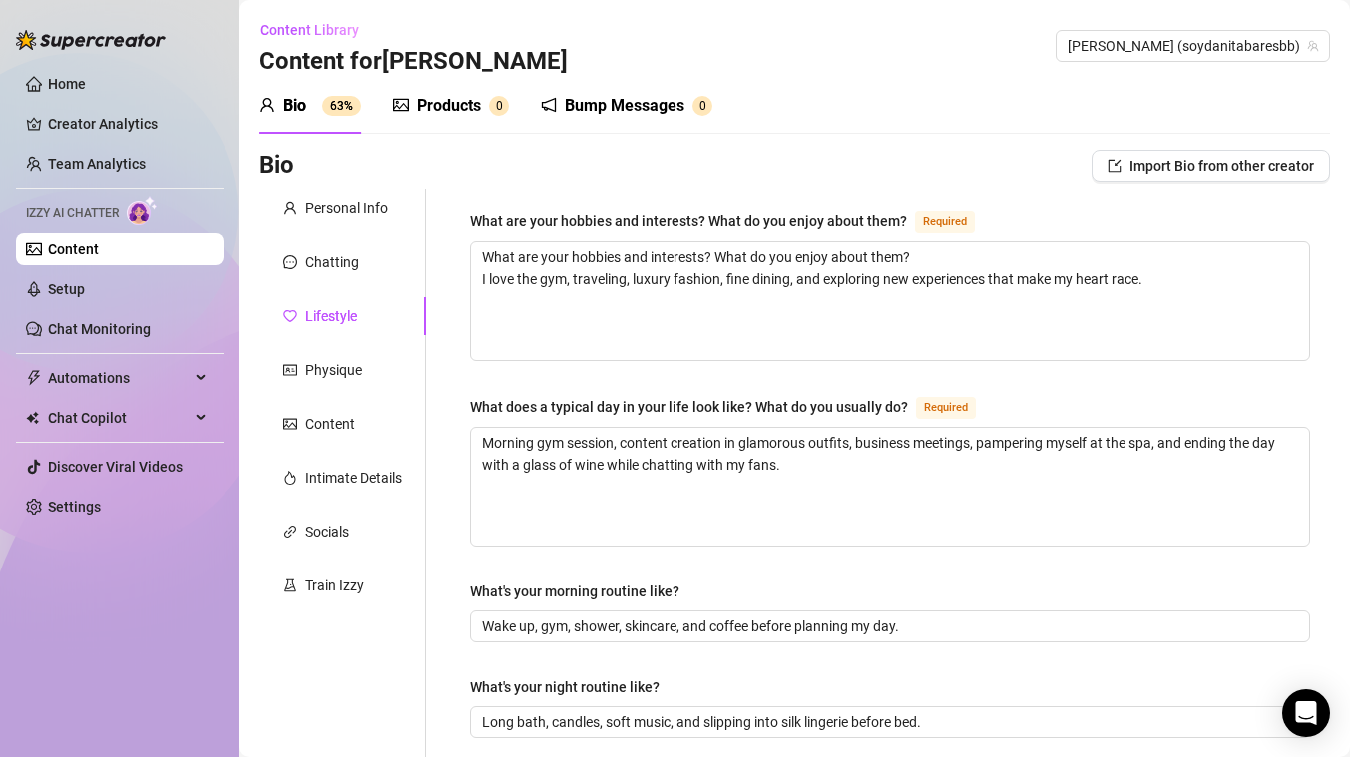
click at [332, 412] on div "Content" at bounding box center [342, 424] width 167 height 38
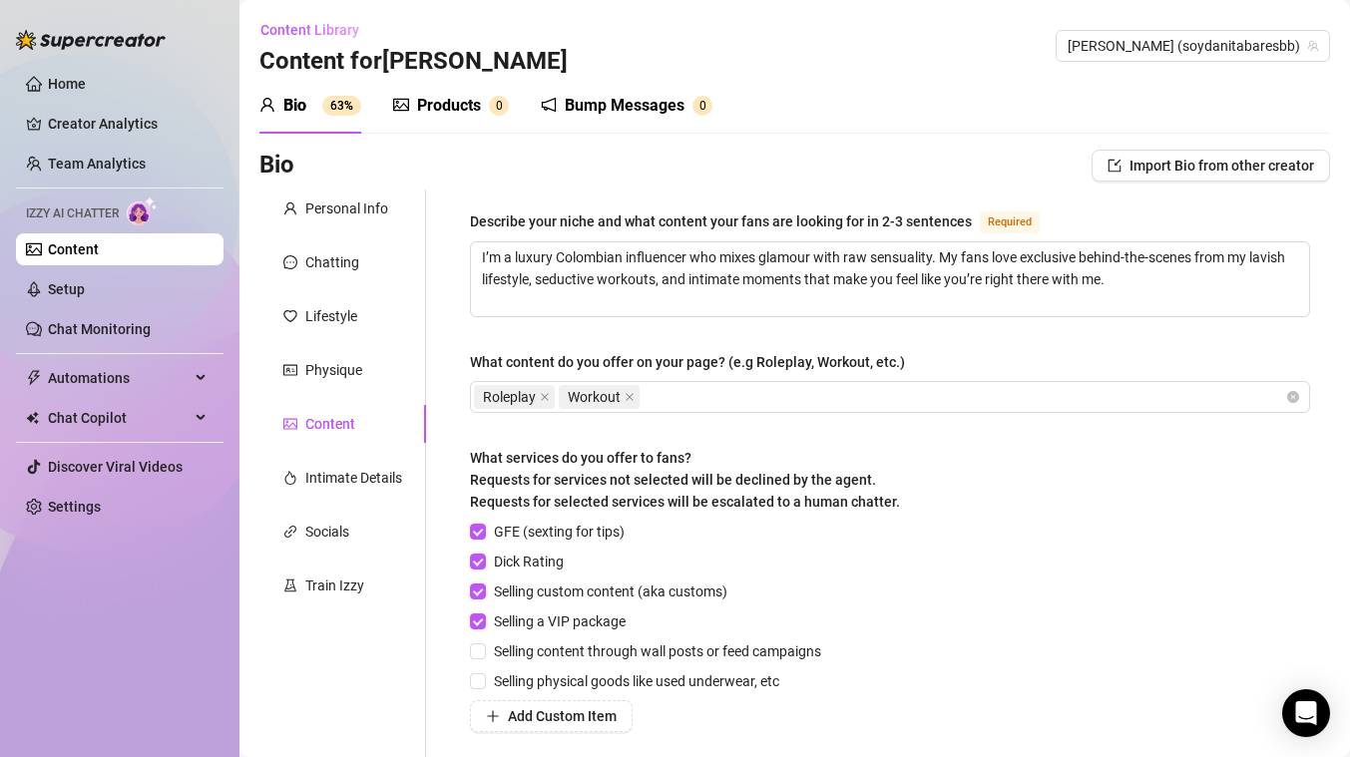
scroll to position [282, 0]
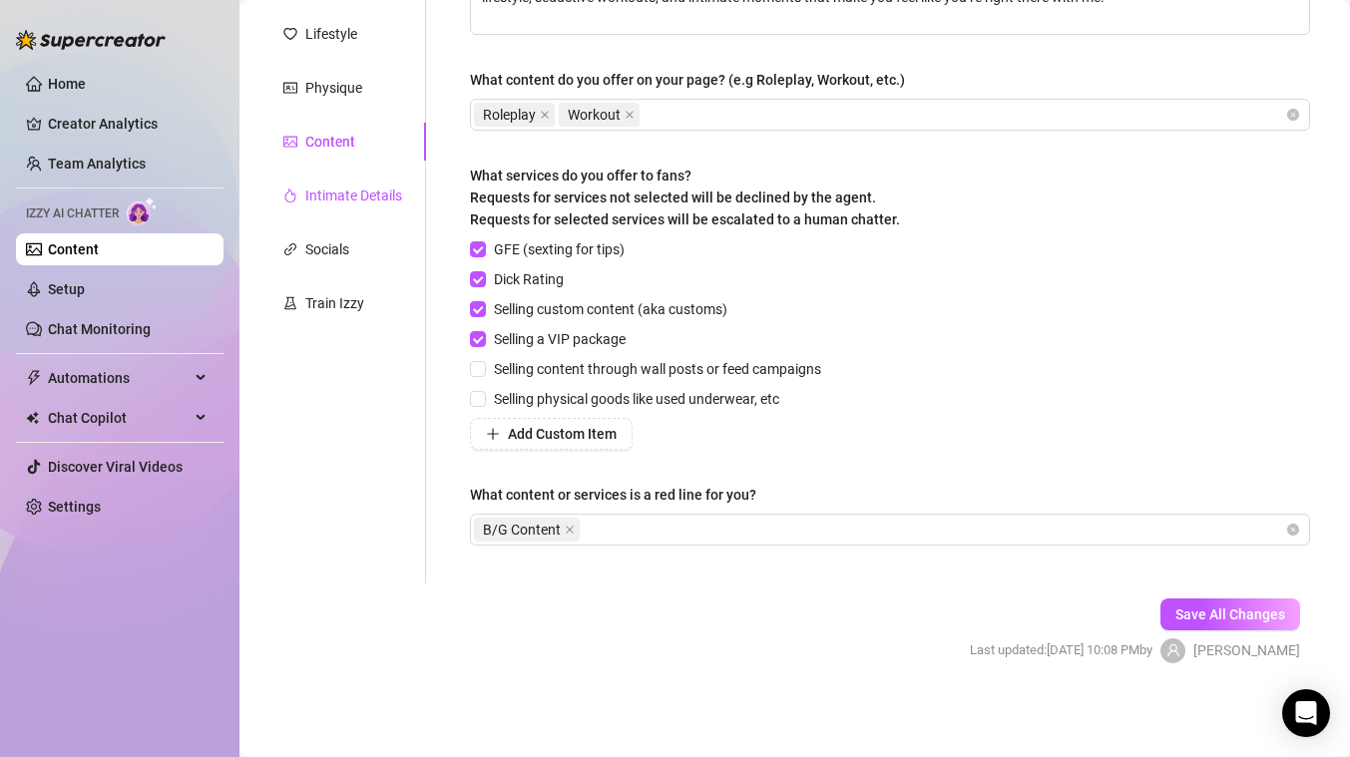
click at [348, 188] on div "Intimate Details" at bounding box center [353, 196] width 97 height 22
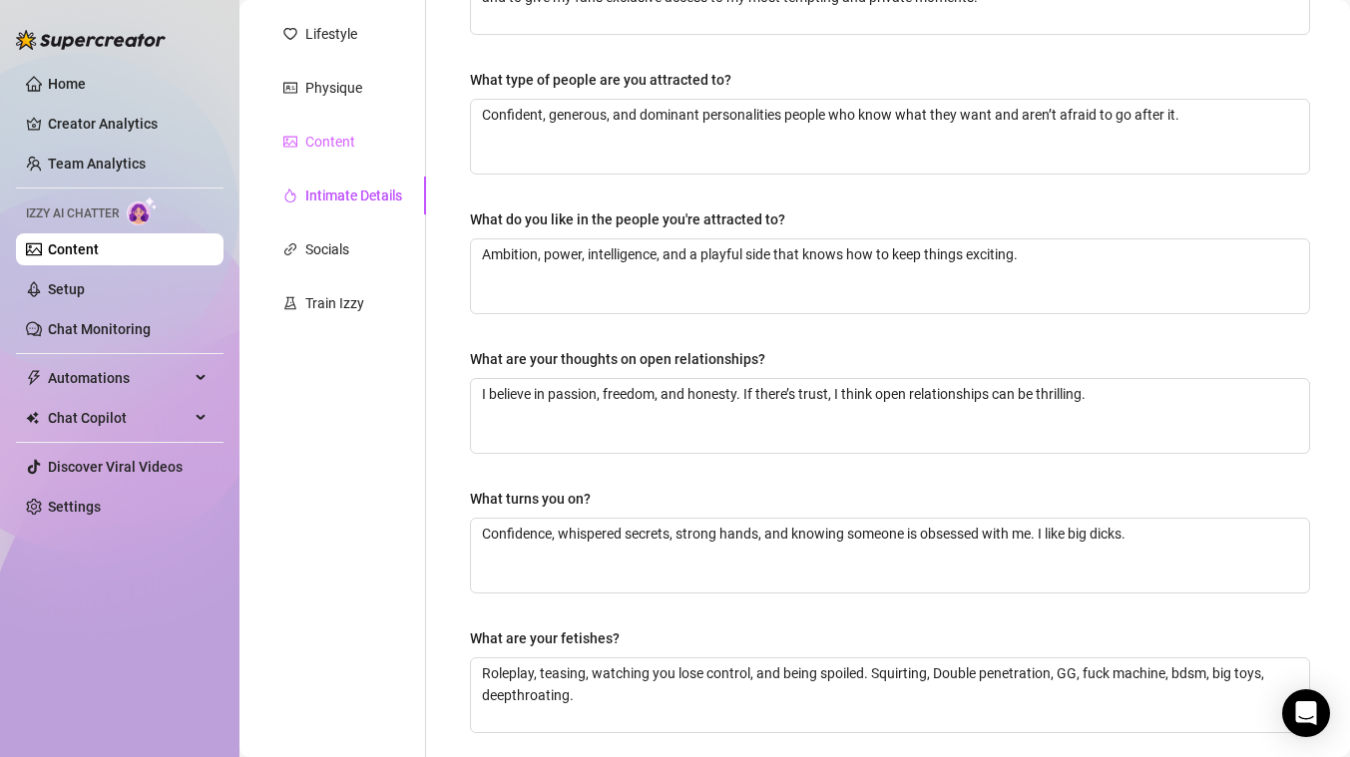
click at [341, 129] on div "Content" at bounding box center [342, 142] width 167 height 38
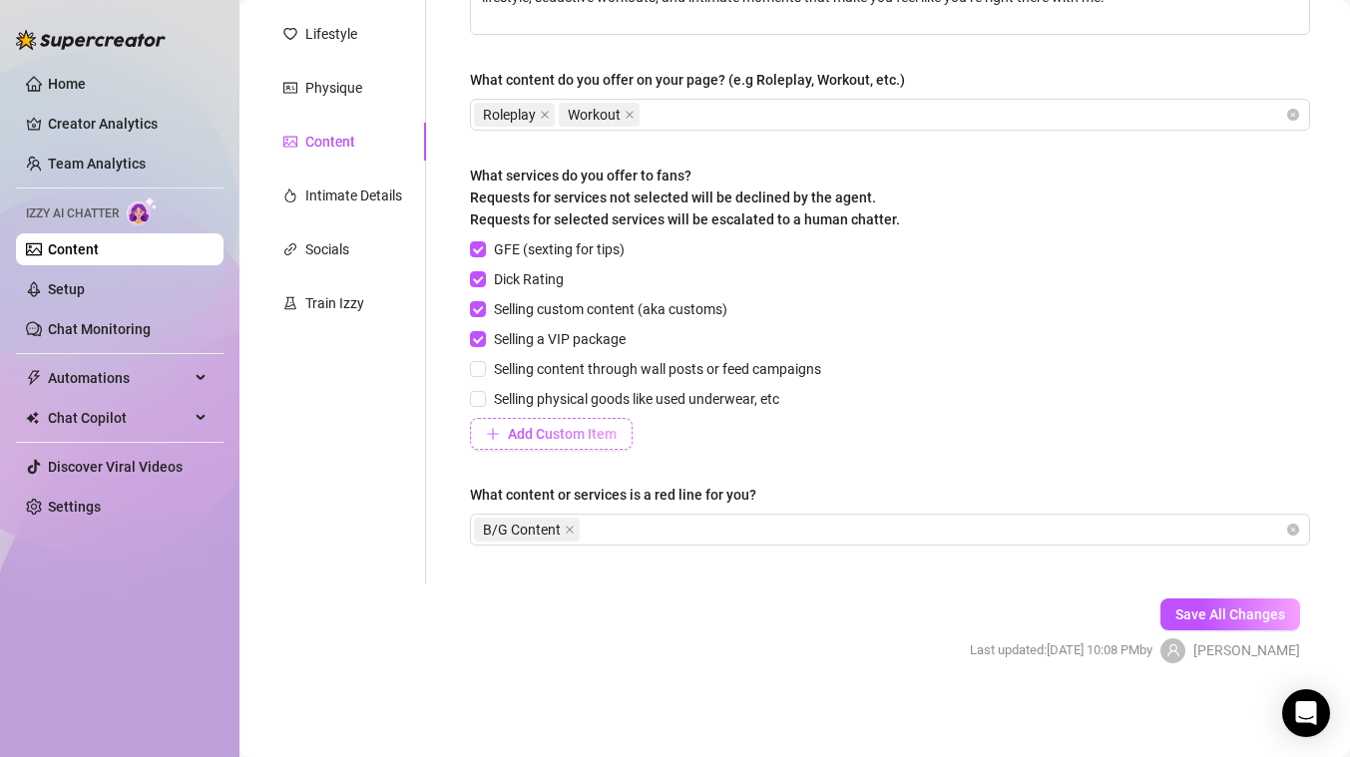
click at [534, 433] on span "Add Custom Item" at bounding box center [562, 434] width 109 height 16
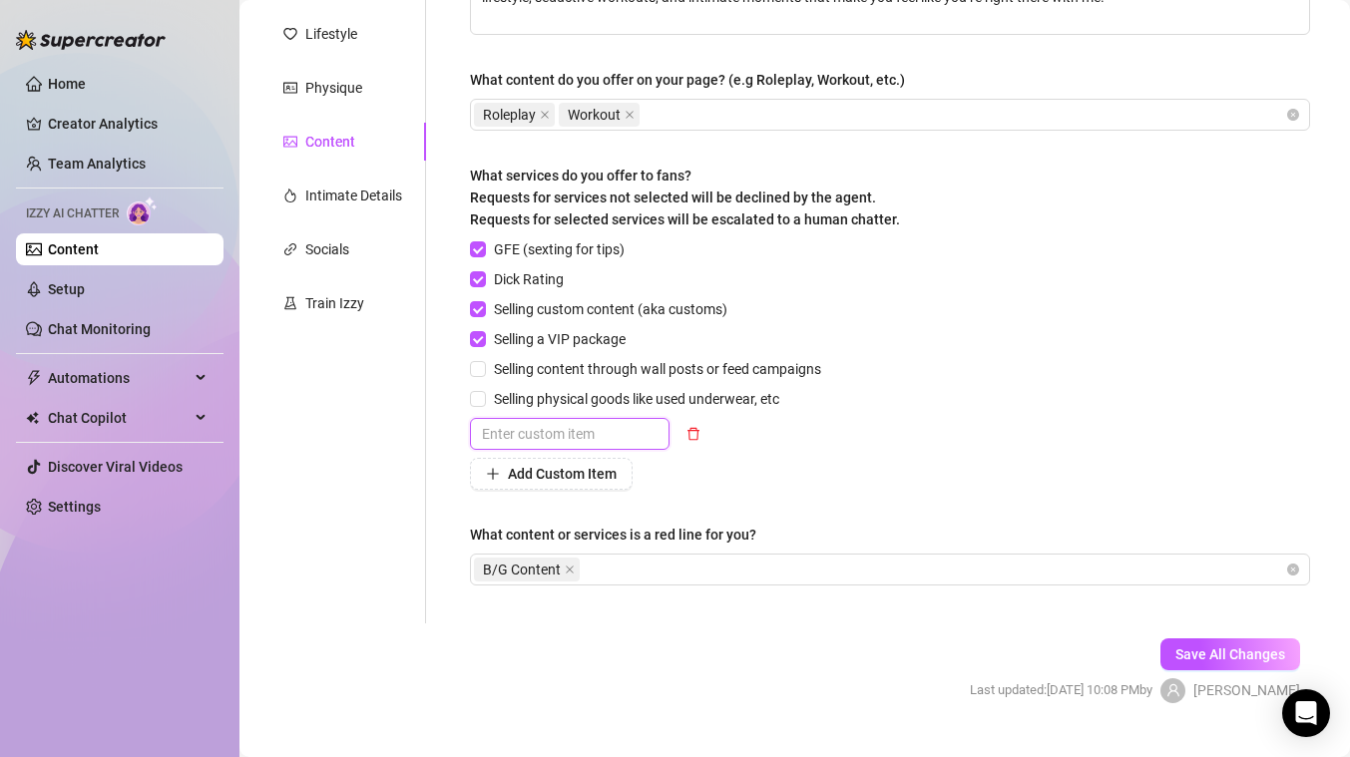
click at [543, 434] on input "text" at bounding box center [570, 434] width 200 height 32
click at [785, 488] on div "Add Custom Item" at bounding box center [649, 474] width 359 height 32
click at [610, 485] on button "Add Custom Item" at bounding box center [551, 474] width 163 height 32
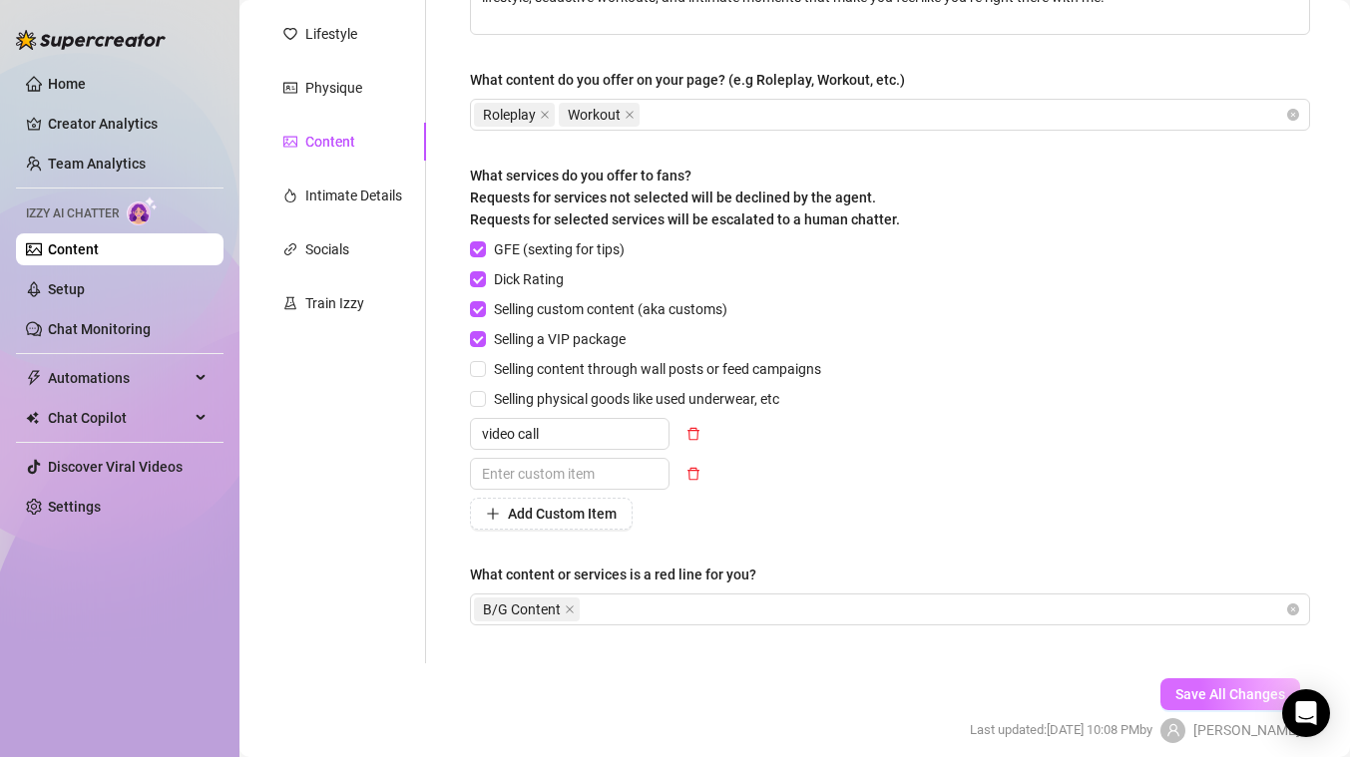
click at [1238, 698] on span "Save All Changes" at bounding box center [1230, 694] width 110 height 16
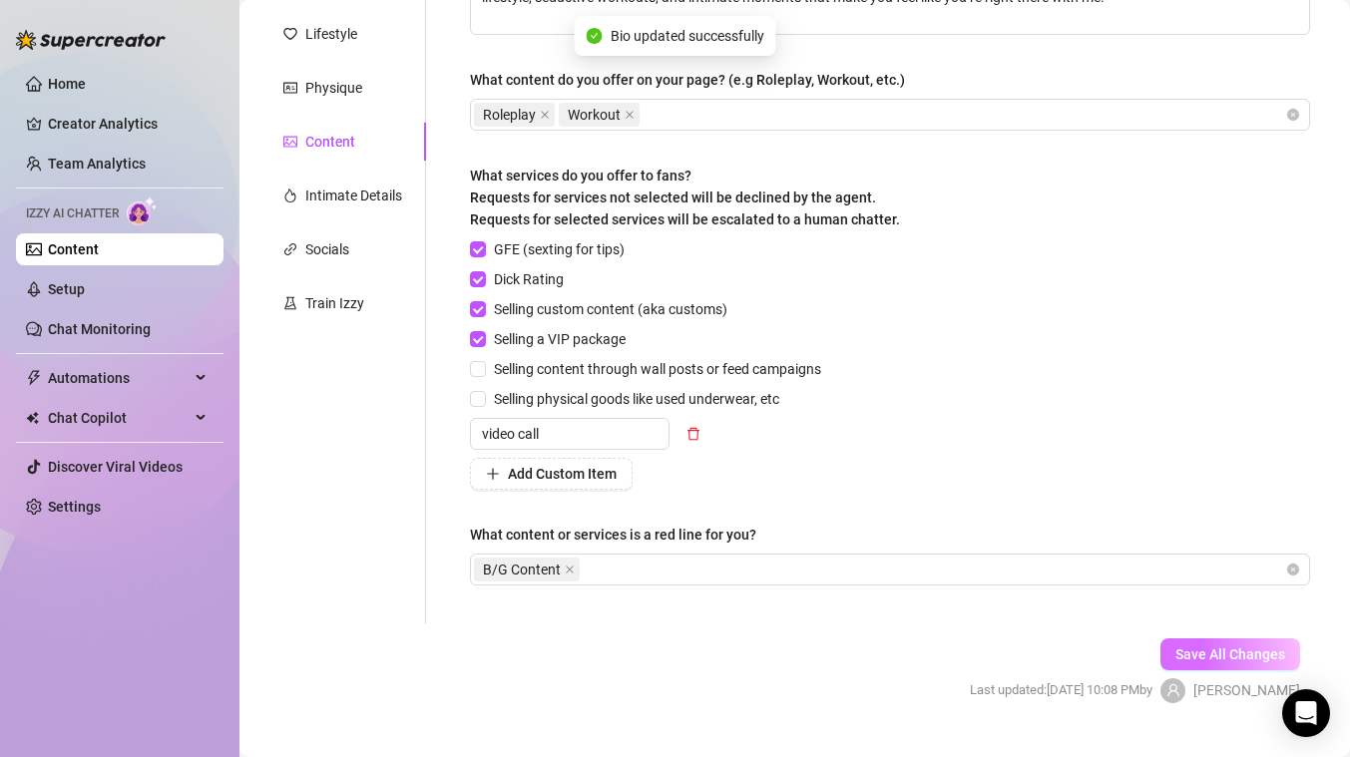
click at [1209, 652] on span "Save All Changes" at bounding box center [1230, 654] width 110 height 16
click at [875, 433] on div "GFE (sexting for tips) Dick Rating Selling custom content (aka customs) Selling…" at bounding box center [890, 363] width 840 height 251
click at [774, 361] on span "Selling content through wall posts or feed campaigns" at bounding box center [657, 369] width 343 height 22
click at [484, 361] on input "Selling content through wall posts or feed campaigns" at bounding box center [477, 368] width 14 height 14
click at [609, 424] on input "video call" at bounding box center [570, 434] width 200 height 32
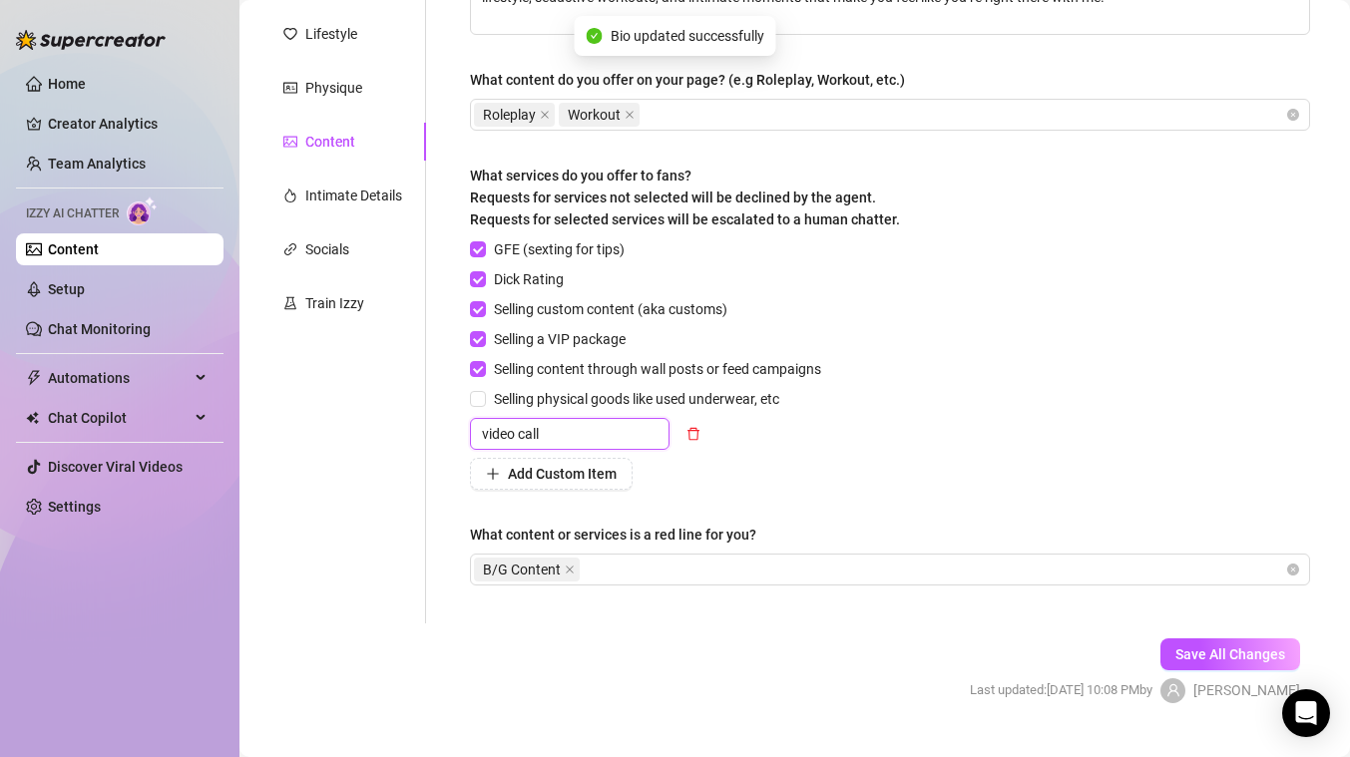
click at [598, 445] on input "video call" at bounding box center [570, 434] width 200 height 32
click at [598, 446] on input "video call" at bounding box center [570, 434] width 200 height 32
click at [478, 362] on input "Selling content through wall posts or feed campaigns" at bounding box center [477, 368] width 14 height 14
click at [805, 498] on div "Describe your niche and what content your fans are looking for in 2-3 sentences…" at bounding box center [890, 265] width 840 height 676
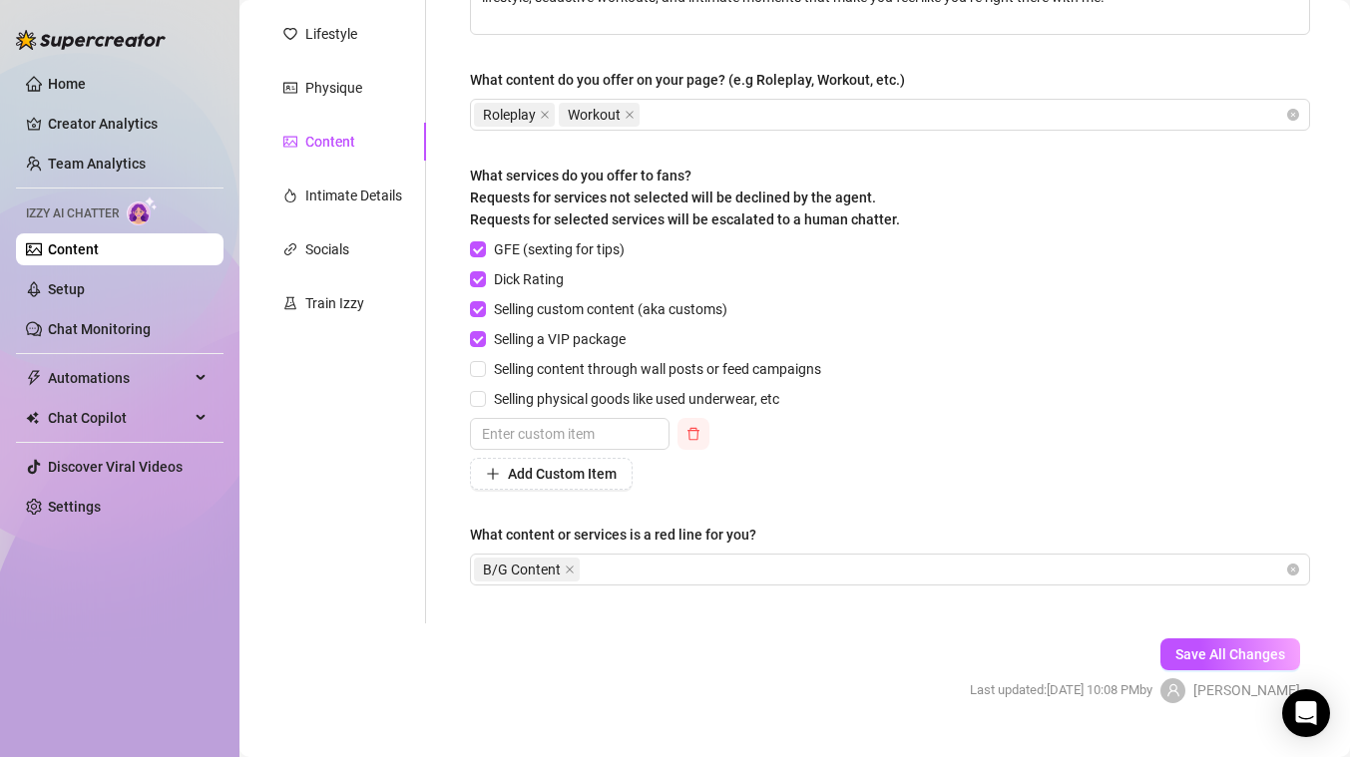
click at [688, 421] on button "button" at bounding box center [693, 434] width 32 height 32
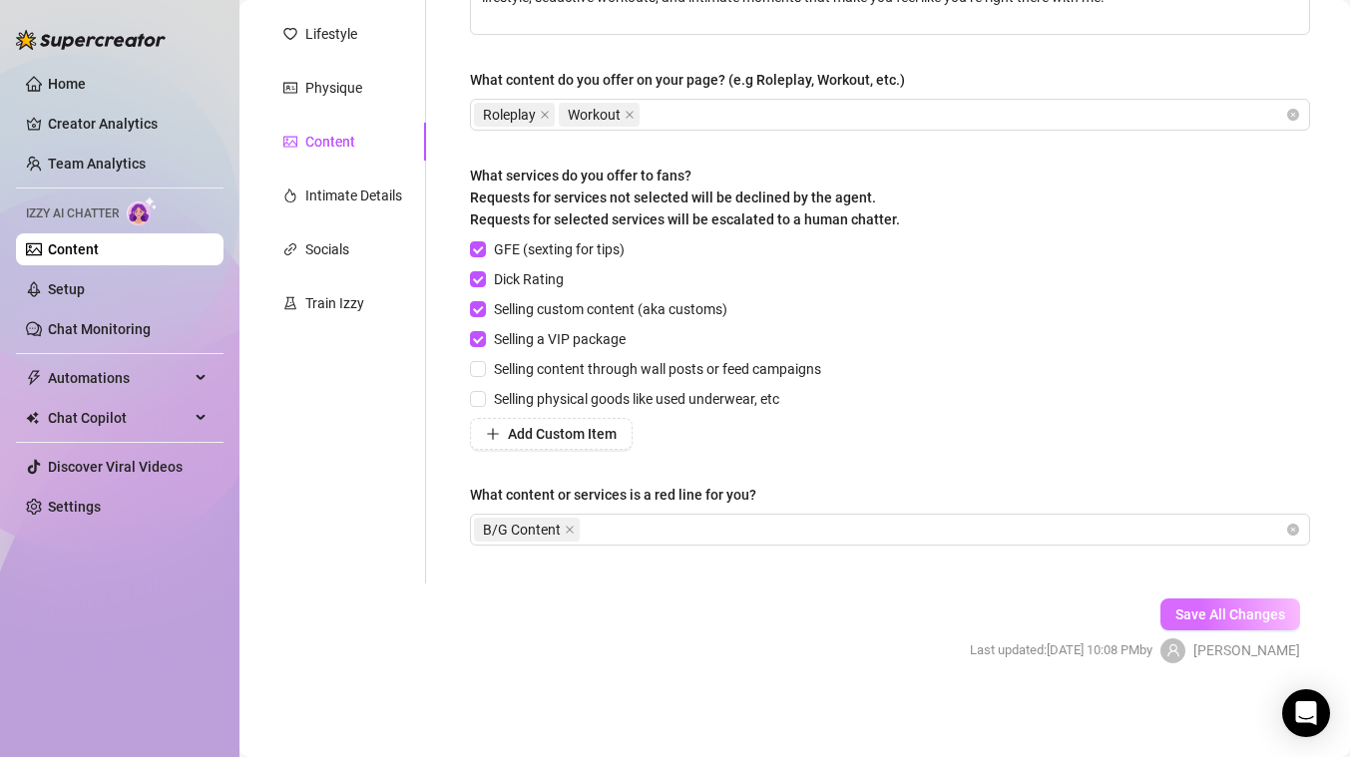
click at [1200, 606] on span "Save All Changes" at bounding box center [1230, 614] width 110 height 16
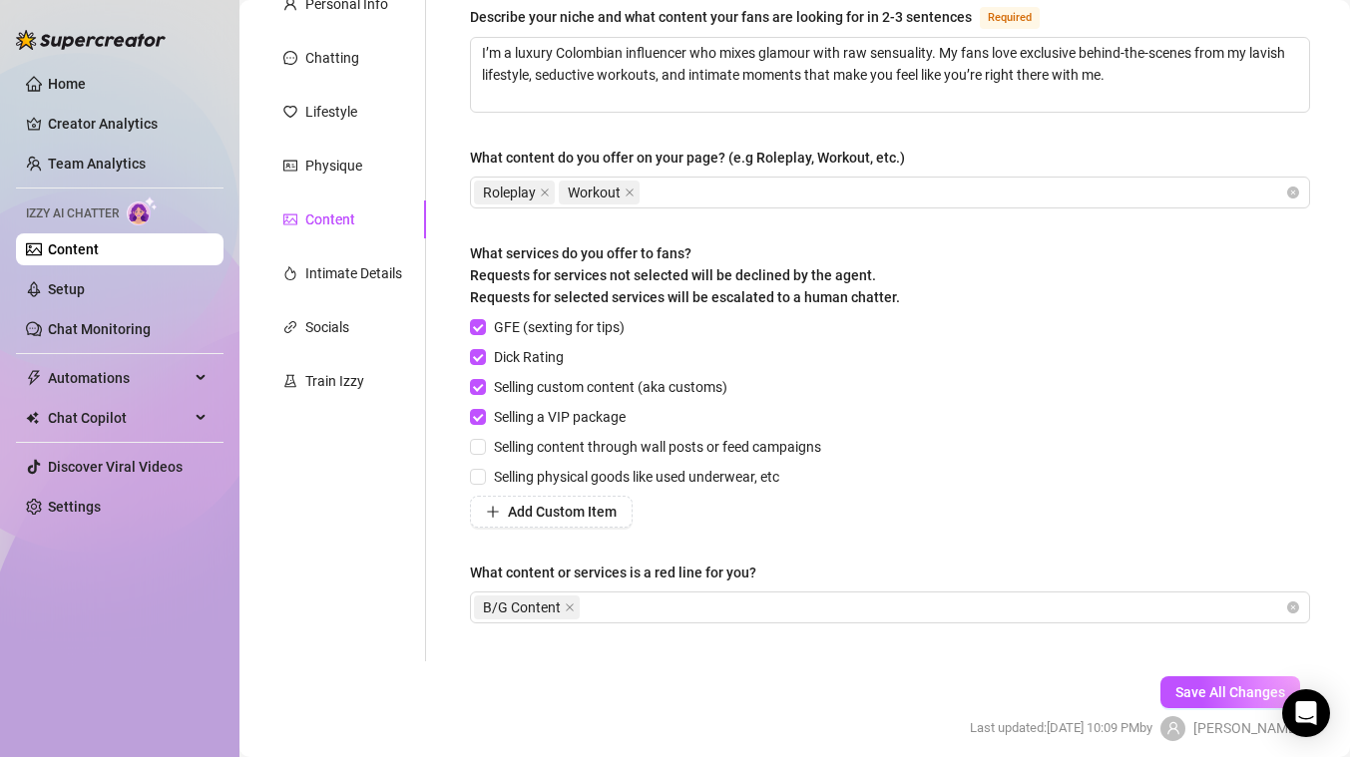
scroll to position [0, 0]
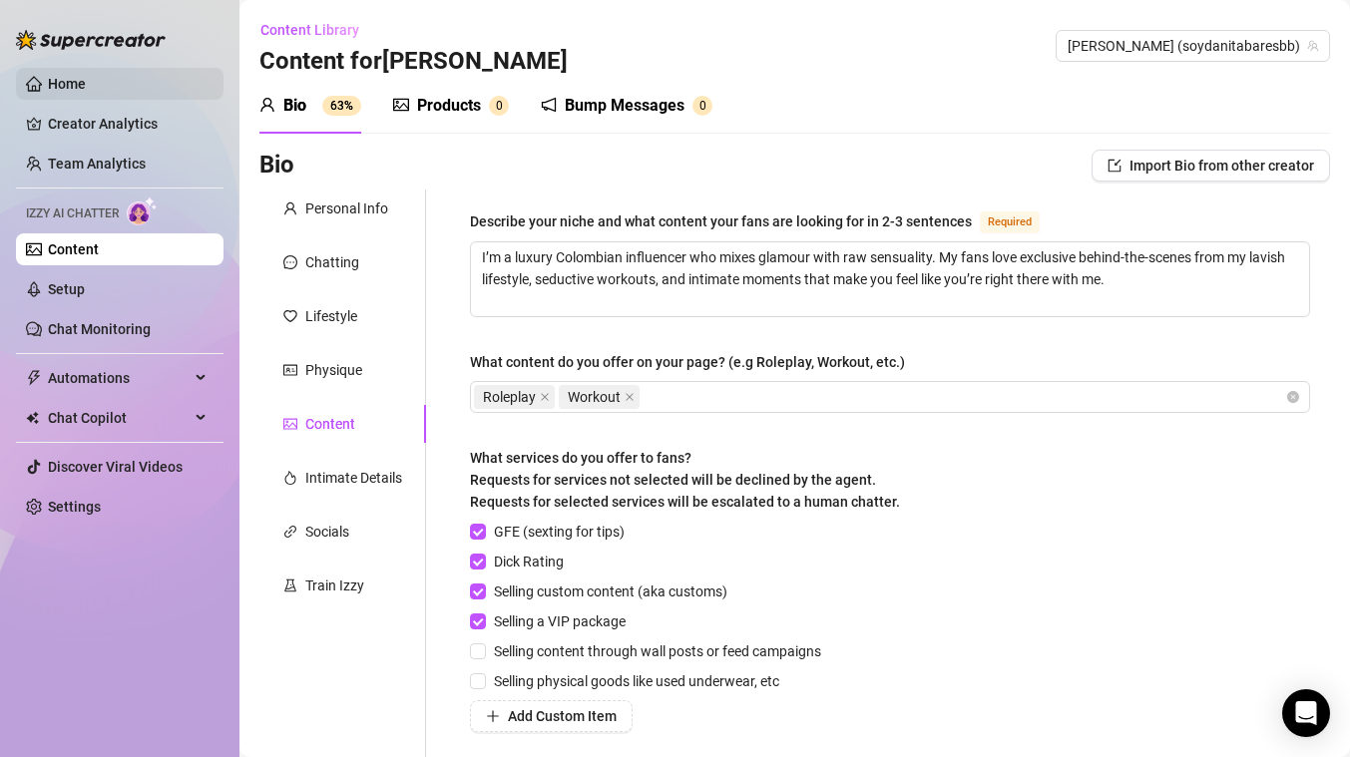
click at [86, 76] on link "Home" at bounding box center [67, 84] width 38 height 16
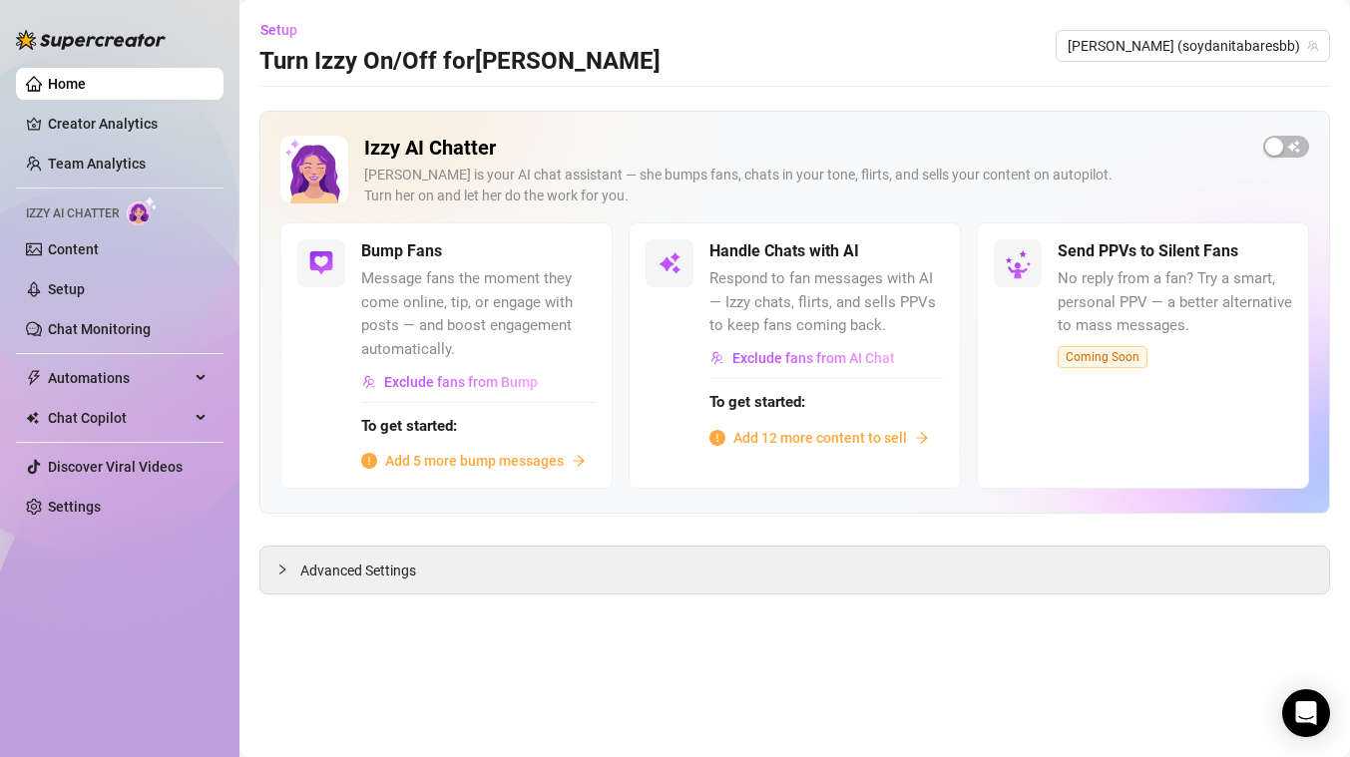
click at [875, 446] on span "Add 12 more content to sell" at bounding box center [820, 438] width 174 height 22
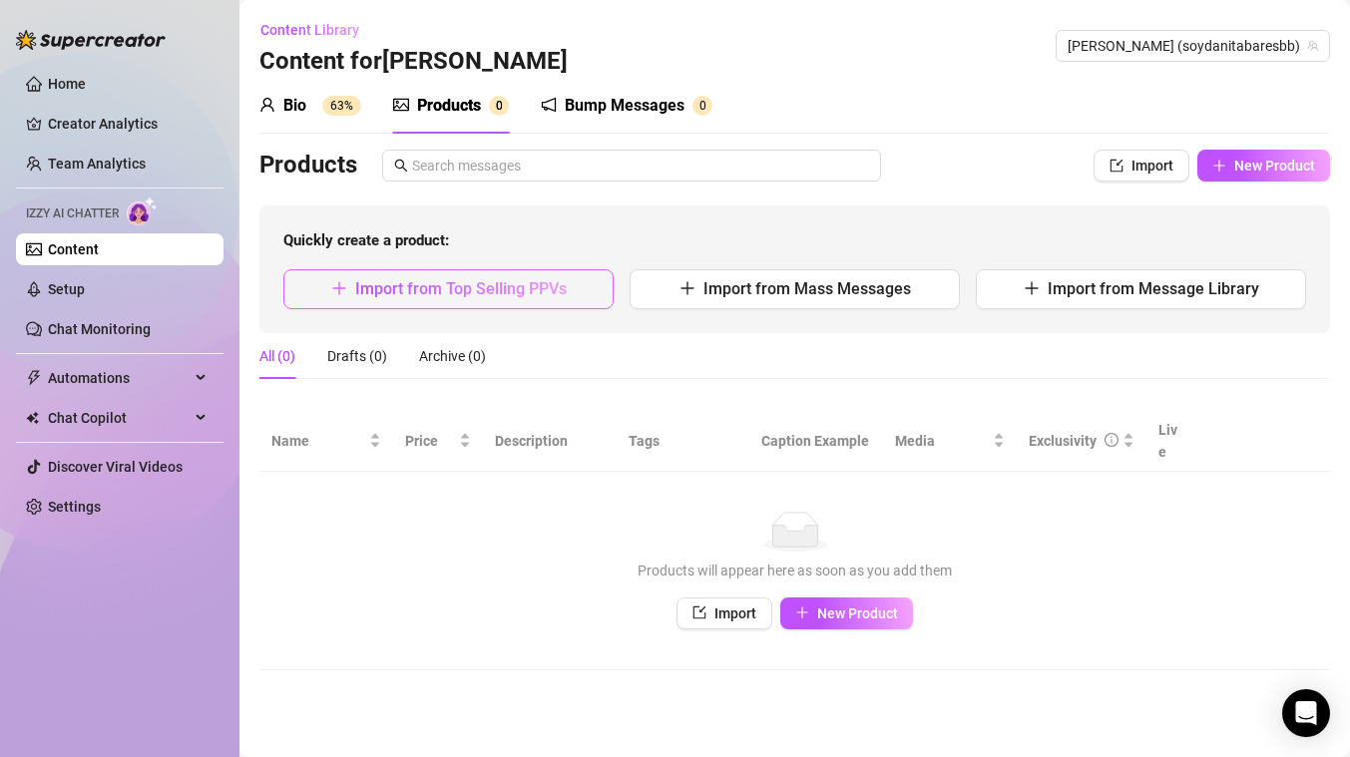
click at [504, 284] on span "Import from Top Selling PPVs" at bounding box center [460, 288] width 211 height 19
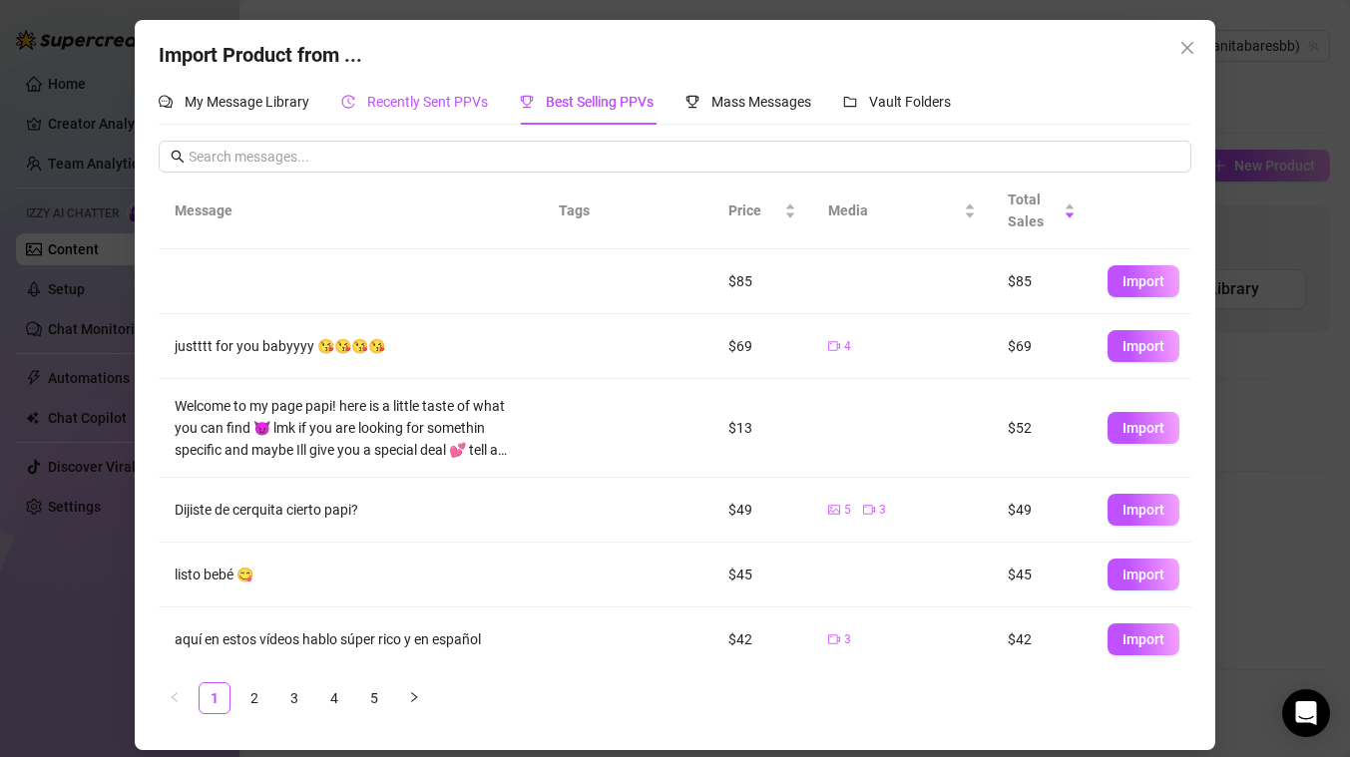
click at [435, 101] on span "Recently Sent PPVs" at bounding box center [427, 102] width 121 height 16
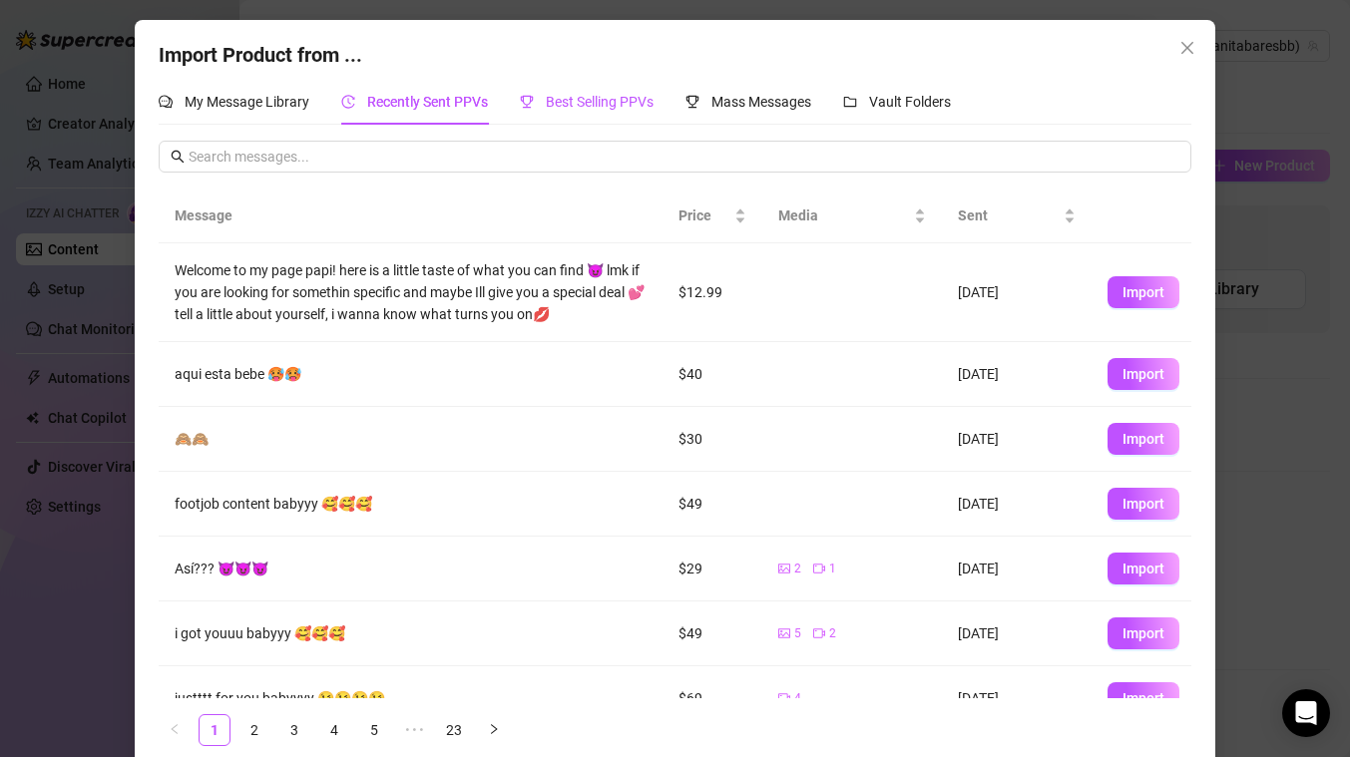
click at [592, 104] on span "Best Selling PPVs" at bounding box center [600, 102] width 108 height 16
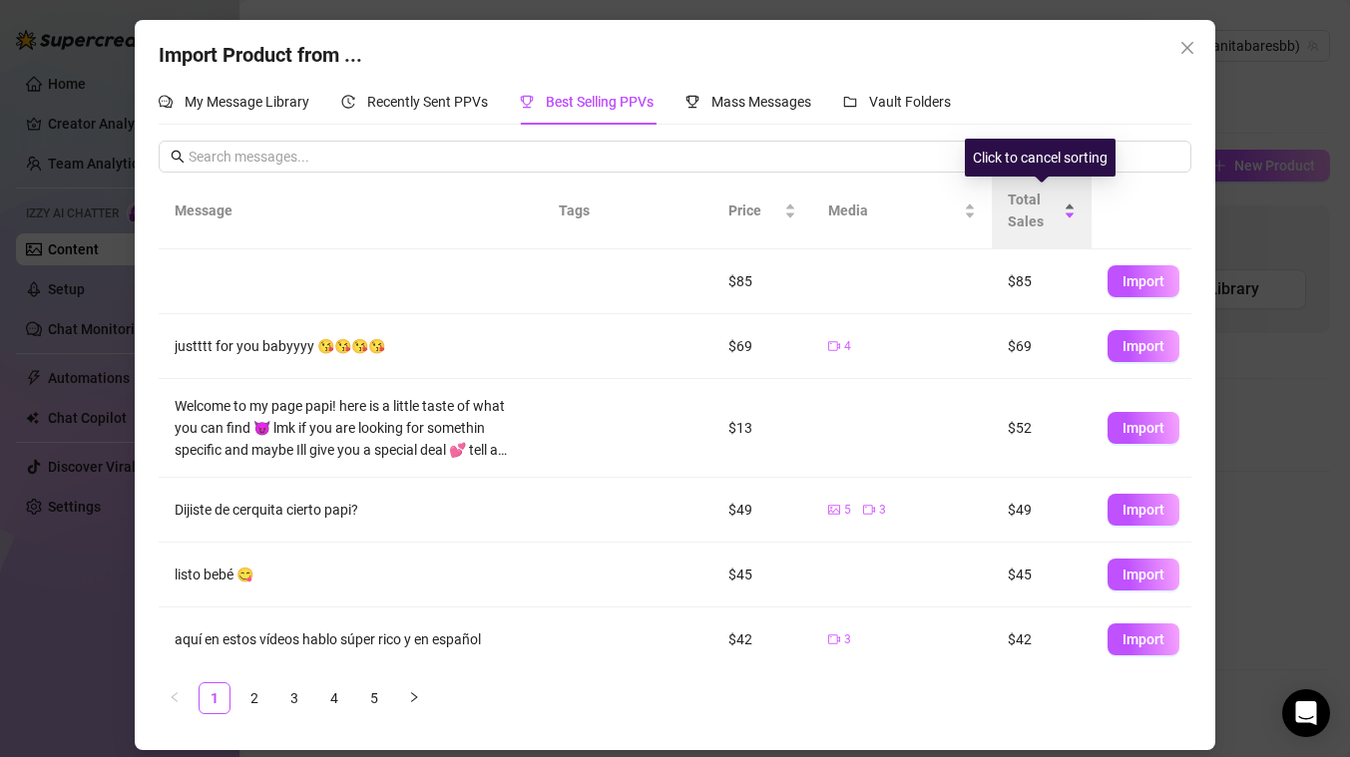
click at [1067, 207] on div "Total Sales" at bounding box center [1041, 211] width 68 height 44
click at [1056, 219] on span "Total Sales" at bounding box center [1033, 211] width 52 height 44
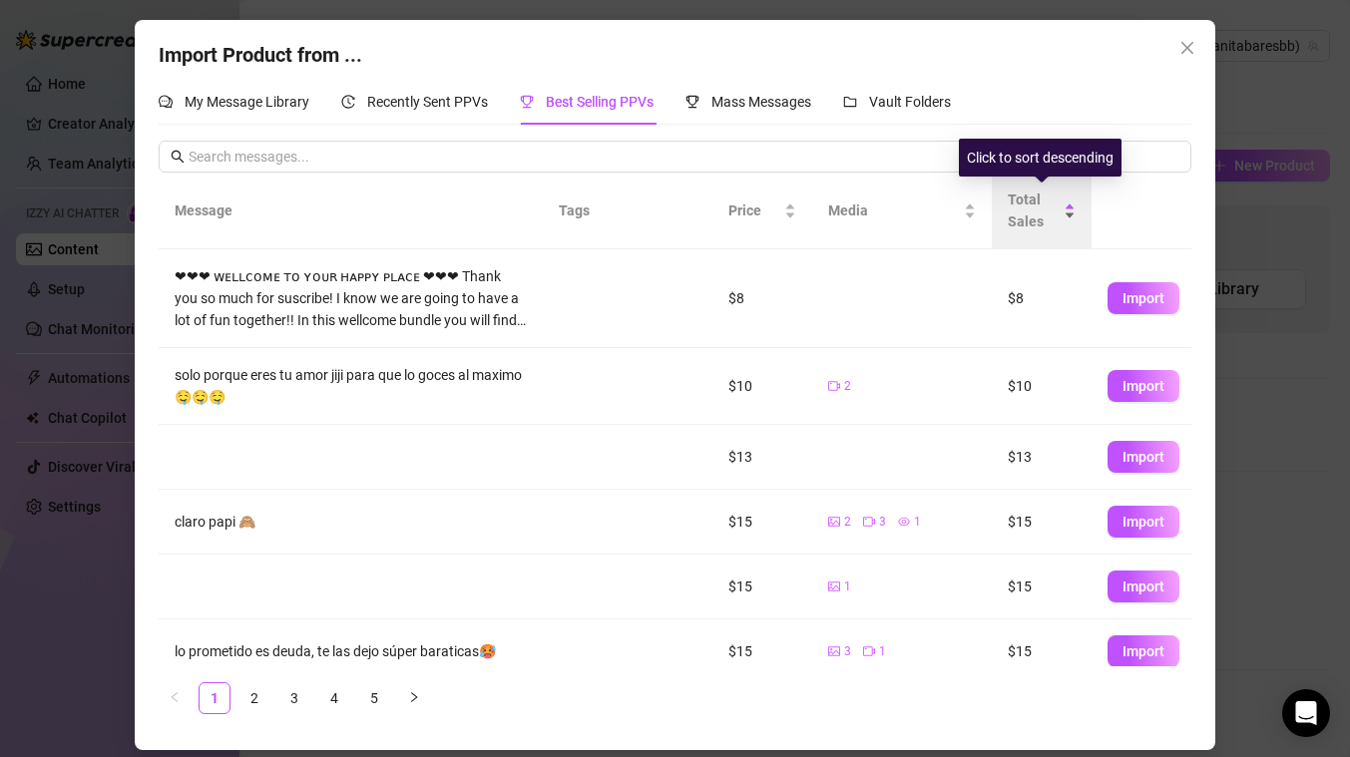
click at [1056, 220] on span "Total Sales" at bounding box center [1033, 211] width 52 height 44
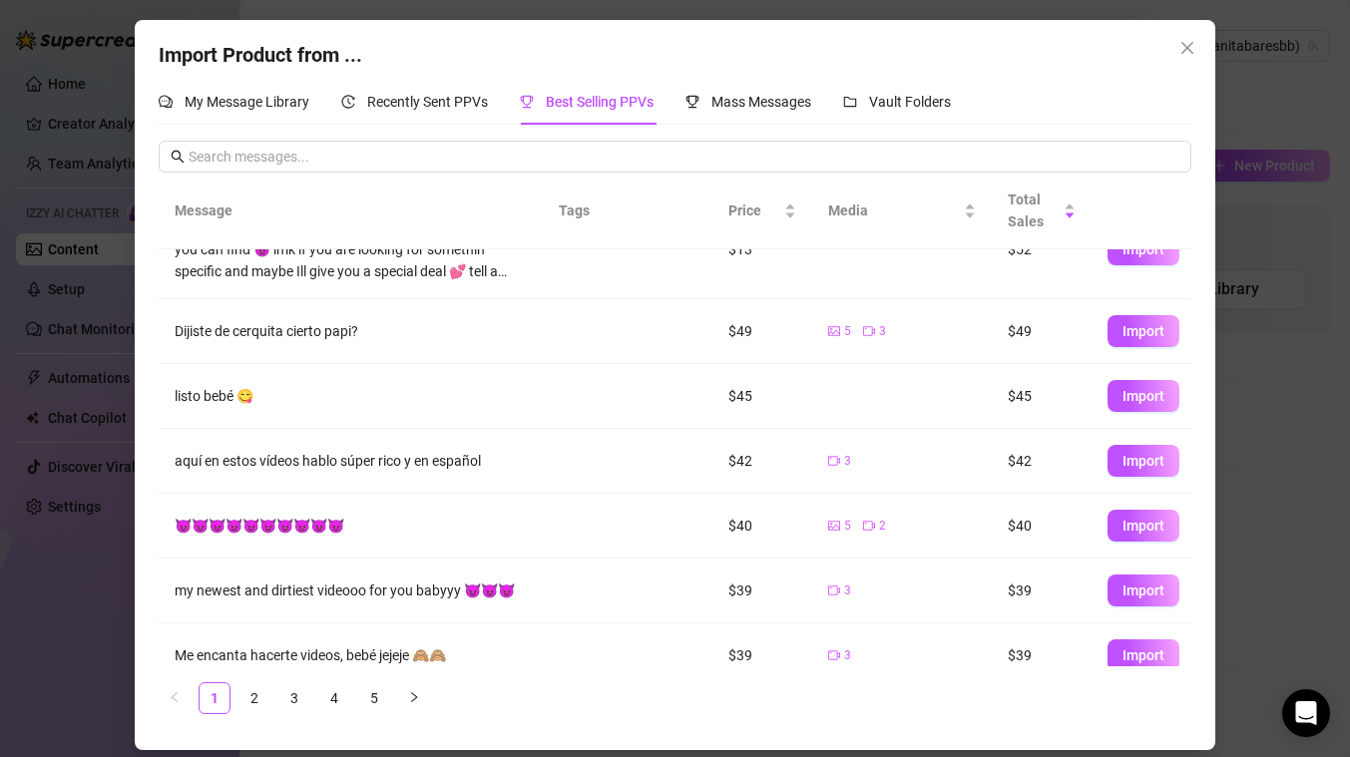
scroll to position [277, 0]
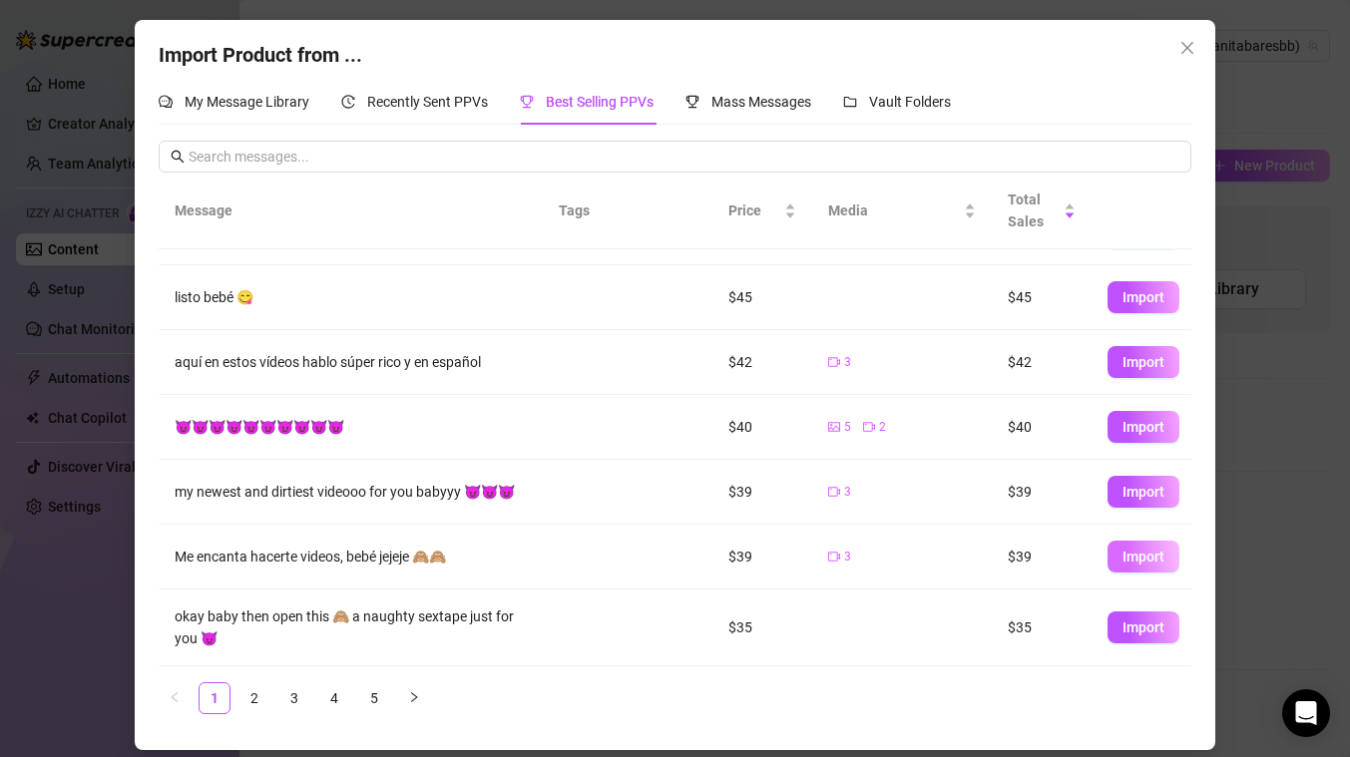
click at [1145, 558] on span "Import" at bounding box center [1143, 557] width 42 height 16
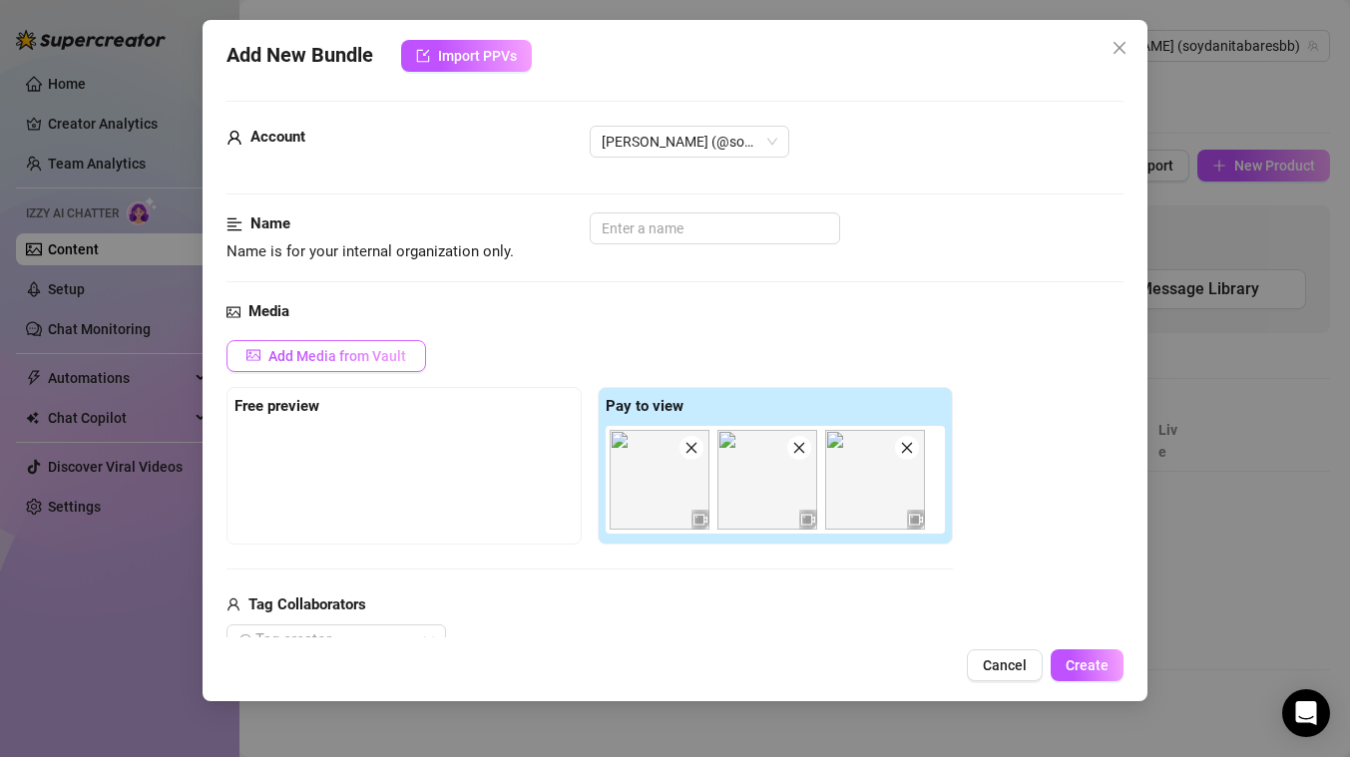
click at [351, 360] on span "Add Media from Vault" at bounding box center [337, 356] width 138 height 16
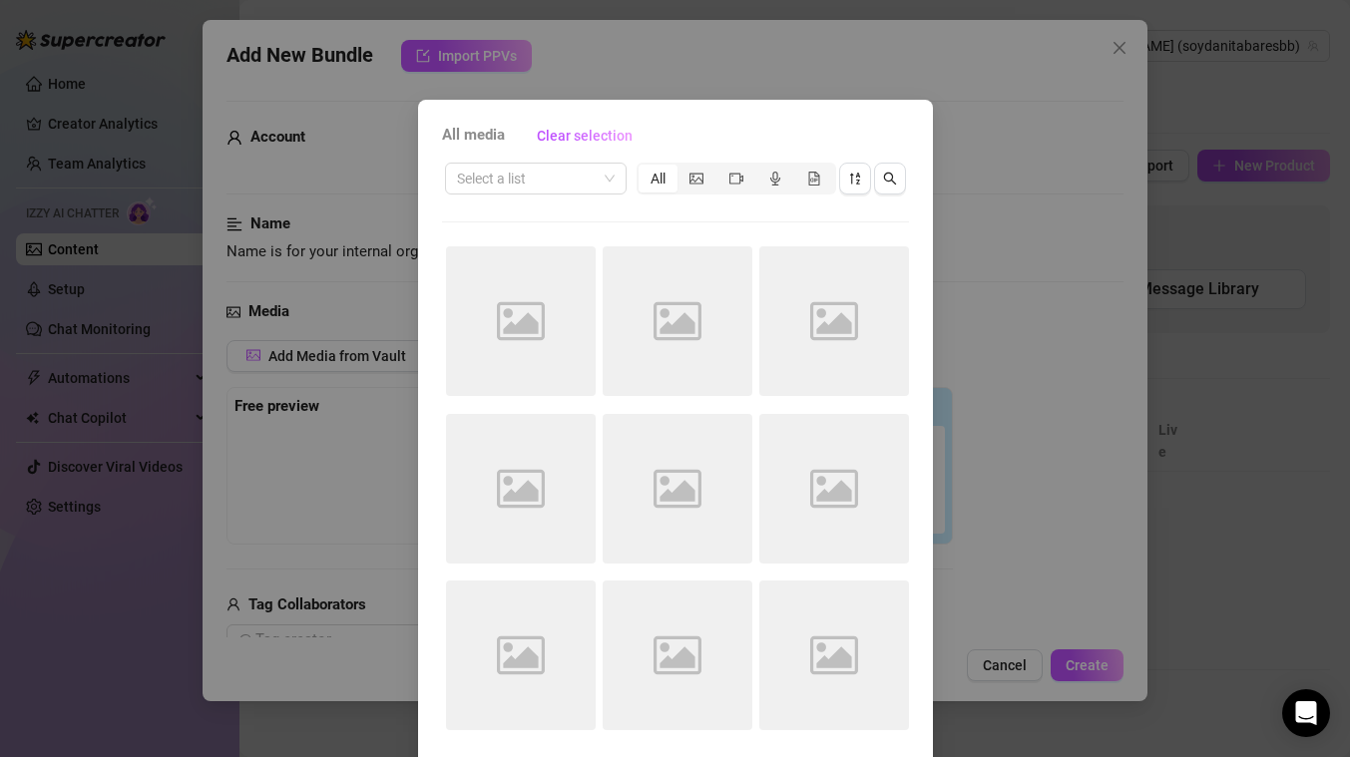
click at [1038, 352] on div "All media Clear selection Select a list All Image placeholder Image placeholder…" at bounding box center [675, 378] width 1350 height 757
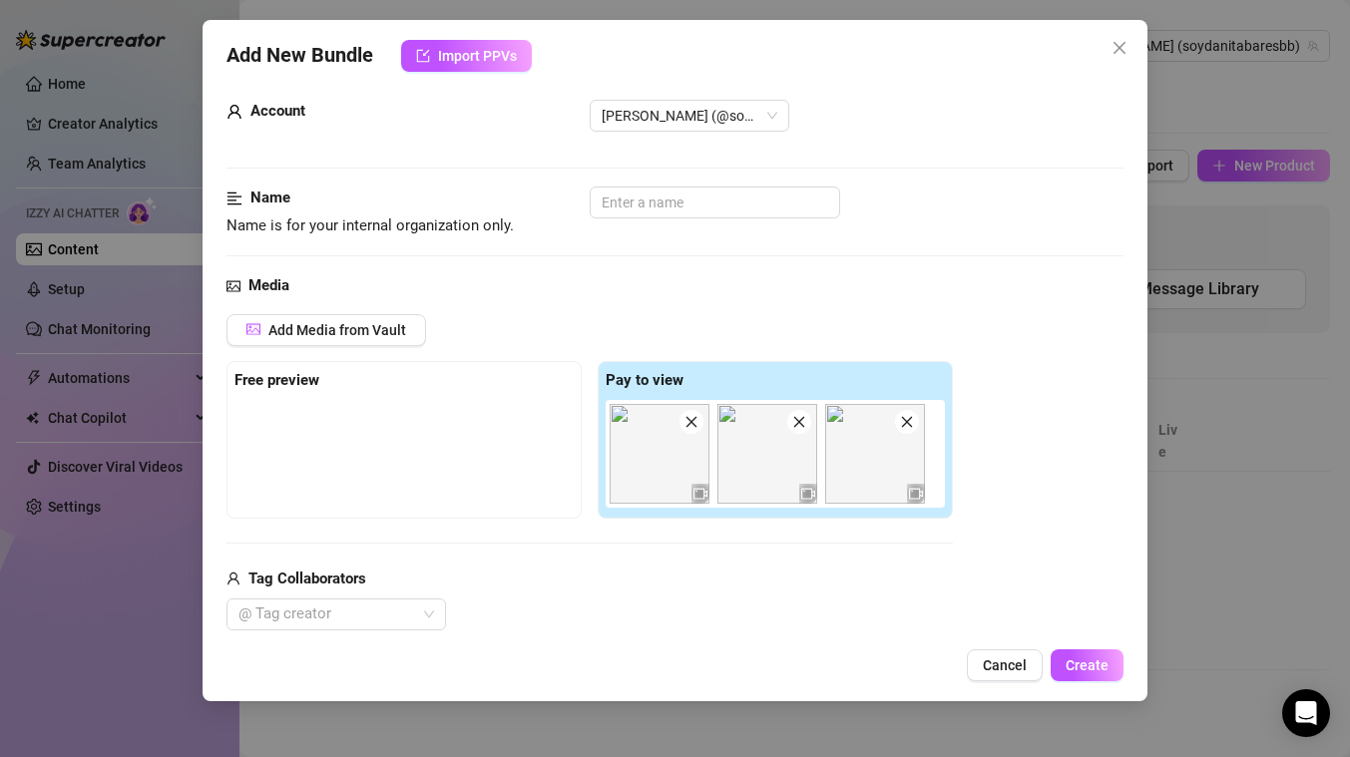
scroll to position [0, 0]
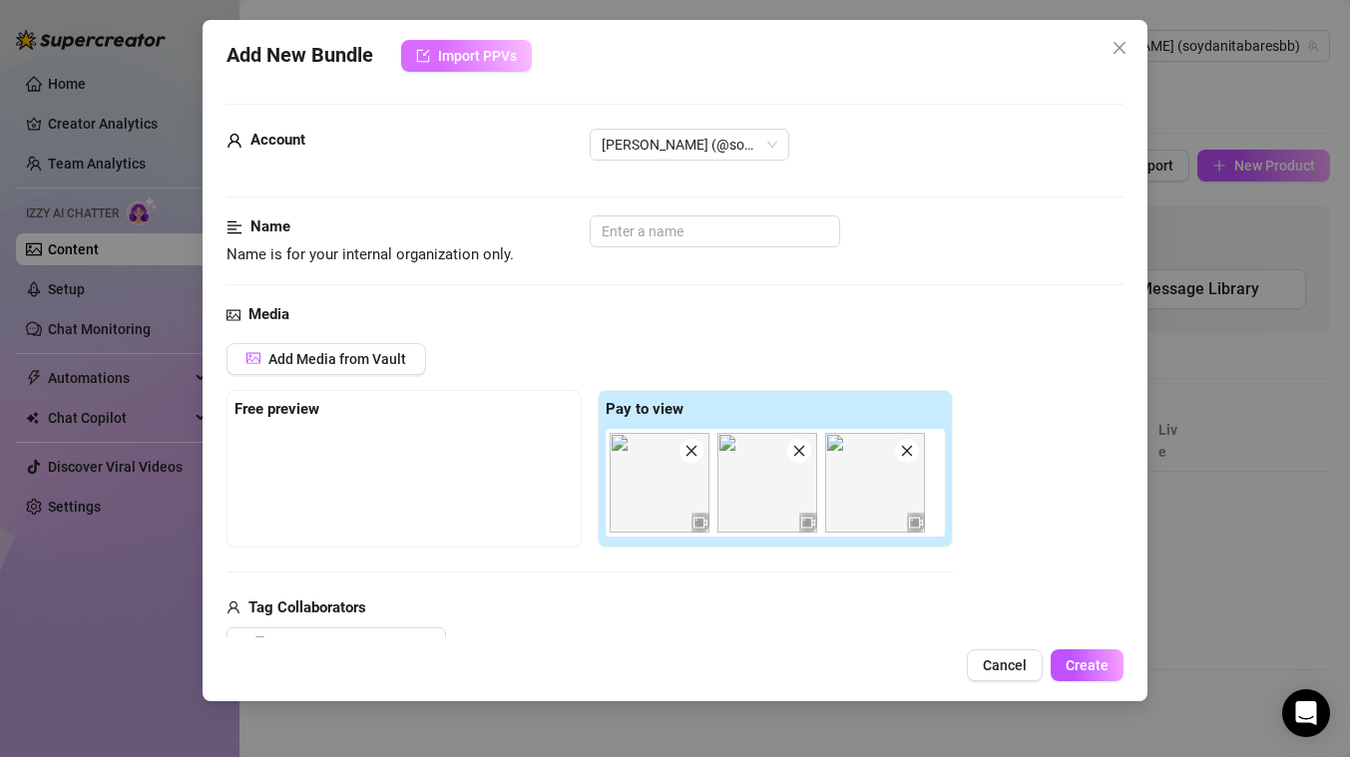
click at [467, 62] on span "Import PPVs" at bounding box center [477, 56] width 79 height 16
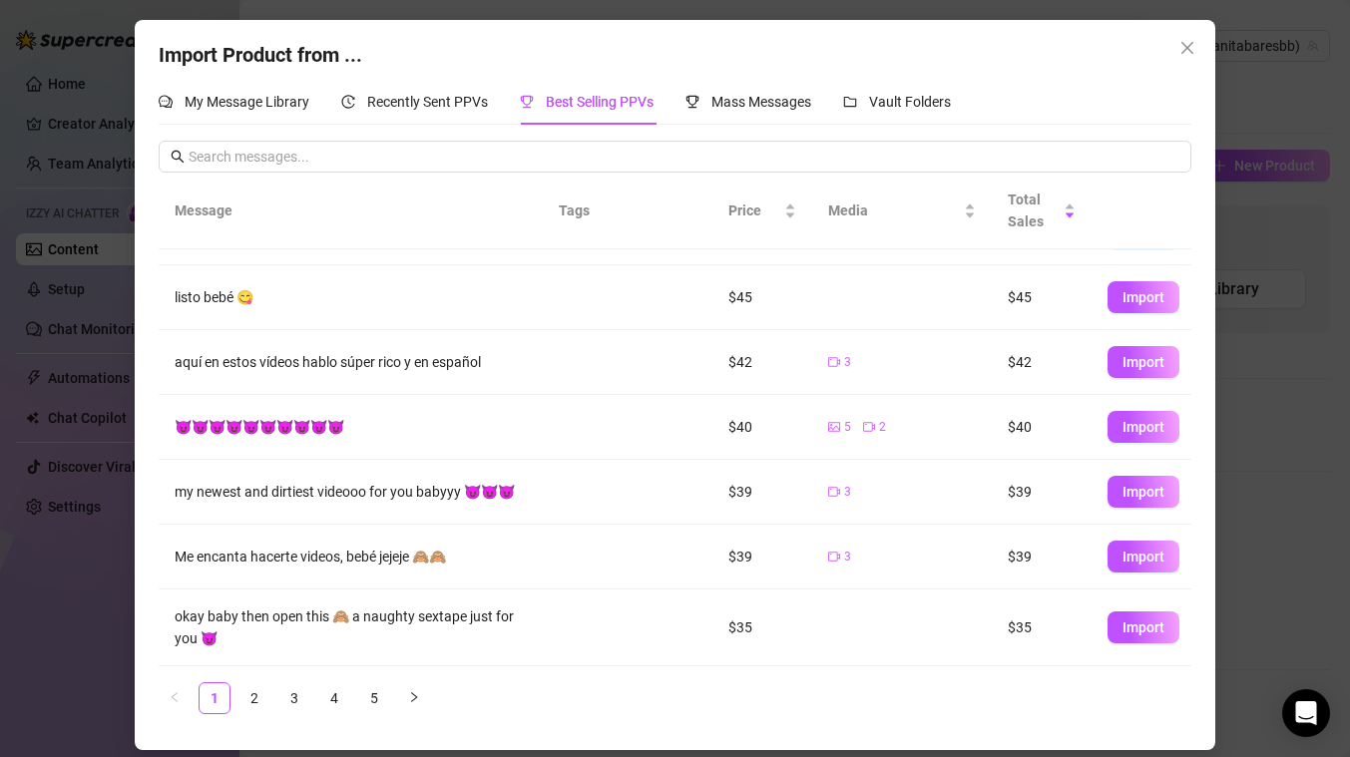
click at [1138, 298] on span "Import" at bounding box center [1143, 297] width 42 height 16
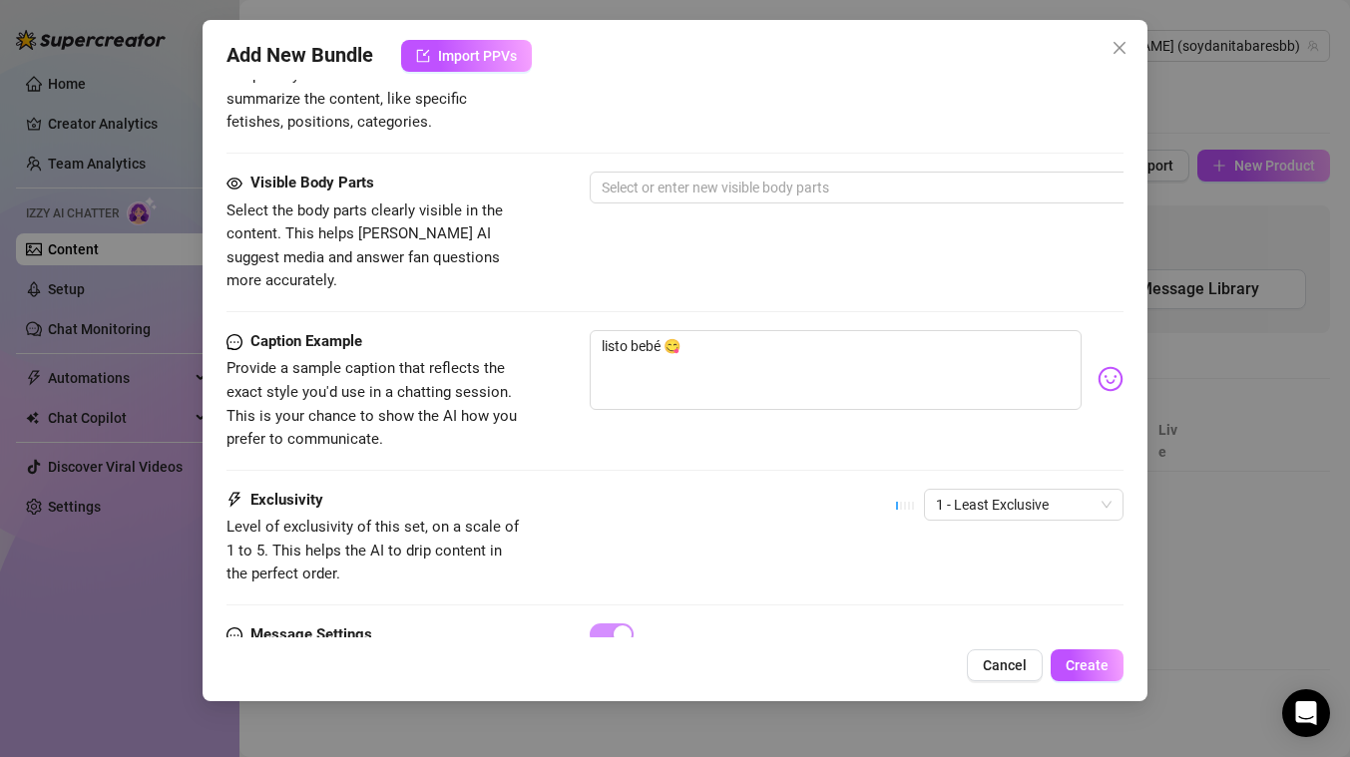
scroll to position [1086, 0]
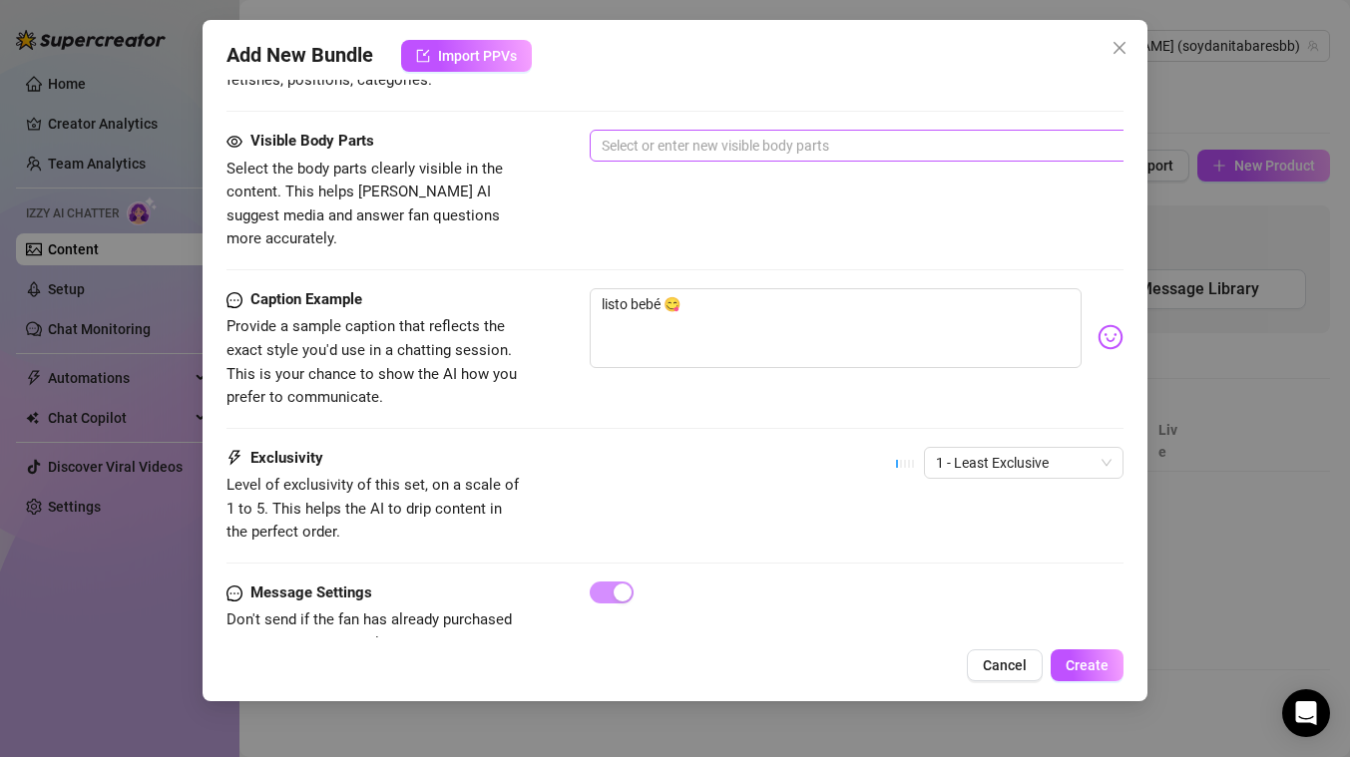
click at [728, 145] on div at bounding box center [928, 146] width 669 height 28
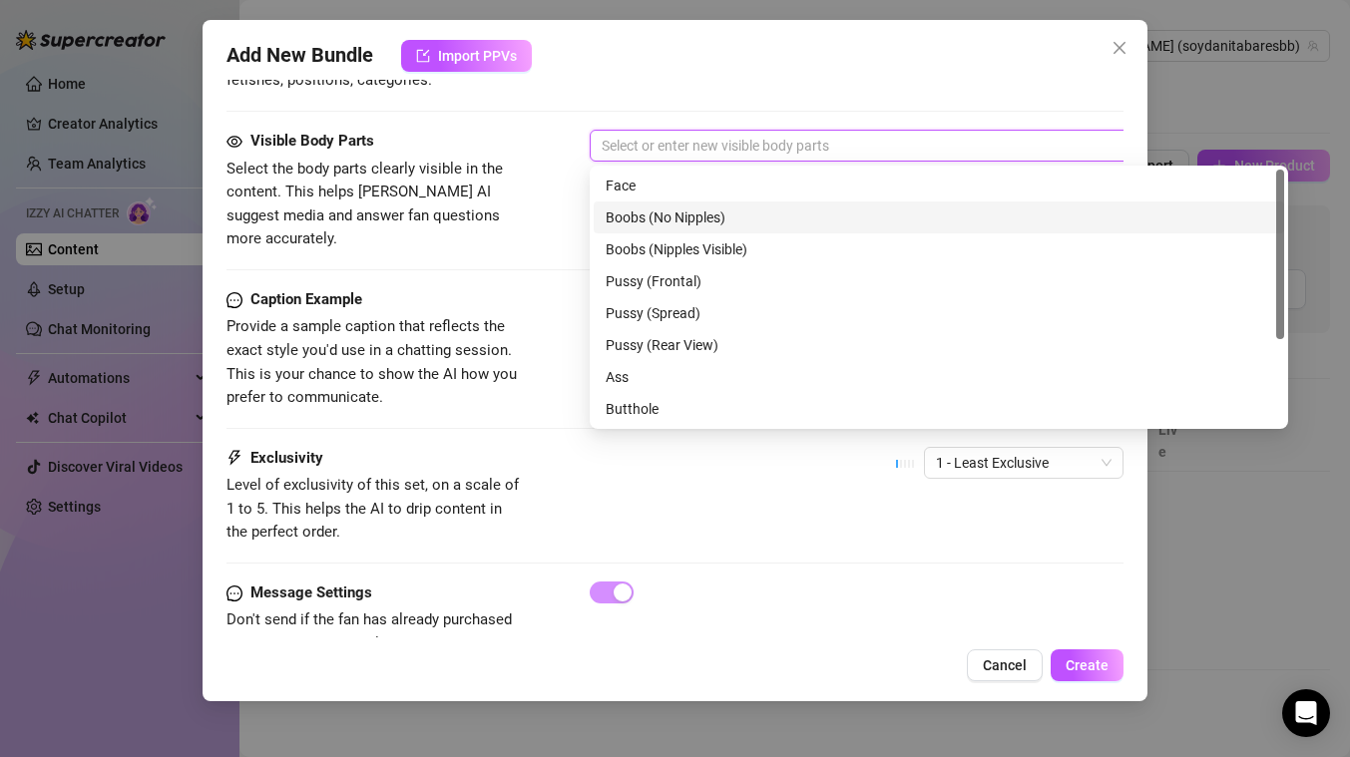
click at [707, 223] on div "Boobs (No Nipples)" at bounding box center [938, 217] width 666 height 22
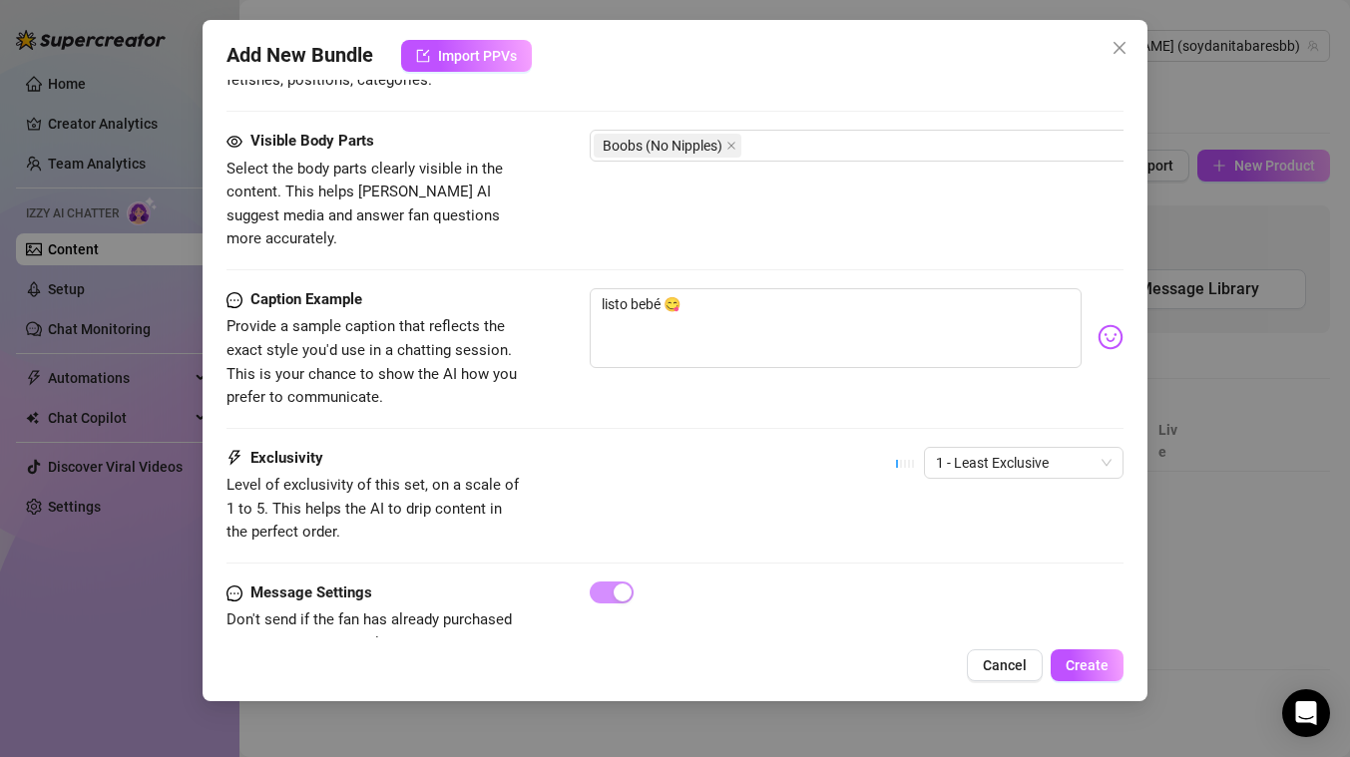
click at [487, 251] on div "Visible Body Parts Select the body parts clearly visible in the content. This h…" at bounding box center [674, 209] width 897 height 159
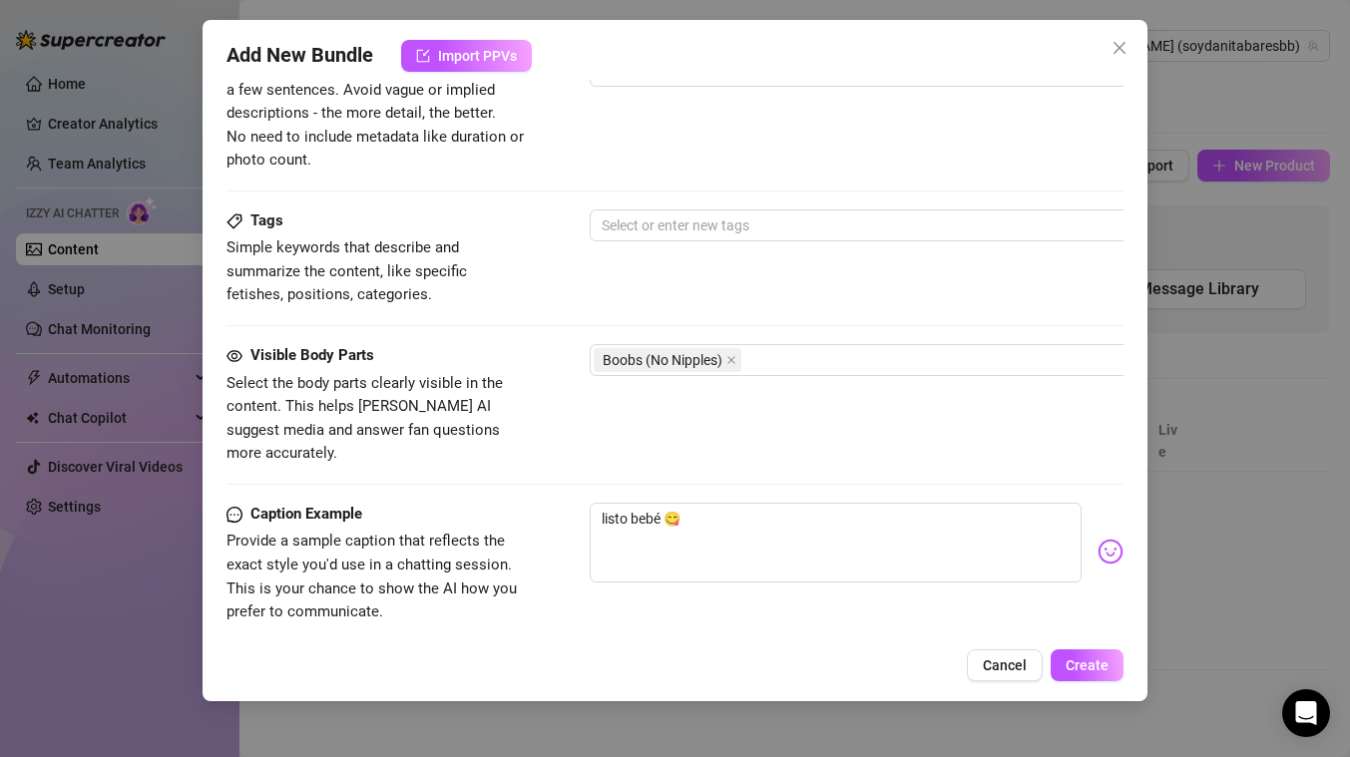
scroll to position [870, 0]
click at [640, 229] on div at bounding box center [928, 227] width 669 height 28
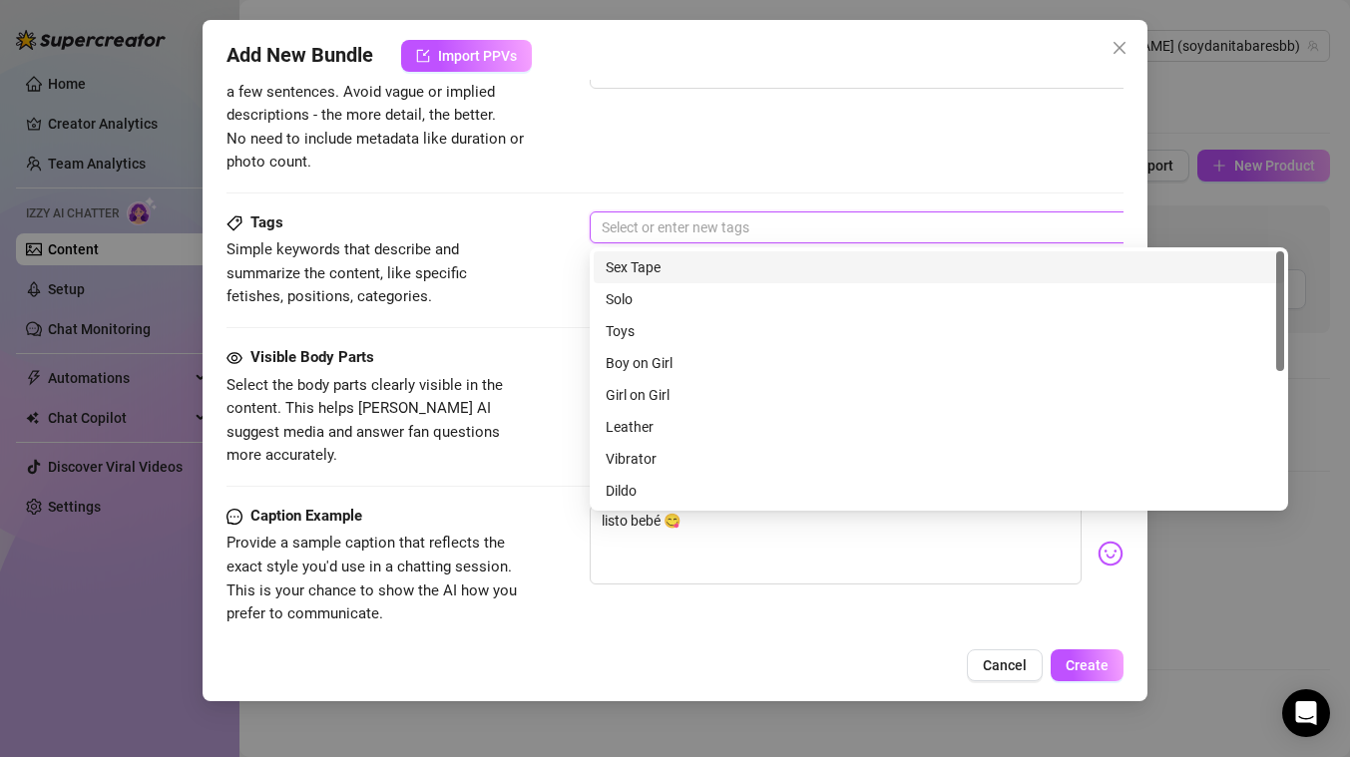
click at [640, 229] on div at bounding box center [928, 227] width 669 height 28
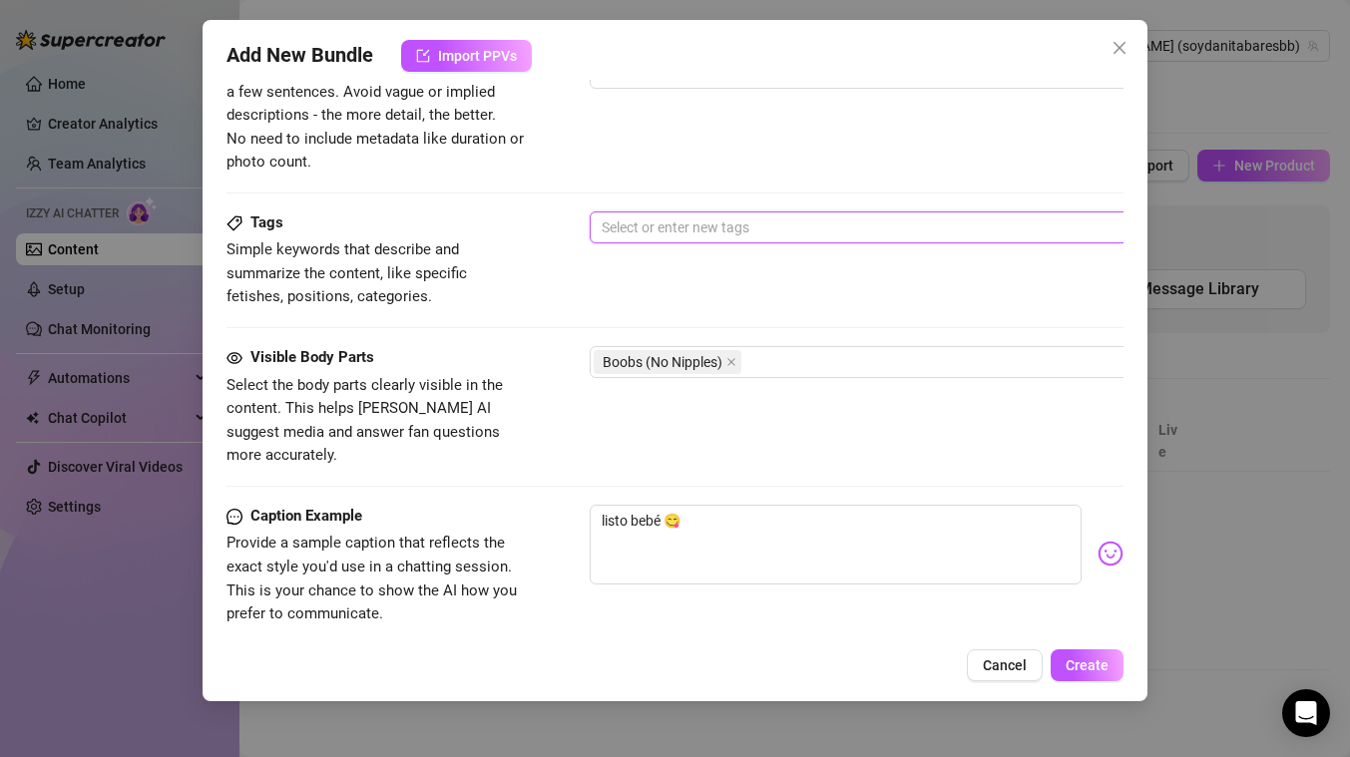
click at [640, 229] on div at bounding box center [928, 227] width 669 height 28
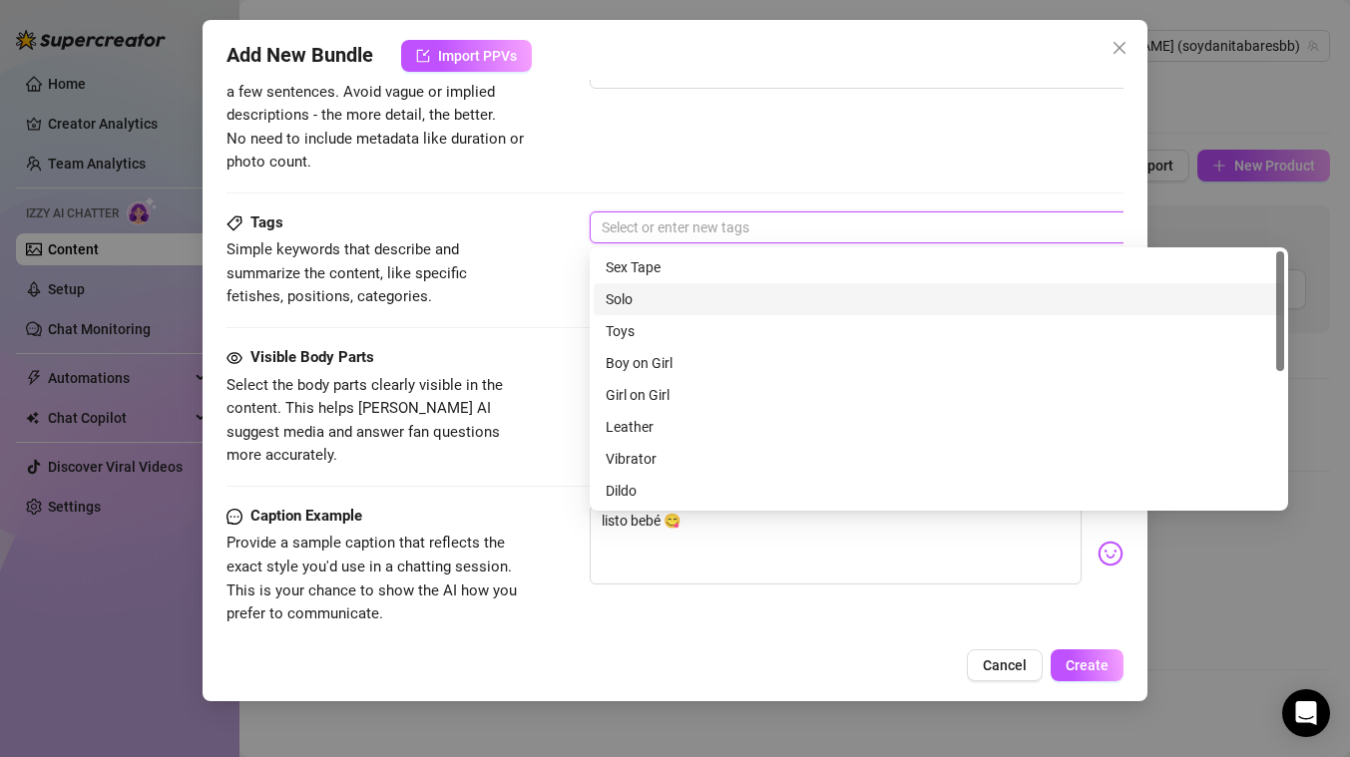
click at [685, 302] on div "Solo" at bounding box center [938, 299] width 666 height 22
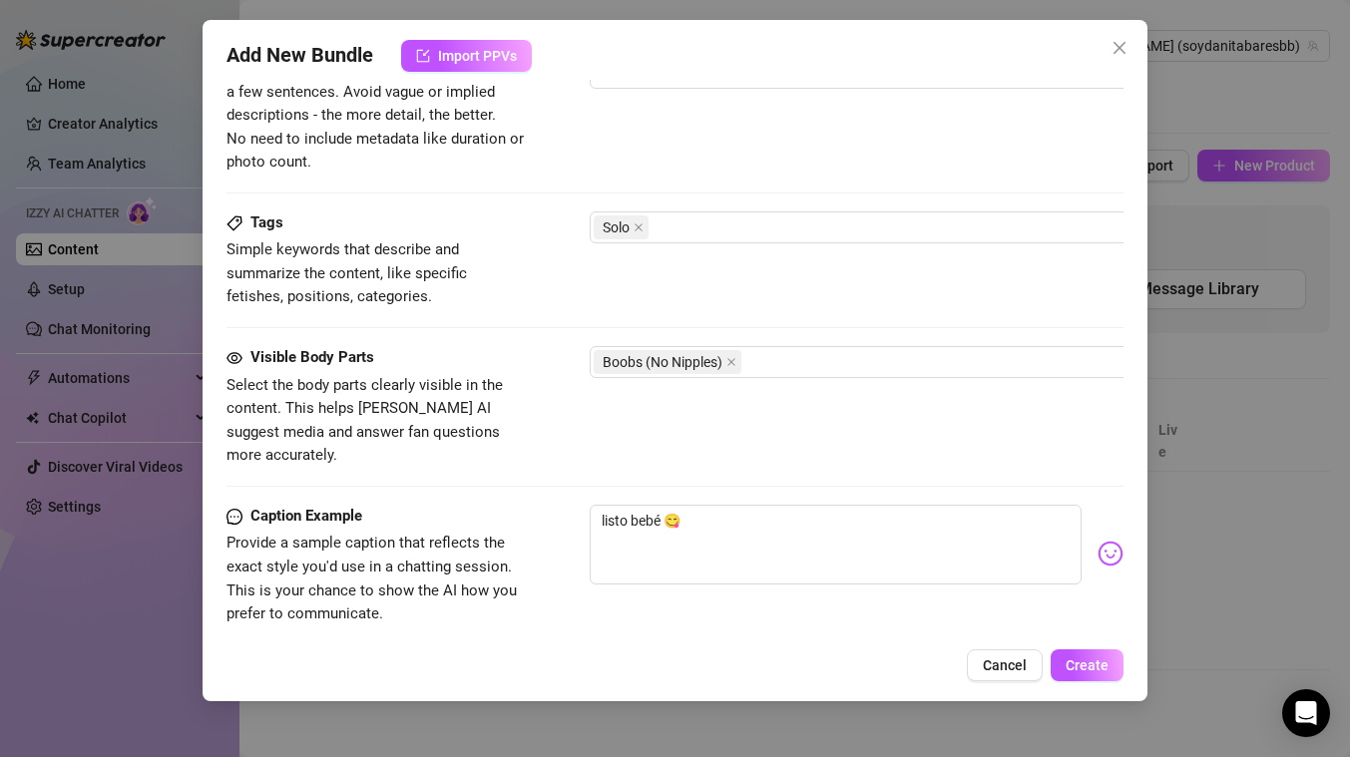
click at [576, 309] on div "Tags Simple keywords that describe and summarize the content, like specific fet…" at bounding box center [674, 278] width 897 height 135
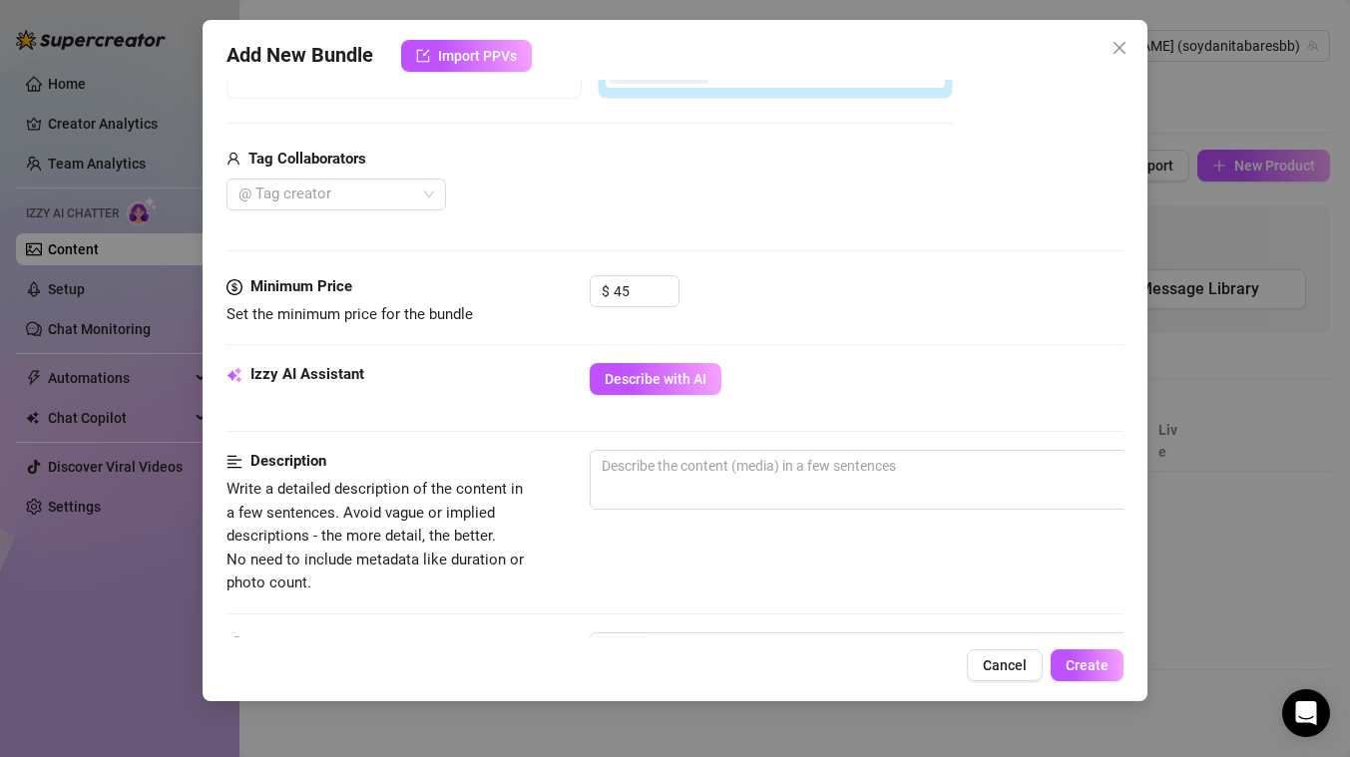
scroll to position [0, 0]
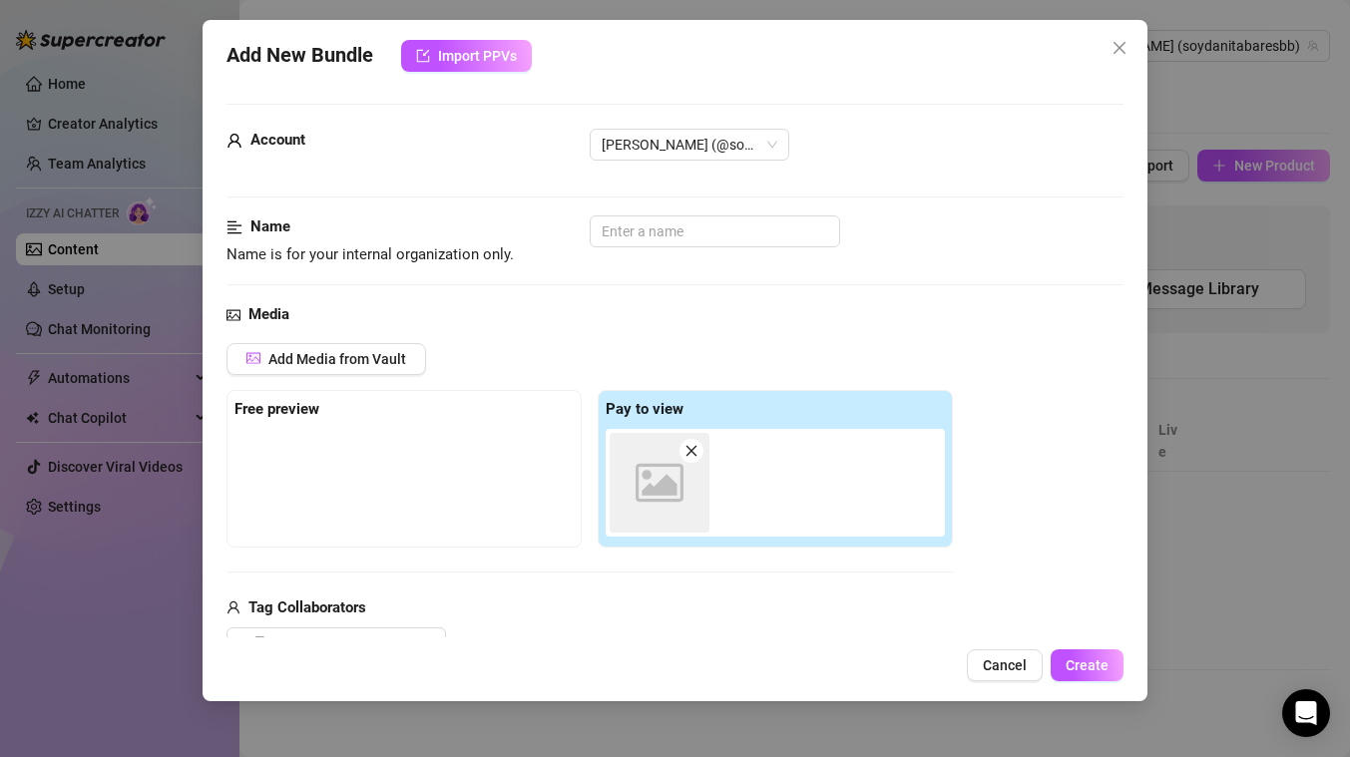
click at [645, 500] on icon at bounding box center [659, 483] width 48 height 38
click at [703, 452] on div "Image placeholder" at bounding box center [659, 483] width 100 height 100
click at [687, 453] on icon "close" at bounding box center [691, 451] width 14 height 14
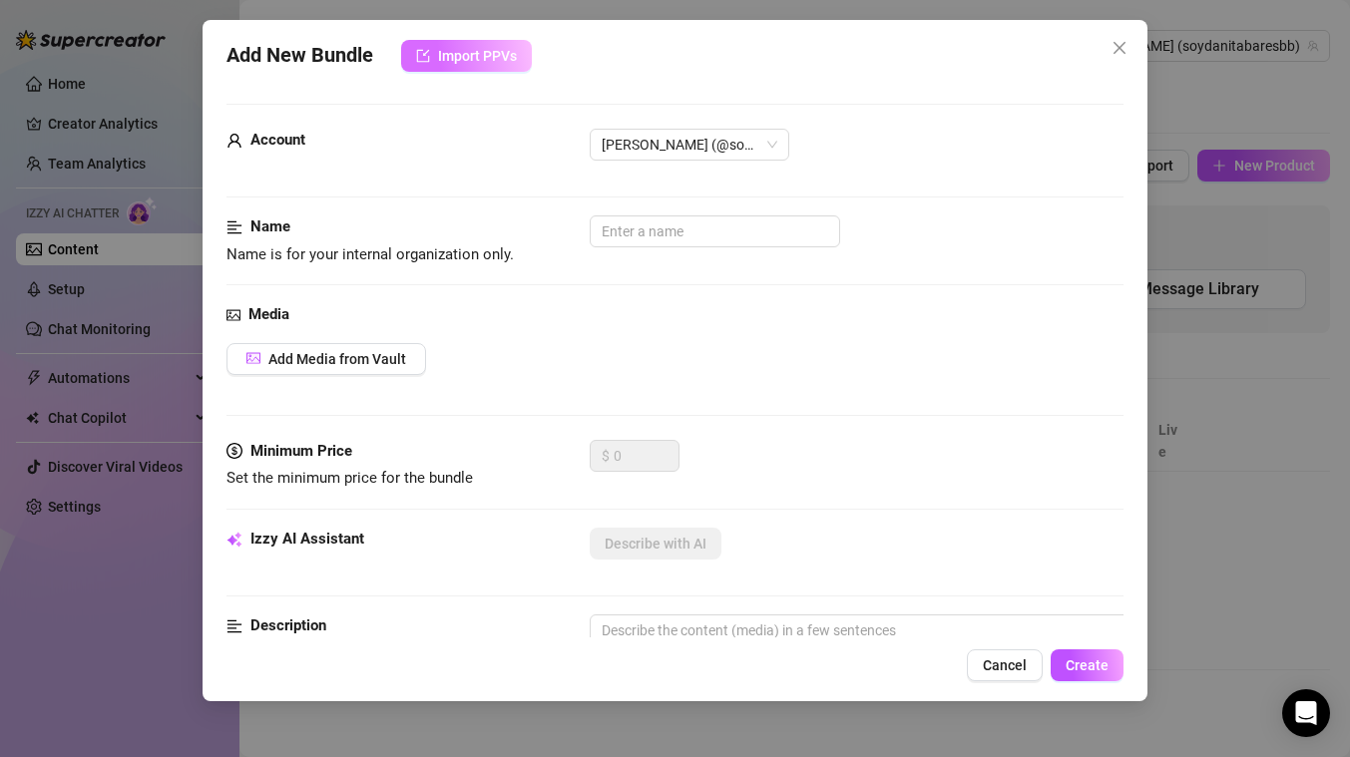
click at [452, 45] on button "Import PPVs" at bounding box center [466, 56] width 131 height 32
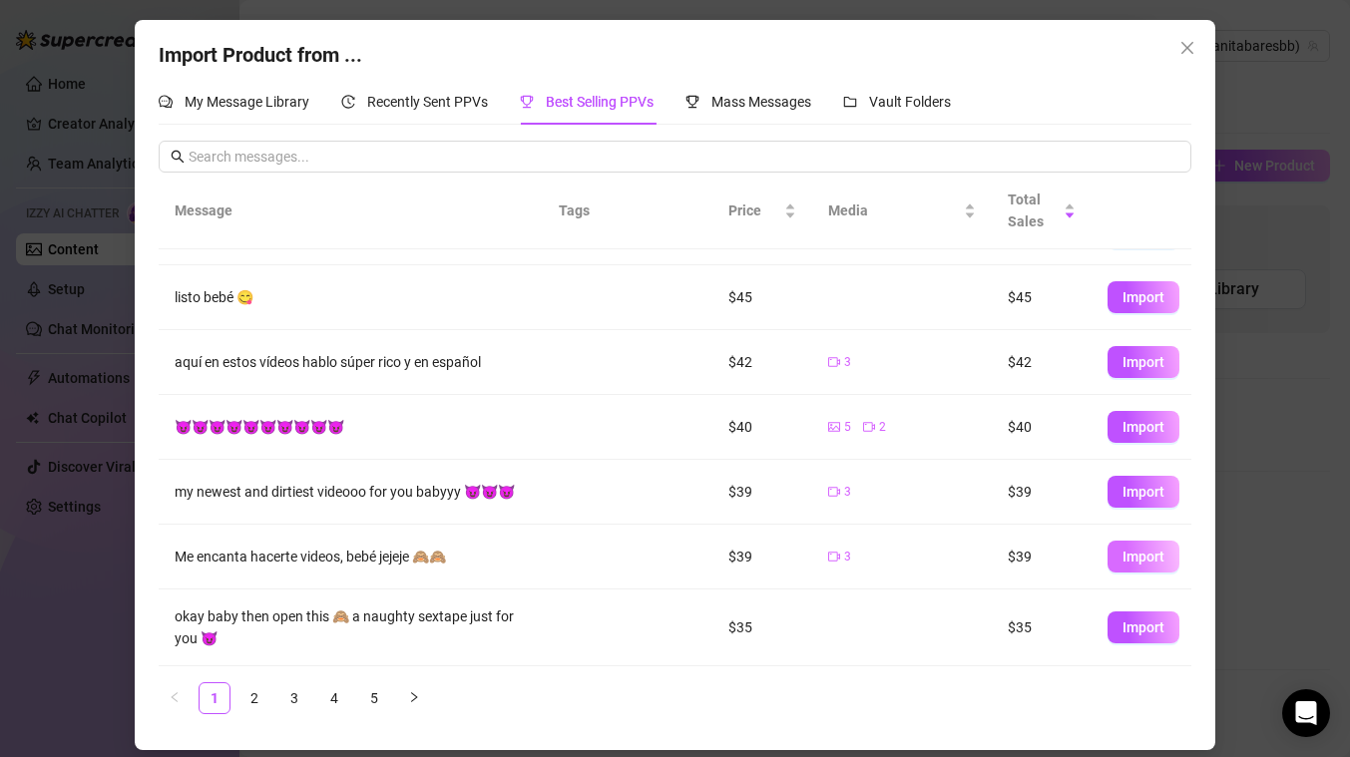
click at [1134, 562] on span "Import" at bounding box center [1143, 557] width 42 height 16
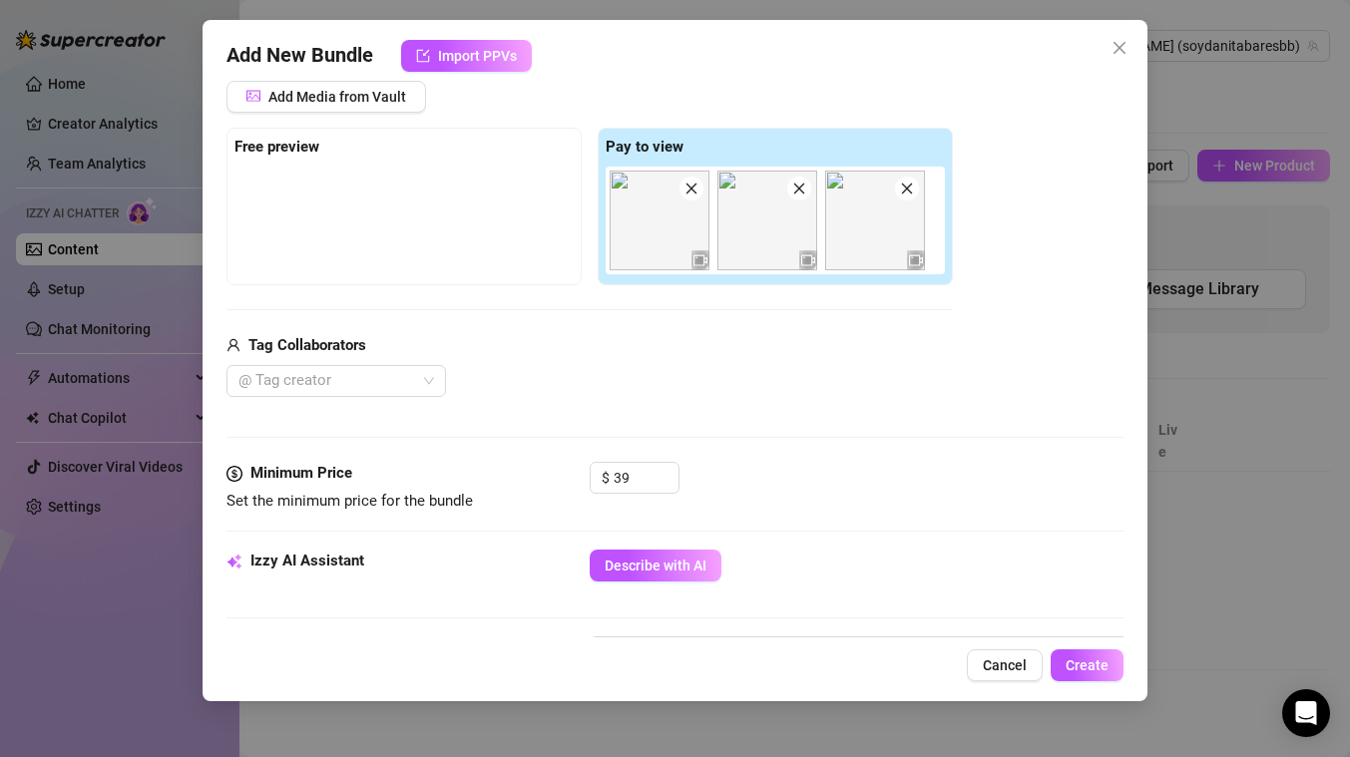
scroll to position [287, 0]
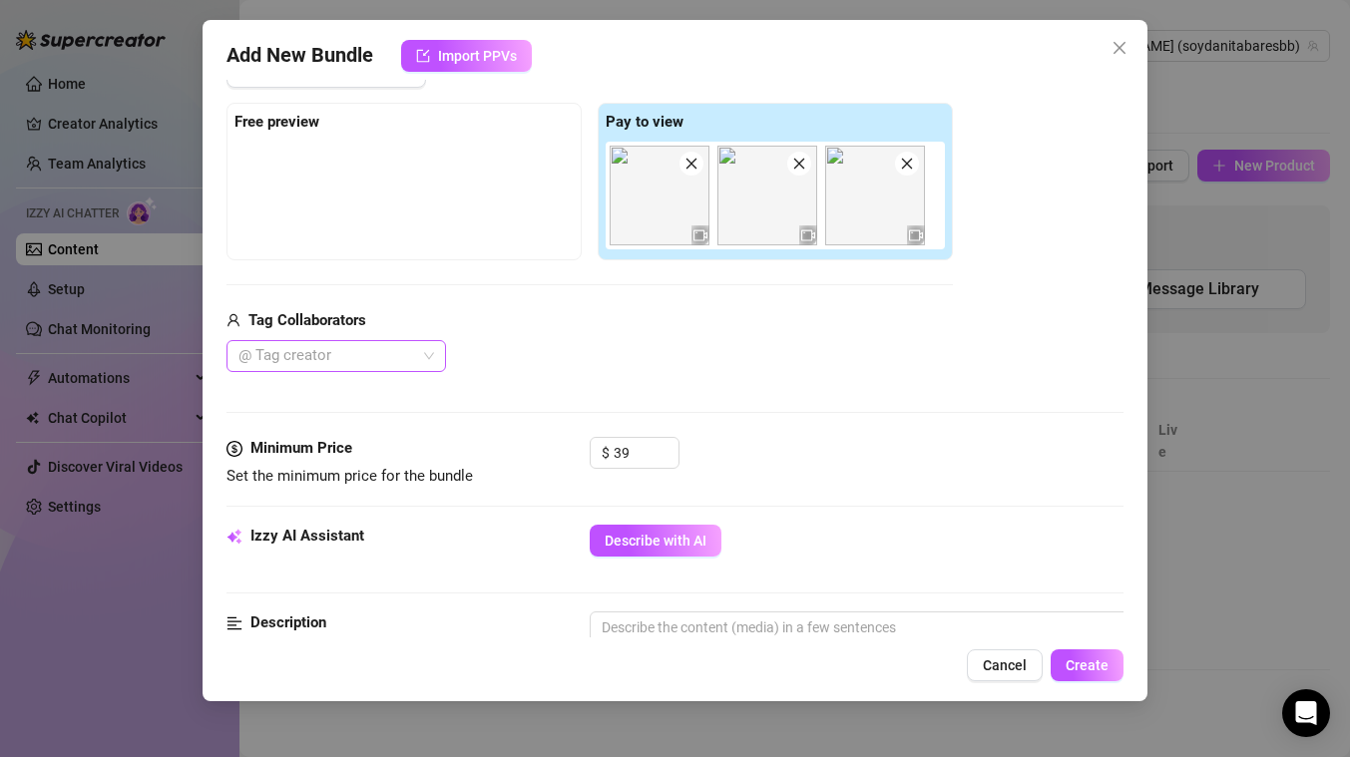
click at [398, 355] on div at bounding box center [325, 356] width 191 height 28
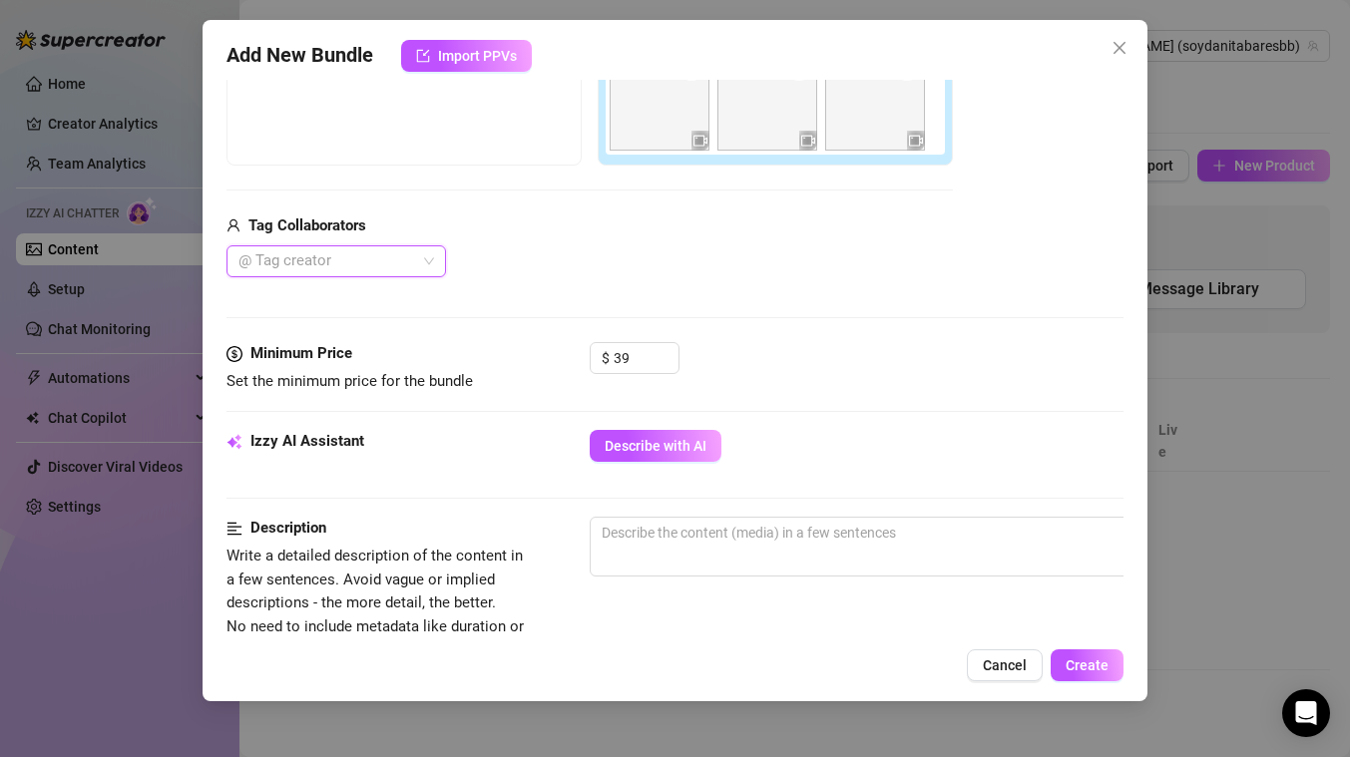
scroll to position [487, 0]
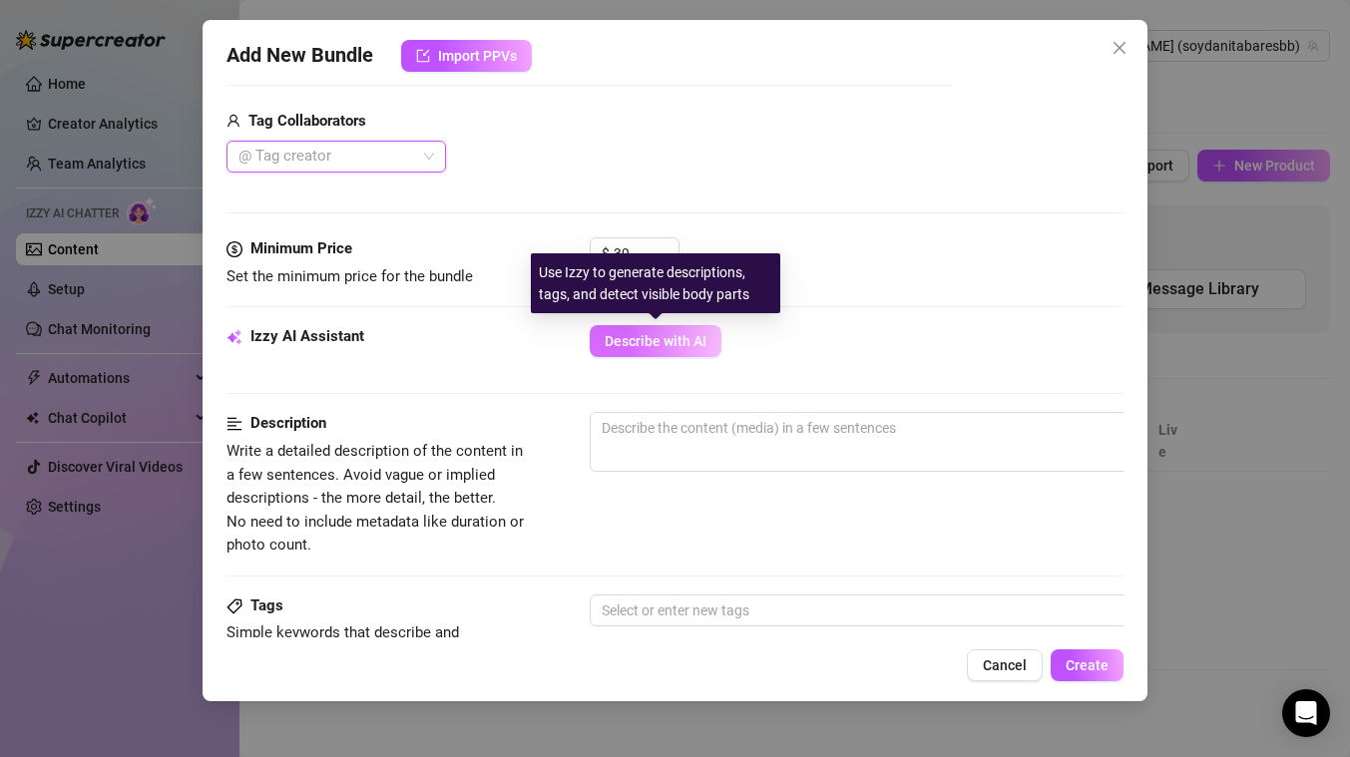
click at [620, 356] on button "Describe with AI" at bounding box center [656, 341] width 132 height 32
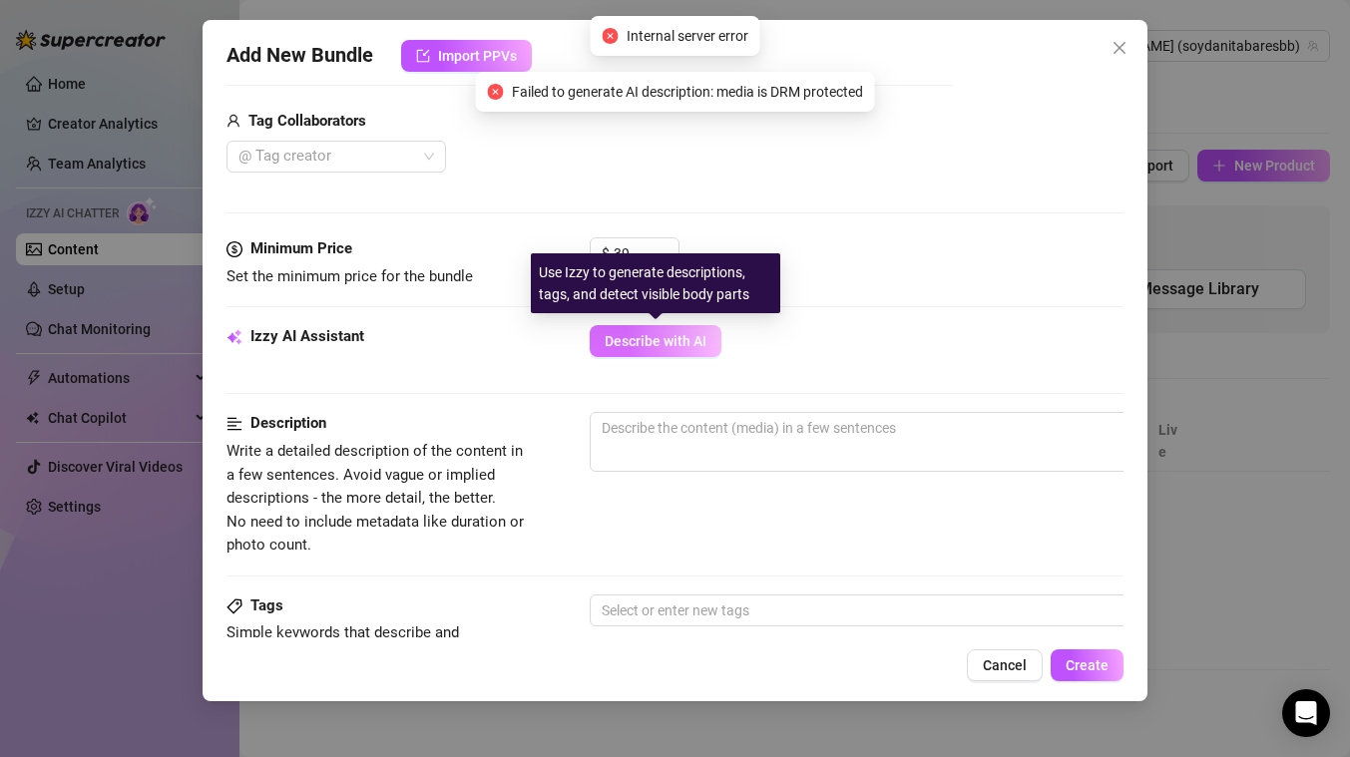
click at [622, 338] on span "Describe with AI" at bounding box center [655, 341] width 102 height 16
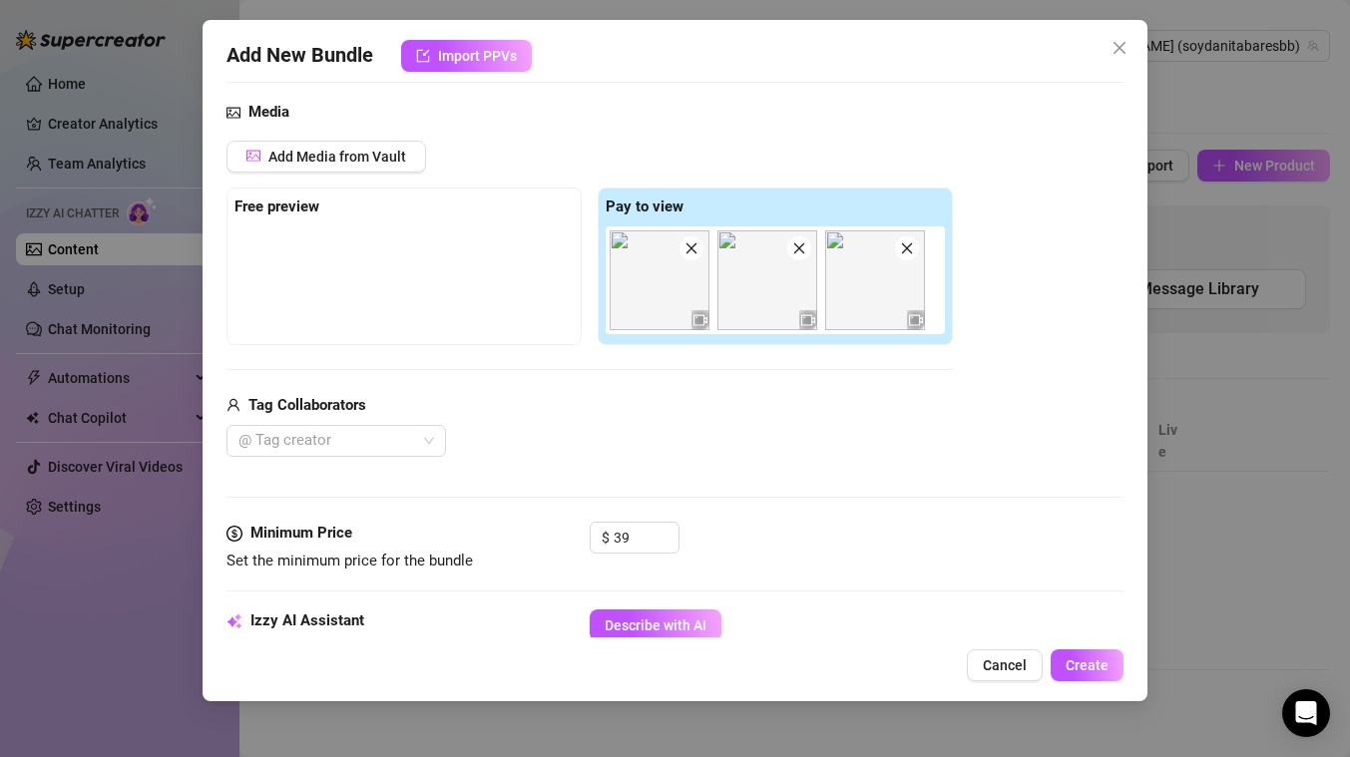
scroll to position [0, 0]
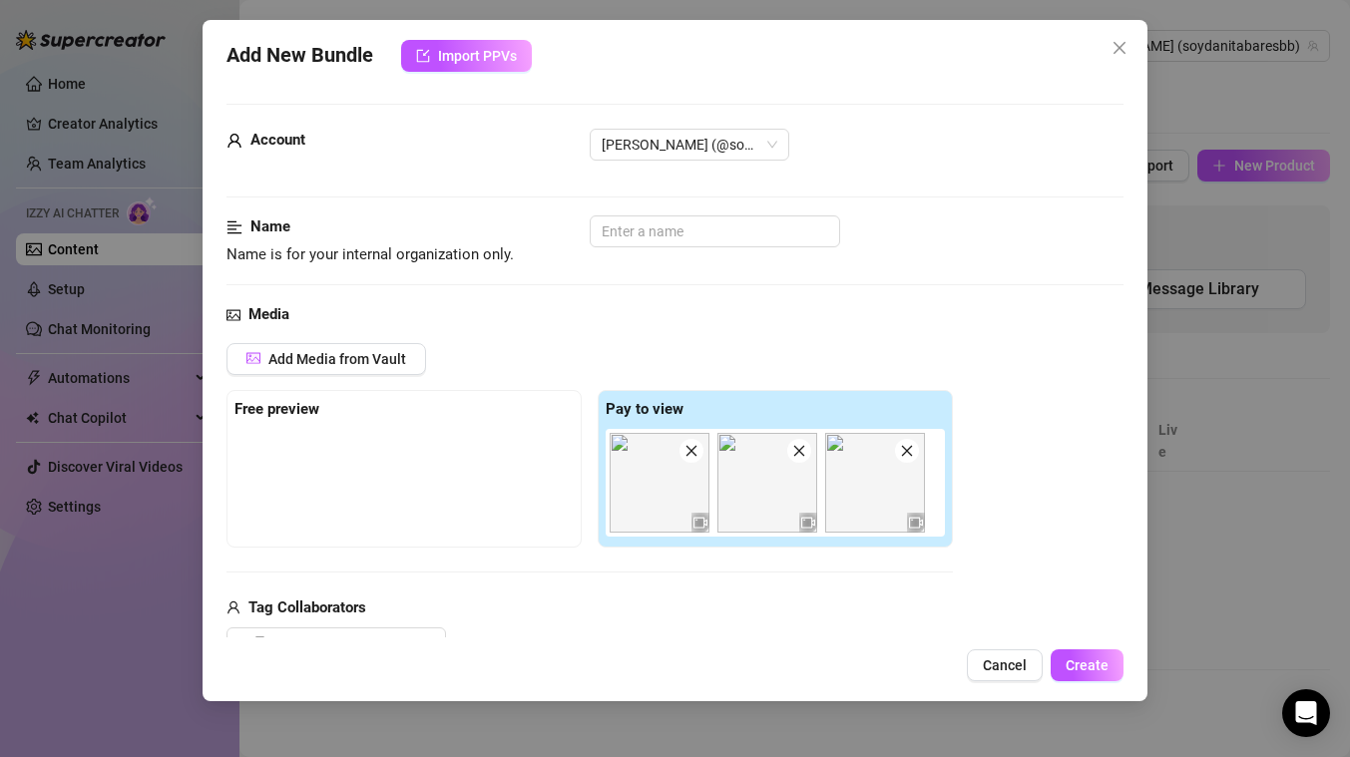
click at [1097, 646] on div "Add New Bundle Import PPVs Account [PERSON_NAME] (@soydanitabaresbb) Name Name …" at bounding box center [674, 360] width 945 height 681
click at [1096, 661] on span "Create" at bounding box center [1086, 665] width 43 height 16
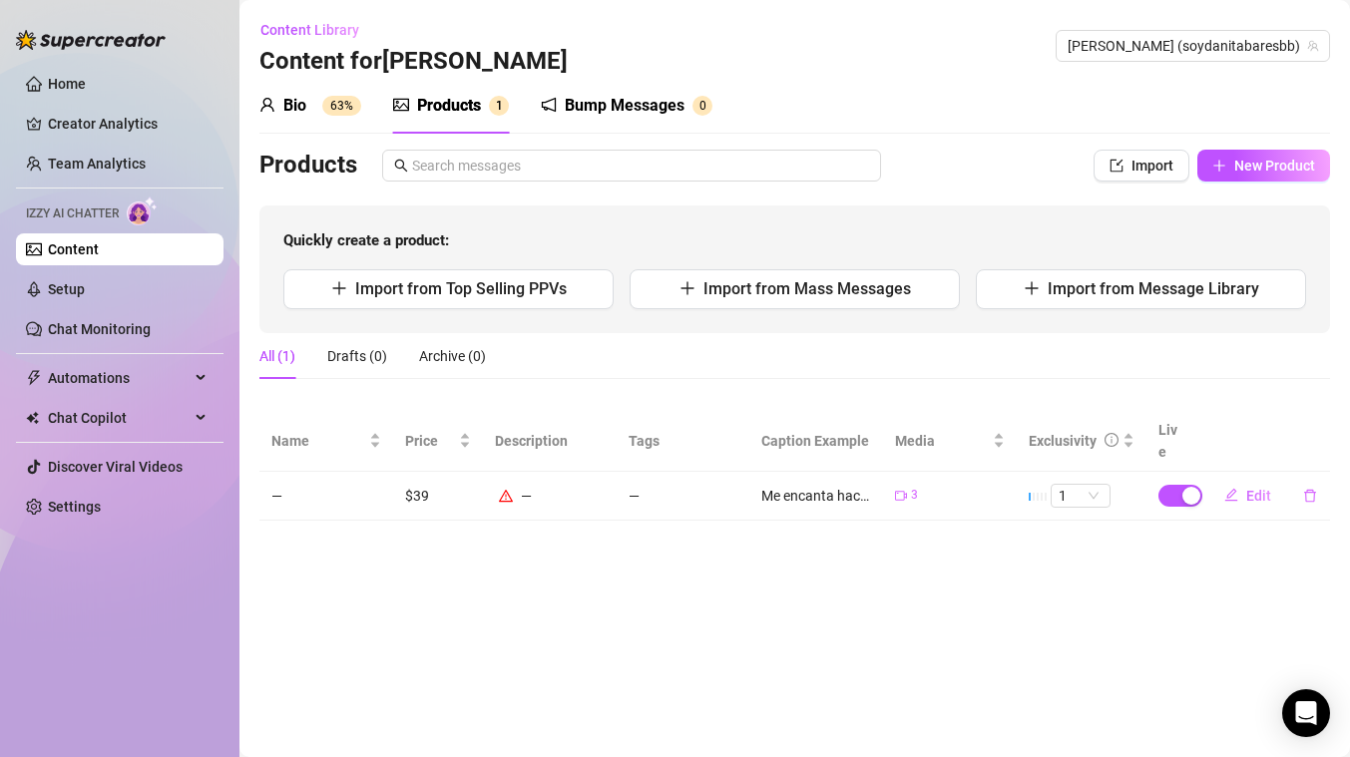
click at [303, 98] on div "Bio" at bounding box center [294, 106] width 23 height 24
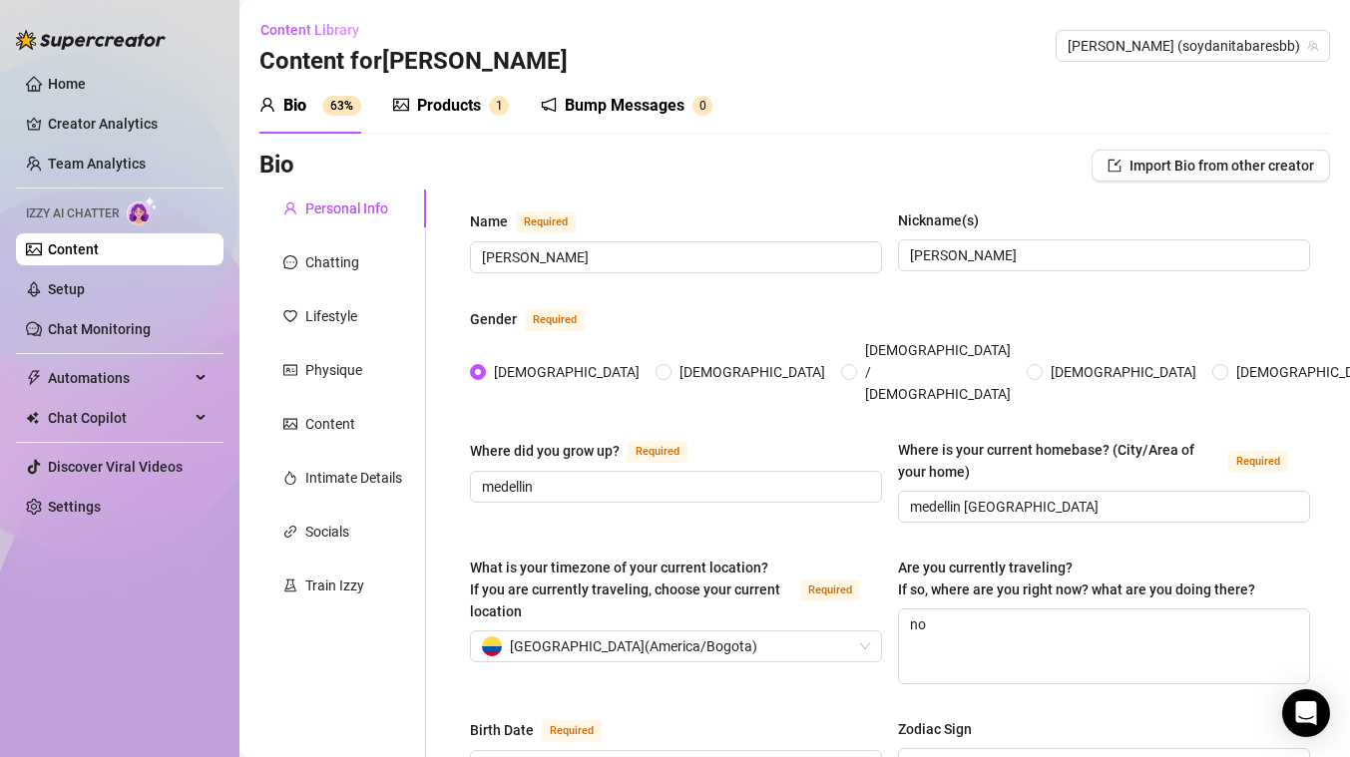
click at [305, 207] on div "Personal Info" at bounding box center [346, 209] width 83 height 22
click at [99, 241] on link "Content" at bounding box center [73, 249] width 51 height 16
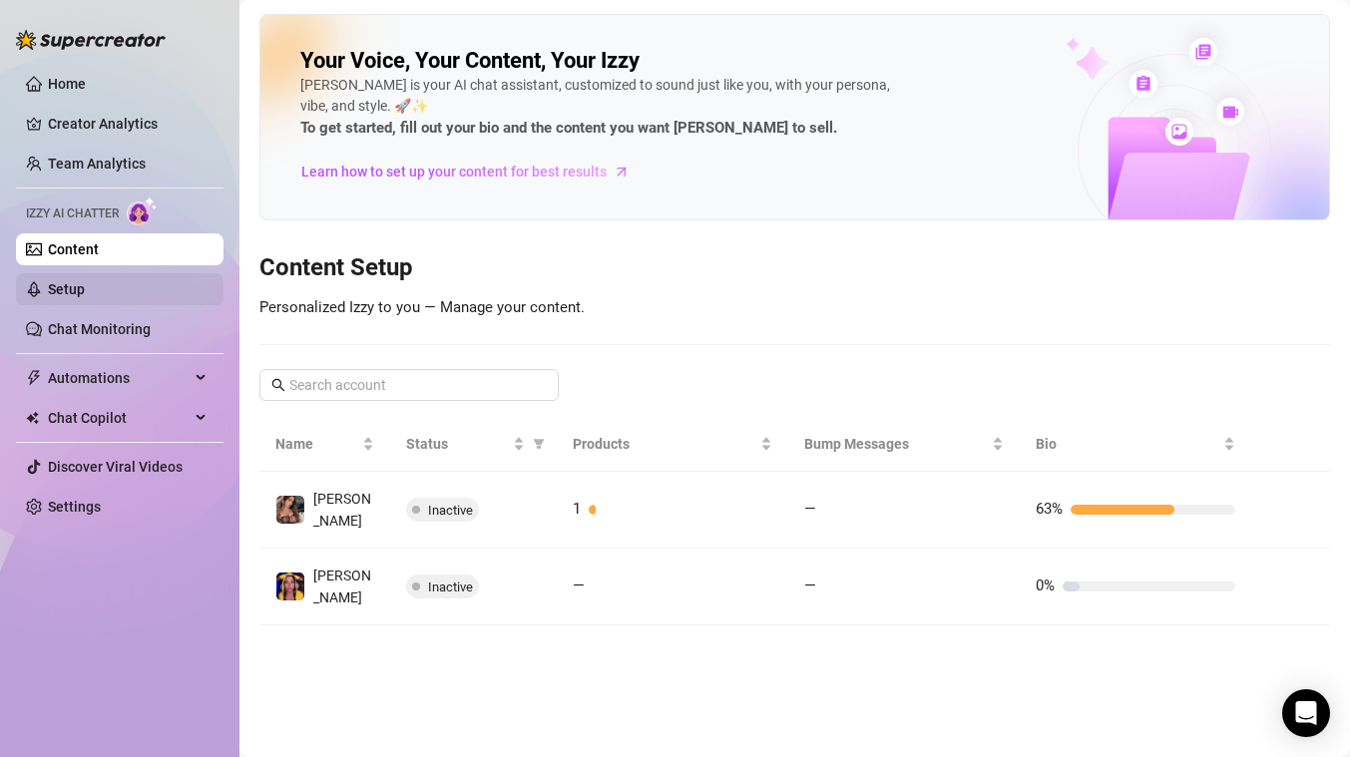
click at [85, 295] on link "Setup" at bounding box center [66, 289] width 37 height 16
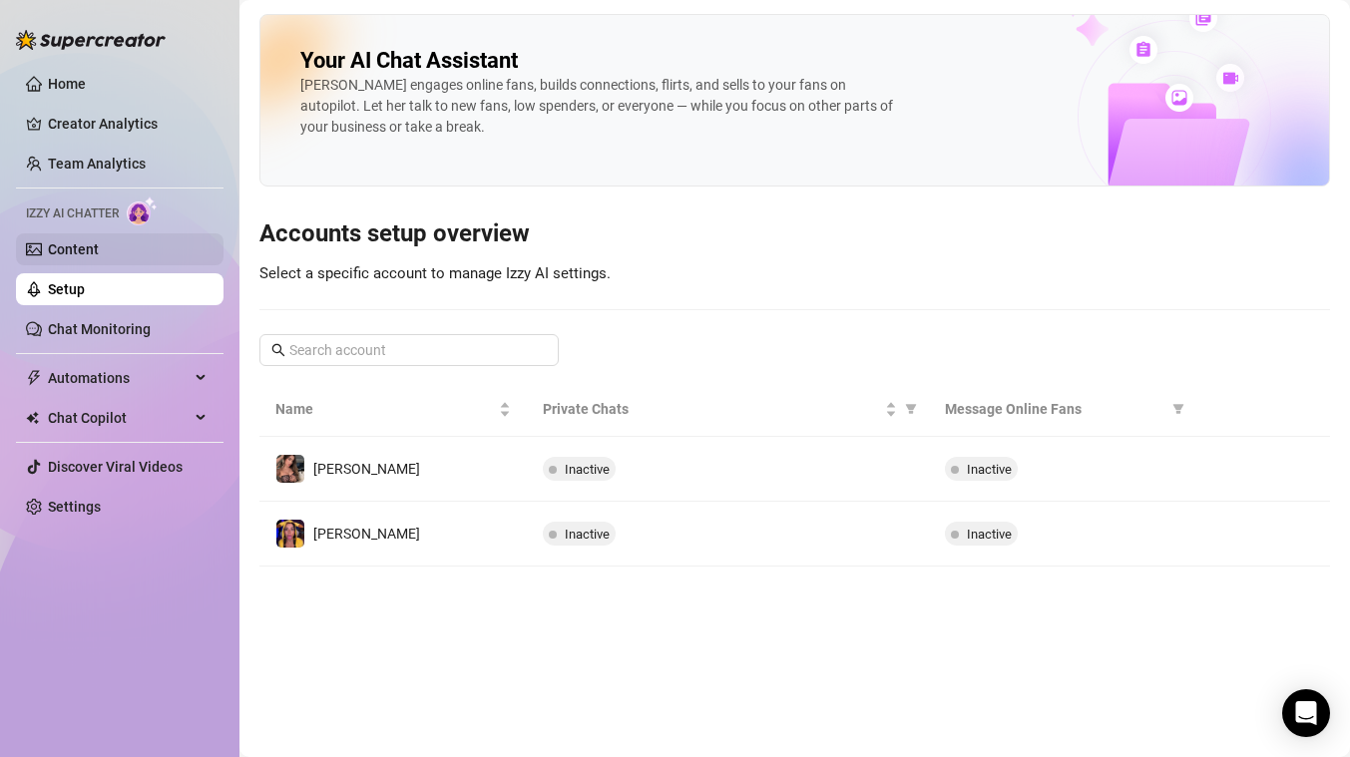
click at [99, 257] on link "Content" at bounding box center [73, 249] width 51 height 16
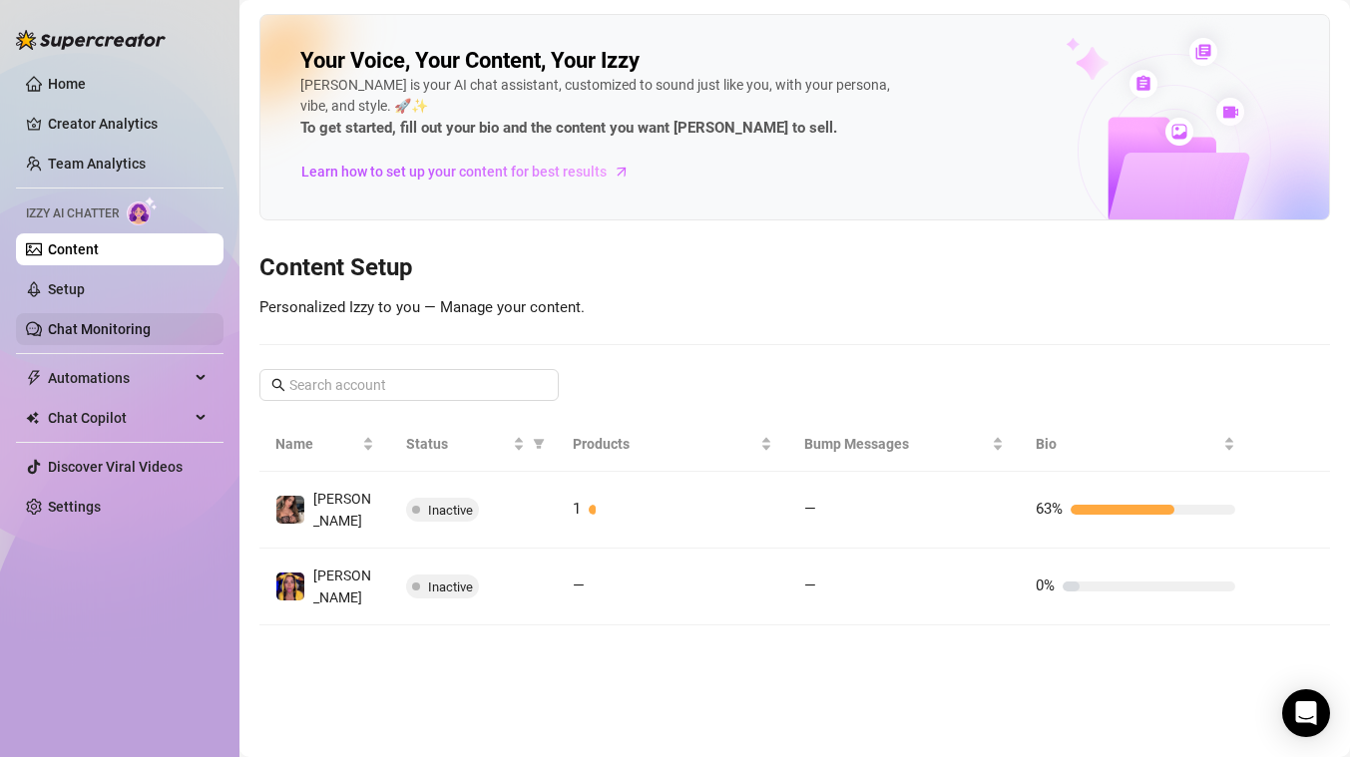
click at [143, 330] on link "Chat Monitoring" at bounding box center [99, 329] width 103 height 16
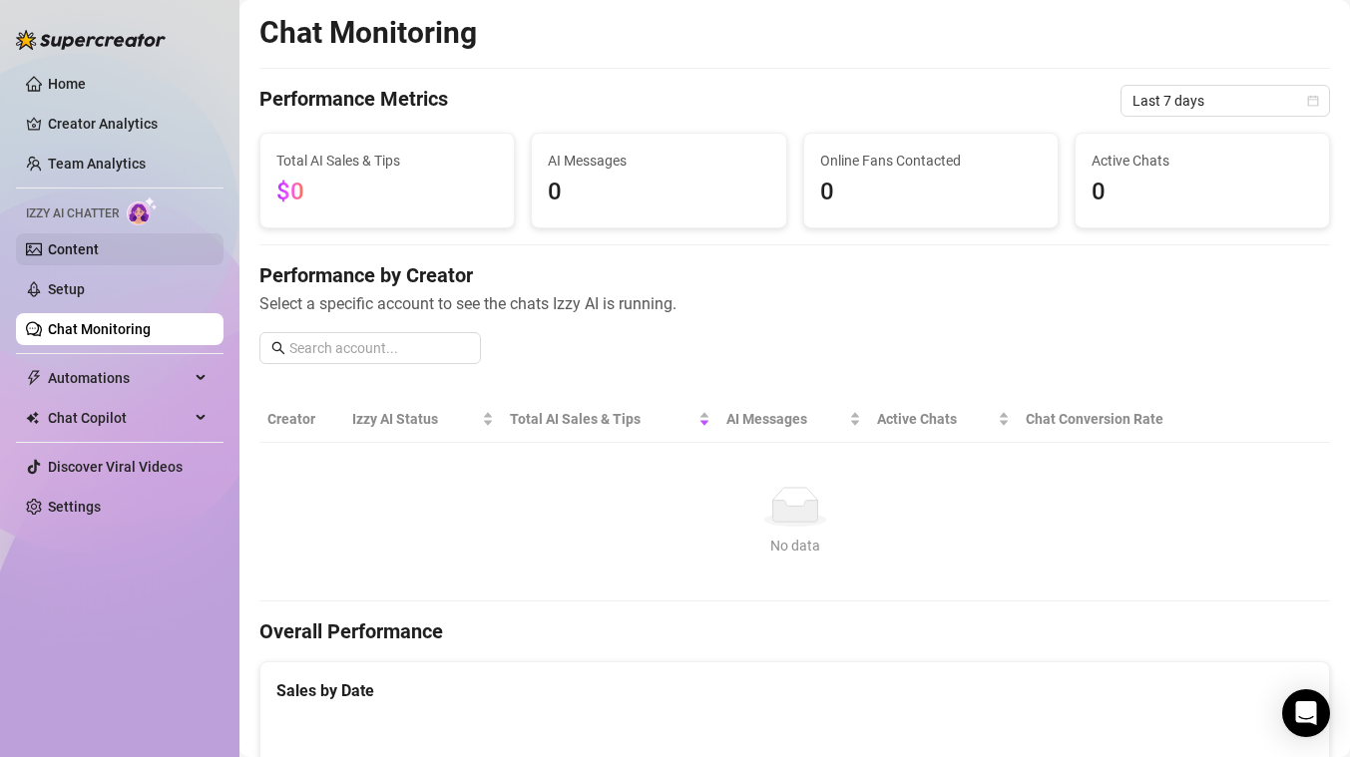
click at [99, 253] on link "Content" at bounding box center [73, 249] width 51 height 16
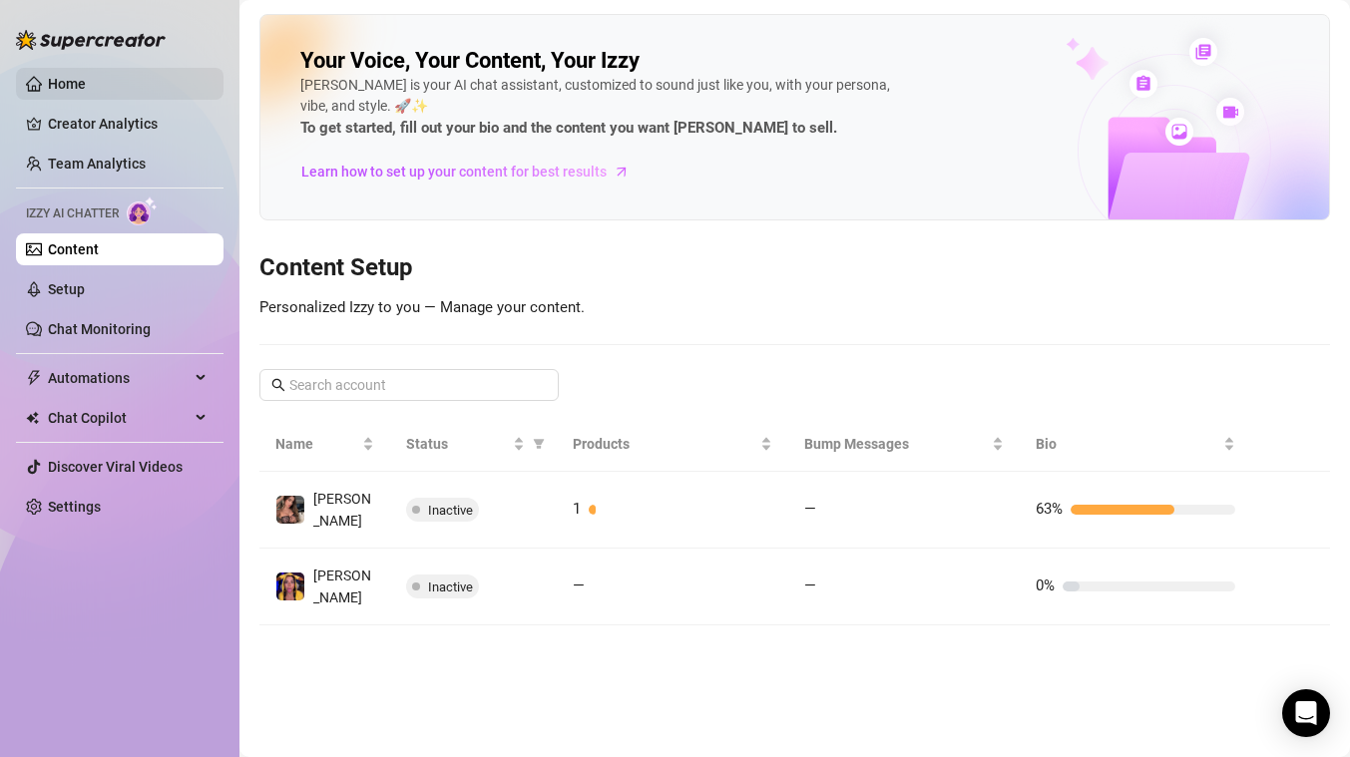
click at [67, 82] on link "Home" at bounding box center [67, 84] width 38 height 16
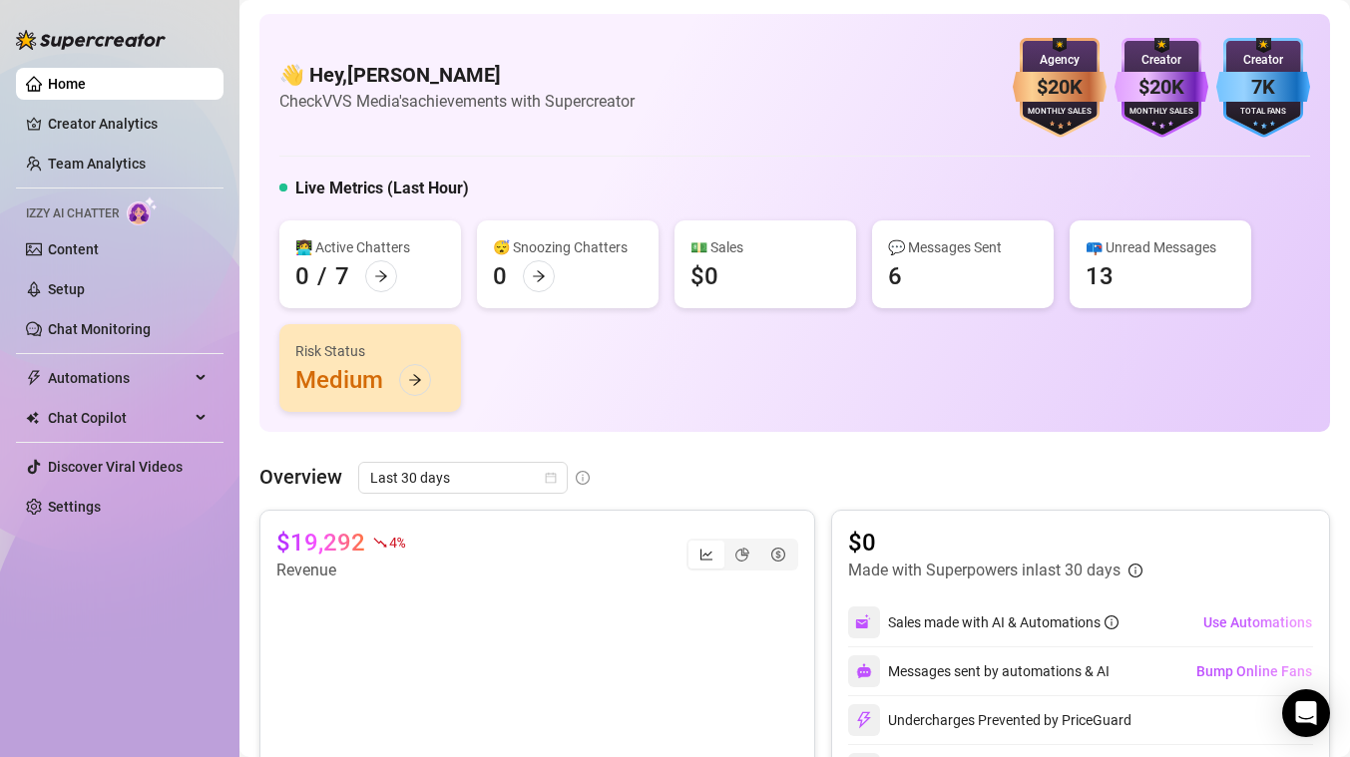
click at [86, 86] on link "Home" at bounding box center [67, 84] width 38 height 16
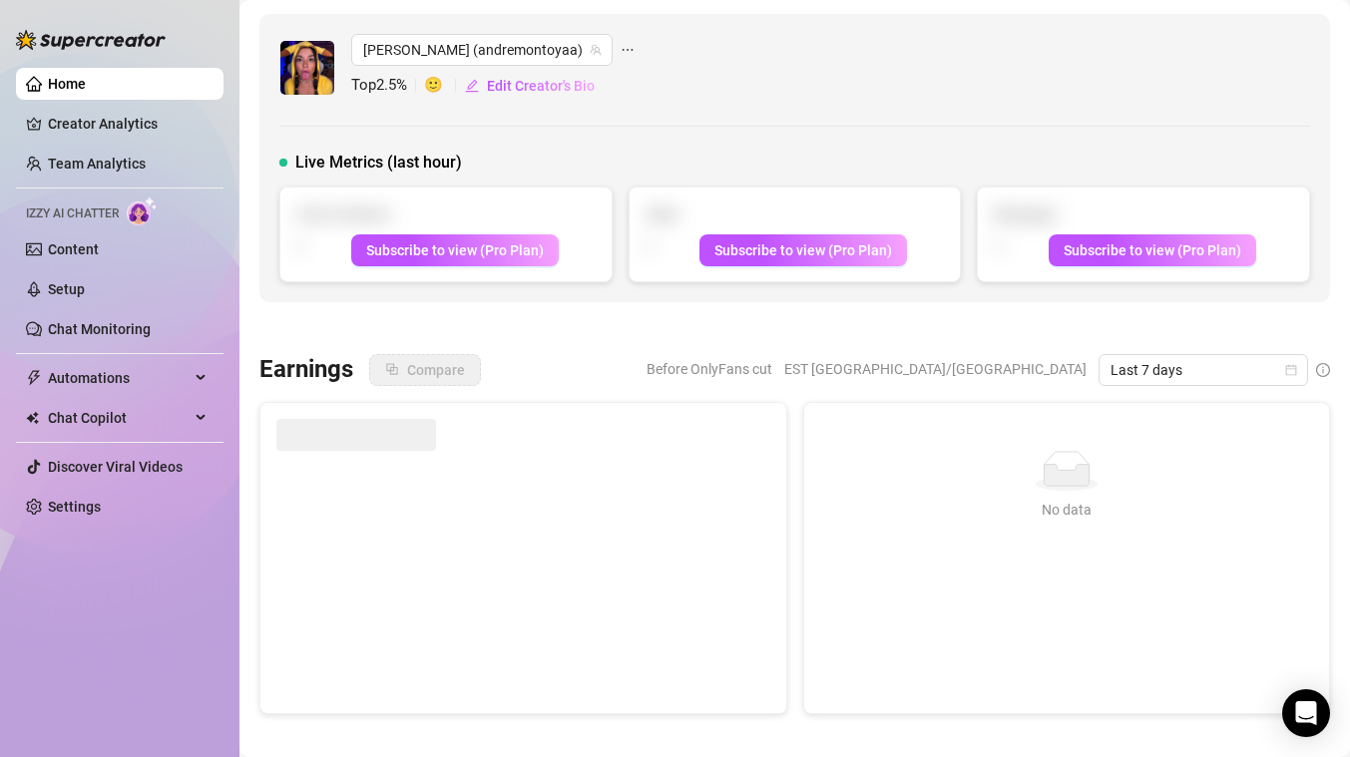
click at [74, 92] on link "Home" at bounding box center [67, 84] width 38 height 16
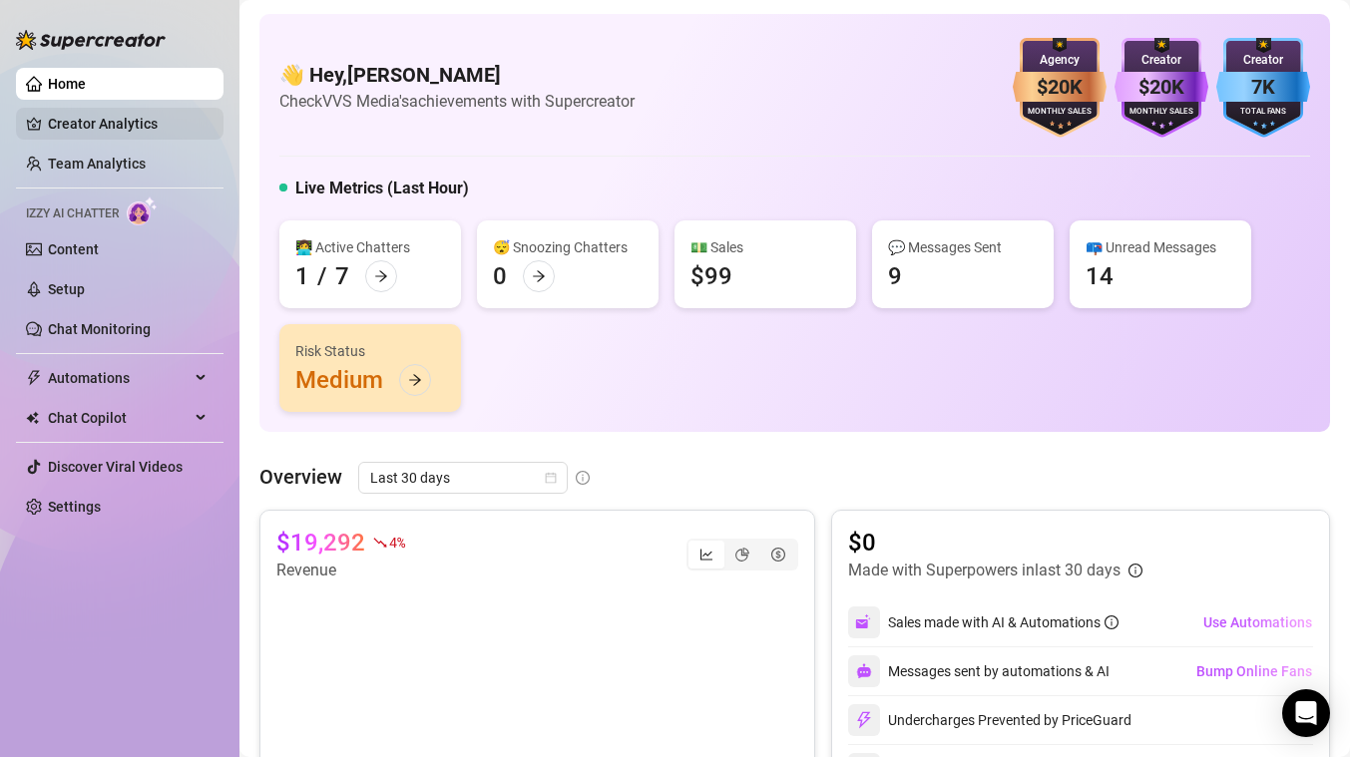
click at [83, 128] on link "Creator Analytics" at bounding box center [128, 124] width 160 height 32
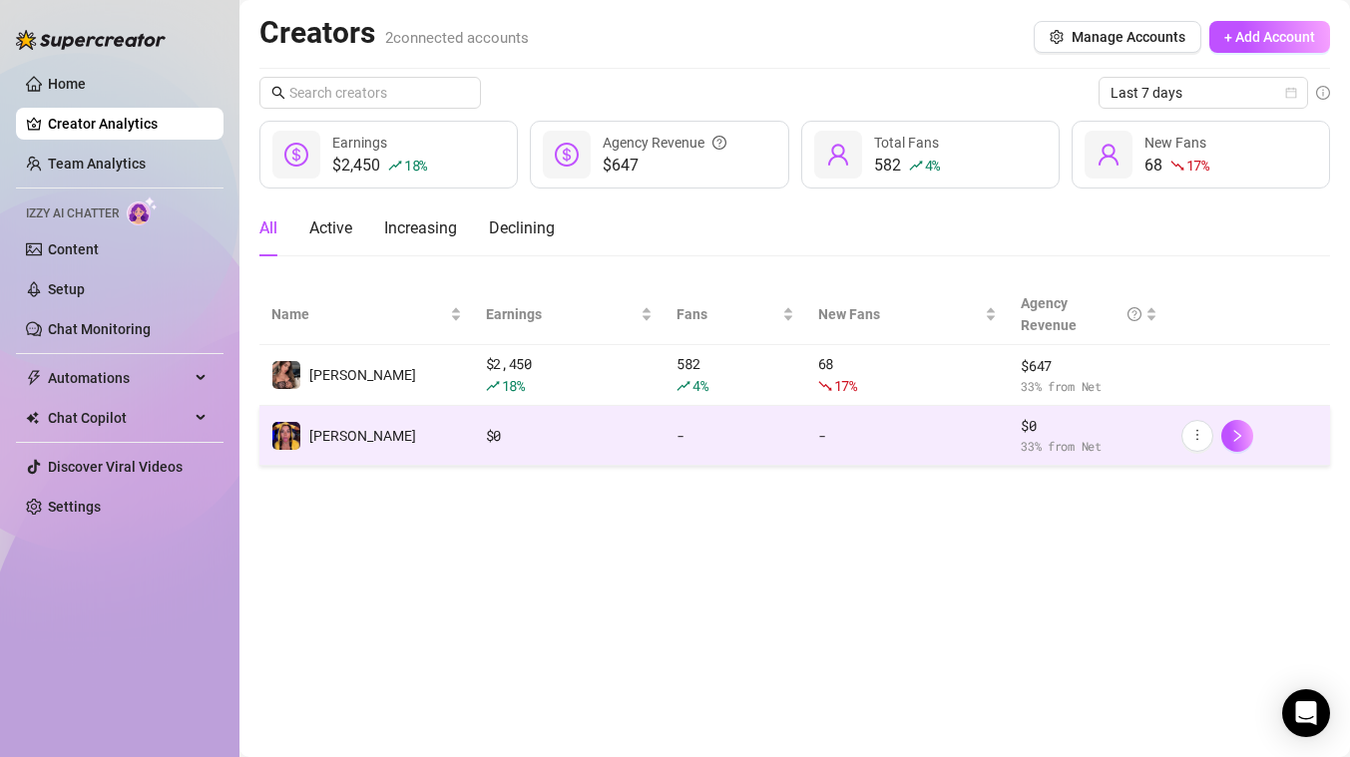
click at [628, 423] on td "$ 0" at bounding box center [569, 436] width 191 height 60
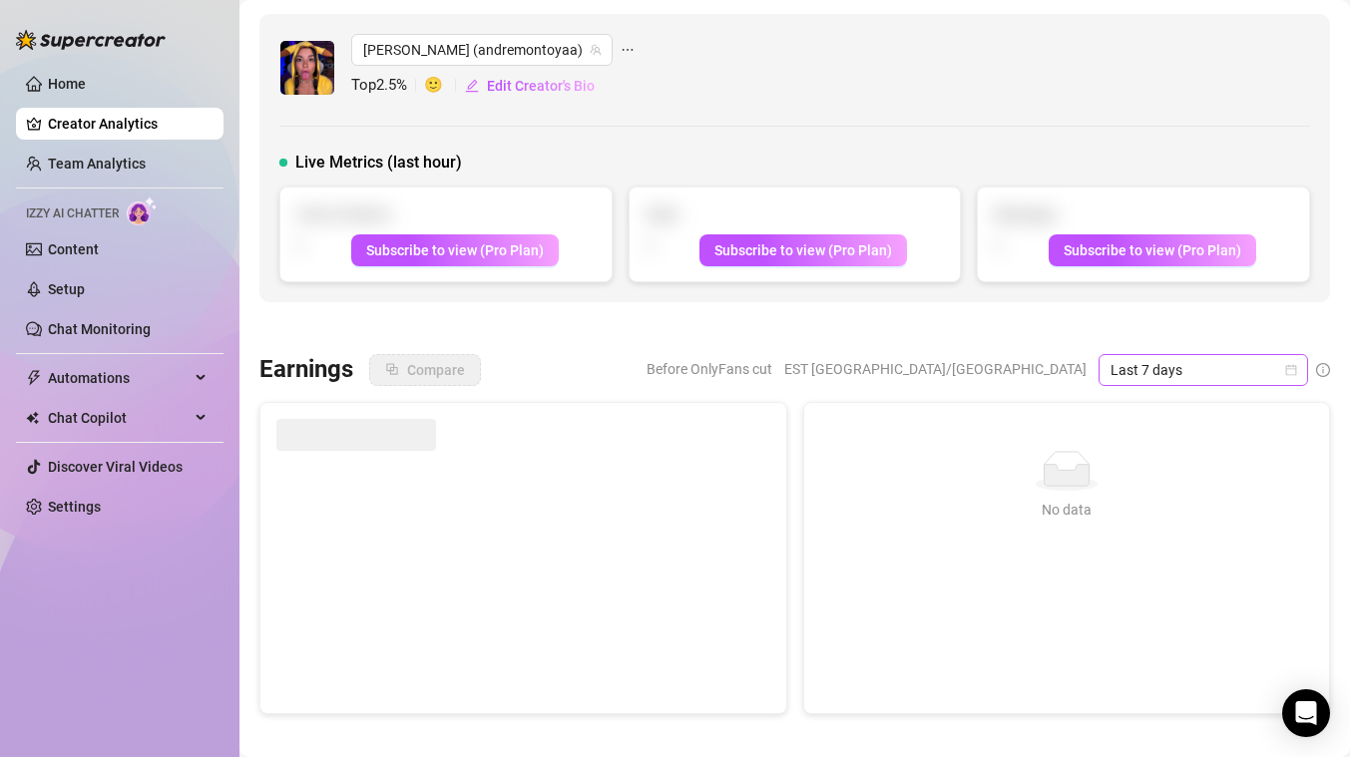
click at [1229, 371] on span "Last 7 days" at bounding box center [1203, 370] width 186 height 30
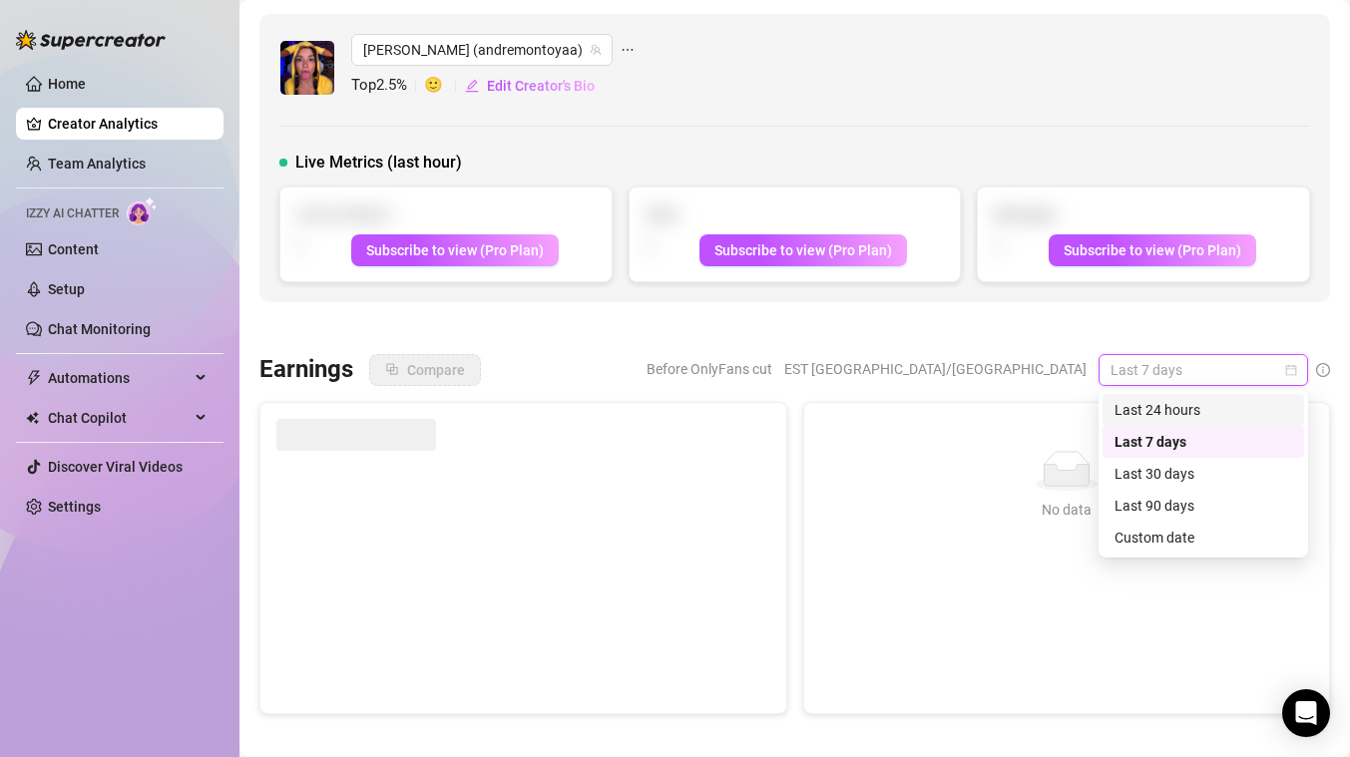
click at [1220, 401] on div "Last 24 hours" at bounding box center [1203, 410] width 178 height 22
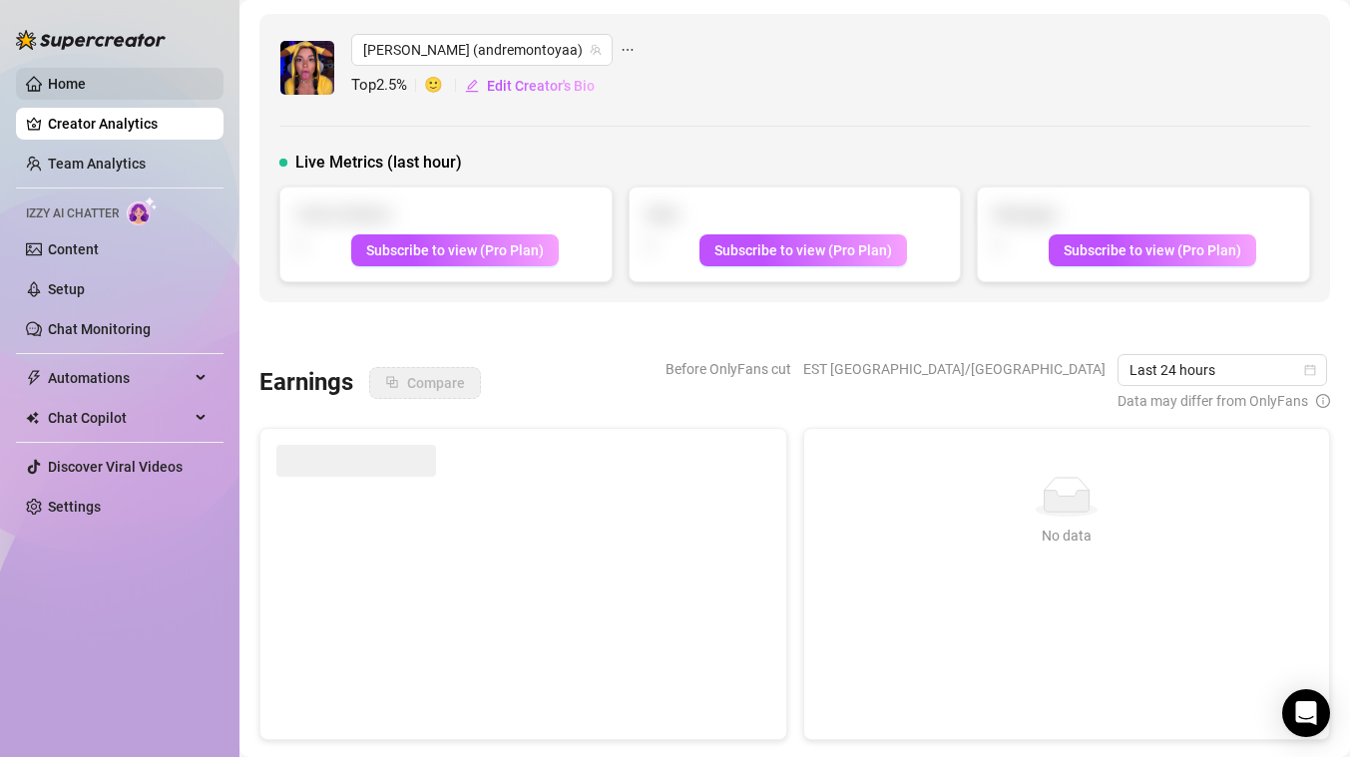
click at [86, 78] on link "Home" at bounding box center [67, 84] width 38 height 16
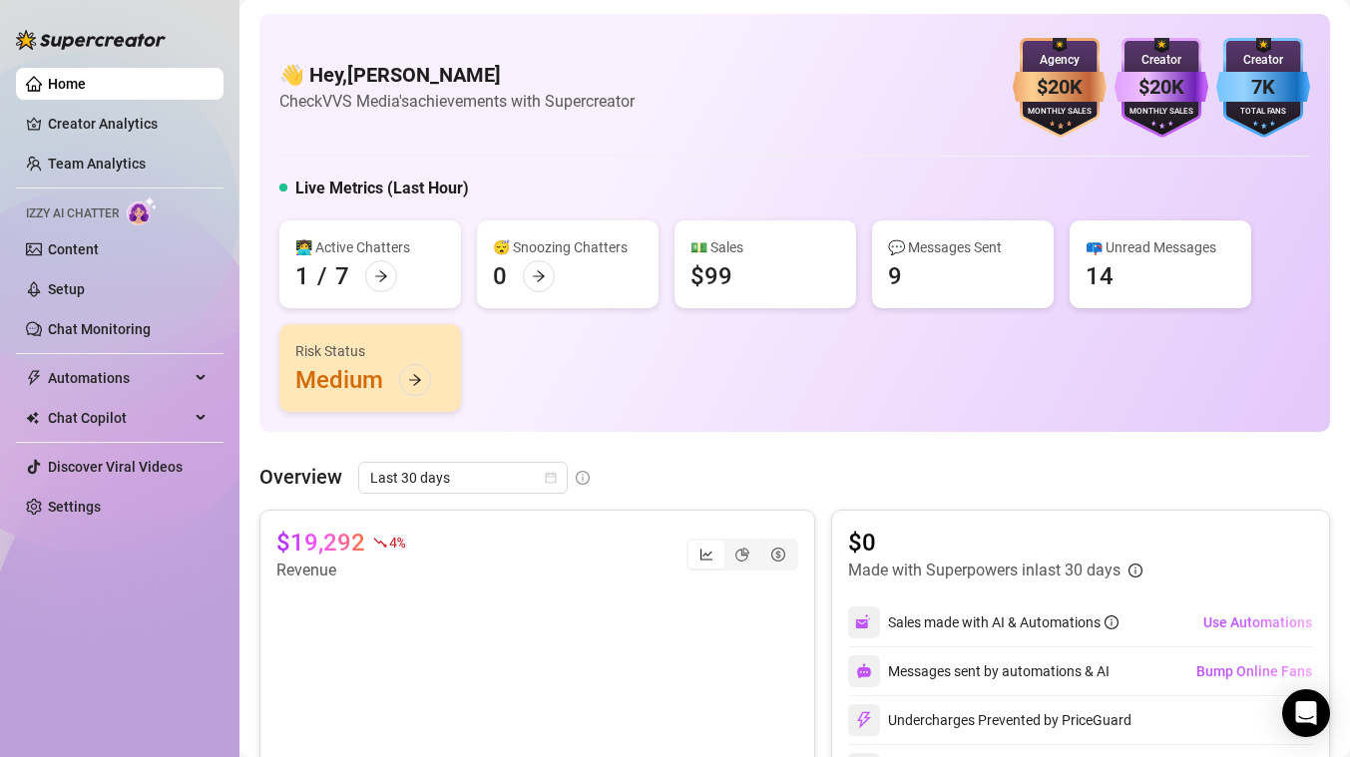
click at [432, 176] on div "👋 Hey, [PERSON_NAME] Check VVS Media's achievements with Supercreator $20K Agen…" at bounding box center [794, 223] width 1070 height 418
click at [533, 484] on span "Last 30 days" at bounding box center [463, 478] width 186 height 30
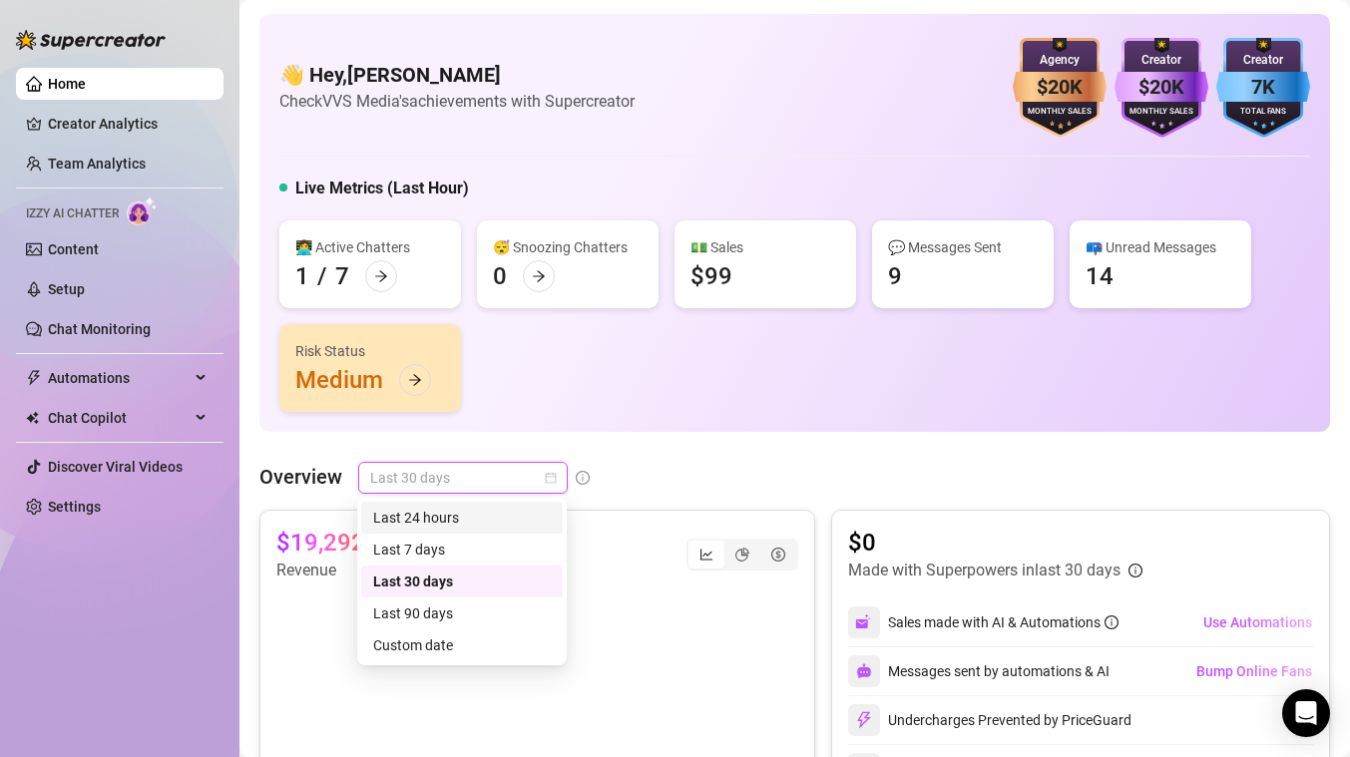
click at [522, 510] on div "Last 24 hours" at bounding box center [462, 518] width 178 height 22
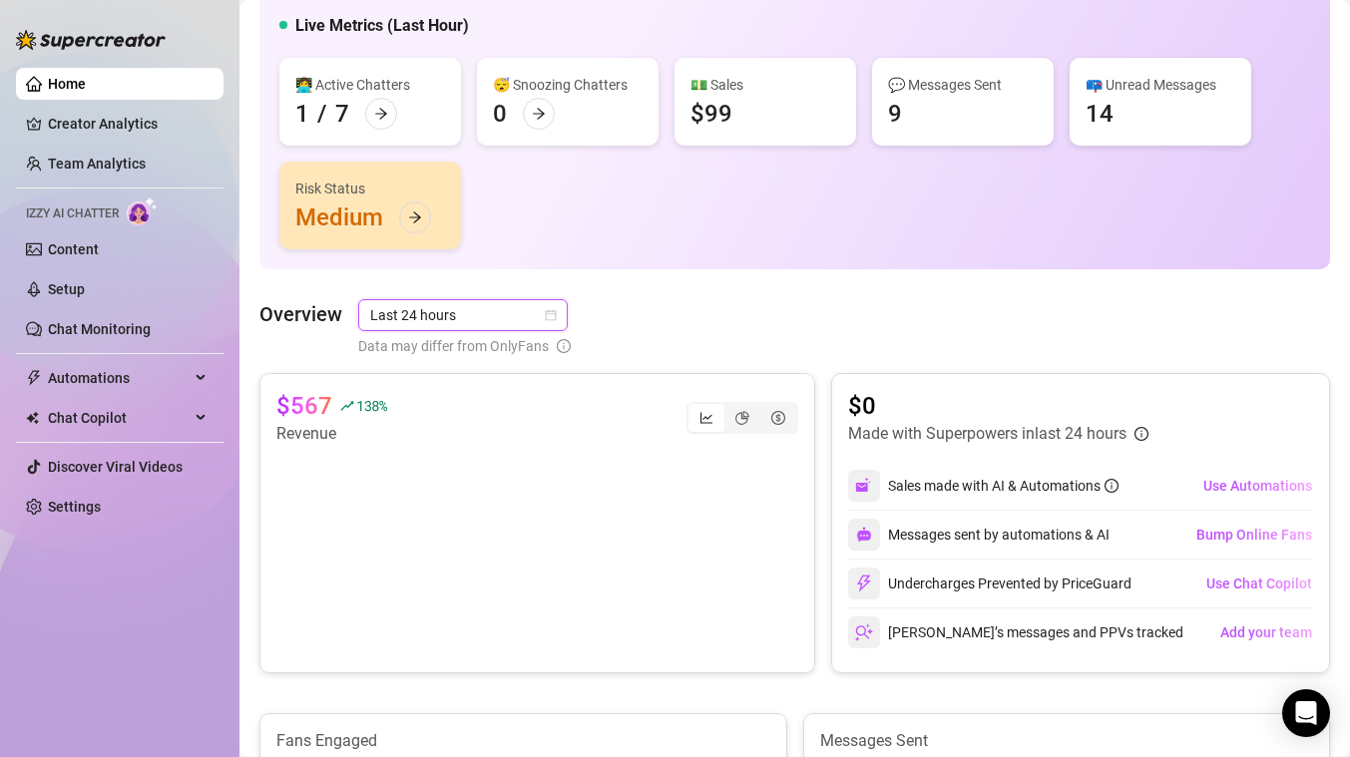
scroll to position [161, 0]
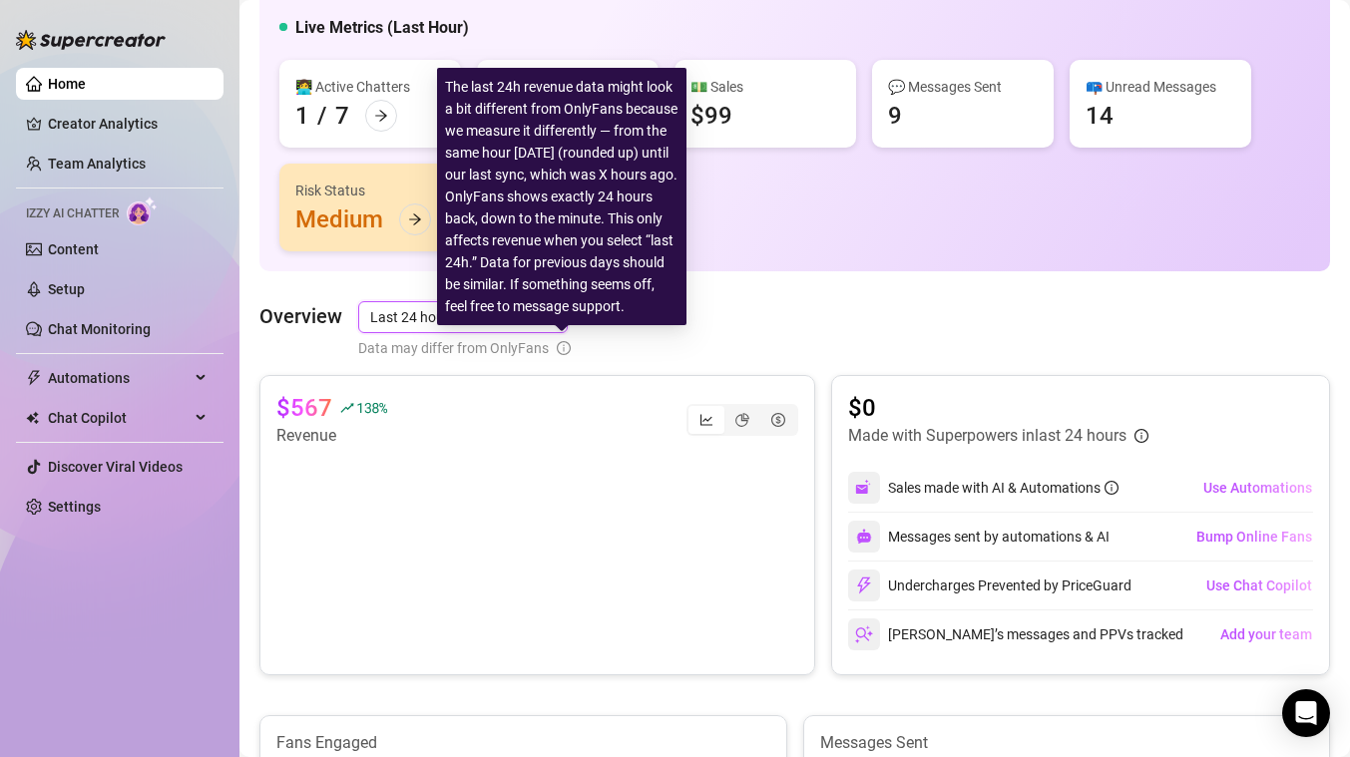
click at [552, 352] on div "Data may differ from OnlyFans" at bounding box center [464, 348] width 212 height 22
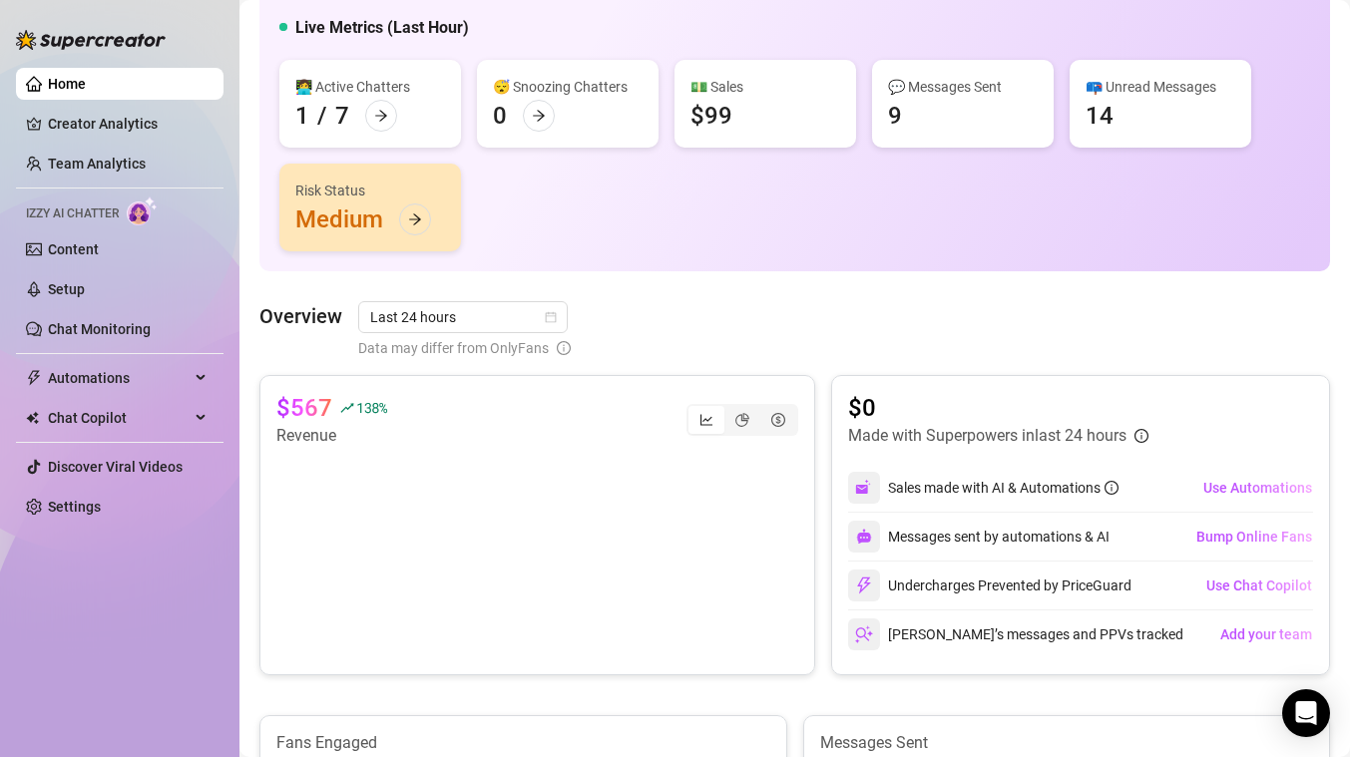
click at [552, 352] on div "Data may differ from OnlyFans" at bounding box center [464, 348] width 212 height 22
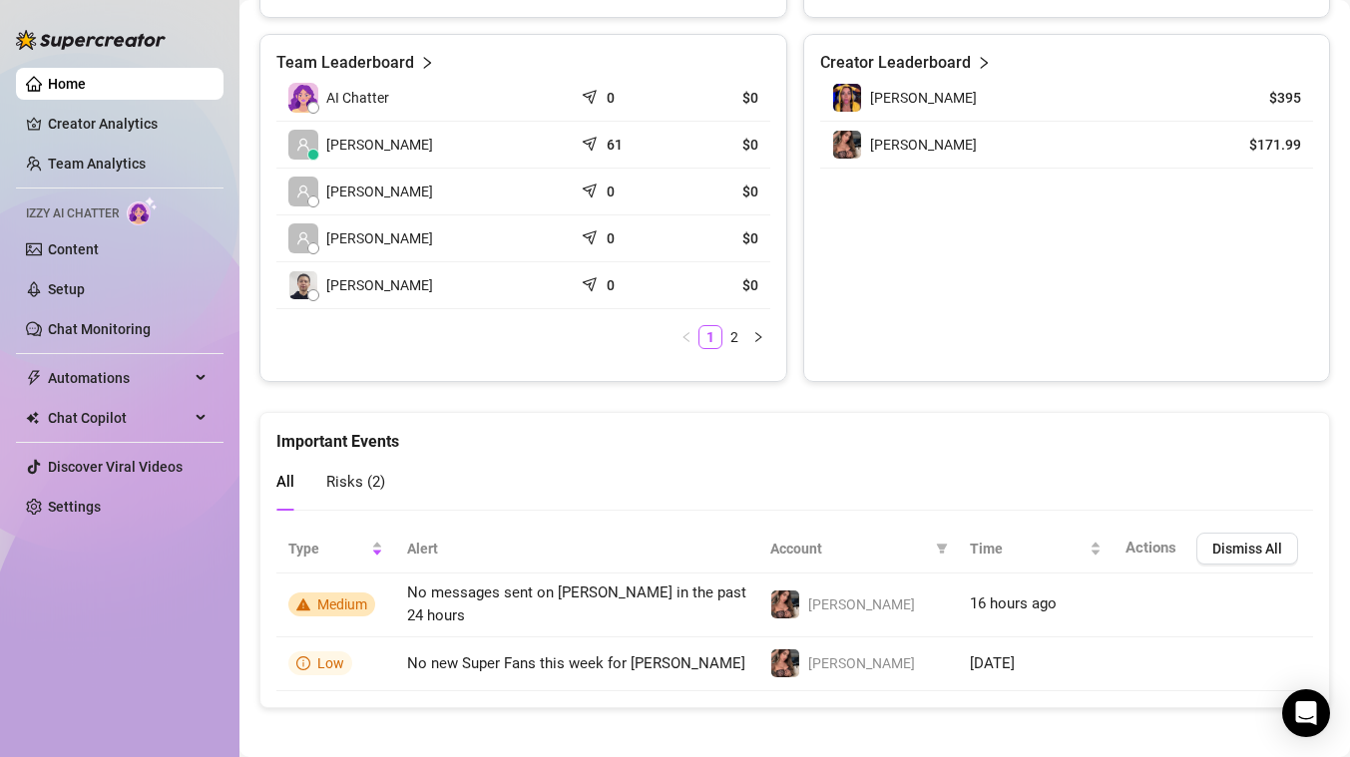
scroll to position [0, 0]
